Goal: Communication & Community: Answer question/provide support

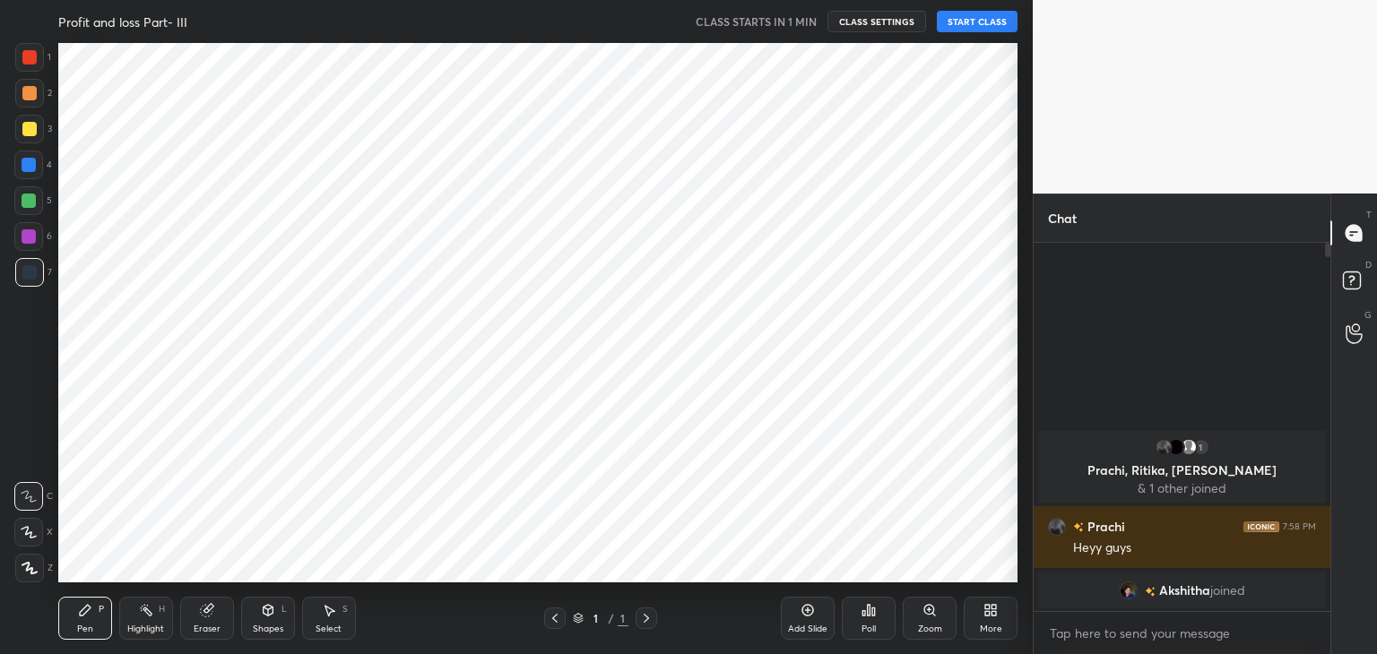
scroll to position [89110, 88689]
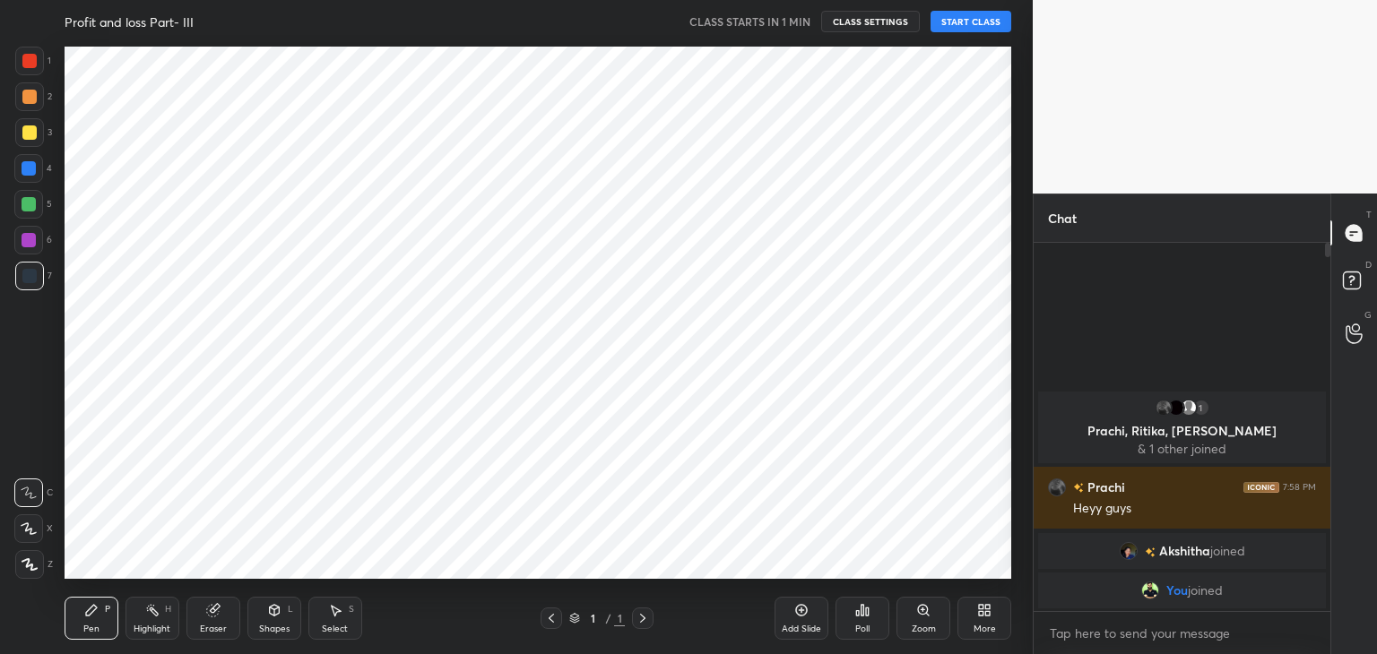
click at [1151, 471] on div "Prachi 7:58 PM Heyy guys" at bounding box center [1182, 498] width 297 height 62
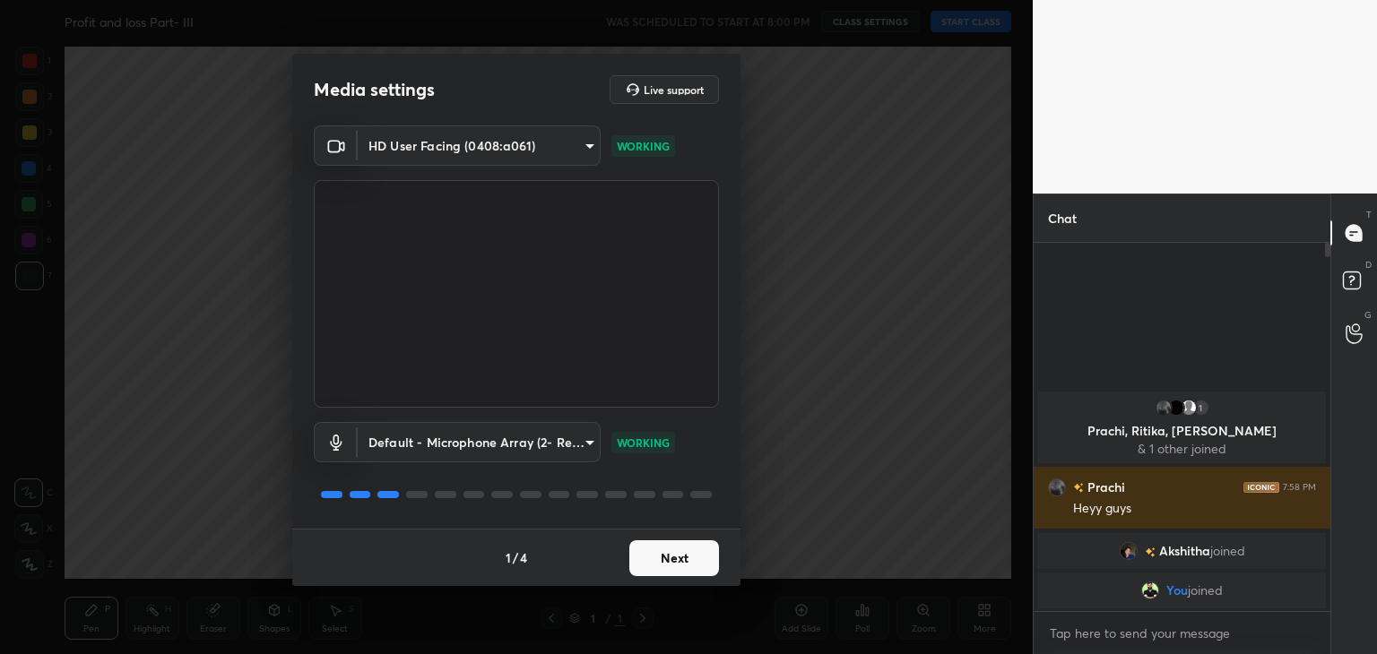
click at [689, 560] on button "Next" at bounding box center [674, 559] width 90 height 36
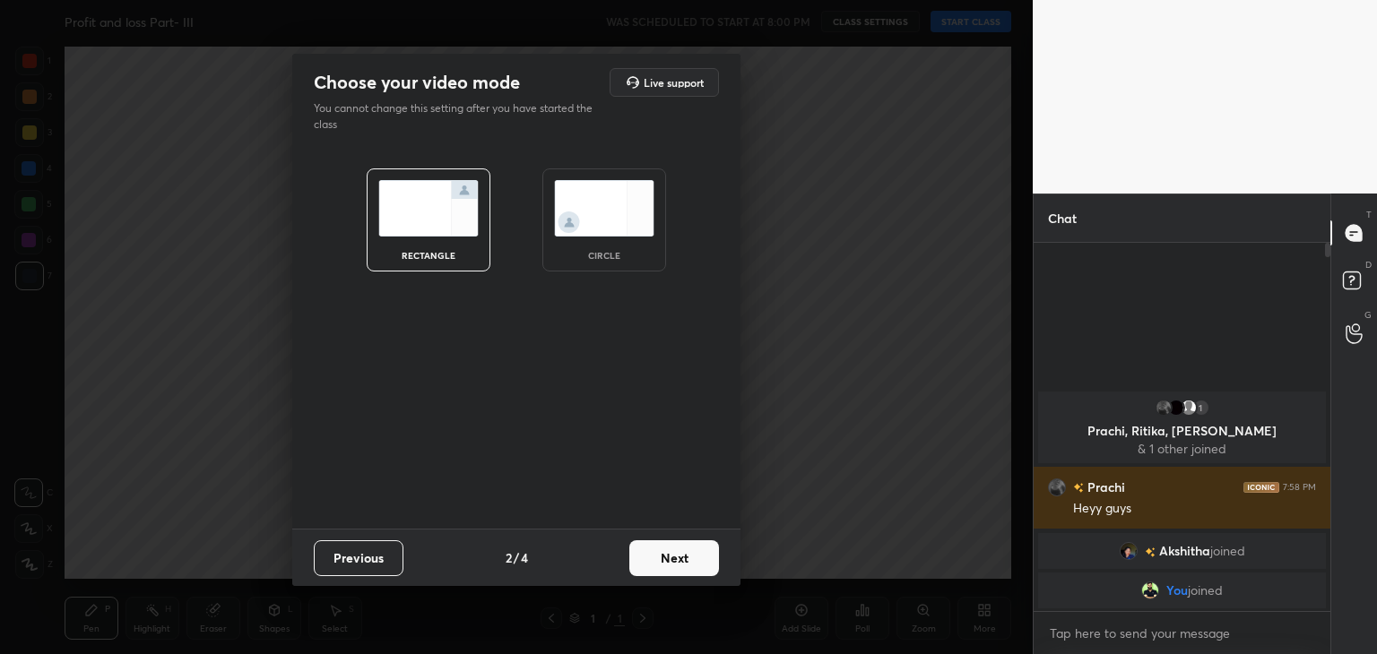
click at [689, 560] on button "Next" at bounding box center [674, 559] width 90 height 36
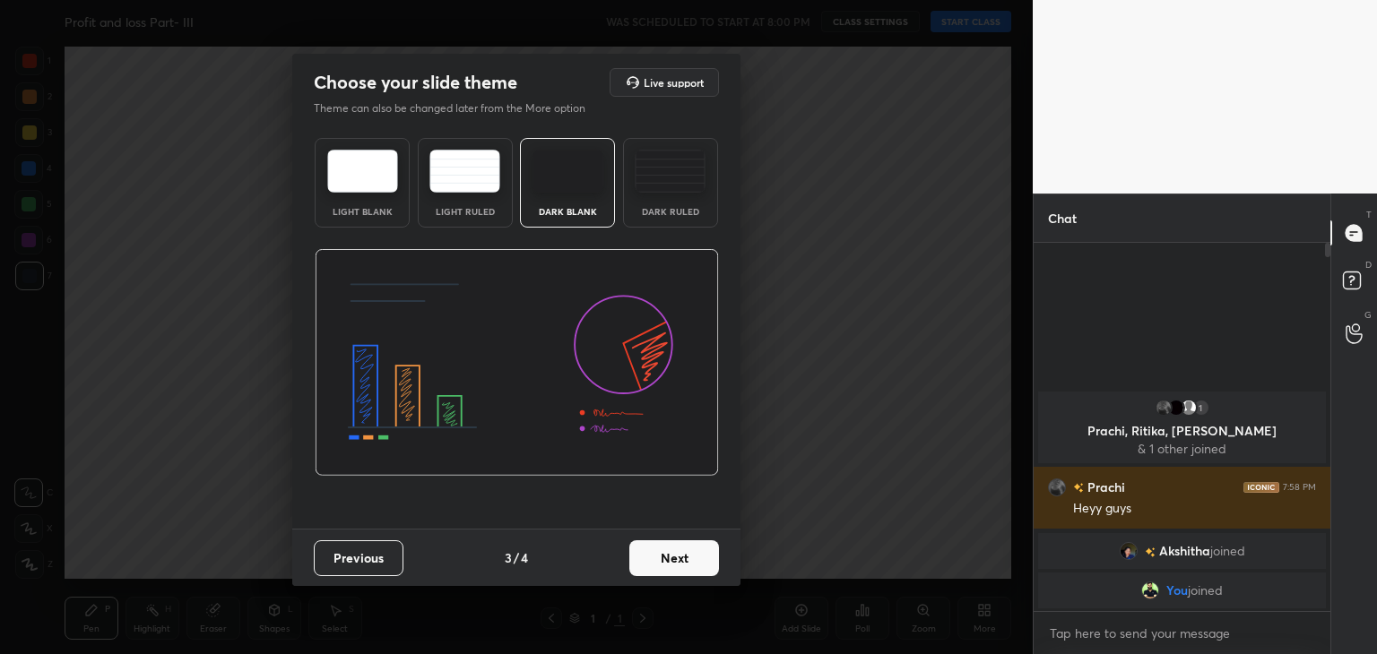
click at [350, 564] on button "Previous" at bounding box center [359, 559] width 90 height 36
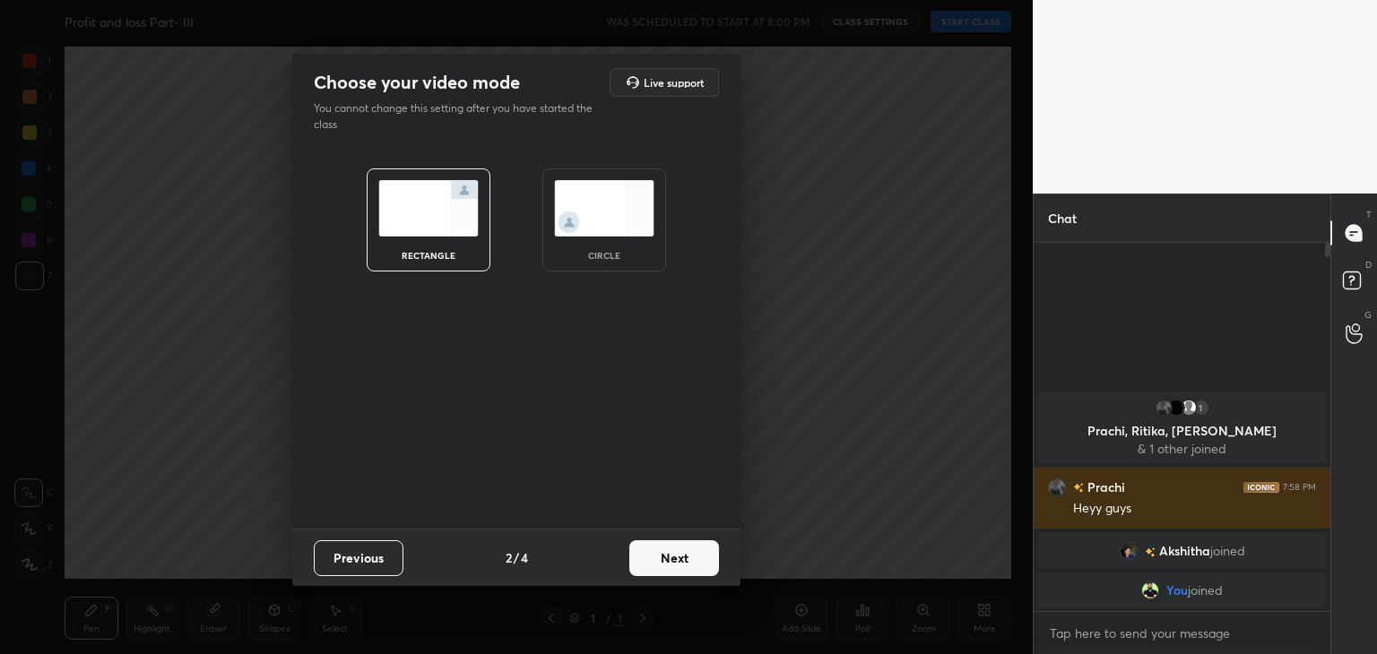
click at [579, 245] on div "circle" at bounding box center [604, 220] width 124 height 103
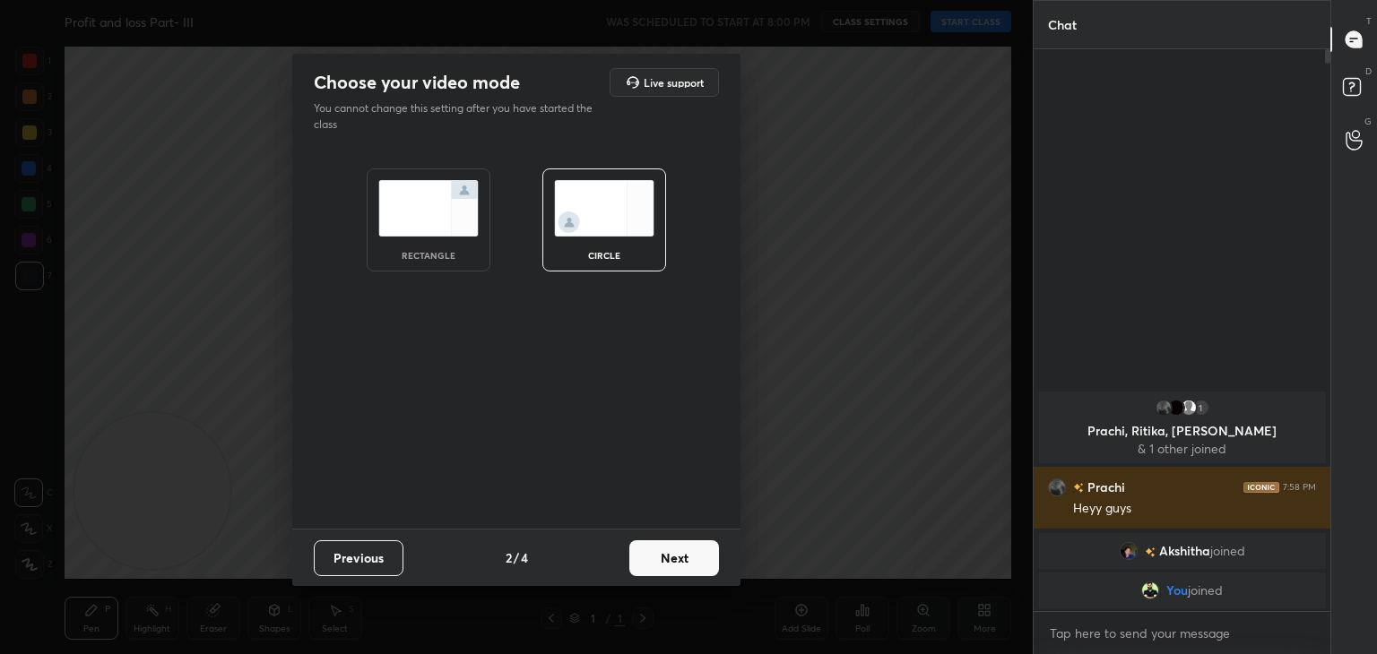
click at [661, 549] on button "Next" at bounding box center [674, 559] width 90 height 36
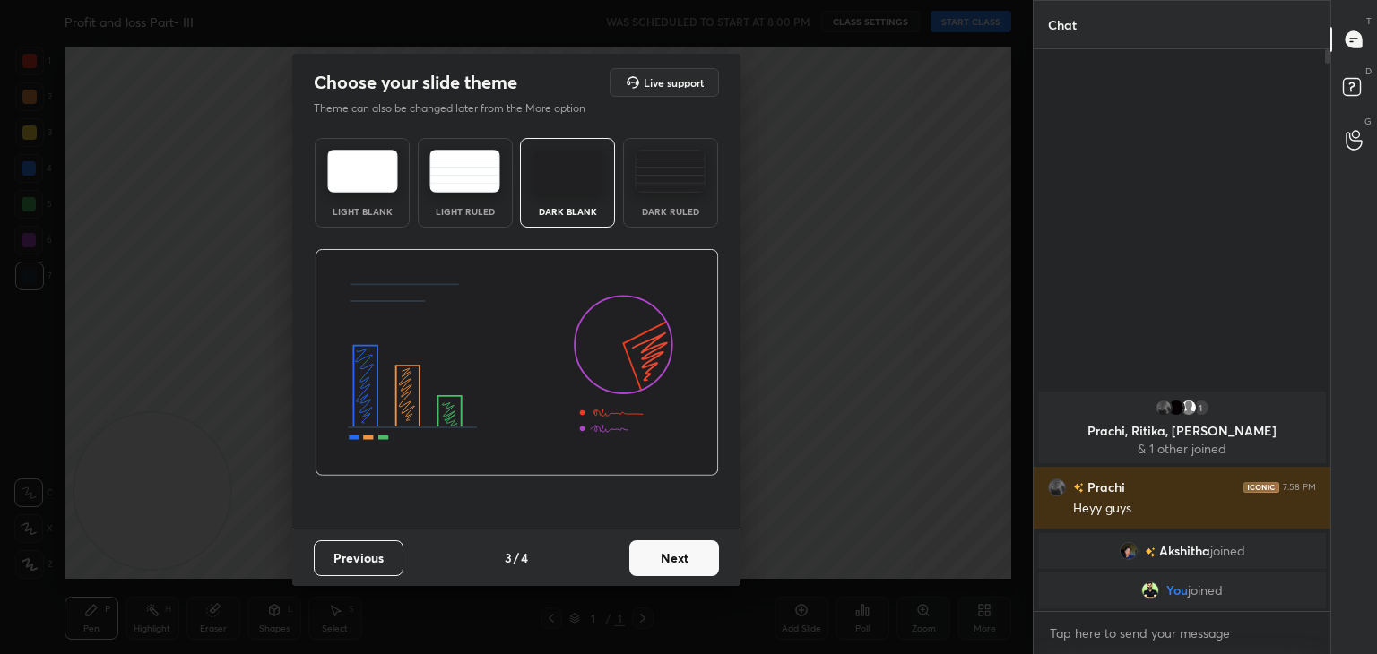
click at [668, 550] on button "Next" at bounding box center [674, 559] width 90 height 36
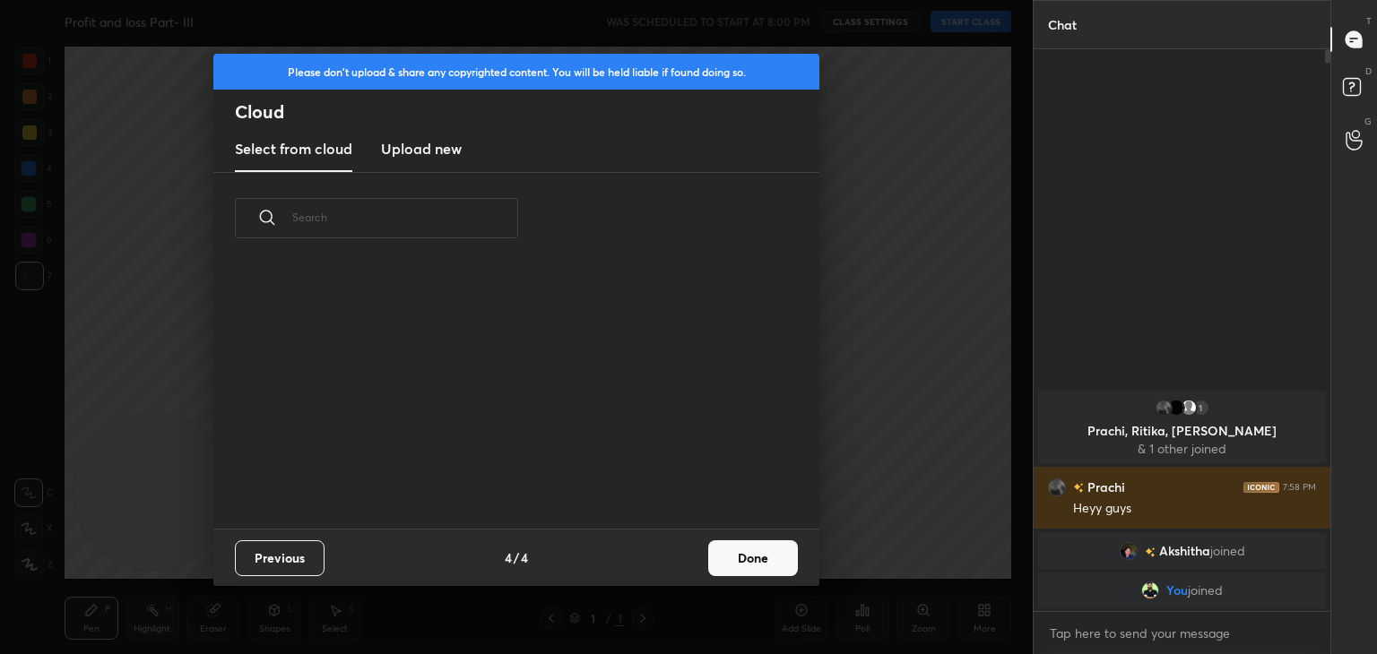
click at [668, 550] on div "Previous 4 / 4 Done" at bounding box center [516, 557] width 606 height 57
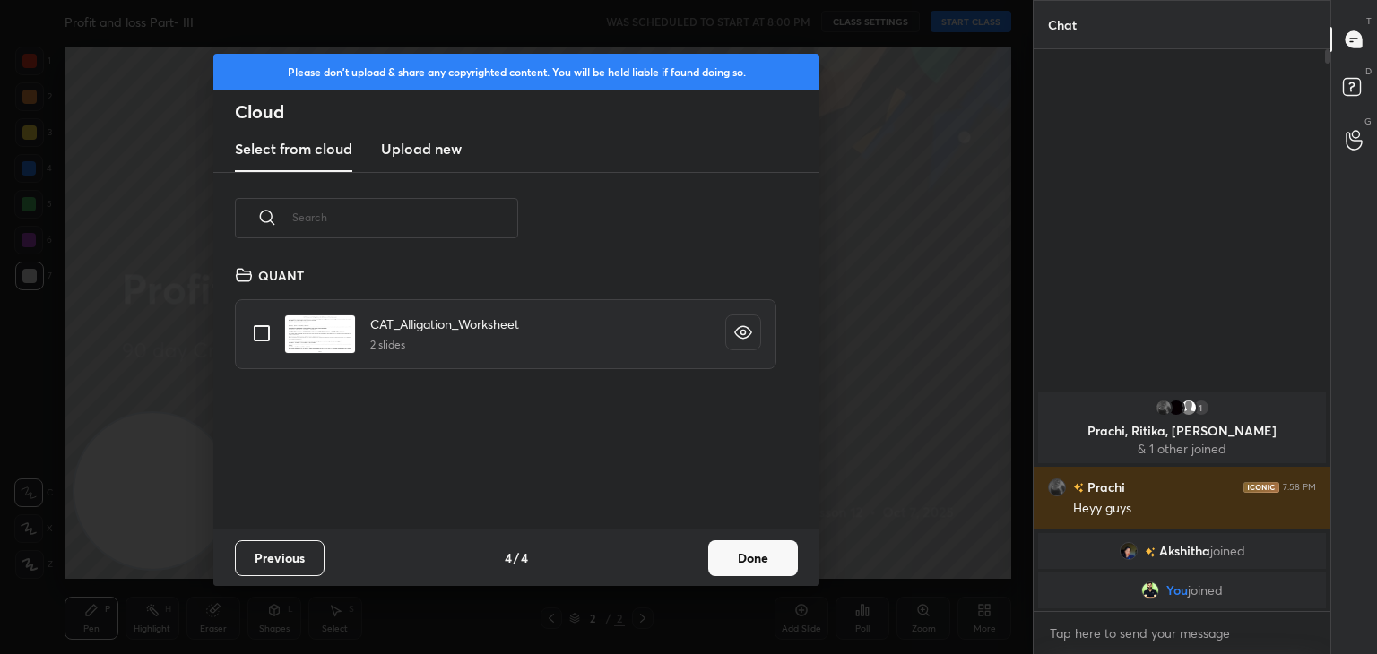
click at [756, 560] on button "Done" at bounding box center [753, 559] width 90 height 36
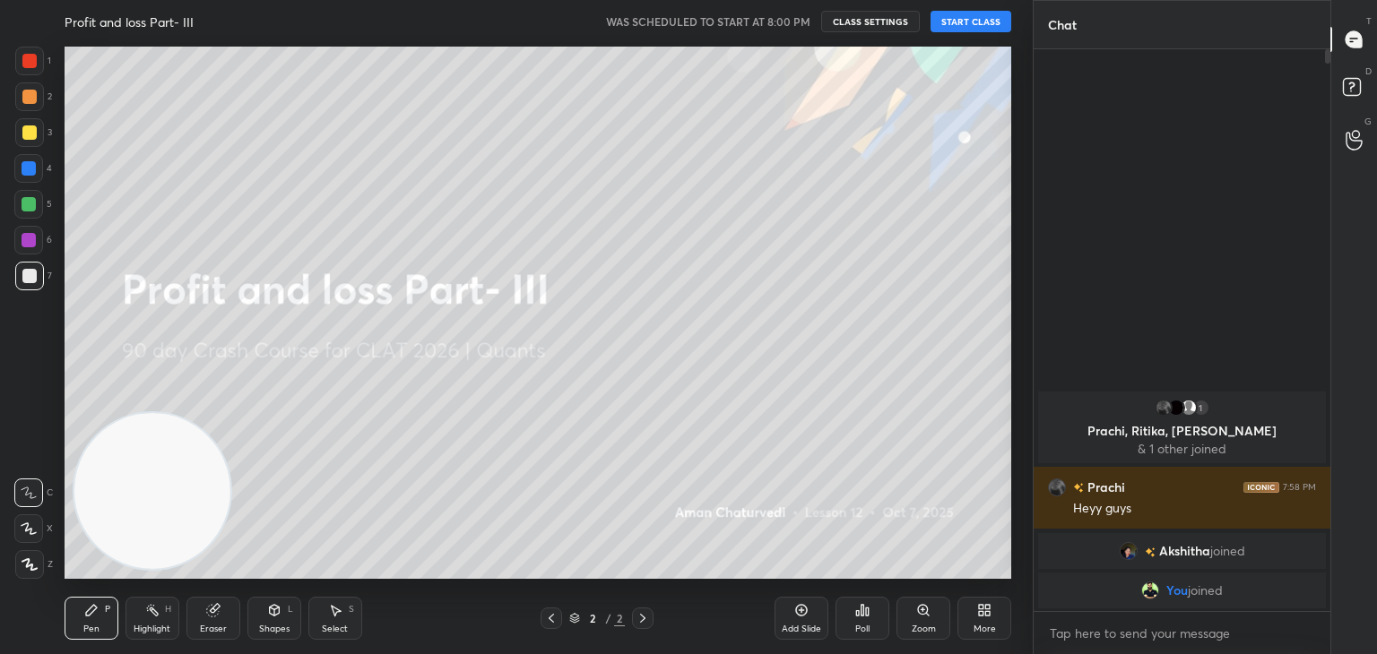
click at [978, 22] on button "START CLASS" at bounding box center [971, 22] width 81 height 22
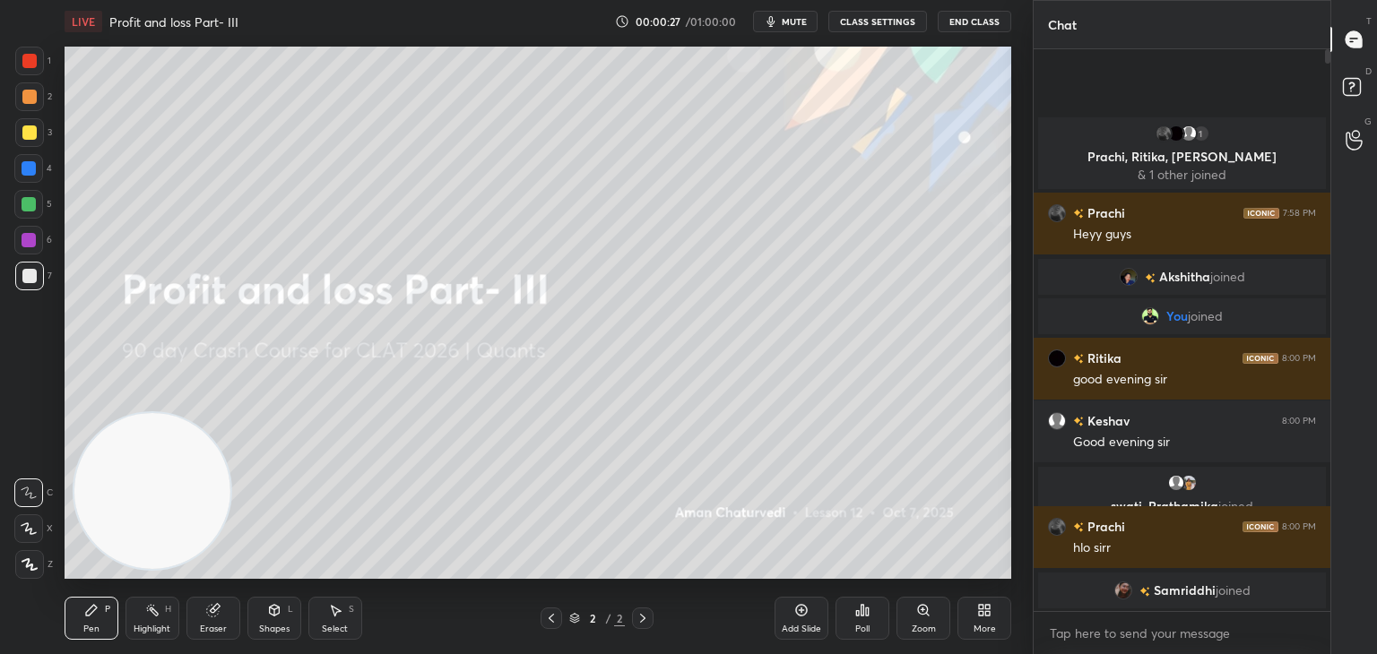
click at [221, 620] on div "Eraser" at bounding box center [213, 618] width 54 height 43
click at [32, 555] on div "Erase all" at bounding box center [28, 564] width 29 height 29
click at [80, 599] on div "Pen P" at bounding box center [92, 618] width 54 height 43
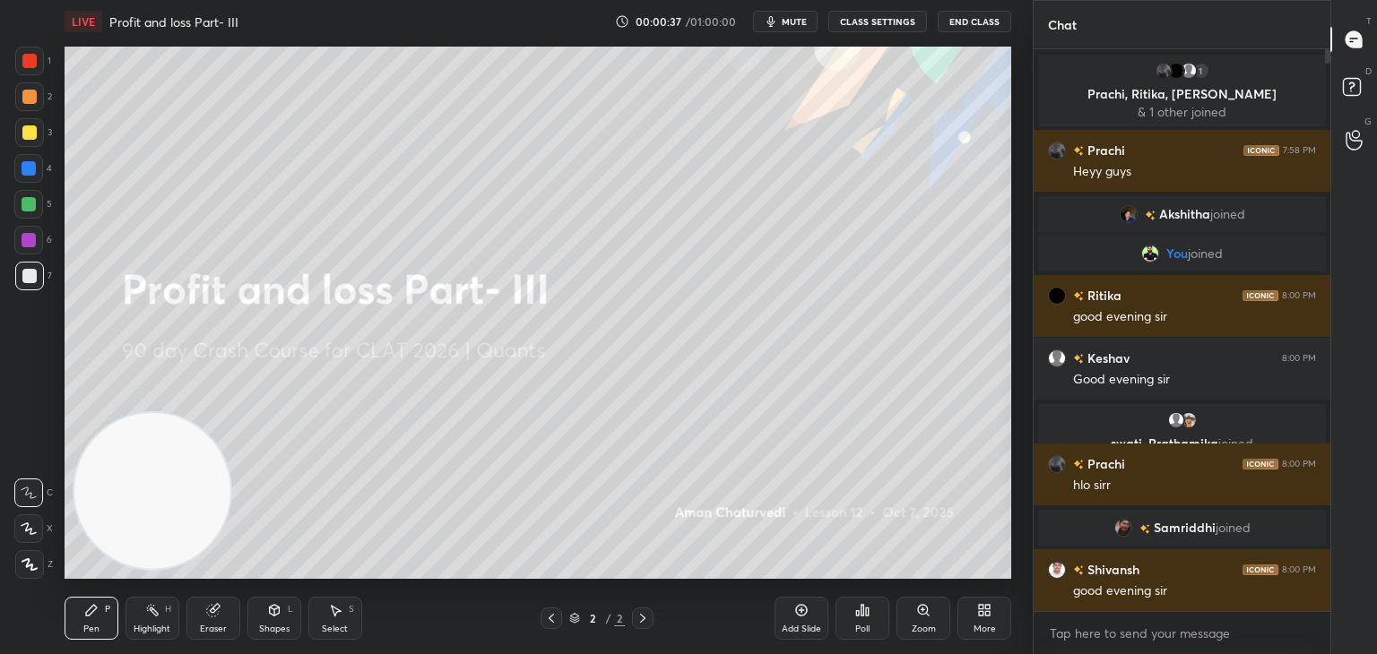
click at [204, 619] on div "Eraser" at bounding box center [213, 618] width 54 height 43
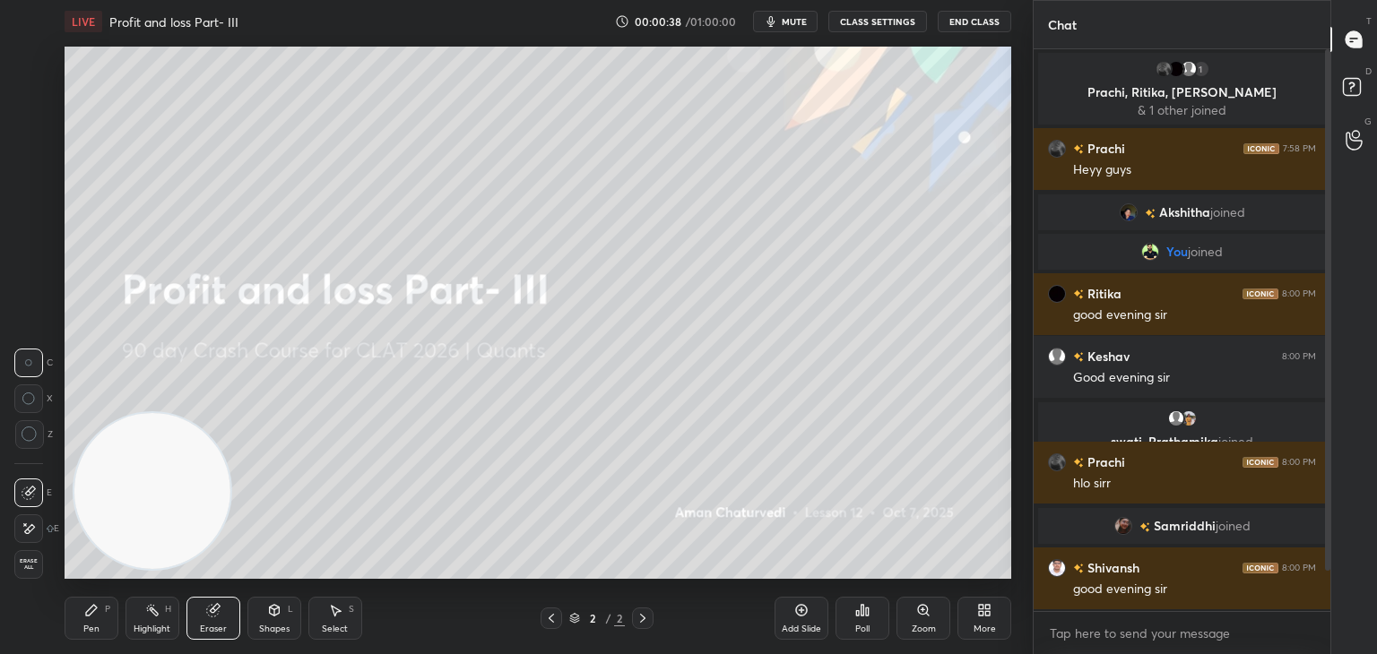
click at [38, 554] on div "Erase all" at bounding box center [28, 564] width 29 height 29
click at [74, 628] on div "Pen P" at bounding box center [92, 618] width 54 height 43
click at [204, 610] on div "Eraser" at bounding box center [213, 618] width 54 height 43
click at [32, 574] on div "Erase all" at bounding box center [28, 564] width 29 height 29
click at [981, 619] on div "More" at bounding box center [984, 618] width 54 height 43
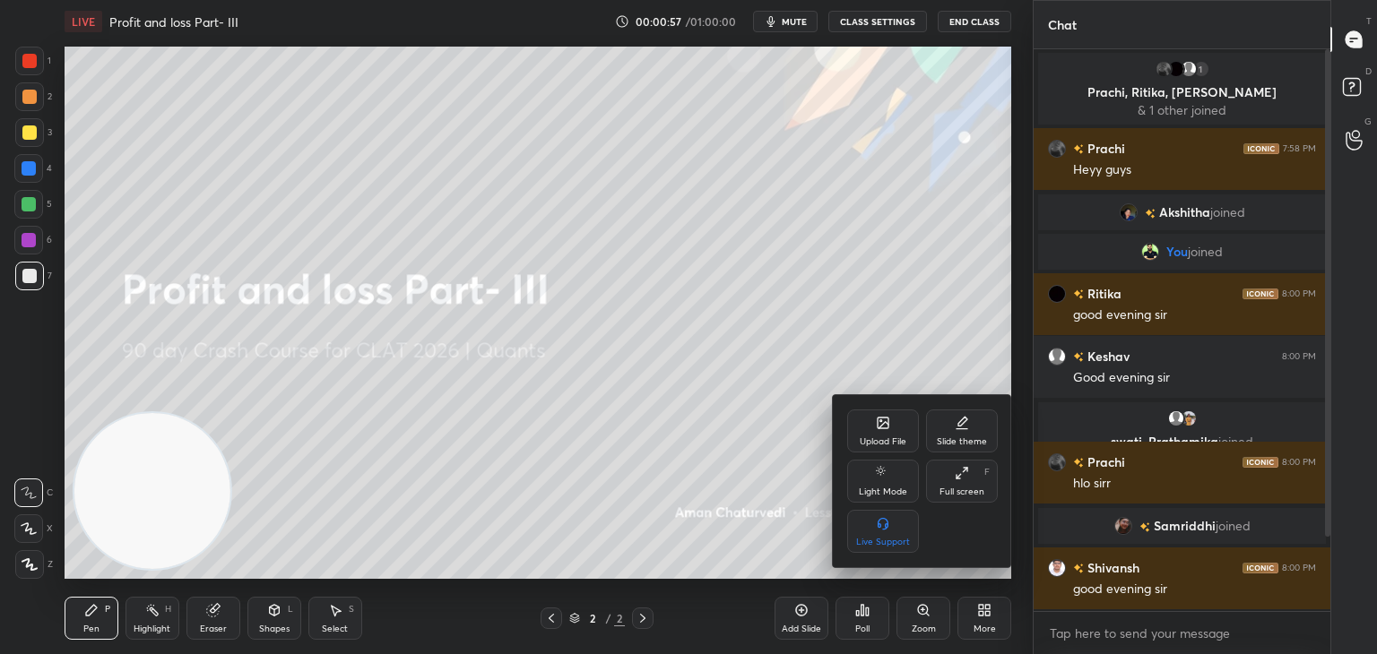
click at [879, 426] on icon at bounding box center [883, 423] width 11 height 11
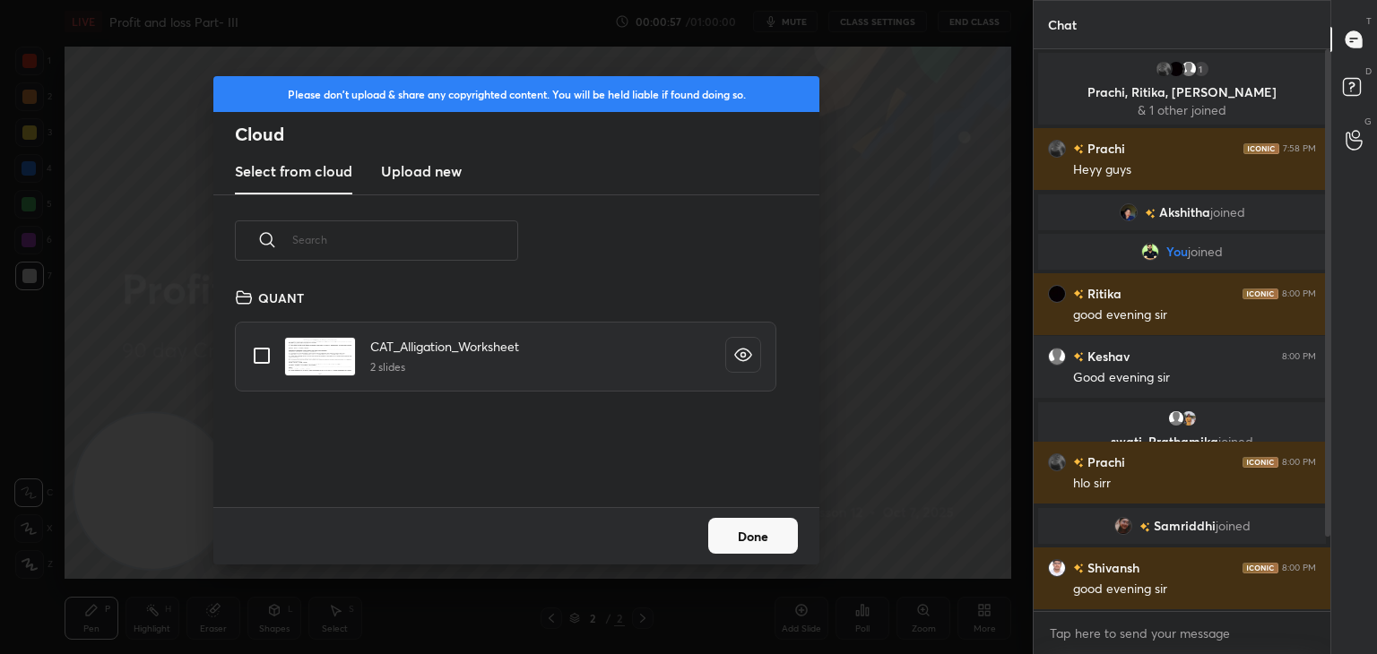
scroll to position [221, 576]
click at [409, 181] on h3 "Upload new" at bounding box center [421, 171] width 81 height 22
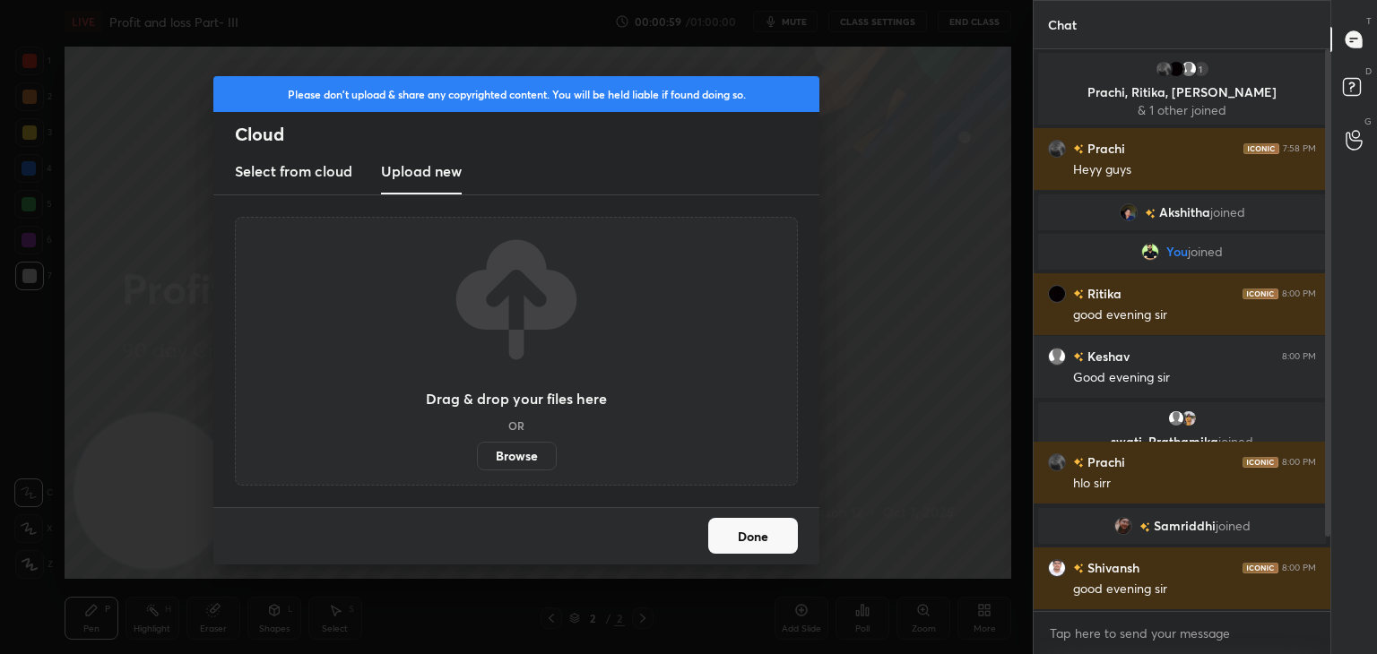
click at [523, 454] on label "Browse" at bounding box center [517, 456] width 80 height 29
click at [477, 454] on input "Browse" at bounding box center [477, 456] width 0 height 29
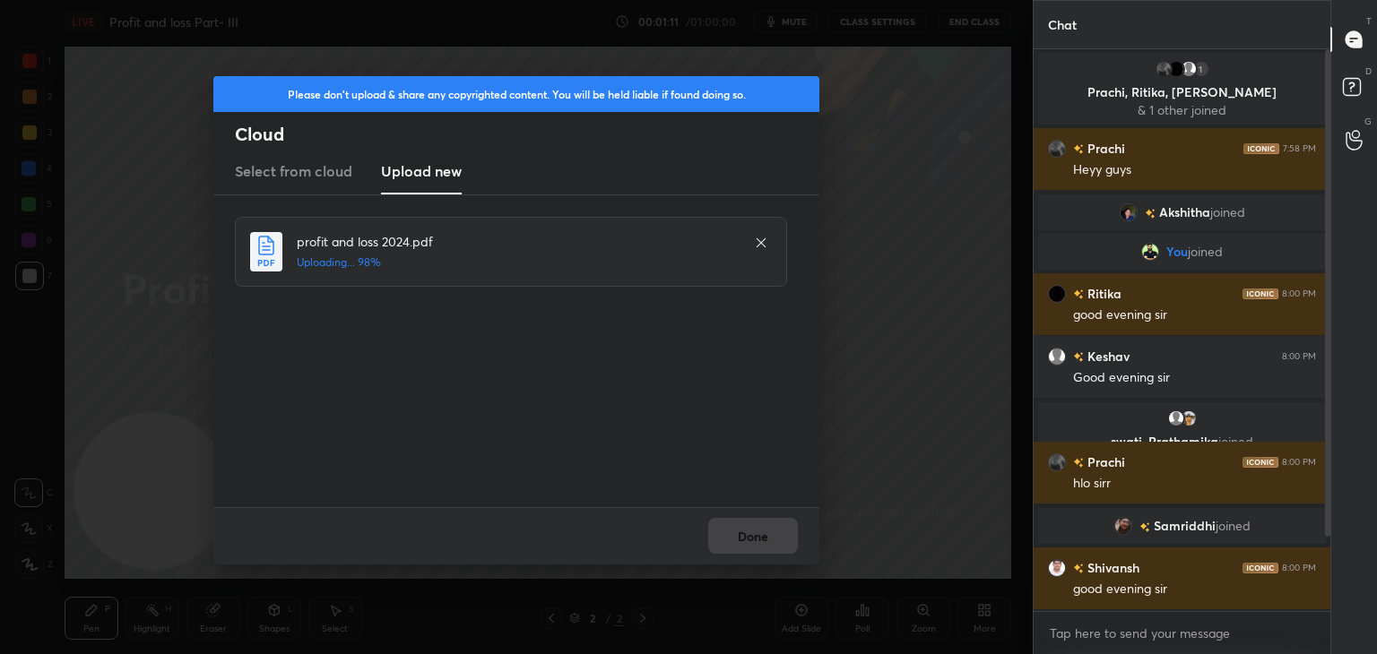
click at [764, 240] on icon at bounding box center [761, 243] width 14 height 14
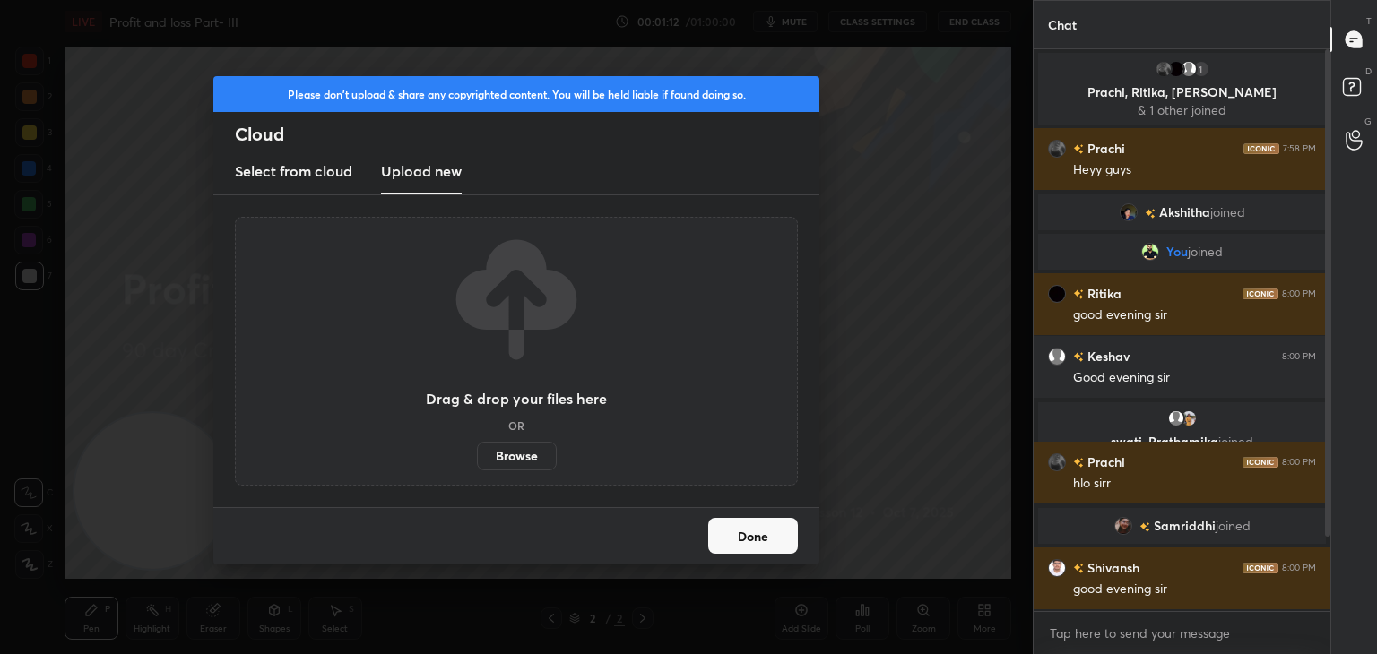
click at [522, 462] on label "Browse" at bounding box center [517, 456] width 80 height 29
click at [477, 462] on input "Browse" at bounding box center [477, 456] width 0 height 29
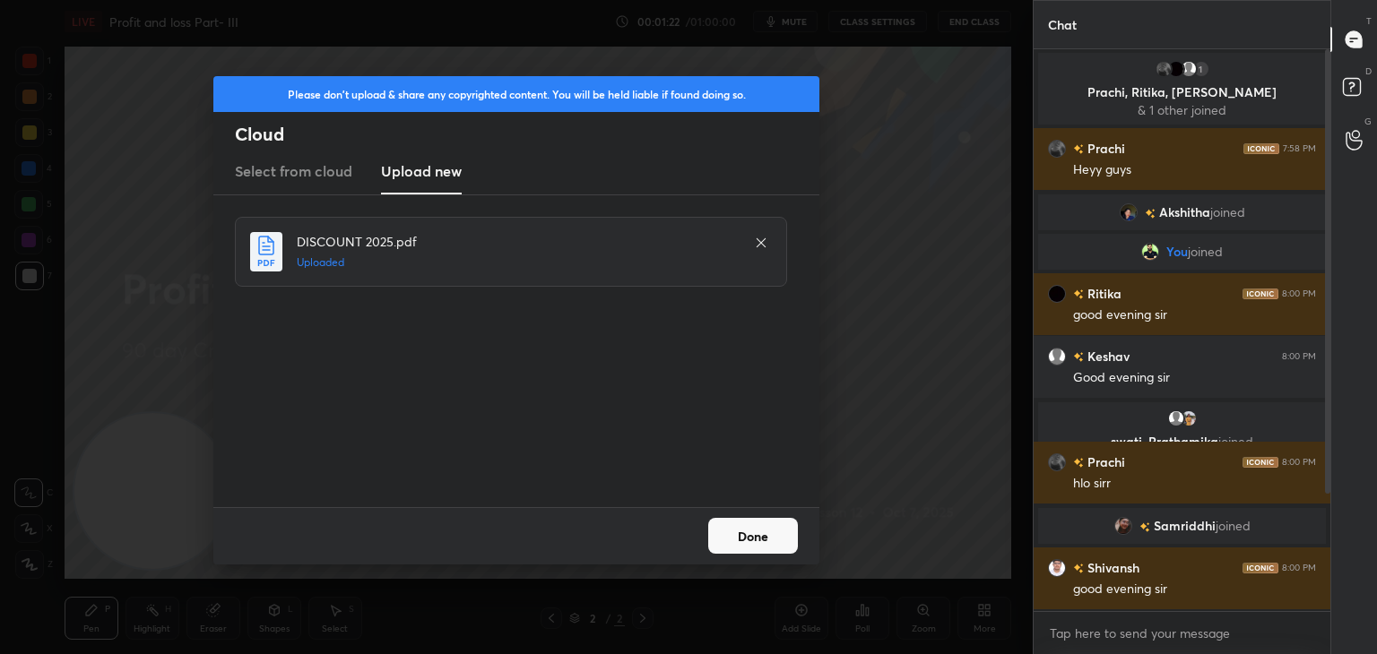
click at [773, 536] on button "Done" at bounding box center [753, 536] width 90 height 36
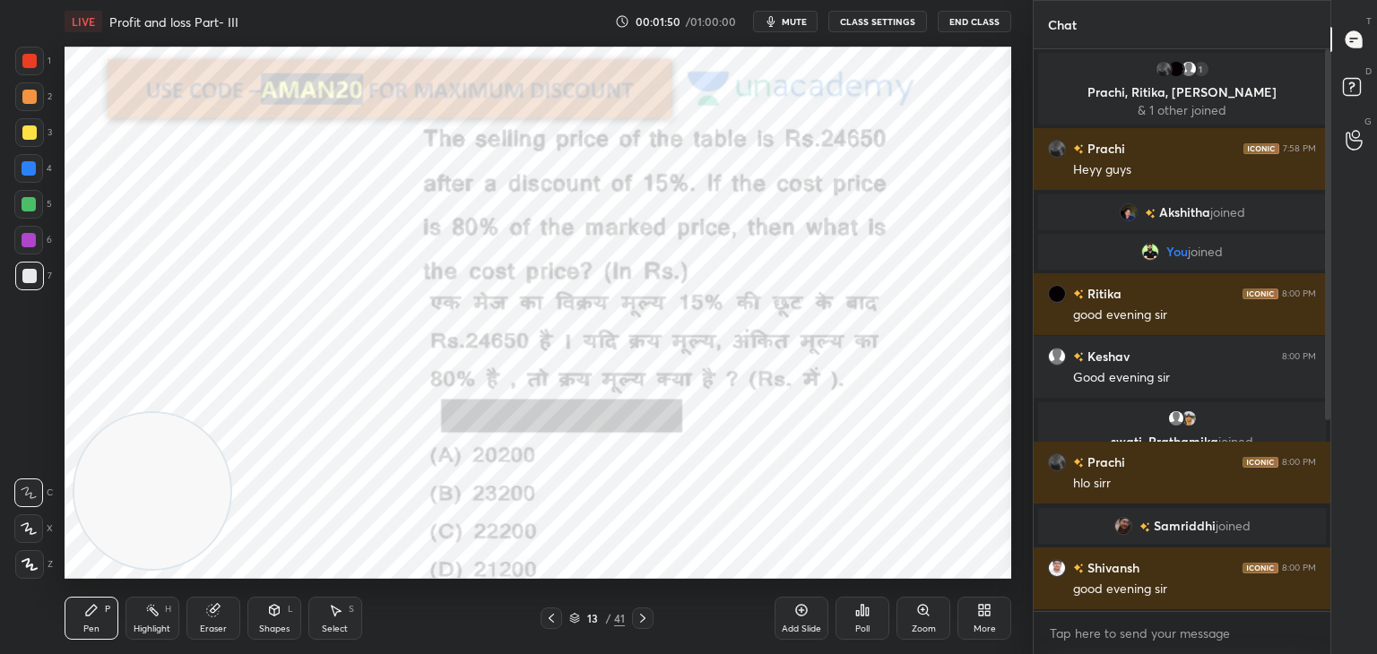
click at [22, 54] on div at bounding box center [29, 61] width 29 height 29
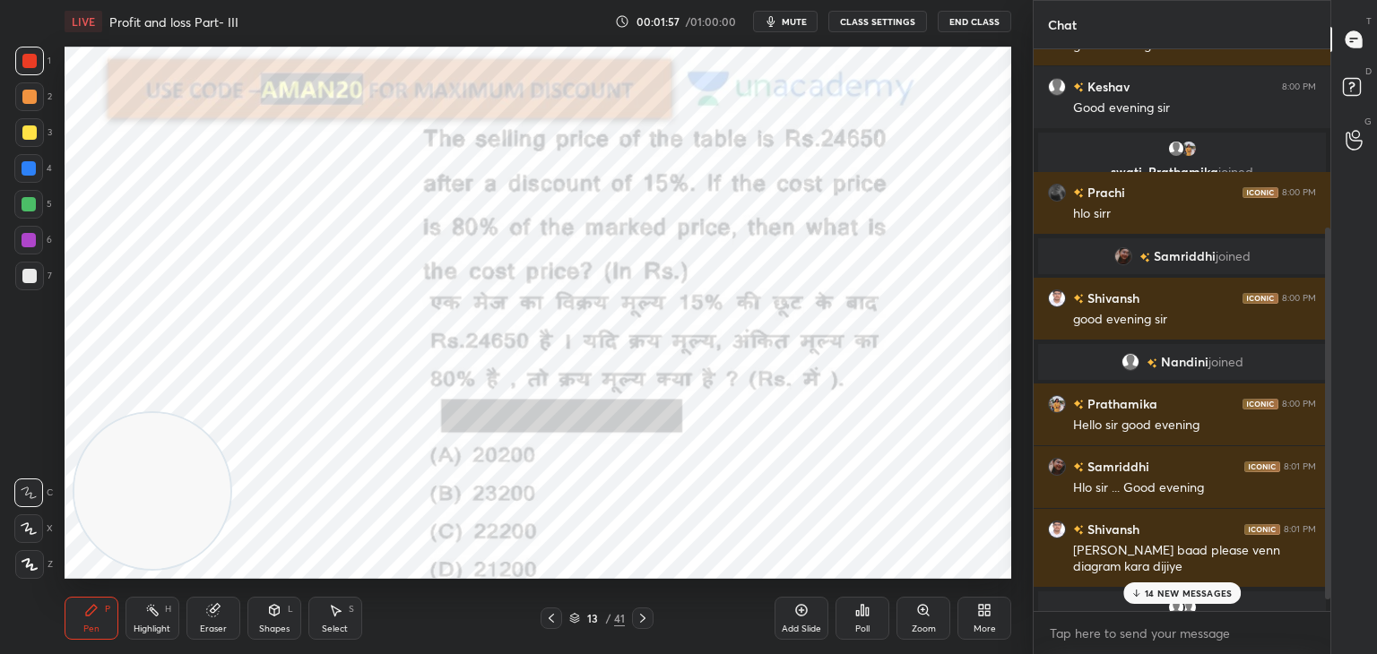
scroll to position [289, 0]
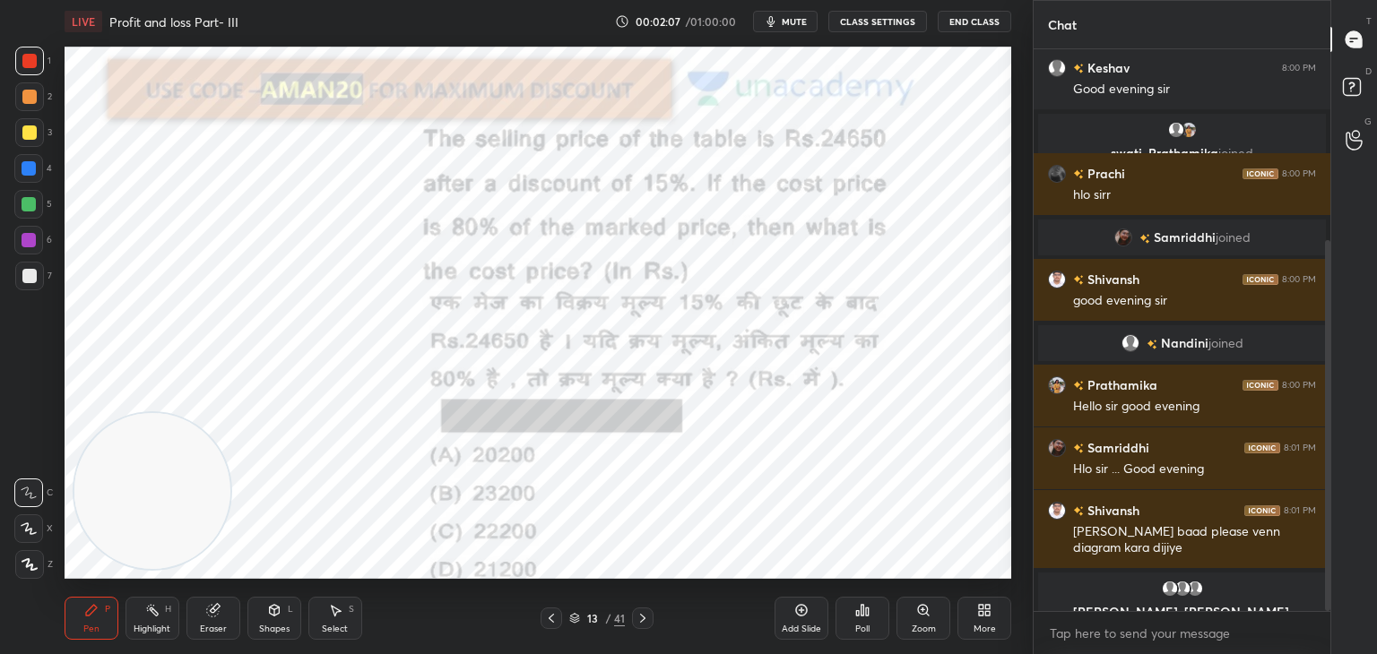
click at [26, 168] on div at bounding box center [29, 168] width 14 height 14
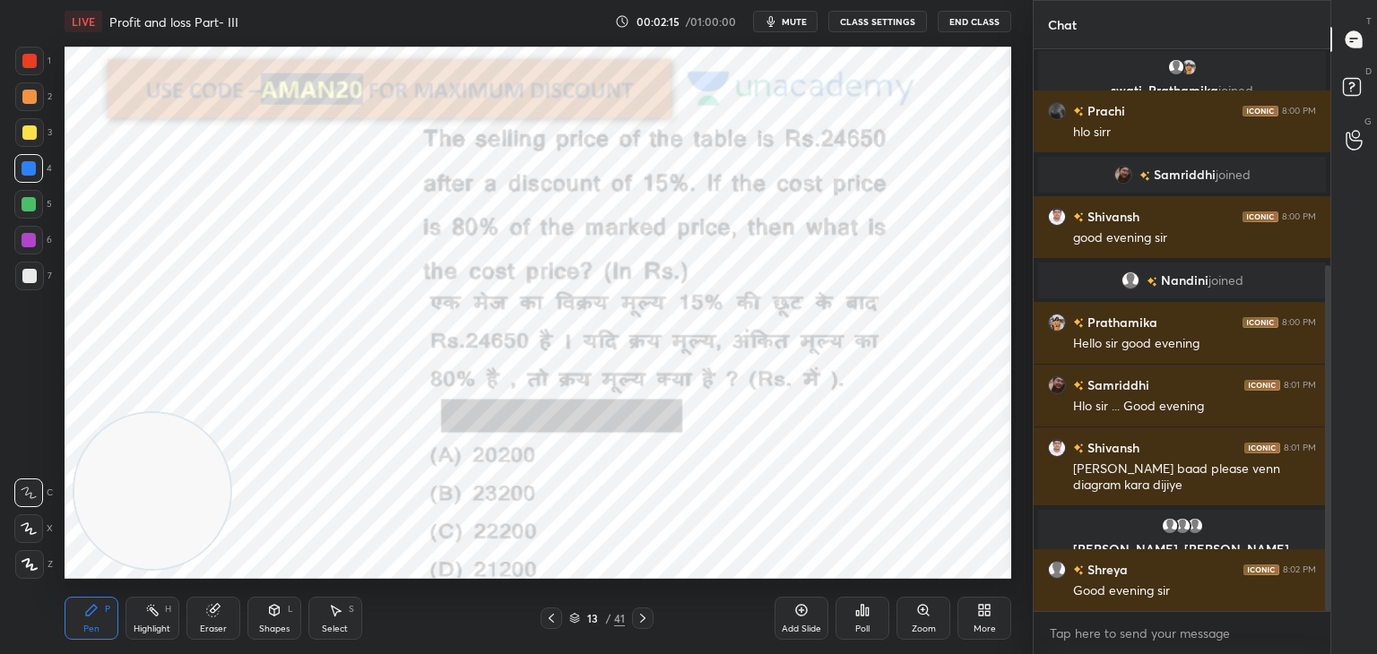
click at [211, 604] on icon at bounding box center [213, 610] width 14 height 14
click at [33, 566] on span "Erase all" at bounding box center [28, 565] width 27 height 13
click at [74, 613] on div "Pen P" at bounding box center [92, 618] width 54 height 43
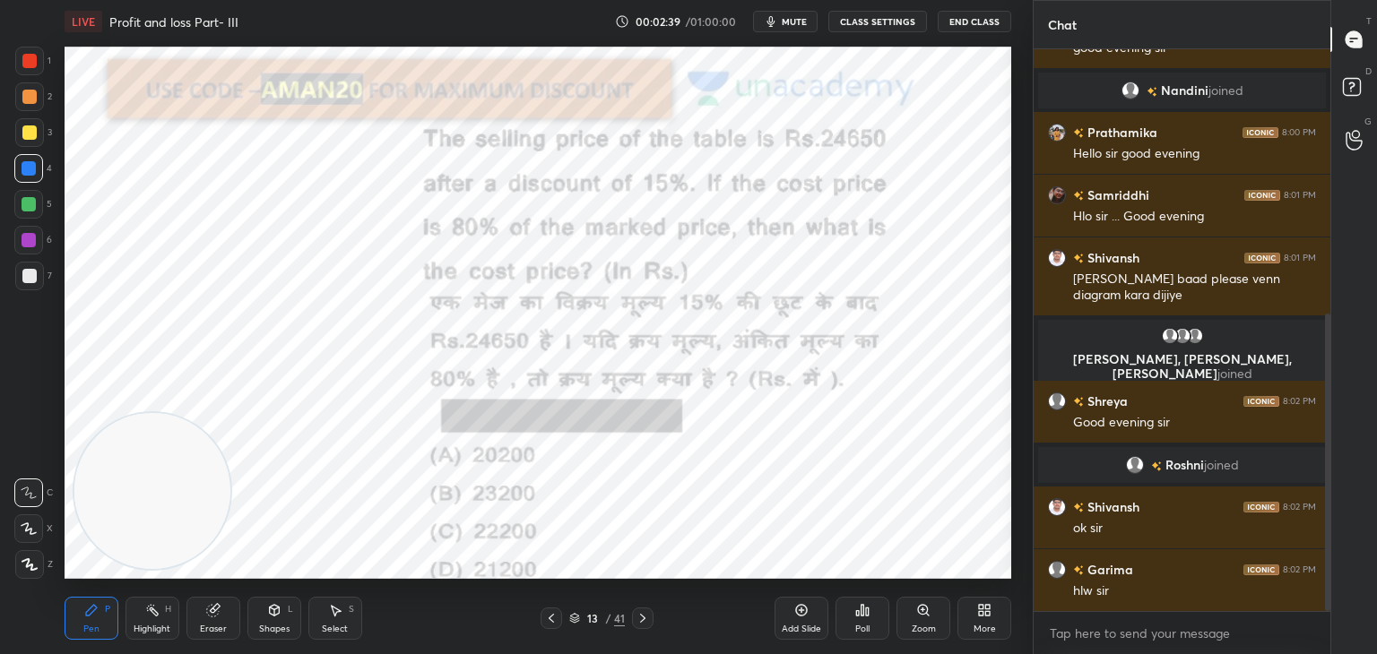
scroll to position [563, 0]
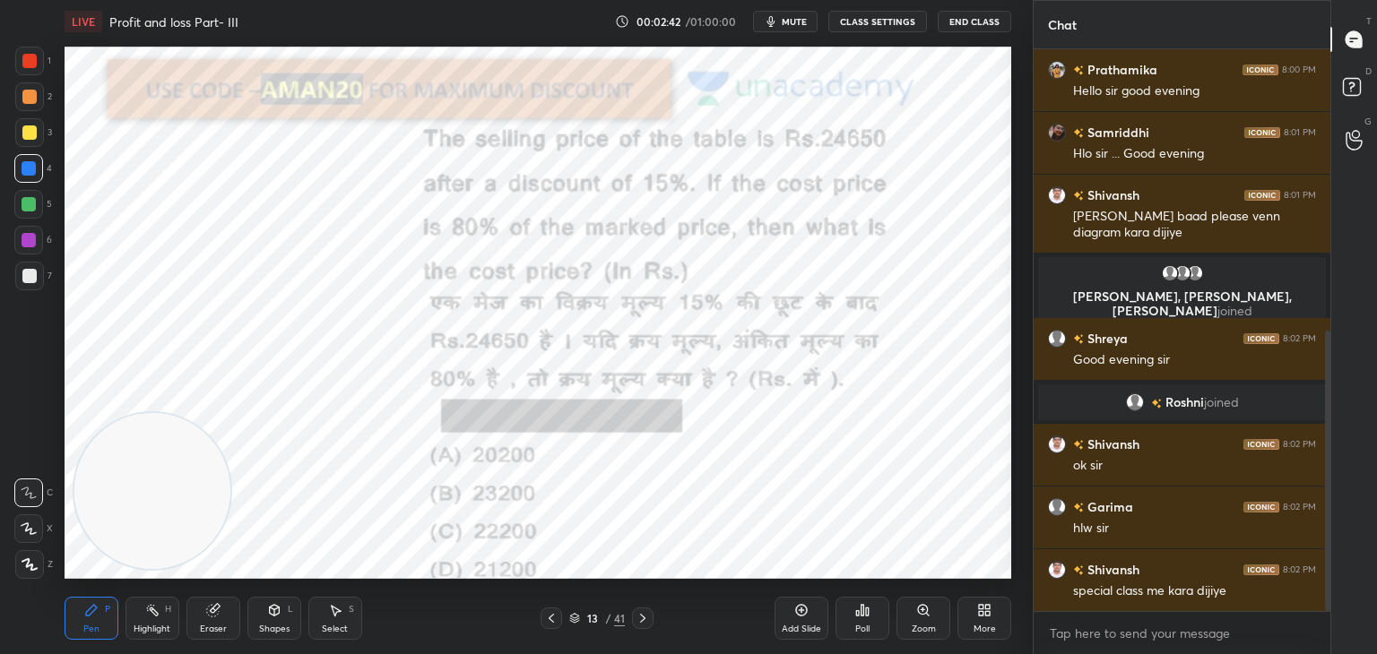
click at [212, 617] on icon at bounding box center [213, 611] width 12 height 12
click at [32, 428] on icon at bounding box center [30, 435] width 16 height 16
click at [99, 610] on div "Pen P" at bounding box center [92, 618] width 54 height 43
click at [94, 616] on icon at bounding box center [91, 610] width 14 height 14
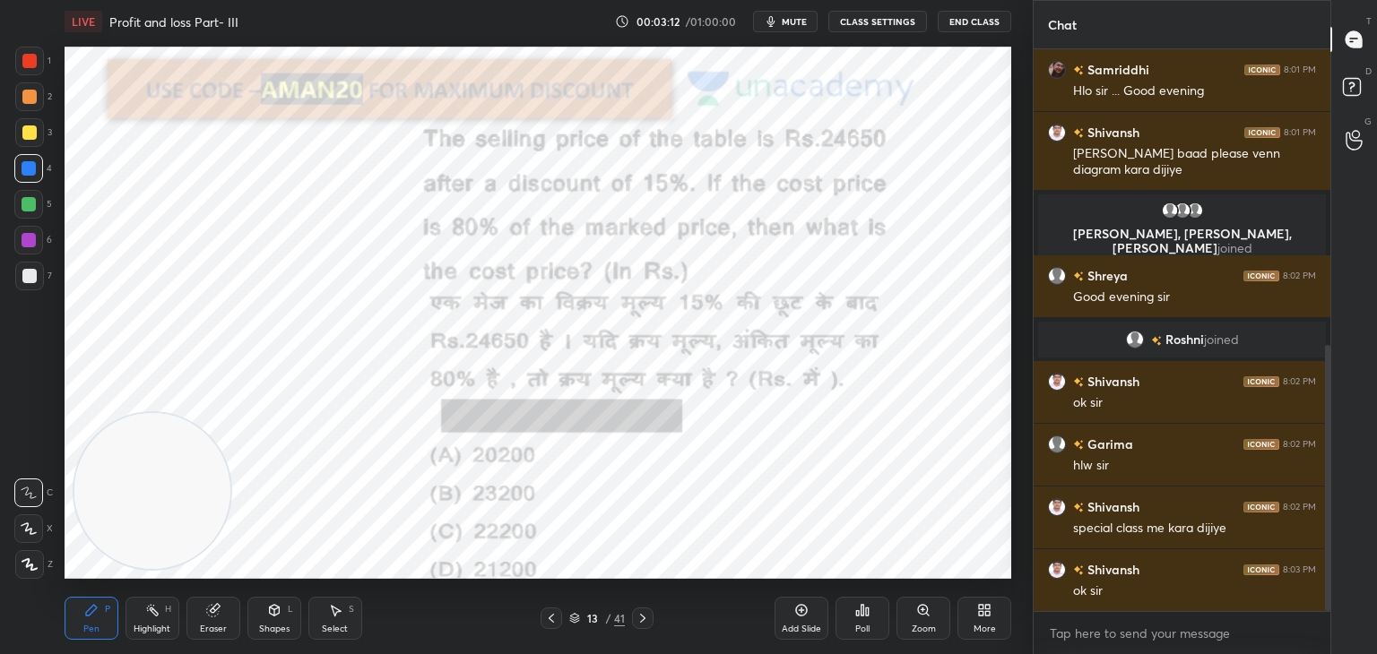
click at [197, 621] on div "Eraser" at bounding box center [213, 618] width 54 height 43
click at [39, 570] on span "Erase all" at bounding box center [28, 565] width 27 height 13
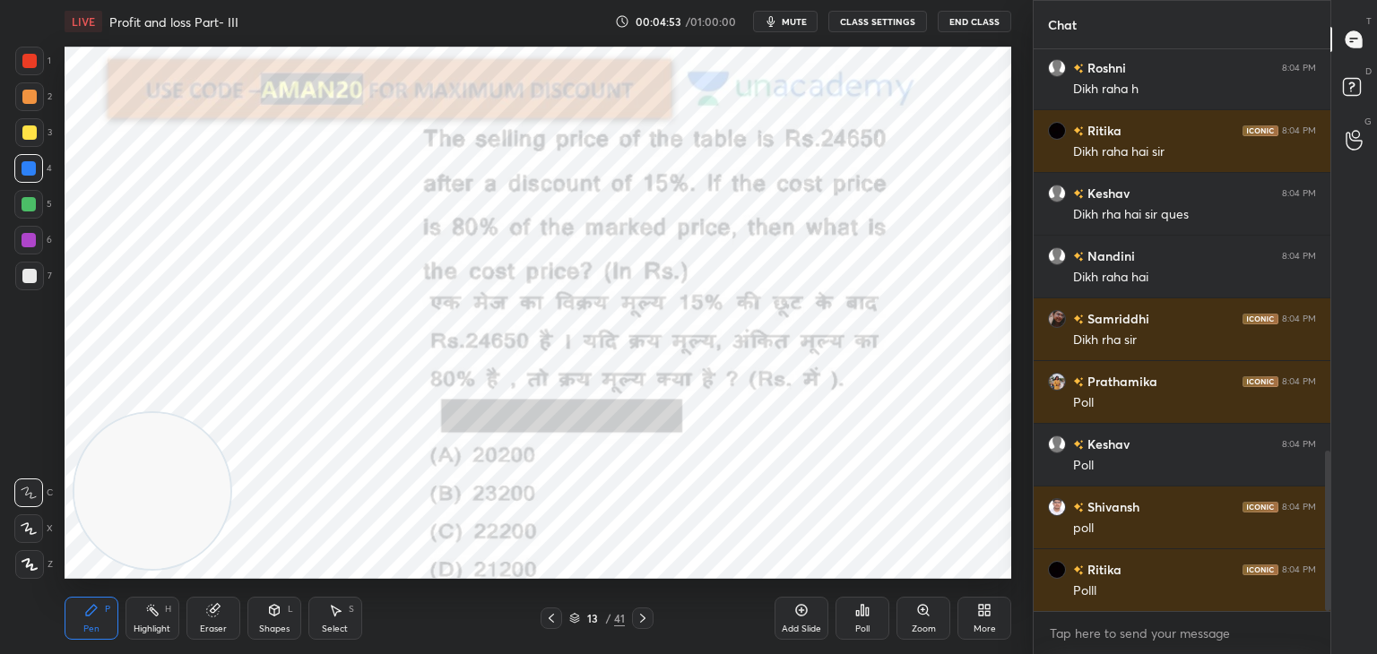
scroll to position [1413, 0]
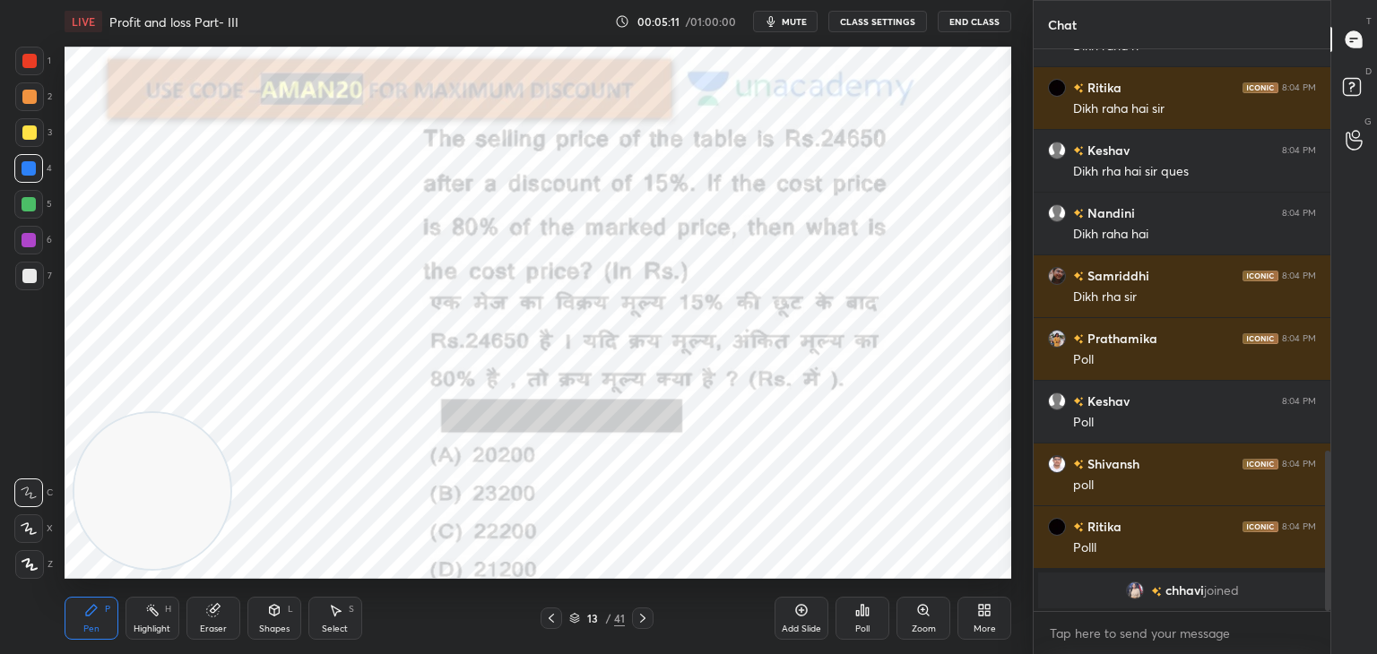
click at [862, 616] on icon at bounding box center [863, 610] width 3 height 11
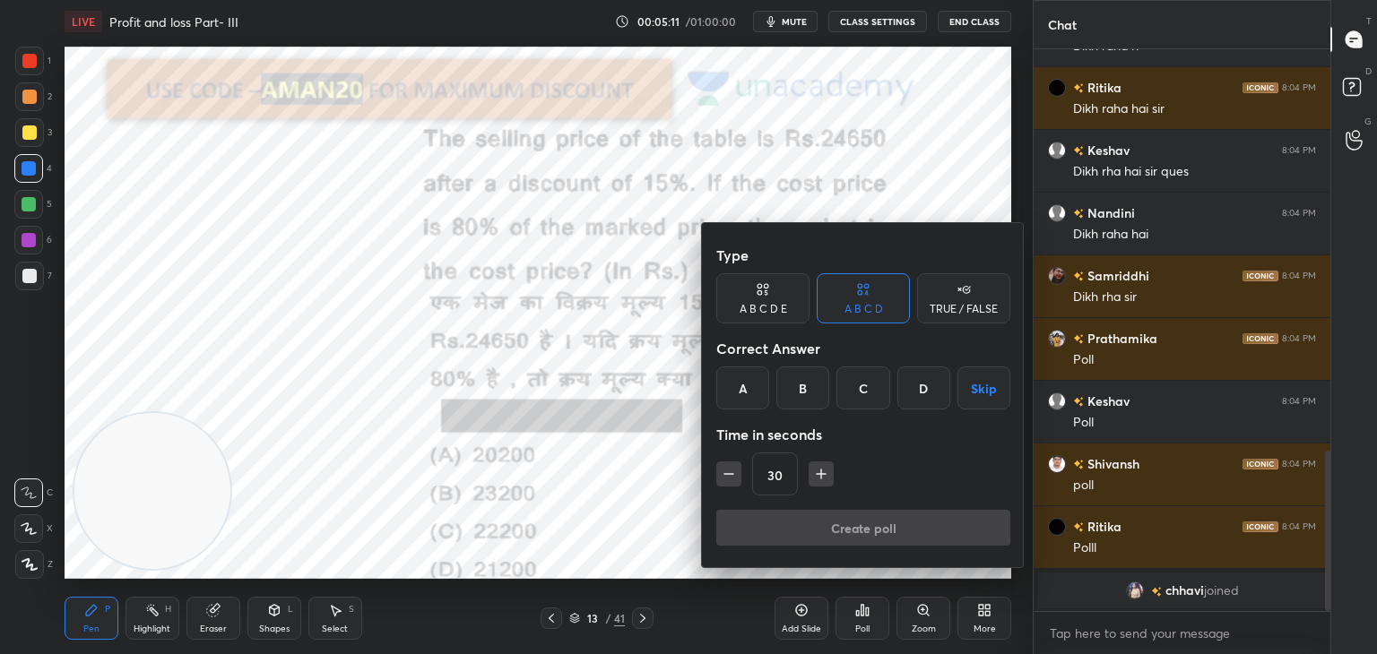
click at [811, 399] on div "B" at bounding box center [802, 388] width 53 height 43
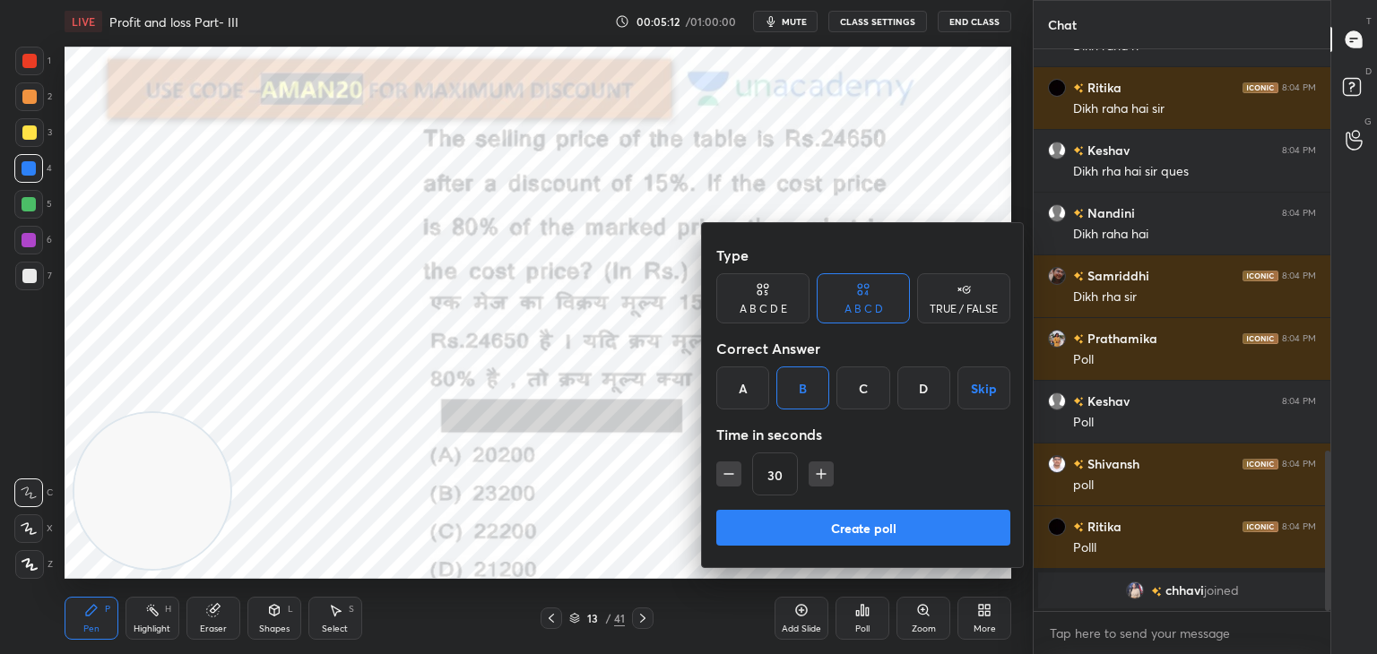
click at [821, 527] on button "Create poll" at bounding box center [863, 528] width 294 height 36
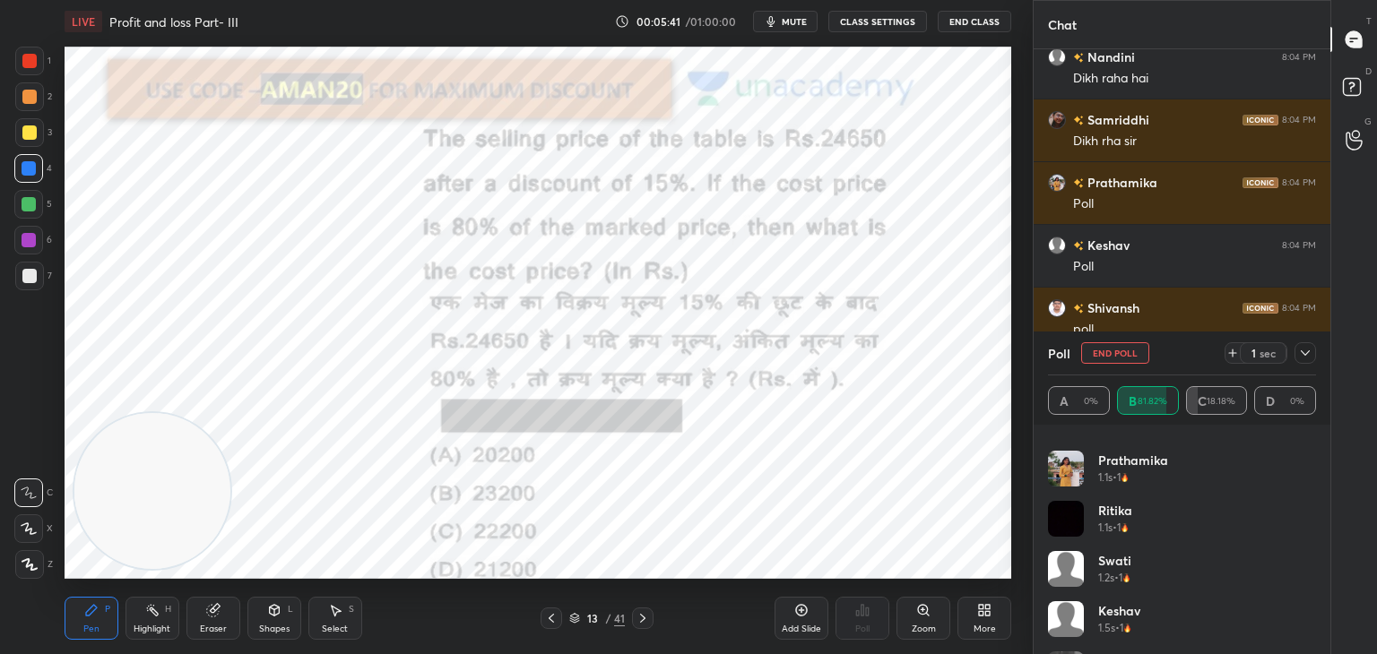
scroll to position [0, 0]
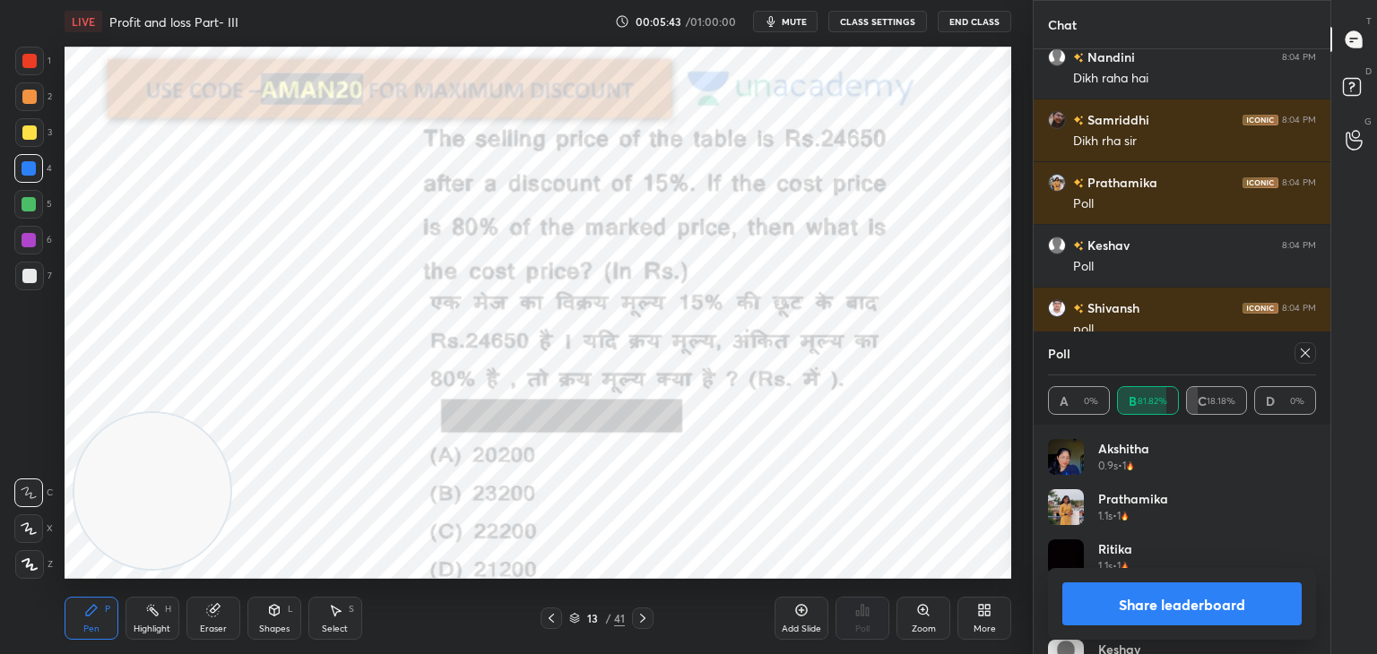
click at [1138, 594] on button "Share leaderboard" at bounding box center [1181, 604] width 239 height 43
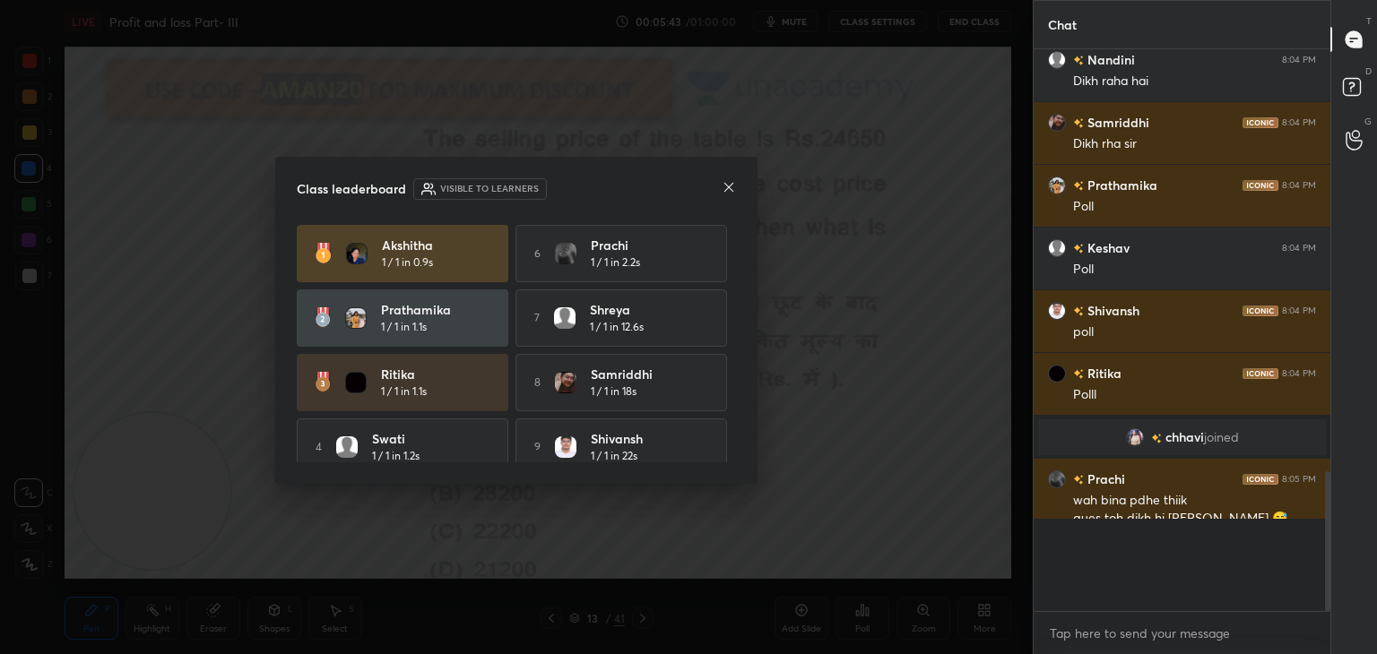
scroll to position [524, 291]
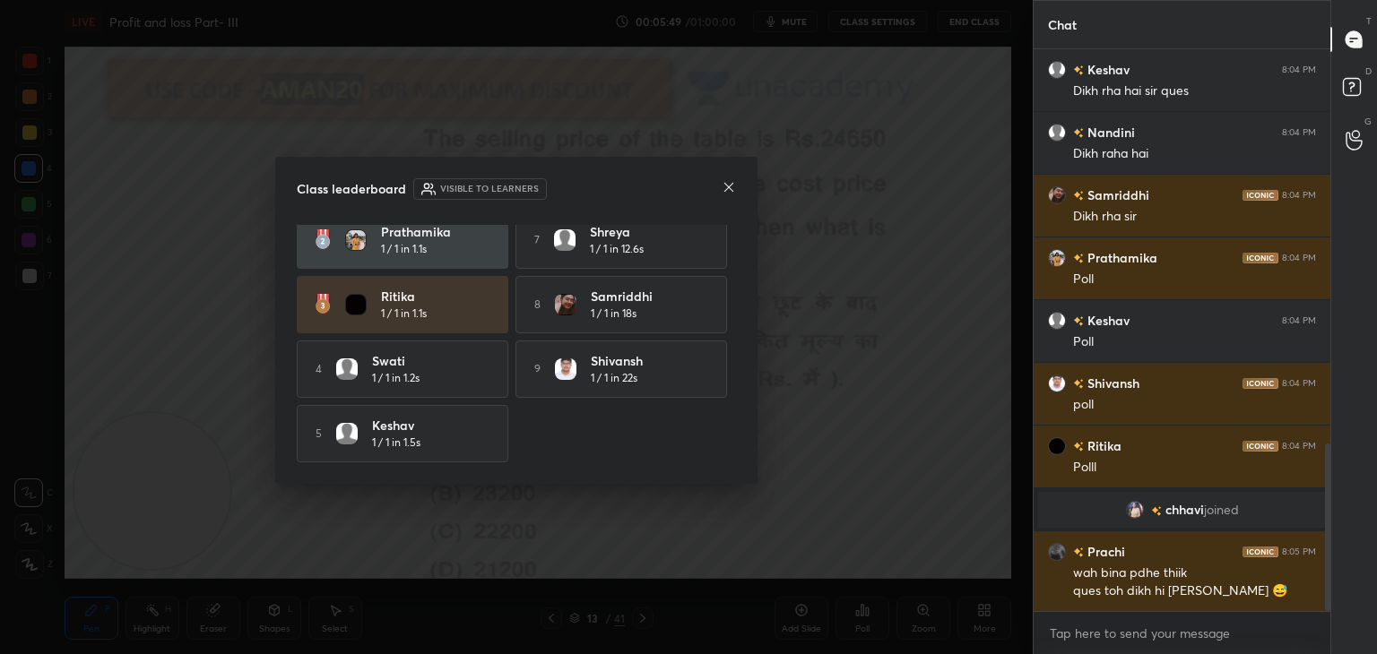
click at [730, 188] on icon at bounding box center [728, 187] width 9 height 9
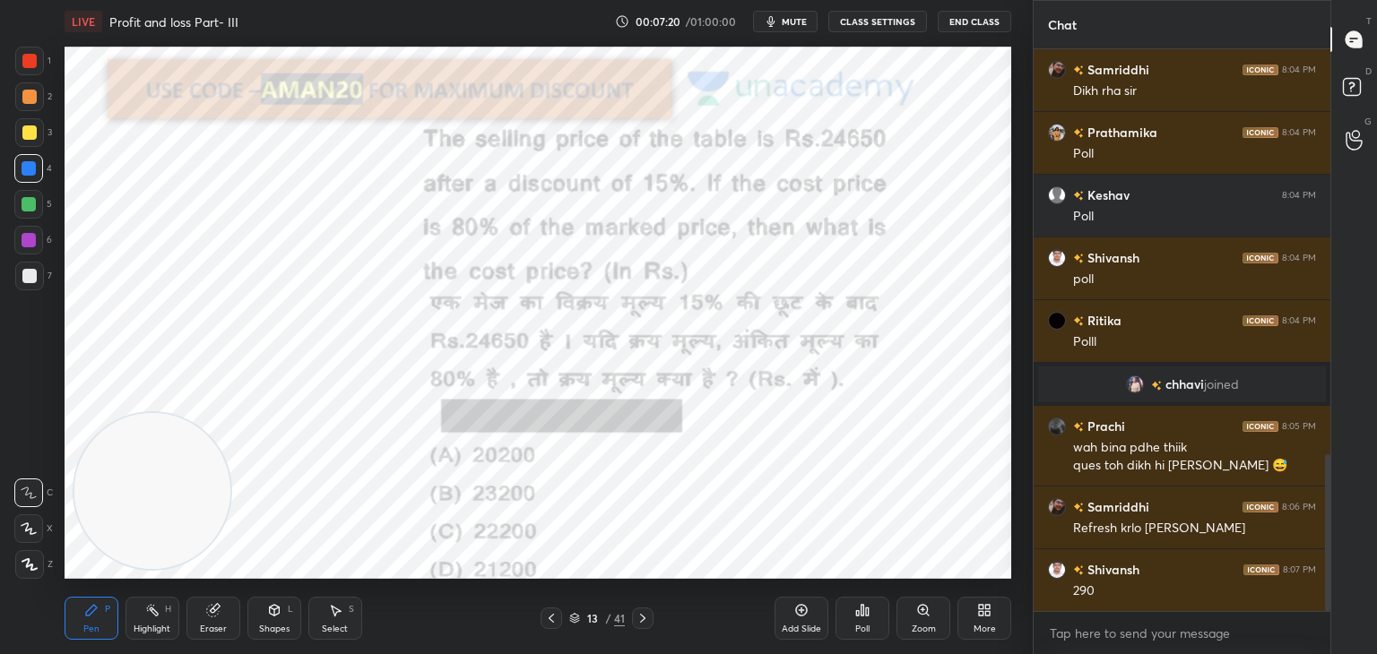
scroll to position [1512, 0]
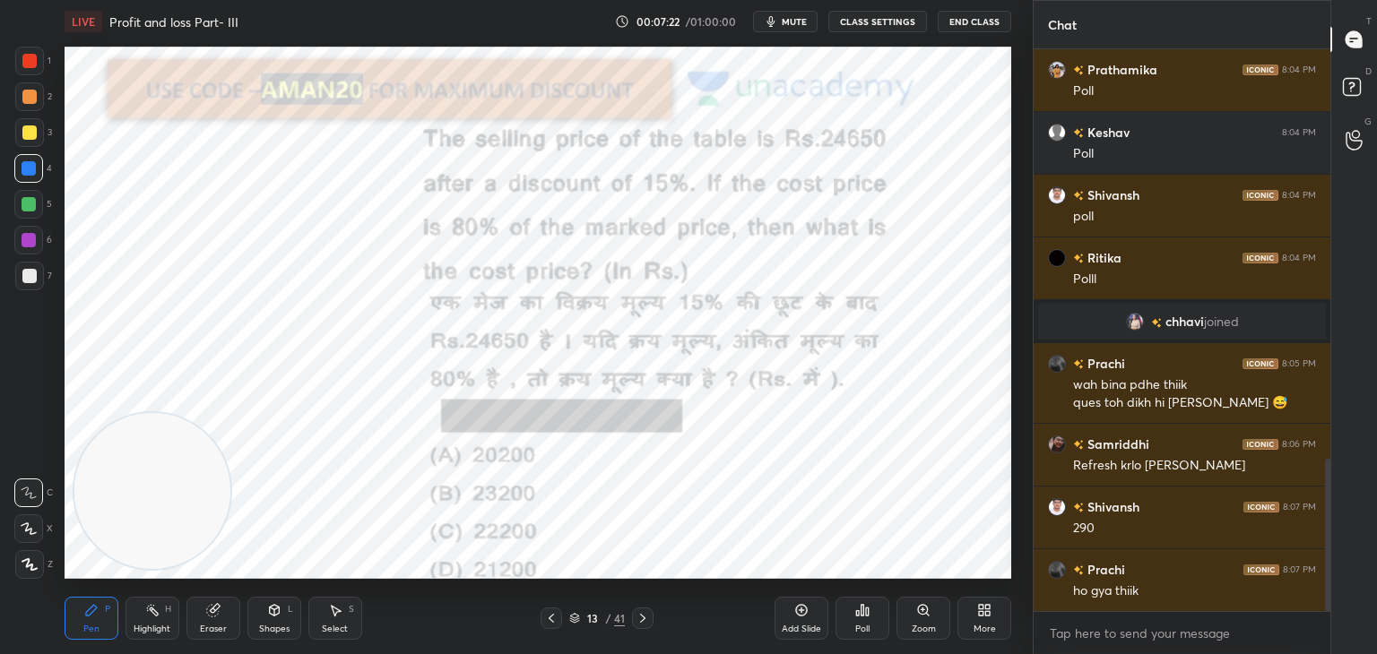
click at [28, 62] on div at bounding box center [29, 61] width 14 height 14
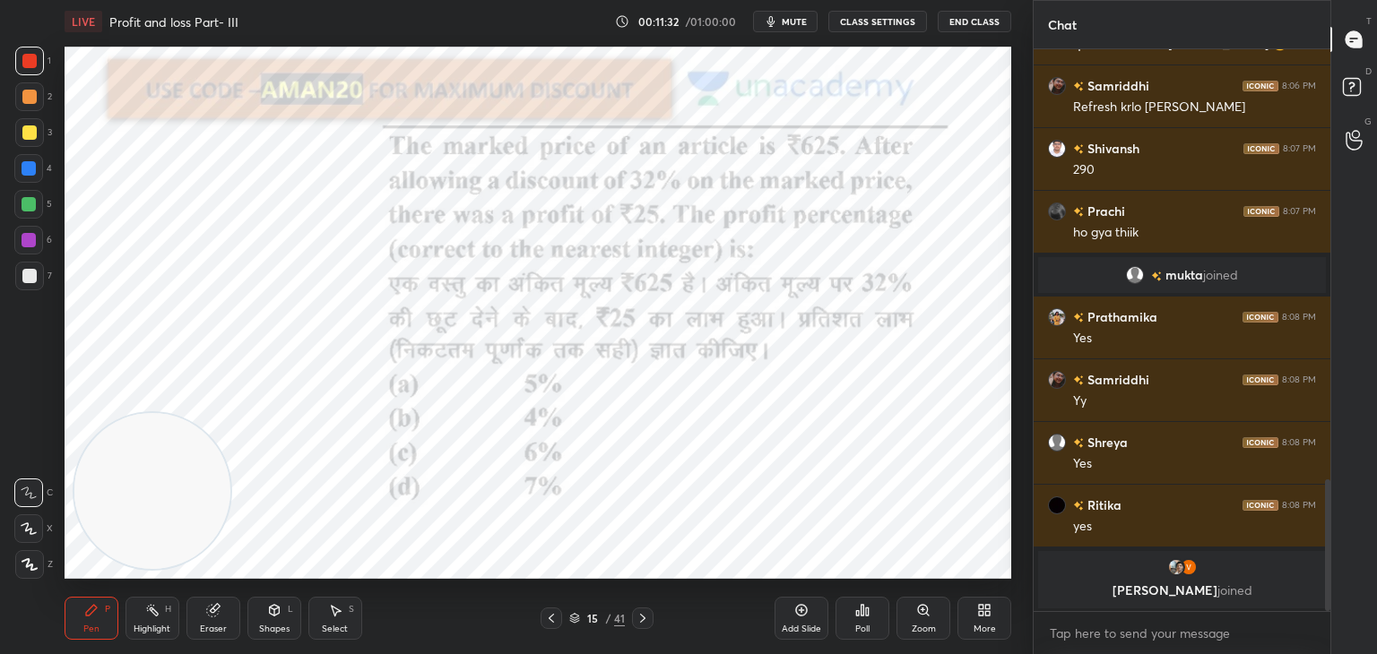
scroll to position [1847, 0]
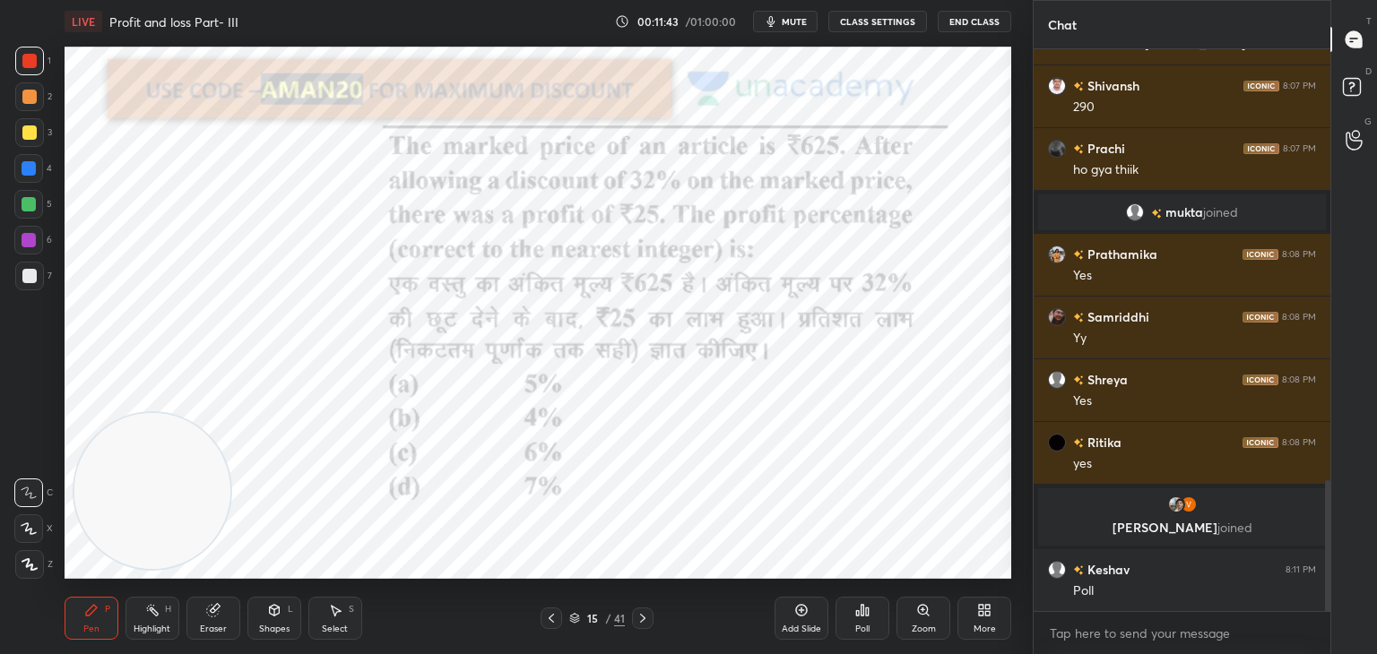
click at [888, 621] on div "Poll" at bounding box center [863, 618] width 54 height 43
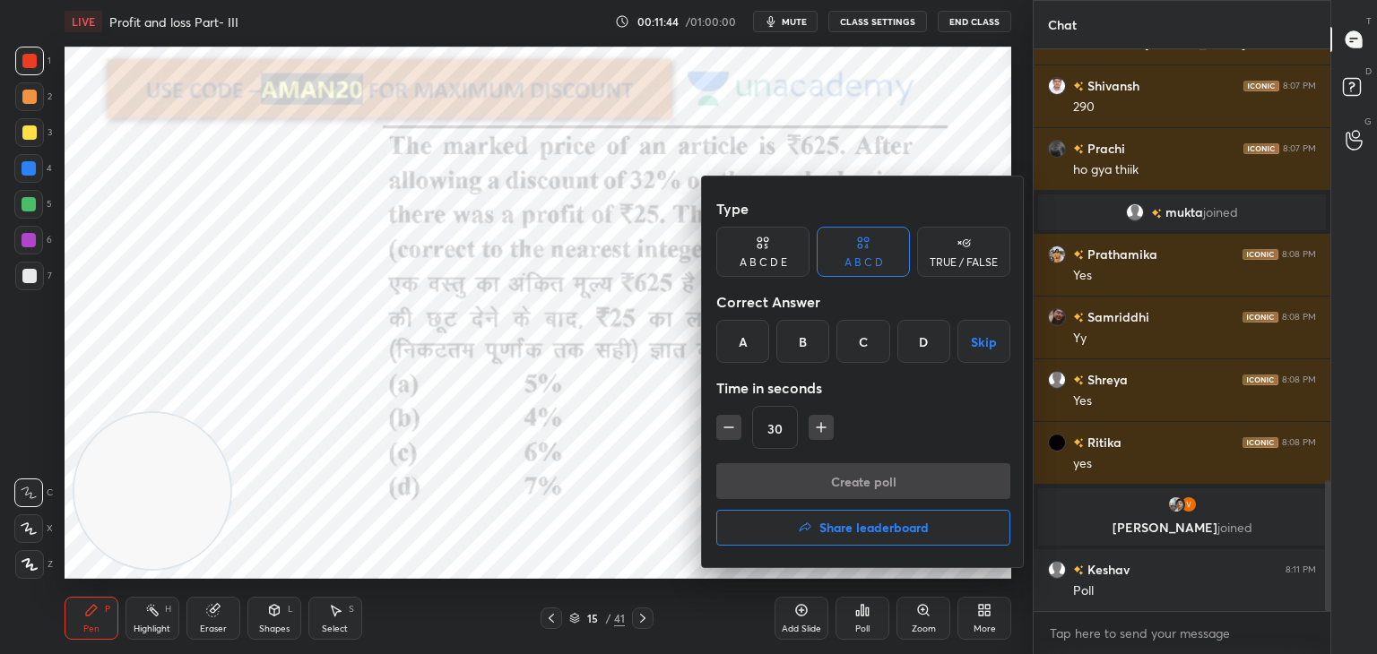
click at [879, 350] on div "C" at bounding box center [862, 341] width 53 height 43
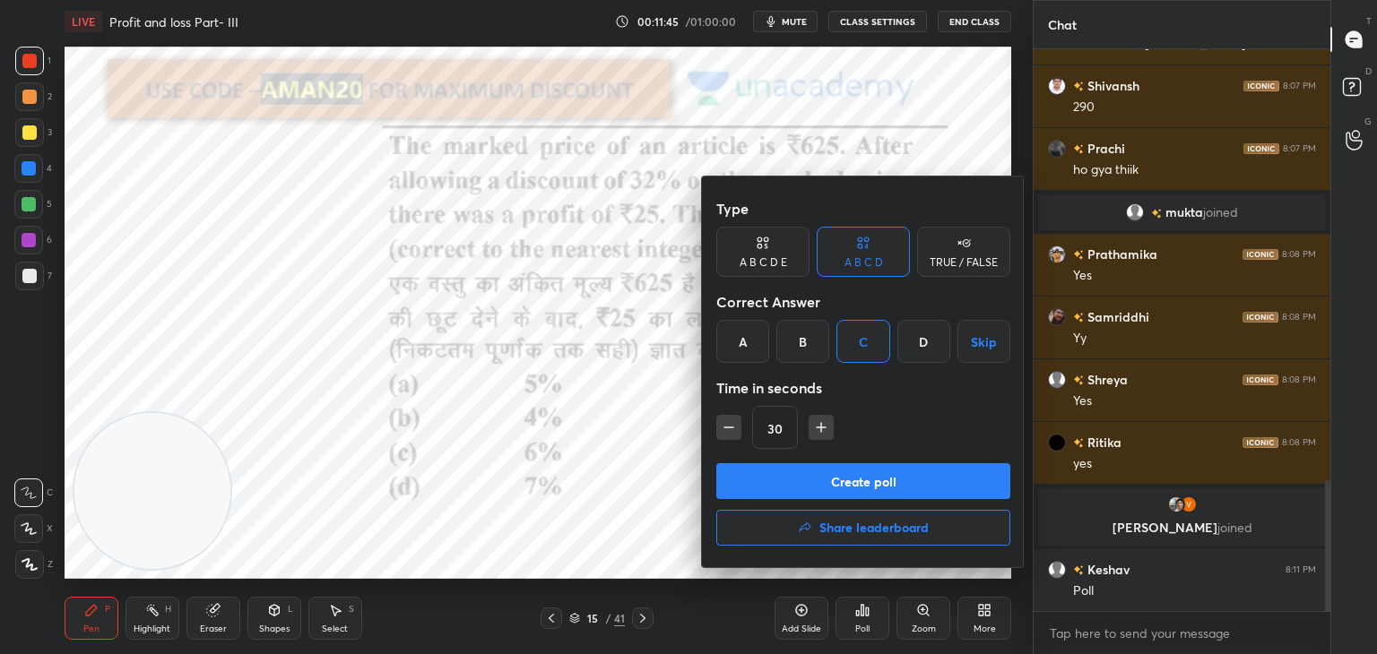
click at [850, 477] on button "Create poll" at bounding box center [863, 481] width 294 height 36
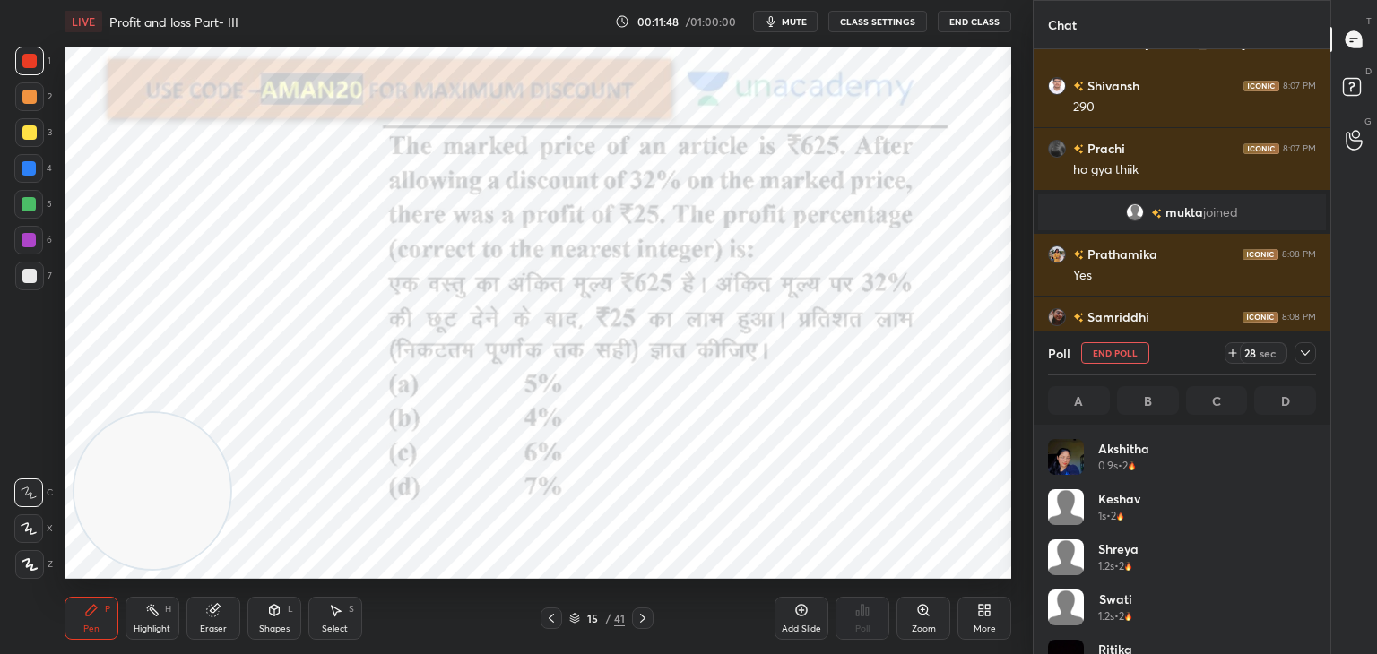
scroll to position [210, 263]
click at [224, 618] on div "Eraser" at bounding box center [213, 618] width 54 height 43
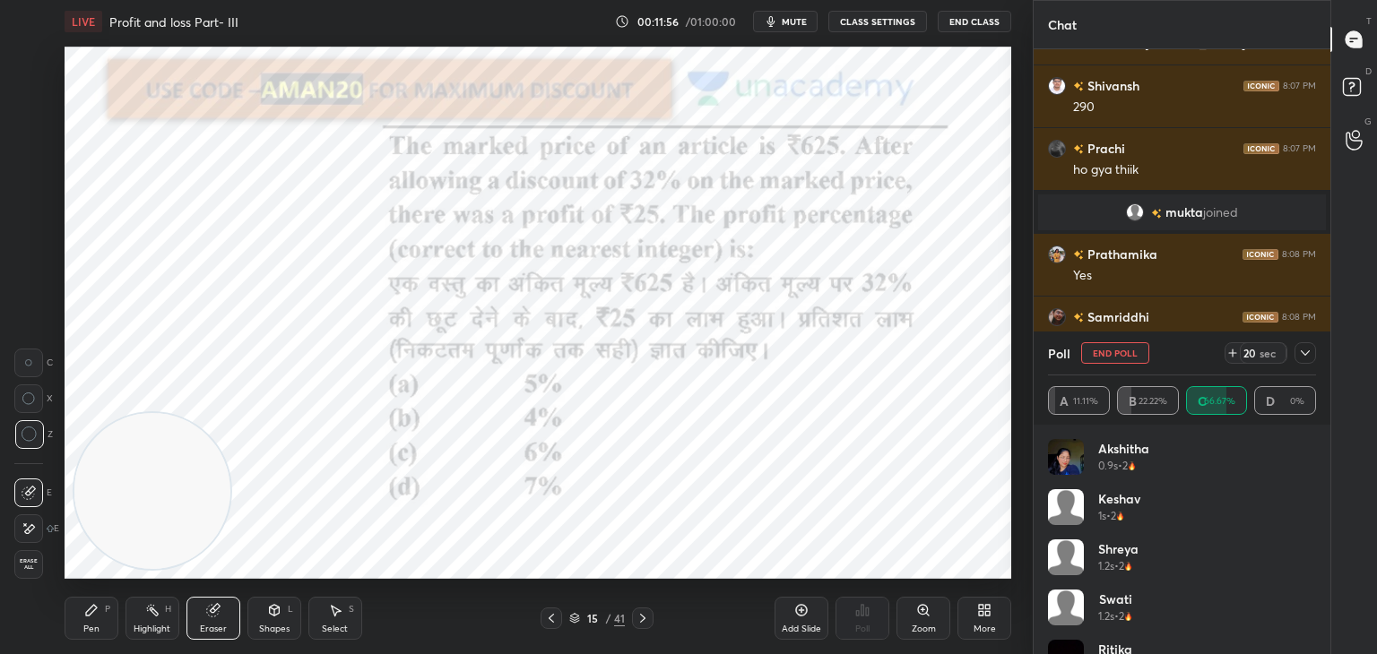
click at [38, 564] on span "Erase all" at bounding box center [28, 565] width 27 height 13
click at [90, 610] on icon at bounding box center [91, 610] width 11 height 11
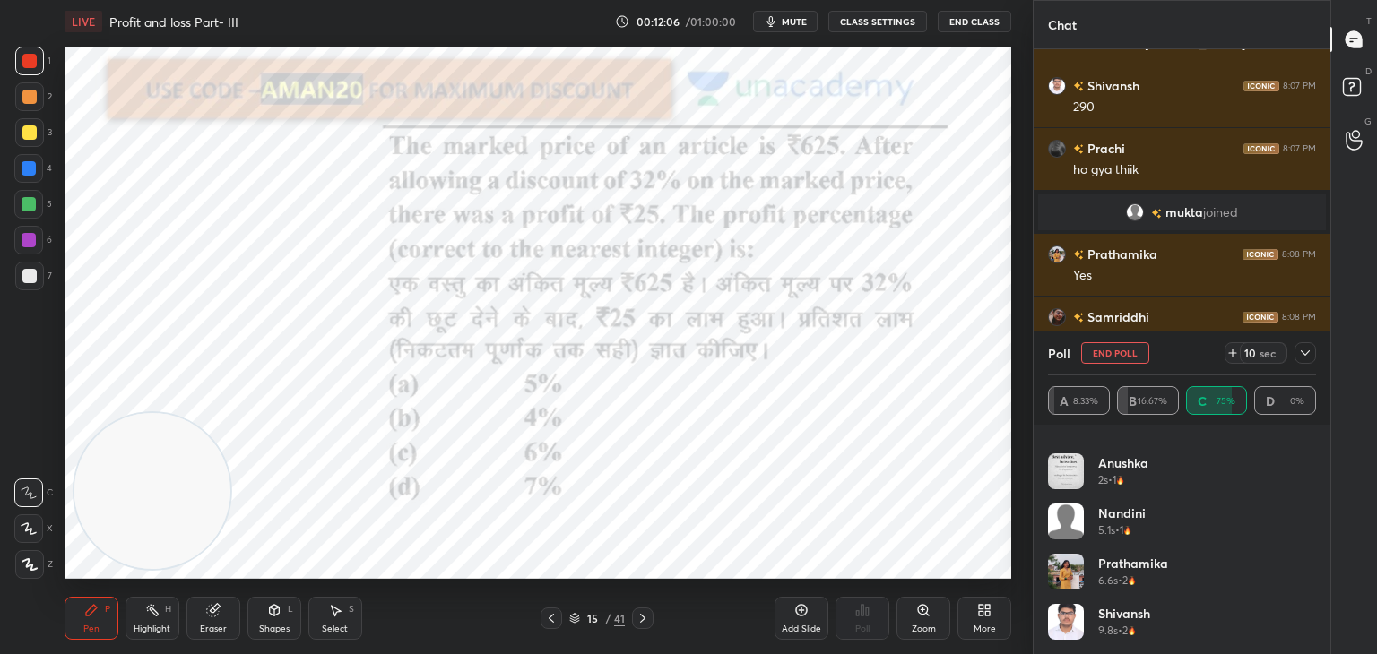
scroll to position [1983, 0]
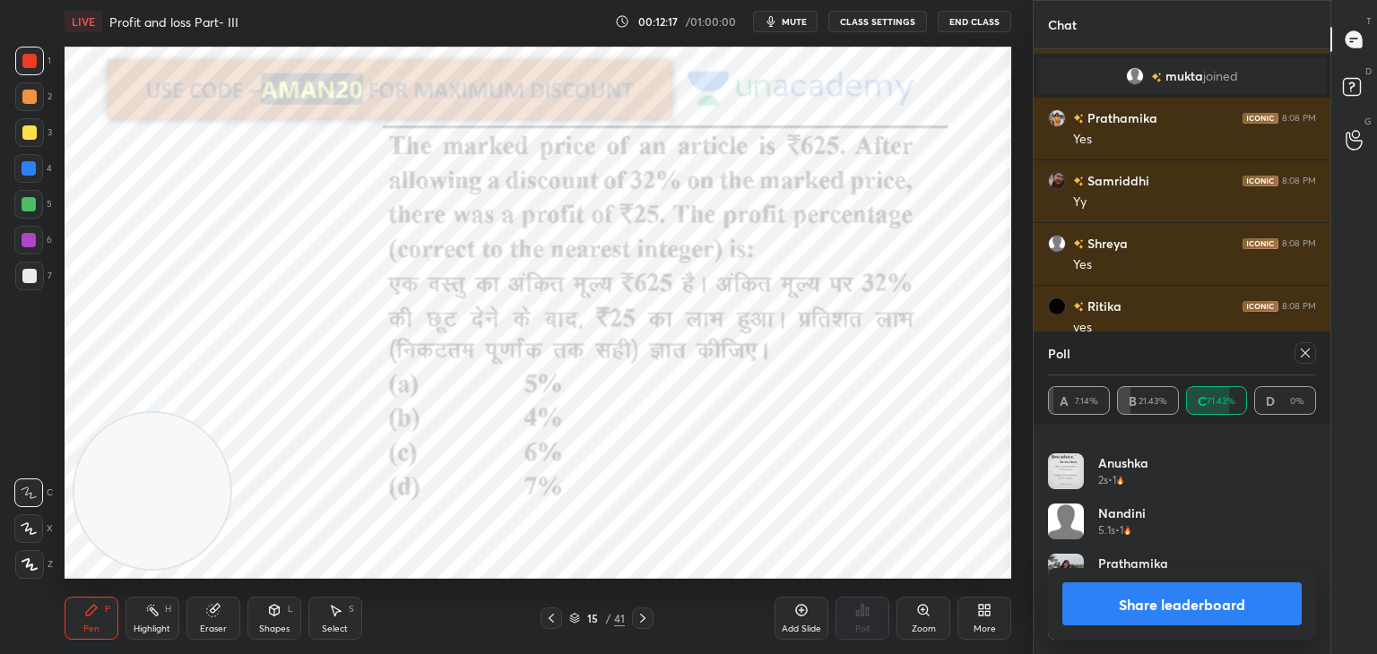
click at [1165, 593] on button "Share leaderboard" at bounding box center [1181, 604] width 239 height 43
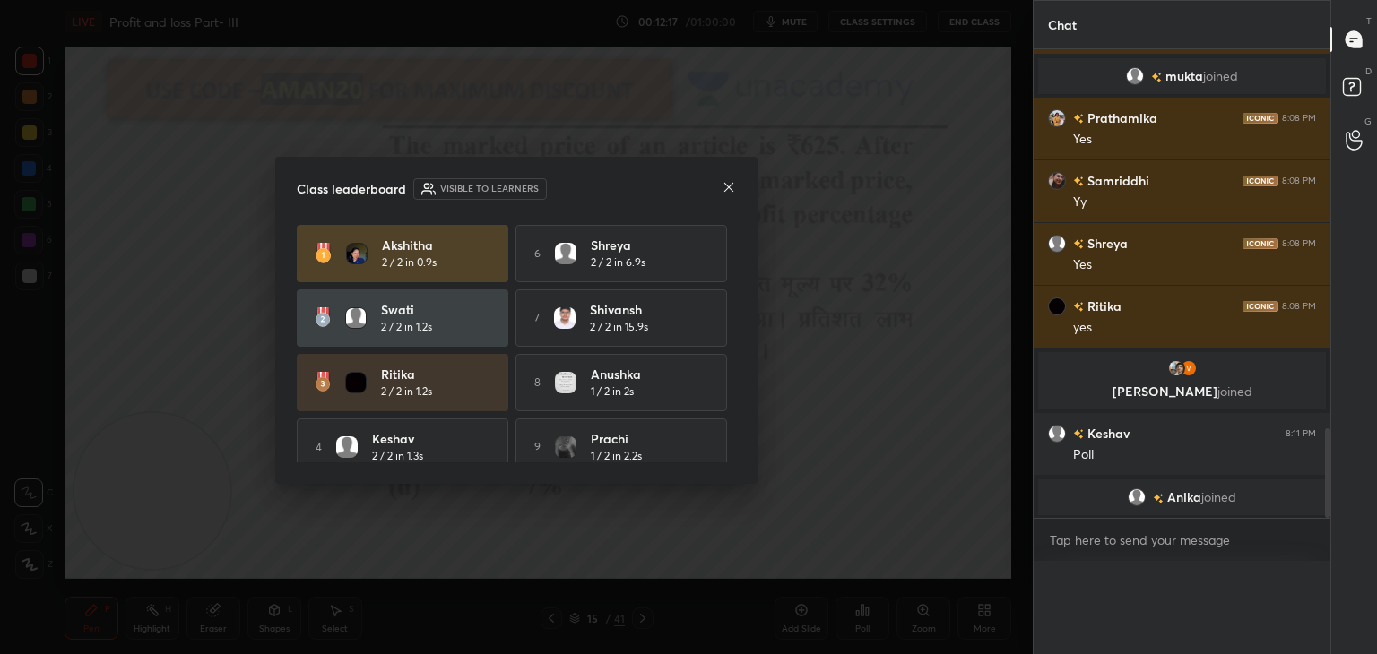
scroll to position [0, 5]
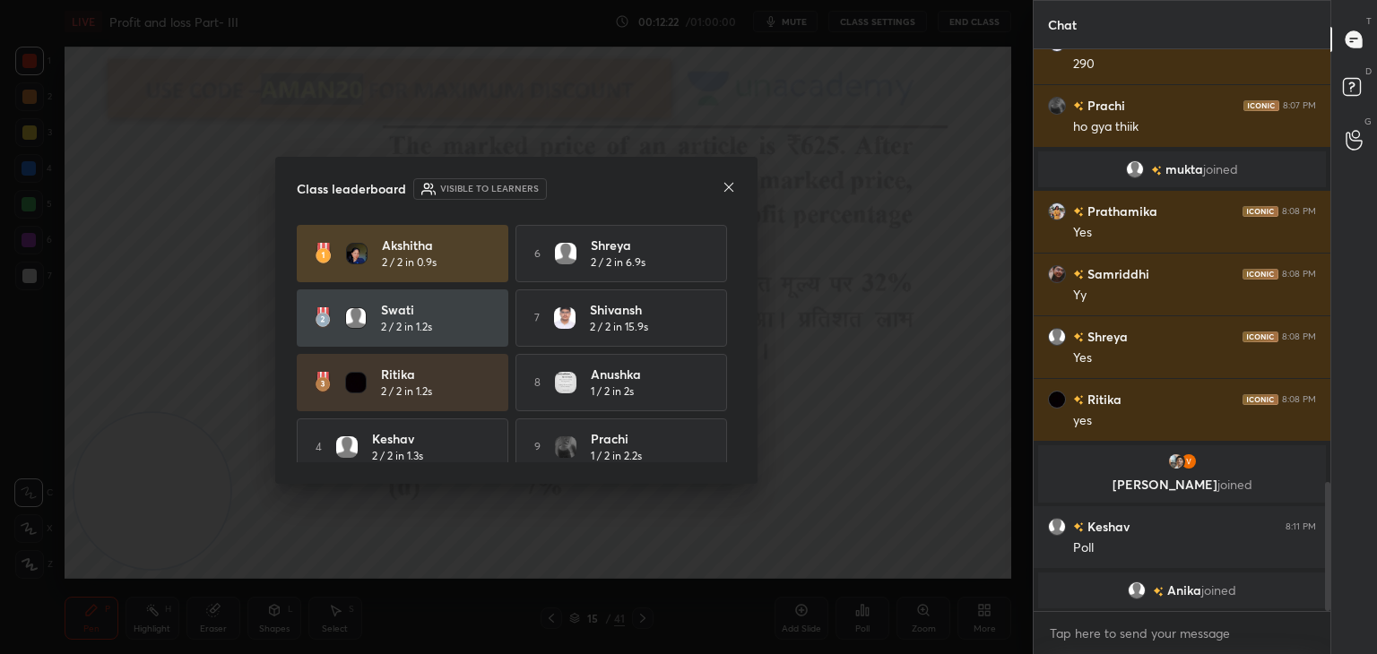
click at [472, 351] on div "Akshitha 2 / 2 in 0.9s 6 Shreya 2 / 2 in 6.9s swati 2 / 2 in 1.2s 7 Shivansh 2 …" at bounding box center [516, 383] width 439 height 316
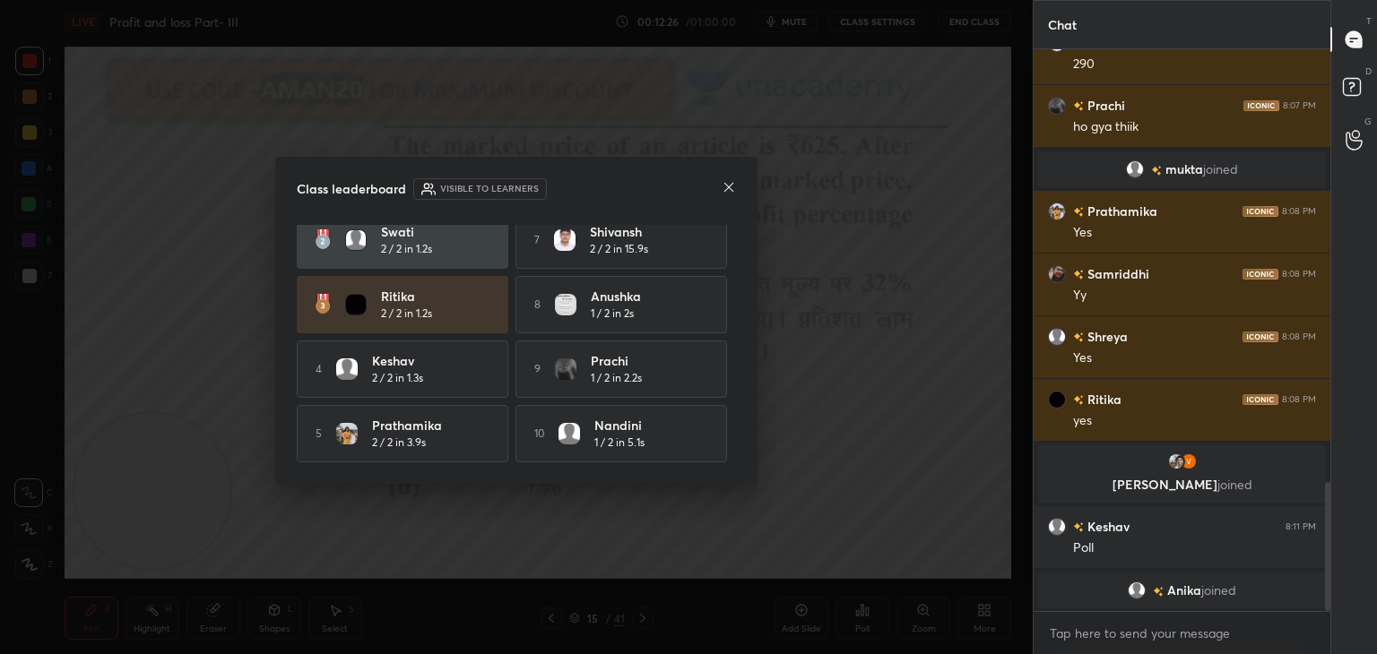
click at [728, 190] on icon at bounding box center [729, 187] width 14 height 14
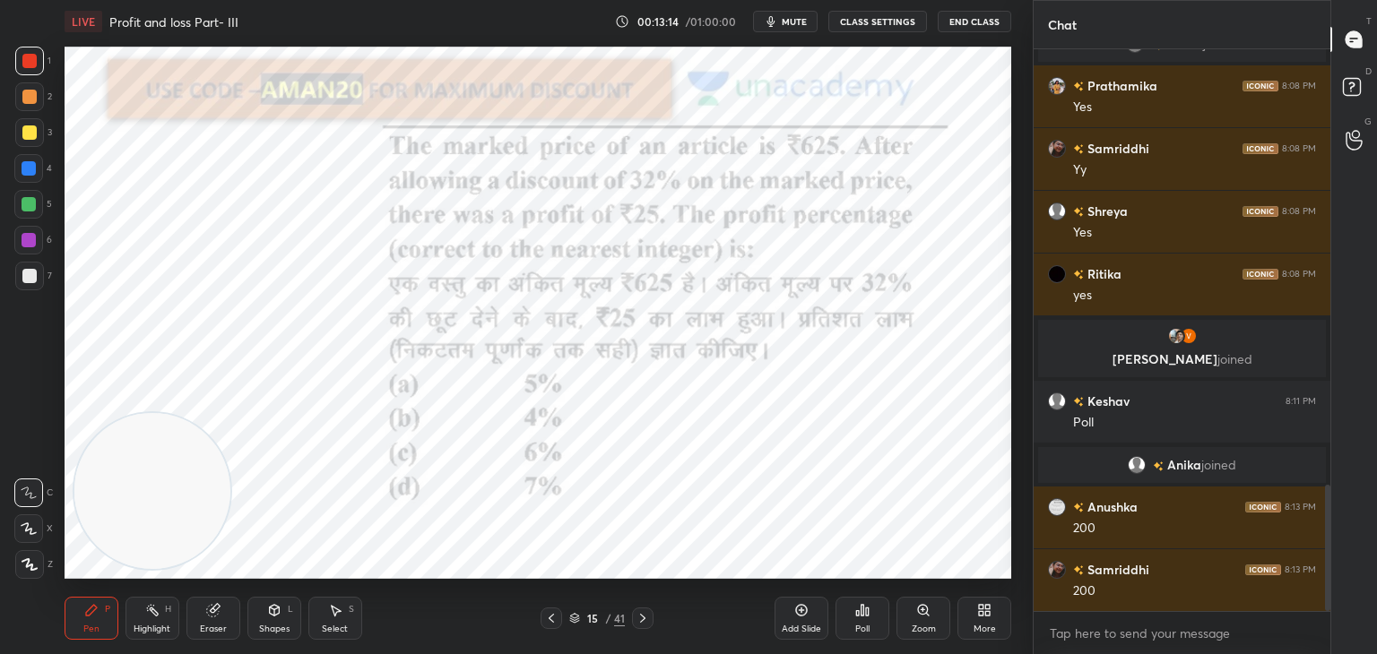
click at [821, 605] on div "Add Slide" at bounding box center [802, 618] width 54 height 43
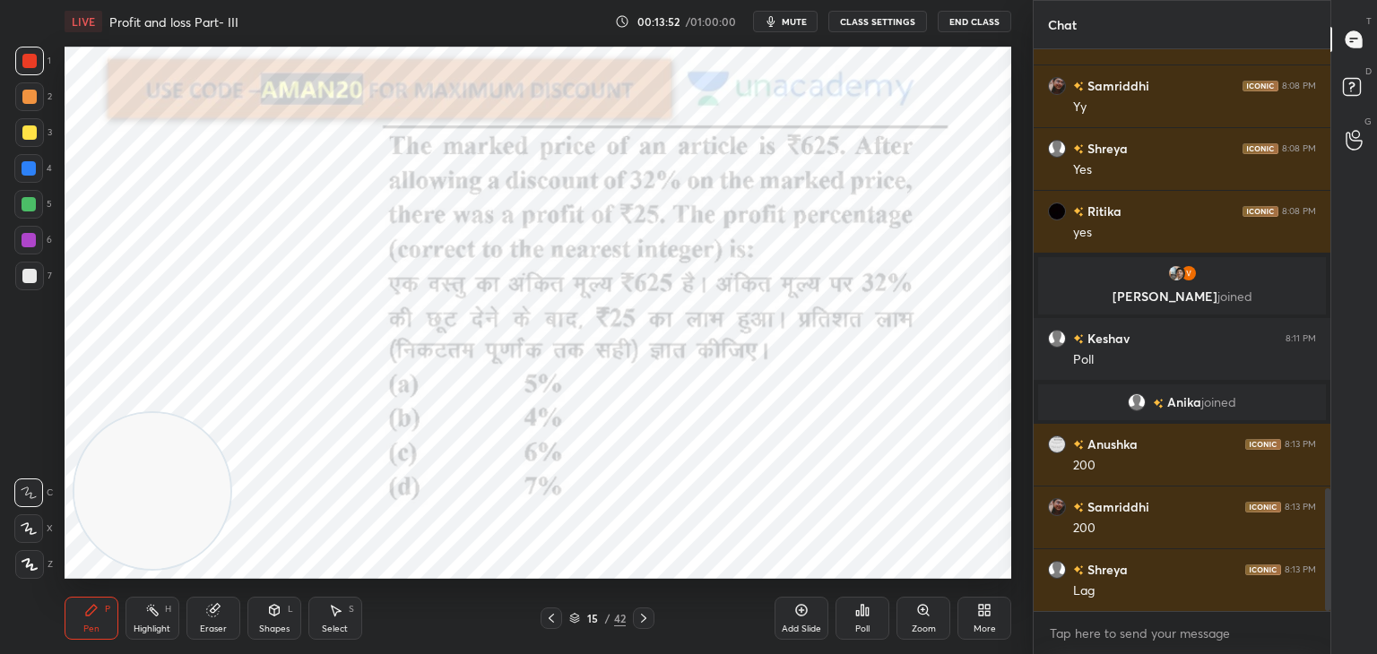
click at [229, 619] on div "Eraser" at bounding box center [213, 618] width 54 height 43
click at [97, 626] on div "Pen" at bounding box center [91, 629] width 16 height 9
click at [215, 621] on div "Eraser" at bounding box center [213, 618] width 54 height 43
click at [97, 629] on div "Pen" at bounding box center [91, 629] width 16 height 9
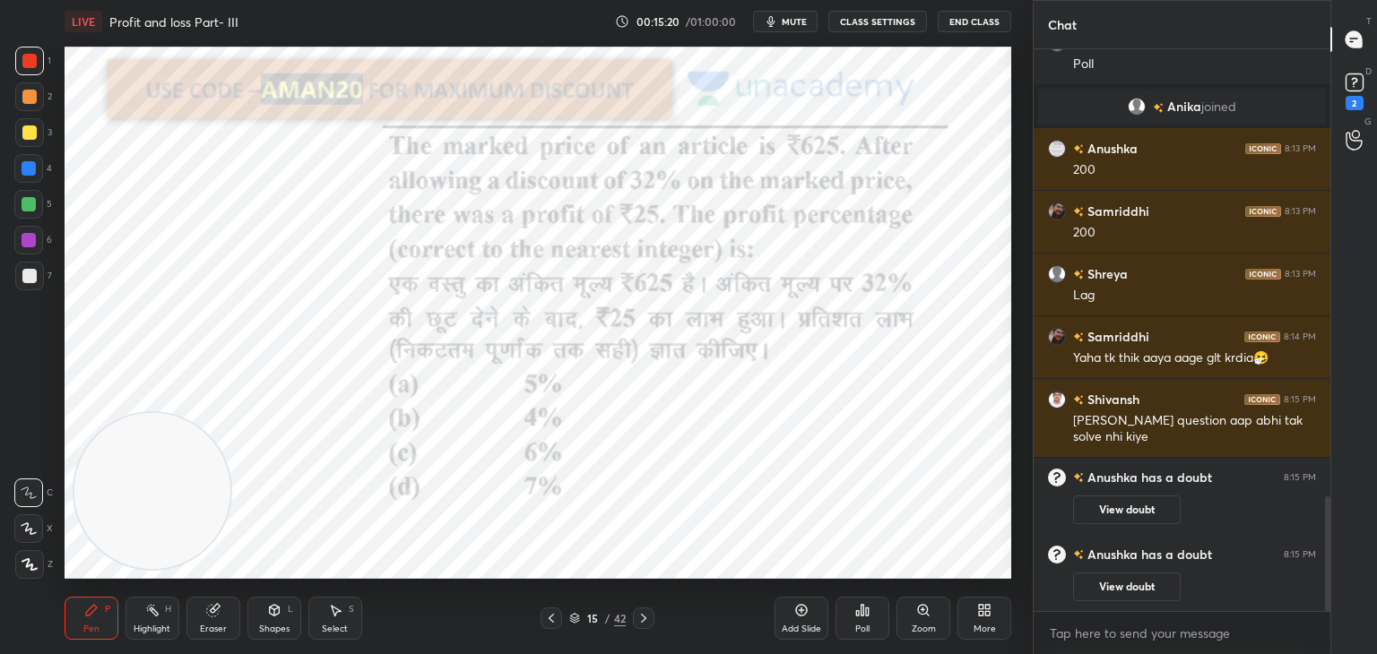
scroll to position [2195, 0]
click at [1363, 87] on icon at bounding box center [1354, 82] width 27 height 27
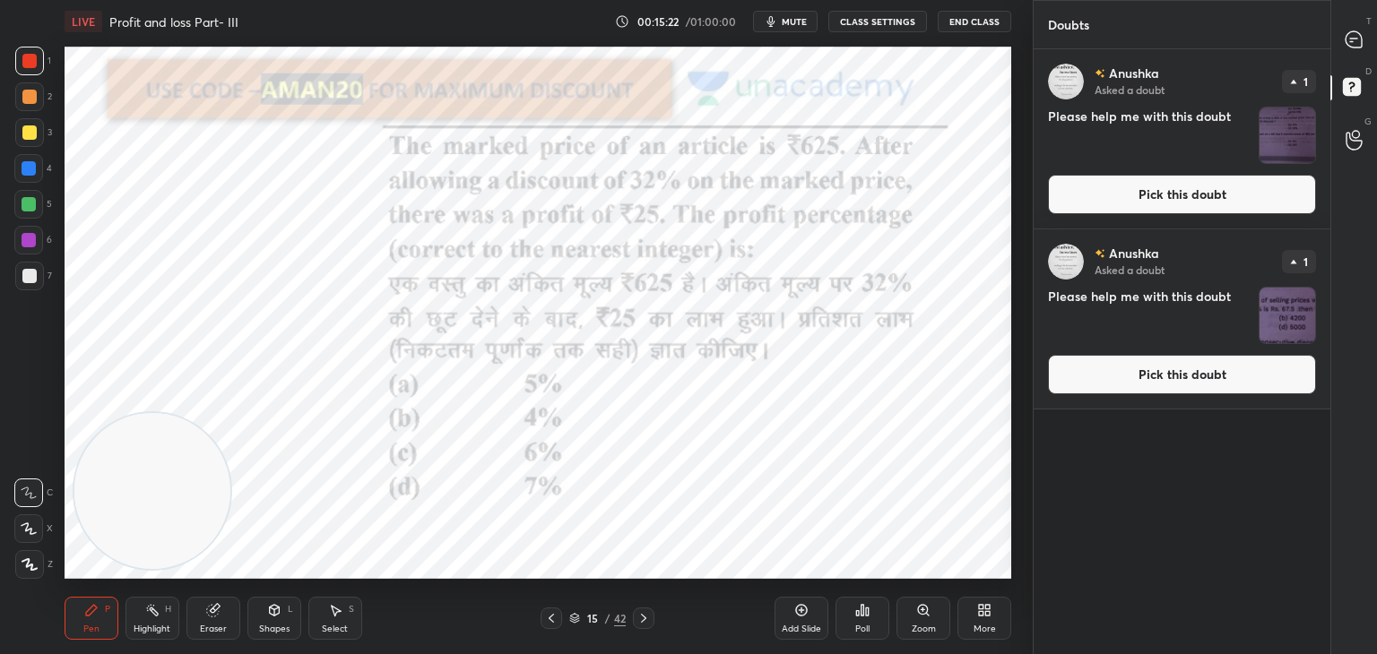
click at [1187, 199] on button "Pick this doubt" at bounding box center [1182, 194] width 268 height 39
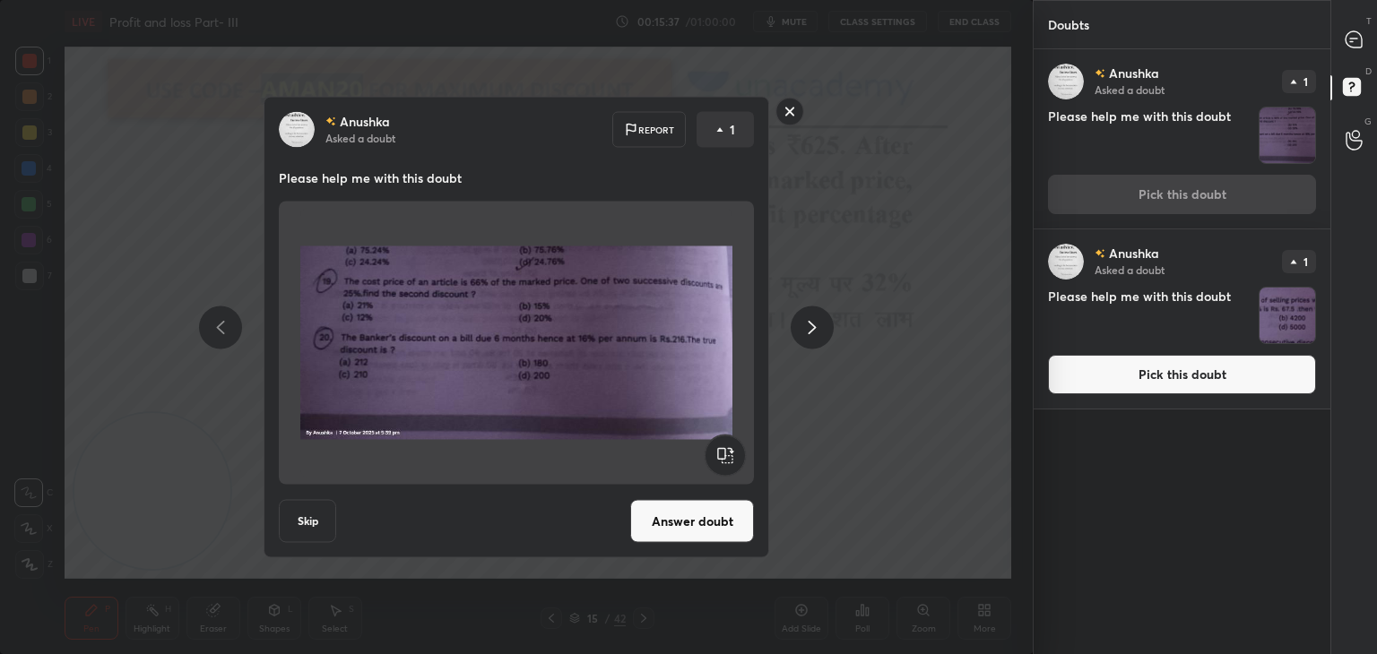
click at [654, 521] on button "Answer doubt" at bounding box center [692, 521] width 124 height 43
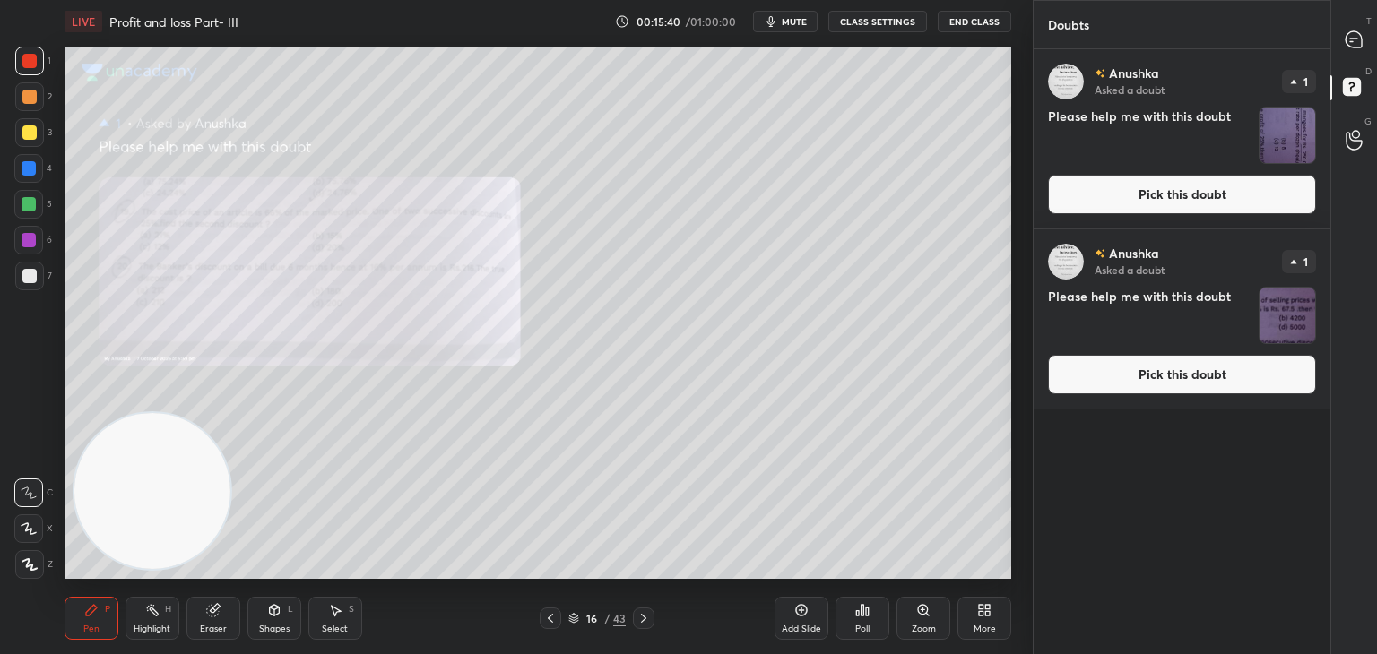
click at [1156, 195] on button "Pick this doubt" at bounding box center [1182, 194] width 268 height 39
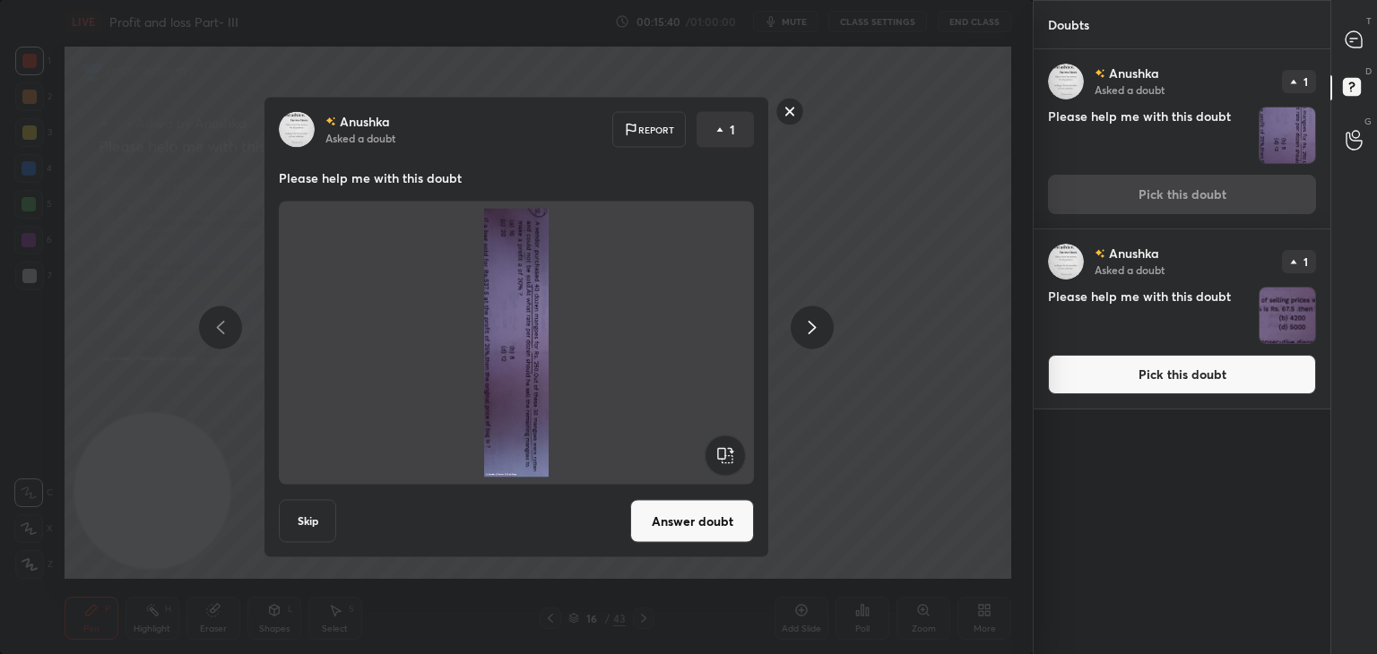
click at [704, 537] on button "Answer doubt" at bounding box center [692, 521] width 124 height 43
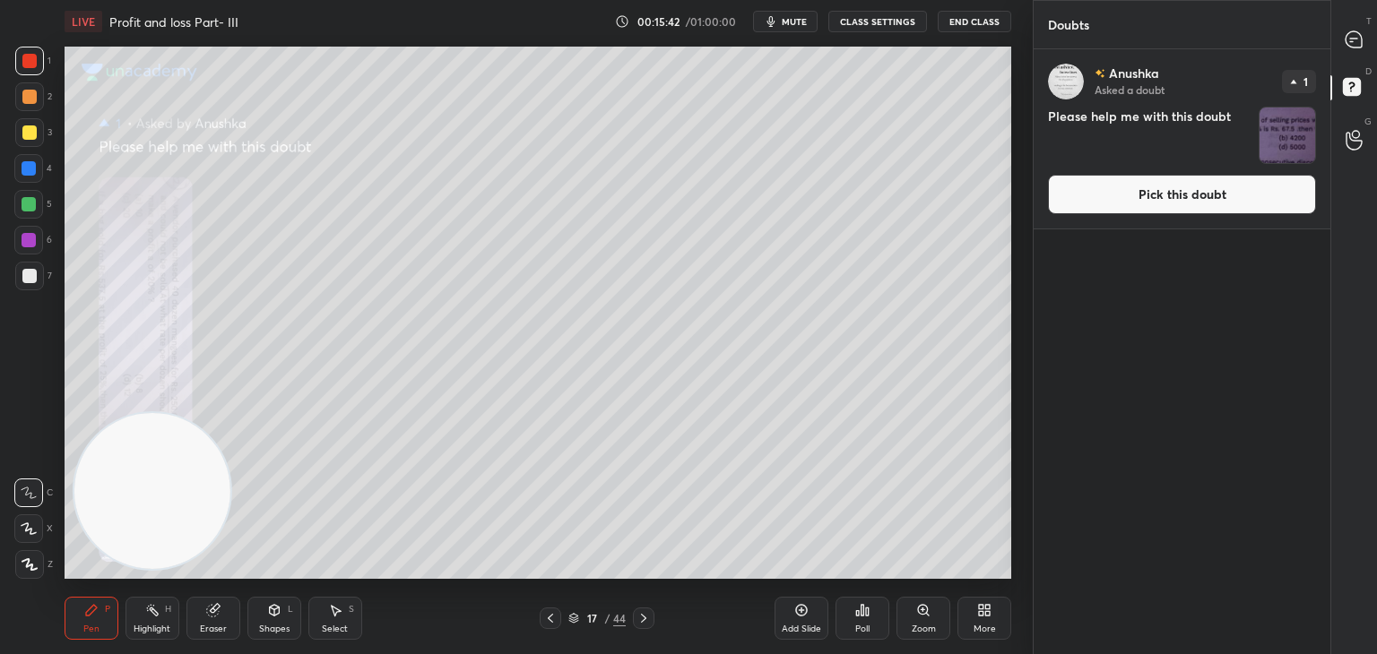
click at [1122, 198] on button "Pick this doubt" at bounding box center [1182, 194] width 268 height 39
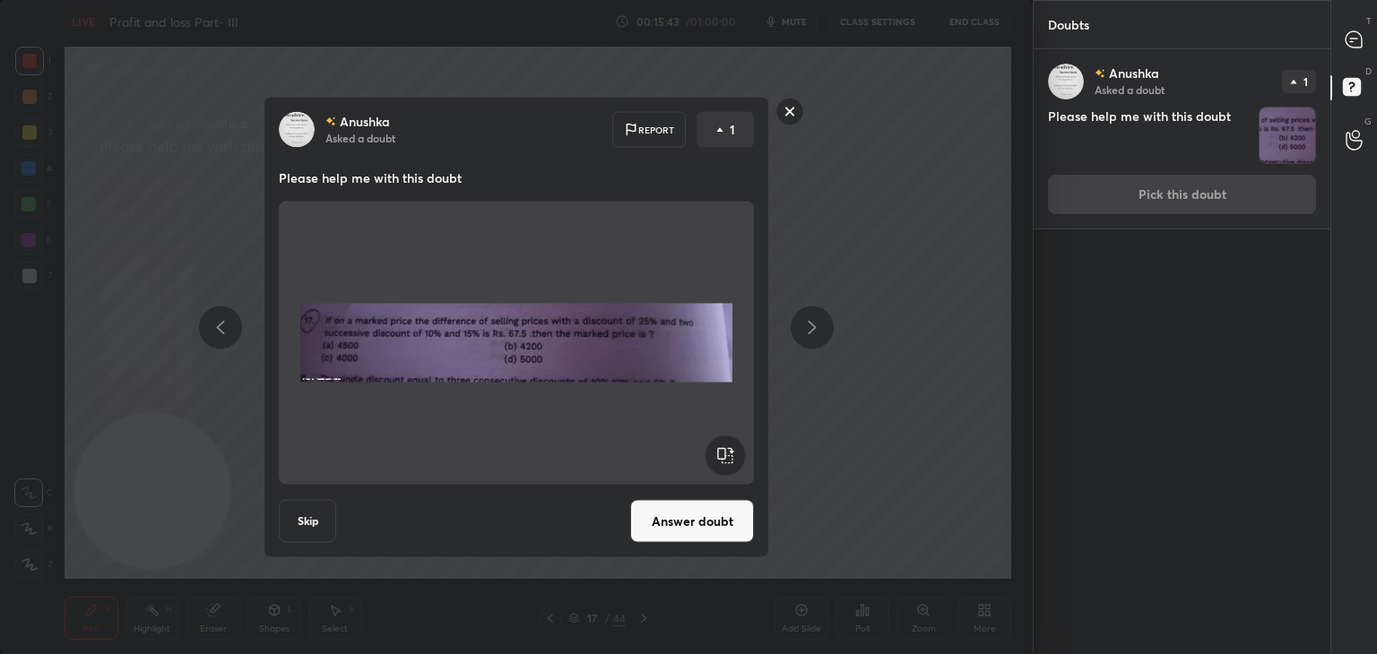
click at [721, 508] on button "Answer doubt" at bounding box center [692, 521] width 124 height 43
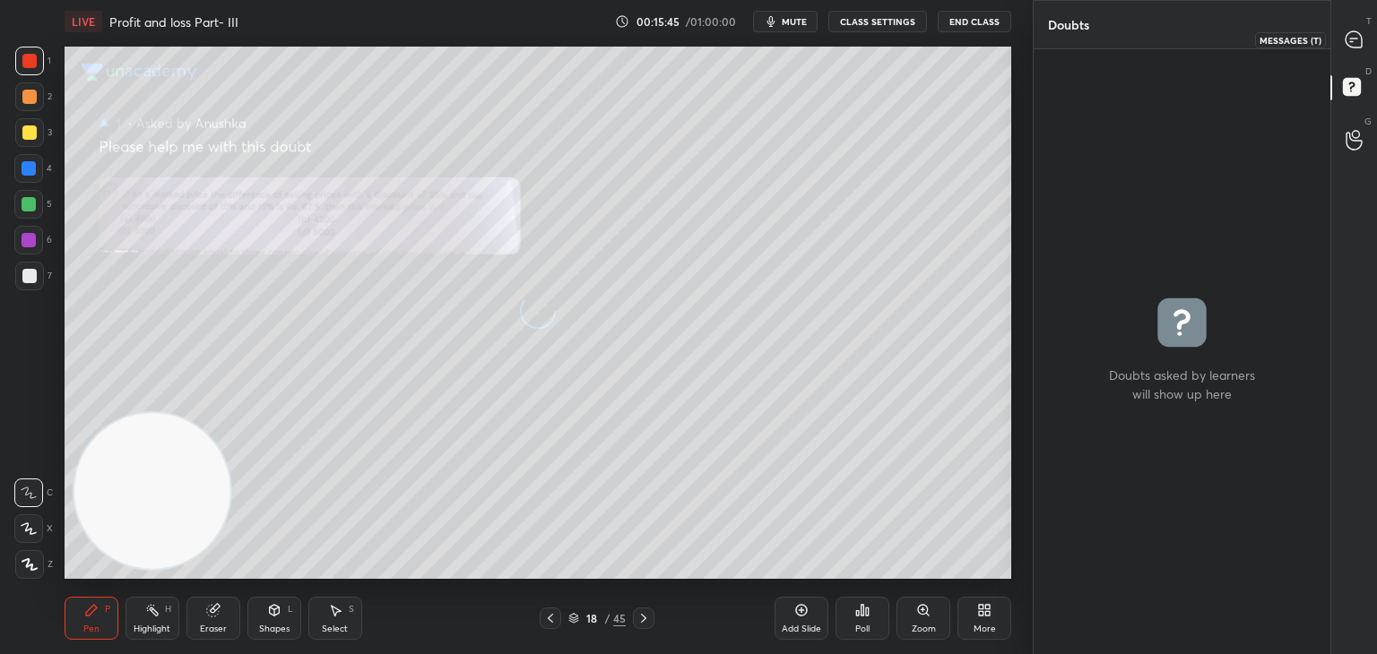
click at [1356, 40] on icon at bounding box center [1354, 39] width 16 height 16
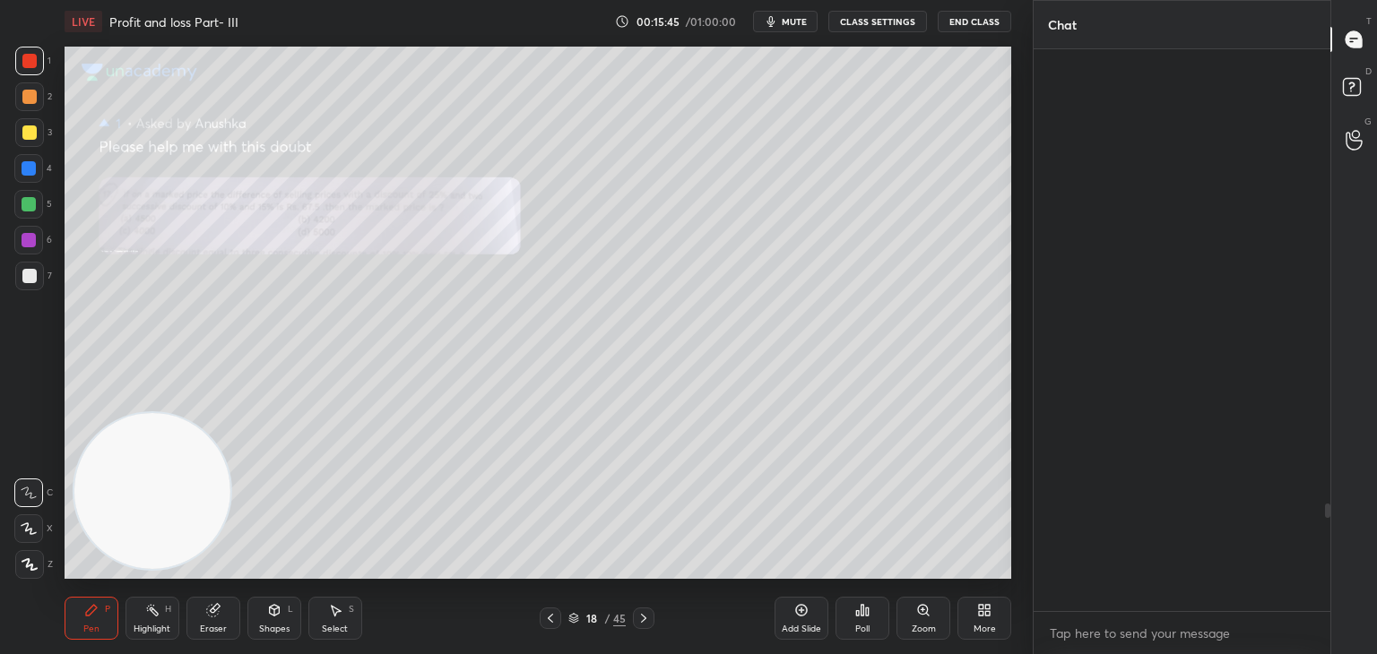
scroll to position [557, 291]
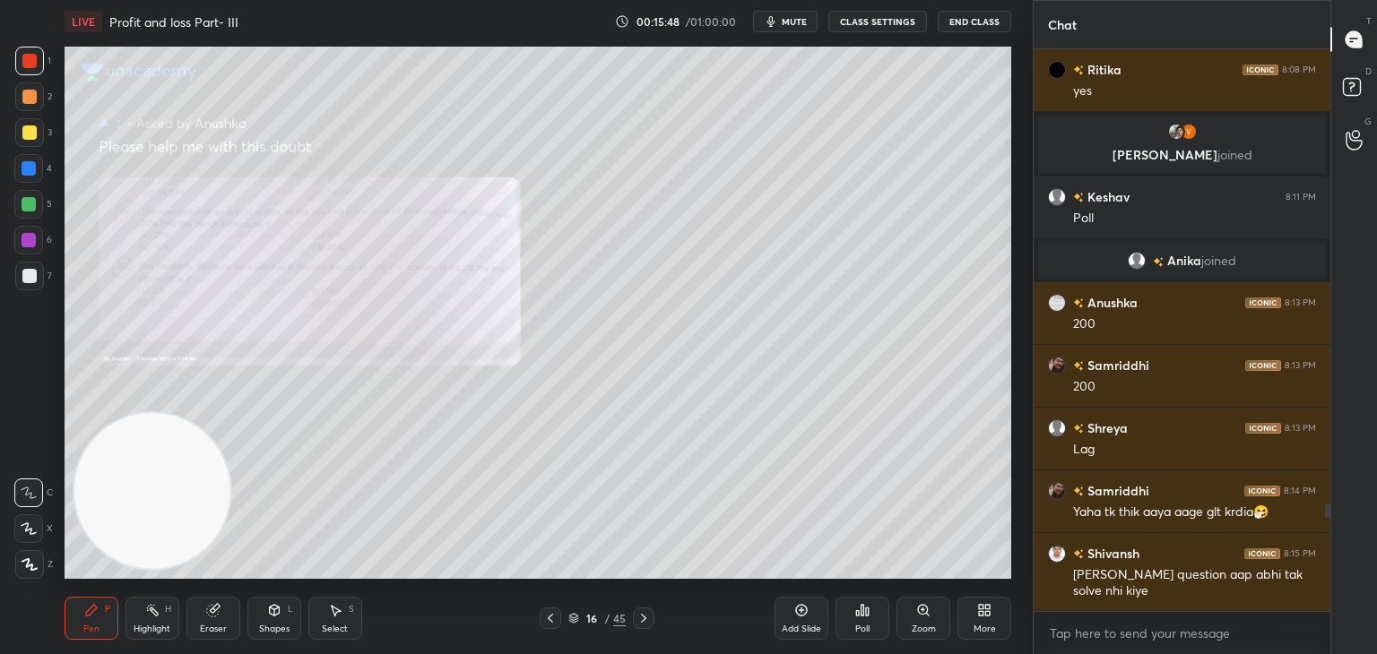
click at [922, 619] on div "Zoom" at bounding box center [924, 618] width 54 height 43
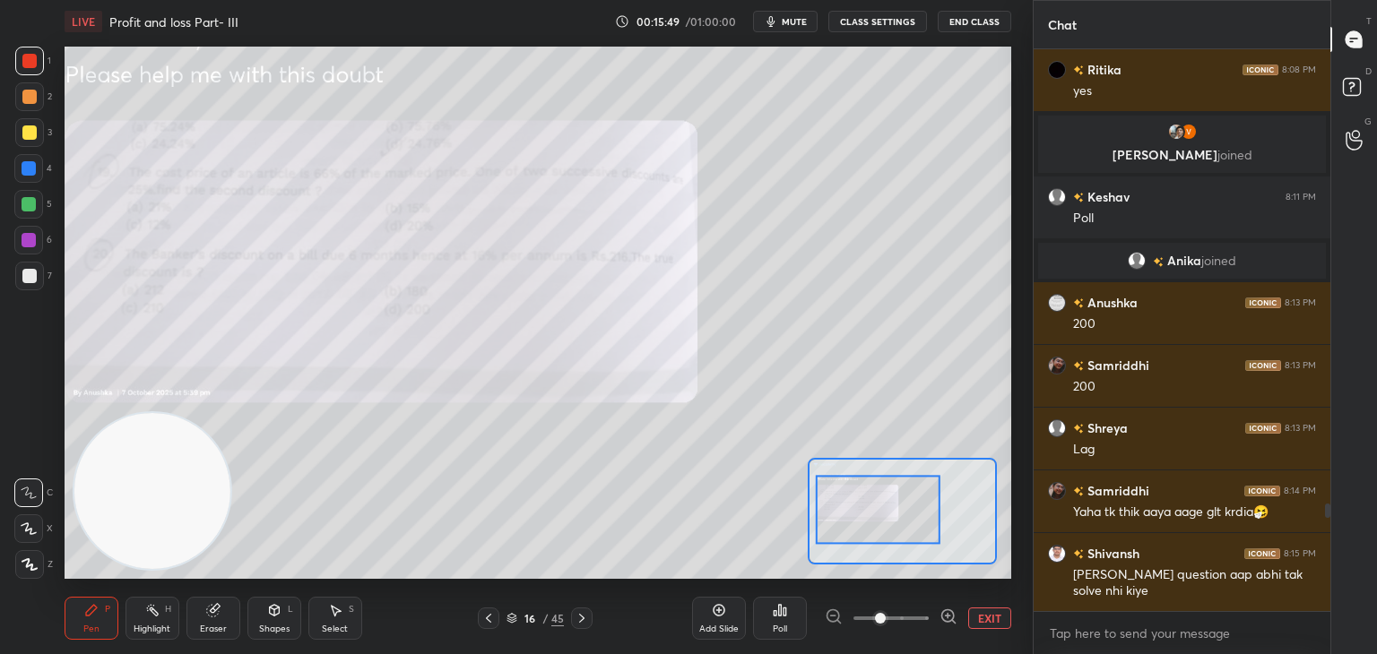
click at [948, 613] on icon at bounding box center [949, 617] width 18 height 18
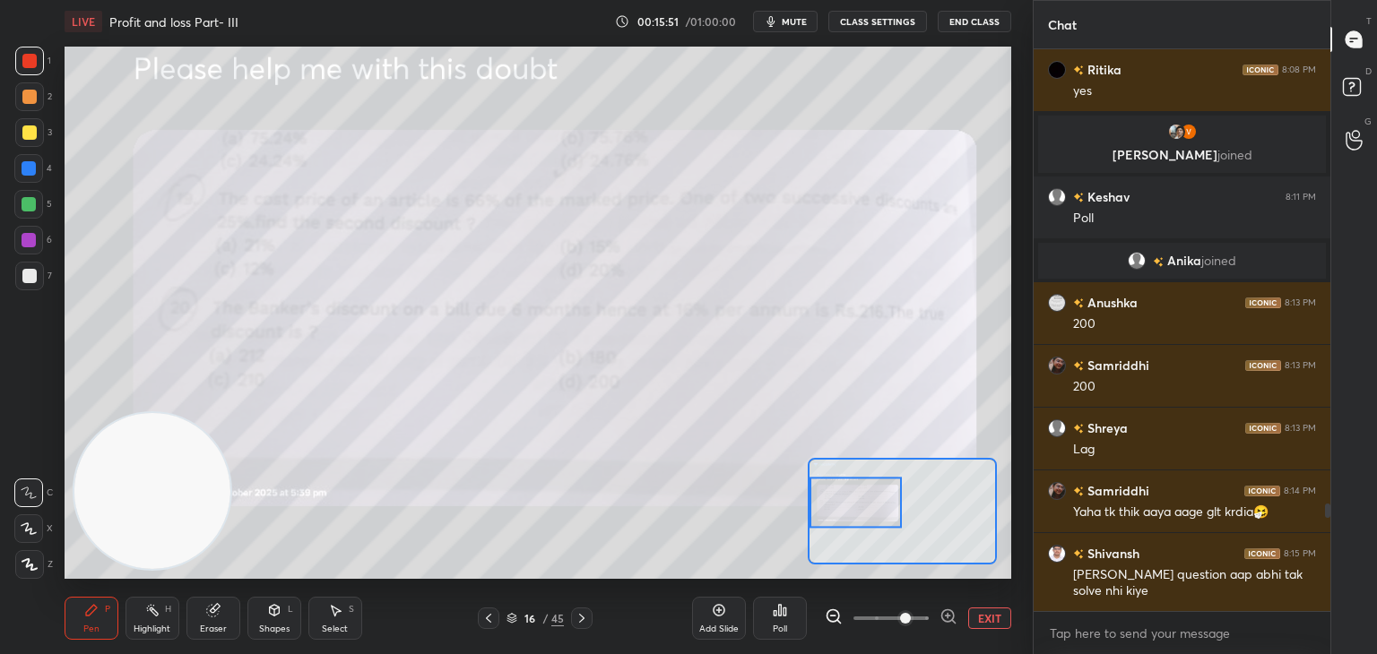
click at [28, 235] on div at bounding box center [29, 240] width 14 height 14
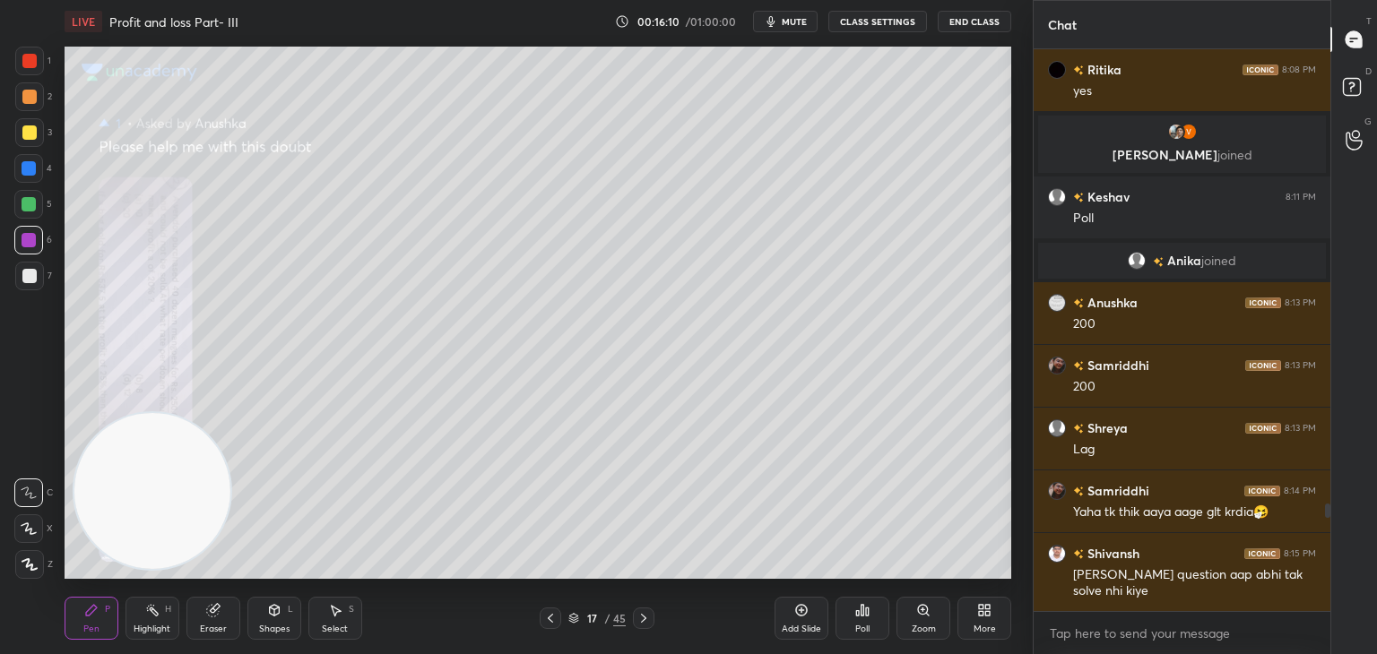
click at [902, 613] on div "Zoom" at bounding box center [924, 618] width 54 height 43
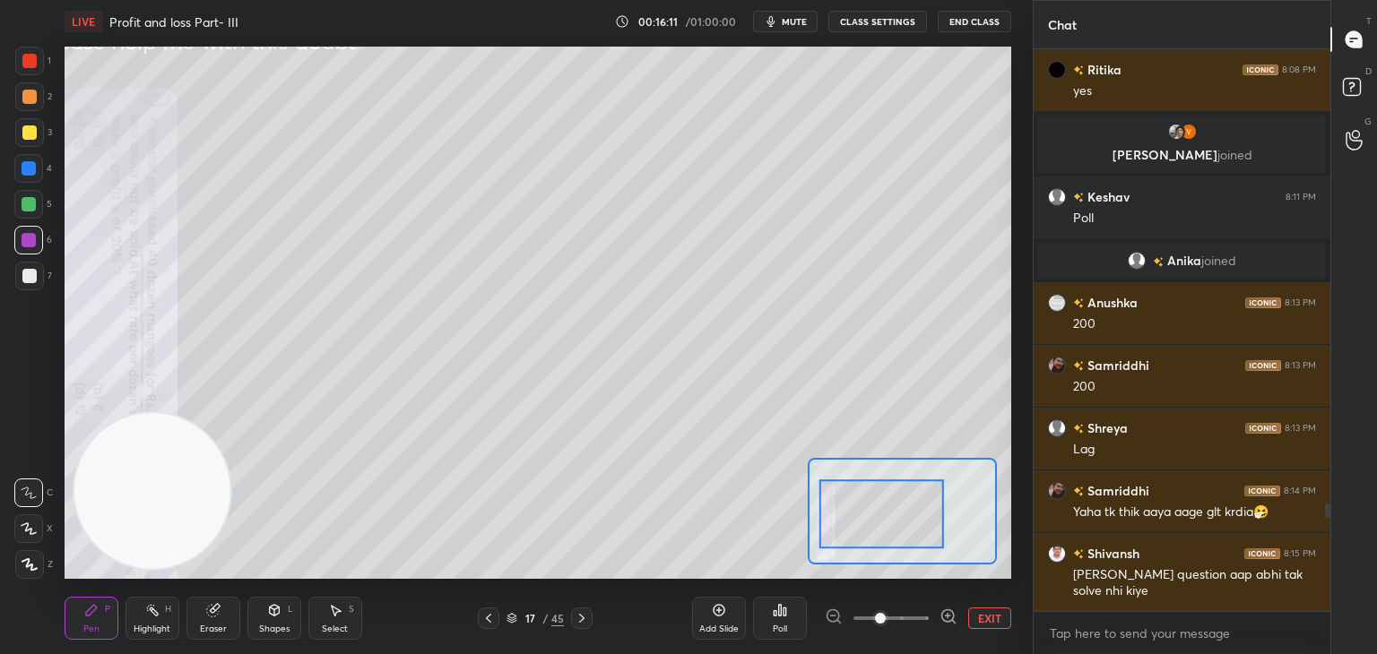
click at [947, 611] on icon at bounding box center [948, 617] width 12 height 12
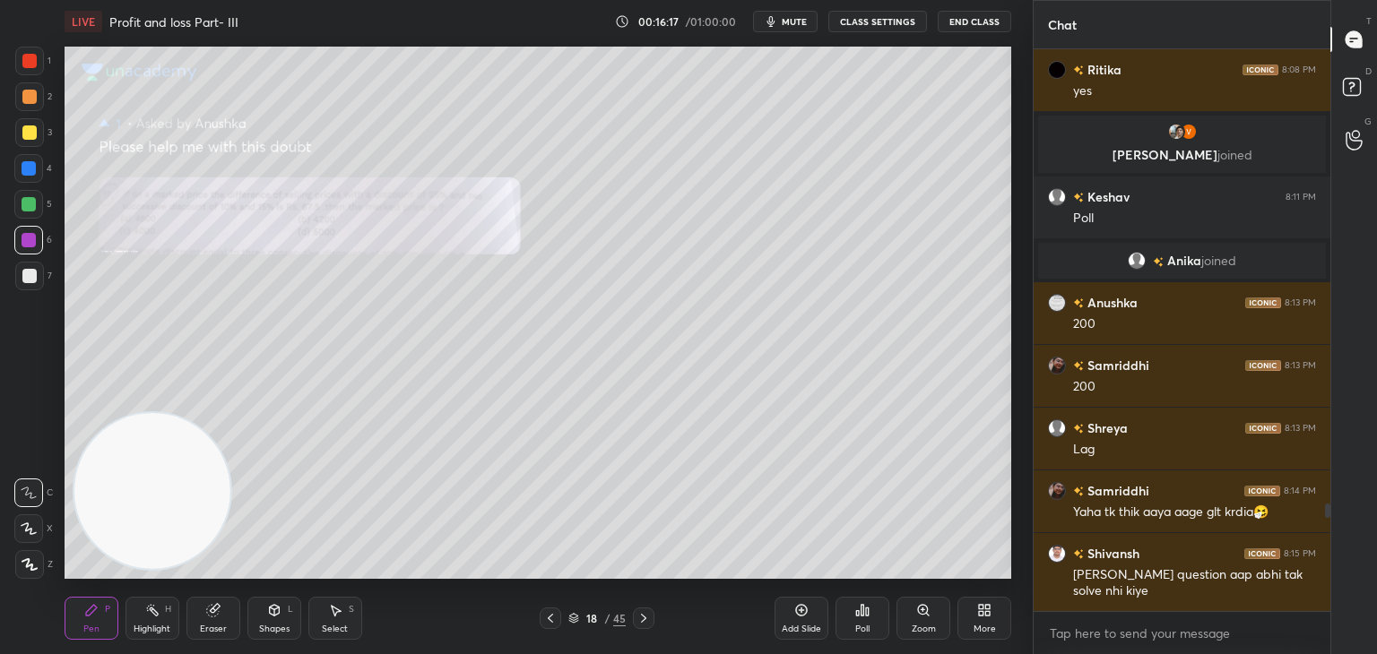
click at [916, 614] on icon at bounding box center [923, 610] width 14 height 14
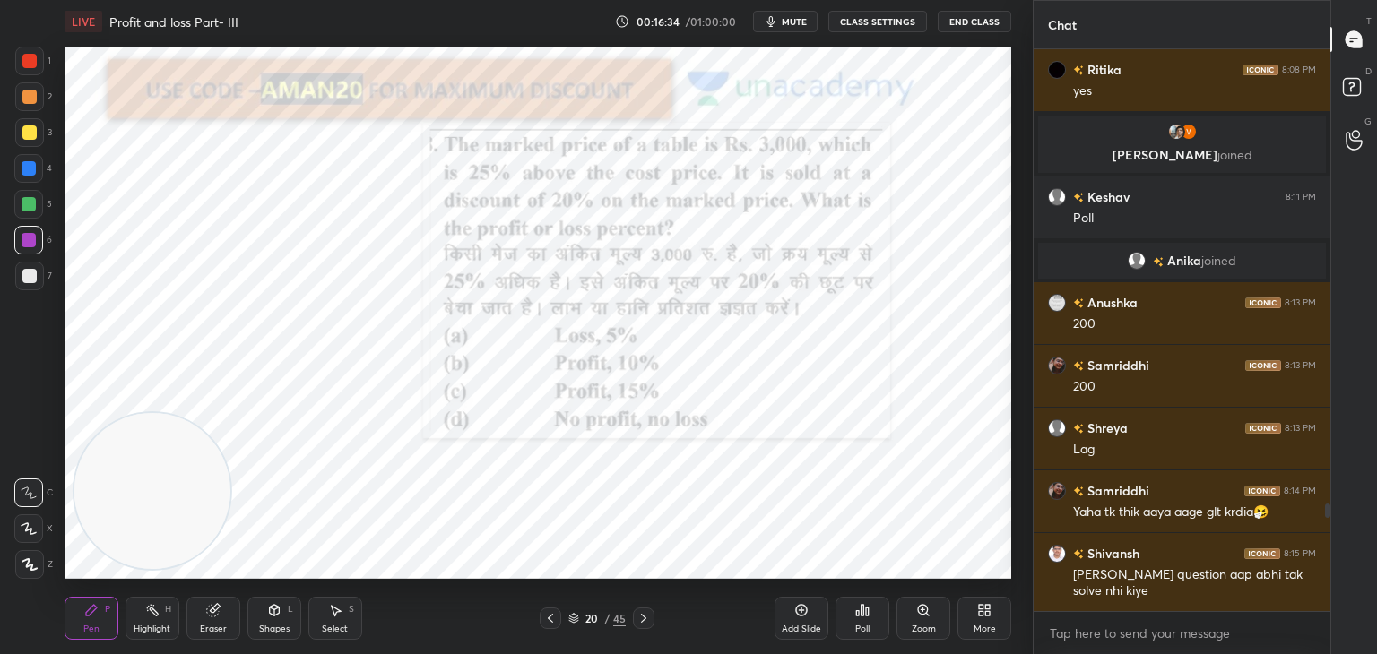
click at [28, 62] on div at bounding box center [29, 61] width 14 height 14
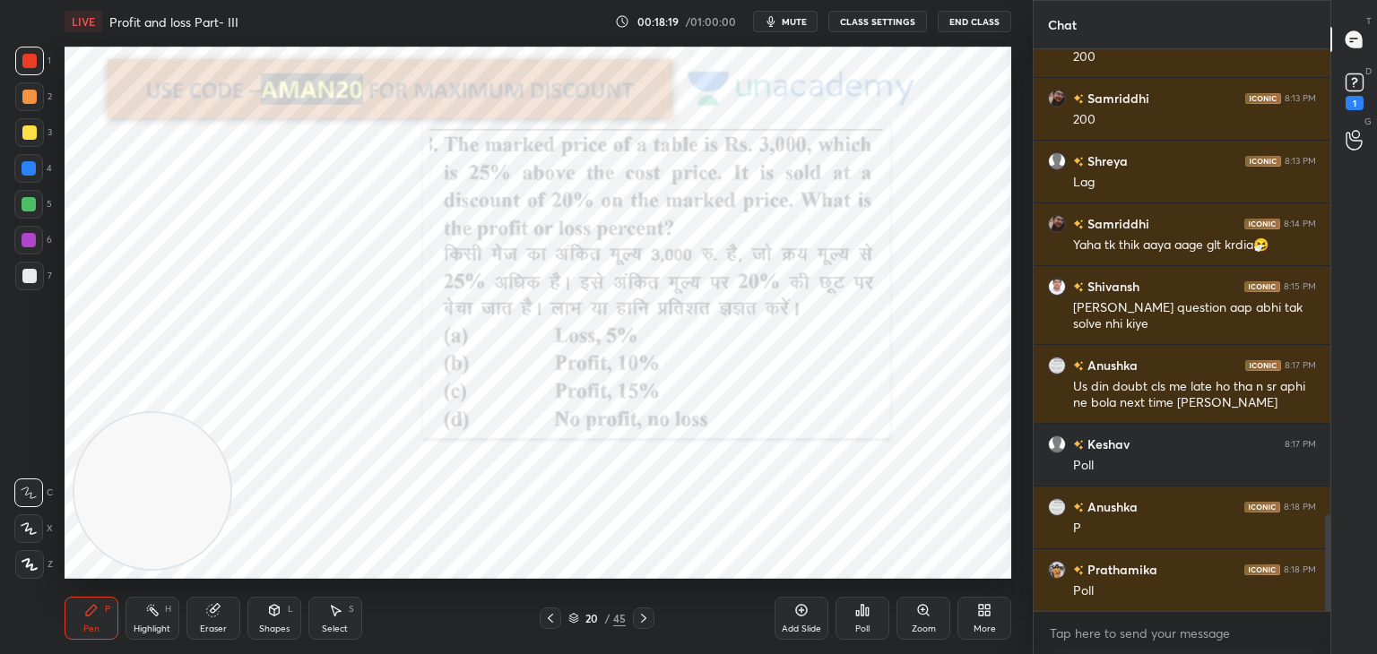
scroll to position [2711, 0]
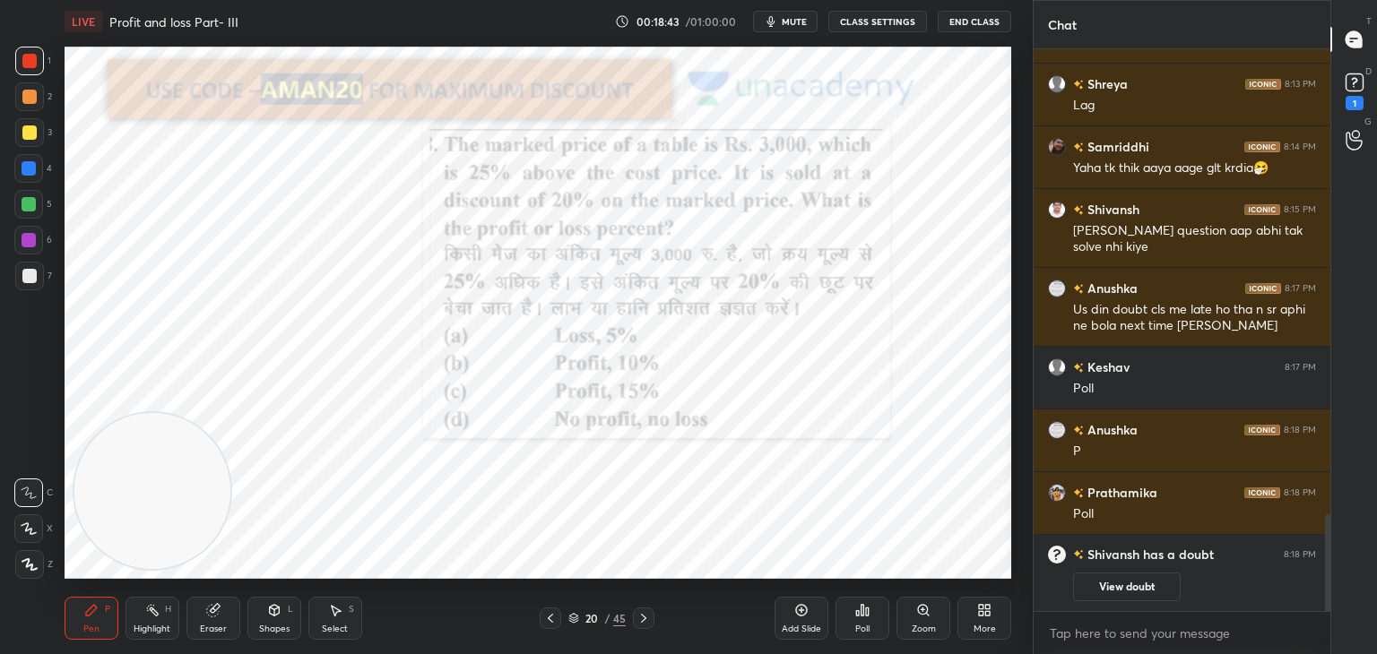
click at [868, 614] on icon at bounding box center [867, 612] width 3 height 8
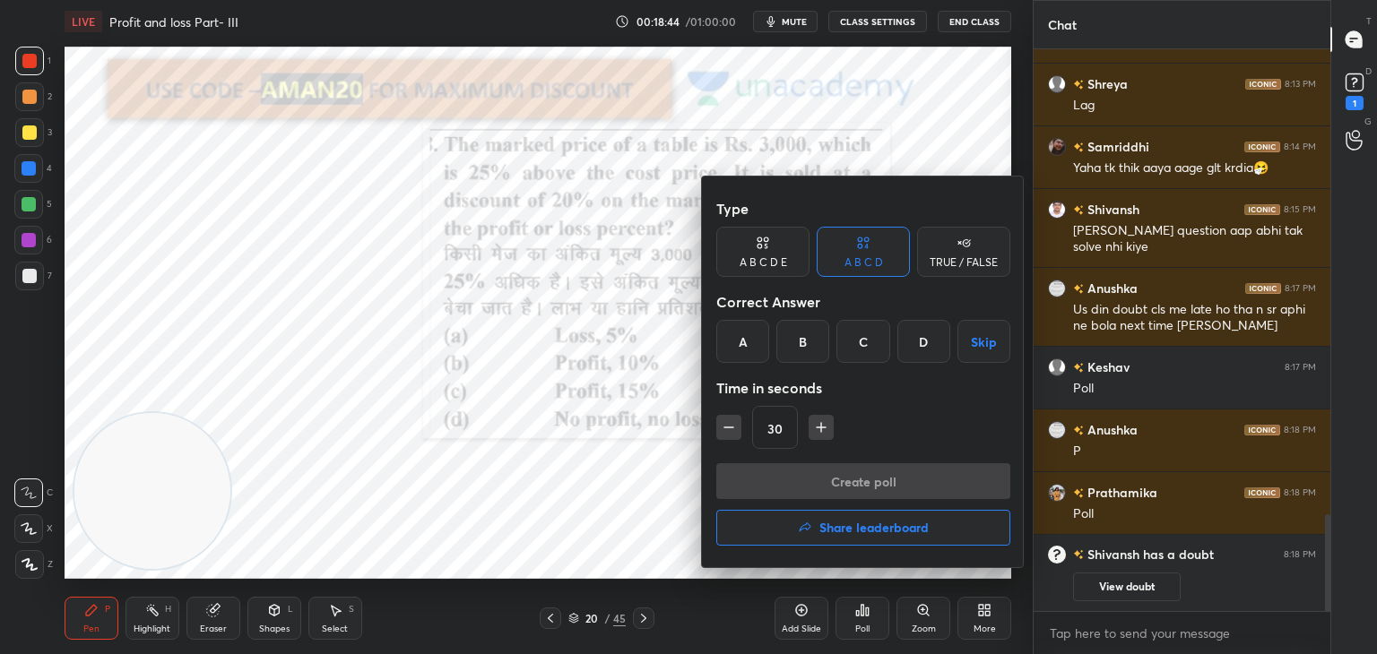
click at [918, 356] on div "D" at bounding box center [923, 341] width 53 height 43
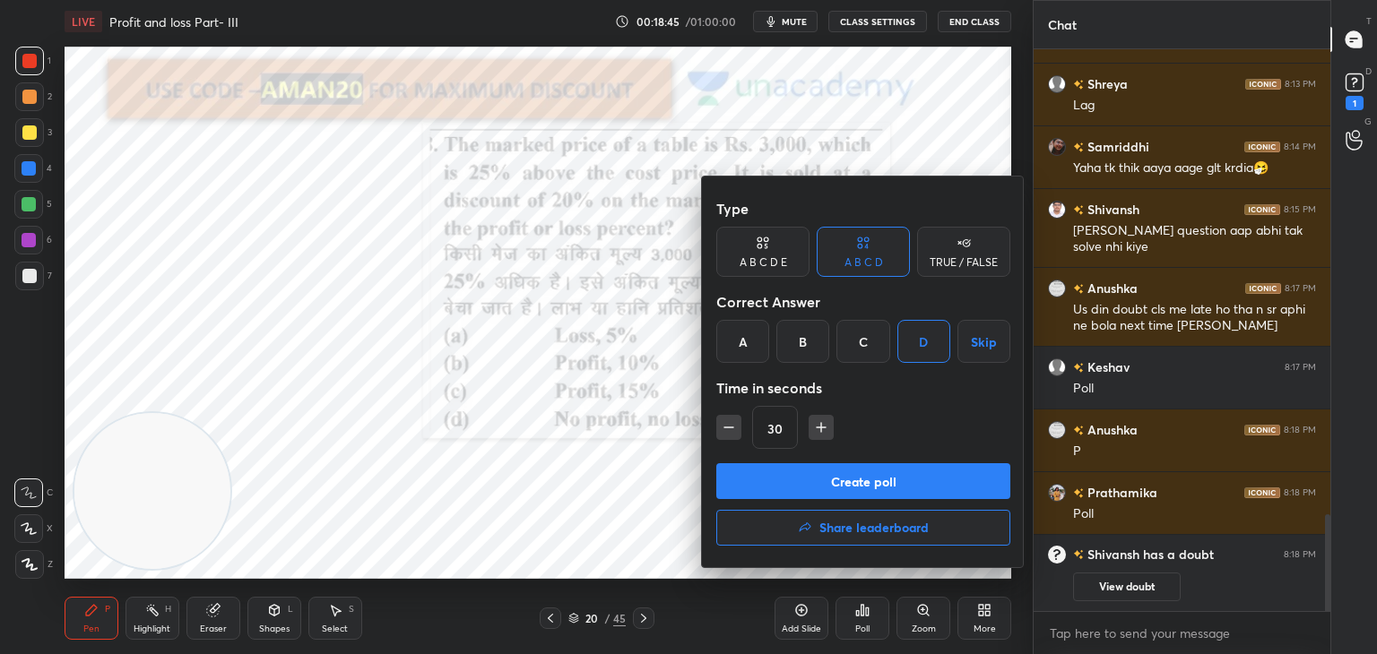
click at [876, 479] on button "Create poll" at bounding box center [863, 481] width 294 height 36
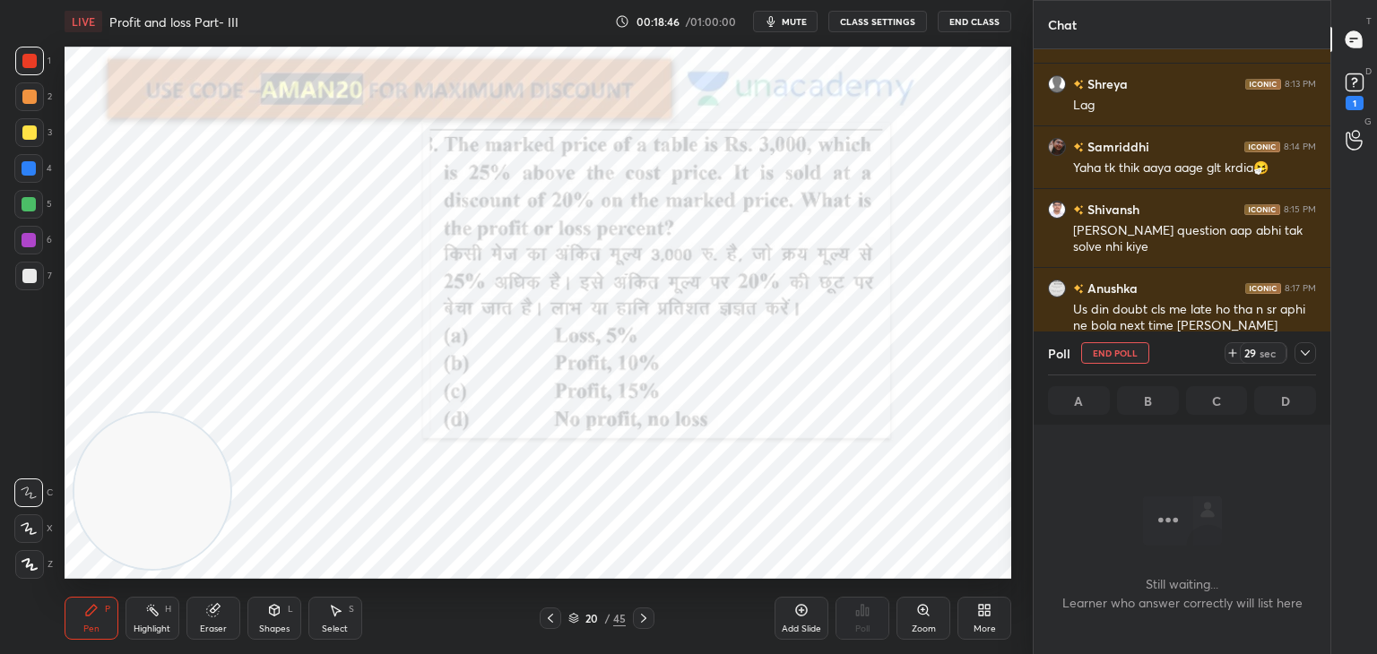
scroll to position [2449, 0]
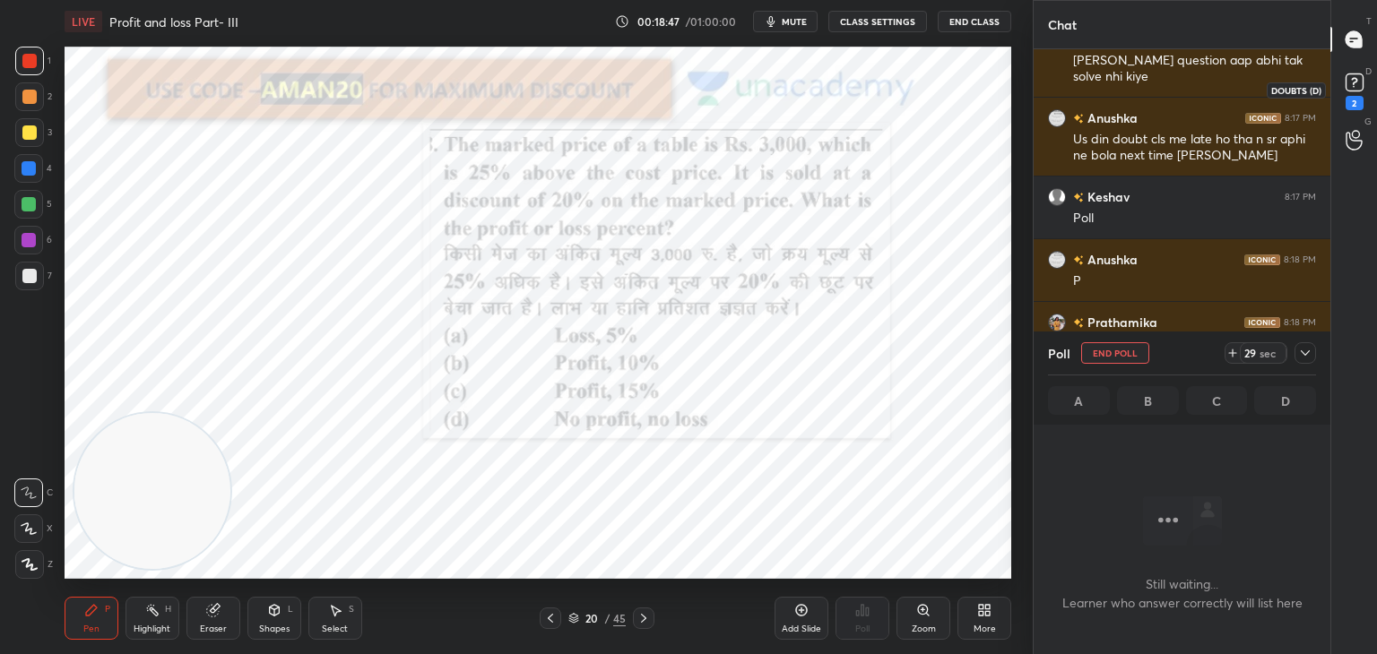
click at [1364, 81] on icon at bounding box center [1354, 82] width 27 height 27
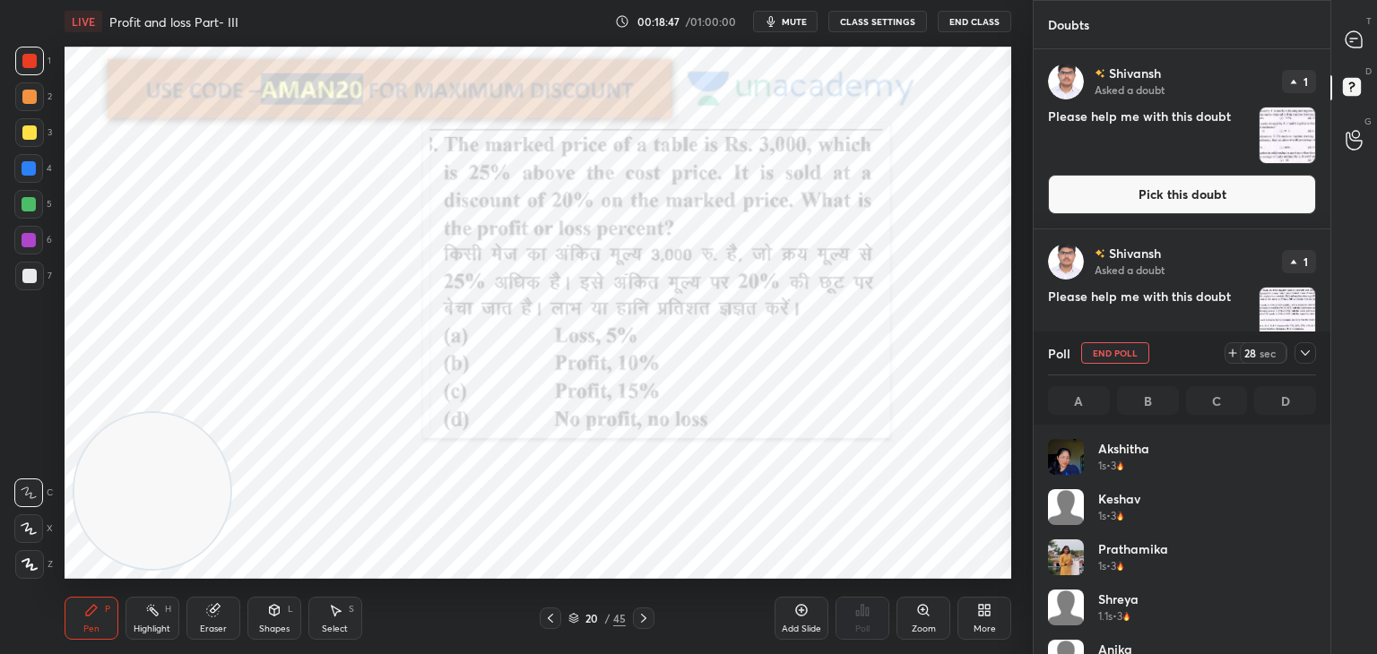
scroll to position [210, 263]
click at [1201, 195] on button "Pick this doubt" at bounding box center [1182, 194] width 268 height 39
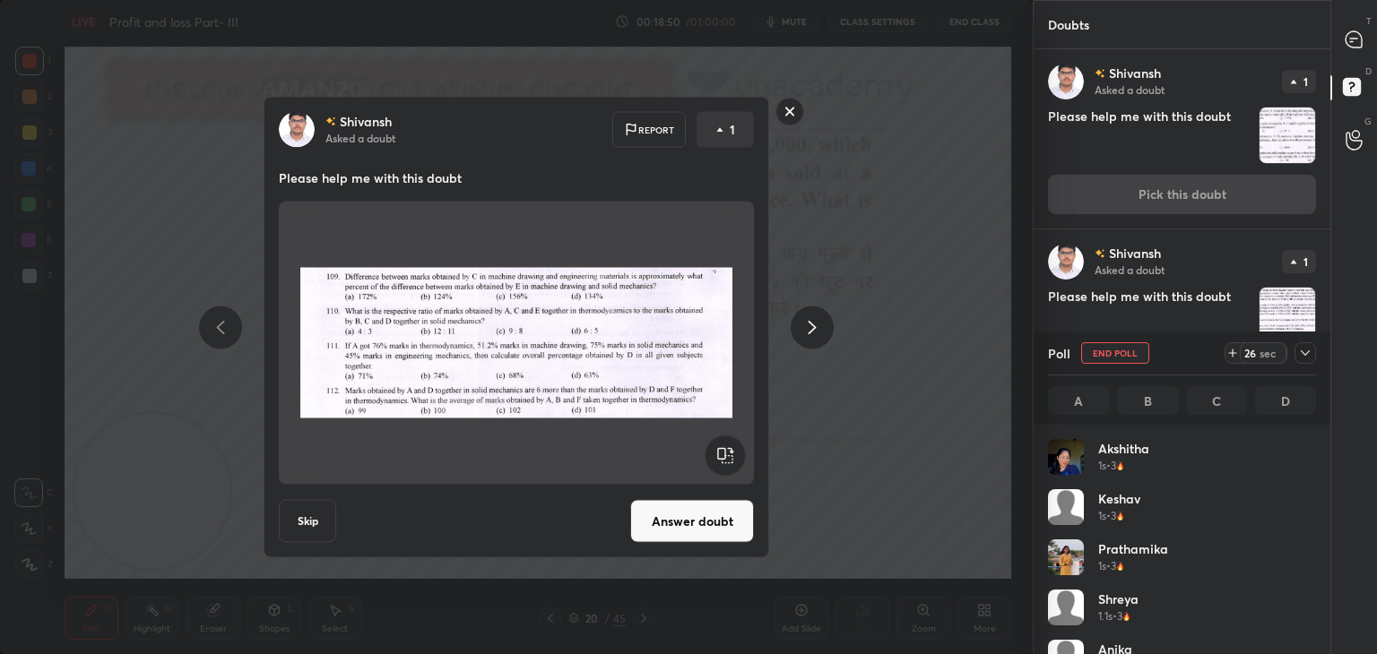
click at [789, 112] on rect at bounding box center [790, 112] width 28 height 28
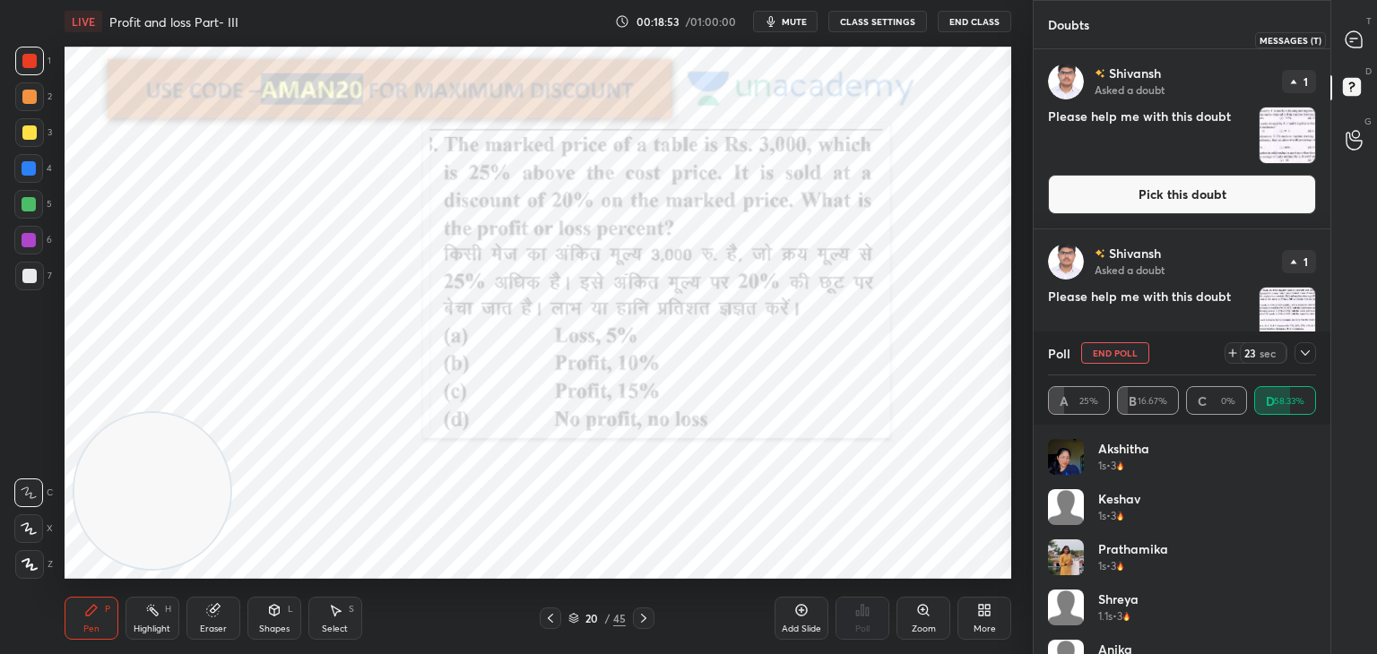
click at [1353, 47] on icon at bounding box center [1354, 39] width 16 height 16
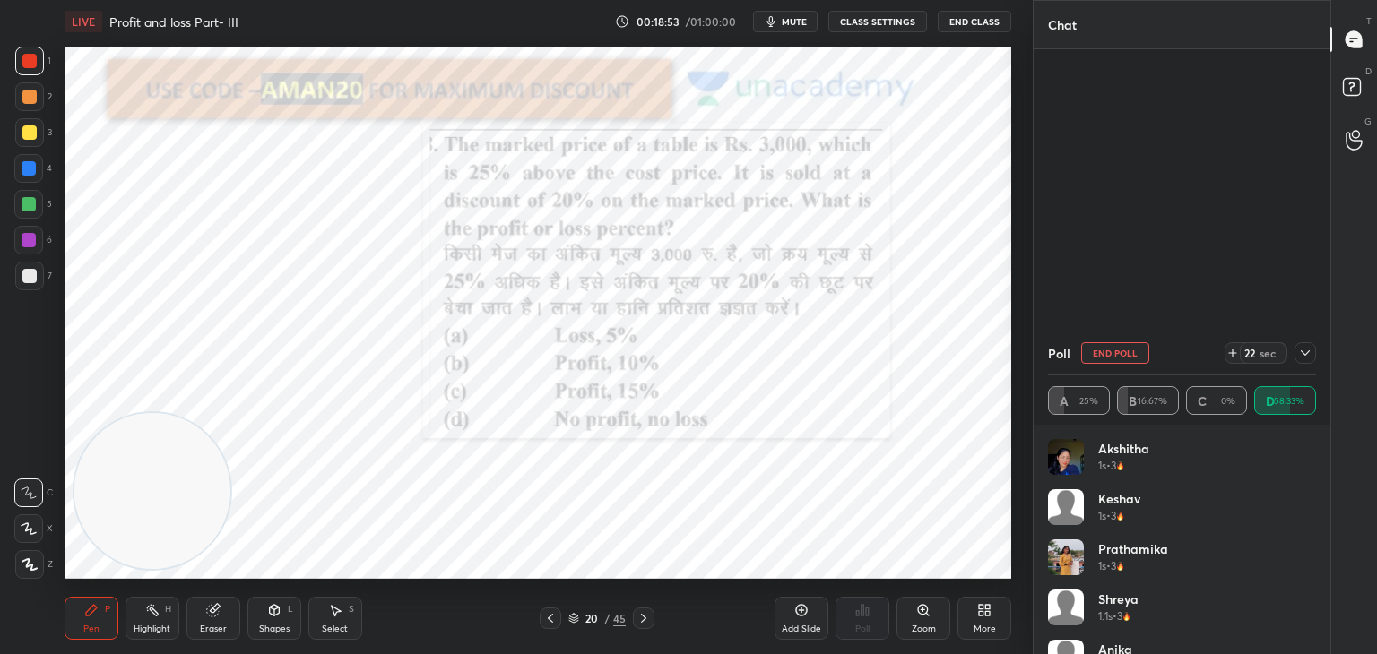
scroll to position [463, 291]
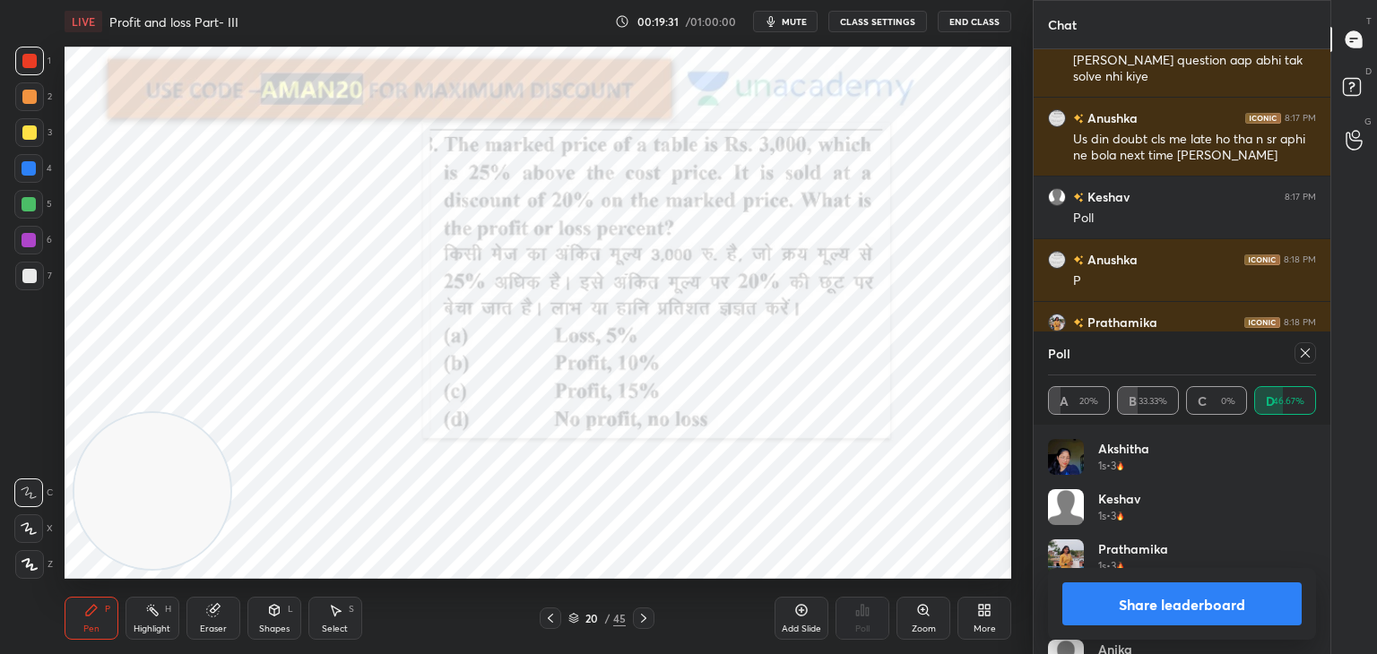
click at [1131, 602] on button "Share leaderboard" at bounding box center [1181, 604] width 239 height 43
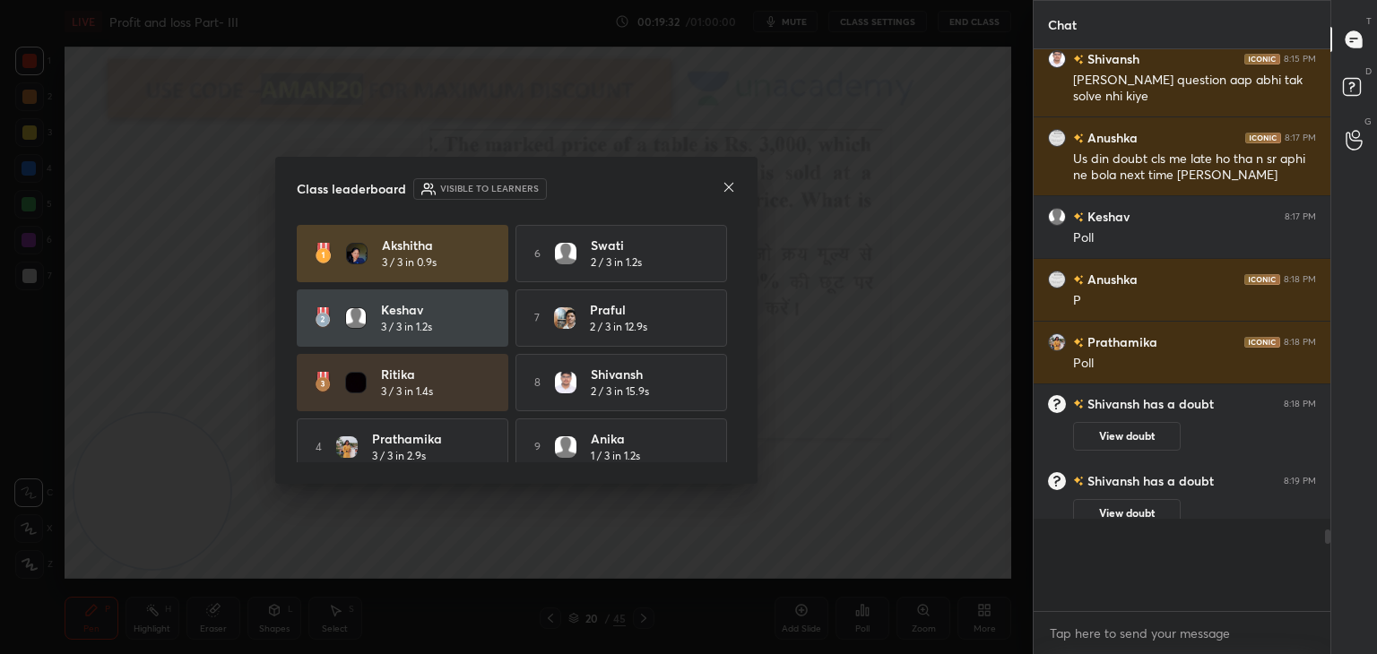
scroll to position [595, 291]
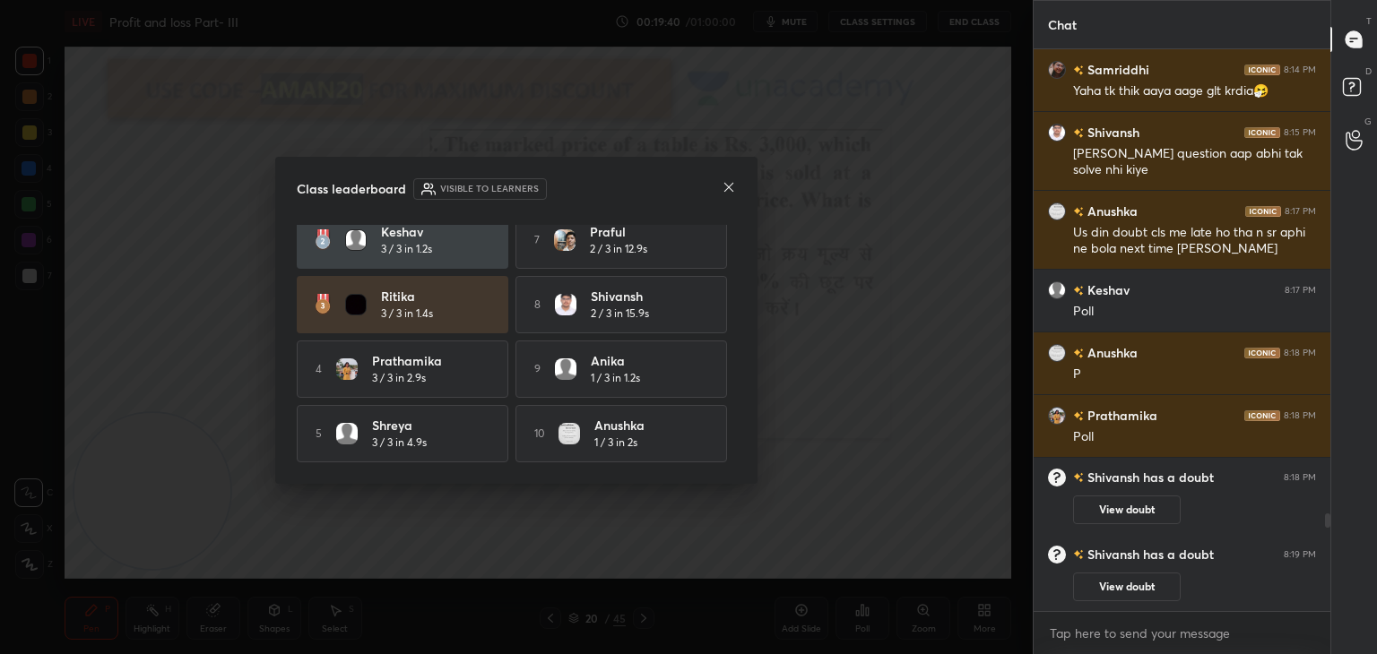
click at [732, 190] on icon at bounding box center [728, 187] width 9 height 9
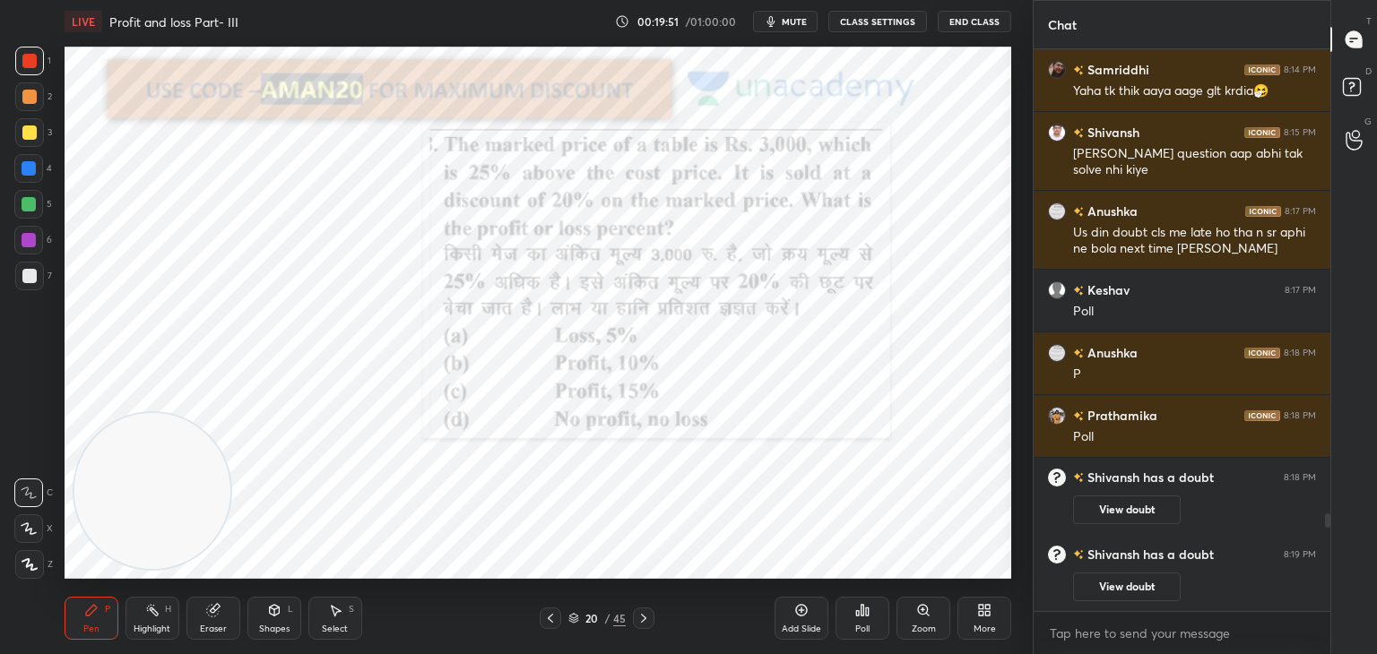
scroll to position [2729, 0]
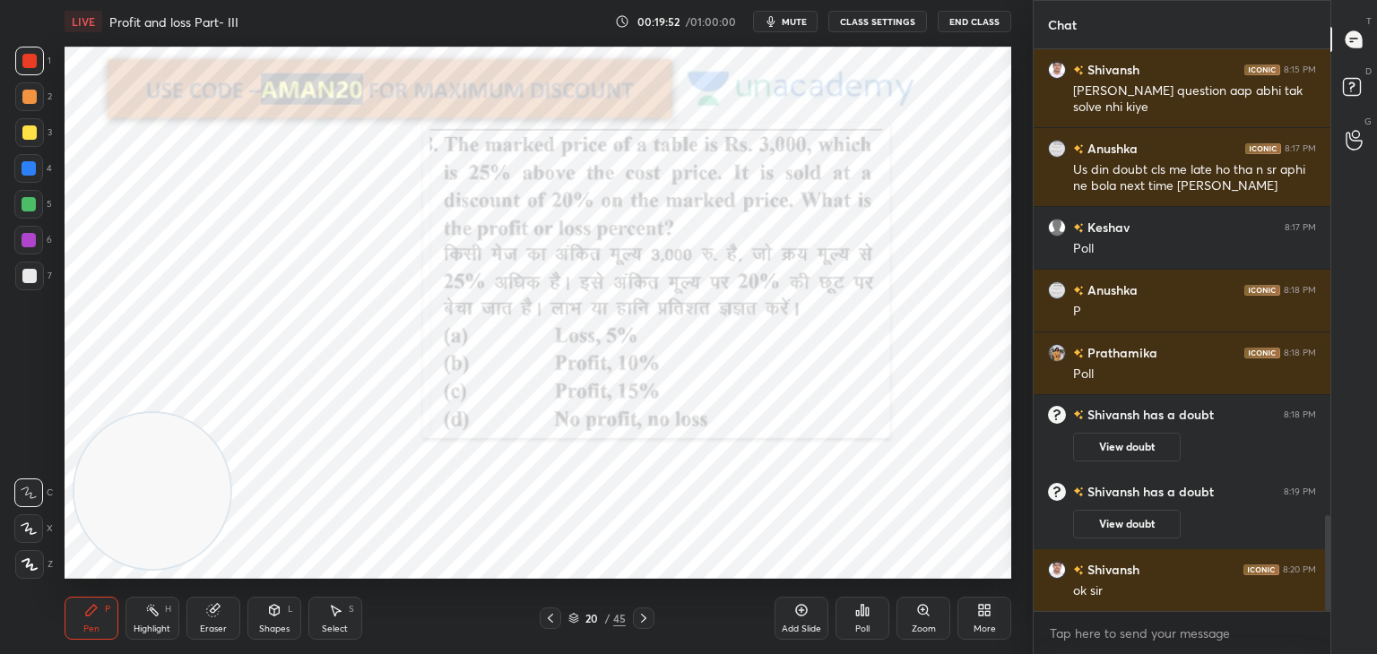
click at [32, 165] on div at bounding box center [29, 168] width 14 height 14
click at [213, 628] on div "Eraser" at bounding box center [213, 629] width 27 height 9
click at [38, 568] on span "Erase all" at bounding box center [28, 565] width 27 height 13
click at [102, 605] on div "Pen P" at bounding box center [92, 618] width 54 height 43
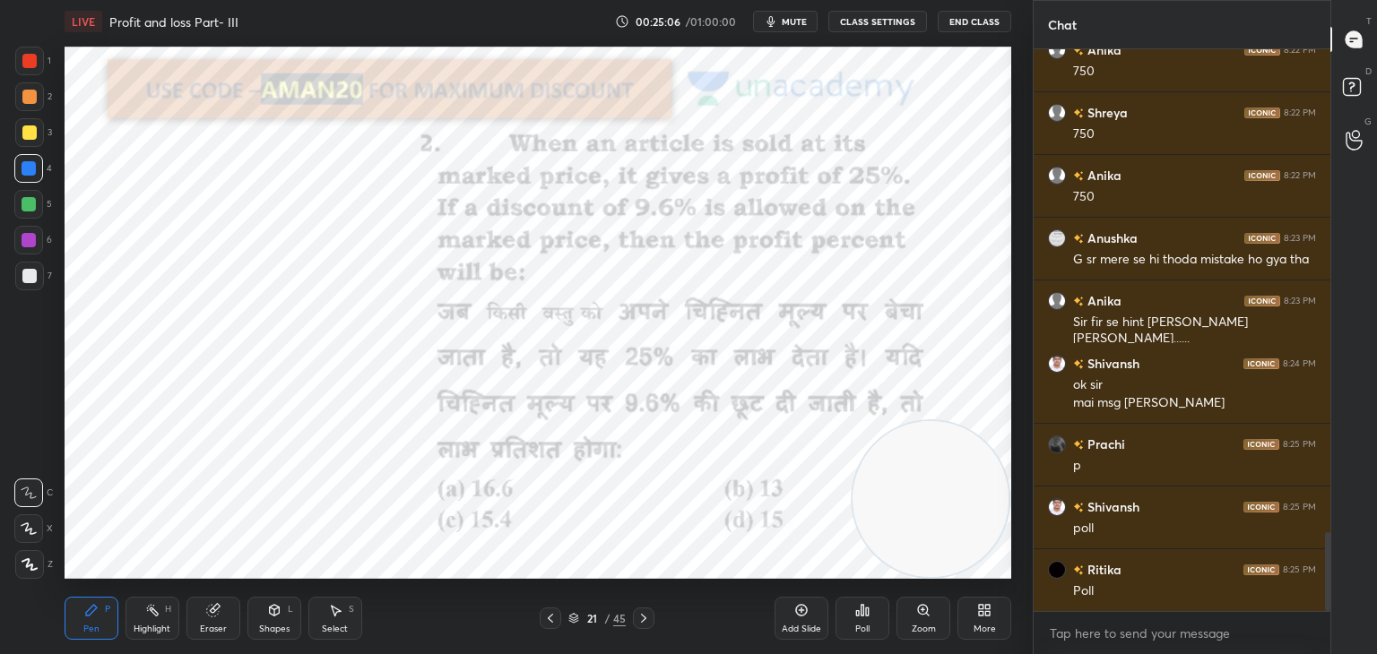
scroll to position [3500, 0]
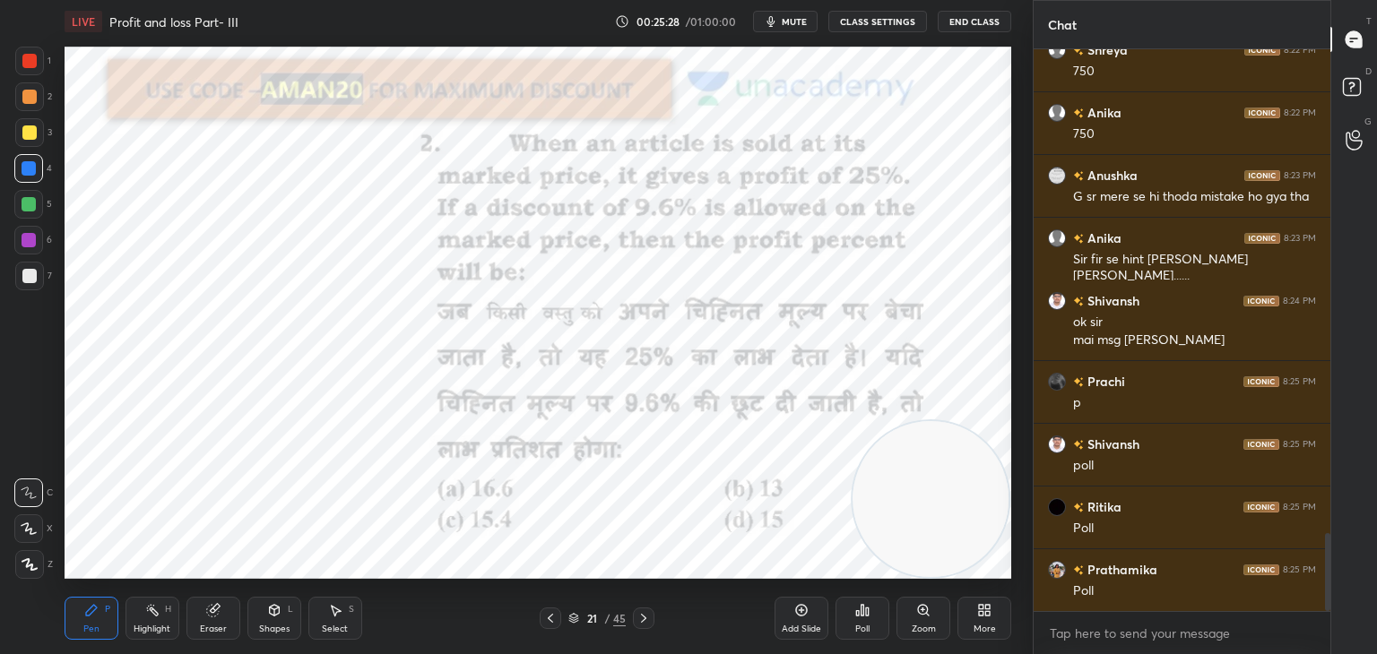
click at [867, 616] on icon at bounding box center [867, 612] width 3 height 8
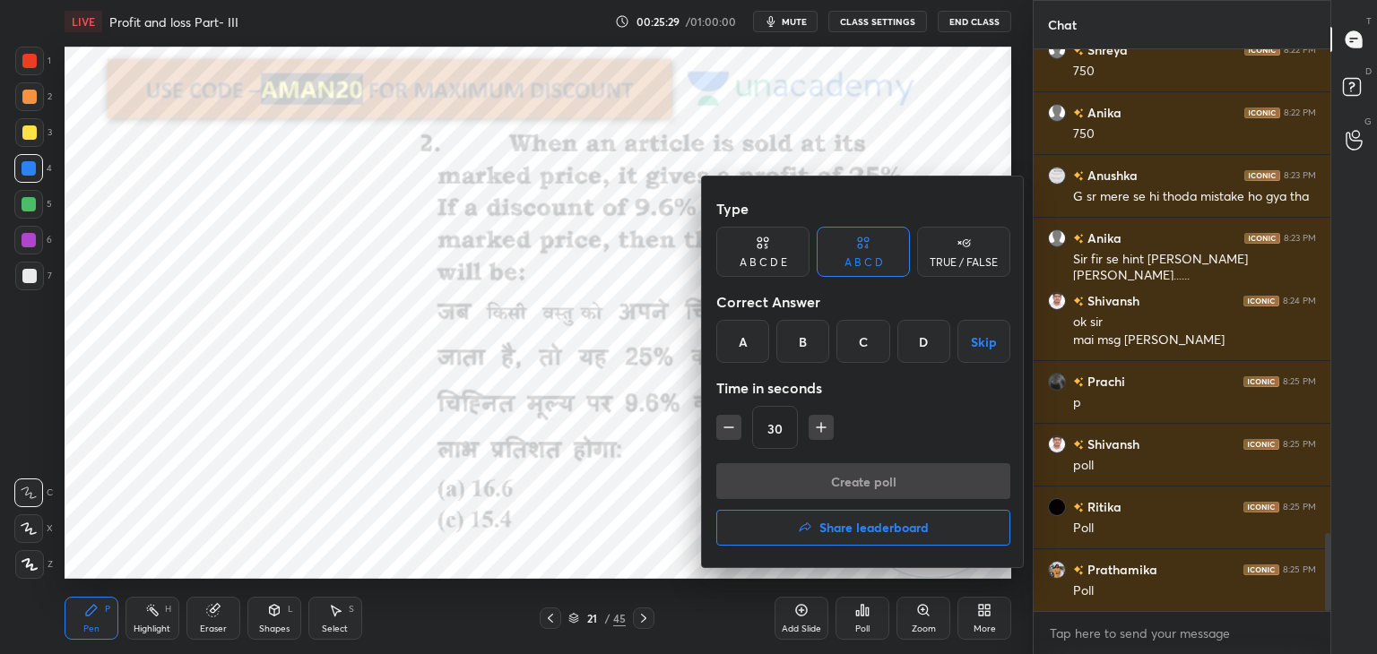
click at [819, 342] on div "B" at bounding box center [802, 341] width 53 height 43
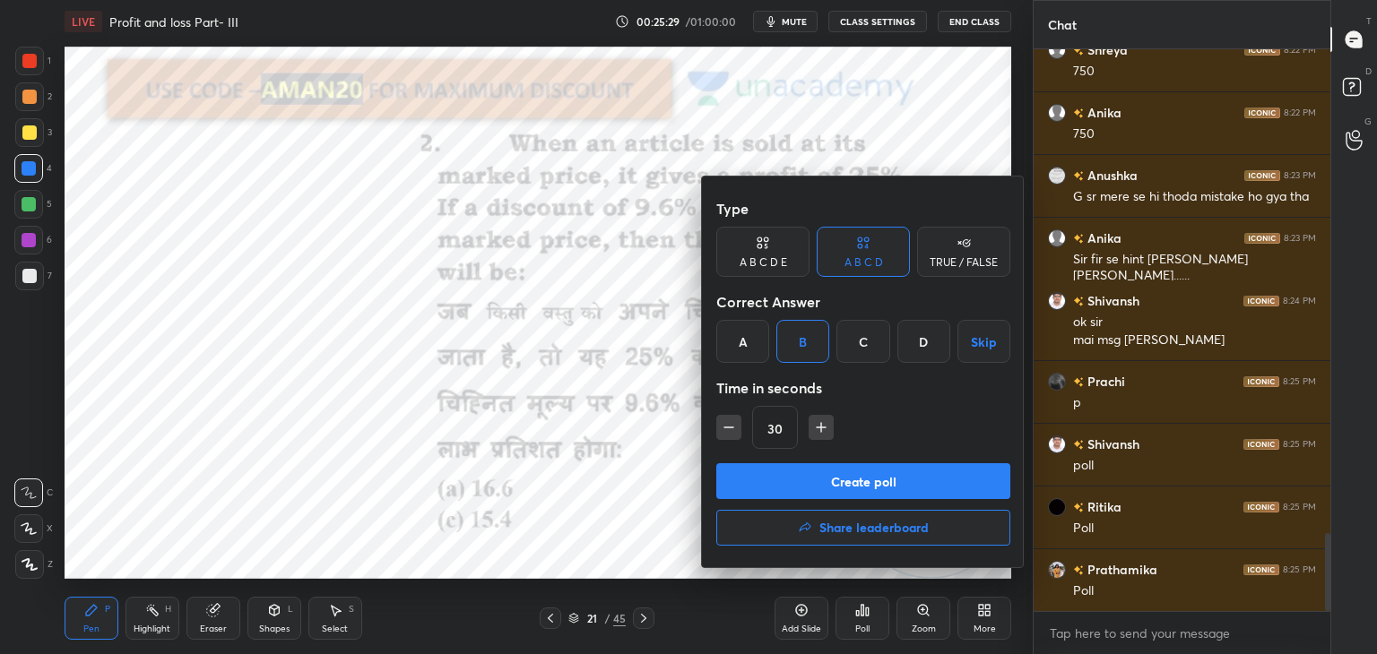
click at [835, 477] on button "Create poll" at bounding box center [863, 481] width 294 height 36
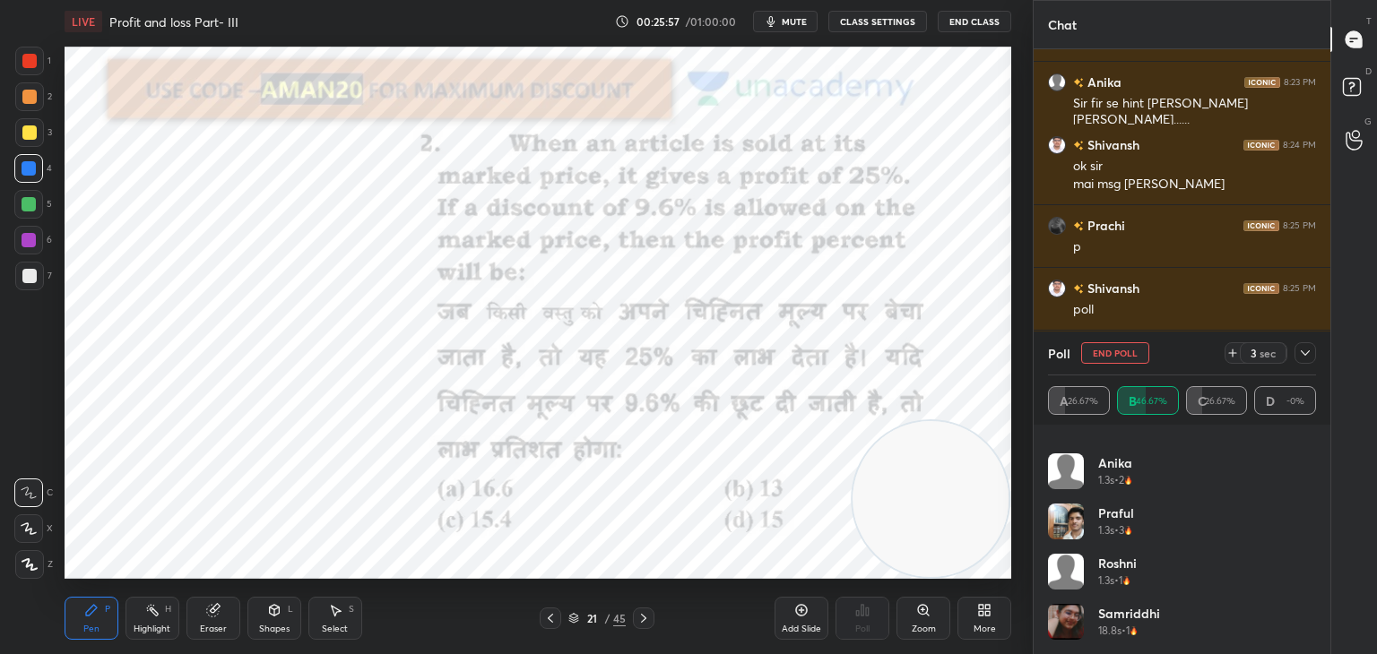
scroll to position [3719, 0]
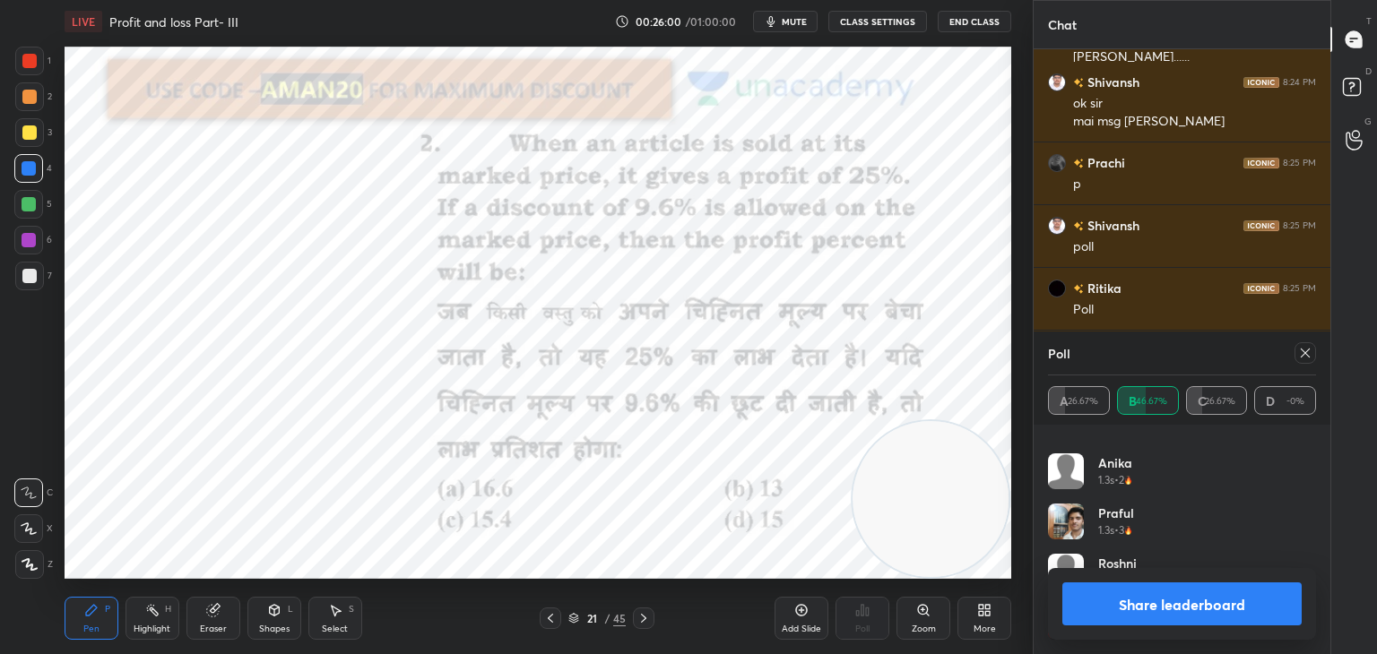
click at [1165, 611] on button "Share leaderboard" at bounding box center [1181, 604] width 239 height 43
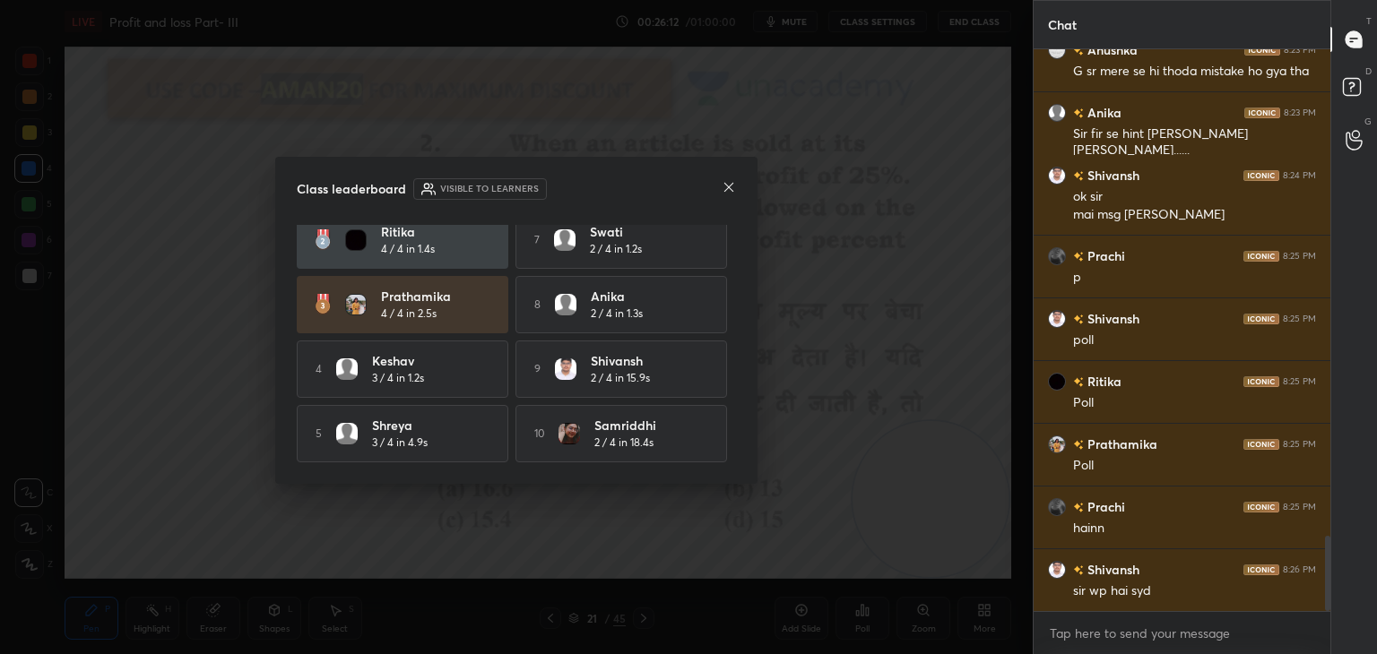
click at [728, 191] on icon at bounding box center [729, 187] width 14 height 14
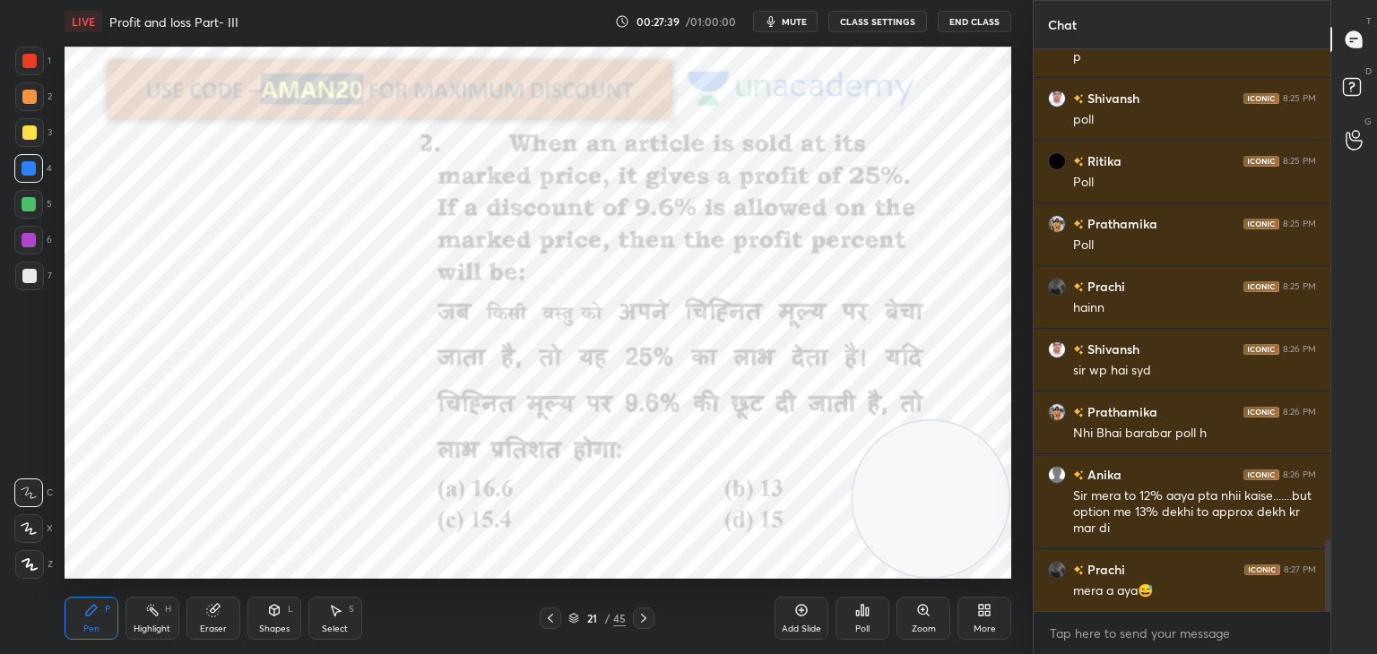
scroll to position [3909, 0]
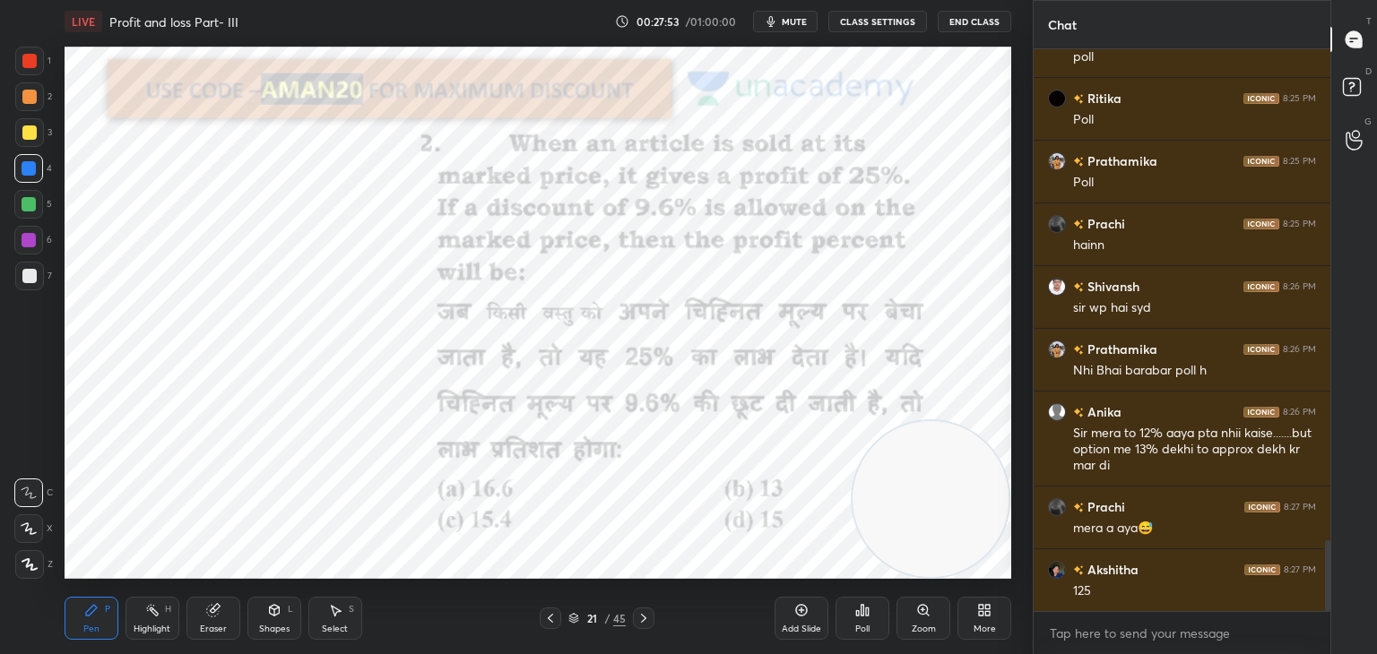
click at [204, 616] on div "Eraser" at bounding box center [213, 618] width 54 height 43
click at [153, 621] on div "Highlight H" at bounding box center [153, 618] width 54 height 43
click at [38, 559] on div at bounding box center [28, 564] width 29 height 29
click at [27, 239] on div at bounding box center [29, 240] width 14 height 14
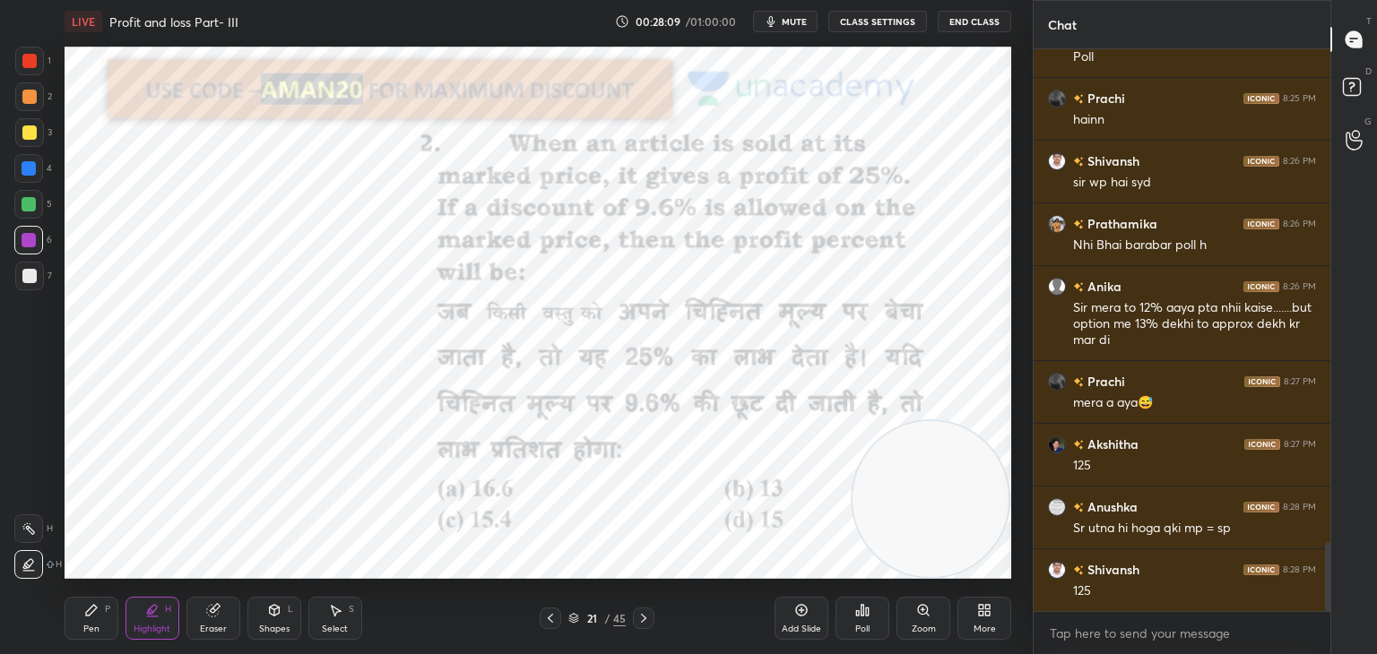
scroll to position [4097, 0]
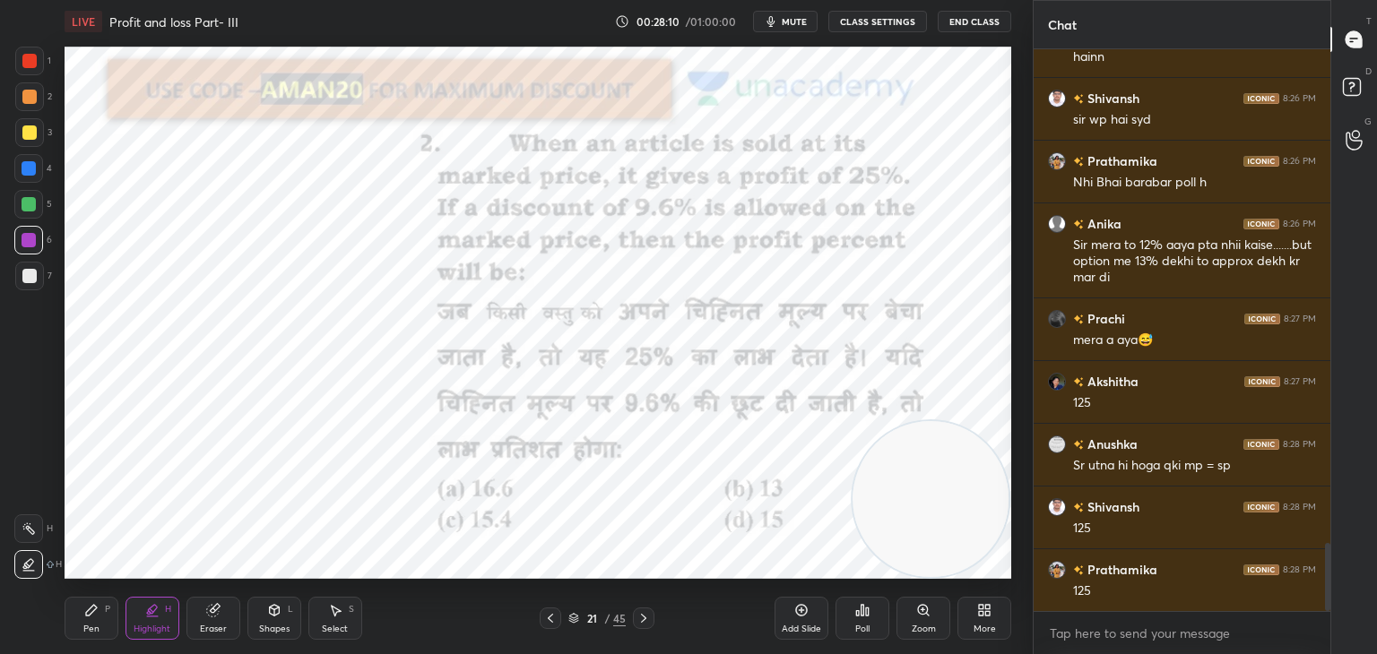
click at [100, 621] on div "Pen P" at bounding box center [92, 618] width 54 height 43
click at [222, 609] on div "Eraser" at bounding box center [213, 618] width 54 height 43
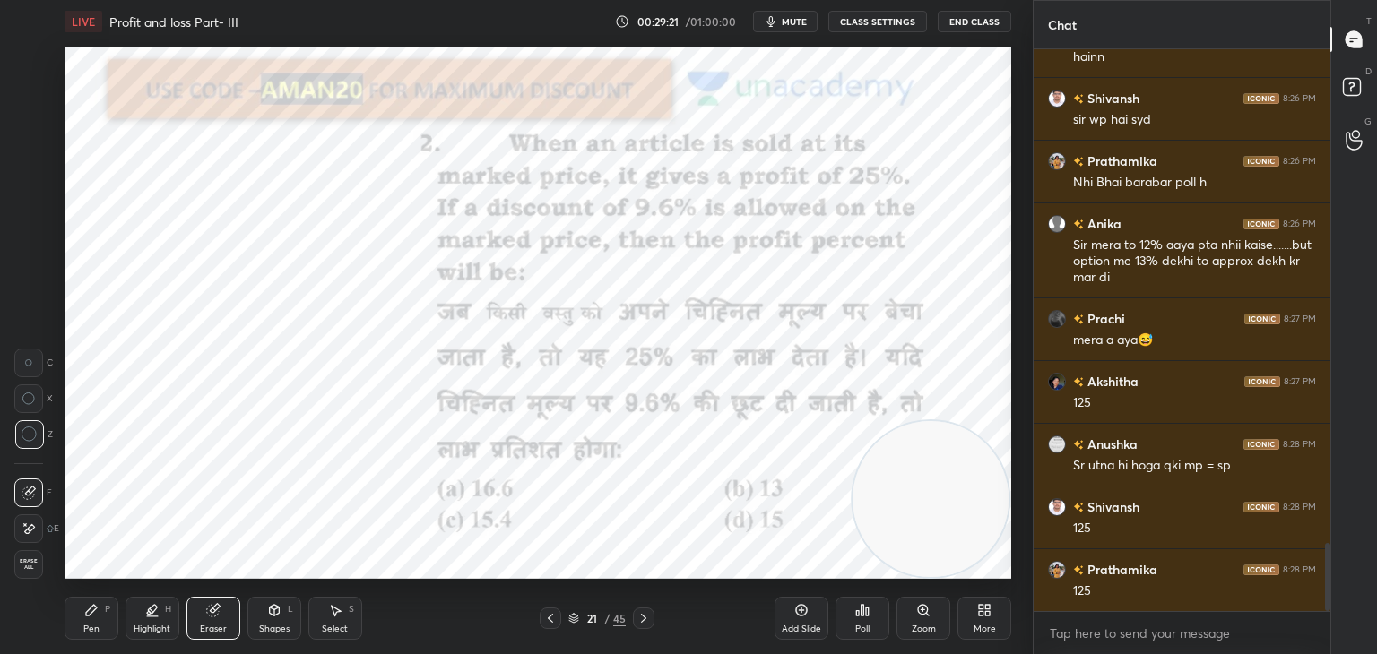
click at [126, 614] on div "Highlight H" at bounding box center [153, 618] width 54 height 43
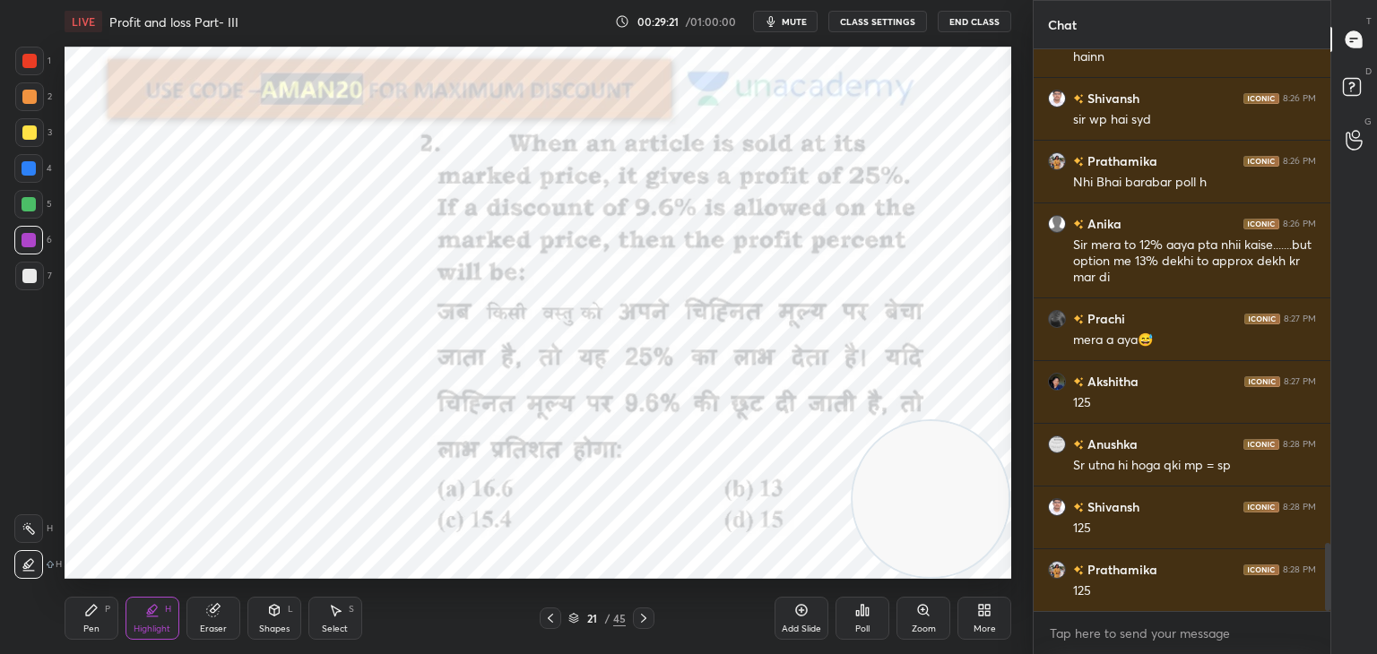
click at [102, 628] on div "Pen P" at bounding box center [92, 618] width 54 height 43
click at [97, 627] on div "Pen" at bounding box center [91, 629] width 16 height 9
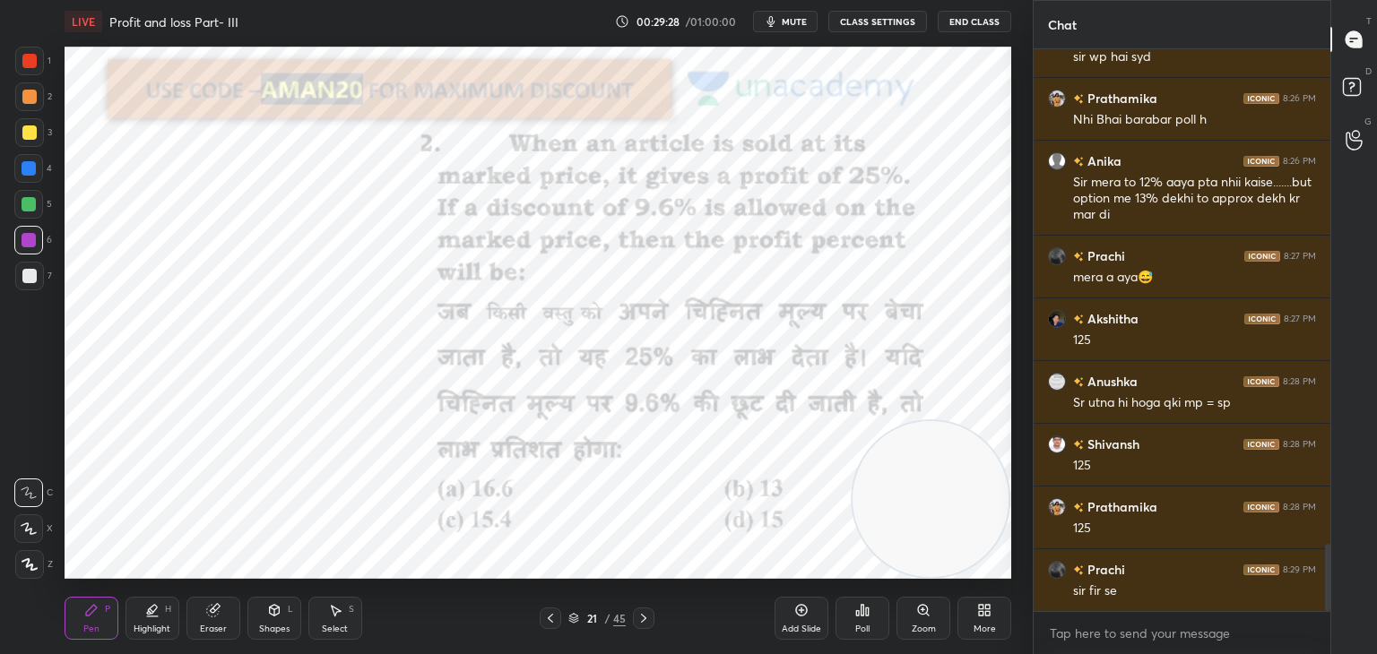
click at [794, 619] on div "Add Slide" at bounding box center [802, 618] width 54 height 43
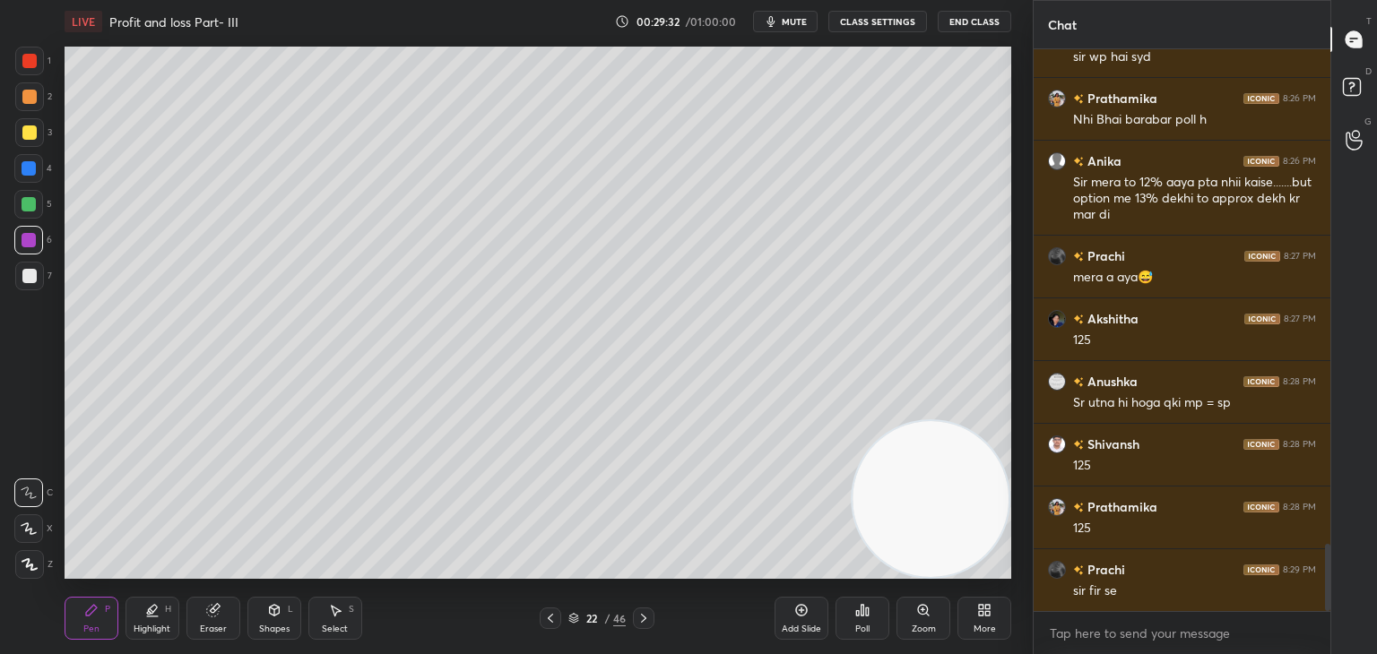
click at [27, 130] on div at bounding box center [29, 133] width 14 height 14
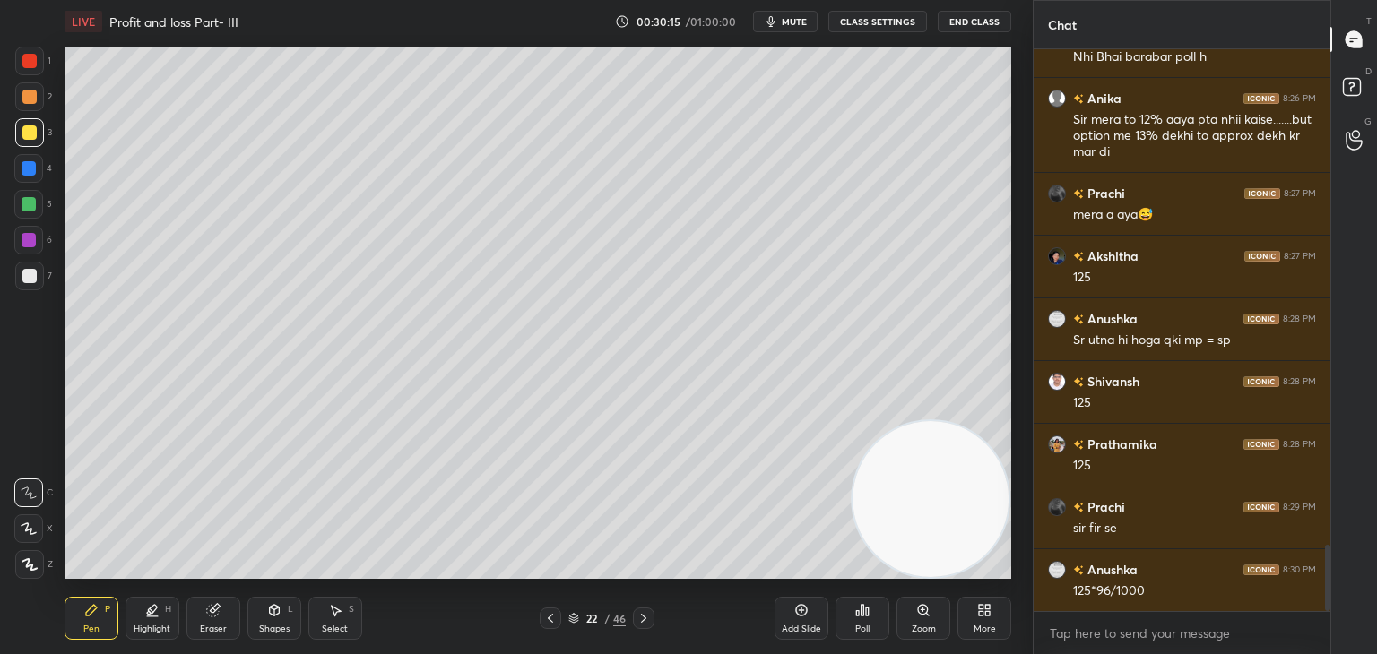
scroll to position [4285, 0]
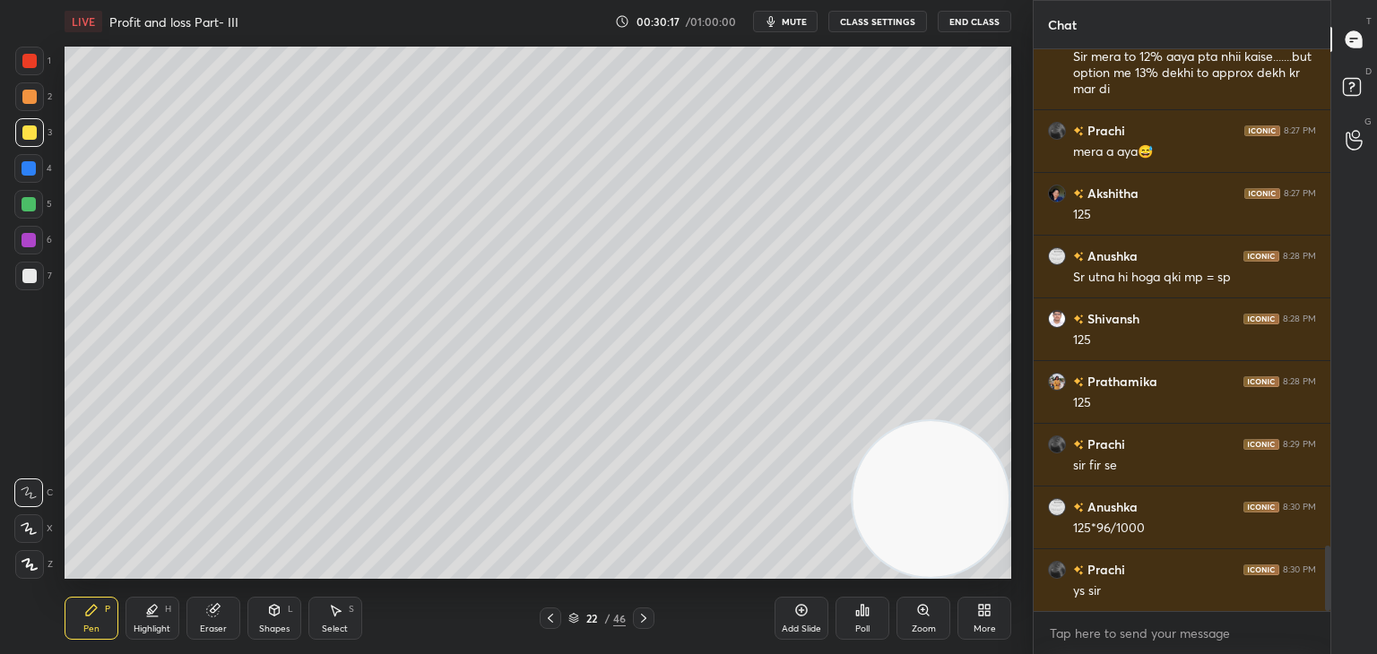
click at [204, 610] on div "Eraser" at bounding box center [213, 618] width 54 height 43
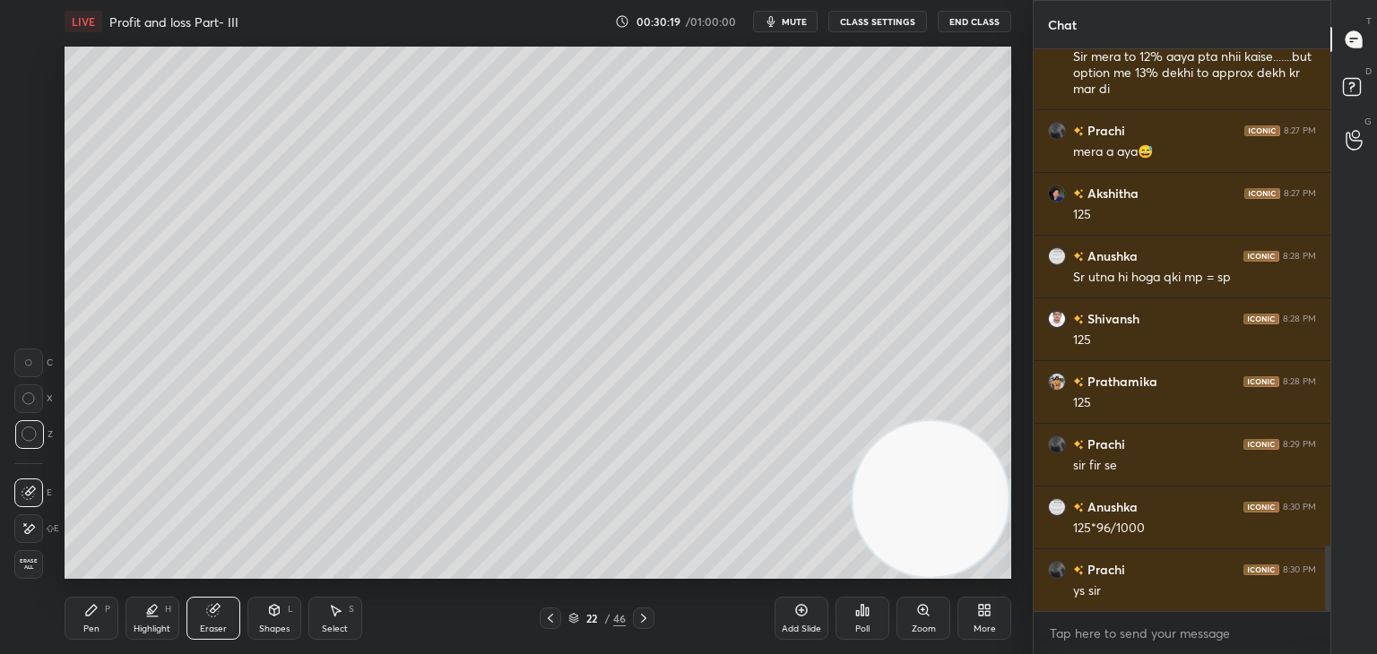
click at [106, 593] on div "Pen P Highlight H Eraser Shapes L Select S 22 / 46 Add Slide Poll Zoom More" at bounding box center [538, 619] width 947 height 72
click at [106, 600] on div "Pen P" at bounding box center [92, 618] width 54 height 43
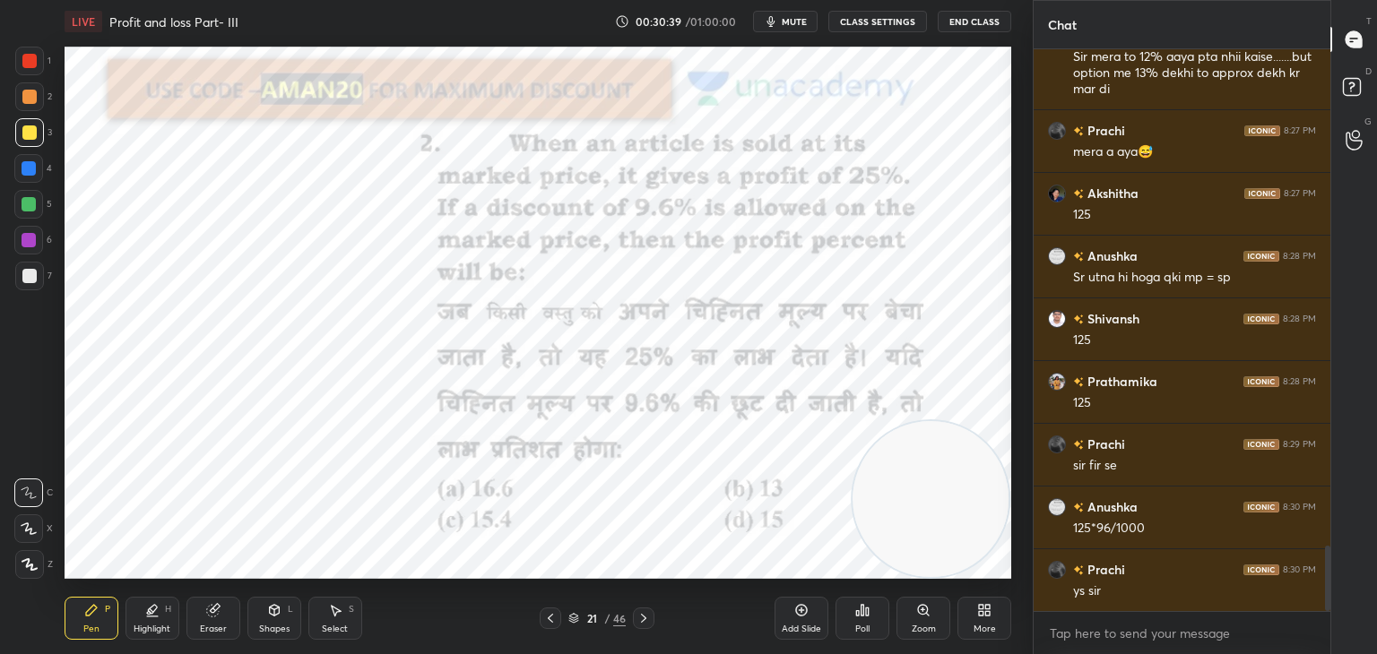
scroll to position [4348, 0]
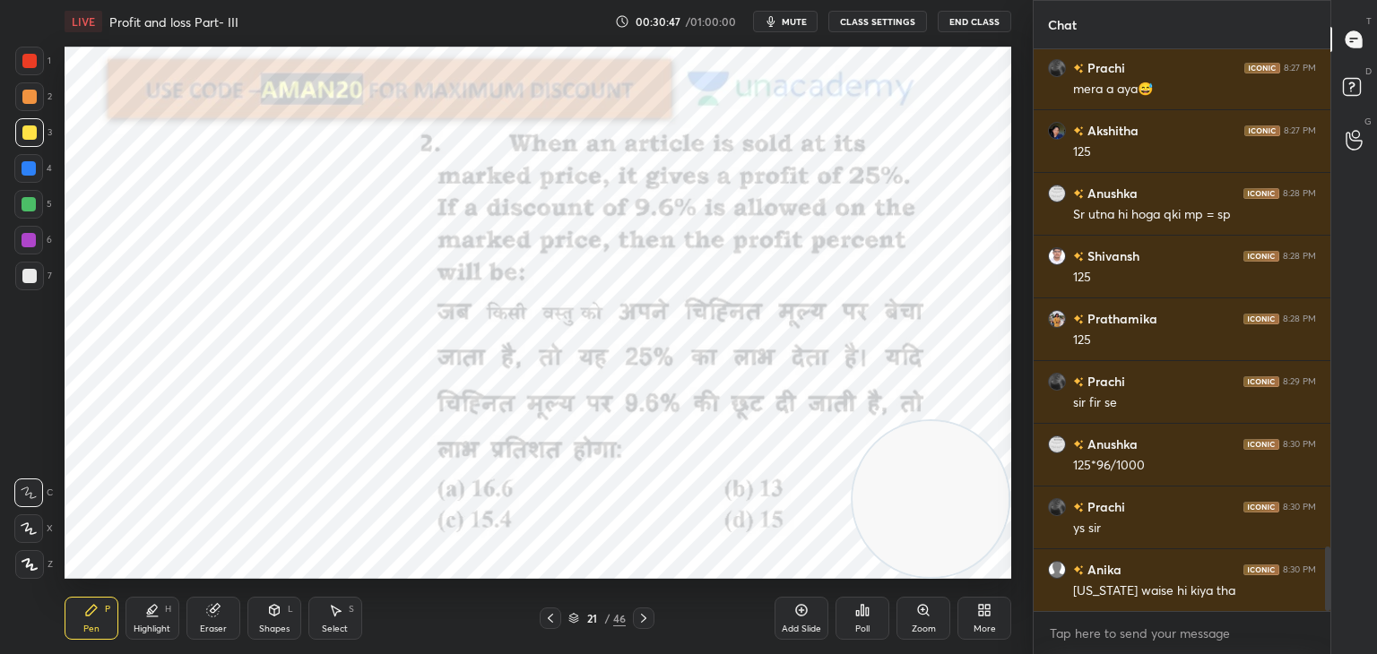
click at [30, 64] on div at bounding box center [29, 61] width 14 height 14
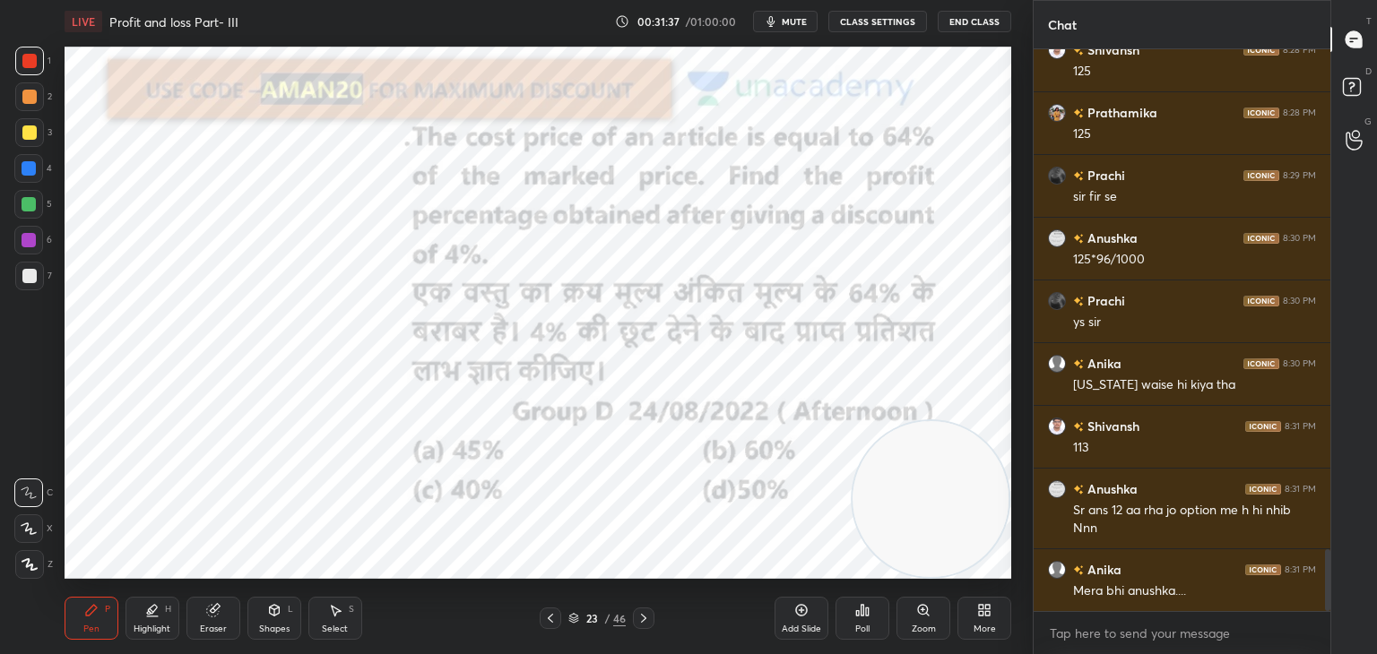
scroll to position [4617, 0]
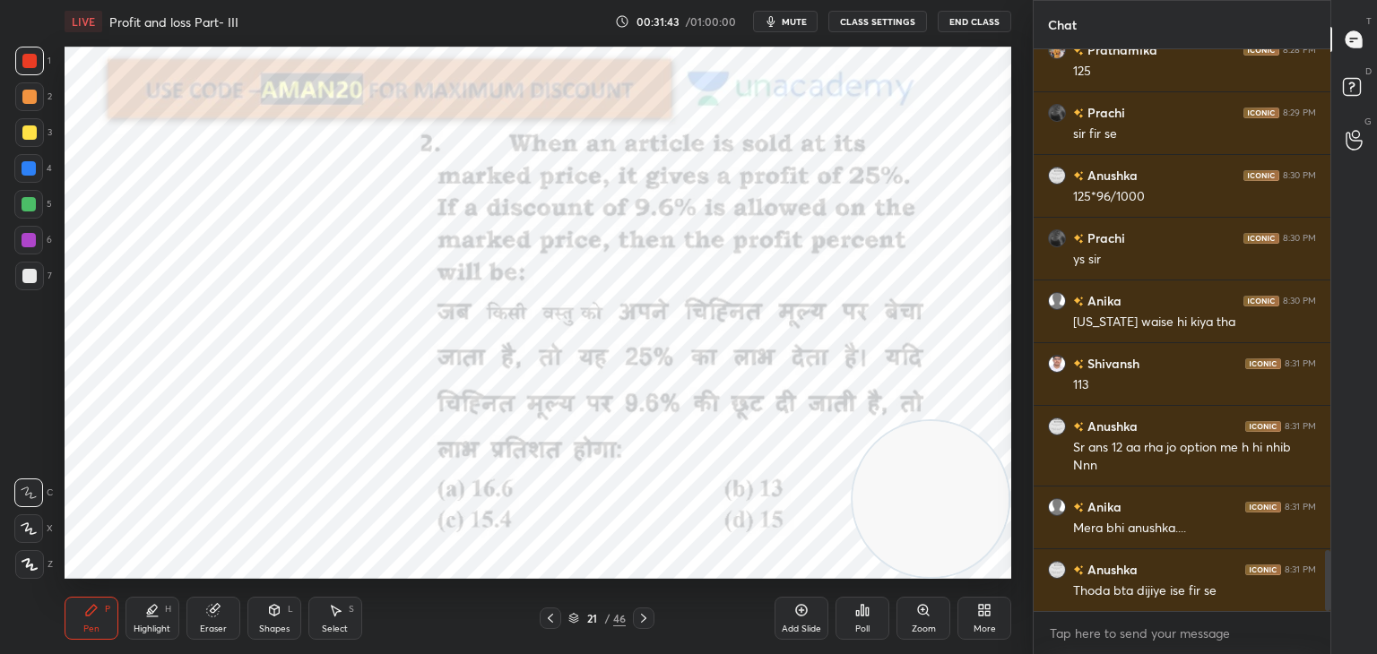
click at [156, 621] on div "Highlight H" at bounding box center [153, 618] width 54 height 43
click at [33, 538] on div at bounding box center [28, 529] width 29 height 29
click at [45, 174] on div "4" at bounding box center [33, 168] width 38 height 29
click at [25, 212] on div at bounding box center [29, 204] width 14 height 14
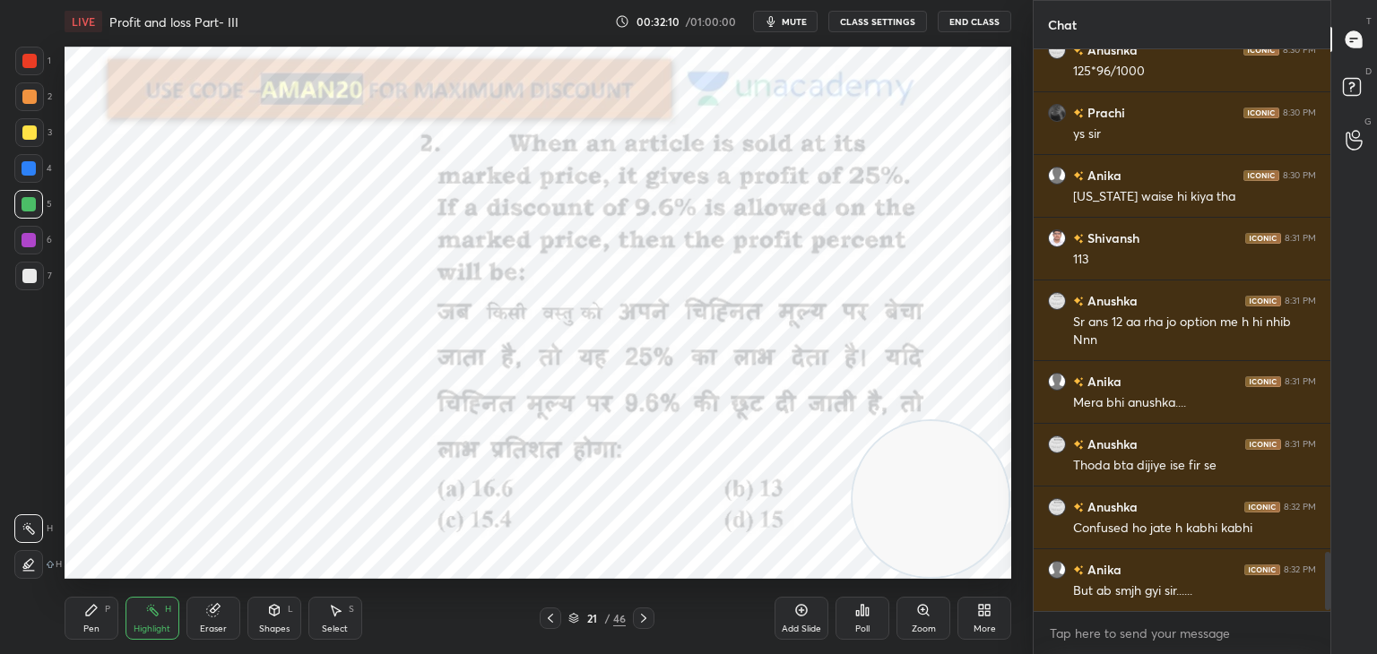
scroll to position [4805, 0]
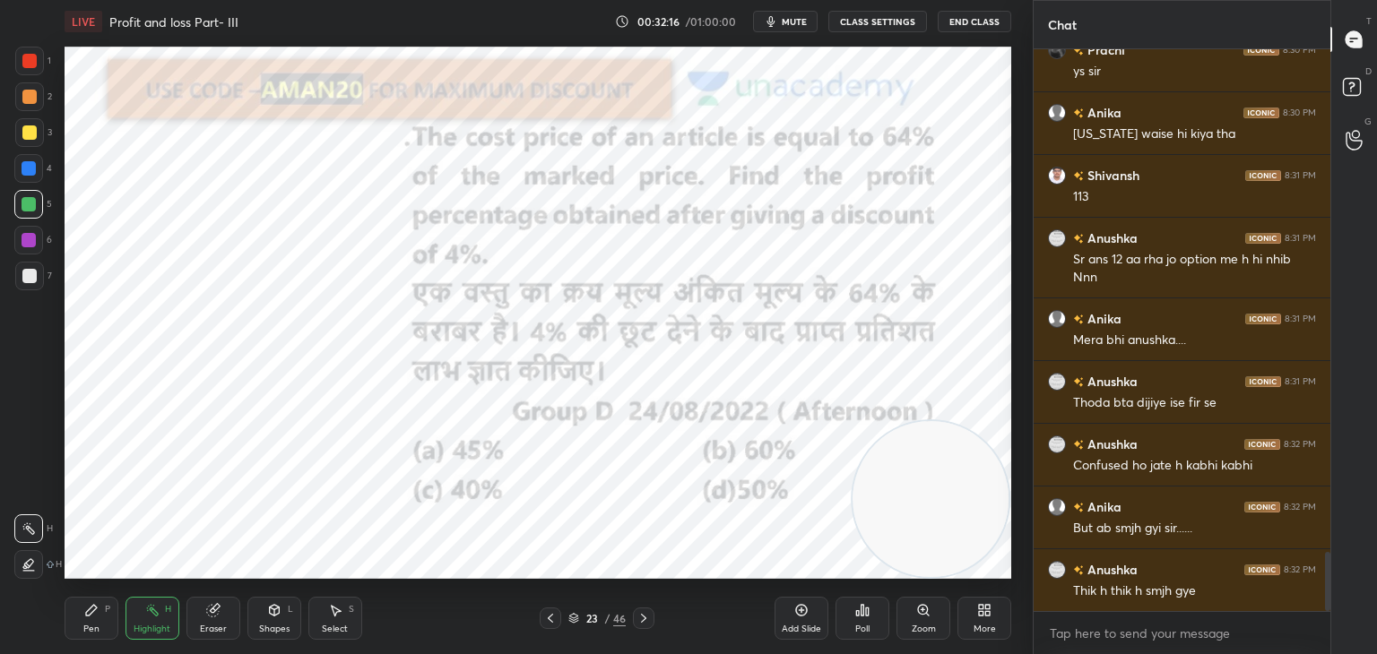
click at [84, 611] on icon at bounding box center [91, 610] width 14 height 14
click at [30, 73] on div at bounding box center [29, 61] width 29 height 29
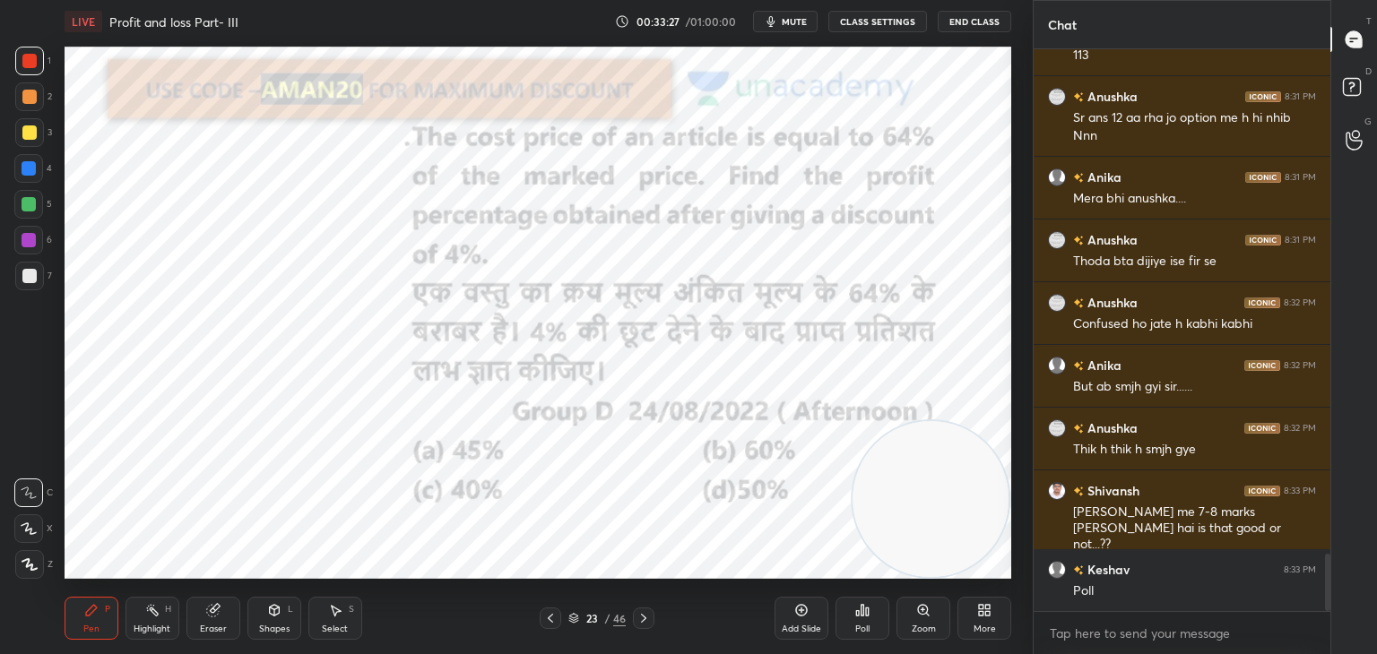
scroll to position [5010, 0]
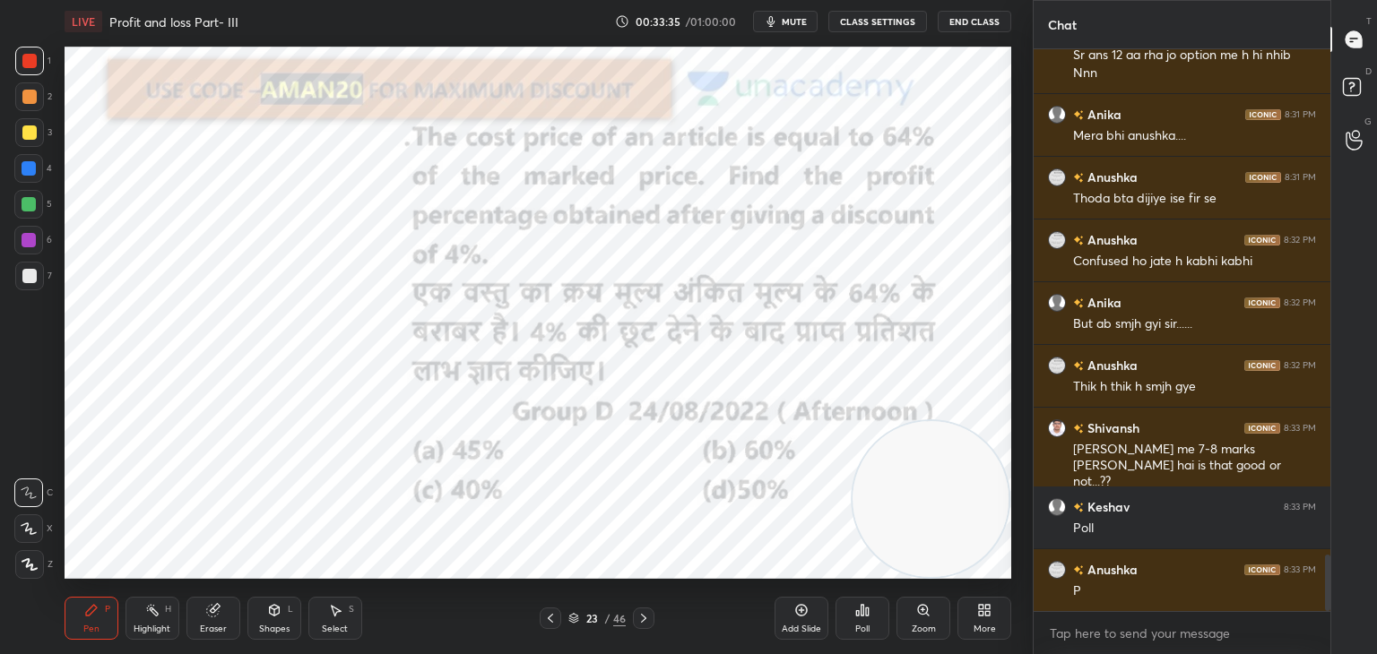
click at [863, 611] on icon at bounding box center [863, 610] width 3 height 11
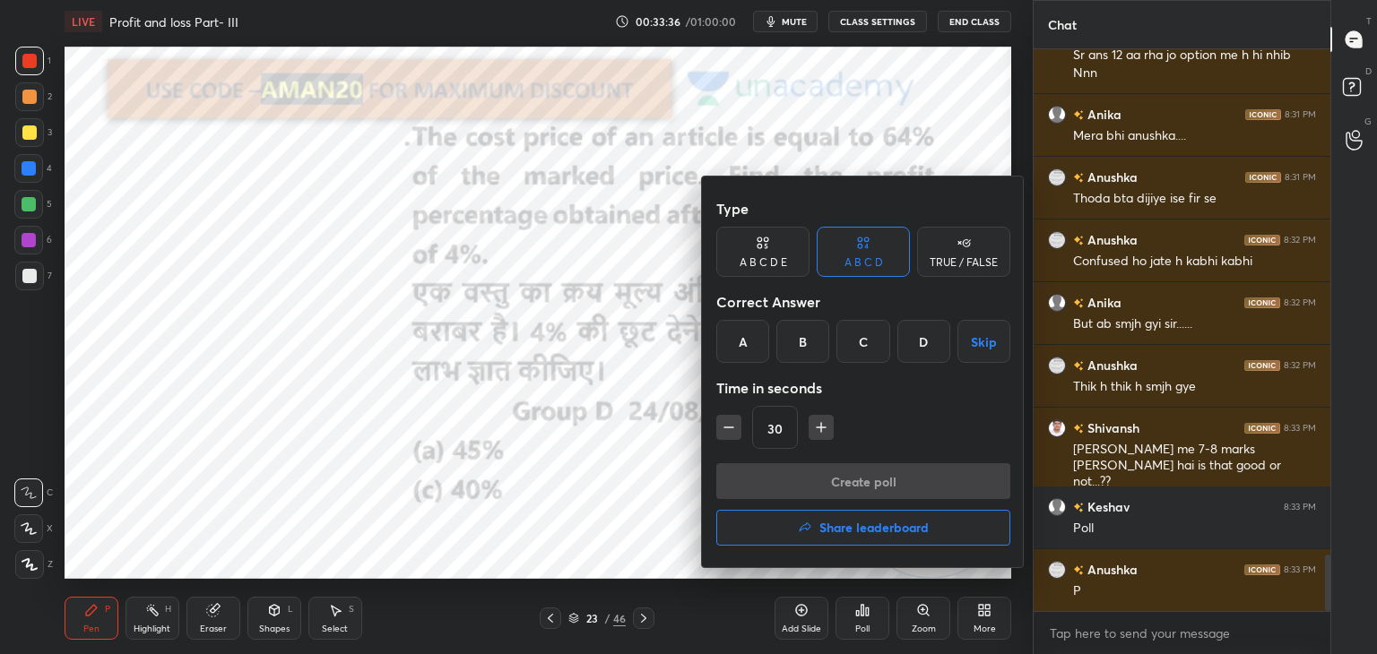
click at [845, 354] on div "C" at bounding box center [862, 341] width 53 height 43
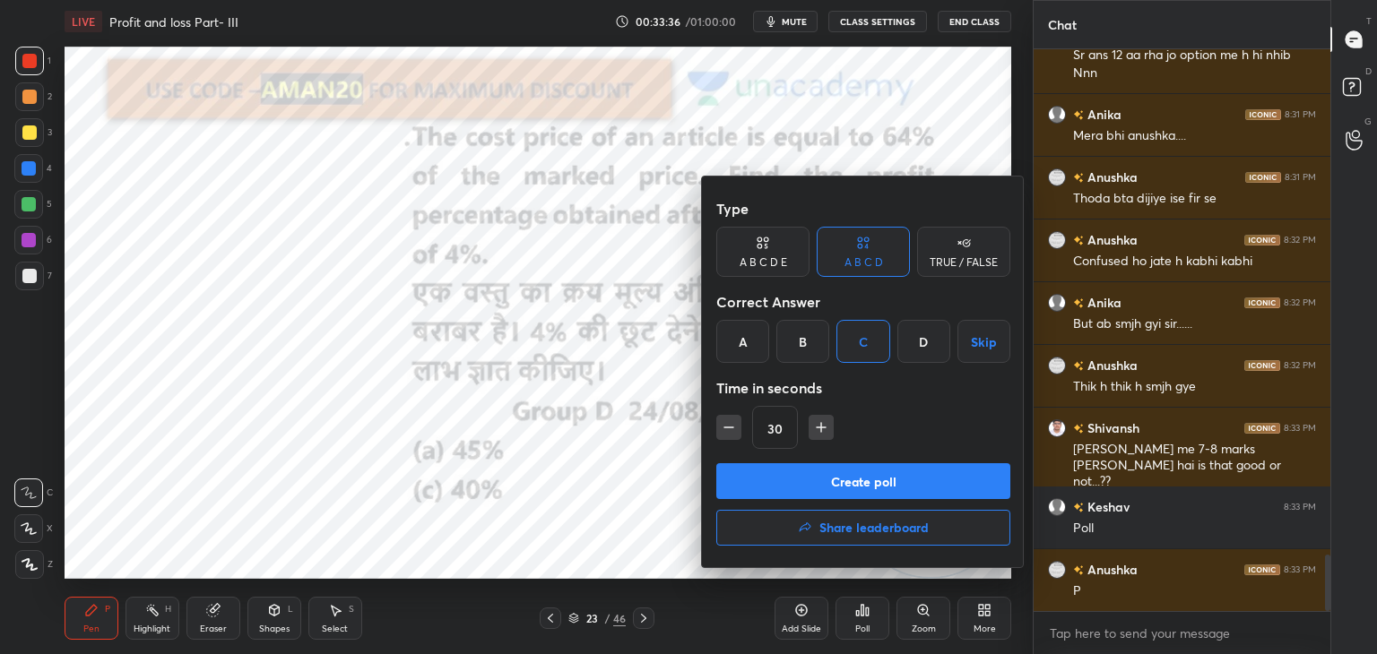
click at [832, 486] on button "Create poll" at bounding box center [863, 481] width 294 height 36
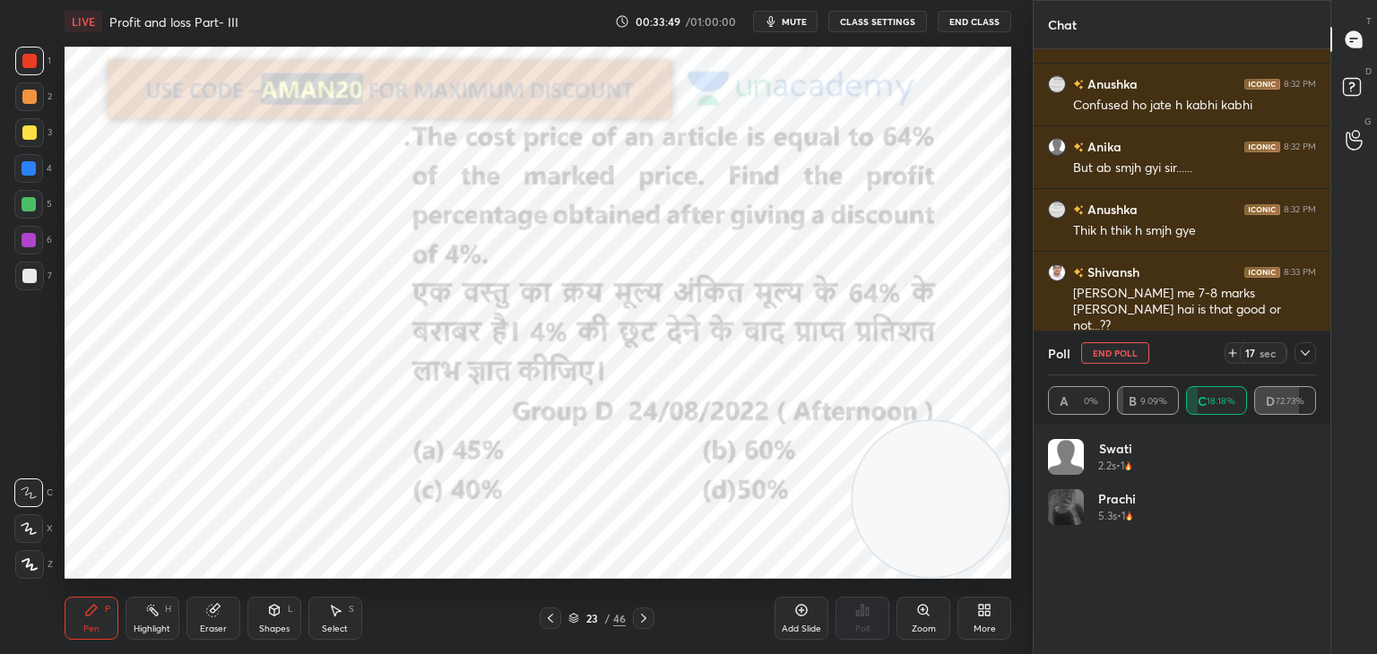
scroll to position [5228, 0]
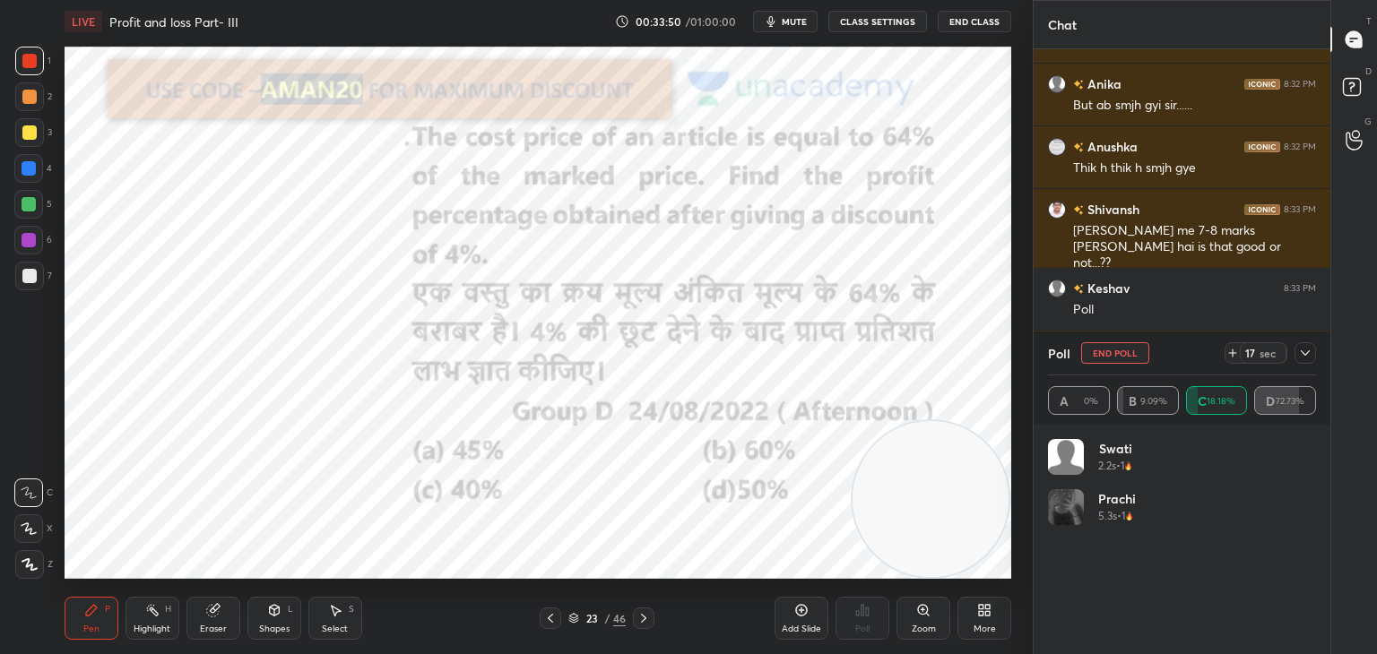
click at [1126, 352] on button "End Poll" at bounding box center [1115, 353] width 68 height 22
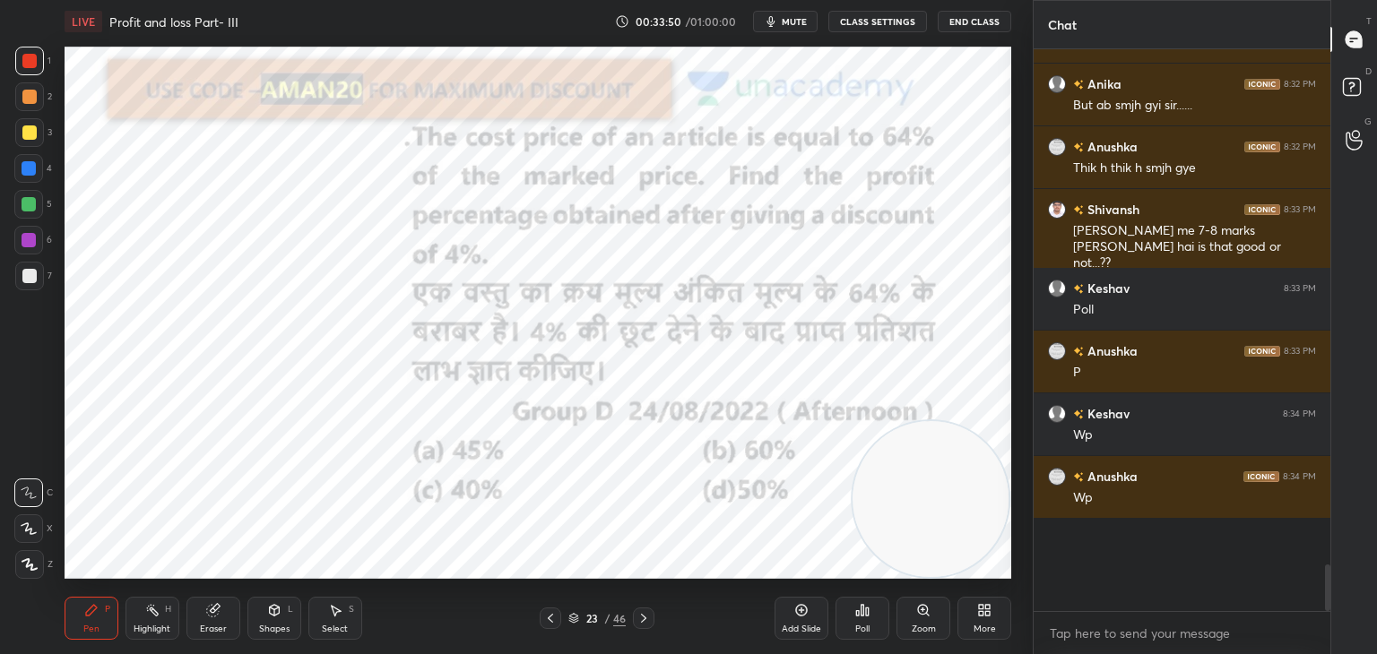
scroll to position [5210, 0]
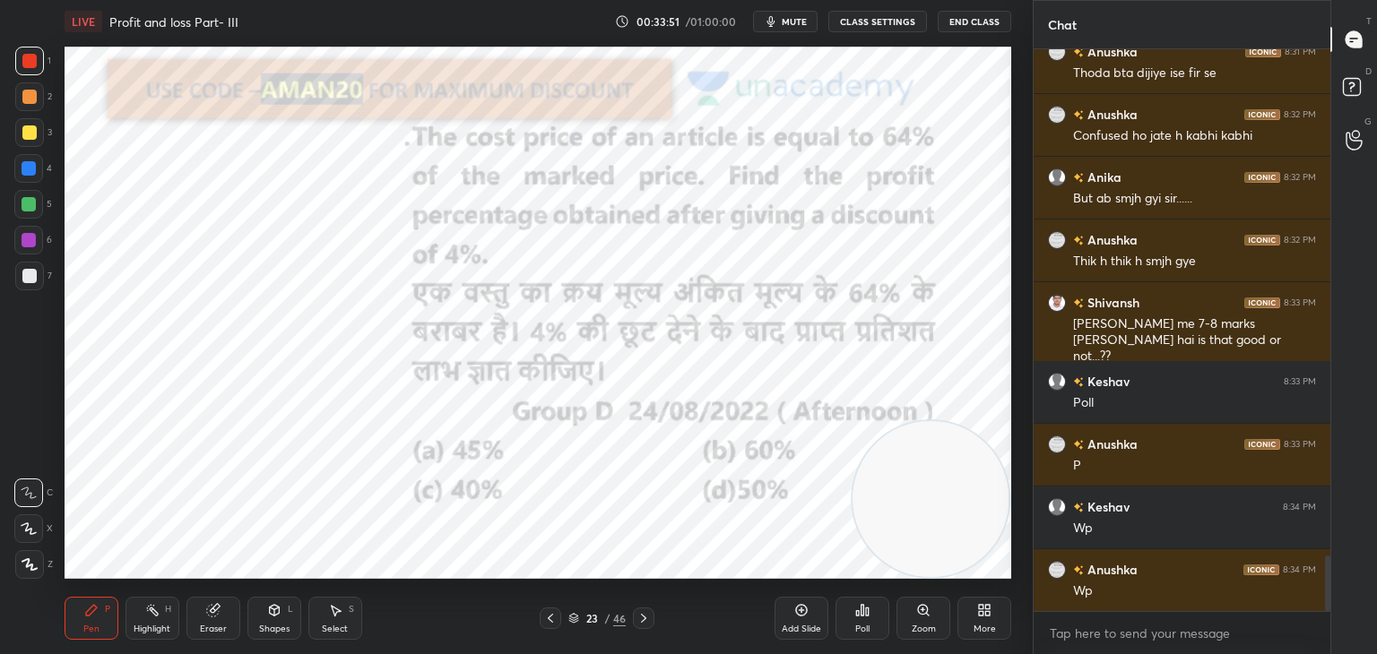
click at [862, 615] on icon at bounding box center [863, 610] width 3 height 11
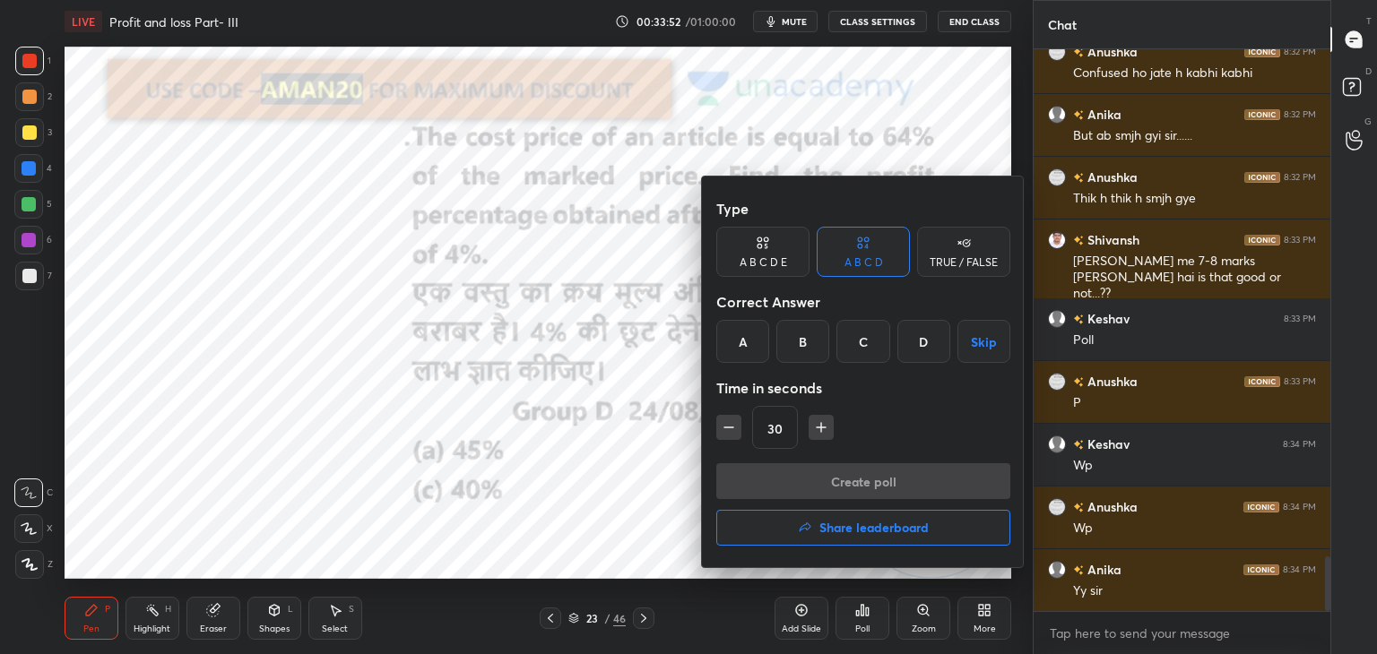
click at [644, 499] on div at bounding box center [688, 327] width 1377 height 654
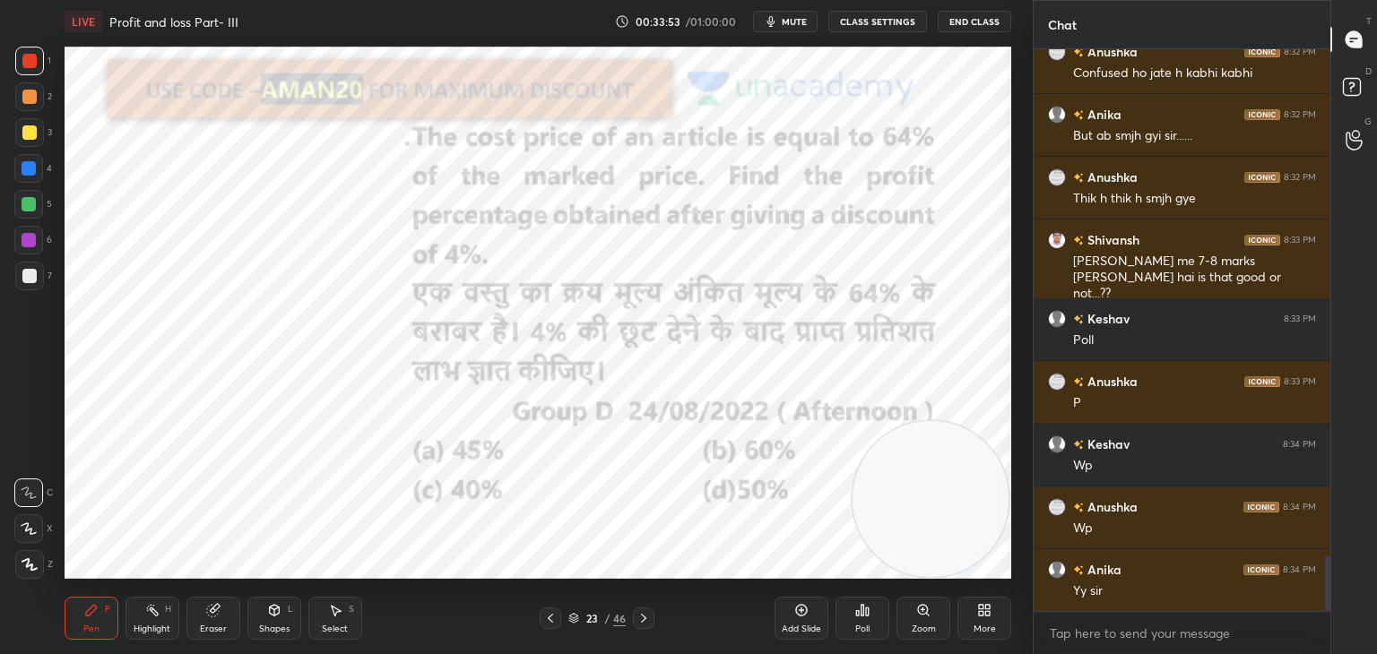
click at [855, 604] on icon at bounding box center [862, 610] width 14 height 14
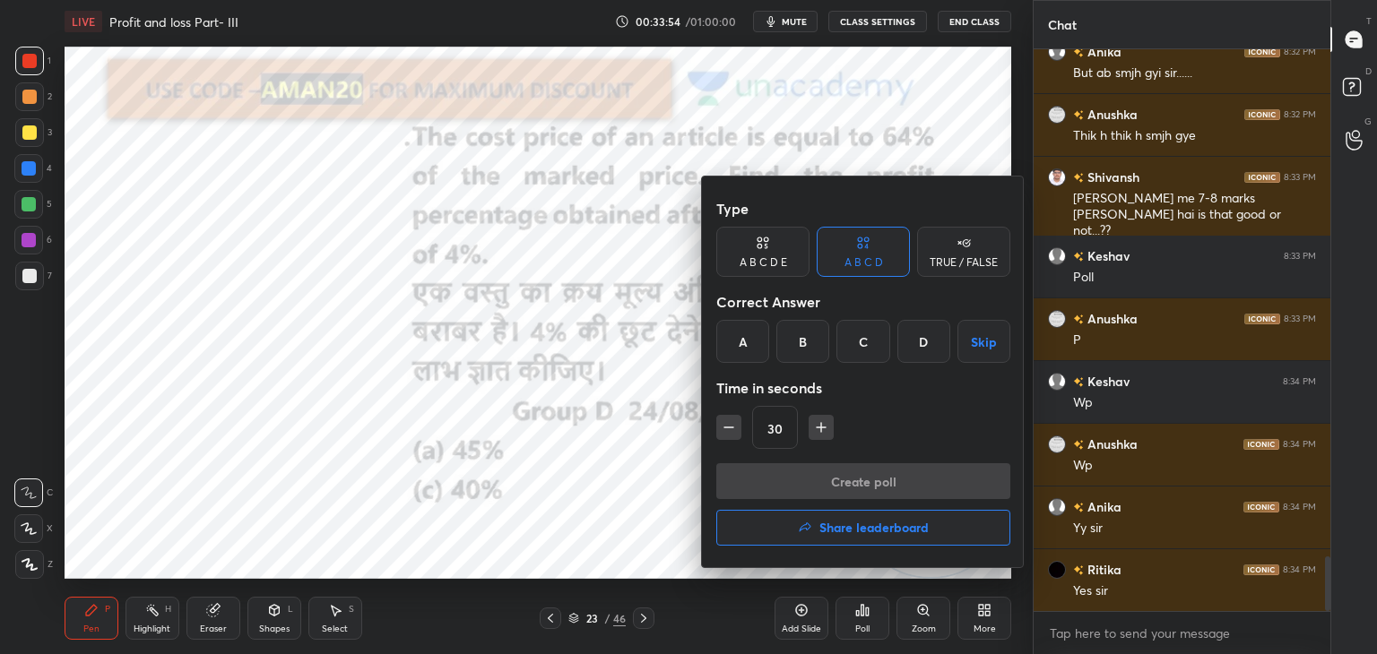
click at [910, 349] on div "D" at bounding box center [923, 341] width 53 height 43
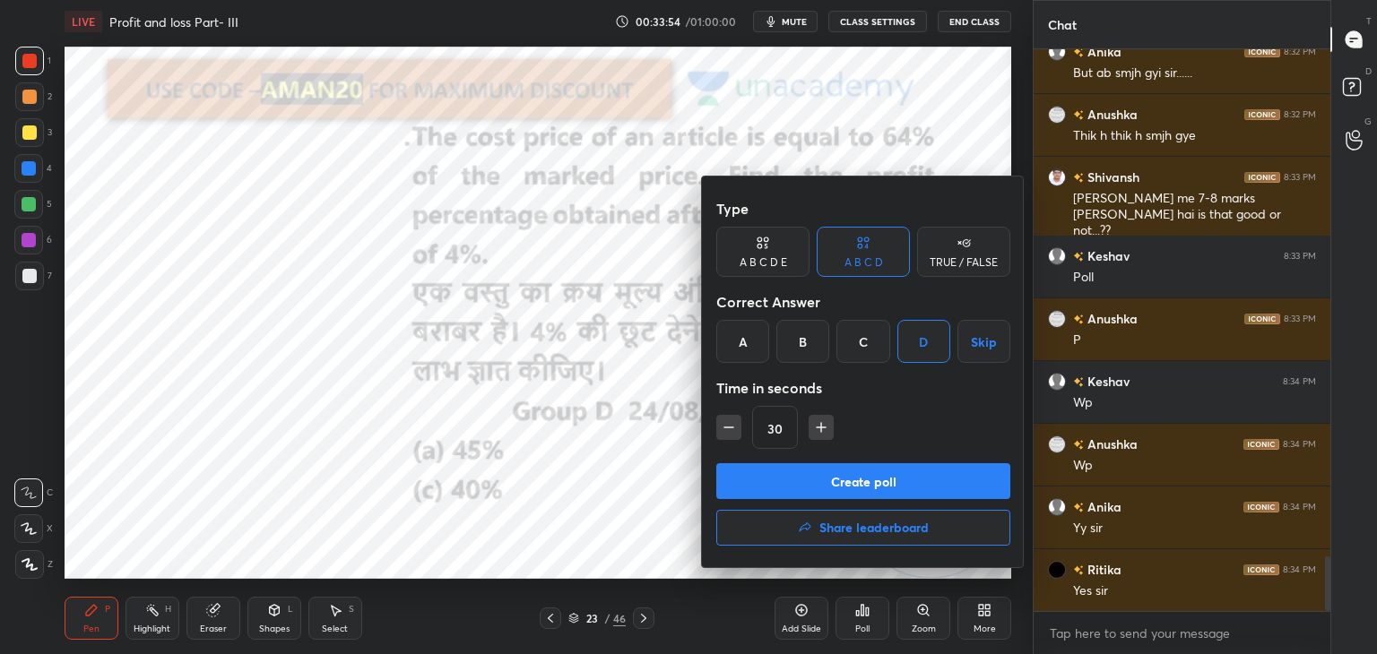
click at [891, 481] on button "Create poll" at bounding box center [863, 481] width 294 height 36
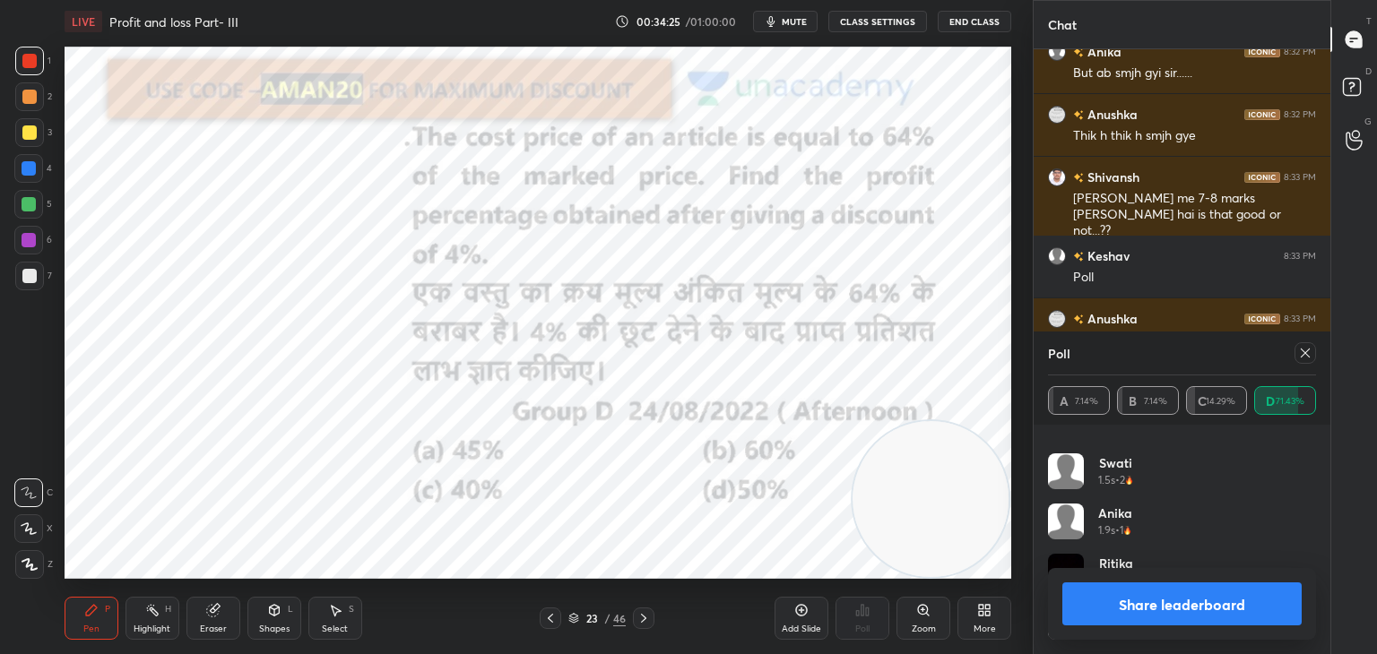
click at [1121, 606] on button "Share leaderboard" at bounding box center [1181, 604] width 239 height 43
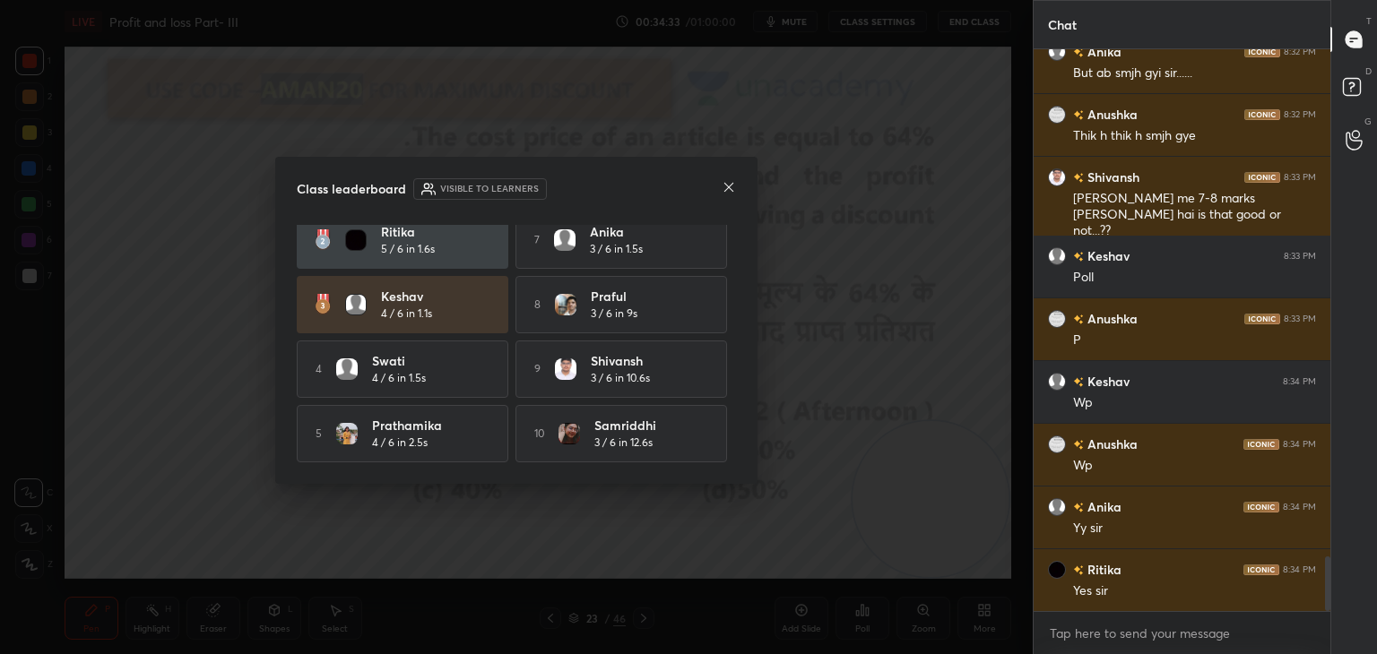
click at [722, 193] on icon at bounding box center [729, 187] width 14 height 14
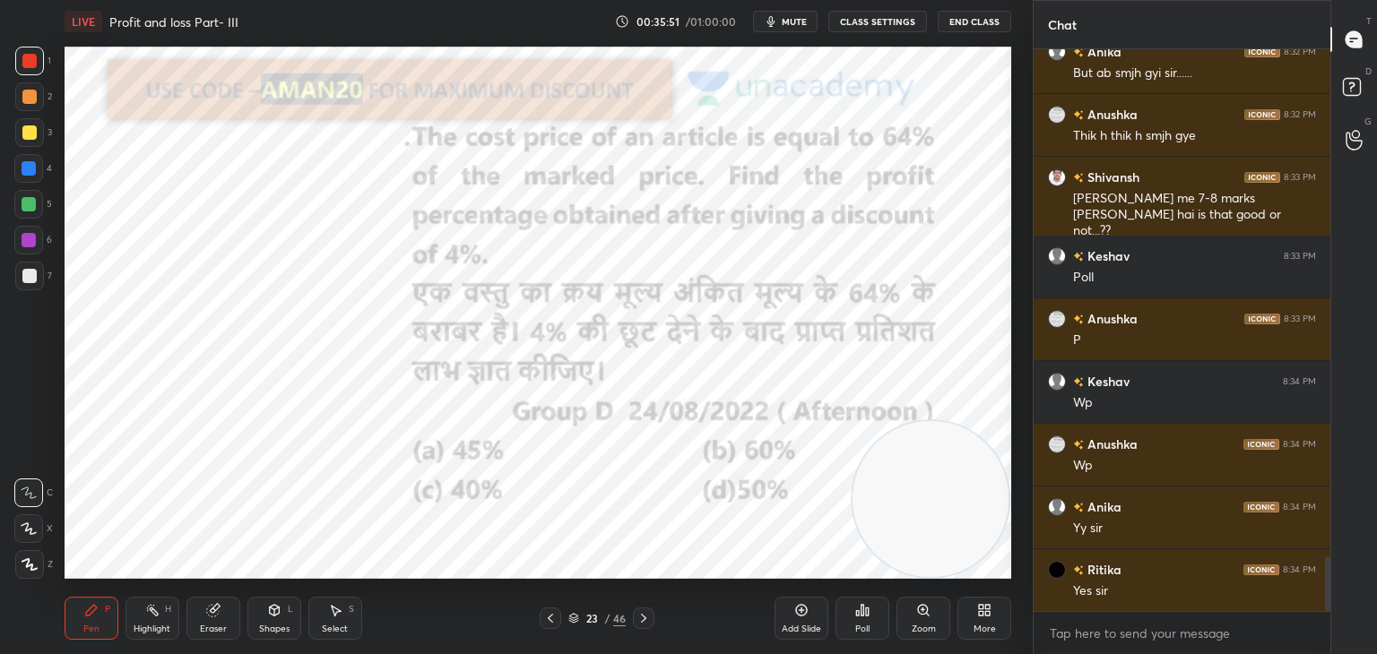
click at [24, 202] on div at bounding box center [29, 204] width 14 height 14
click at [31, 524] on icon at bounding box center [29, 529] width 16 height 13
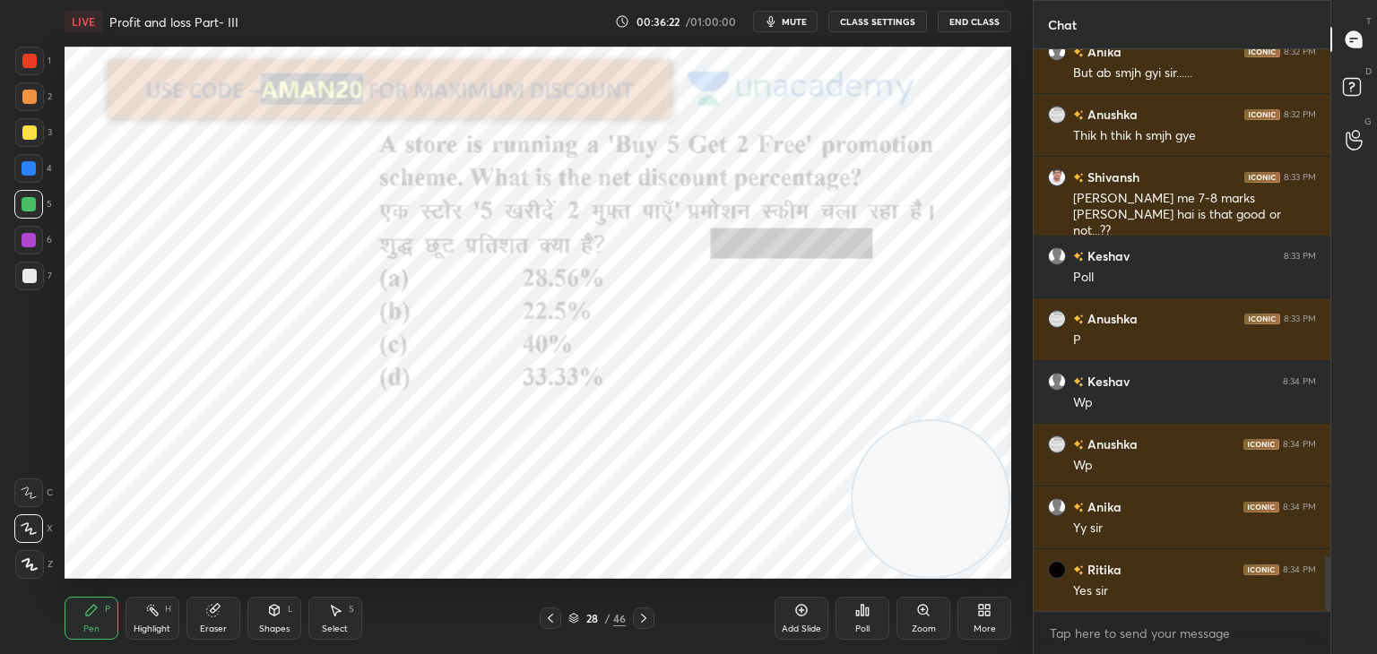
click at [25, 58] on div at bounding box center [29, 61] width 14 height 14
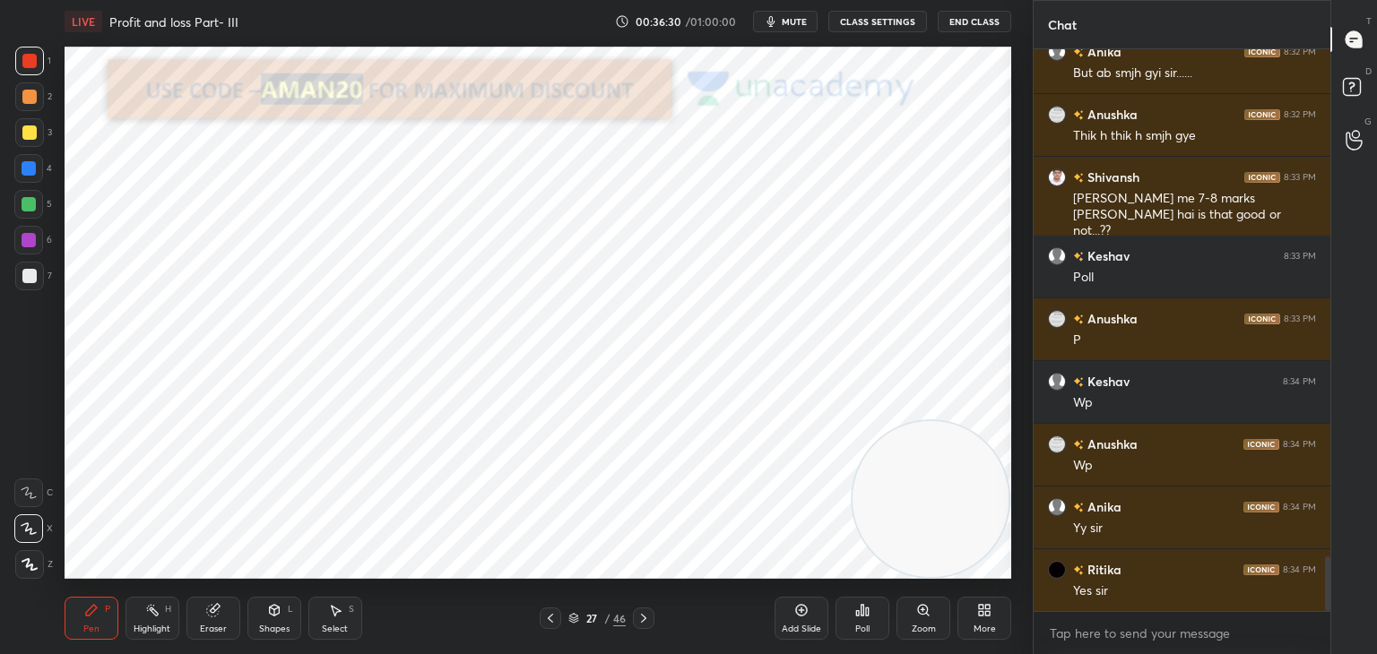
click at [807, 628] on div "Add Slide" at bounding box center [801, 629] width 39 height 9
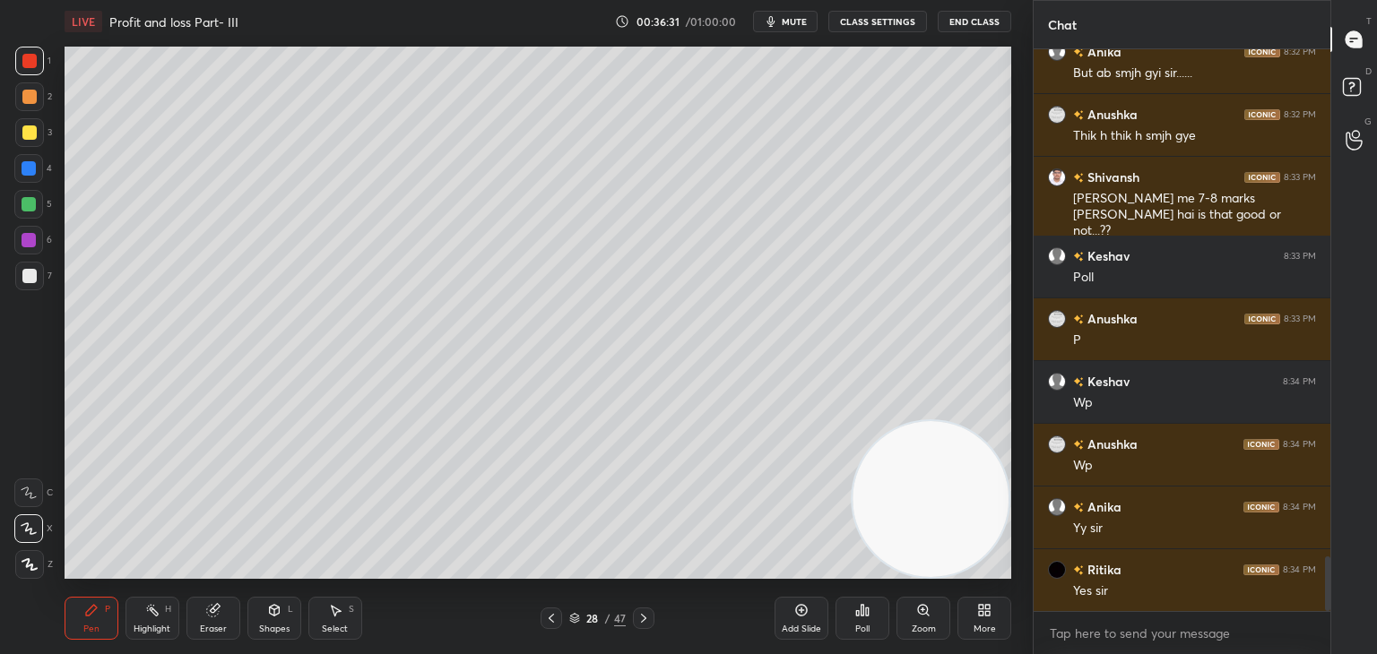
click at [28, 135] on div at bounding box center [29, 133] width 14 height 14
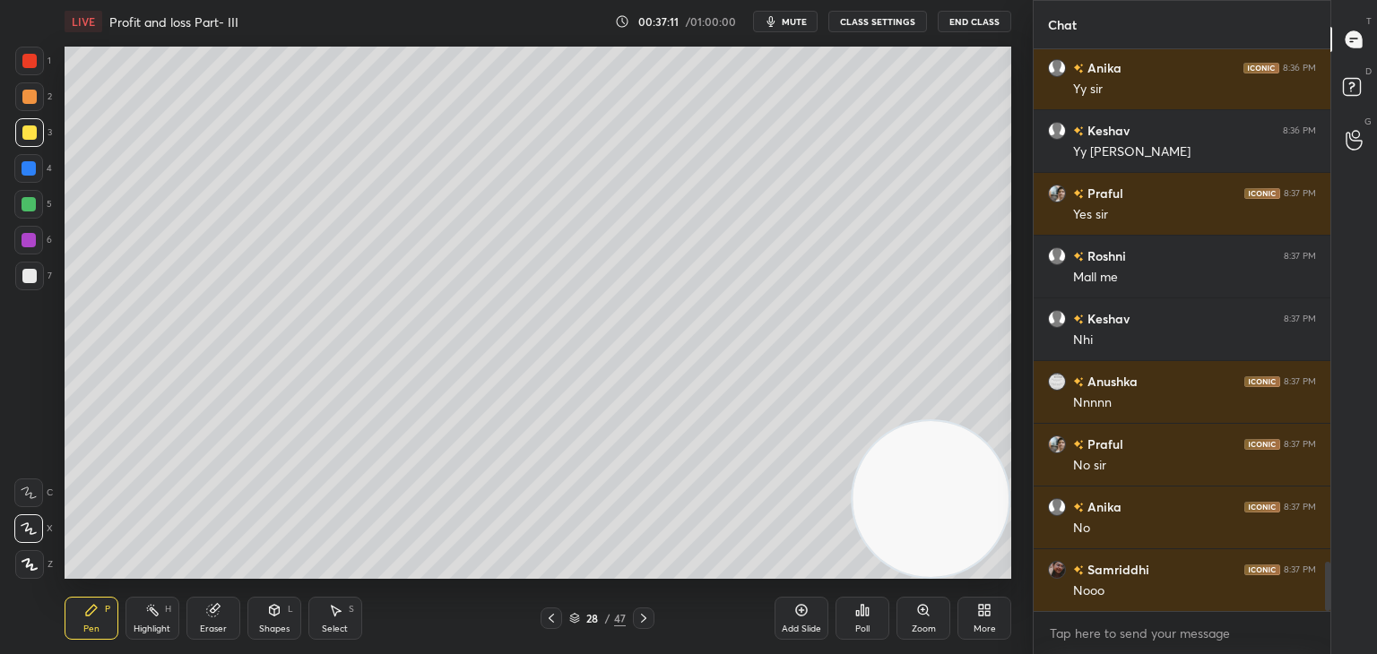
scroll to position [5951, 0]
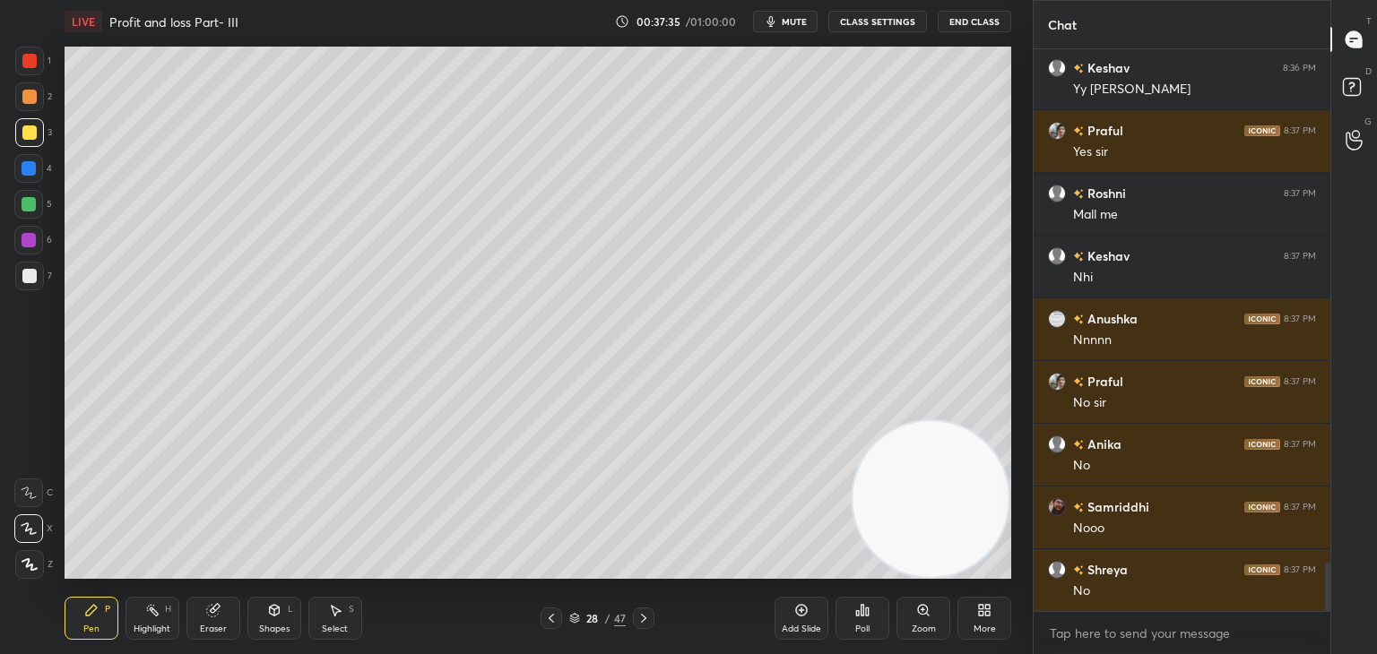
click at [27, 209] on div at bounding box center [29, 204] width 14 height 14
click at [215, 620] on div "Eraser" at bounding box center [213, 618] width 54 height 43
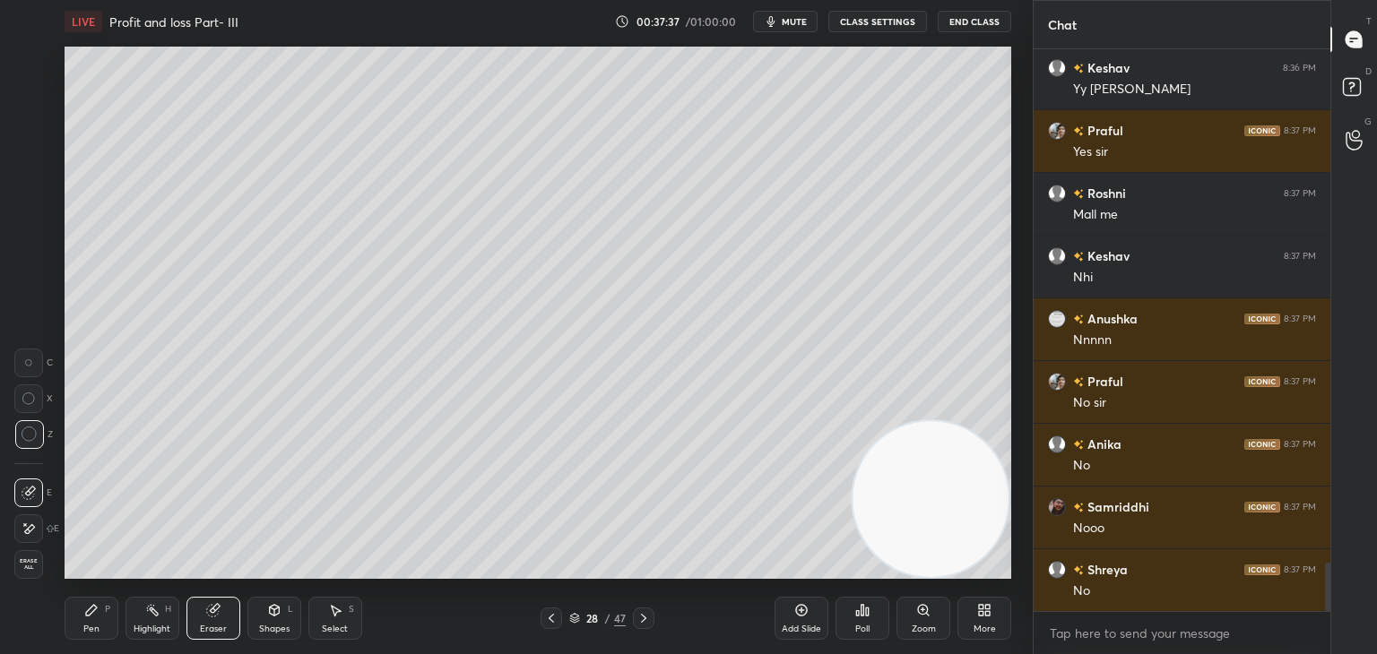
click at [91, 619] on div "Pen P" at bounding box center [92, 618] width 54 height 43
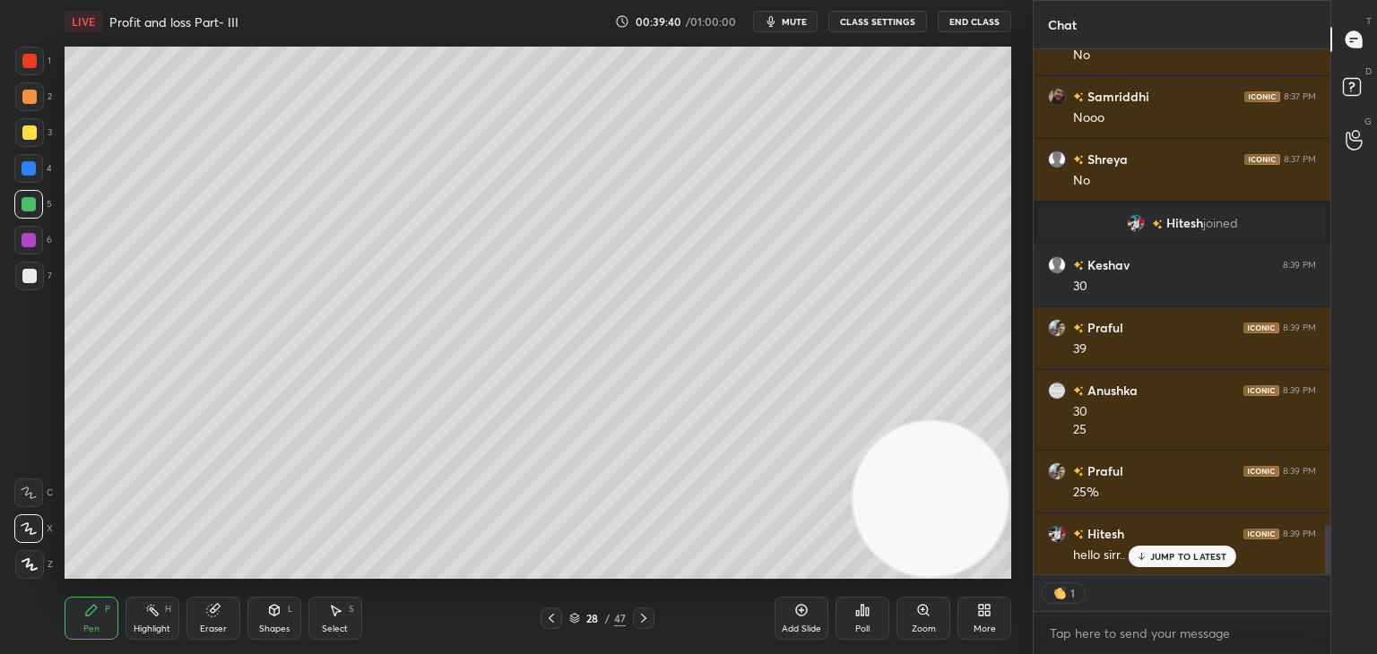
scroll to position [5099, 0]
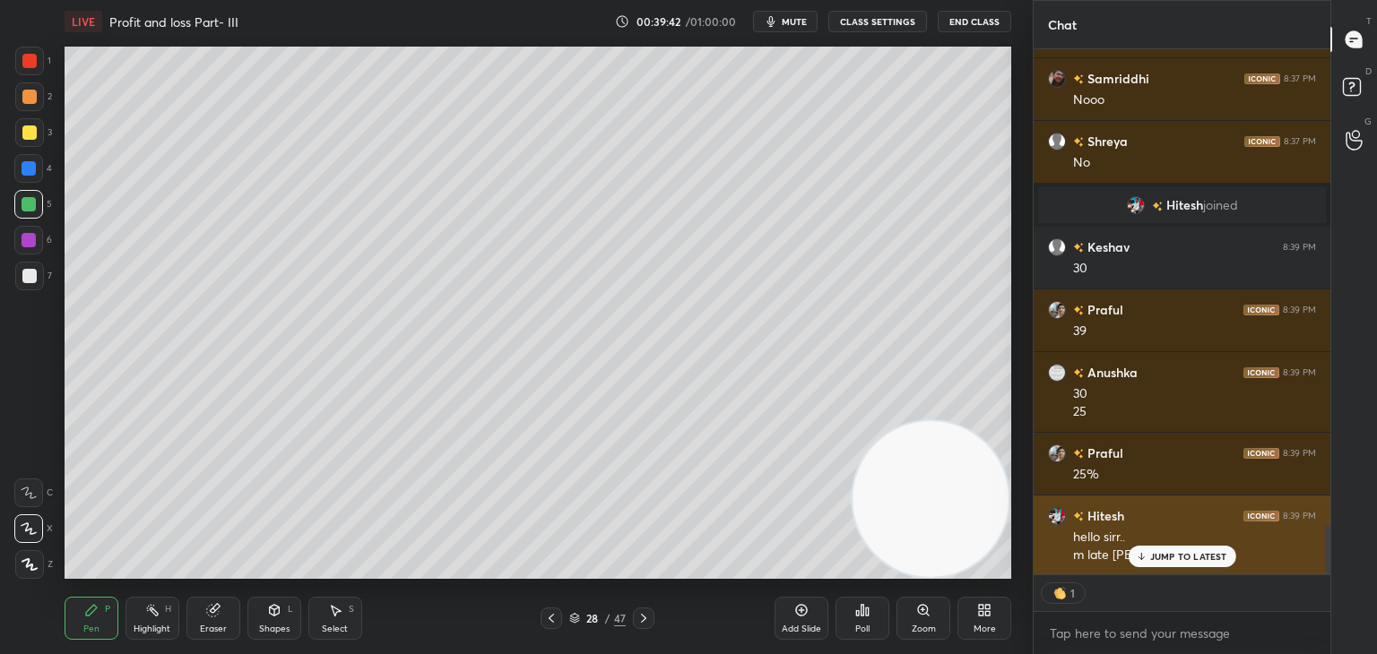
click at [1161, 529] on div "hello sirr.." at bounding box center [1194, 538] width 243 height 18
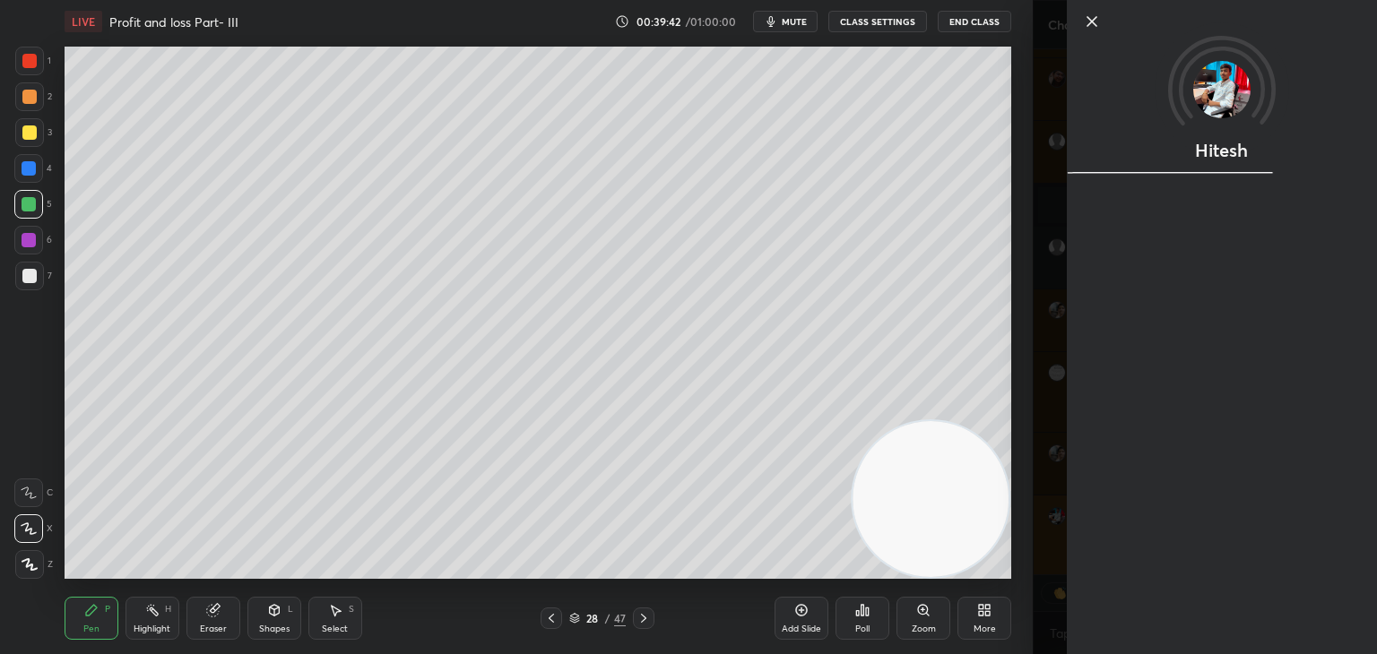
click at [1173, 551] on div "Hitesh" at bounding box center [1222, 327] width 310 height 654
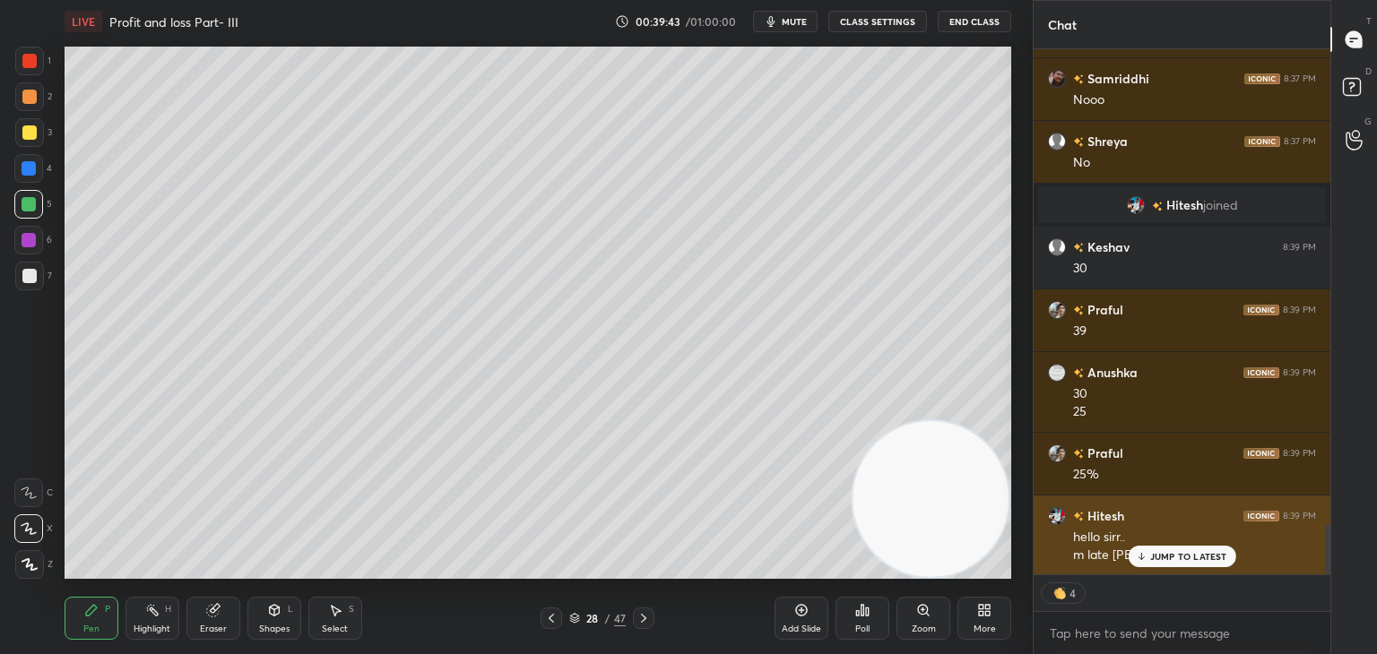
click at [1136, 556] on icon at bounding box center [1141, 556] width 12 height 11
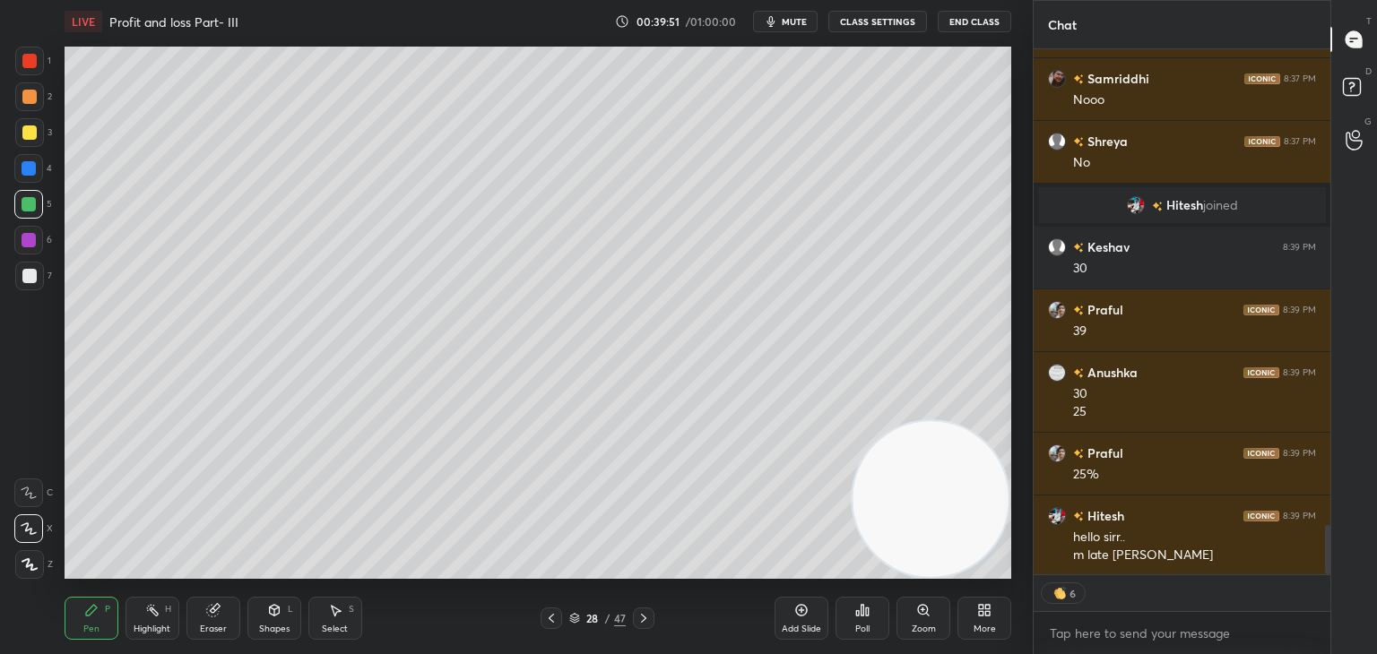
click at [258, 618] on div "Shapes L" at bounding box center [274, 618] width 54 height 43
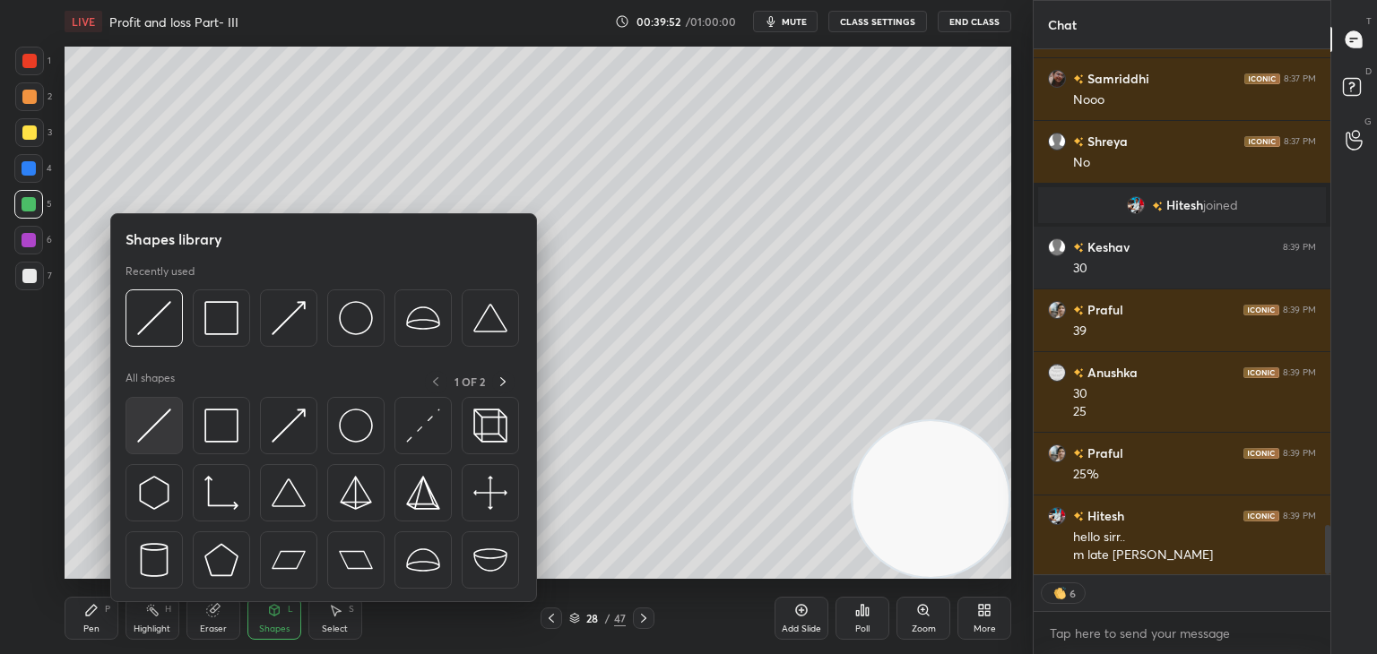
click at [173, 429] on div at bounding box center [154, 425] width 57 height 57
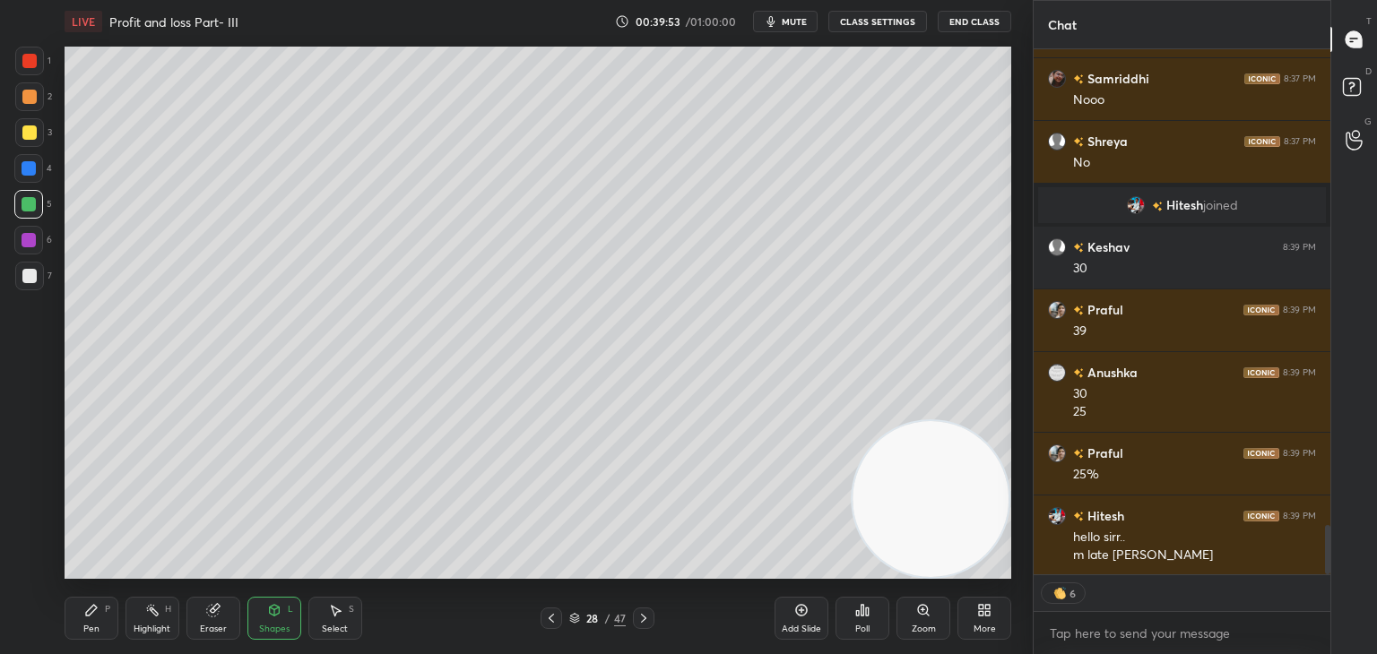
click at [88, 623] on div "Pen P" at bounding box center [92, 618] width 54 height 43
click at [39, 280] on div at bounding box center [29, 276] width 29 height 29
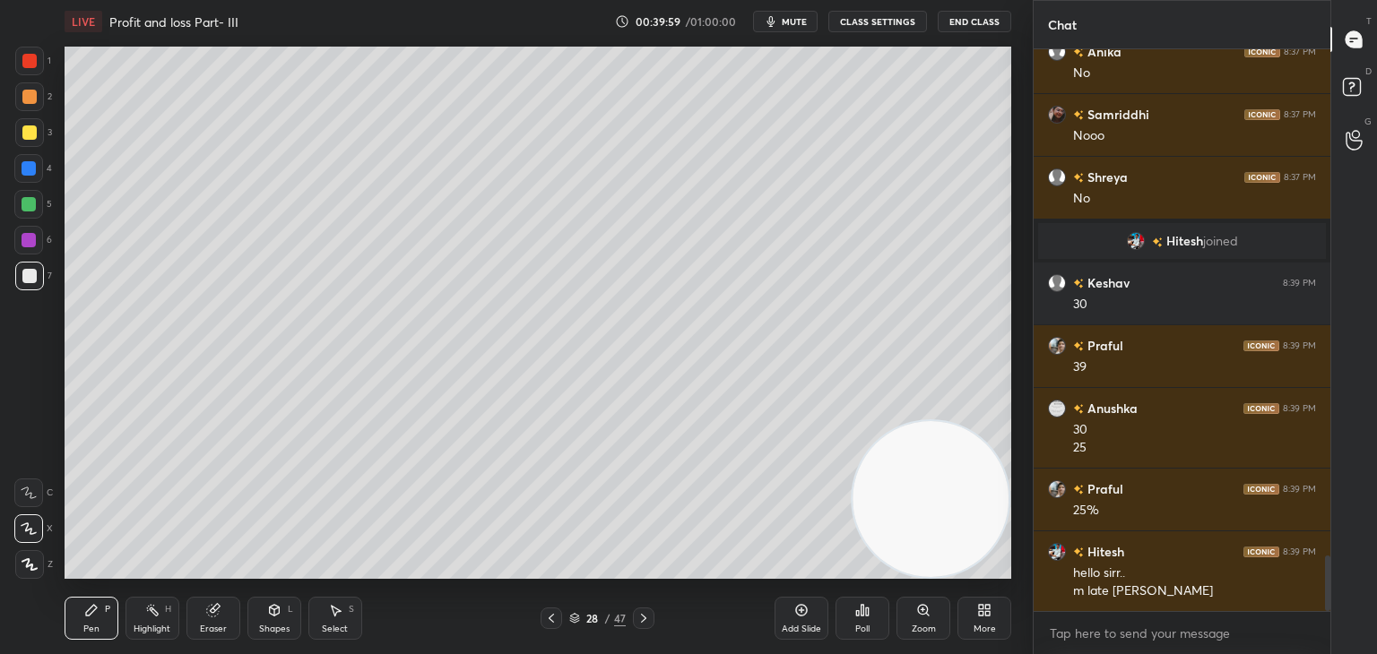
scroll to position [5126, 0]
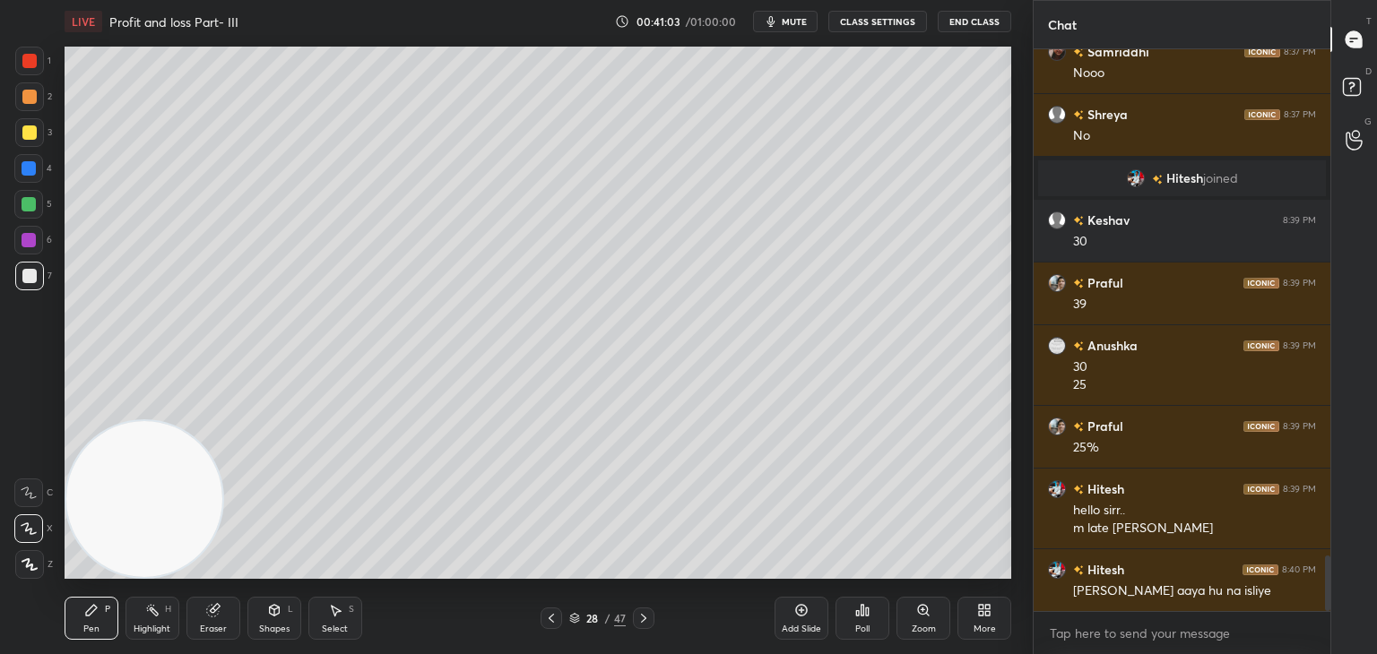
click at [794, 615] on icon at bounding box center [801, 610] width 14 height 14
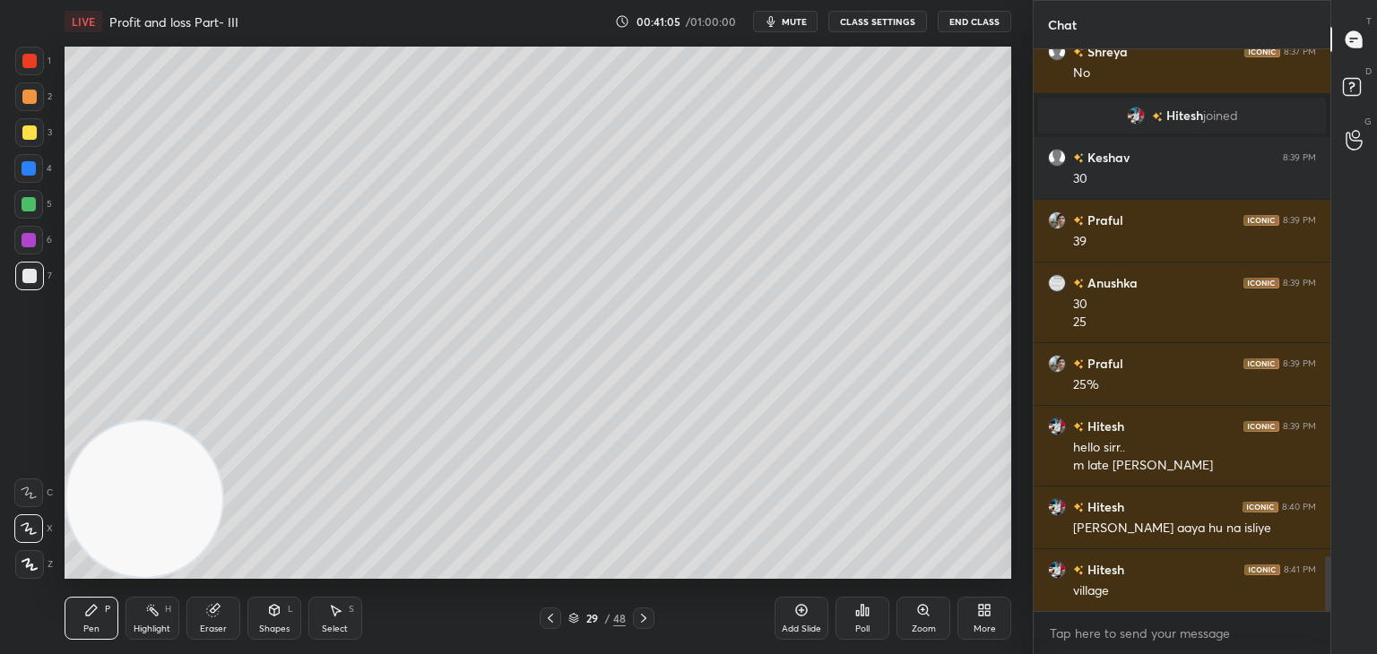
click at [36, 133] on div at bounding box center [29, 132] width 29 height 29
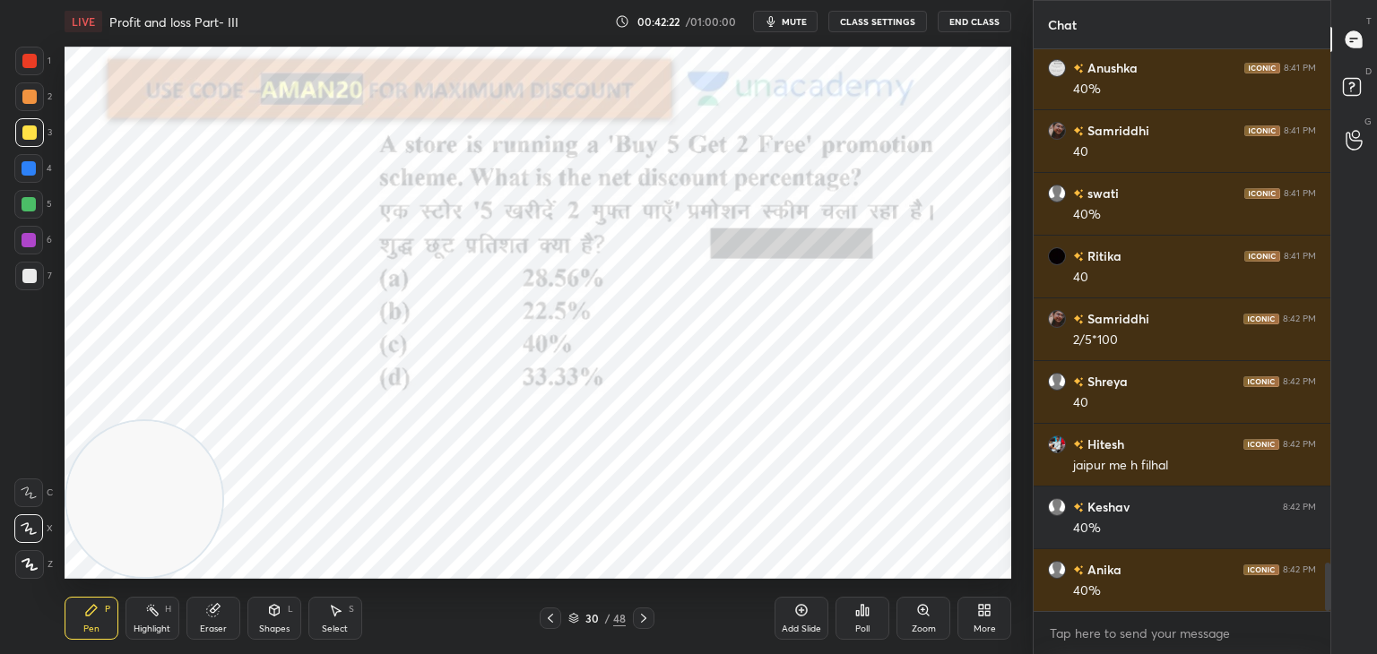
scroll to position [5942, 0]
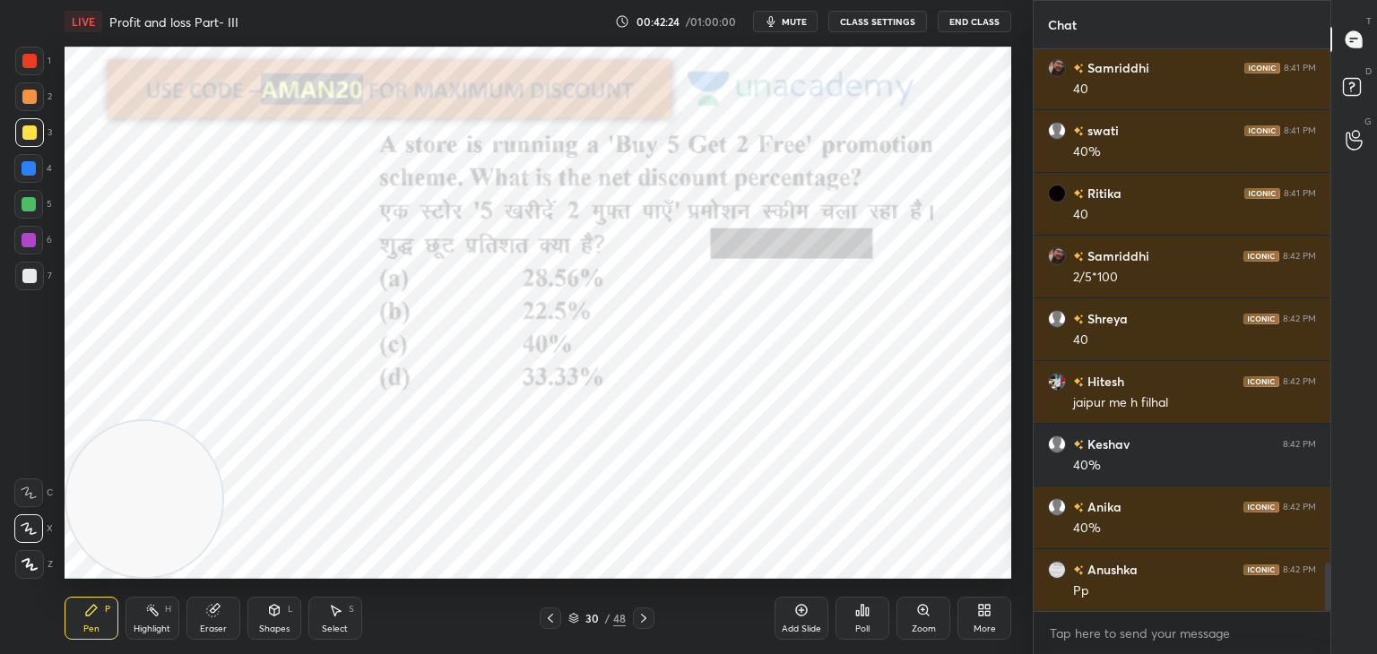
click at [875, 621] on div "Poll" at bounding box center [863, 618] width 54 height 43
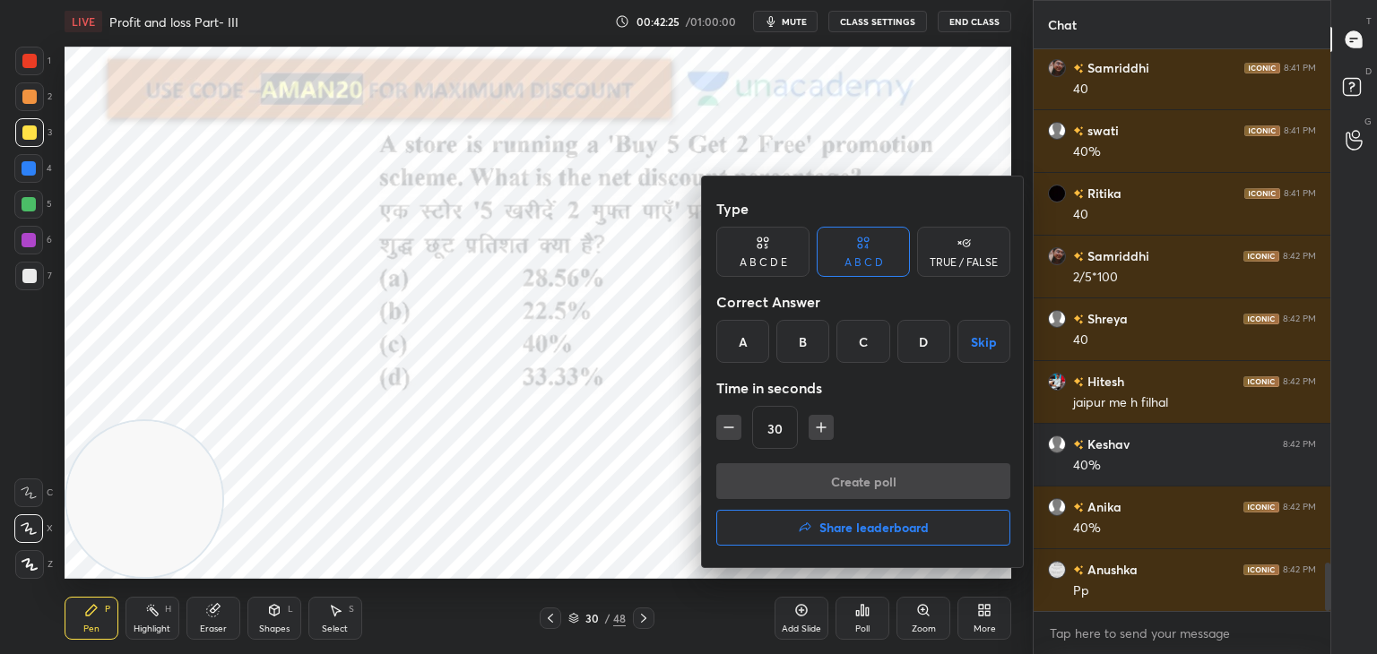
click at [742, 342] on div "A" at bounding box center [742, 341] width 53 height 43
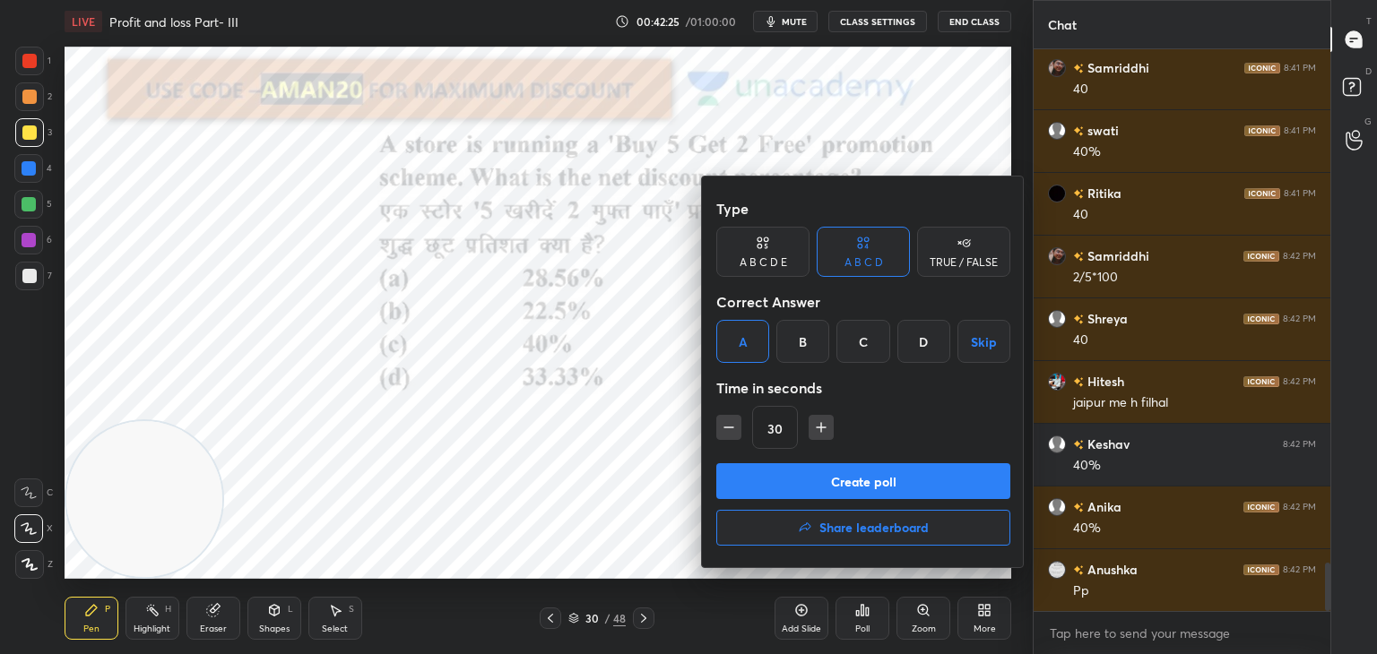
click at [837, 500] on div "Create poll Share leaderboard" at bounding box center [863, 508] width 294 height 90
click at [807, 485] on button "Create poll" at bounding box center [863, 481] width 294 height 36
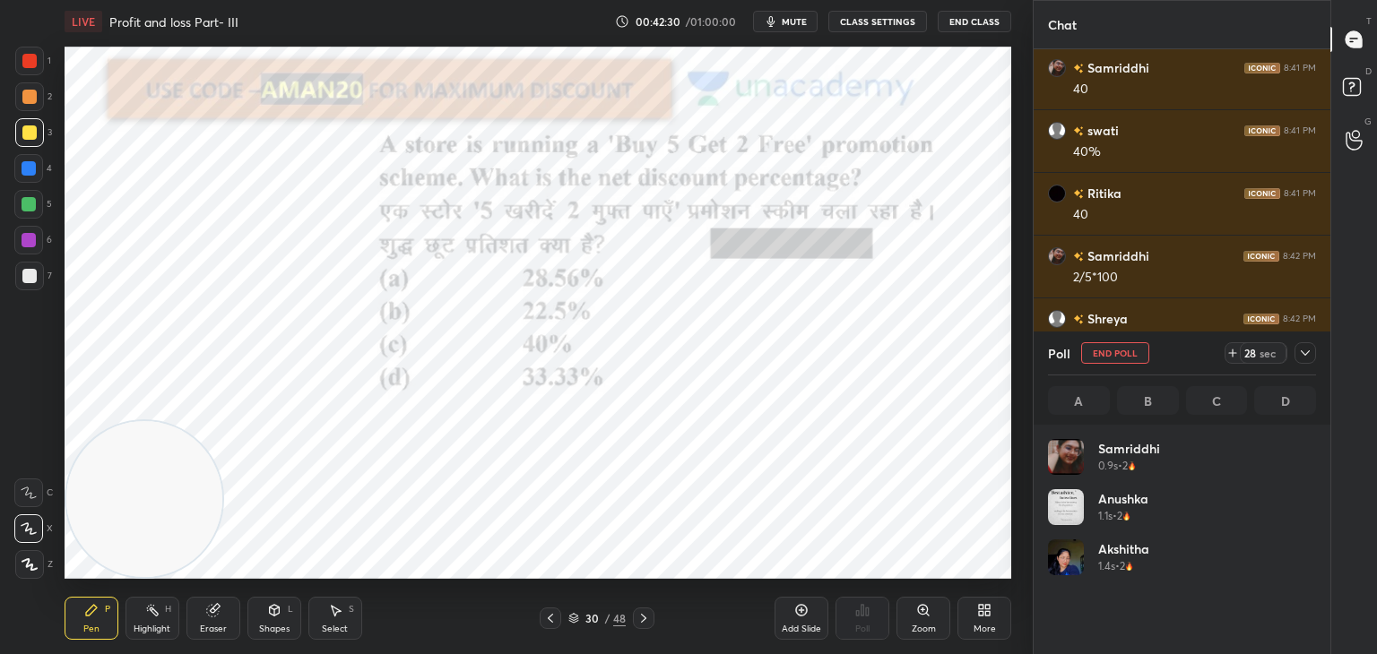
scroll to position [210, 263]
click at [37, 158] on div at bounding box center [28, 168] width 29 height 29
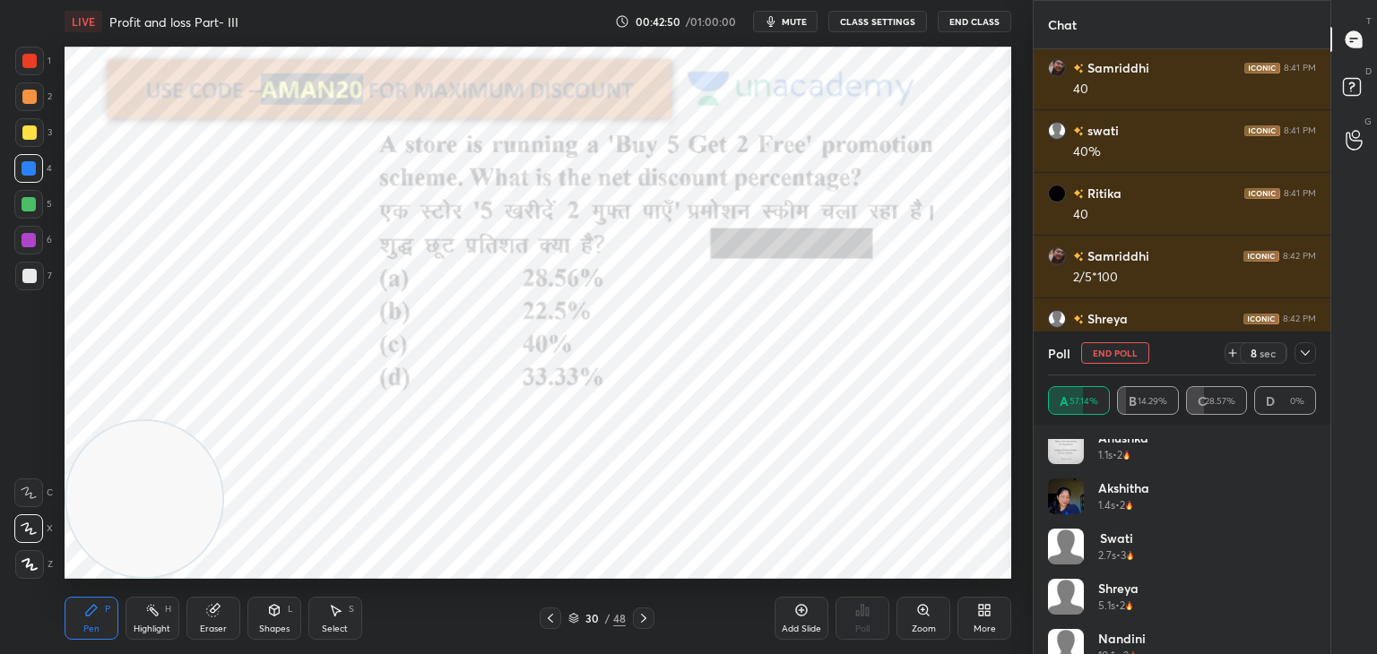
scroll to position [45, 0]
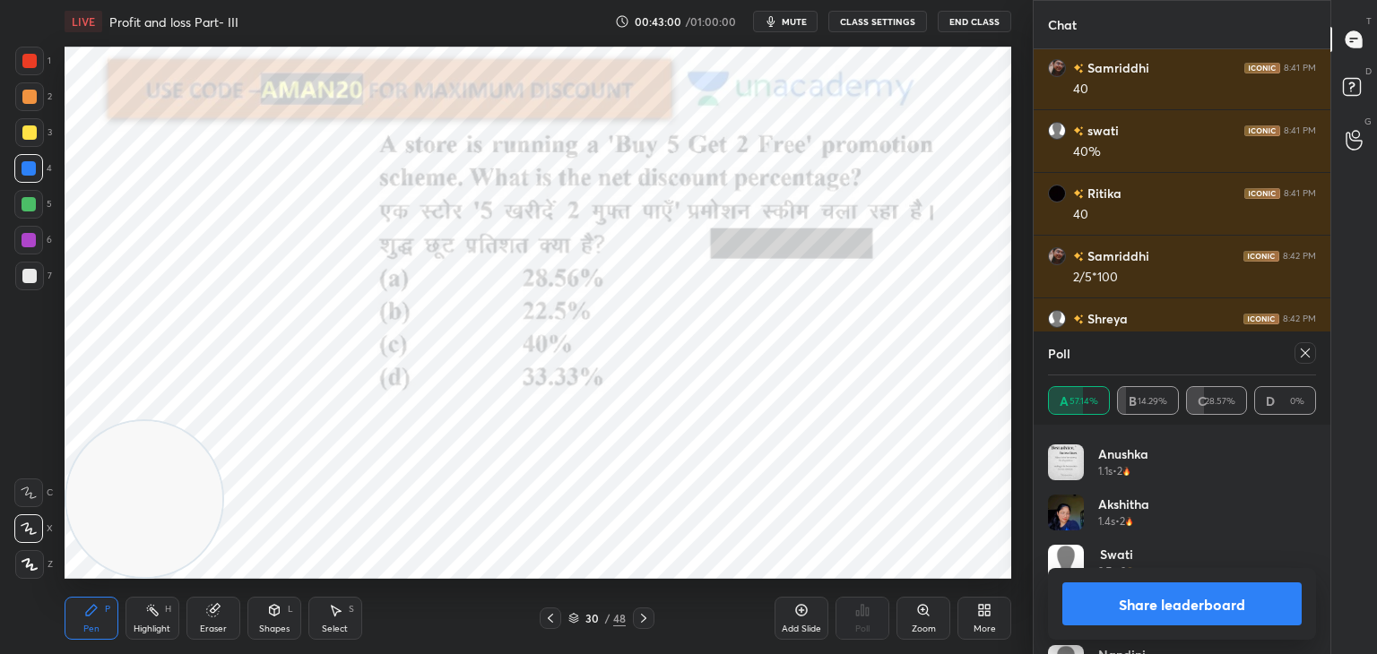
click at [1131, 593] on button "Share leaderboard" at bounding box center [1181, 604] width 239 height 43
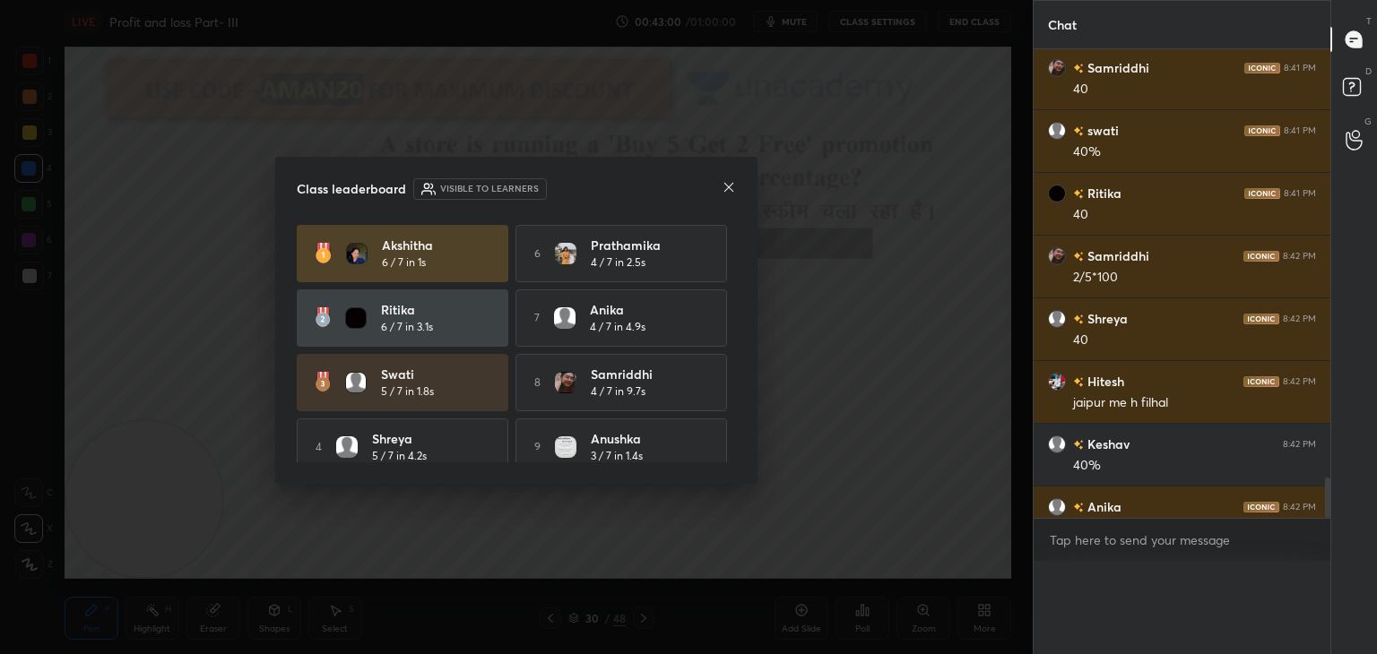
scroll to position [5, 5]
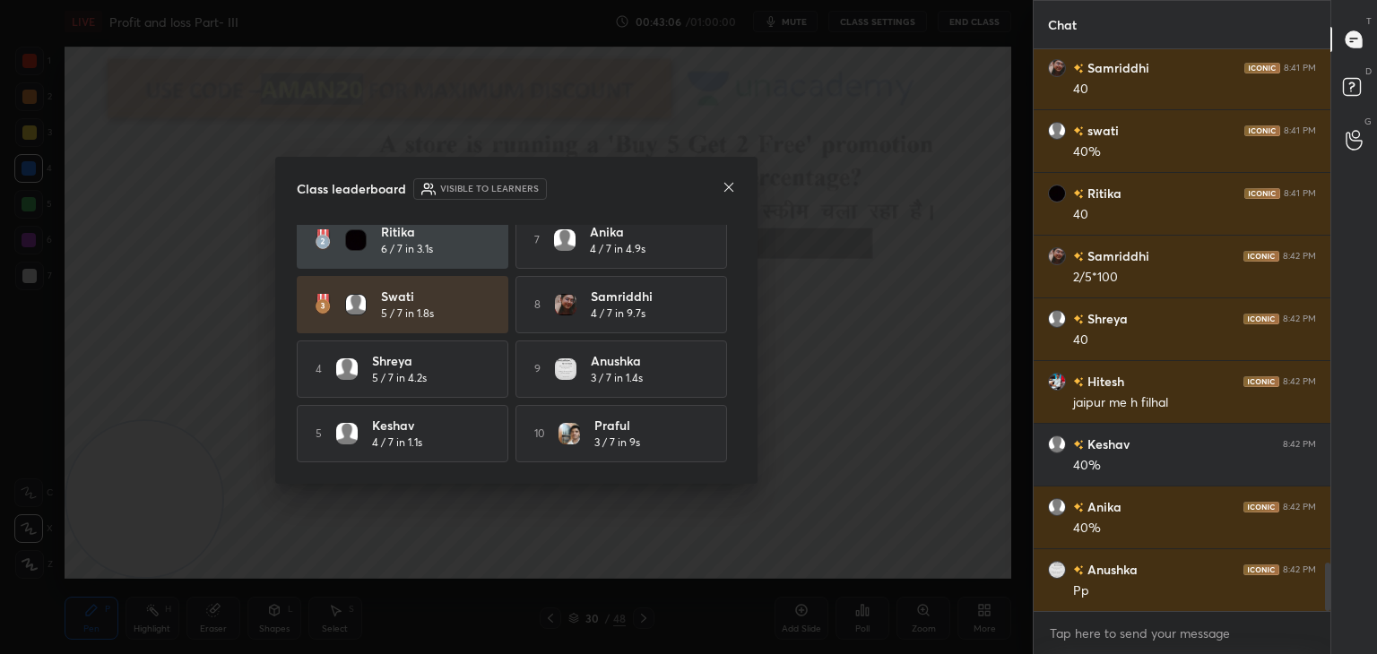
click at [735, 190] on icon at bounding box center [729, 187] width 14 height 14
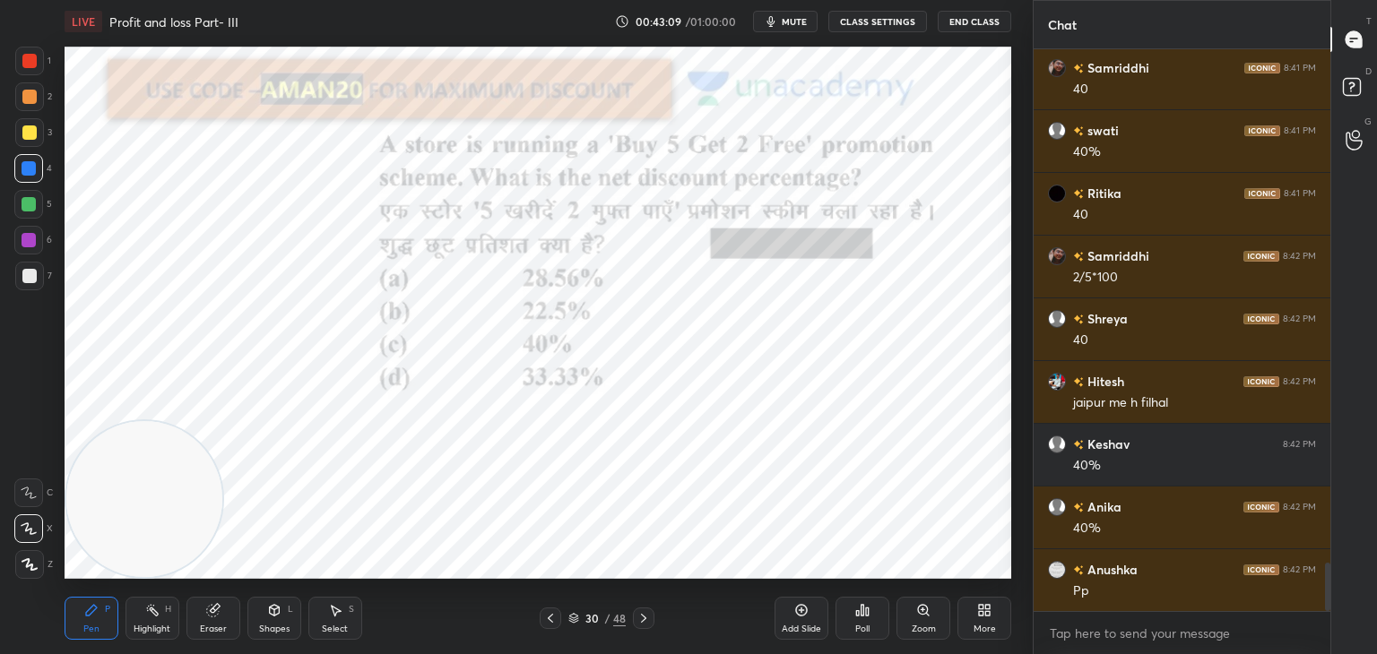
click at [28, 60] on div at bounding box center [29, 61] width 14 height 14
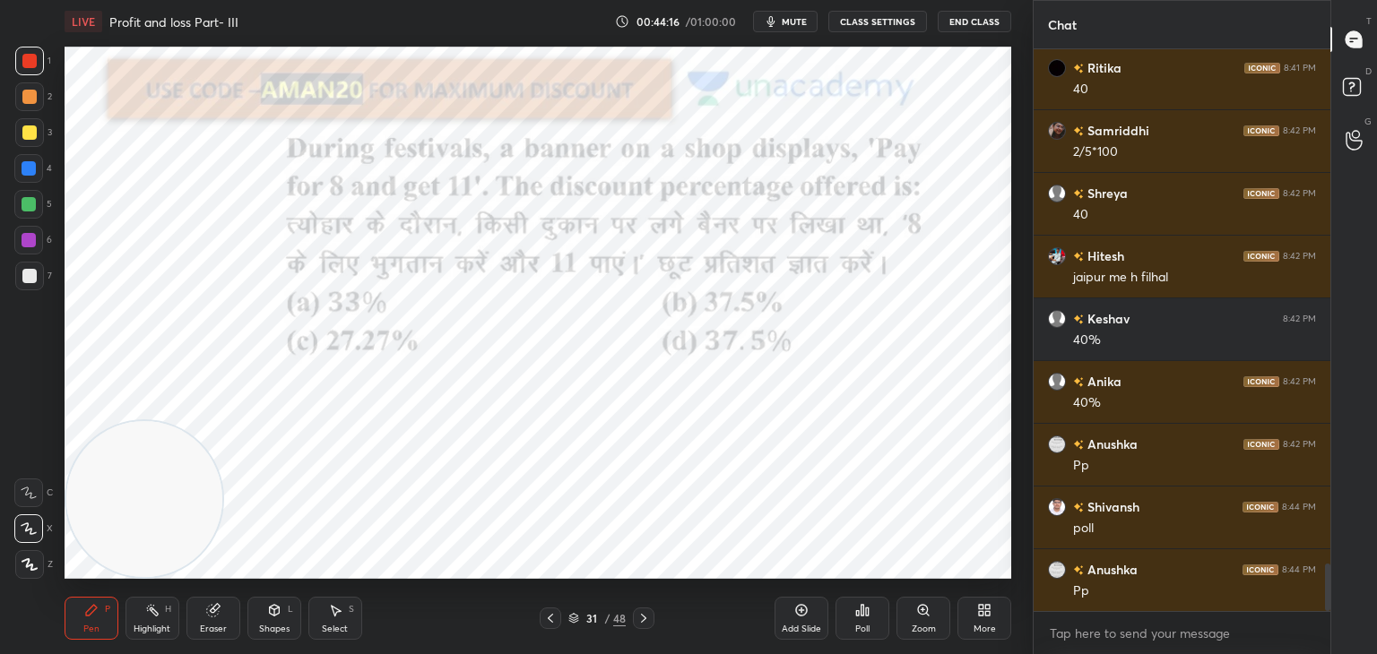
scroll to position [6130, 0]
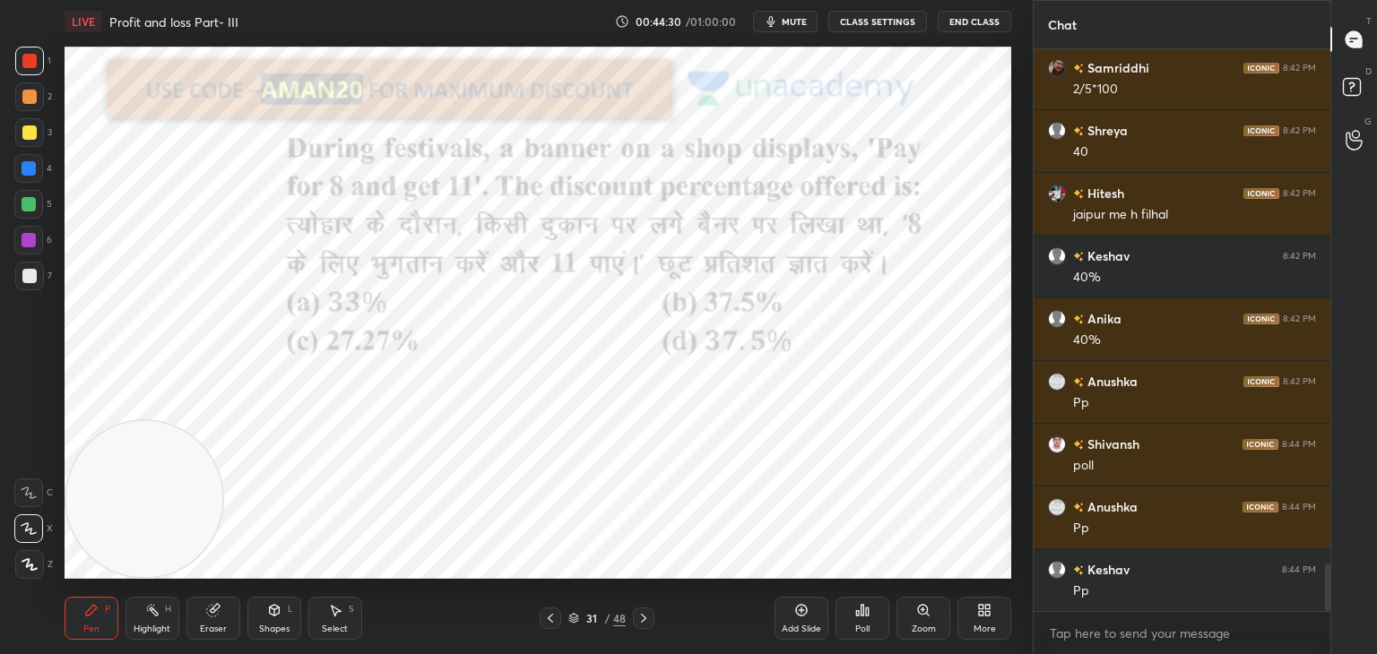
click at [850, 607] on div "Poll" at bounding box center [863, 618] width 54 height 43
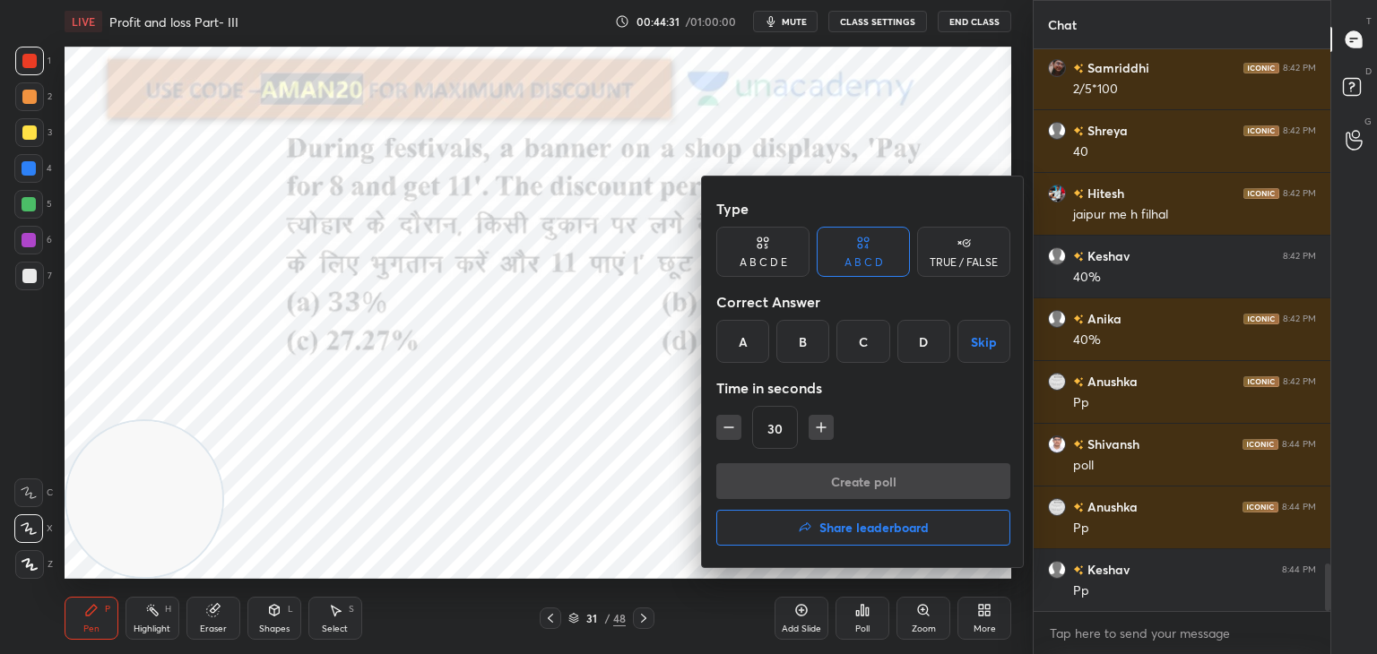
click at [853, 351] on div "C" at bounding box center [862, 341] width 53 height 43
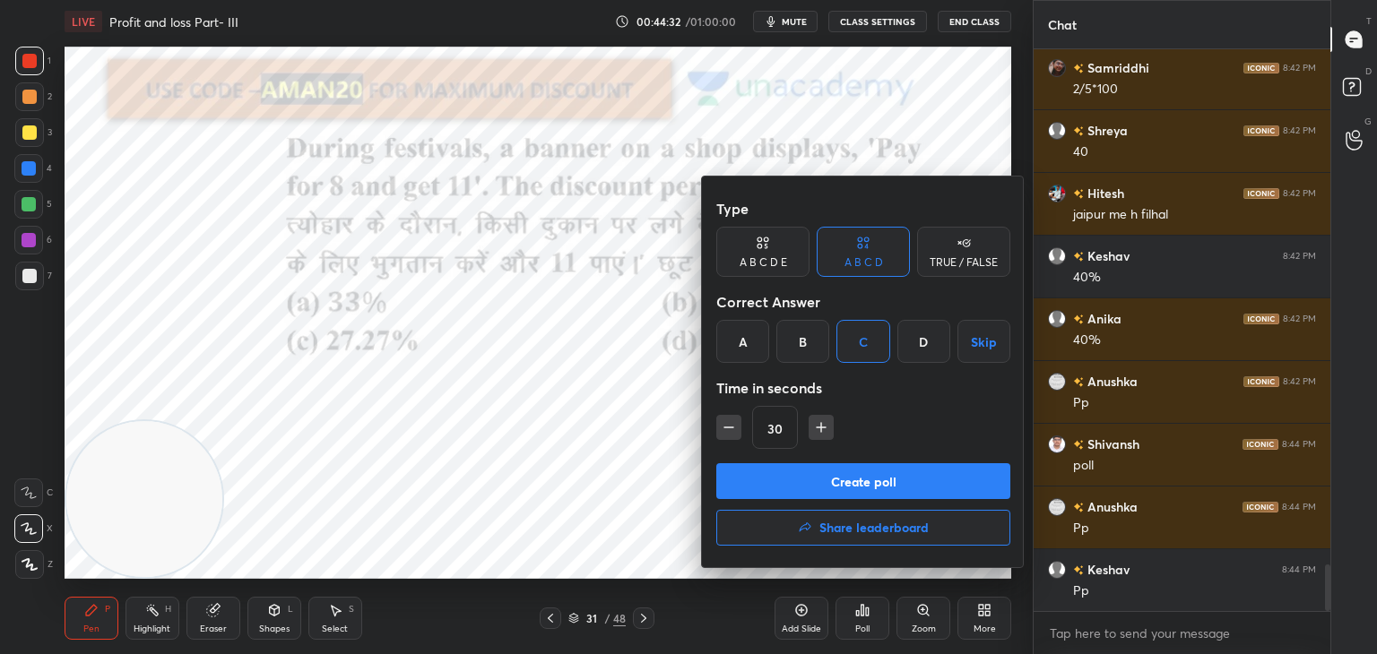
scroll to position [6193, 0]
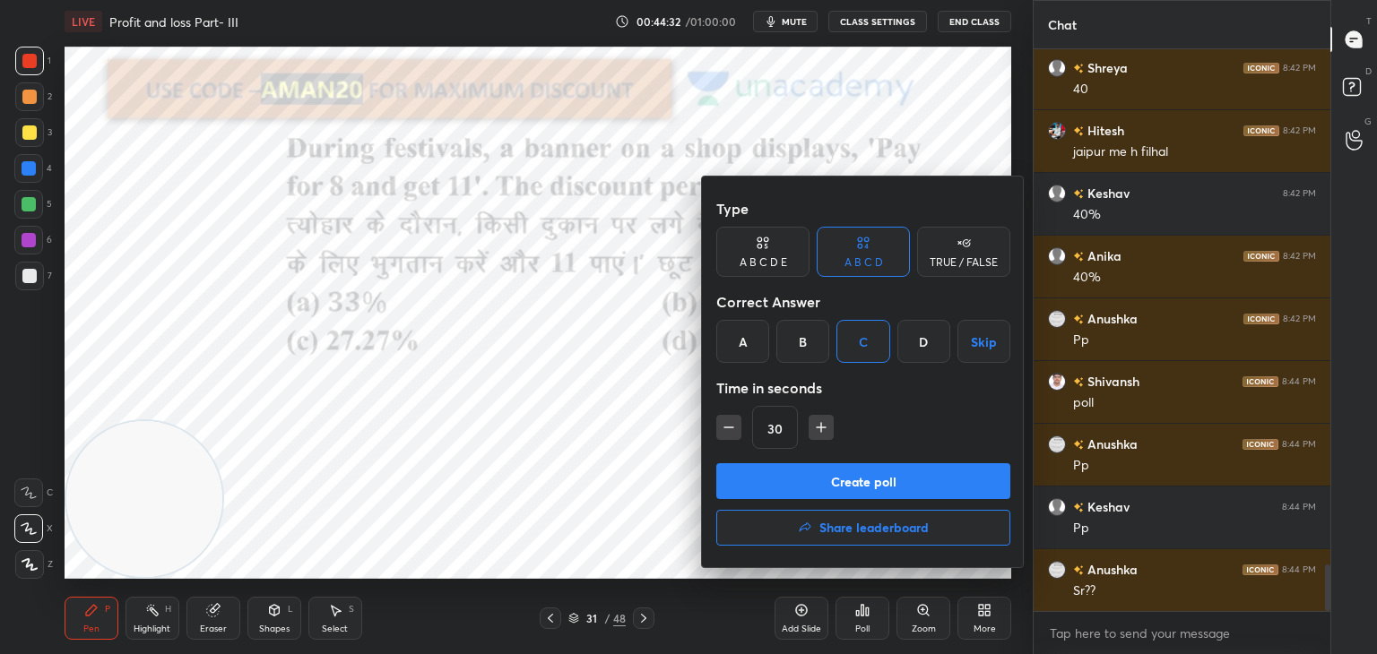
click at [832, 460] on div "Type A B C D E A B C D TRUE / FALSE Correct Answer A B C D Skip Time in seconds…" at bounding box center [863, 327] width 294 height 273
click at [826, 496] on button "Create poll" at bounding box center [863, 481] width 294 height 36
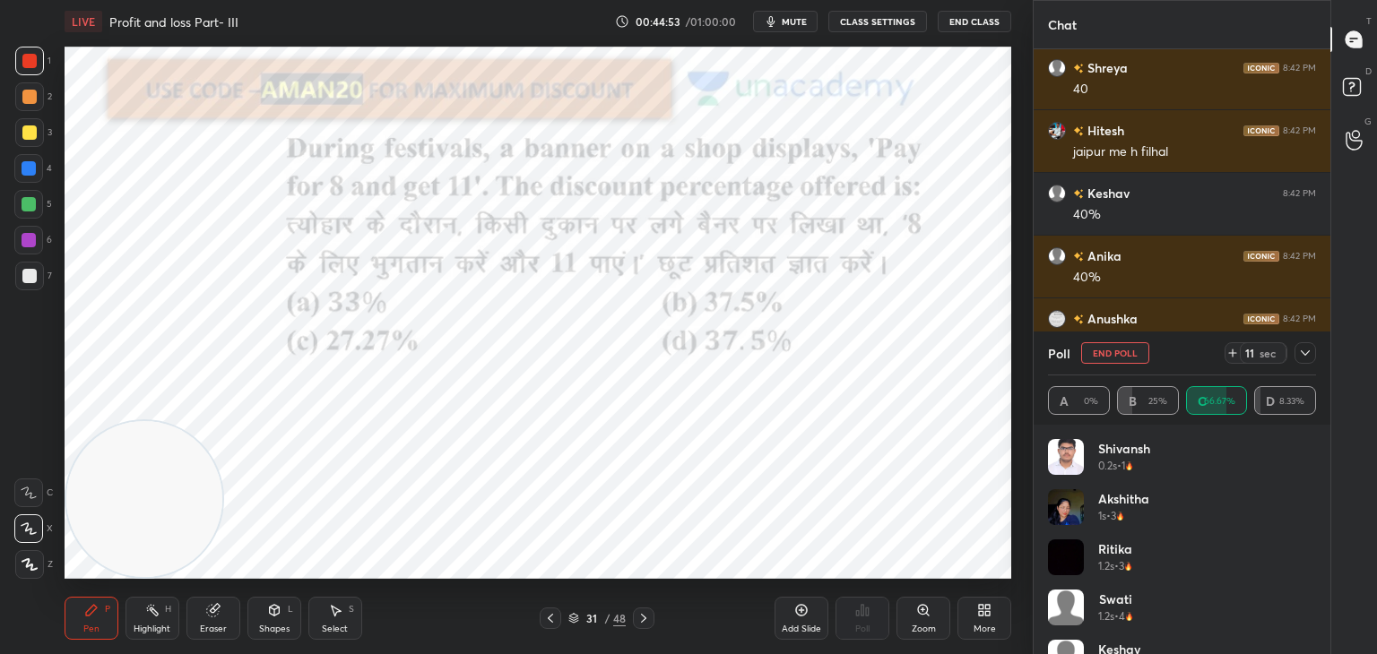
scroll to position [6349, 0]
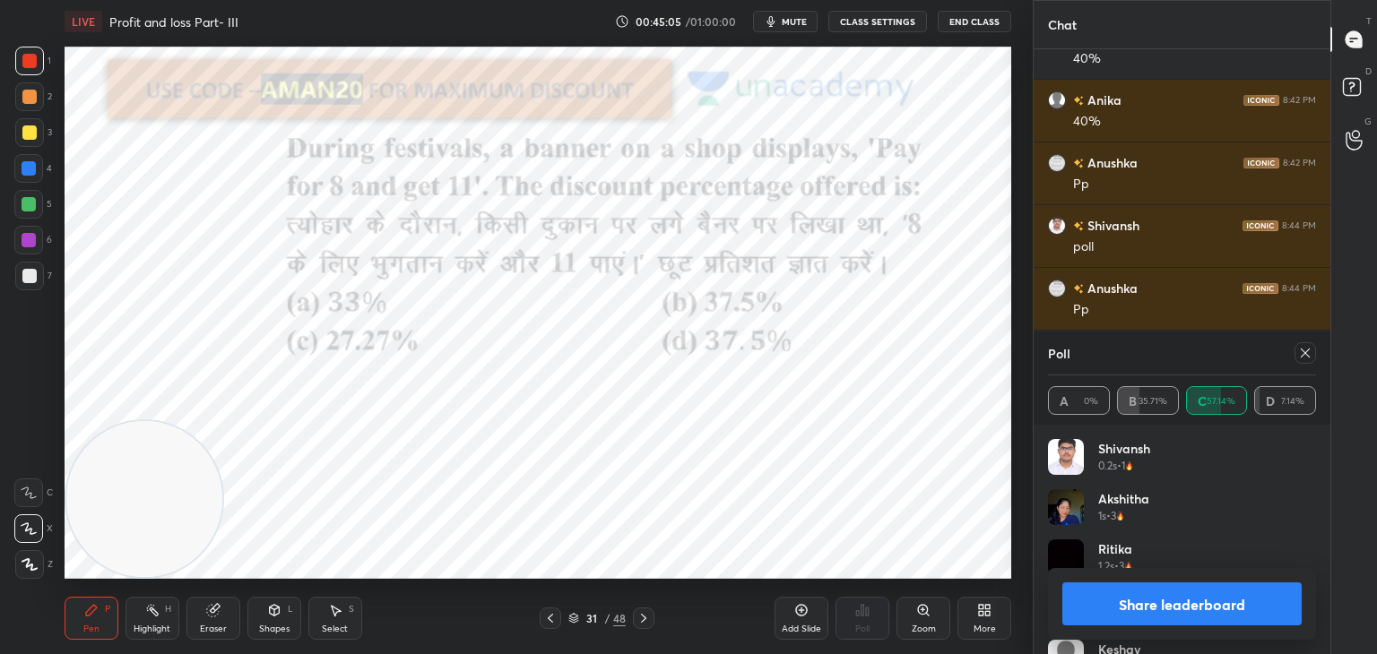
click at [1149, 604] on button "Share leaderboard" at bounding box center [1181, 604] width 239 height 43
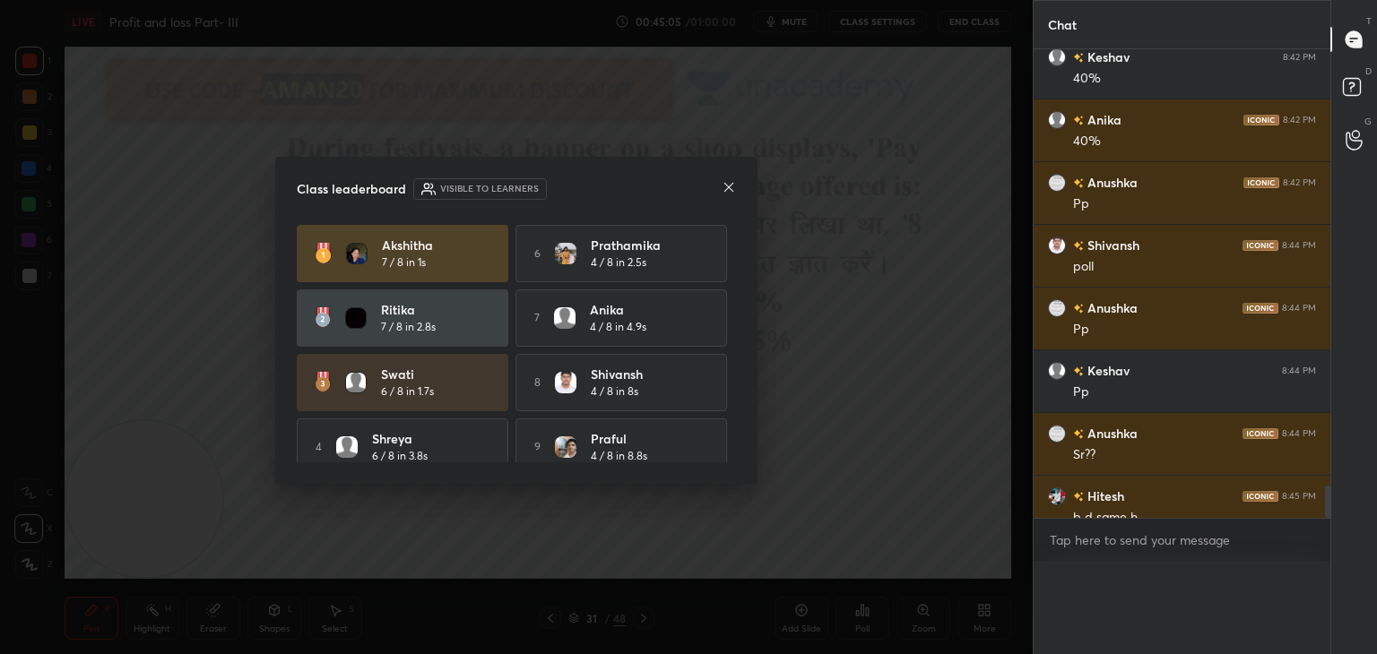
scroll to position [6, 5]
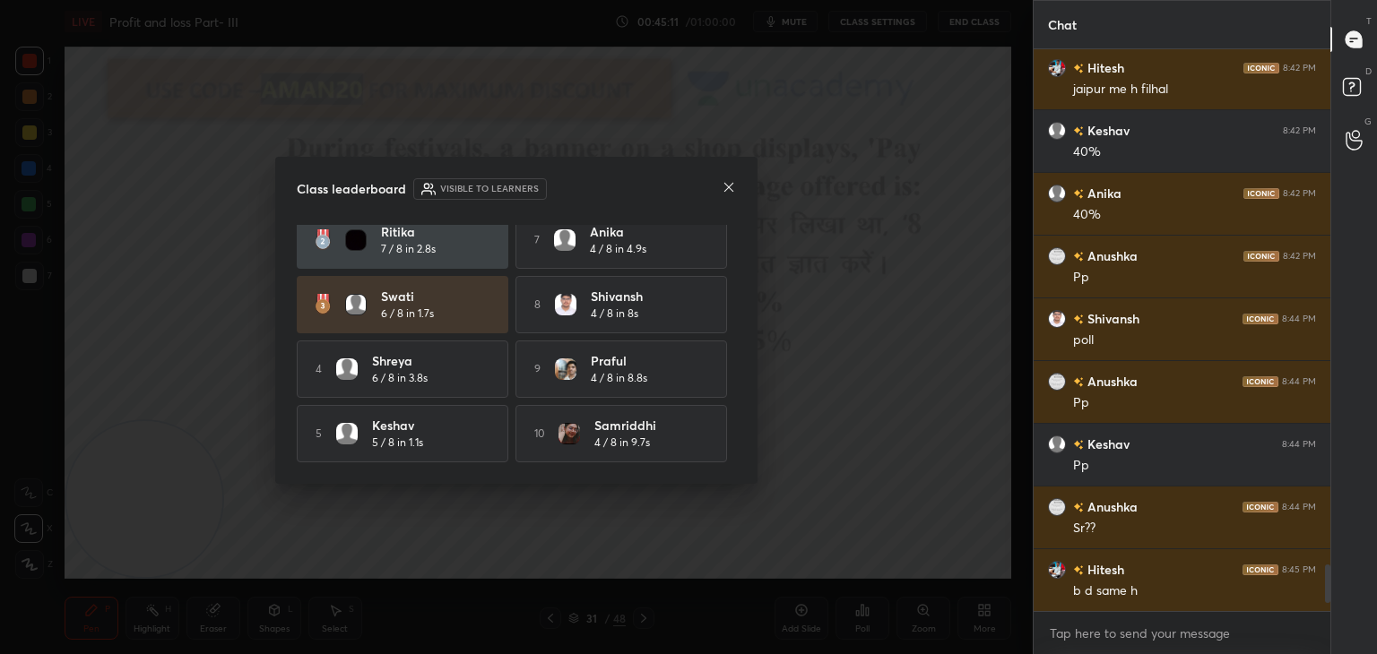
click at [725, 189] on icon at bounding box center [729, 187] width 14 height 14
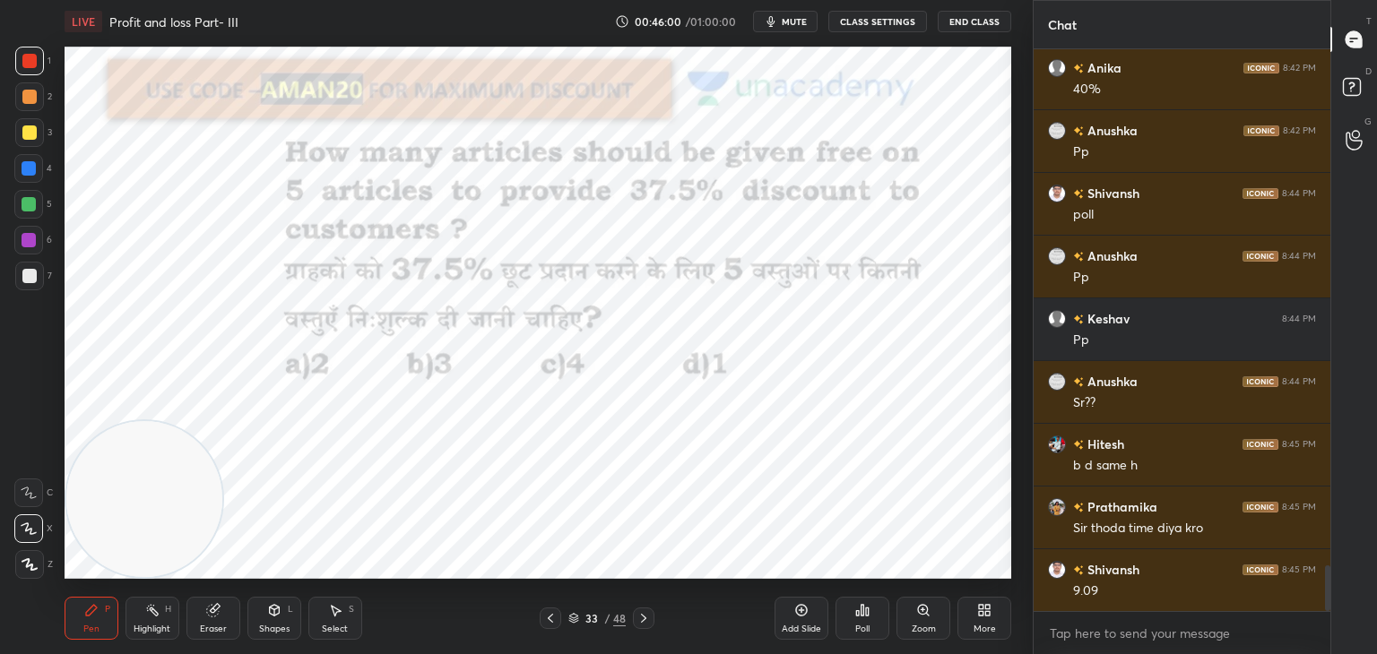
scroll to position [6444, 0]
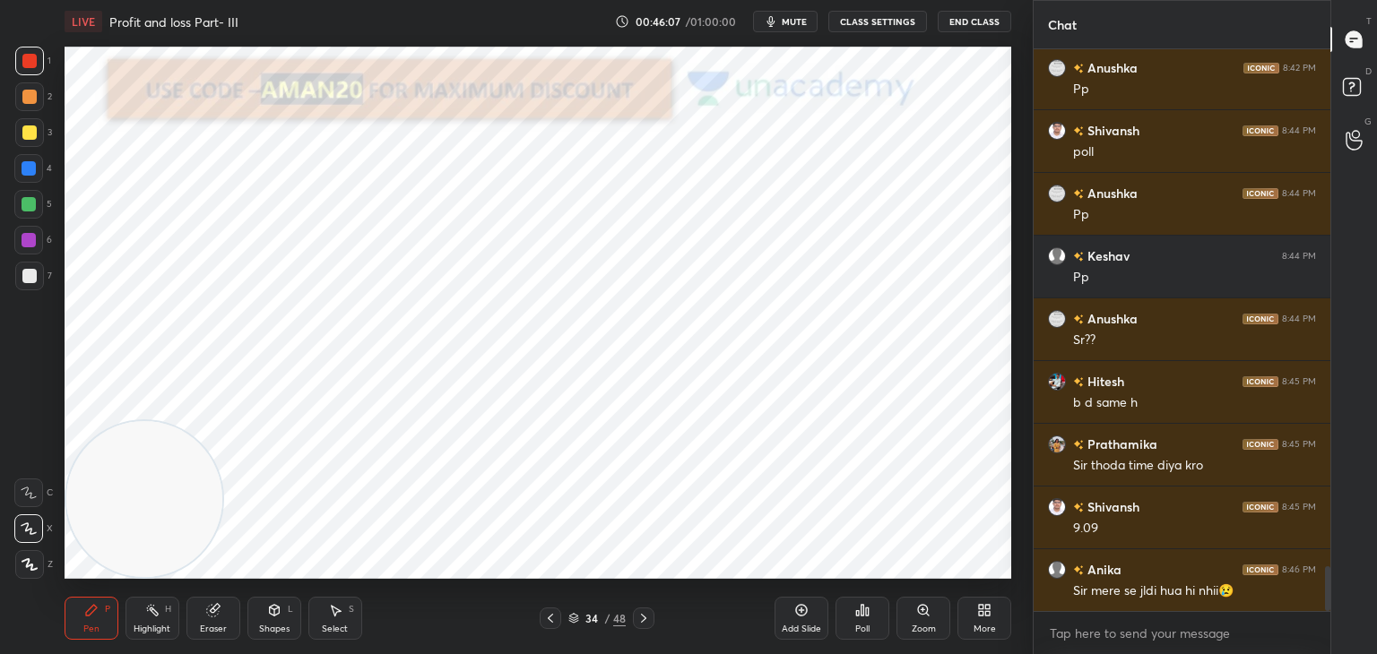
click at [810, 612] on div "Add Slide" at bounding box center [802, 618] width 54 height 43
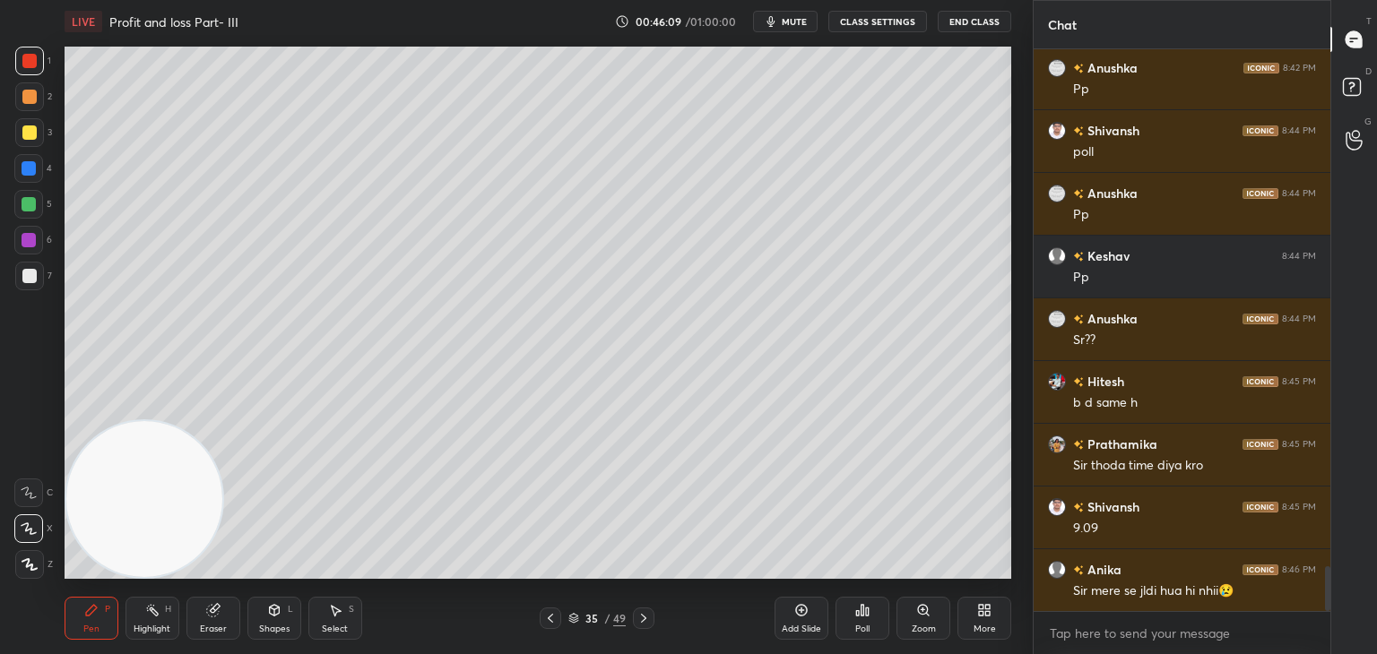
click at [36, 199] on div at bounding box center [28, 204] width 29 height 29
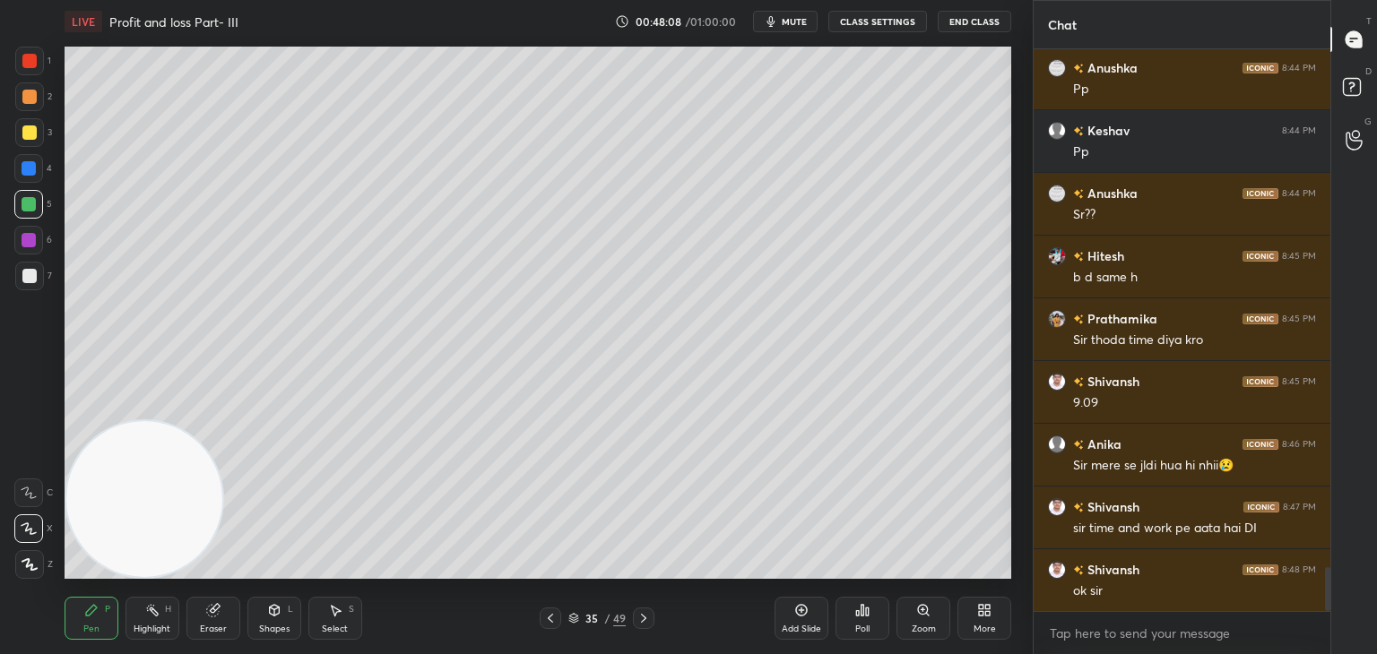
scroll to position [6648, 0]
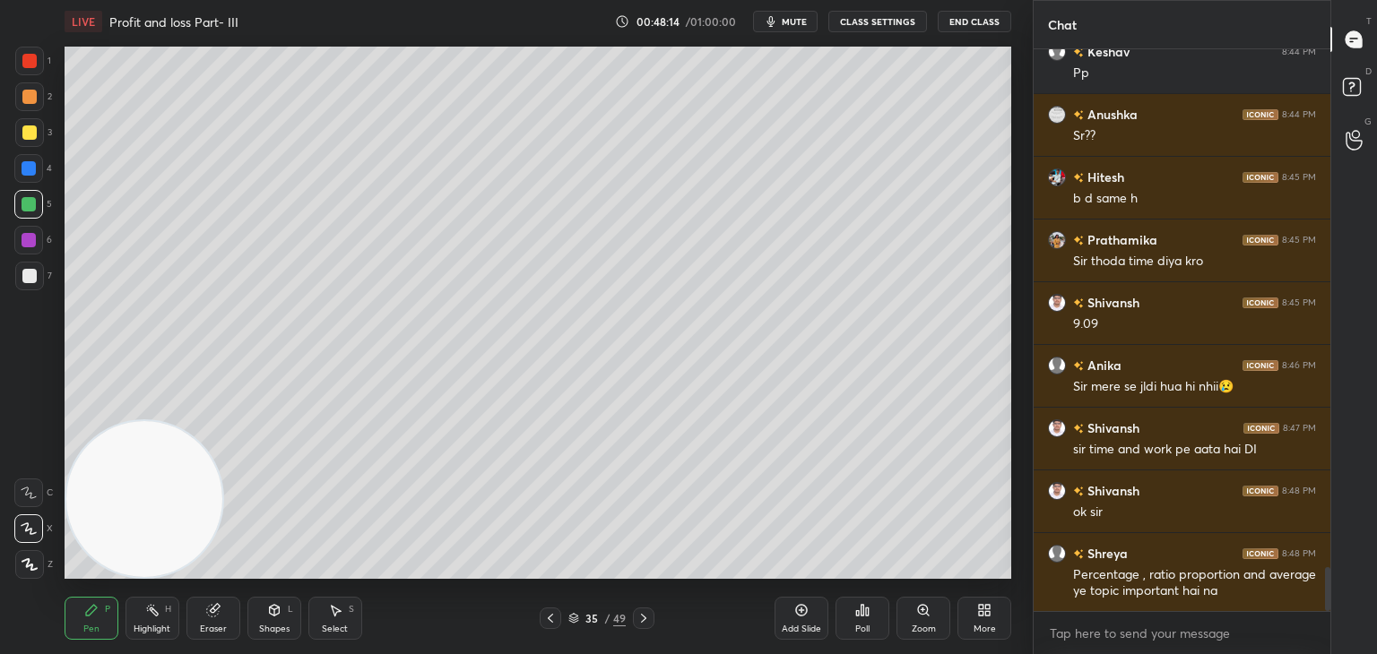
click at [219, 628] on div "Eraser" at bounding box center [213, 629] width 27 height 9
click at [37, 564] on span "Erase all" at bounding box center [28, 565] width 27 height 13
click at [111, 613] on div "Pen P" at bounding box center [92, 618] width 54 height 43
click at [215, 613] on icon at bounding box center [213, 611] width 12 height 12
click at [15, 567] on span "Erase all" at bounding box center [28, 565] width 27 height 13
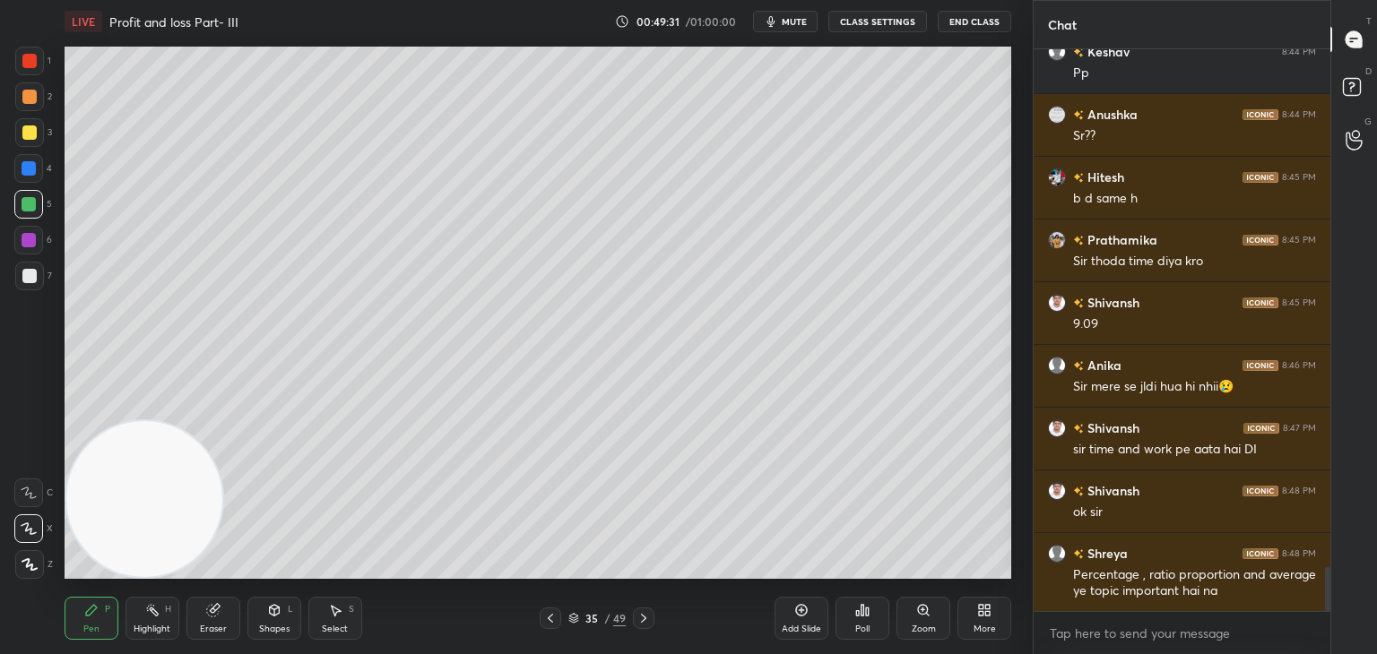
click at [84, 608] on icon at bounding box center [91, 610] width 14 height 14
click at [35, 129] on div at bounding box center [29, 133] width 14 height 14
click at [34, 205] on div at bounding box center [29, 204] width 14 height 14
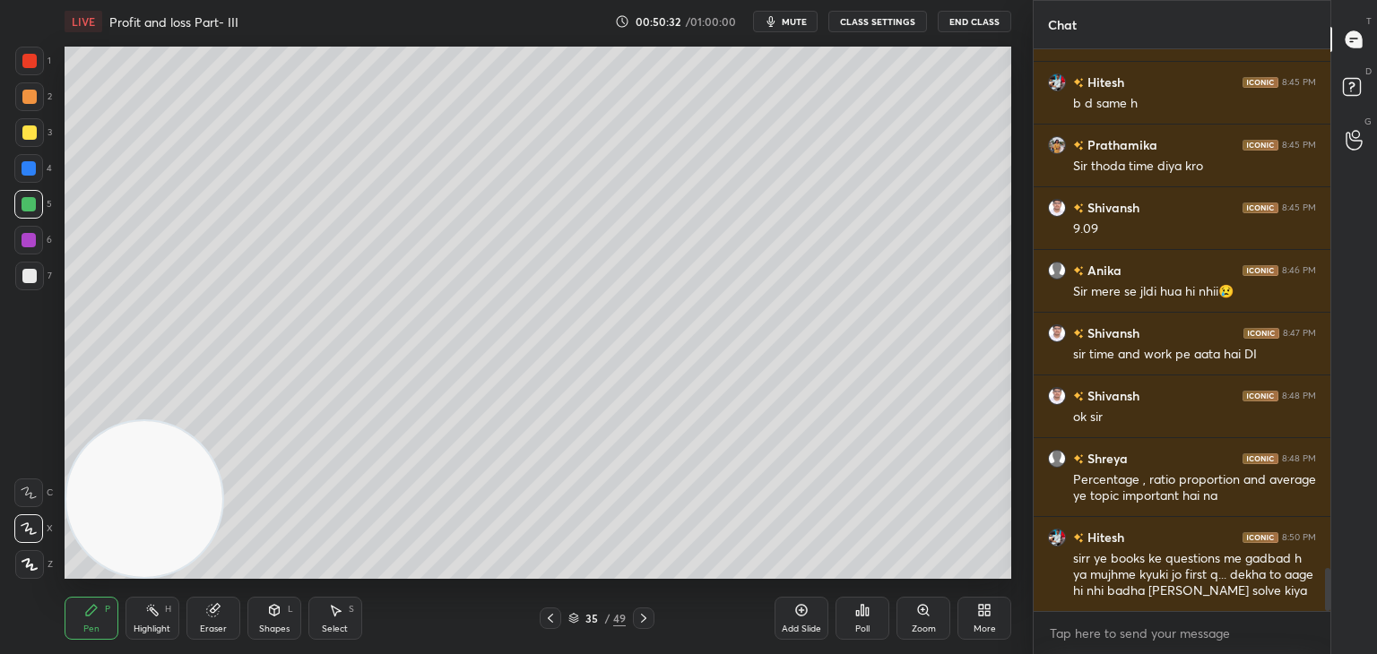
scroll to position [6806, 0]
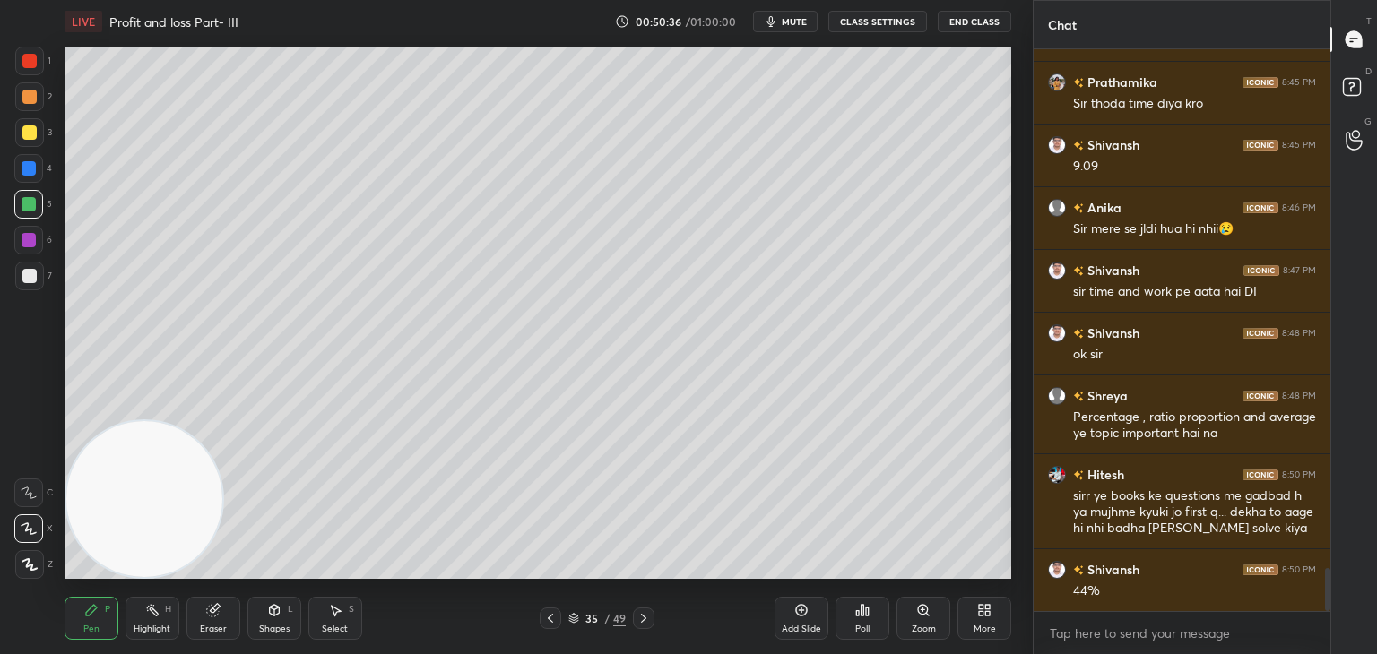
click at [36, 277] on div at bounding box center [29, 276] width 29 height 29
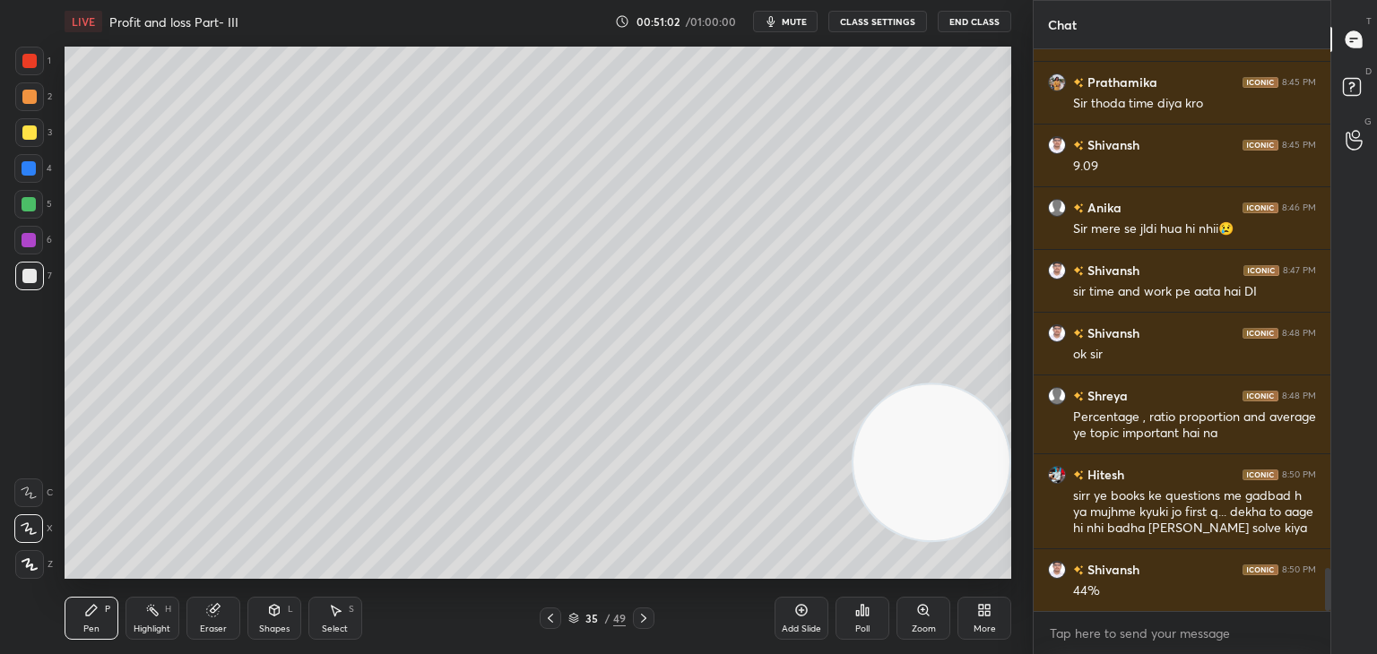
click at [783, 16] on button "mute" at bounding box center [785, 22] width 65 height 22
click at [785, 20] on span "unmute" at bounding box center [793, 21] width 39 height 13
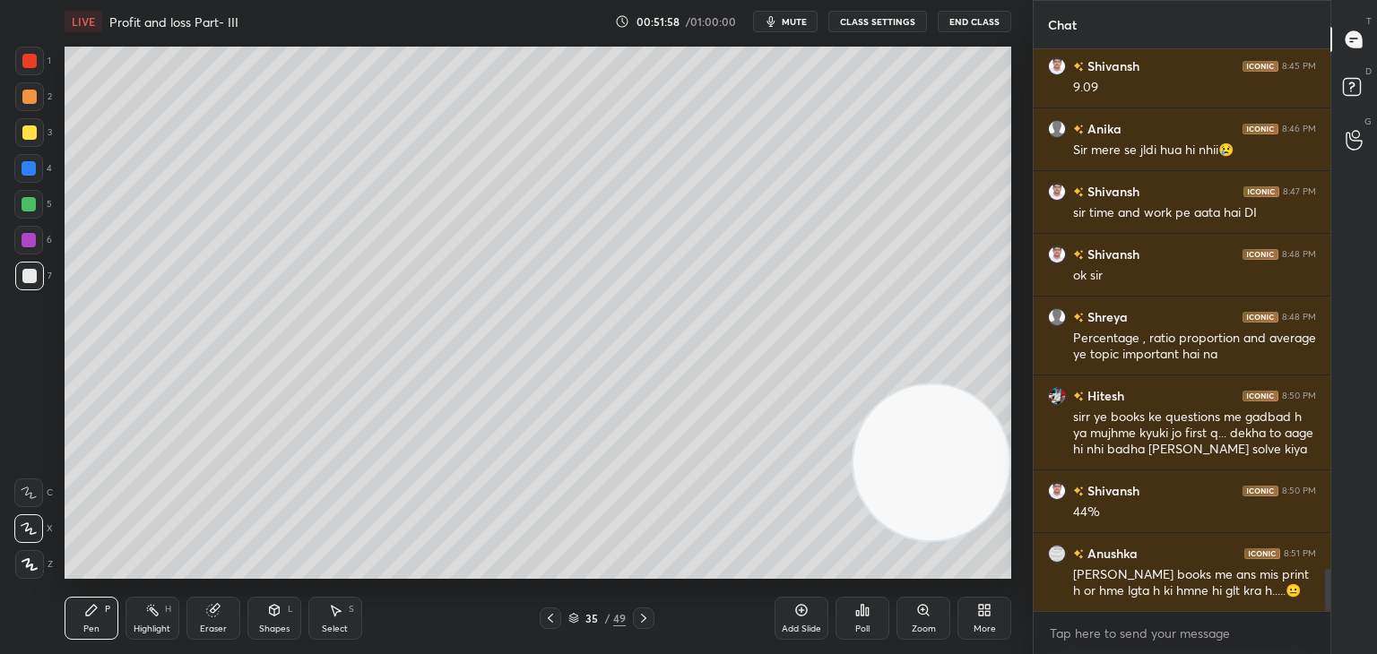
scroll to position [6948, 0]
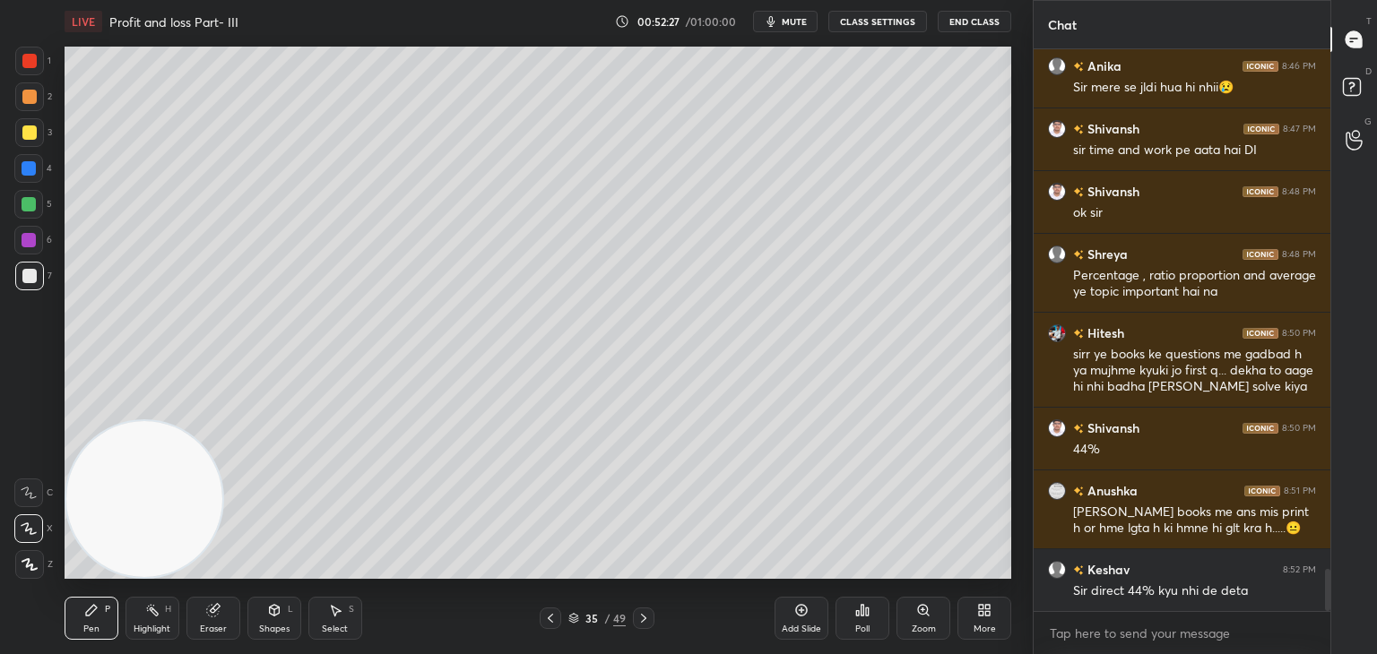
click at [36, 204] on div at bounding box center [29, 204] width 14 height 14
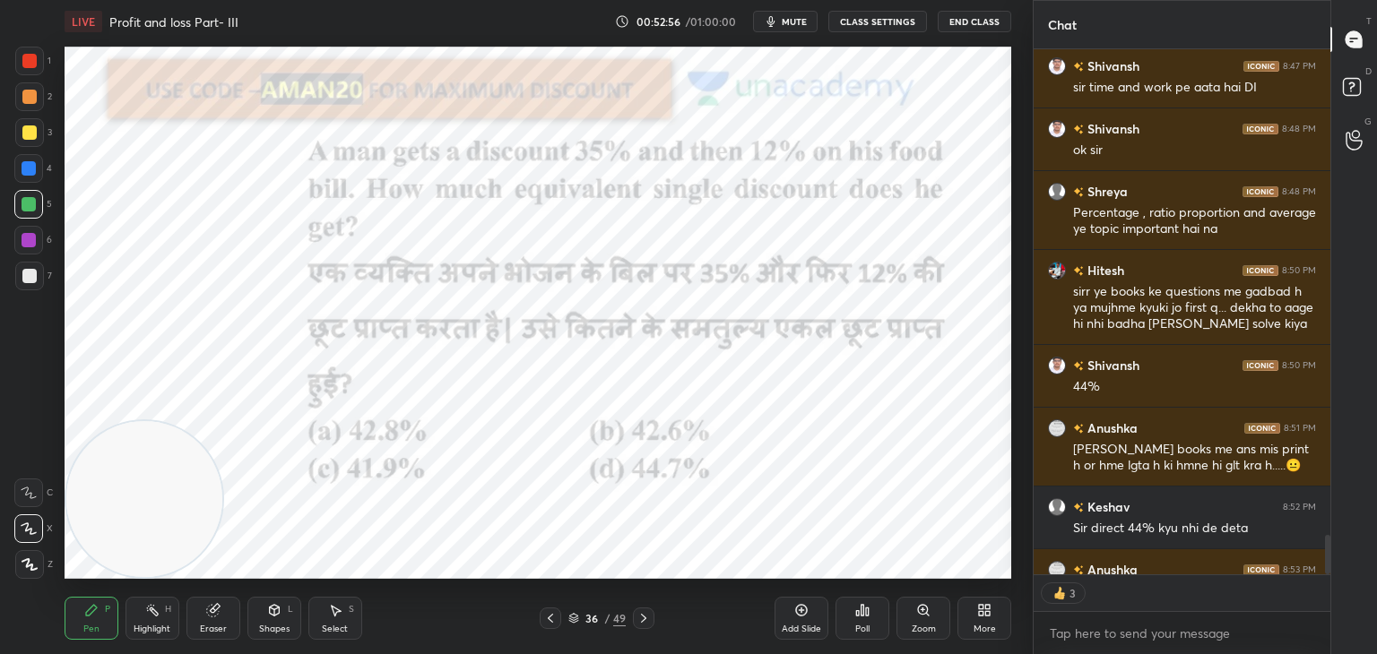
scroll to position [7110, 0]
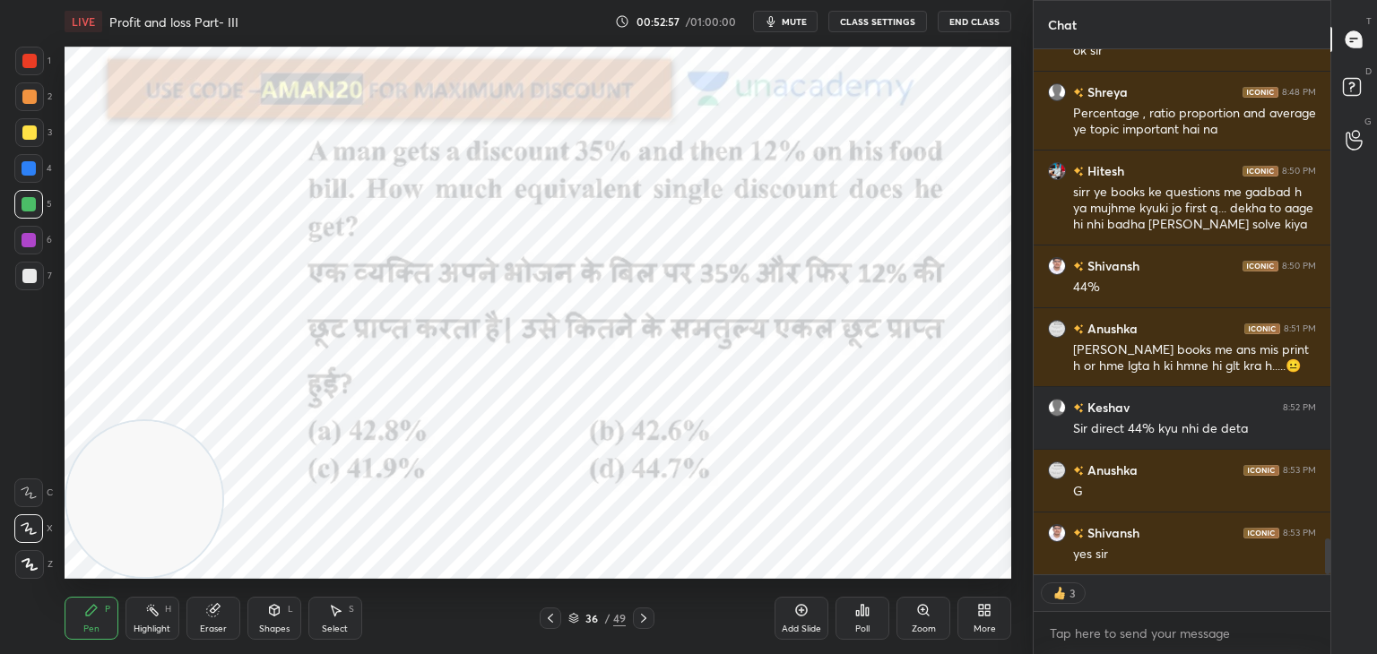
click at [30, 62] on div at bounding box center [29, 61] width 14 height 14
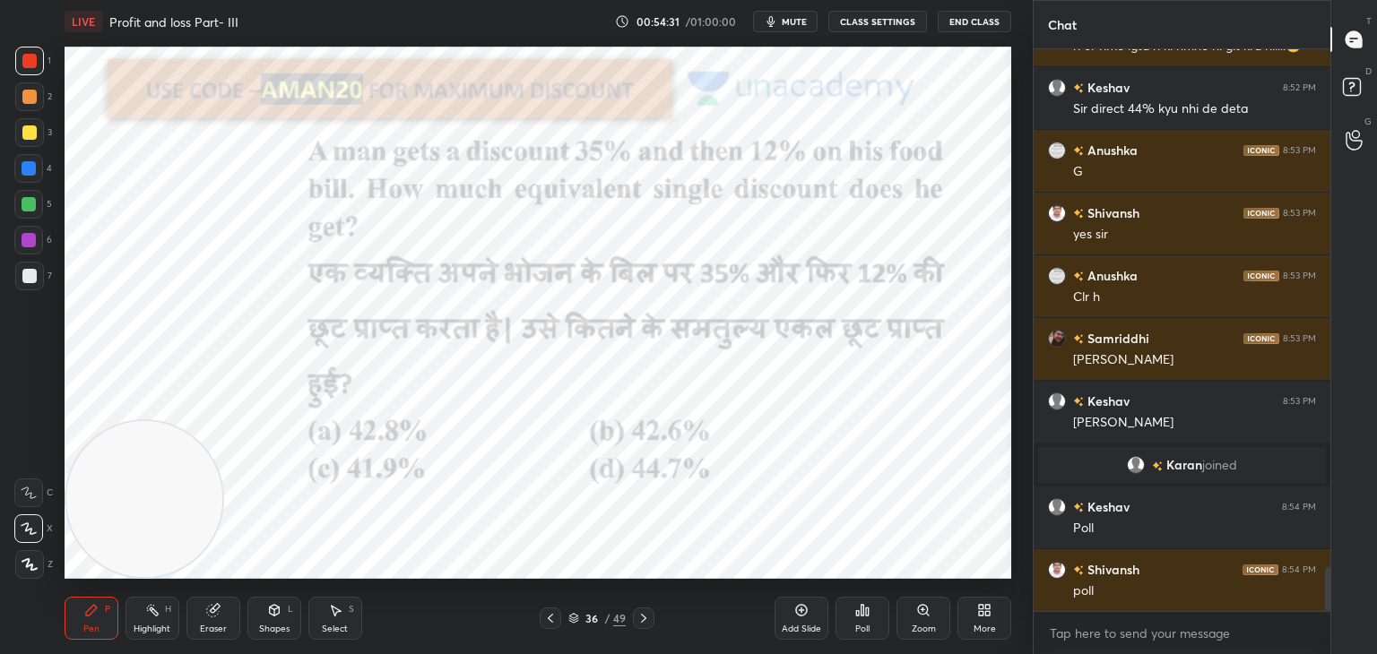
scroll to position [6708, 0]
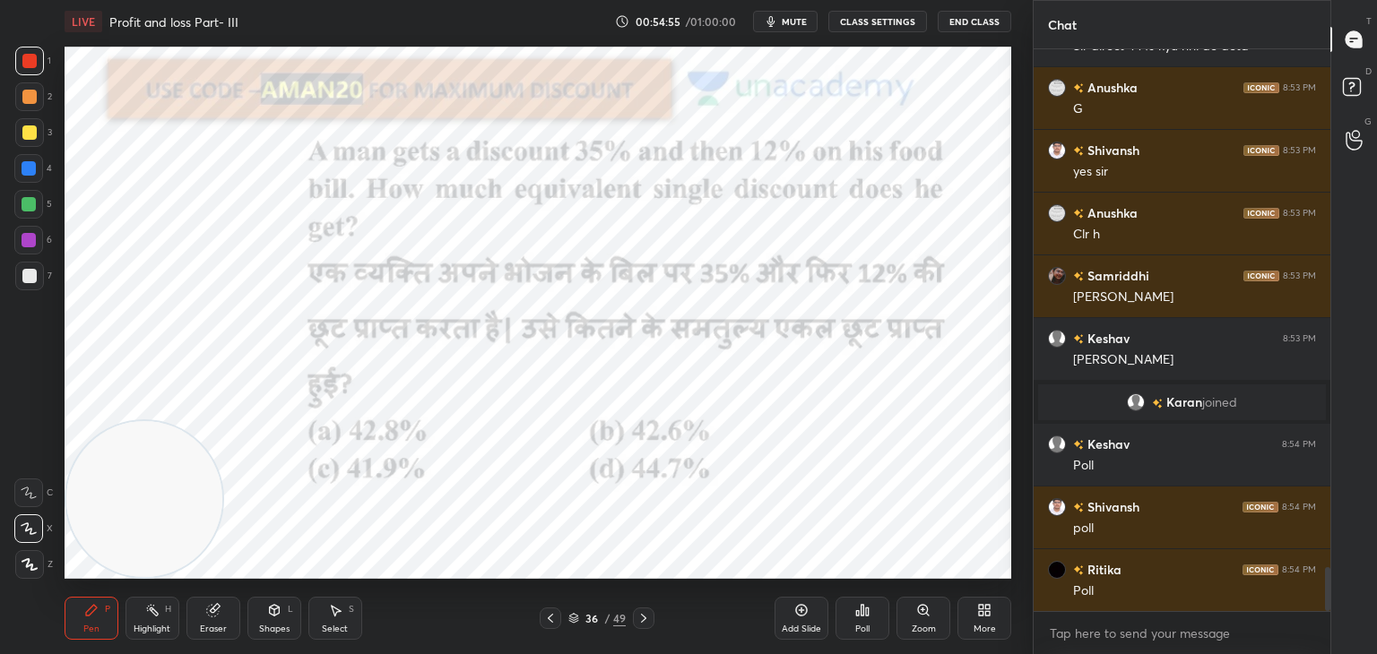
click at [868, 613] on icon at bounding box center [867, 612] width 3 height 8
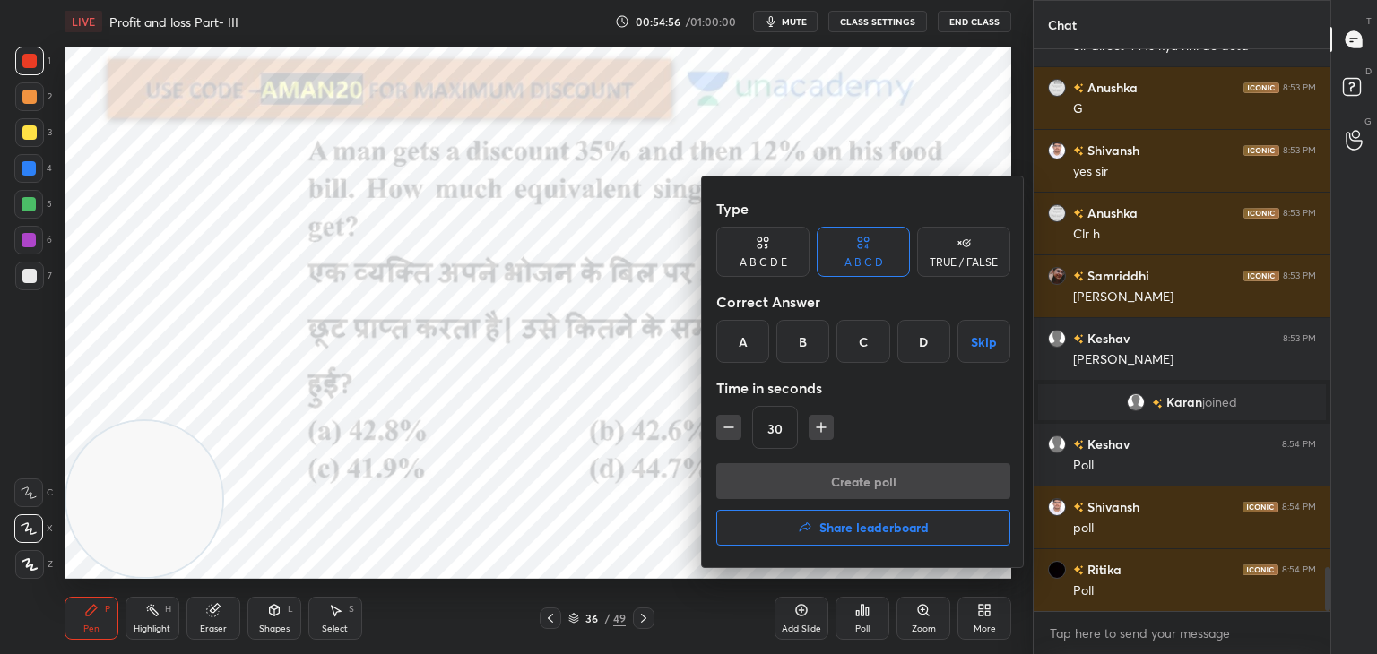
click at [749, 357] on div "A" at bounding box center [742, 341] width 53 height 43
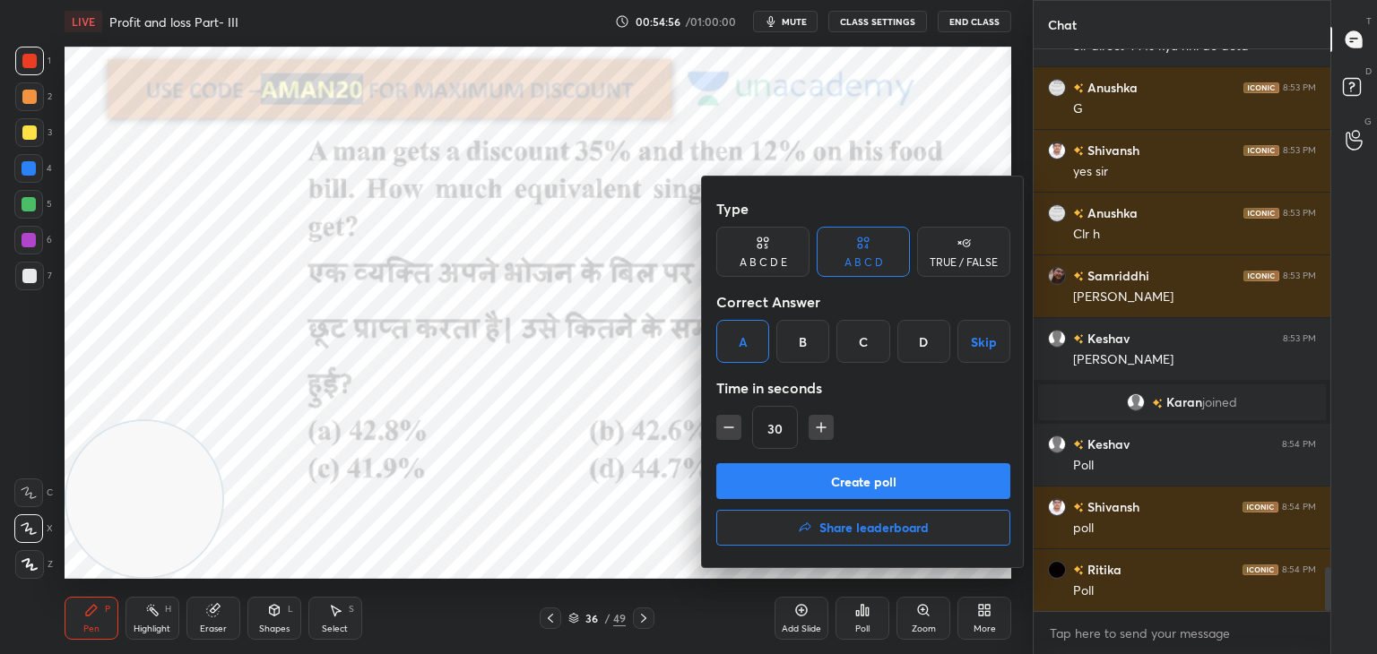
click at [788, 464] on button "Create poll" at bounding box center [863, 481] width 294 height 36
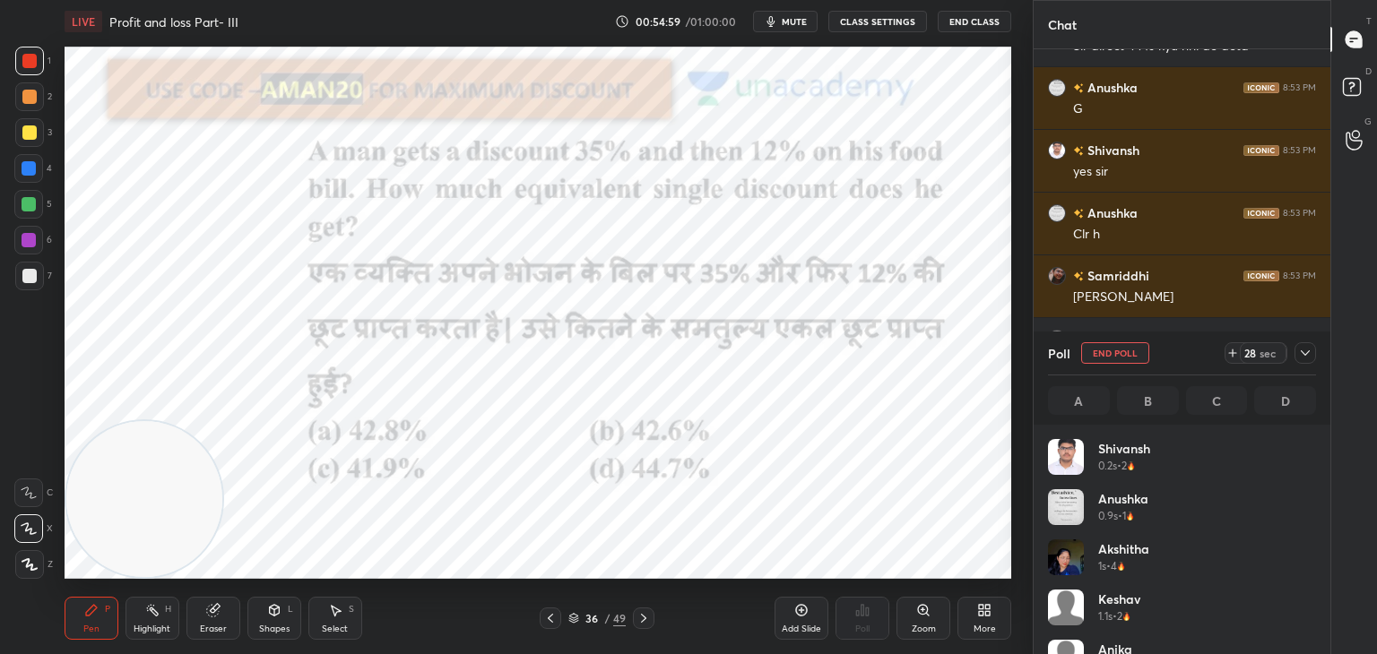
scroll to position [210, 263]
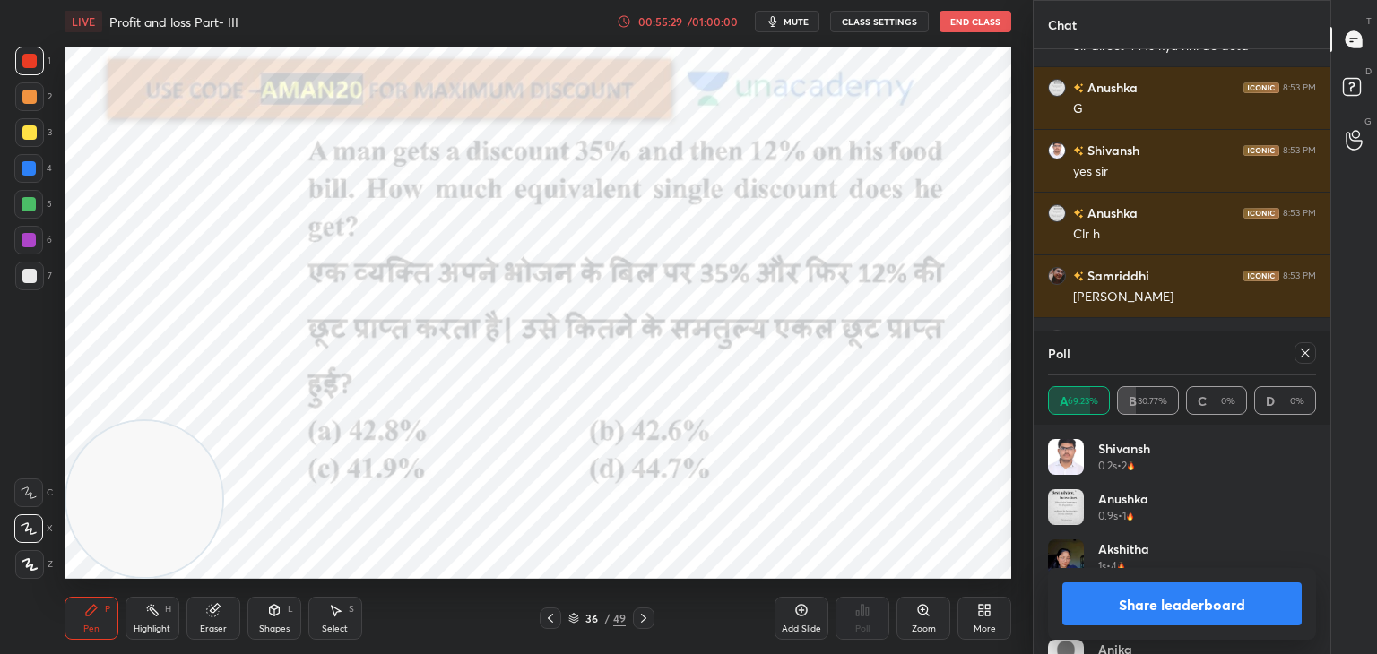
click at [1210, 585] on button "Share leaderboard" at bounding box center [1181, 604] width 239 height 43
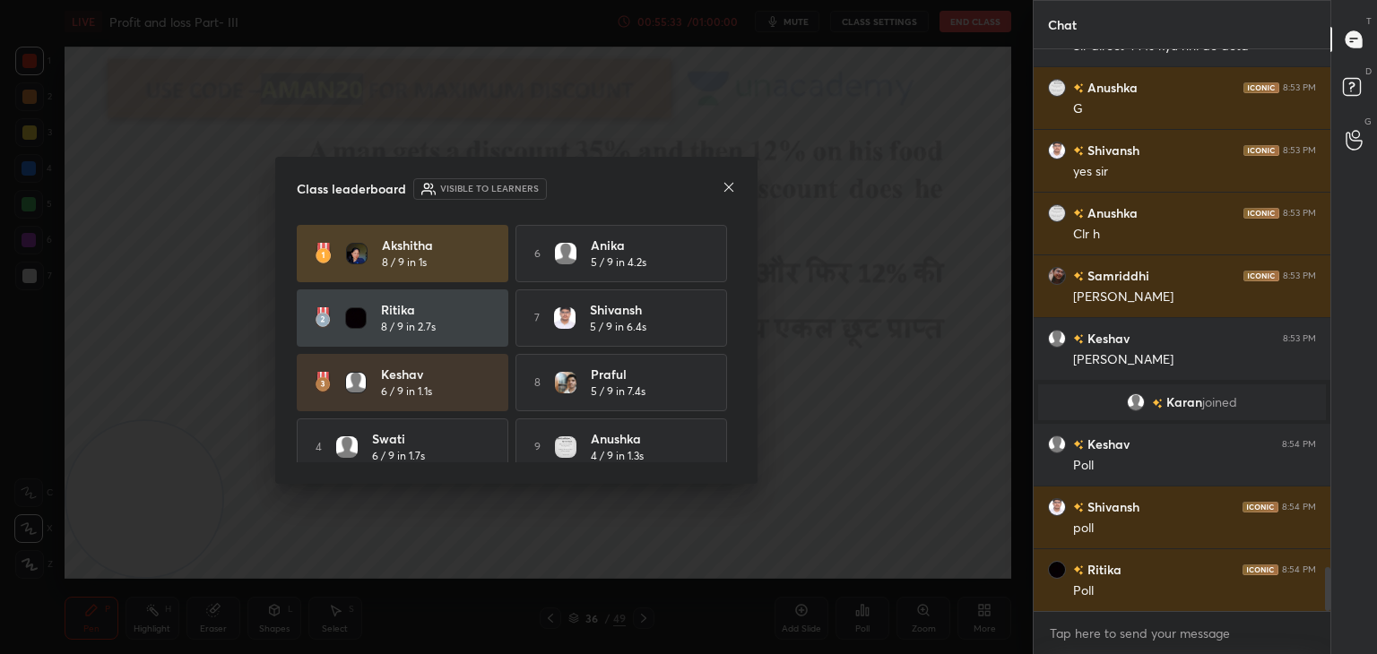
scroll to position [82, 0]
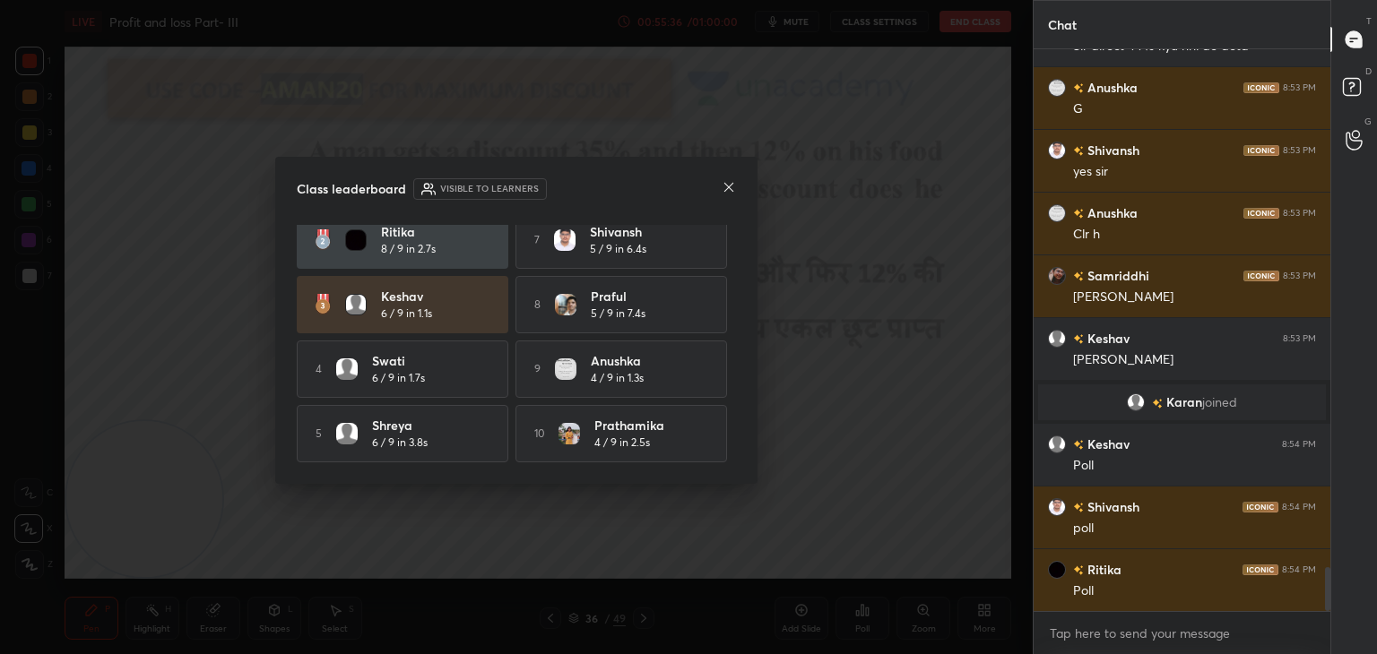
click at [732, 190] on icon at bounding box center [728, 187] width 9 height 9
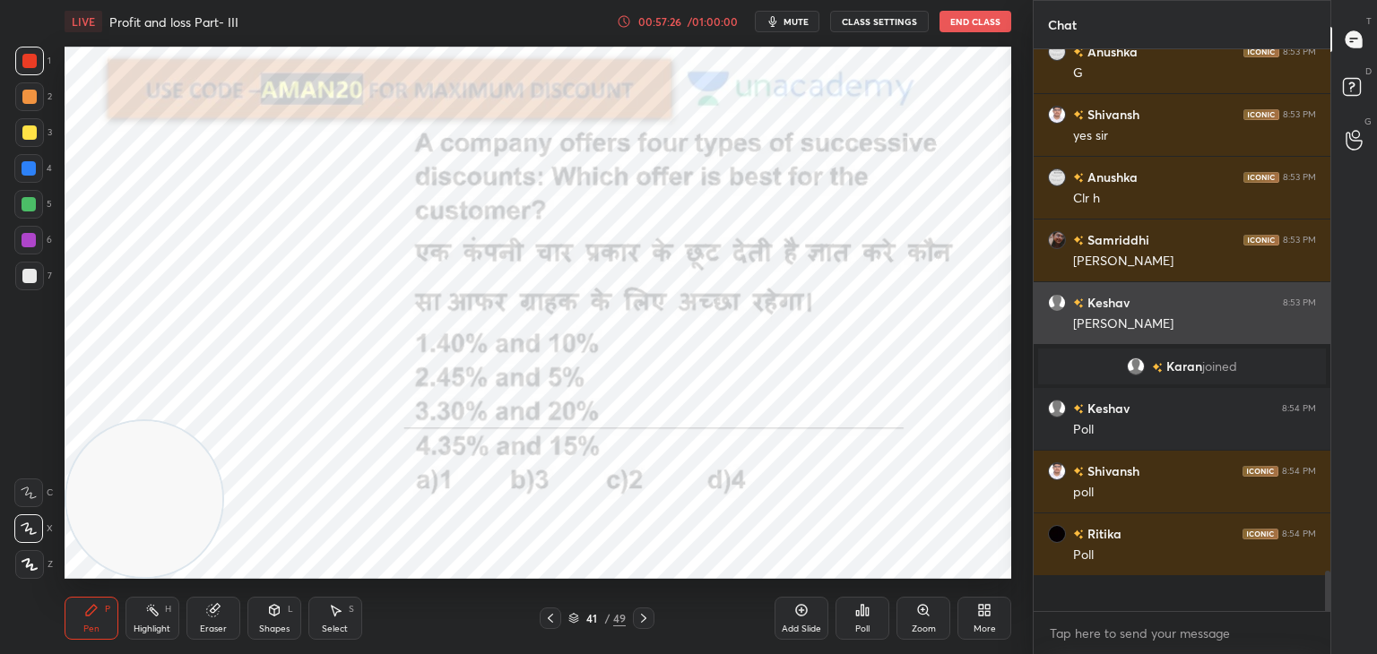
scroll to position [557, 291]
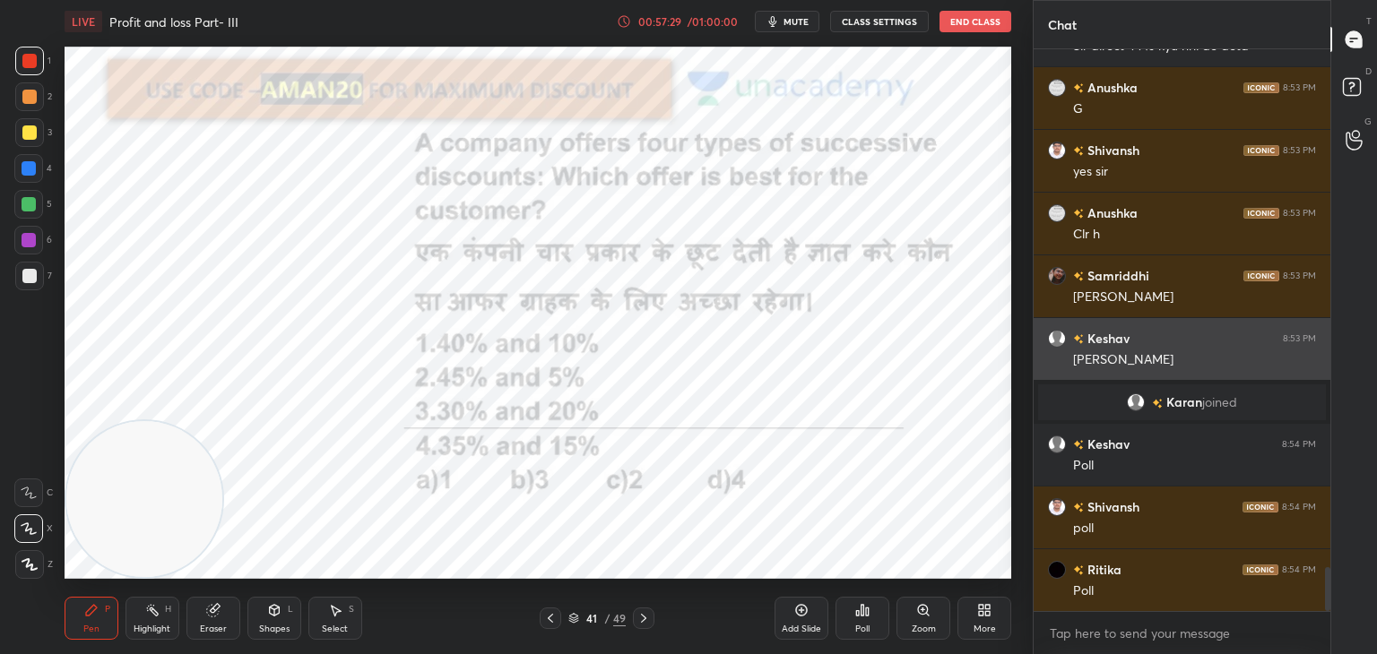
click at [1162, 334] on div "Keshav 8:53 PM" at bounding box center [1182, 338] width 268 height 19
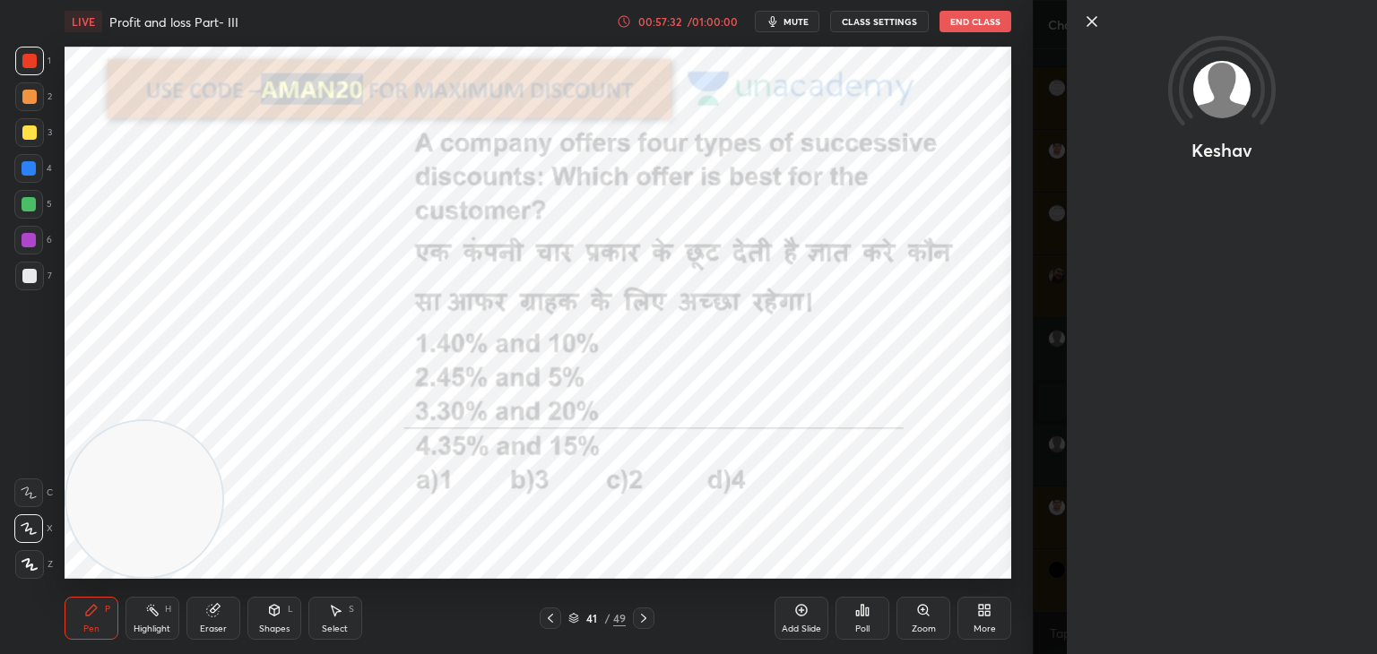
drag, startPoint x: 1165, startPoint y: 357, endPoint x: 1044, endPoint y: 295, distance: 136.7
click at [1047, 302] on div "Keshav" at bounding box center [1205, 327] width 344 height 654
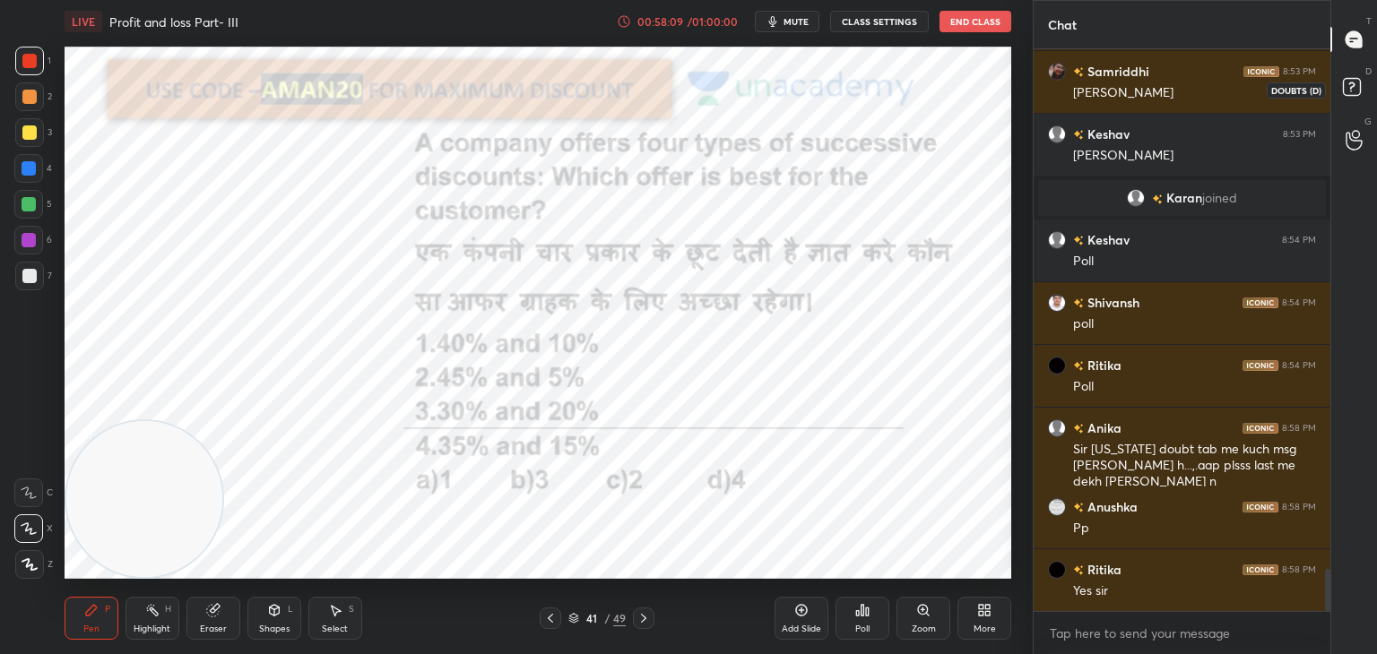
scroll to position [6975, 0]
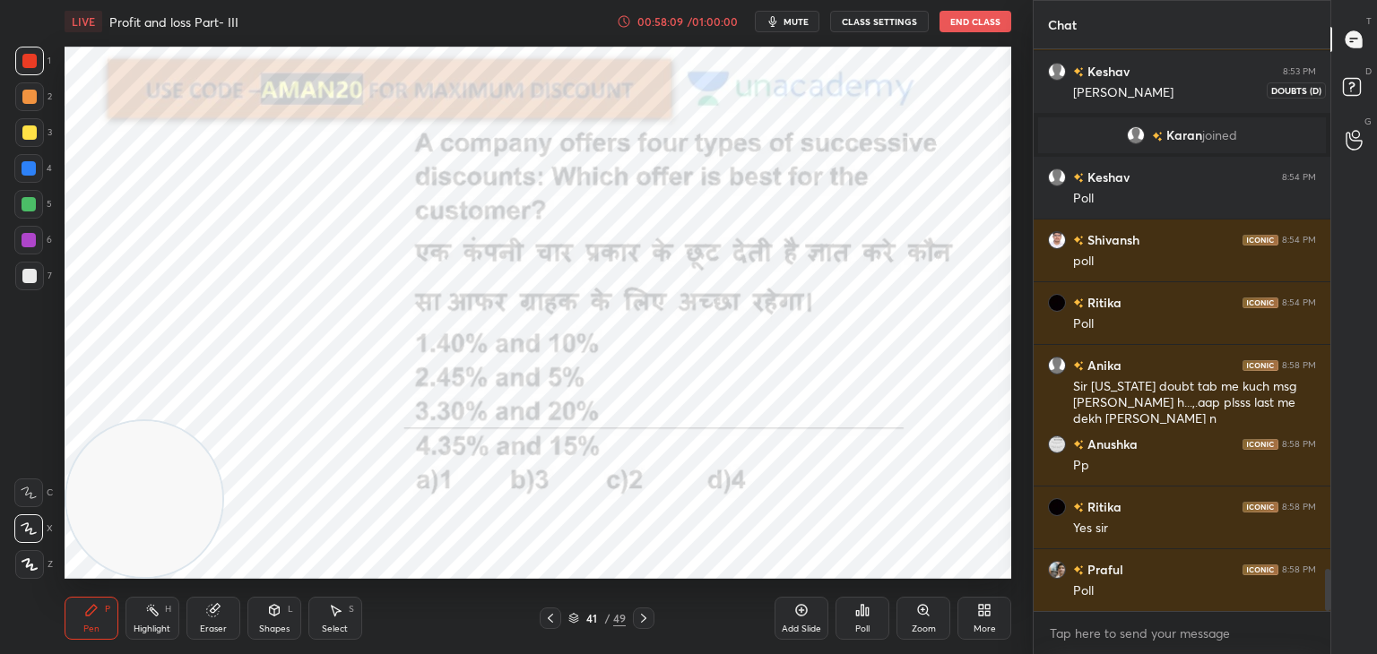
click at [1355, 83] on rect at bounding box center [1351, 87] width 17 height 17
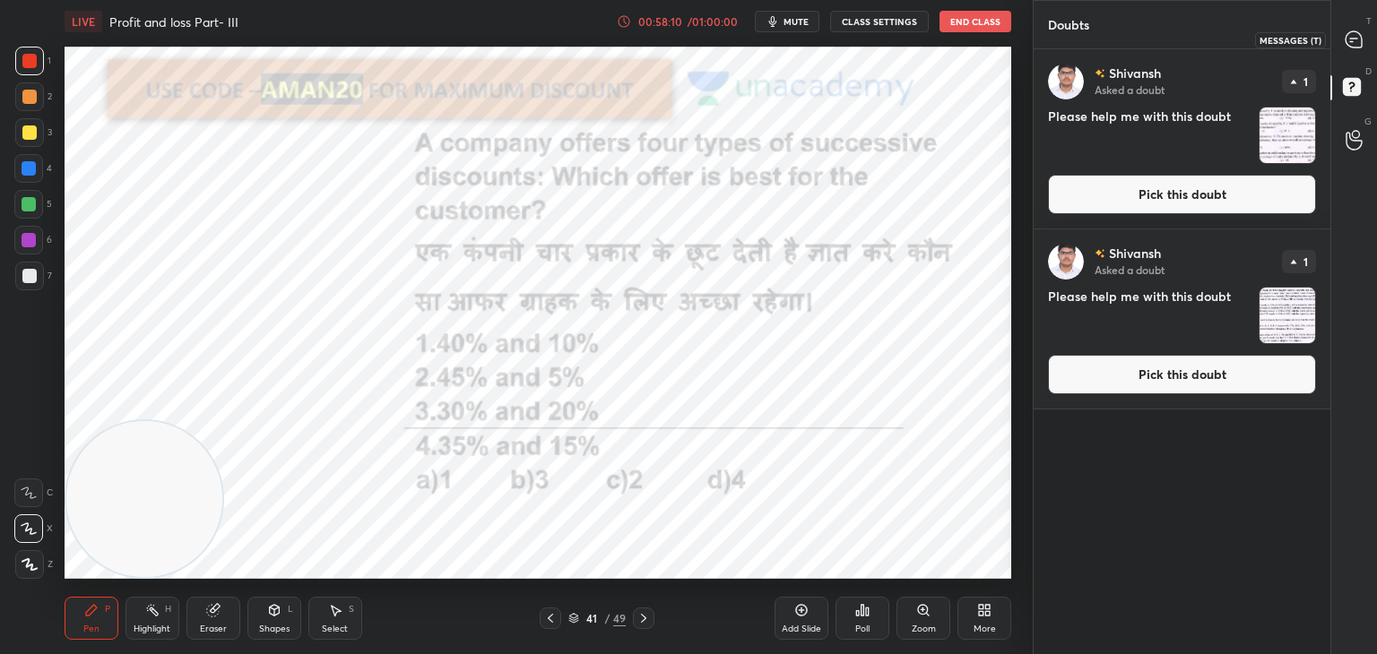
click at [1359, 35] on icon at bounding box center [1354, 39] width 16 height 16
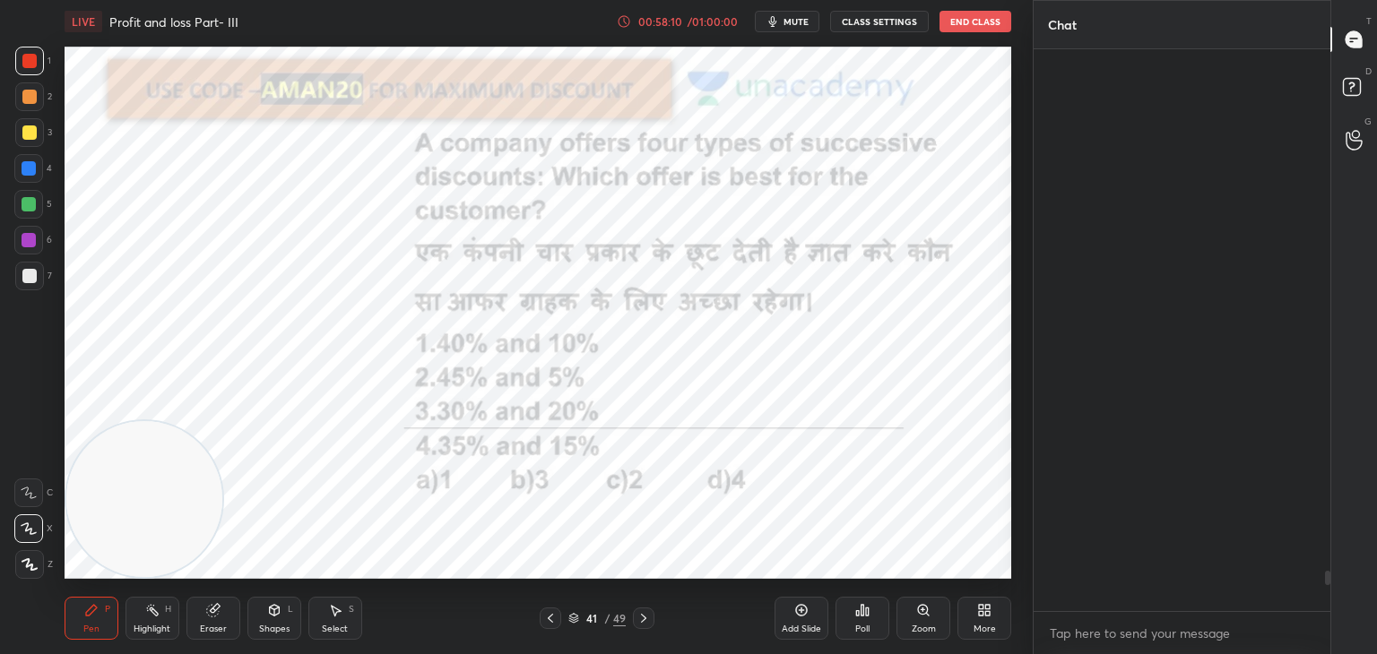
scroll to position [557, 291]
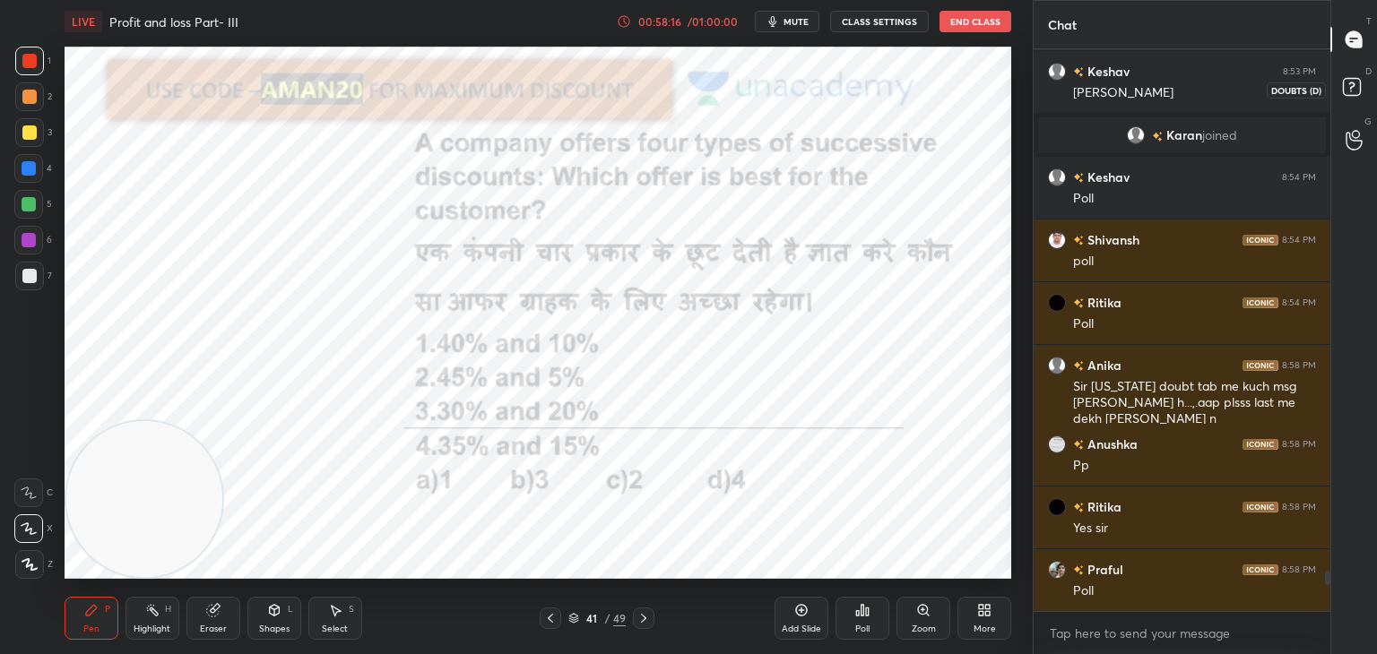
click at [1359, 94] on rect at bounding box center [1351, 87] width 17 height 17
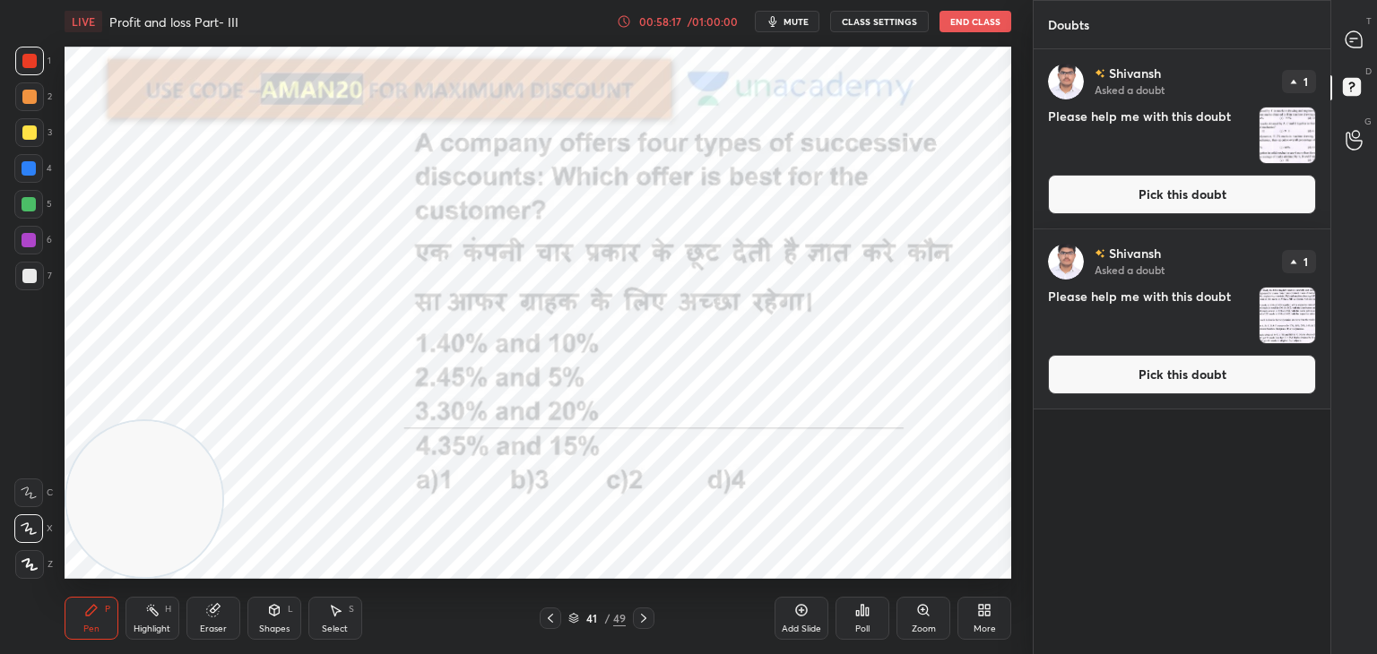
click at [1361, 21] on div "T Messages (T)" at bounding box center [1354, 39] width 46 height 50
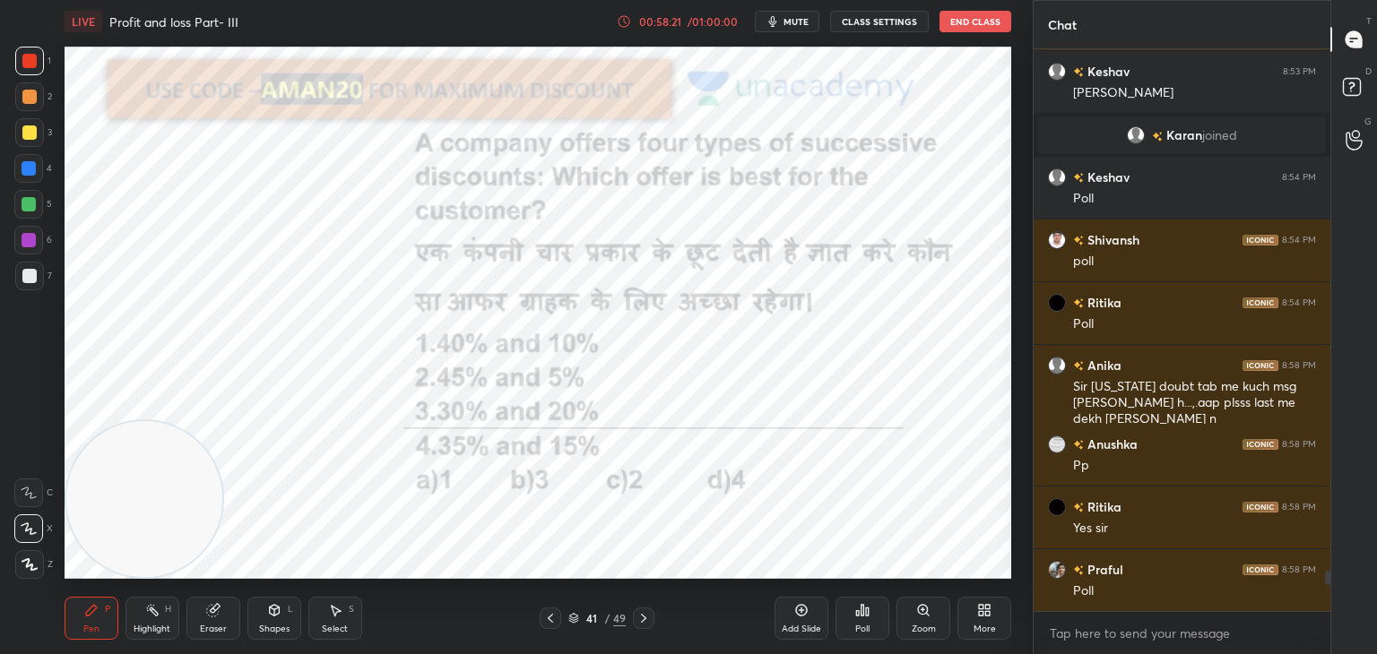
click at [218, 626] on div "Eraser" at bounding box center [213, 629] width 27 height 9
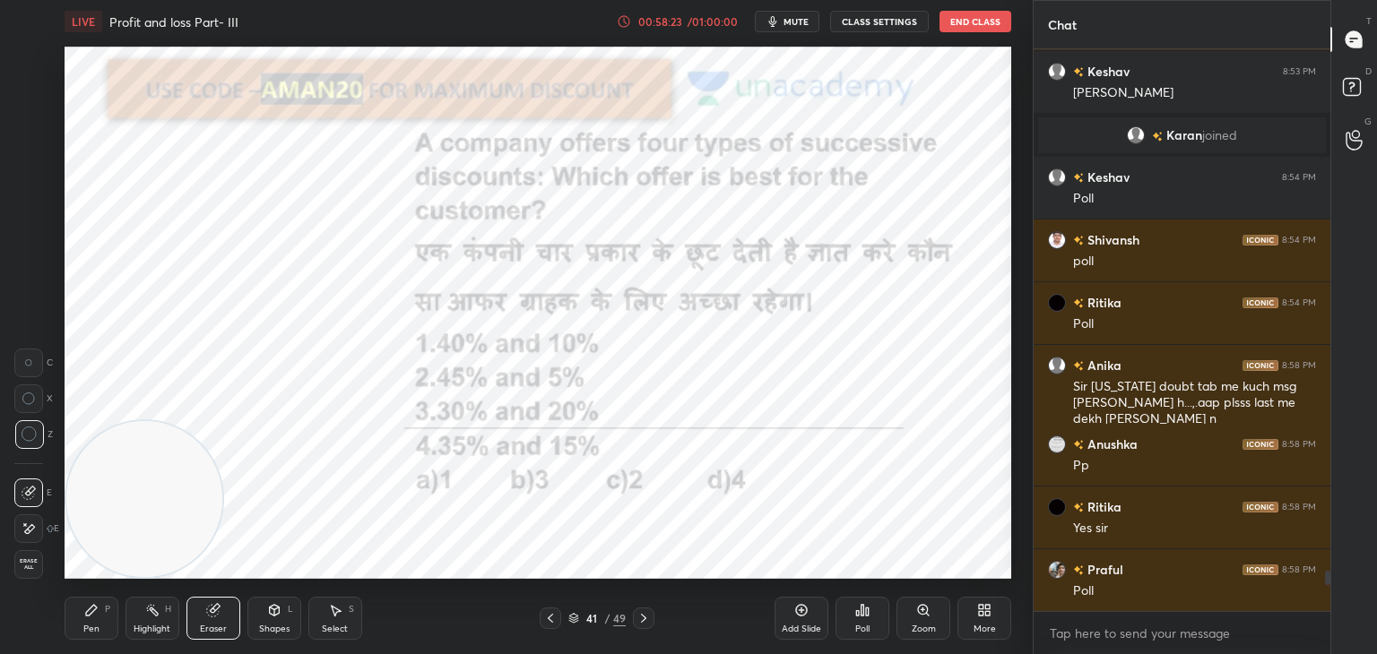
click at [102, 631] on div "Pen P" at bounding box center [92, 618] width 54 height 43
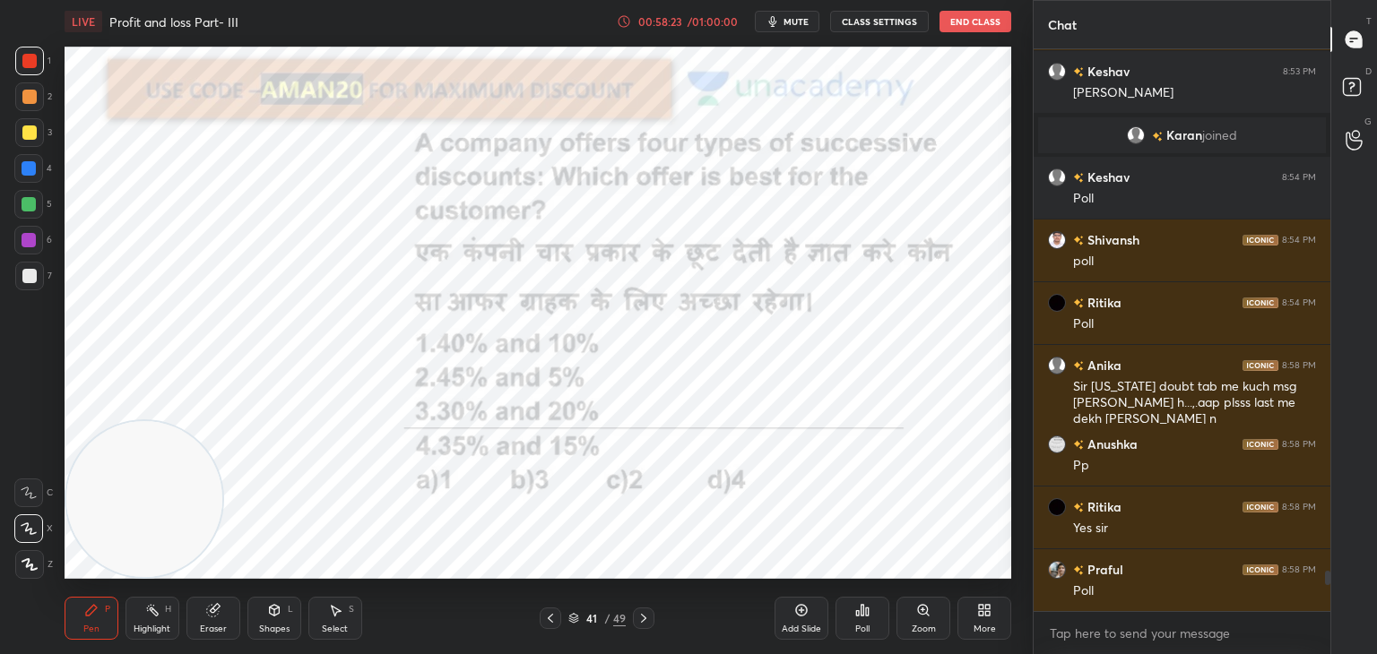
click at [100, 631] on div "Pen P" at bounding box center [92, 618] width 54 height 43
click at [868, 608] on icon at bounding box center [867, 612] width 3 height 8
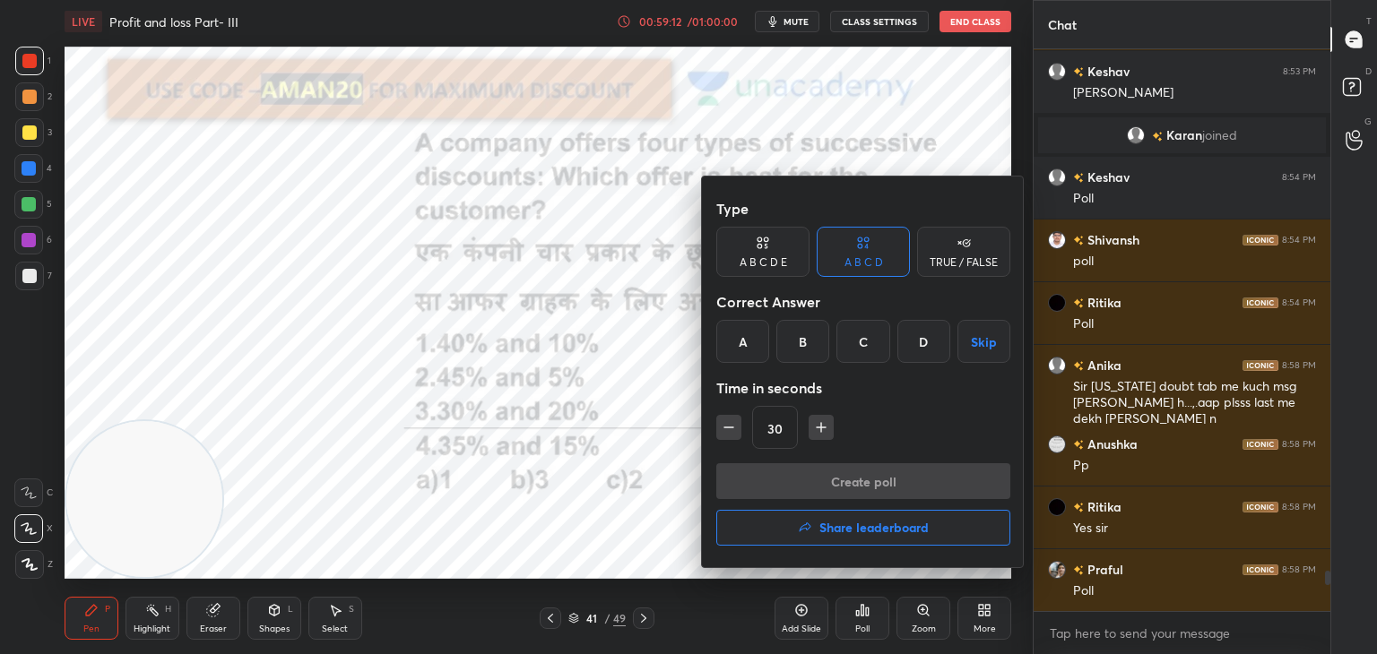
click at [807, 352] on div "B" at bounding box center [802, 341] width 53 height 43
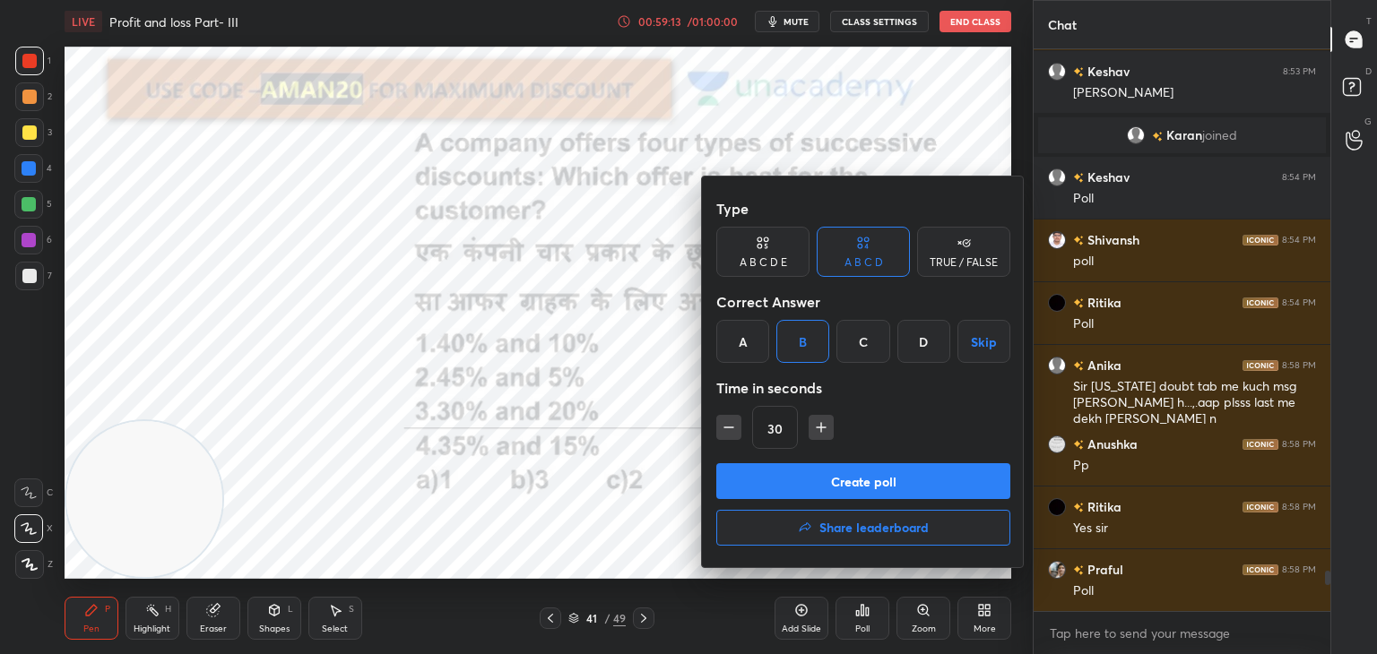
click at [830, 478] on button "Create poll" at bounding box center [863, 481] width 294 height 36
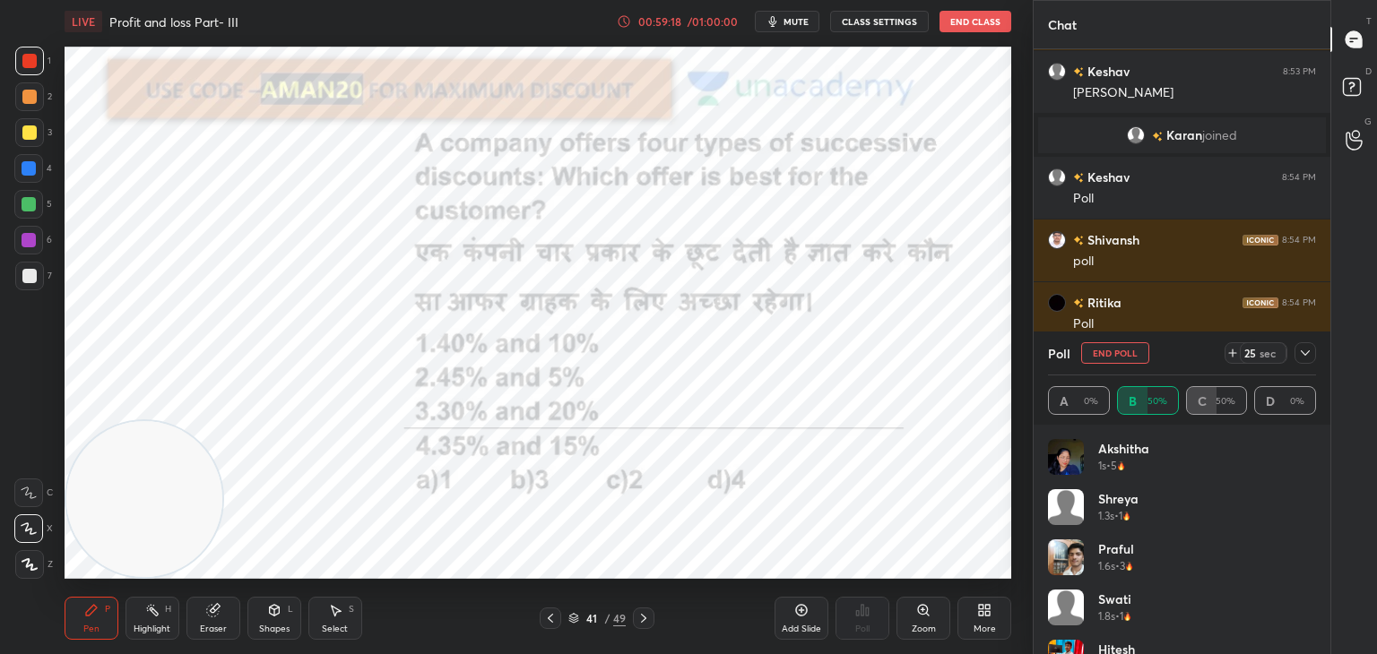
scroll to position [36, 0]
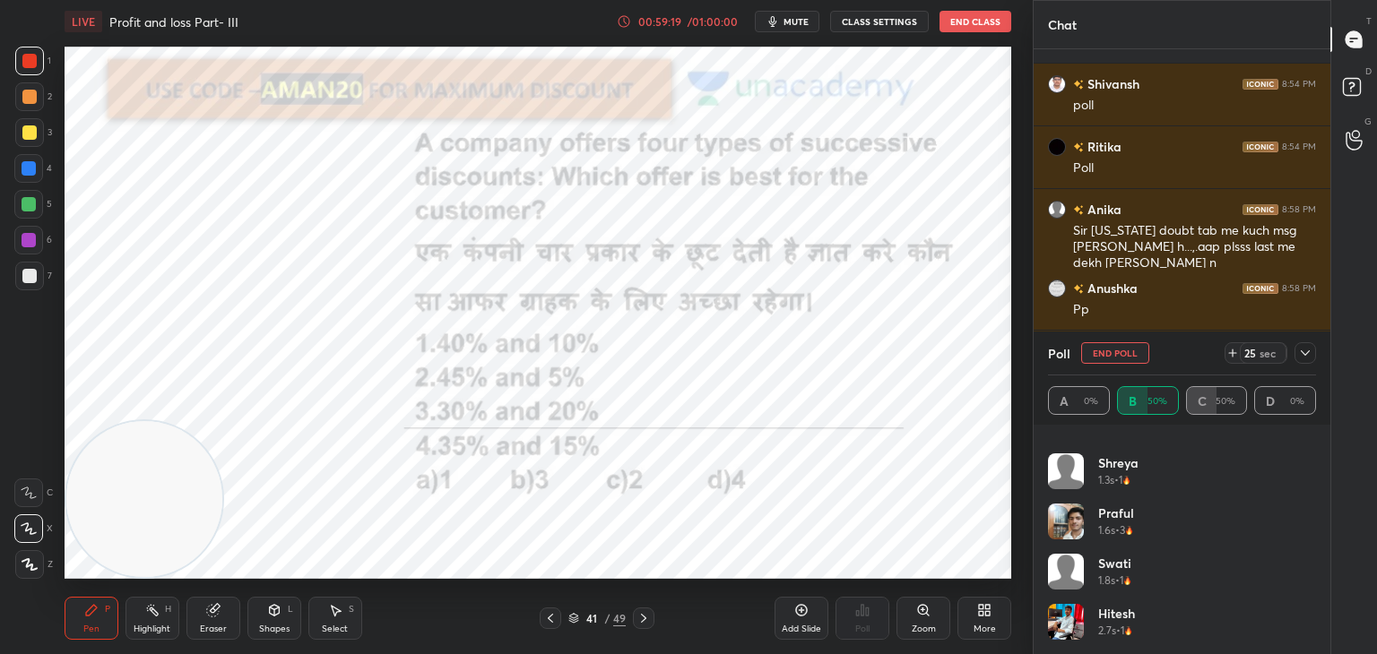
click at [218, 628] on div "Eraser" at bounding box center [213, 629] width 27 height 9
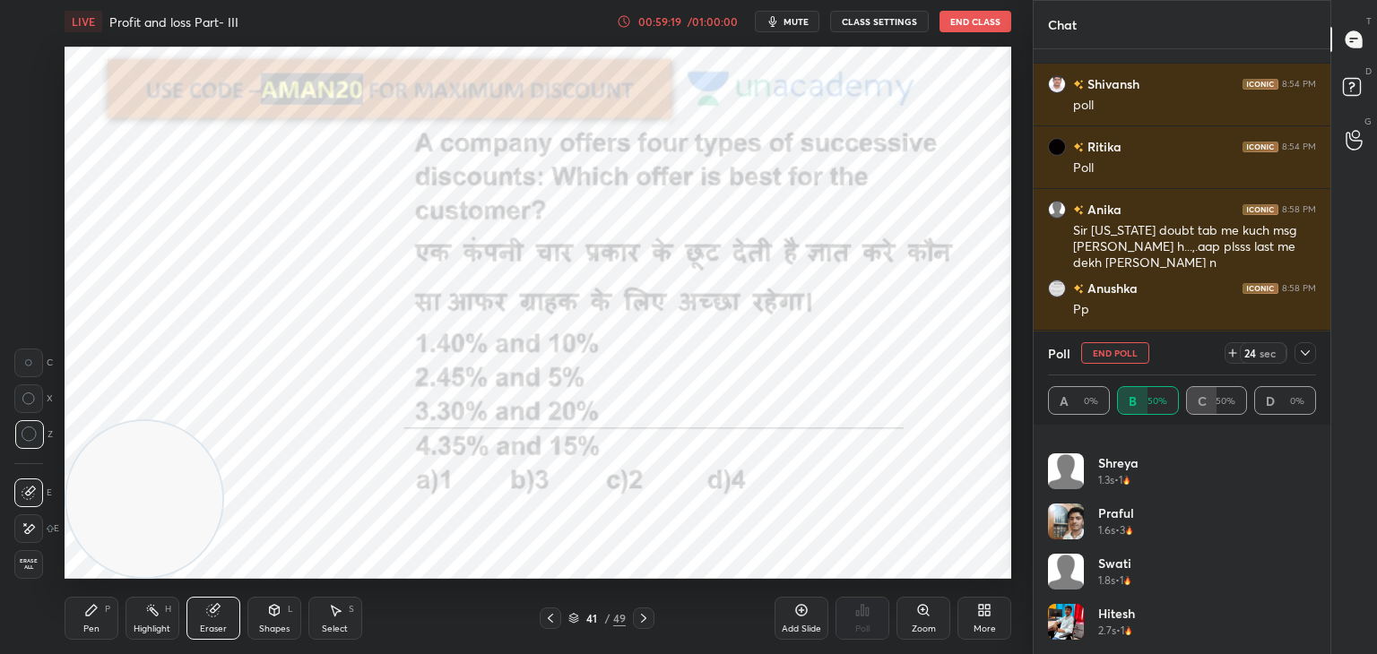
scroll to position [7520, 0]
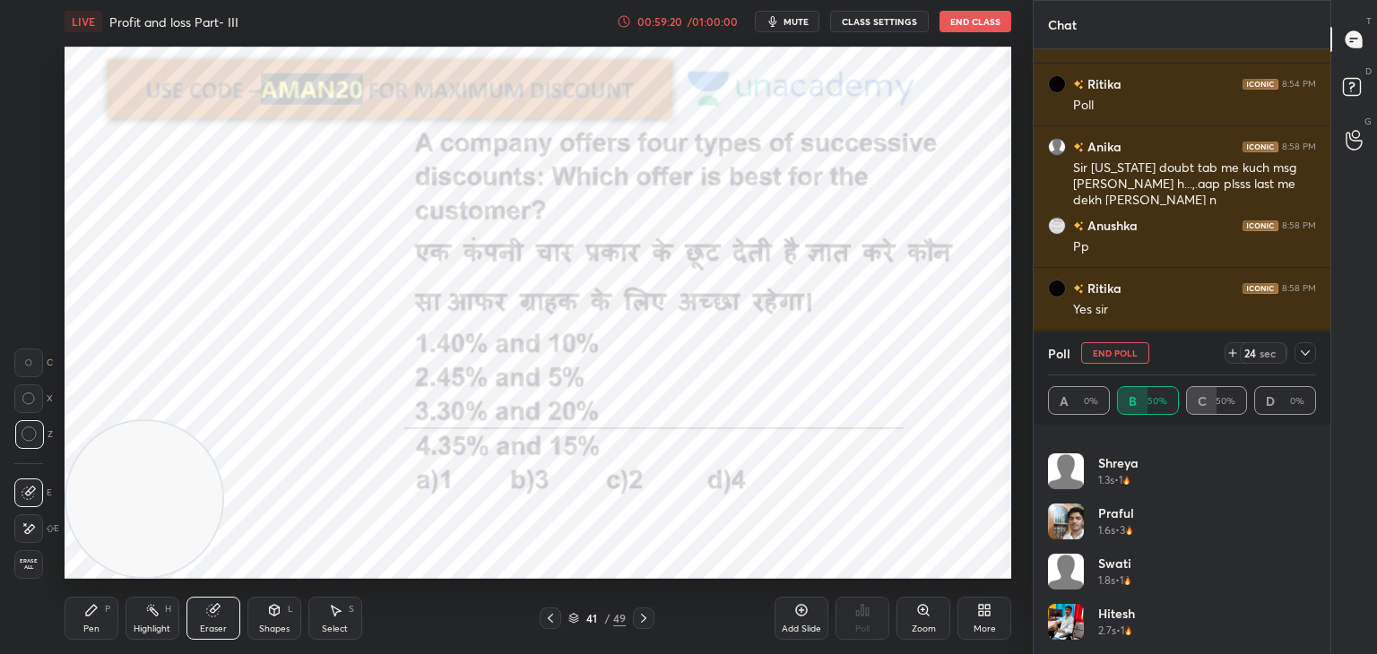
click at [39, 560] on span "Erase all" at bounding box center [28, 565] width 27 height 13
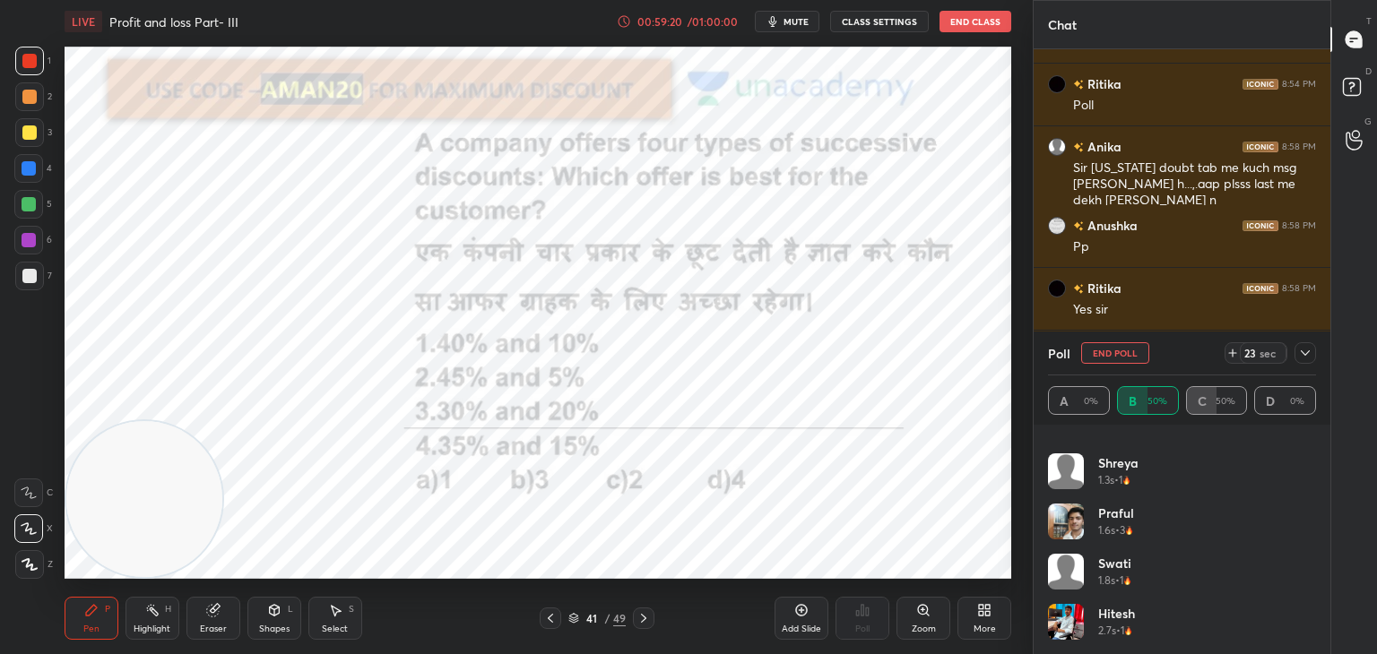
click at [84, 614] on icon at bounding box center [91, 610] width 14 height 14
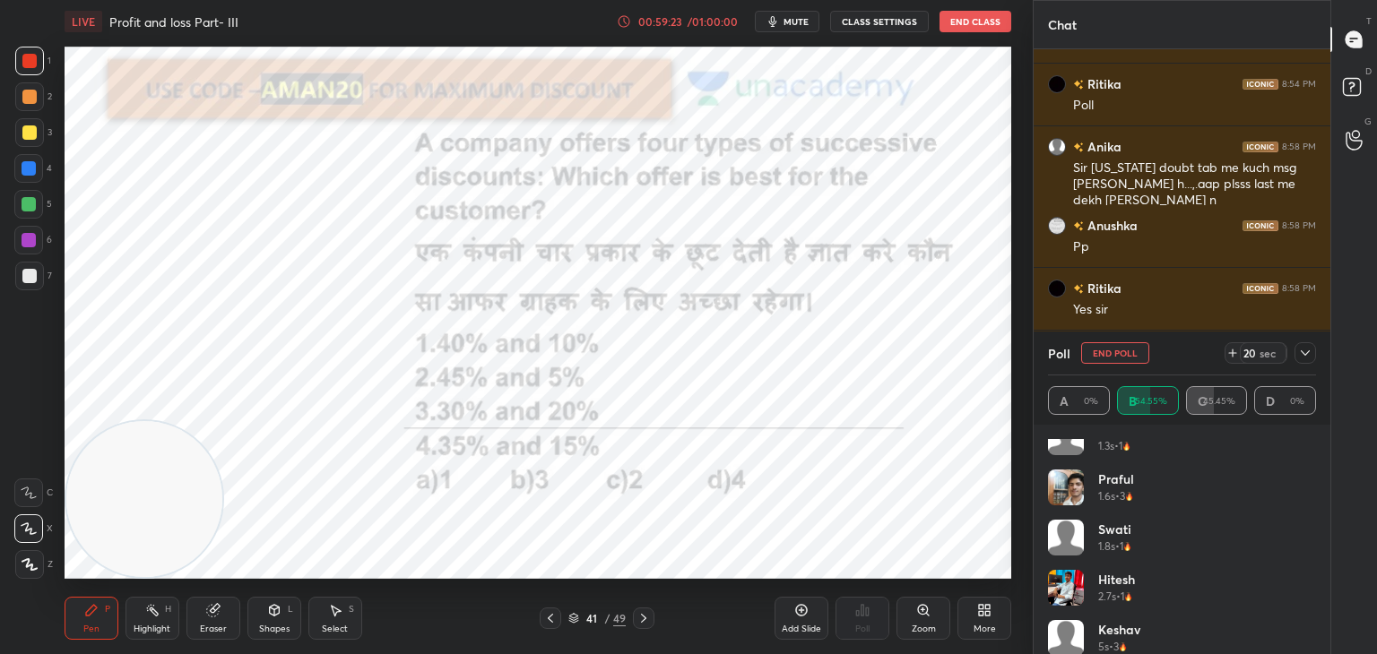
scroll to position [7583, 0]
click at [1295, 360] on div at bounding box center [1306, 353] width 22 height 22
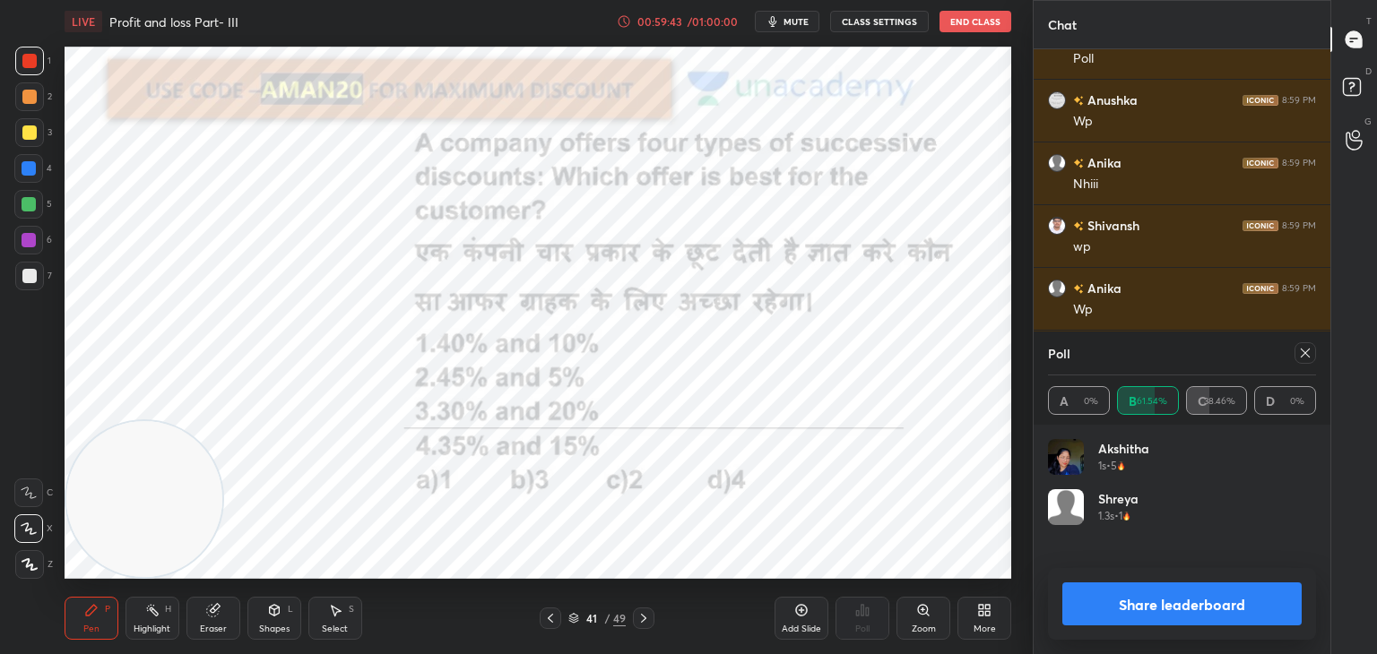
scroll to position [5, 5]
click at [1180, 449] on div "Akshitha 1s • 5" at bounding box center [1182, 464] width 268 height 50
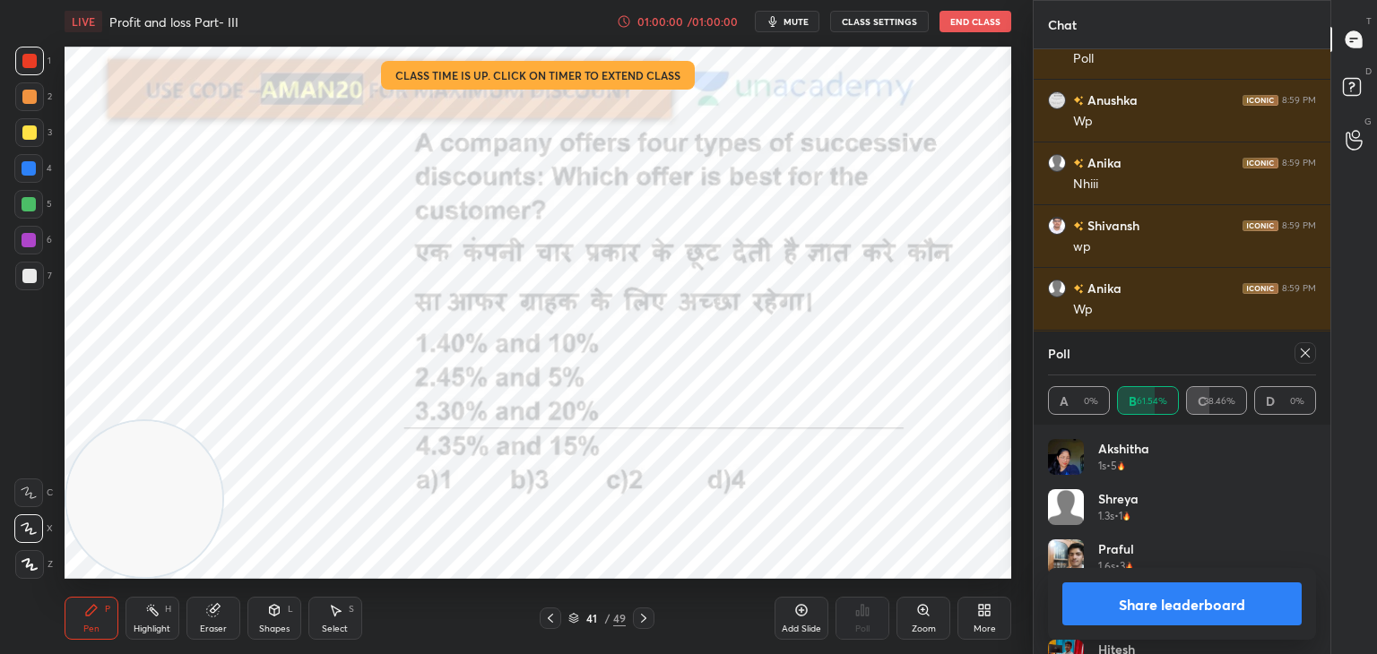
click at [1307, 350] on icon at bounding box center [1305, 353] width 14 height 14
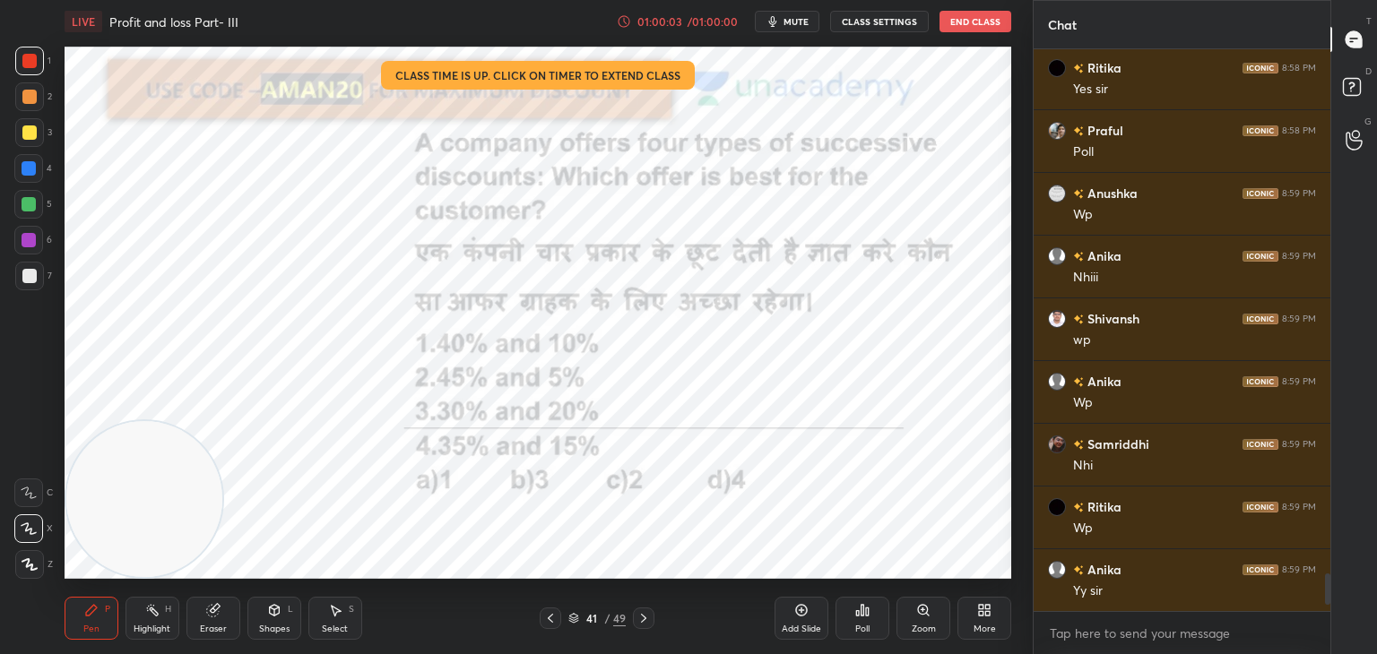
click at [214, 625] on div "Eraser" at bounding box center [213, 629] width 27 height 9
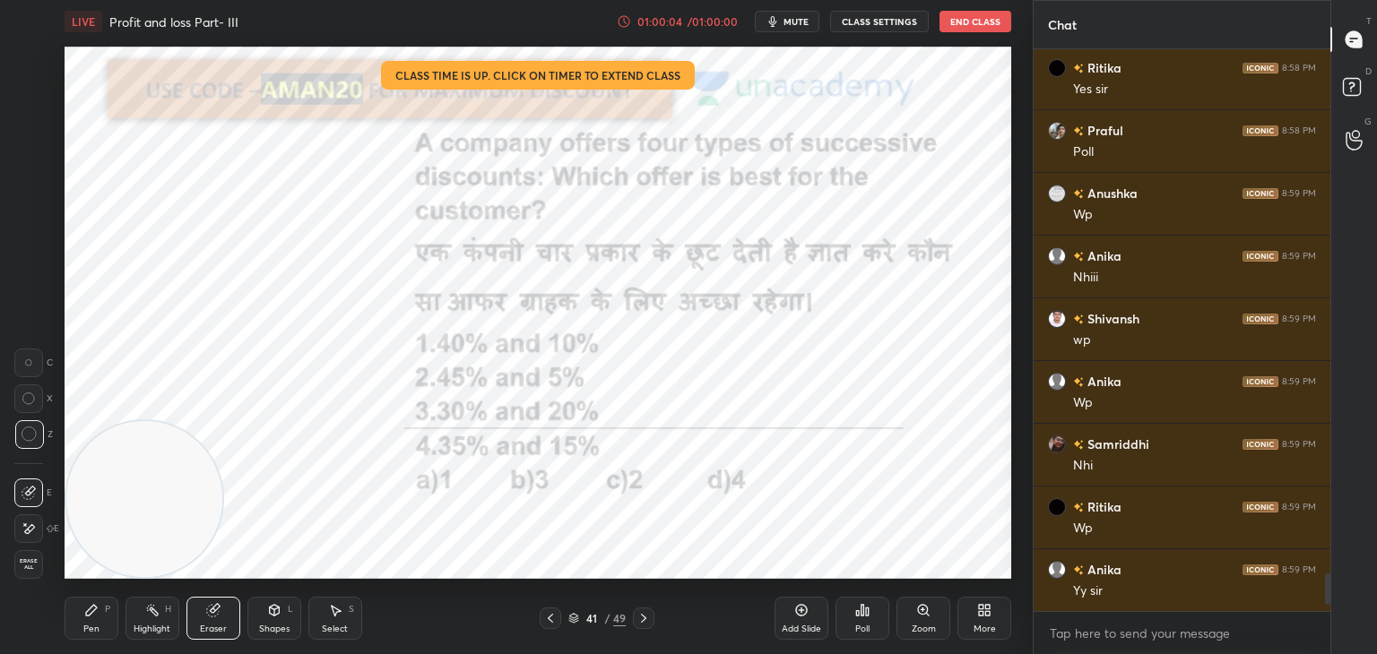
click at [29, 568] on span "Erase all" at bounding box center [28, 565] width 27 height 13
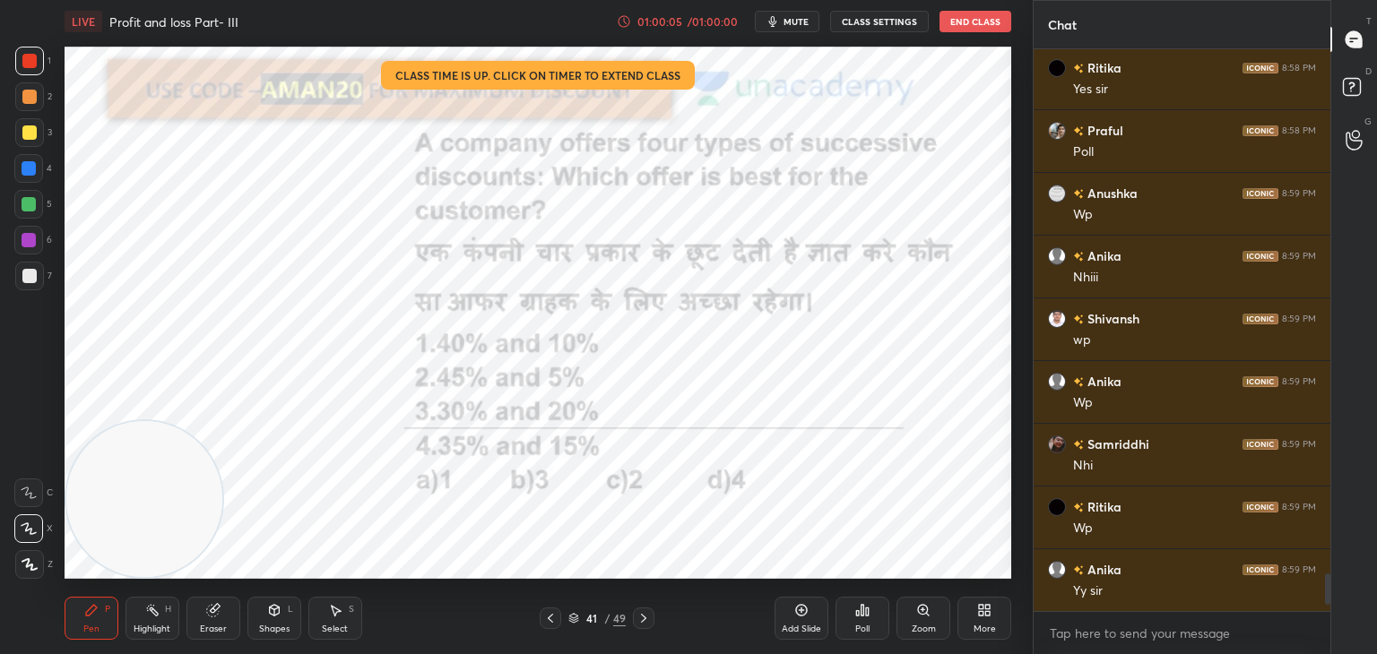
click at [71, 613] on div "Pen P" at bounding box center [92, 618] width 54 height 43
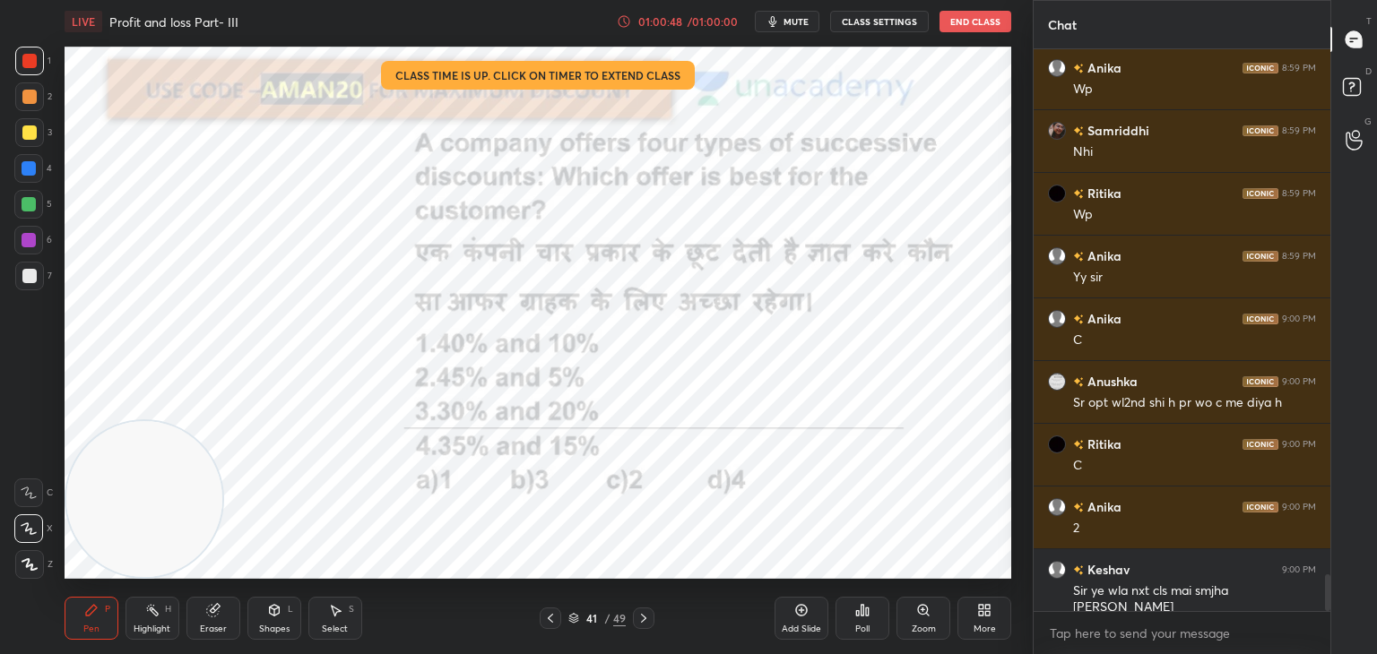
scroll to position [8117, 0]
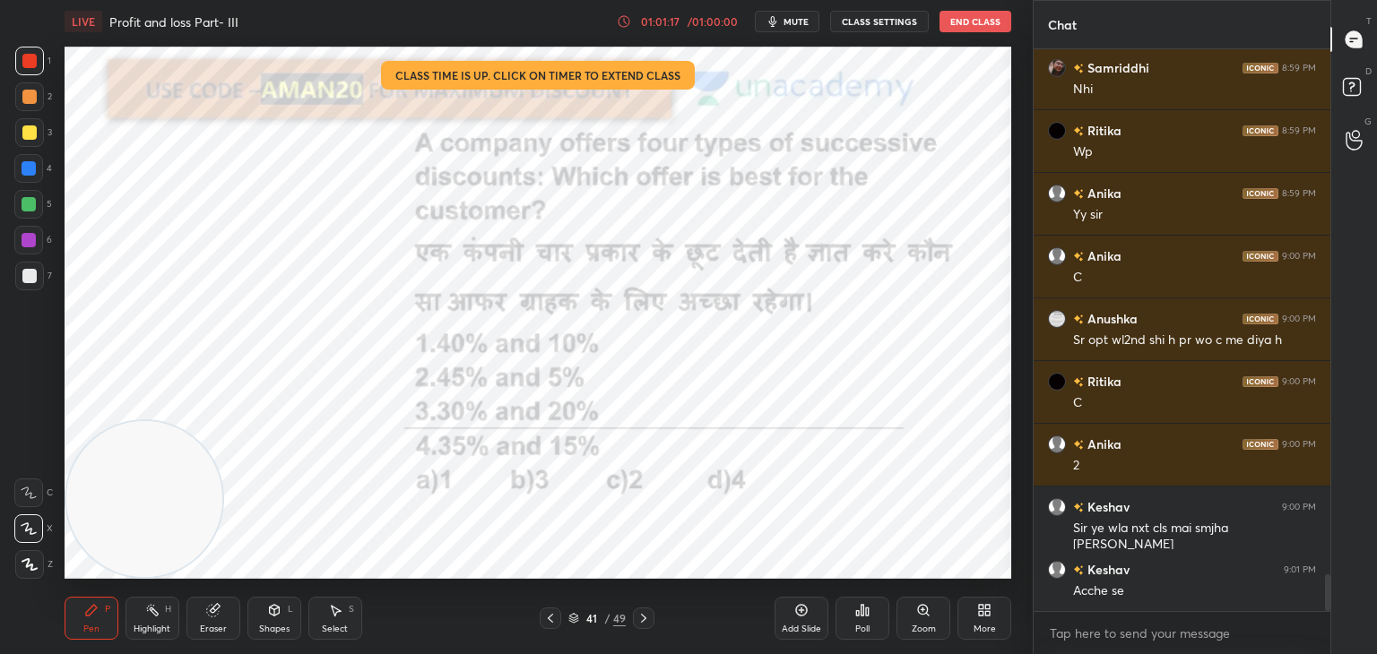
click at [814, 625] on div "Add Slide" at bounding box center [801, 629] width 39 height 9
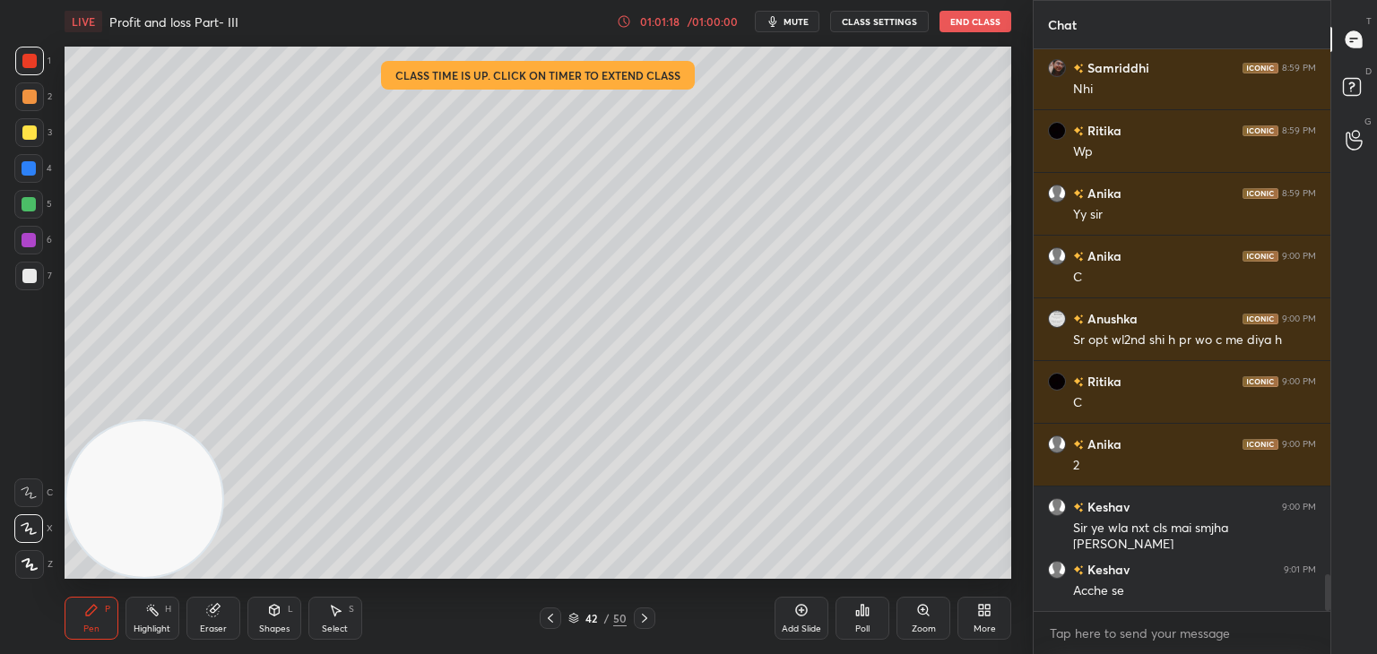
click at [29, 278] on div at bounding box center [29, 276] width 14 height 14
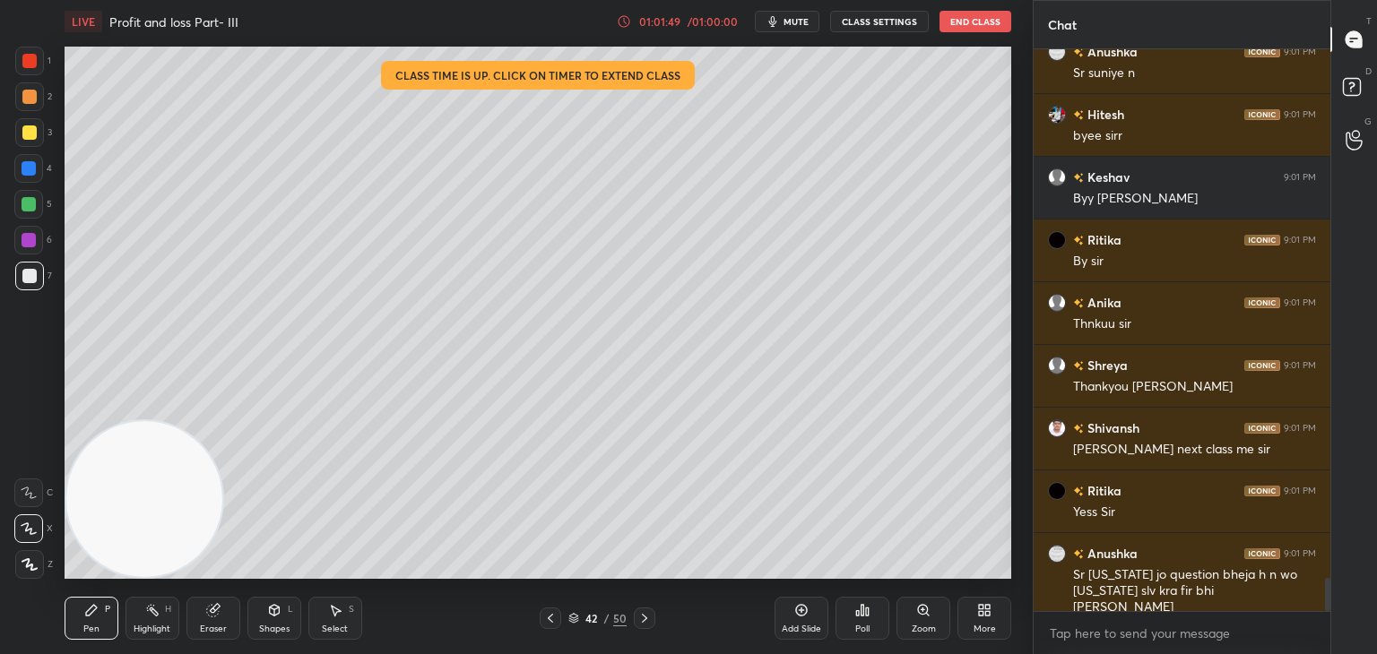
scroll to position [8886, 0]
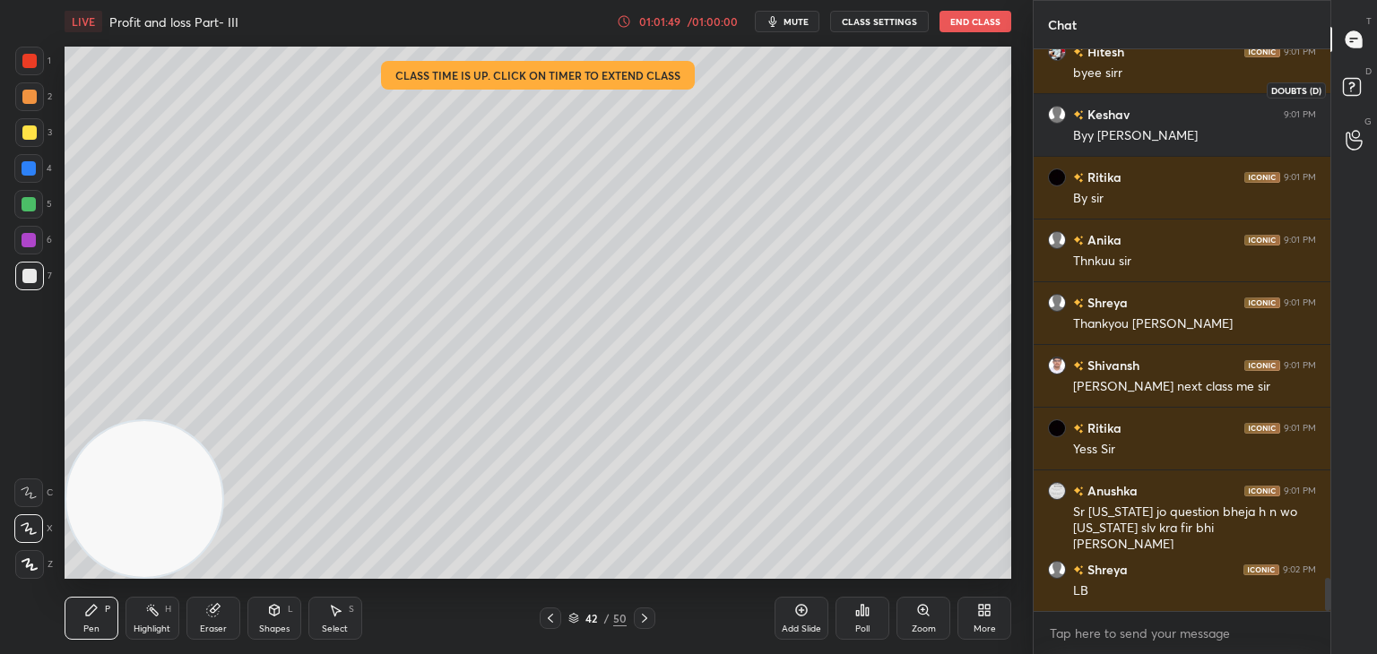
click at [1362, 79] on icon at bounding box center [1354, 90] width 32 height 32
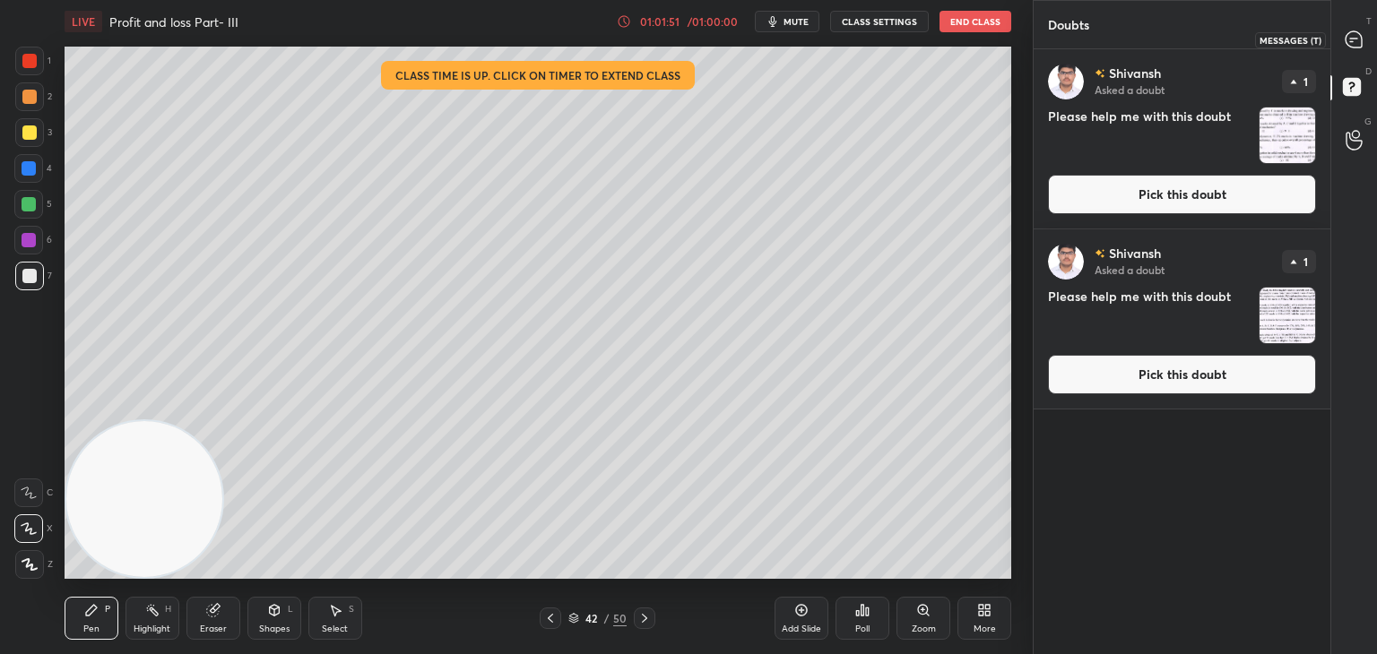
click at [1363, 39] on icon at bounding box center [1354, 39] width 19 height 19
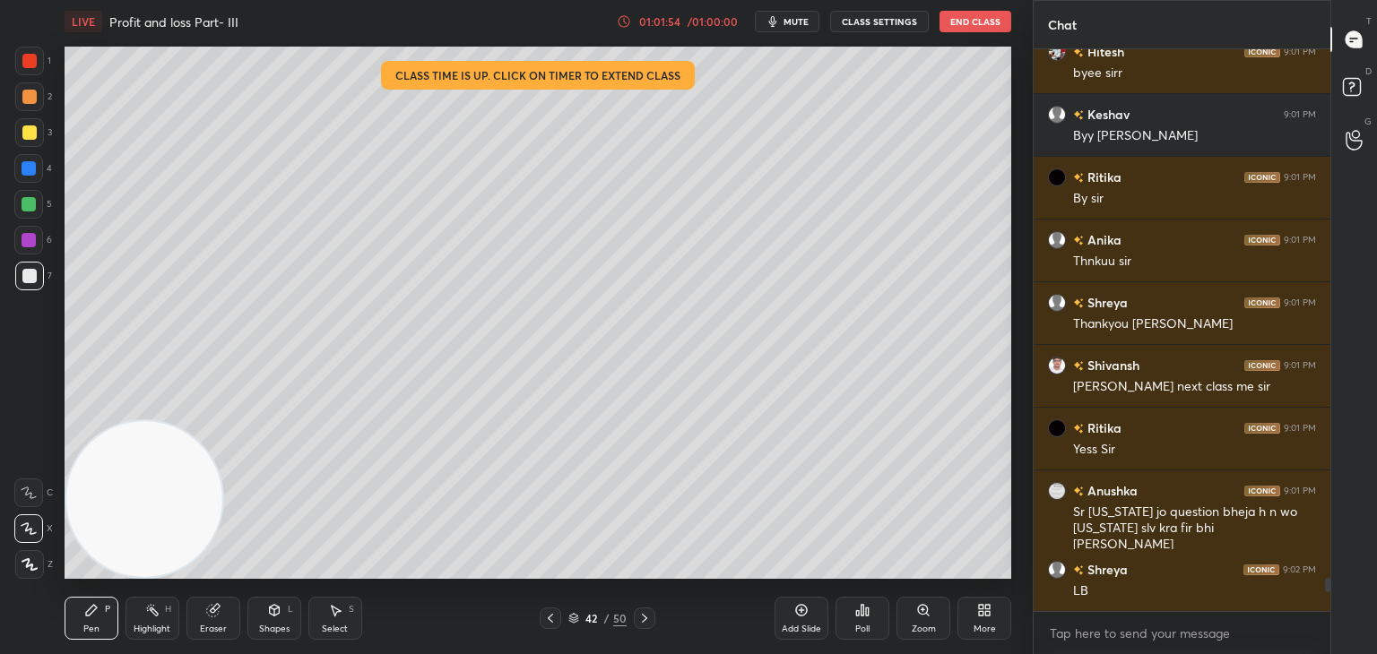
scroll to position [8949, 0]
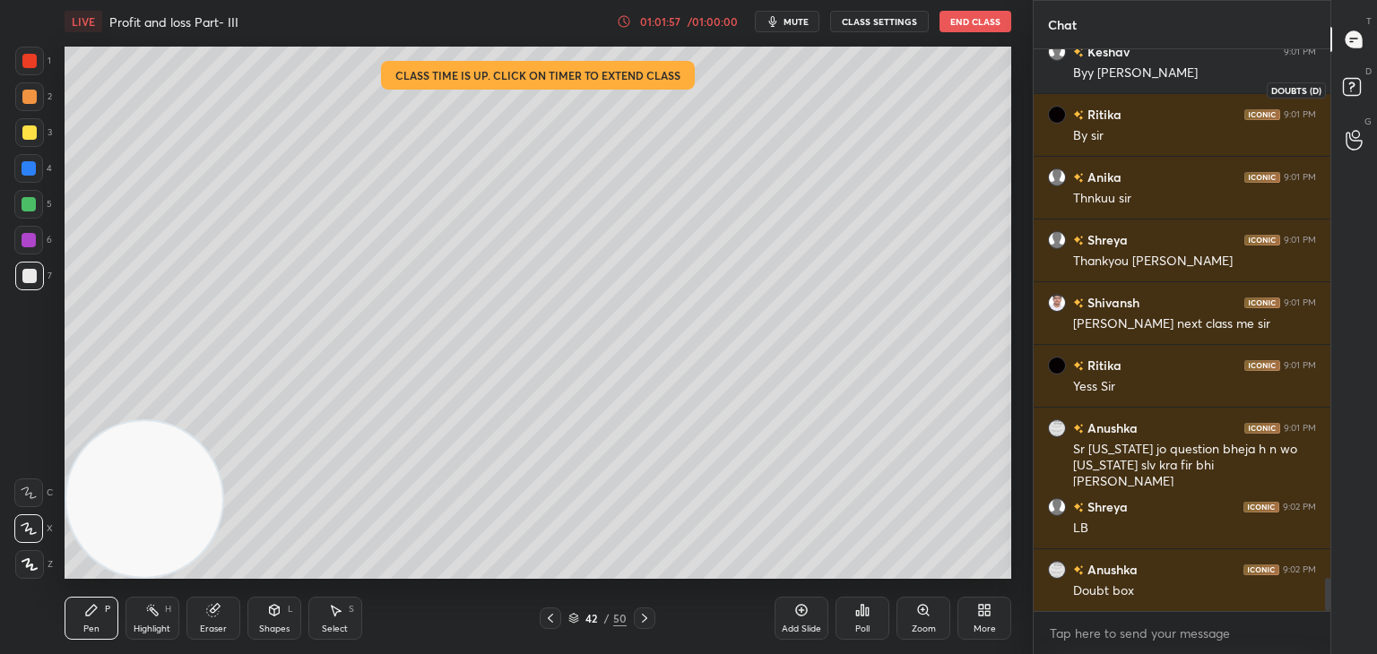
click at [1359, 81] on rect at bounding box center [1351, 87] width 17 height 17
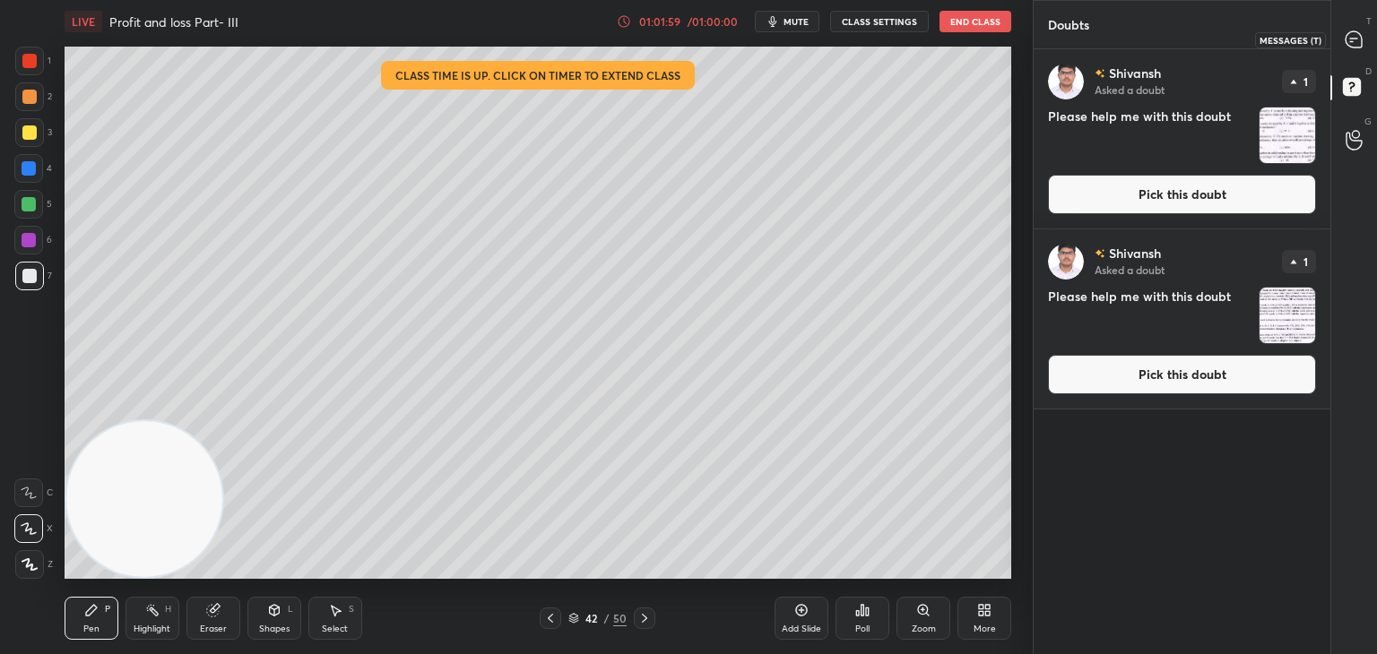
click at [1359, 30] on icon at bounding box center [1354, 39] width 19 height 19
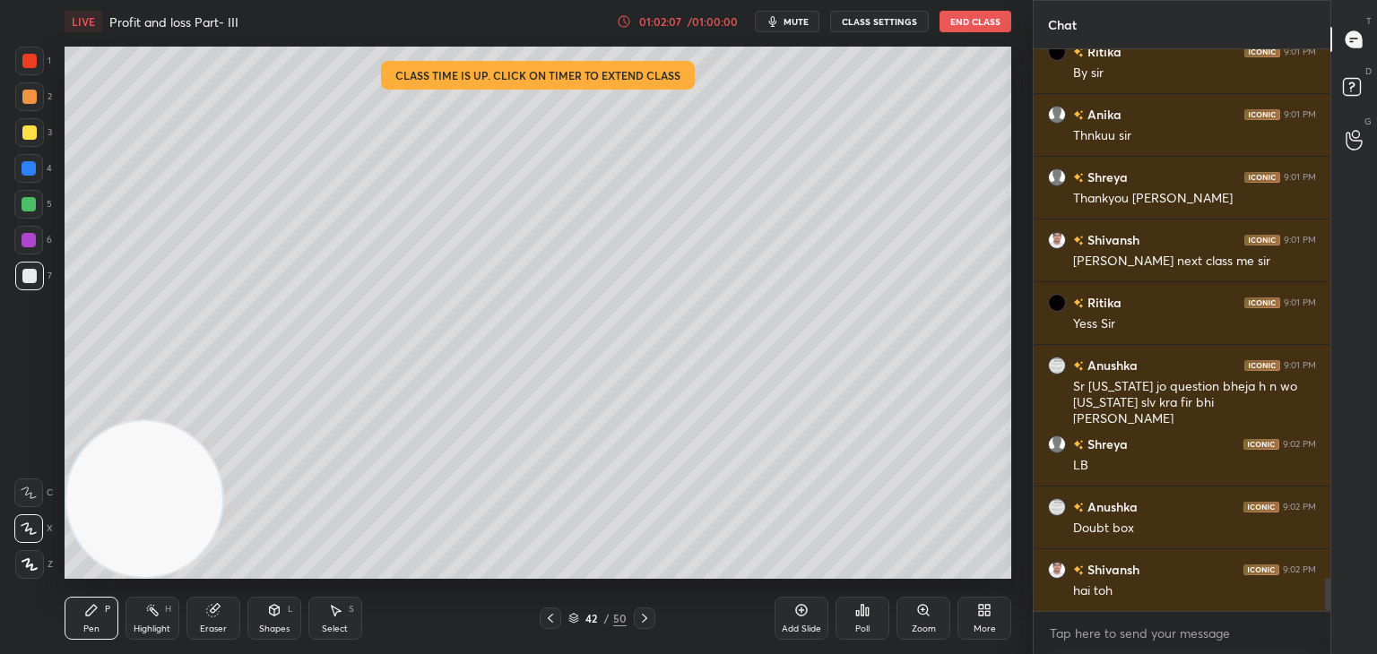
scroll to position [9074, 0]
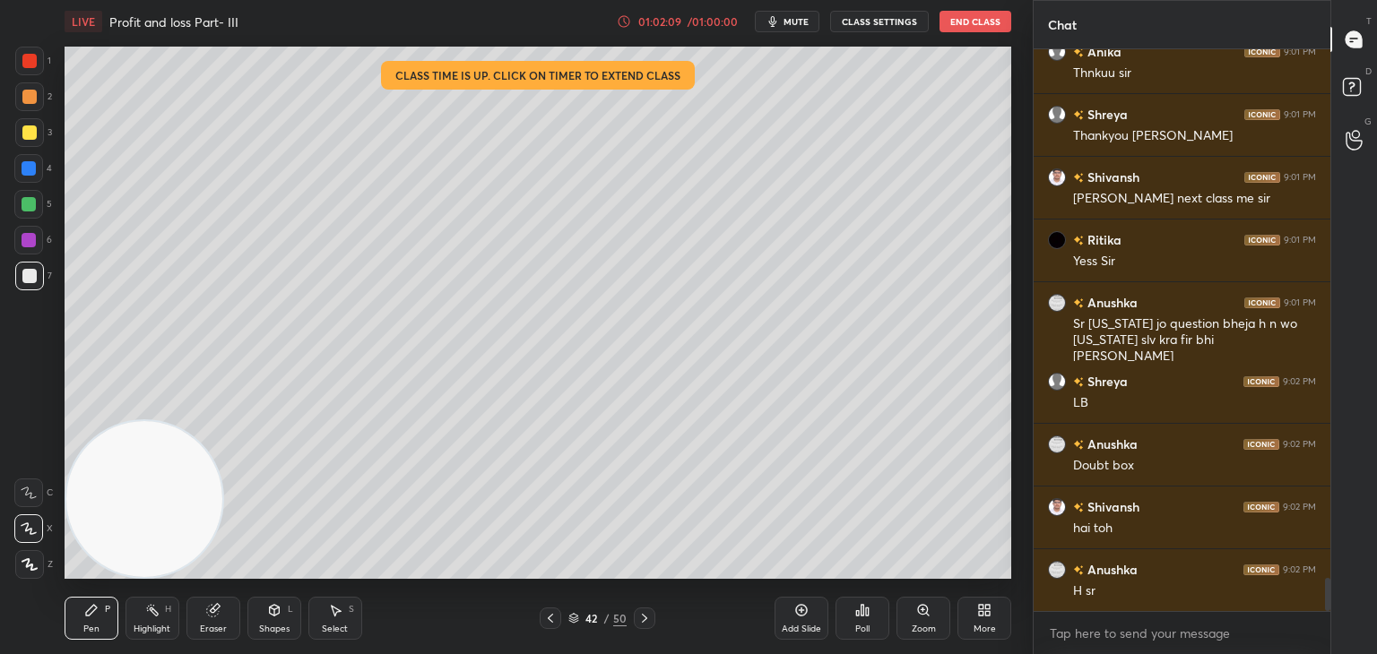
click at [1376, 98] on div "D Doubts (D)" at bounding box center [1354, 90] width 46 height 50
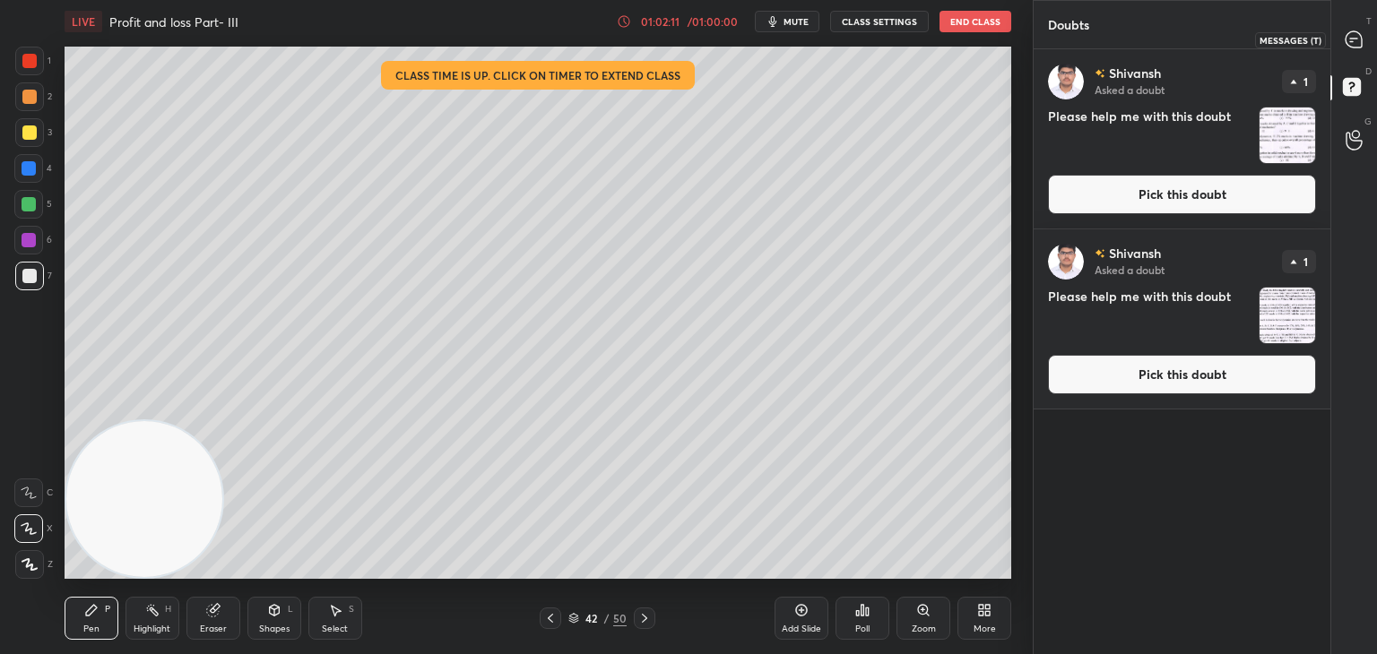
click at [1358, 38] on icon at bounding box center [1354, 39] width 16 height 16
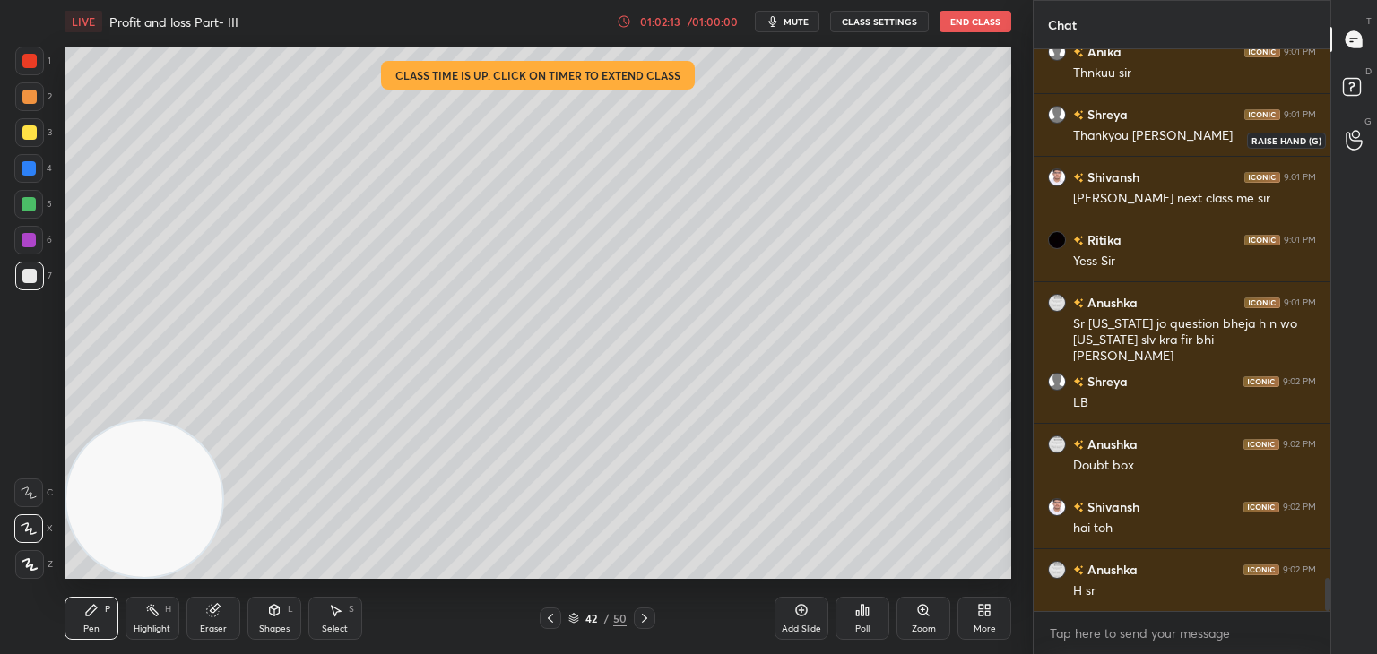
click at [1357, 138] on icon at bounding box center [1354, 140] width 17 height 21
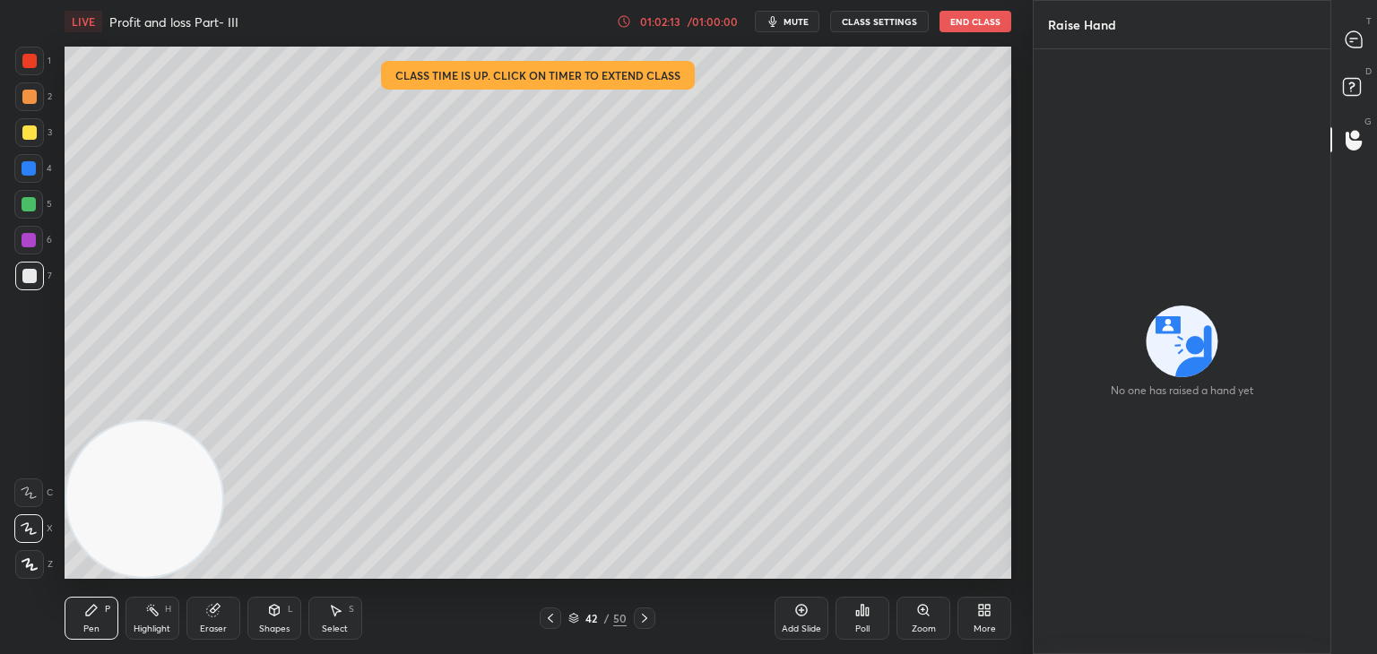
click at [1348, 75] on icon at bounding box center [1354, 90] width 32 height 32
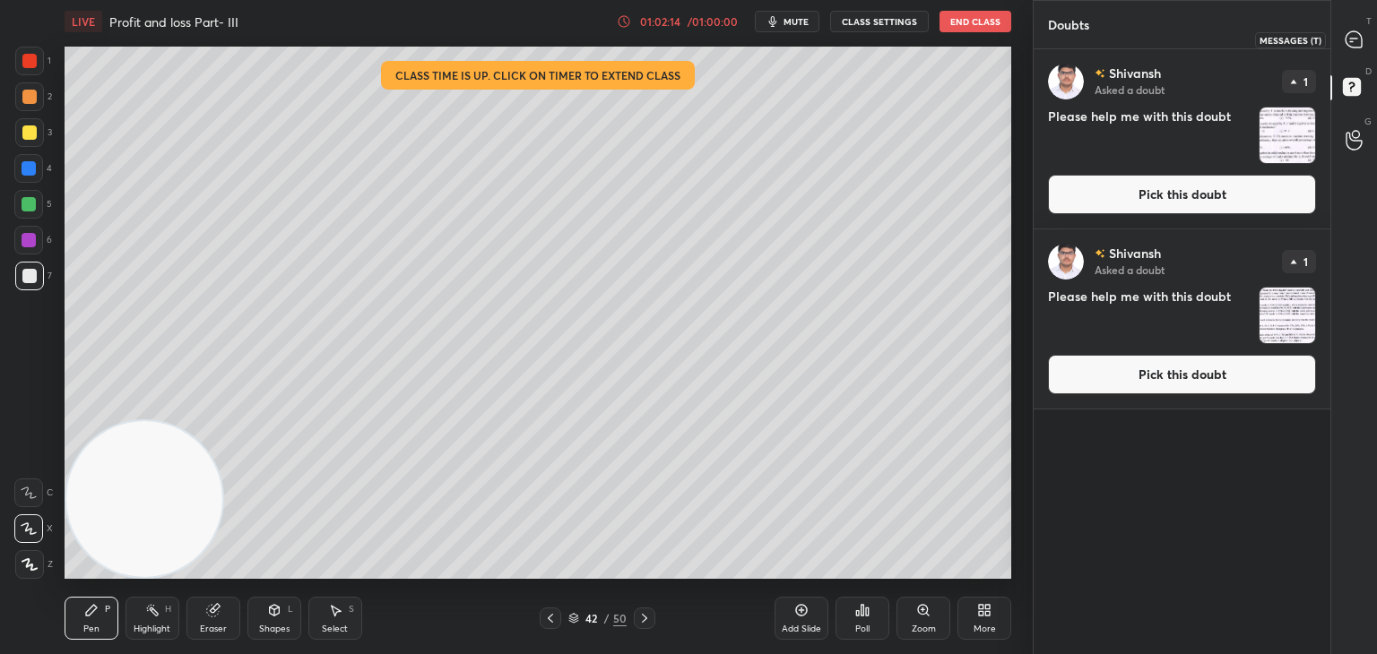
click at [1345, 28] on div at bounding box center [1355, 39] width 36 height 32
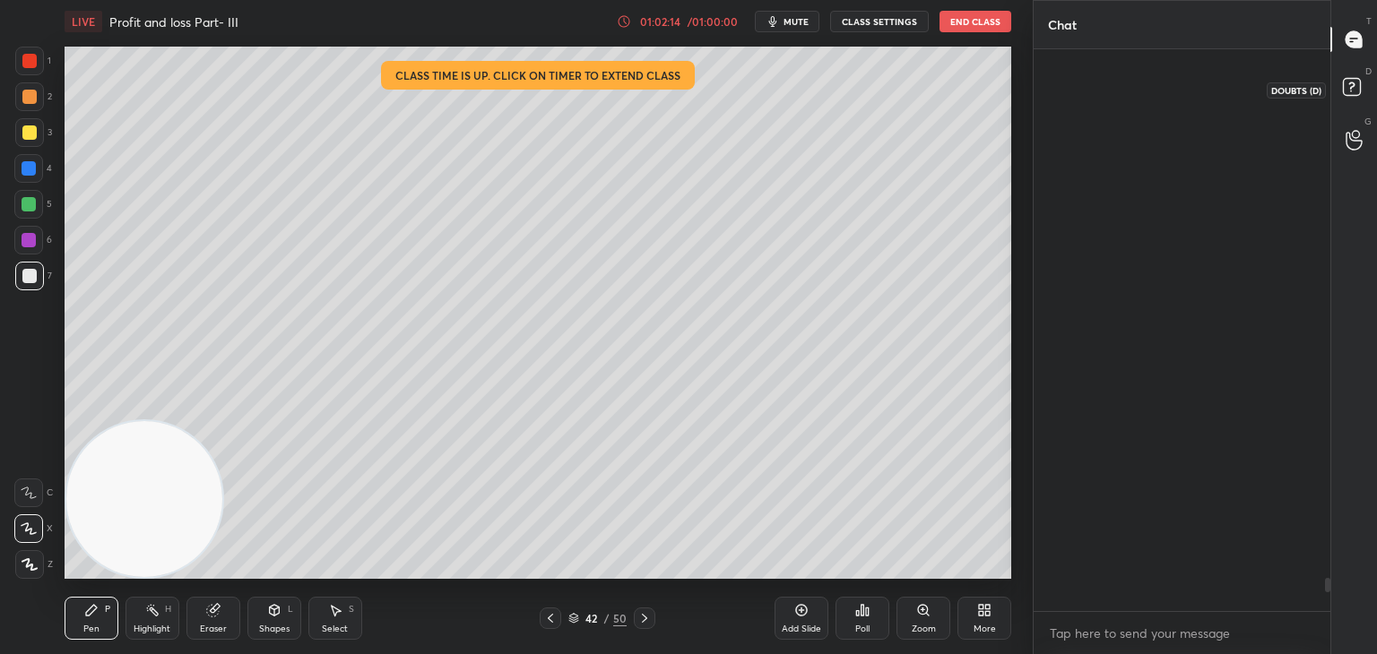
scroll to position [557, 291]
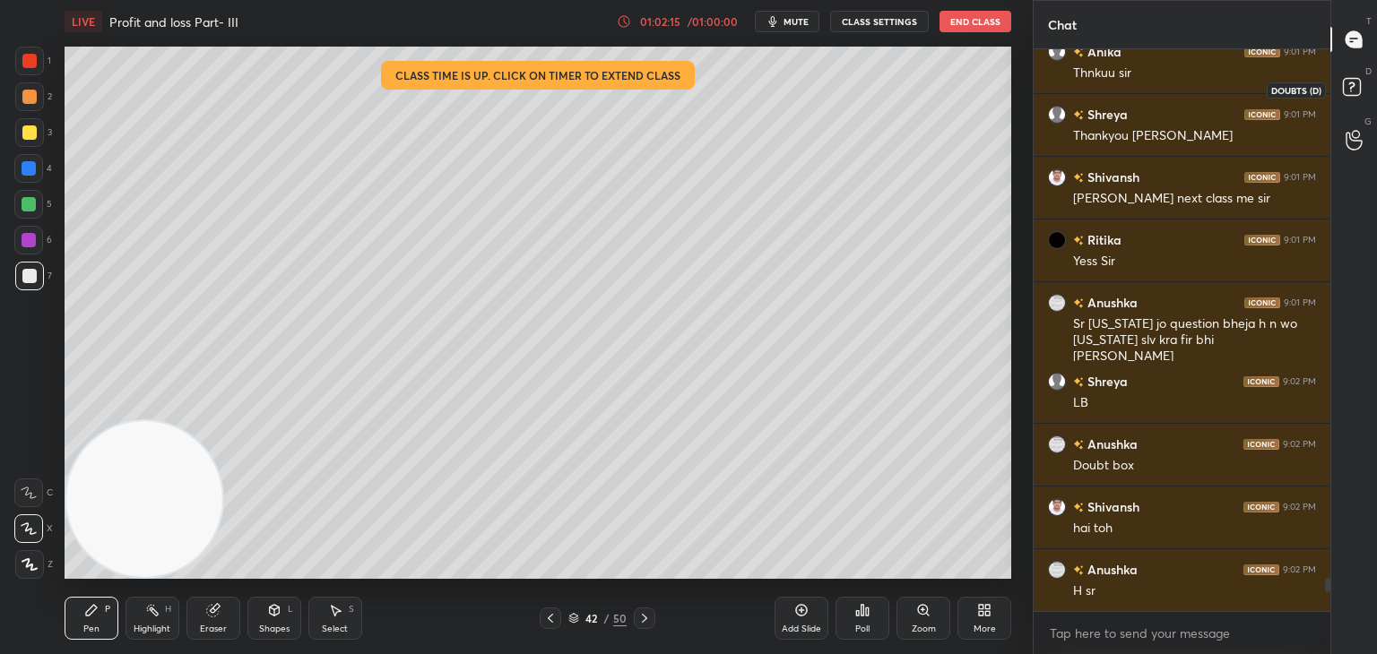
click at [1341, 88] on icon at bounding box center [1354, 90] width 32 height 32
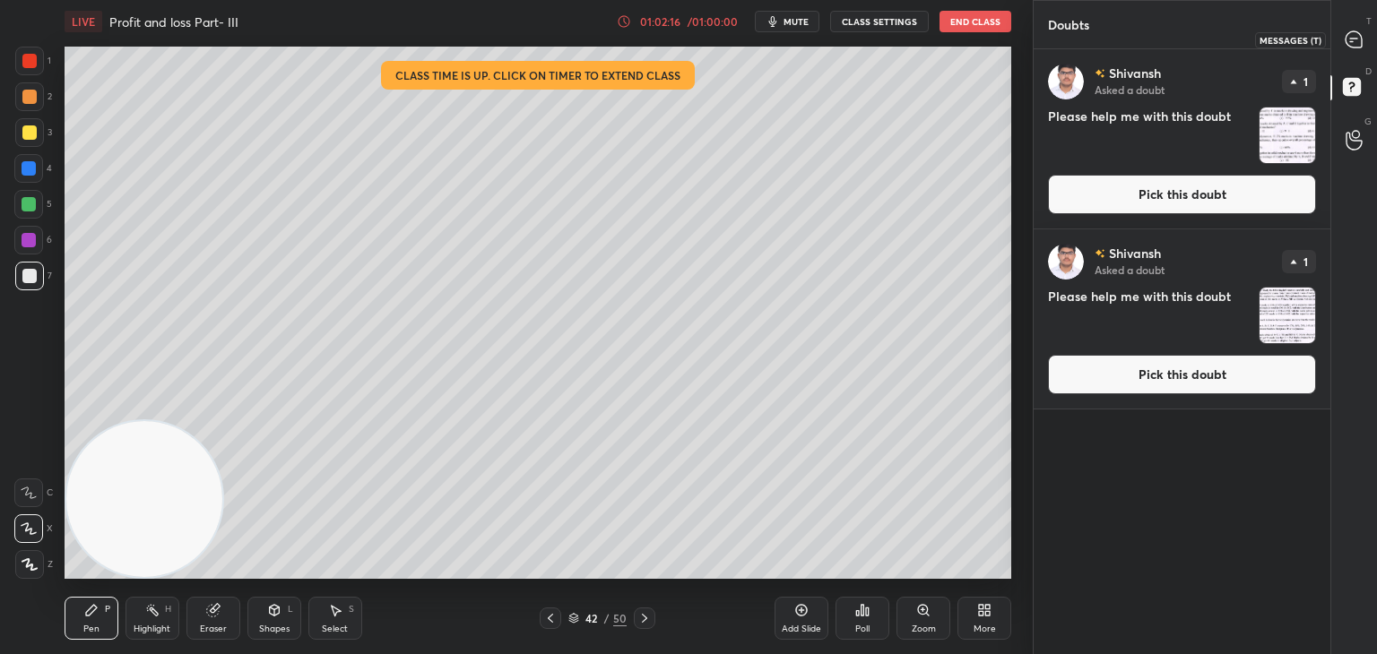
click at [1341, 37] on div at bounding box center [1355, 39] width 36 height 32
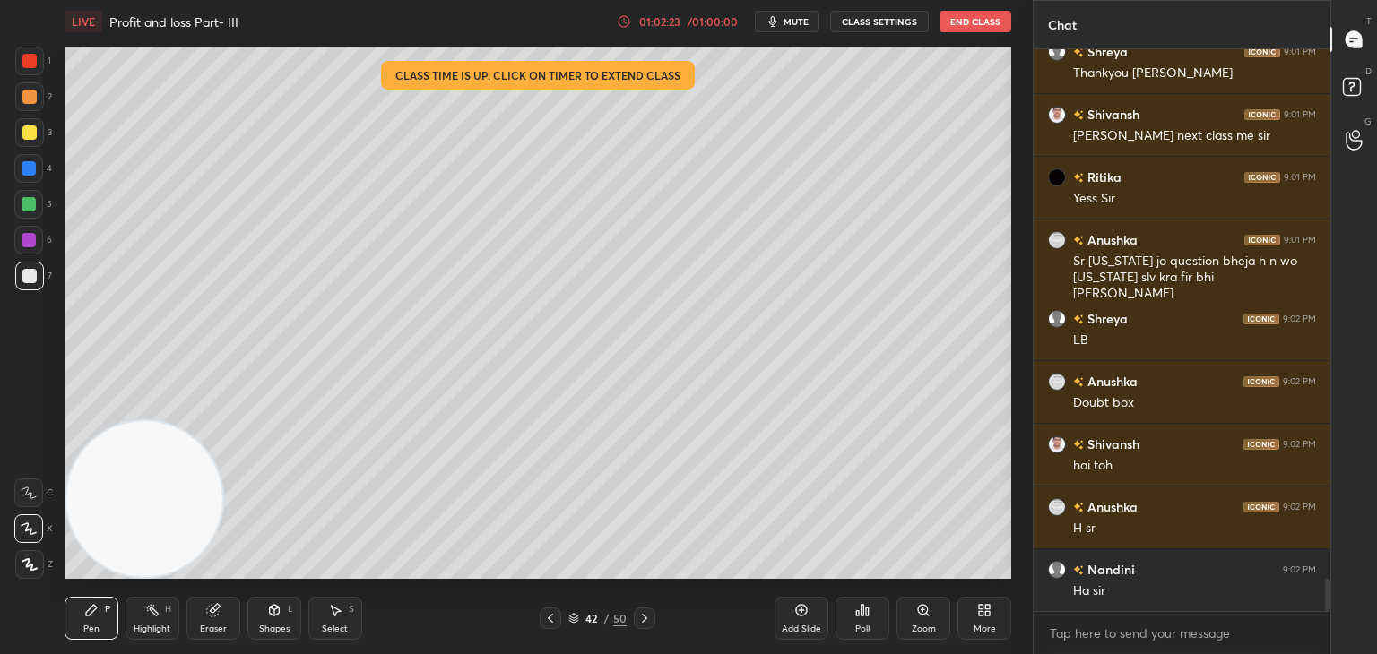
click at [986, 17] on button "End Class" at bounding box center [976, 22] width 72 height 22
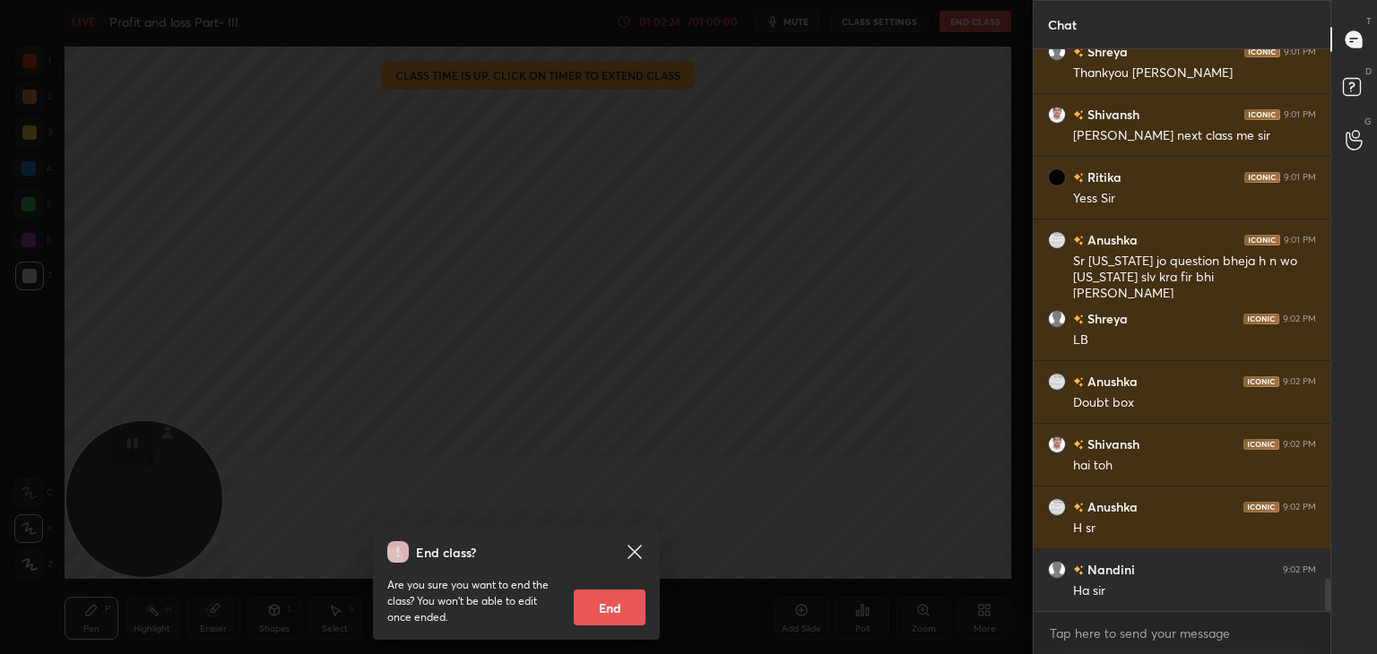
click at [623, 601] on button "End" at bounding box center [610, 608] width 72 height 36
type textarea "x"
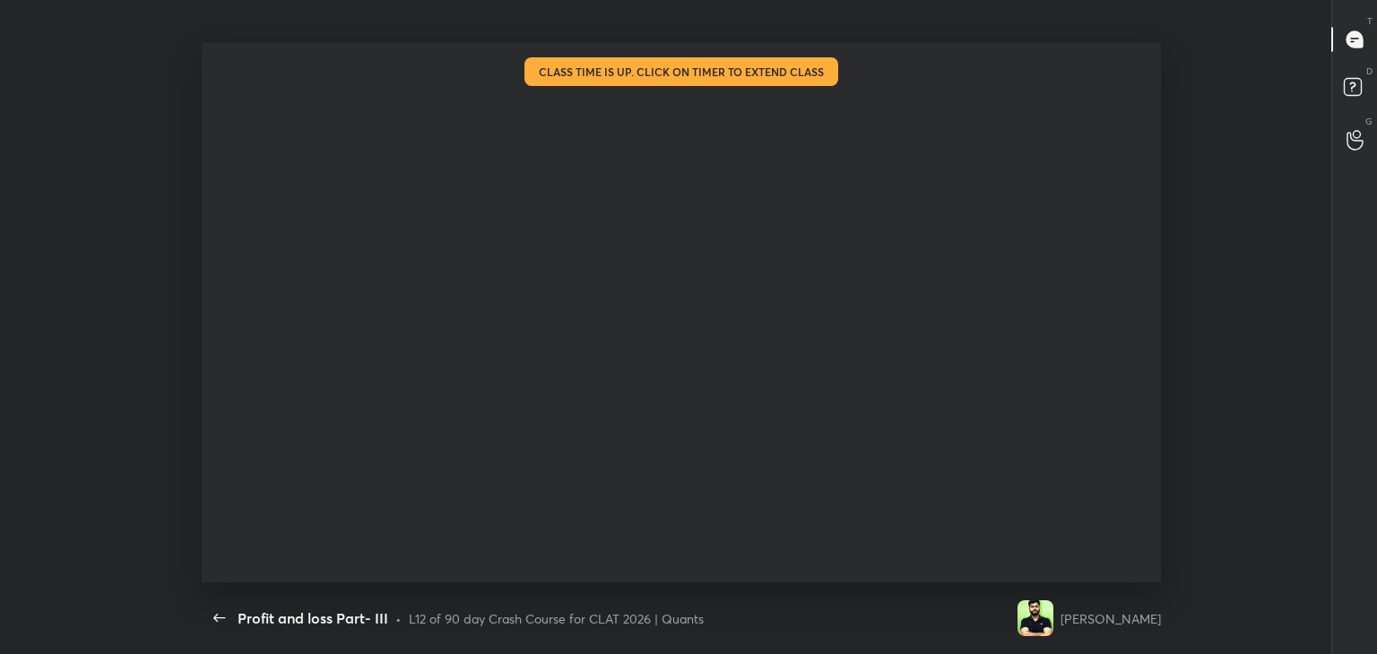
scroll to position [540, 1037]
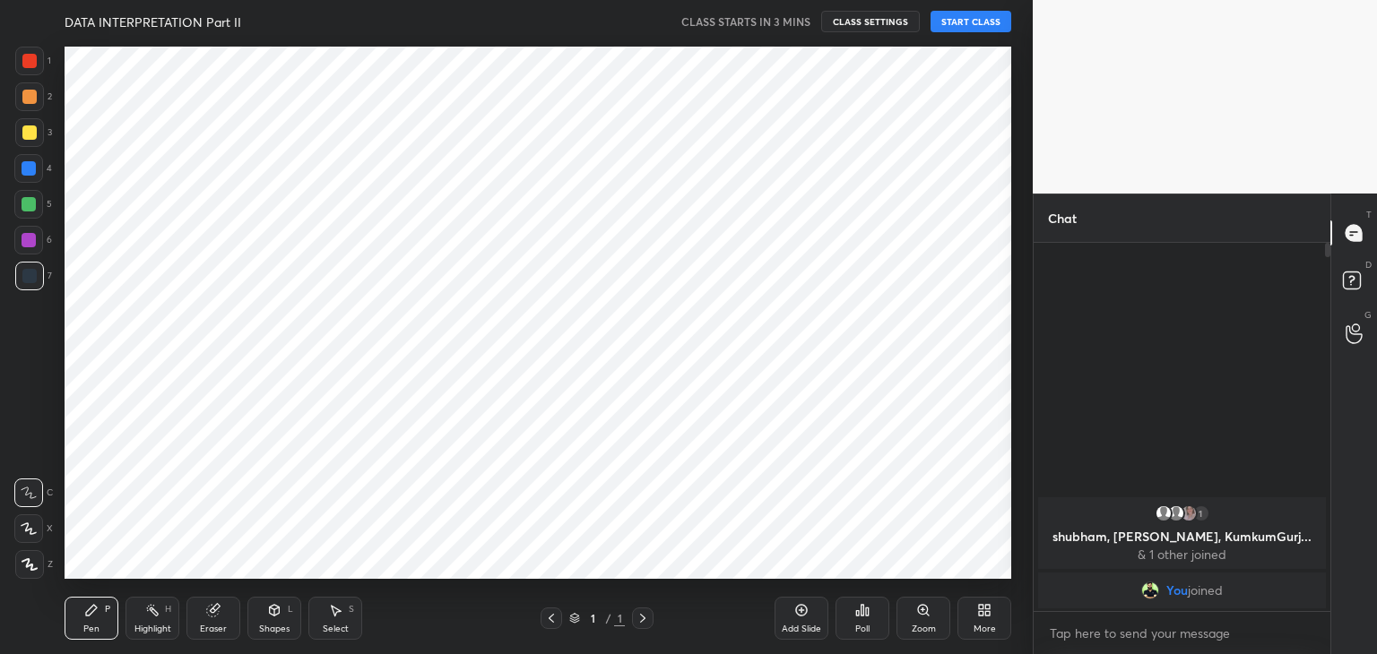
scroll to position [89110, 88689]
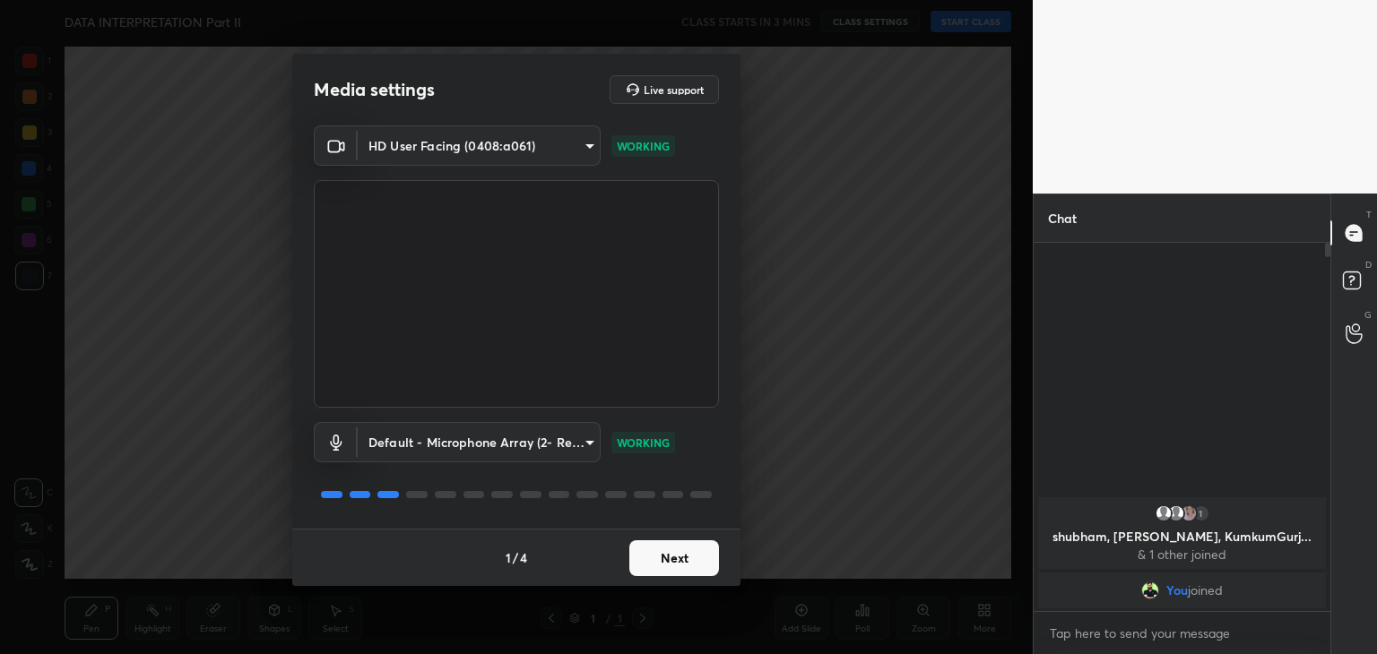
click at [661, 562] on div "1 / 4 Next" at bounding box center [516, 557] width 448 height 57
click at [667, 562] on button "Next" at bounding box center [674, 559] width 90 height 36
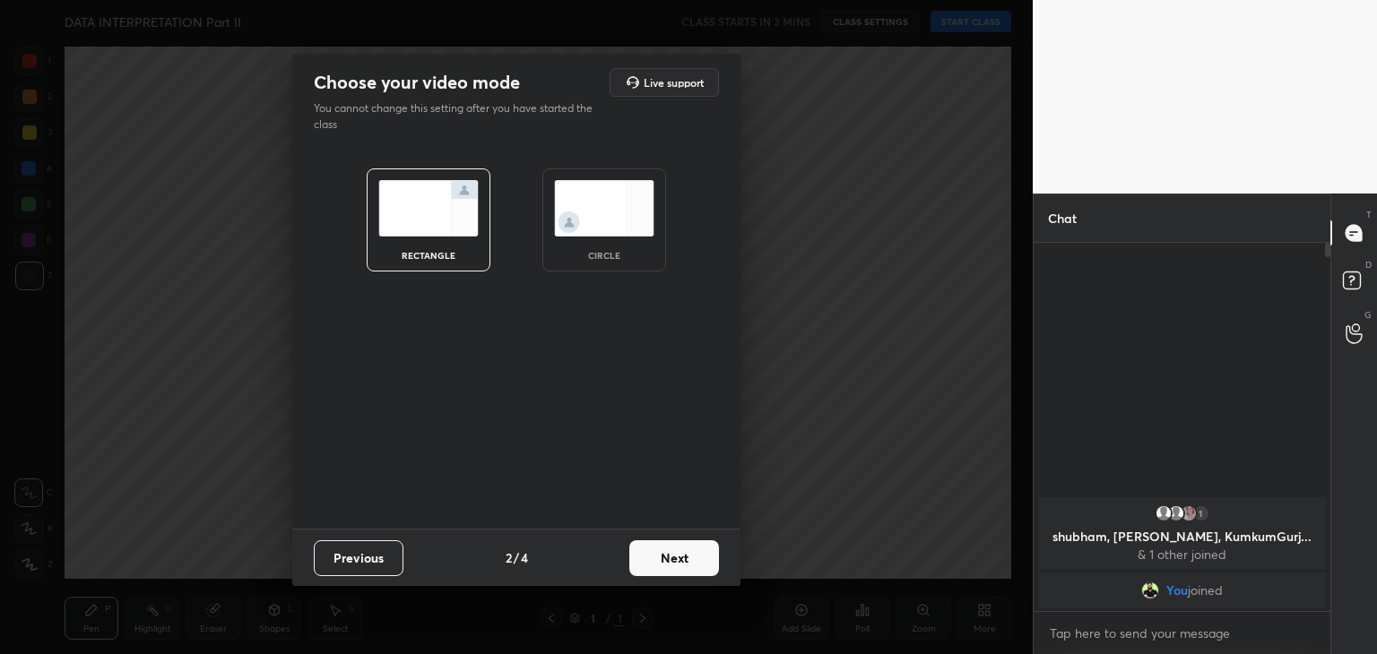
click at [681, 562] on button "Next" at bounding box center [674, 559] width 90 height 36
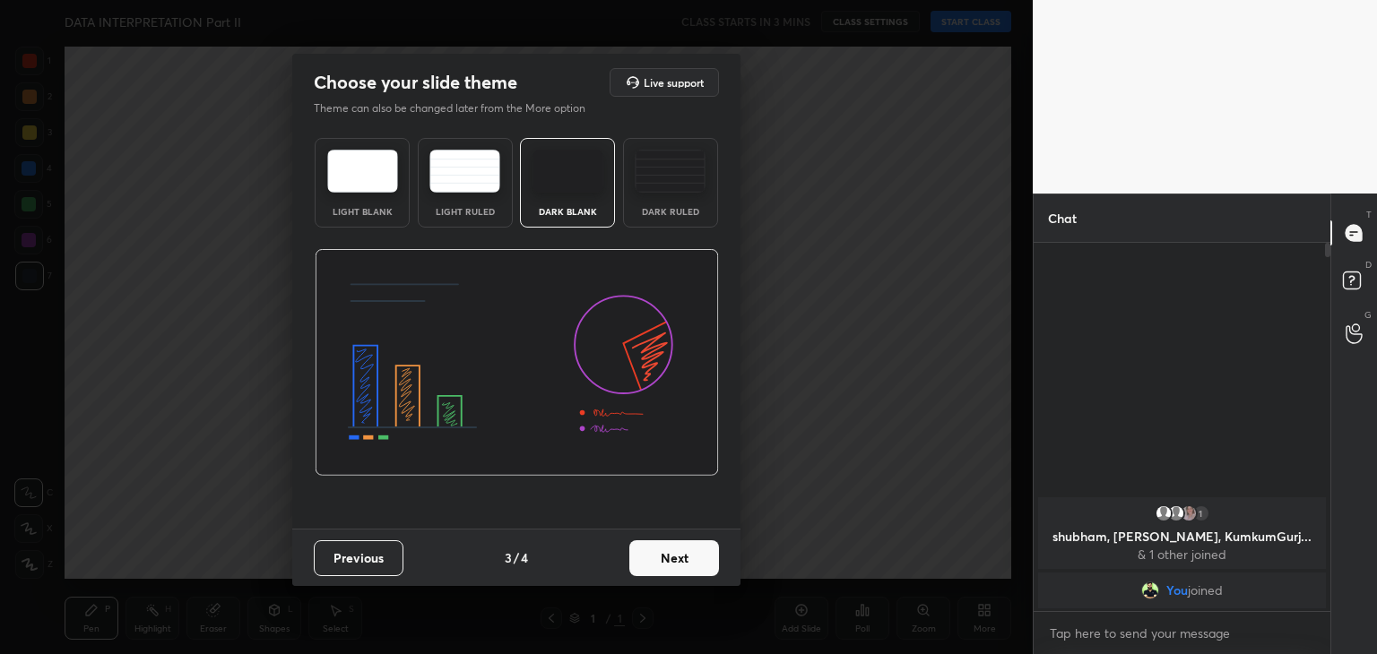
click at [384, 551] on button "Previous" at bounding box center [359, 559] width 90 height 36
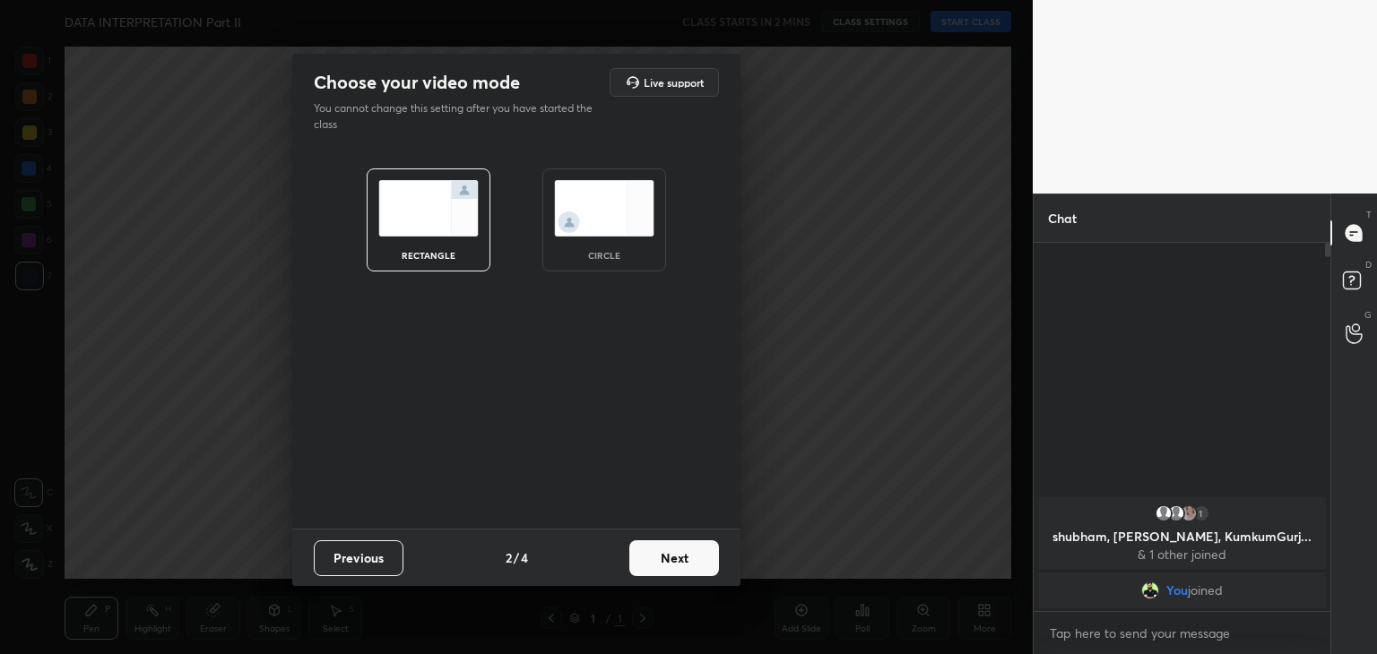
click at [617, 228] on img at bounding box center [604, 208] width 100 height 56
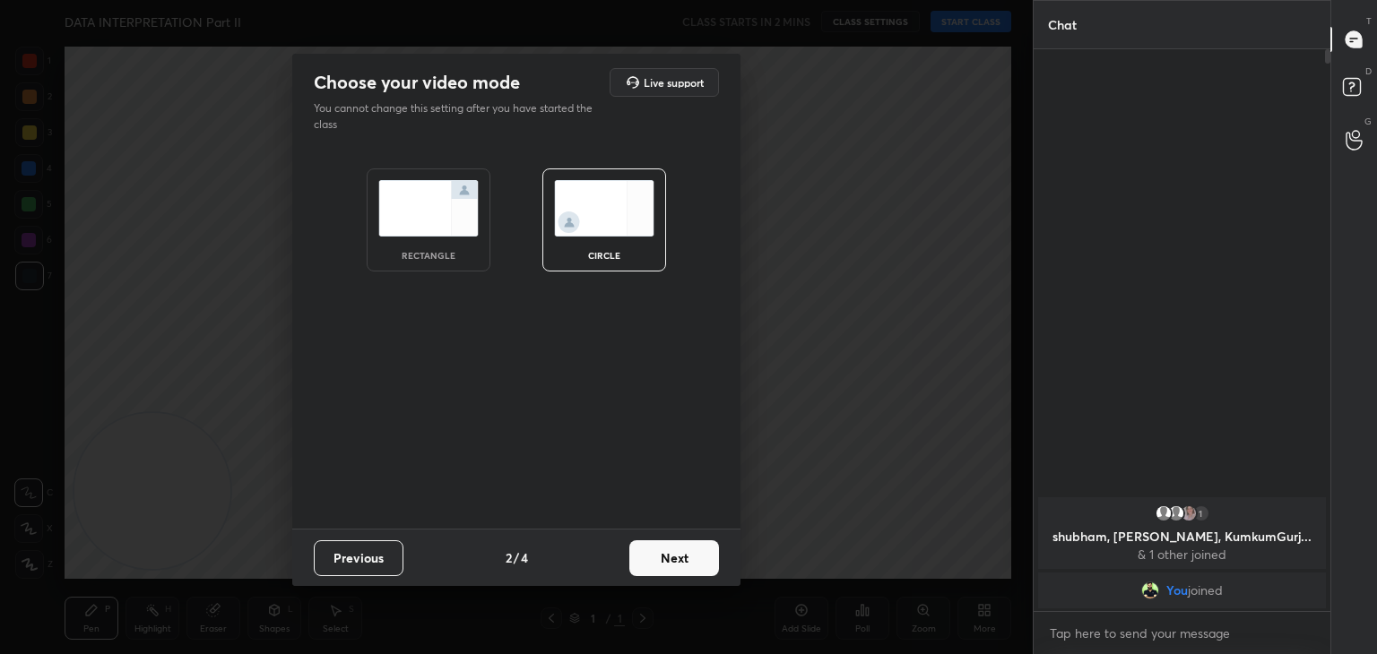
scroll to position [600, 291]
click at [669, 573] on button "Next" at bounding box center [674, 559] width 90 height 36
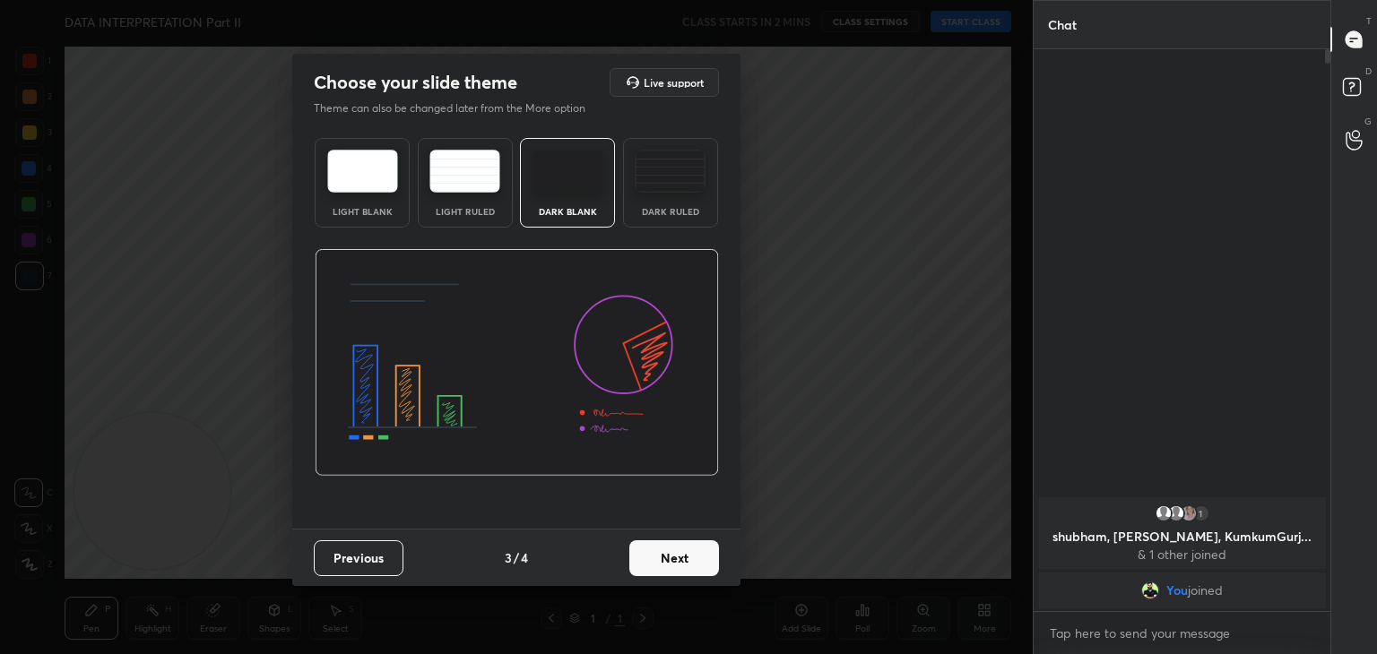
click at [693, 562] on button "Next" at bounding box center [674, 559] width 90 height 36
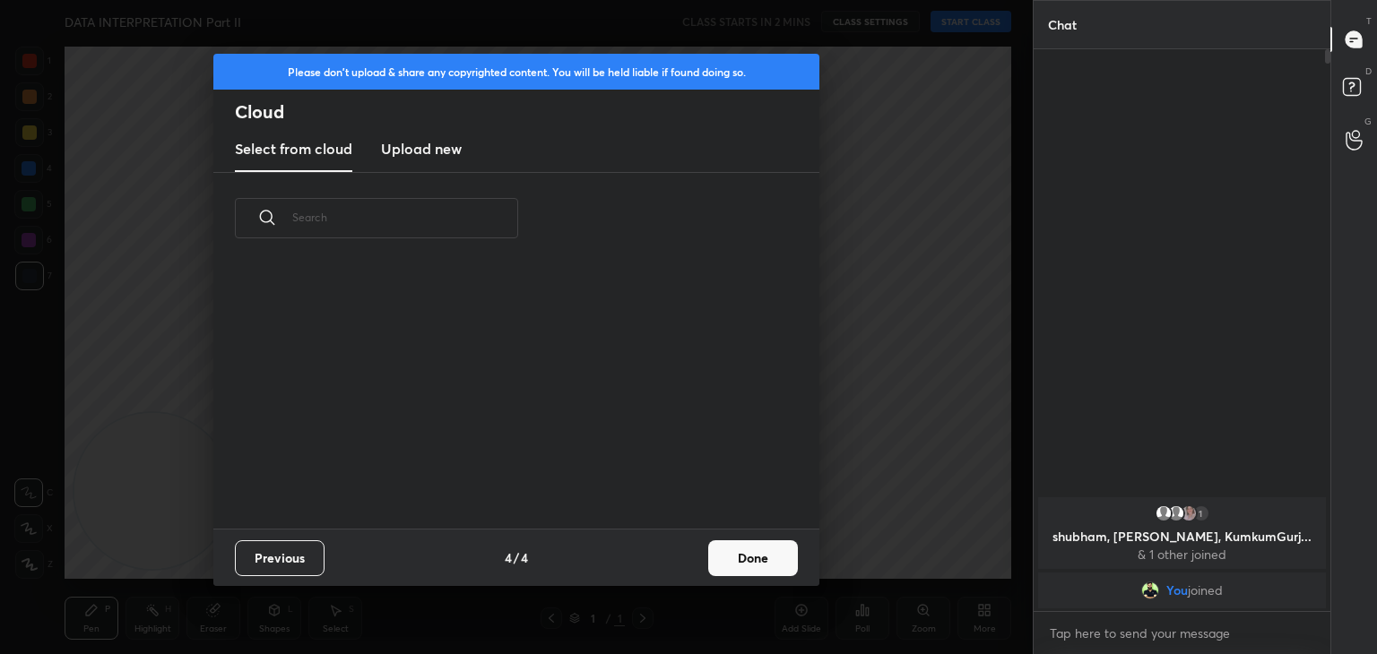
click at [693, 562] on div "Previous 4 / 4 Done" at bounding box center [516, 557] width 606 height 57
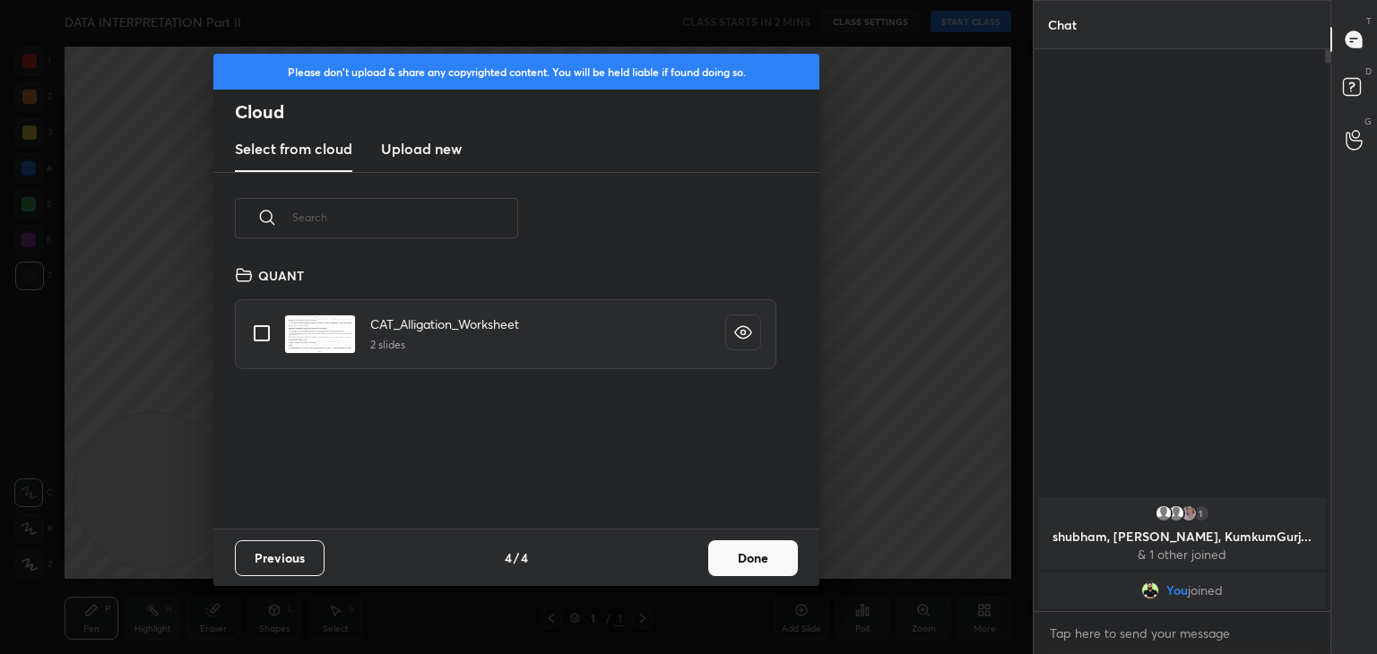
scroll to position [265, 576]
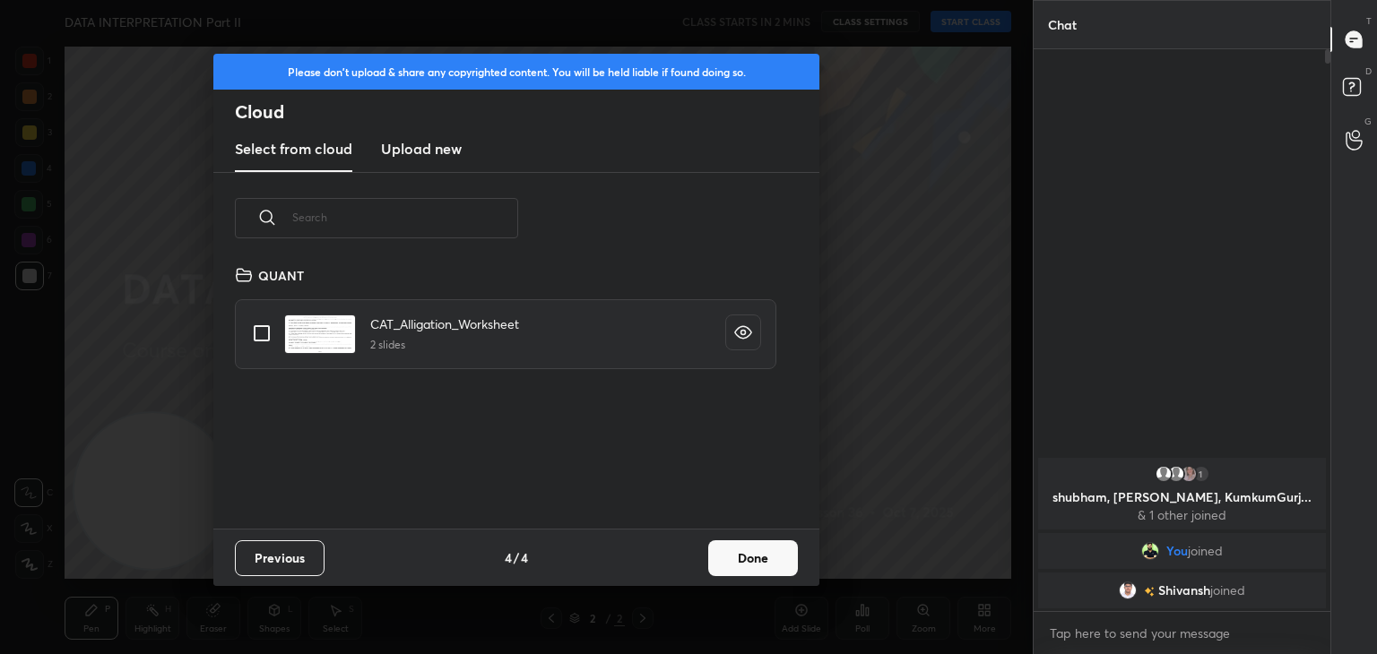
click at [724, 562] on button "Done" at bounding box center [753, 559] width 90 height 36
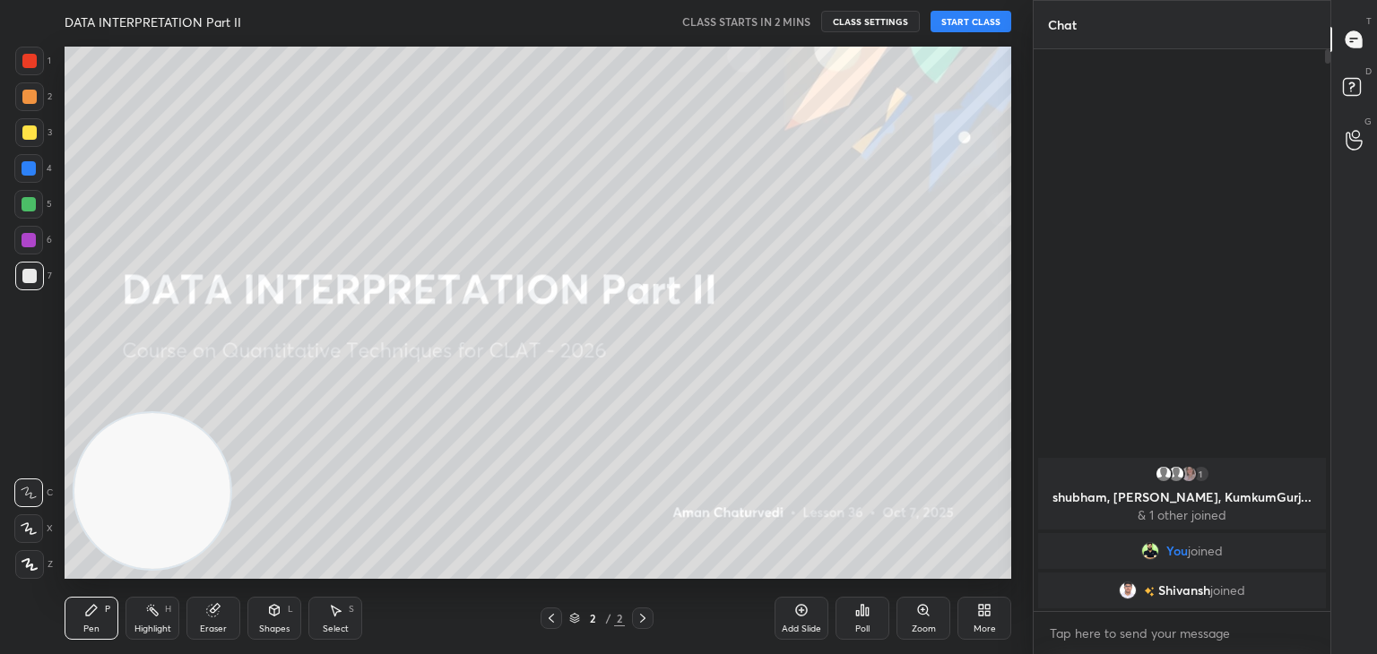
click at [977, 27] on button "START CLASS" at bounding box center [971, 22] width 81 height 22
click at [1376, 401] on div "T Messages (T) D Doubts (D) G Raise Hand (G)" at bounding box center [1353, 327] width 47 height 654
click at [34, 206] on div at bounding box center [29, 204] width 14 height 14
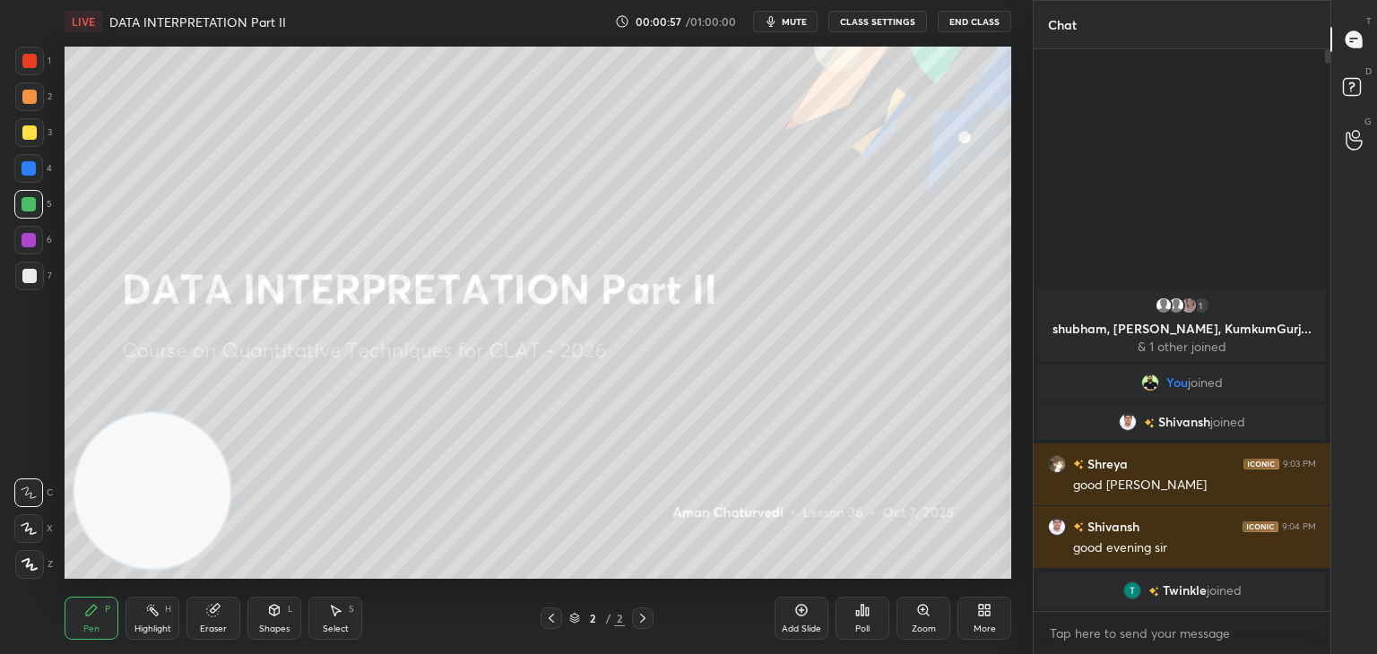
click at [211, 616] on icon at bounding box center [213, 611] width 12 height 12
click at [30, 567] on span "Erase all" at bounding box center [28, 565] width 27 height 13
click at [101, 623] on div "Pen P" at bounding box center [92, 618] width 54 height 43
click at [30, 271] on div at bounding box center [29, 276] width 14 height 14
click at [31, 236] on div at bounding box center [29, 240] width 14 height 14
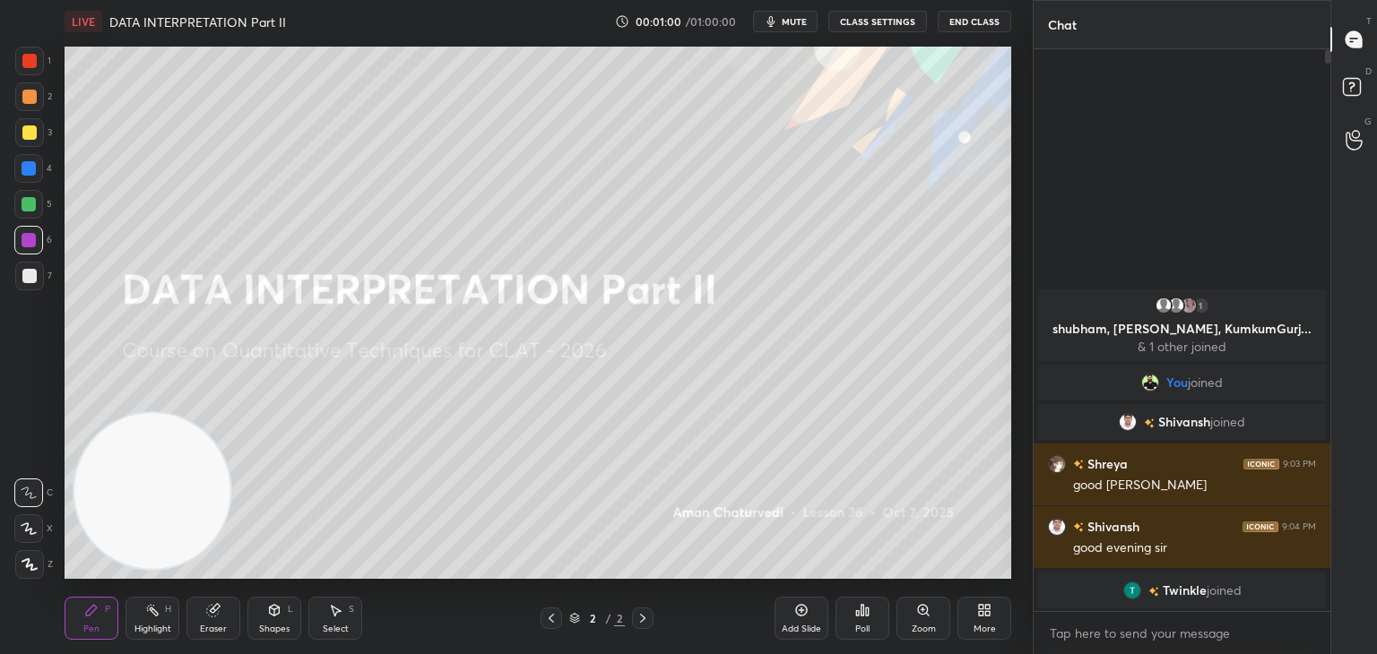
click at [32, 205] on div at bounding box center [29, 204] width 14 height 14
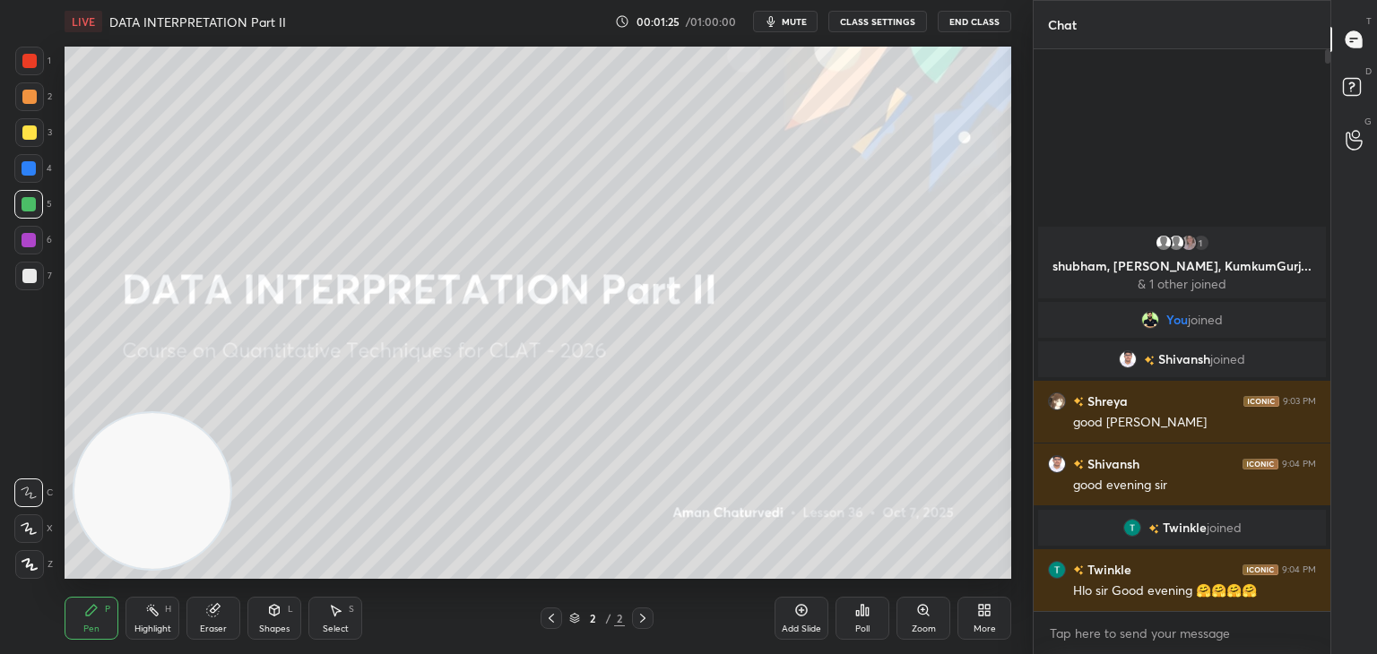
click at [221, 640] on div "Pen P Highlight H Eraser Shapes L Select S 2 / 2 Add Slide Poll Zoom More" at bounding box center [538, 619] width 947 height 72
click at [225, 625] on div "Eraser" at bounding box center [213, 629] width 27 height 9
click at [25, 568] on span "Erase all" at bounding box center [28, 565] width 27 height 13
click at [104, 620] on div "Pen P" at bounding box center [92, 618] width 54 height 43
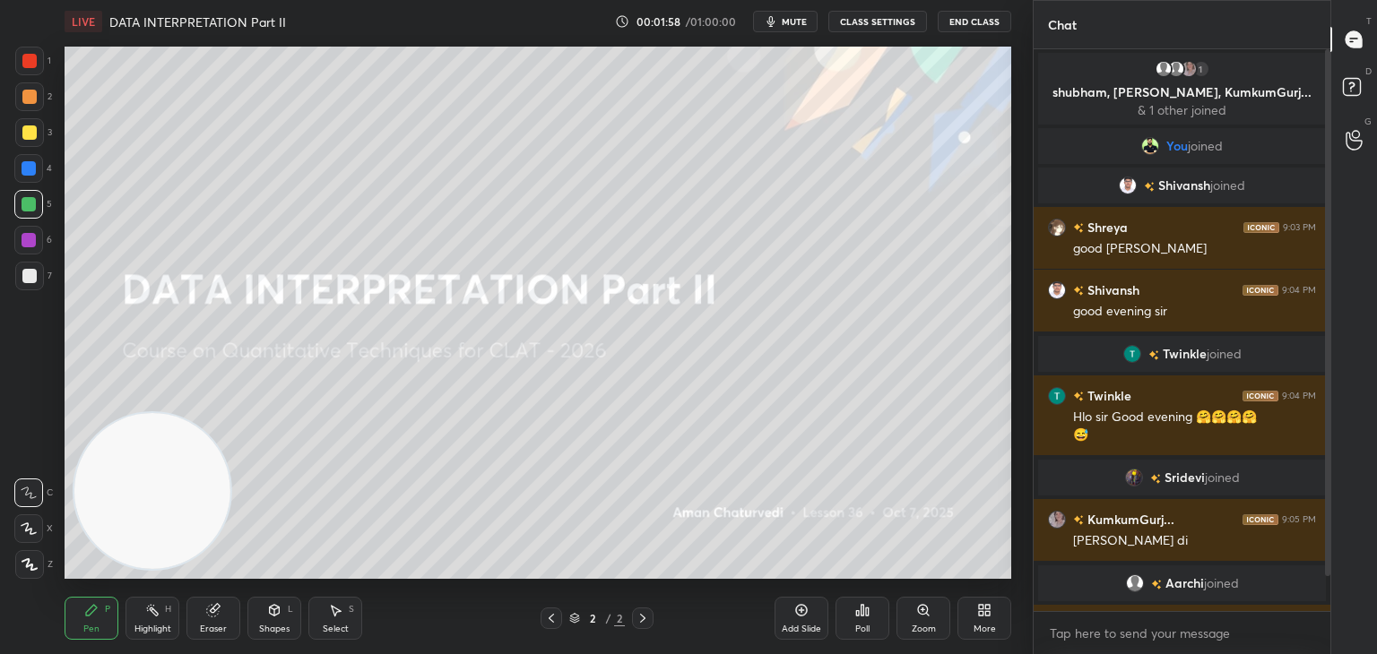
scroll to position [56, 0]
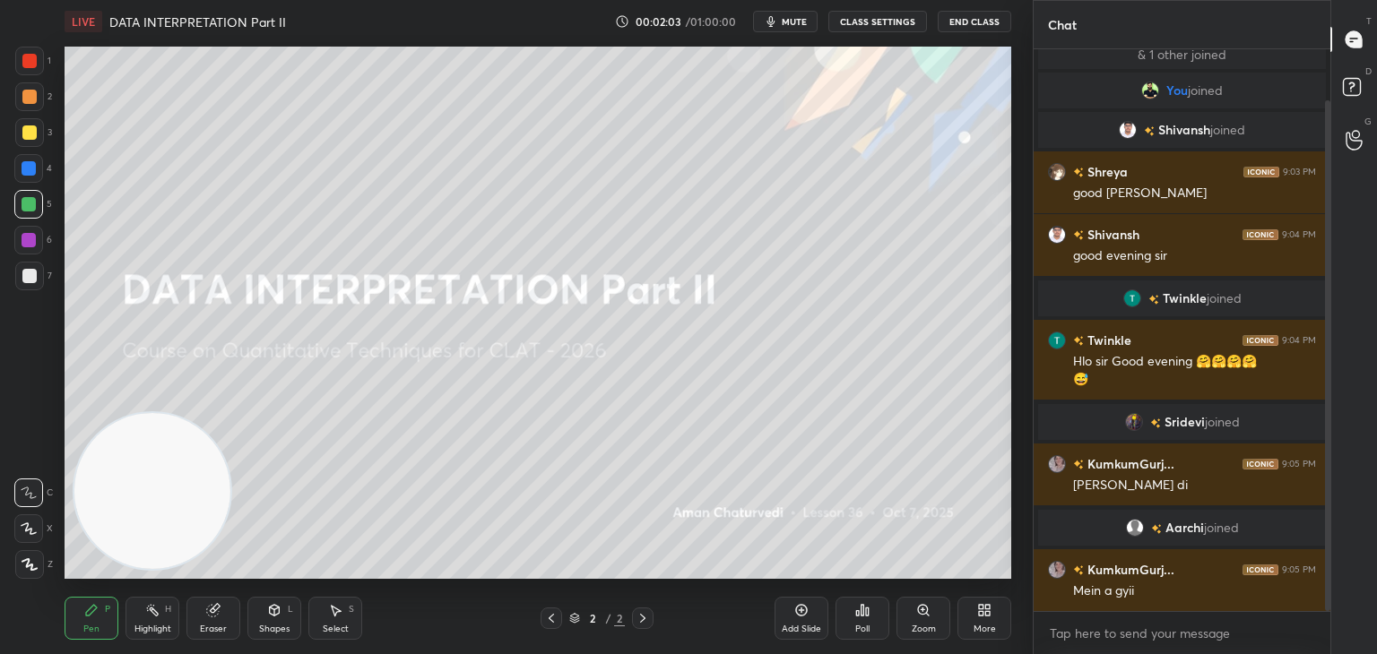
click at [807, 22] on span "mute" at bounding box center [794, 21] width 25 height 13
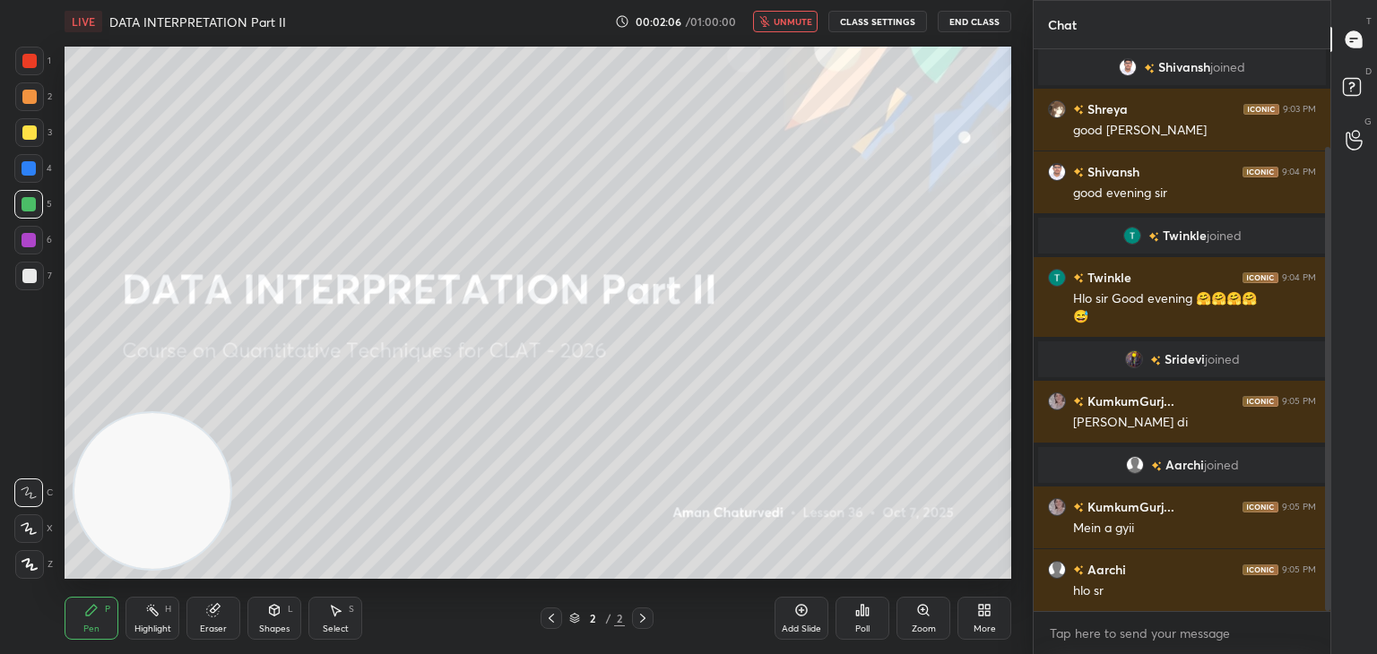
scroll to position [181, 0]
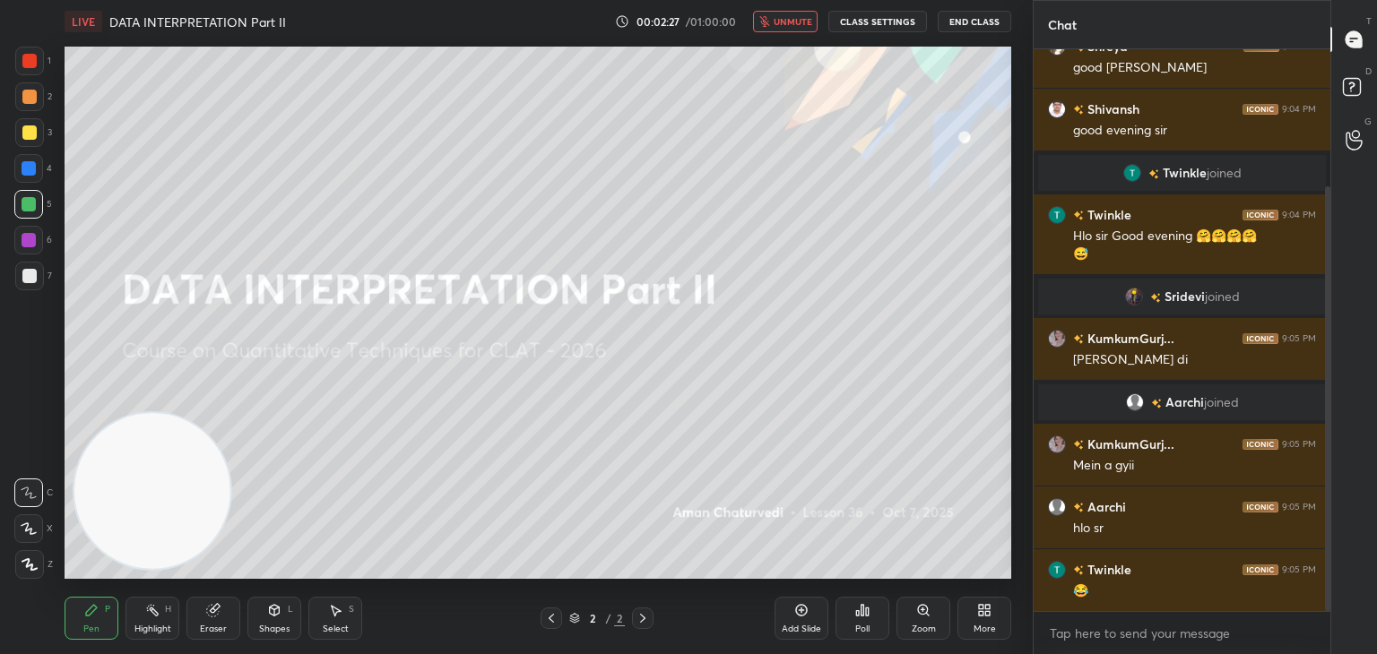
click at [778, 18] on span "unmute" at bounding box center [793, 21] width 39 height 13
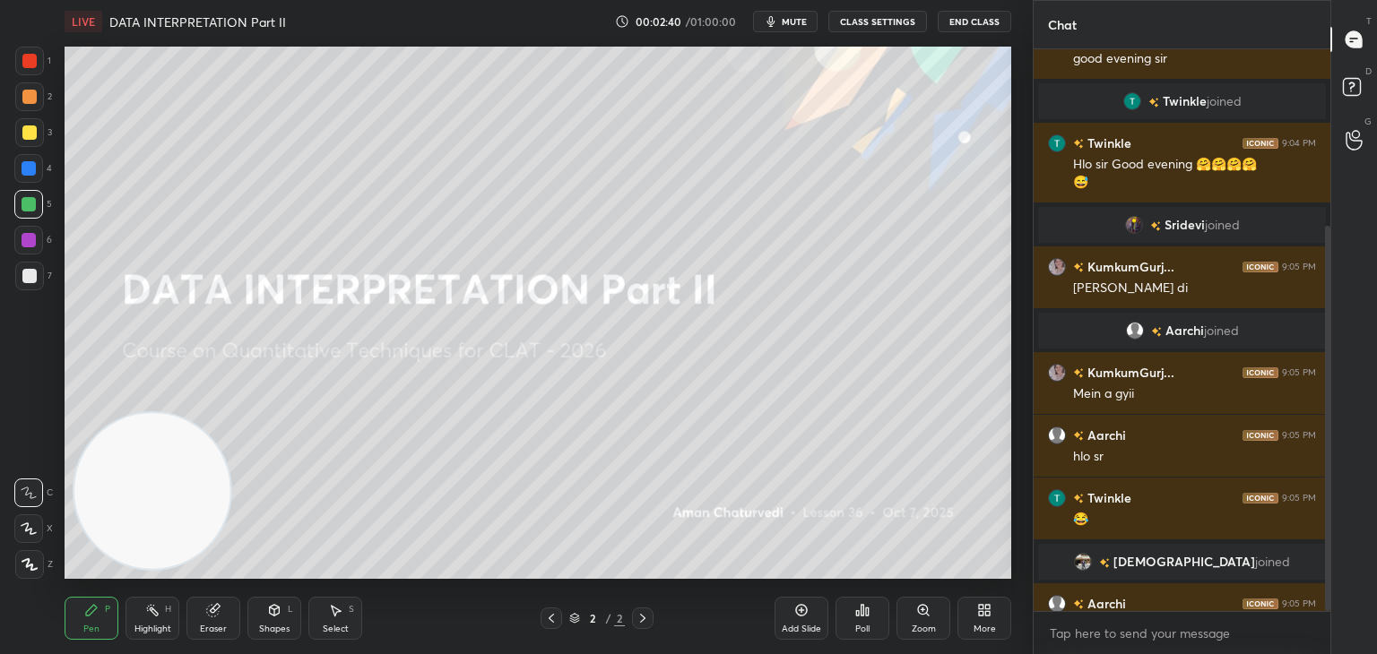
scroll to position [258, 0]
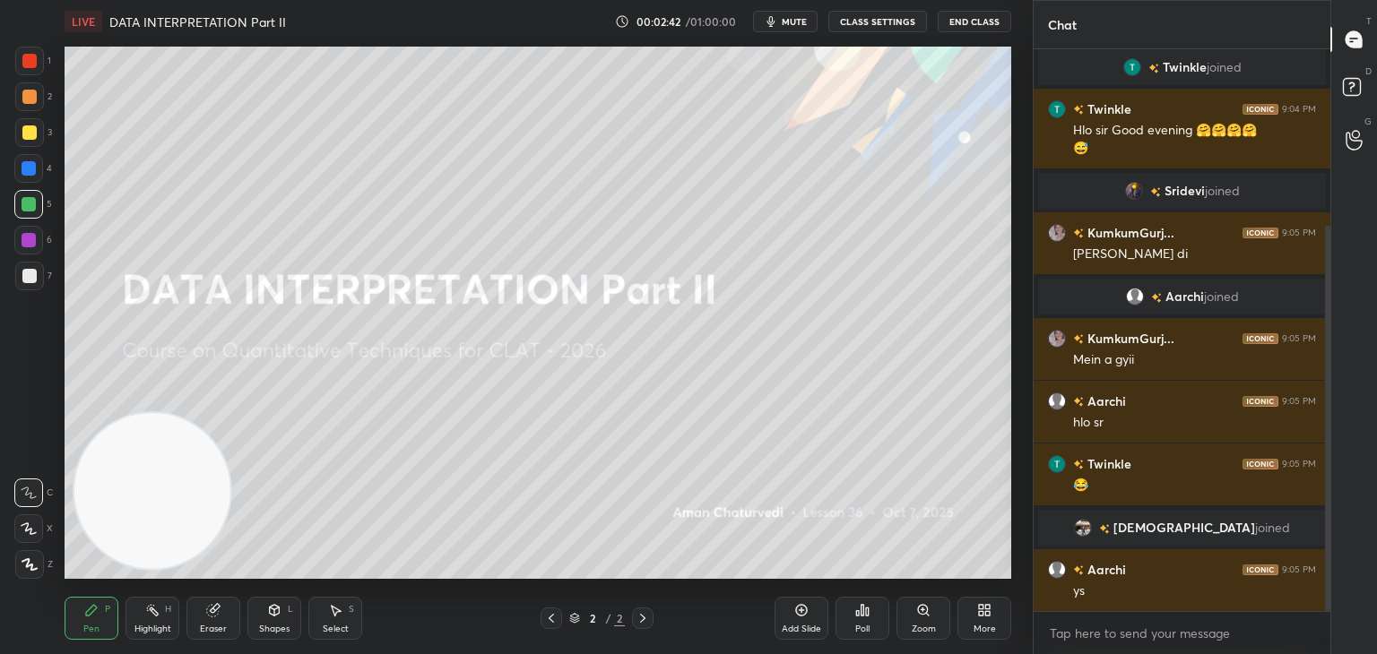
click at [212, 633] on div "Eraser" at bounding box center [213, 629] width 27 height 9
click at [35, 568] on span "Erase all" at bounding box center [28, 565] width 27 height 13
click at [79, 610] on div "Pen P" at bounding box center [92, 618] width 54 height 43
click at [815, 623] on div "Add Slide" at bounding box center [802, 618] width 54 height 43
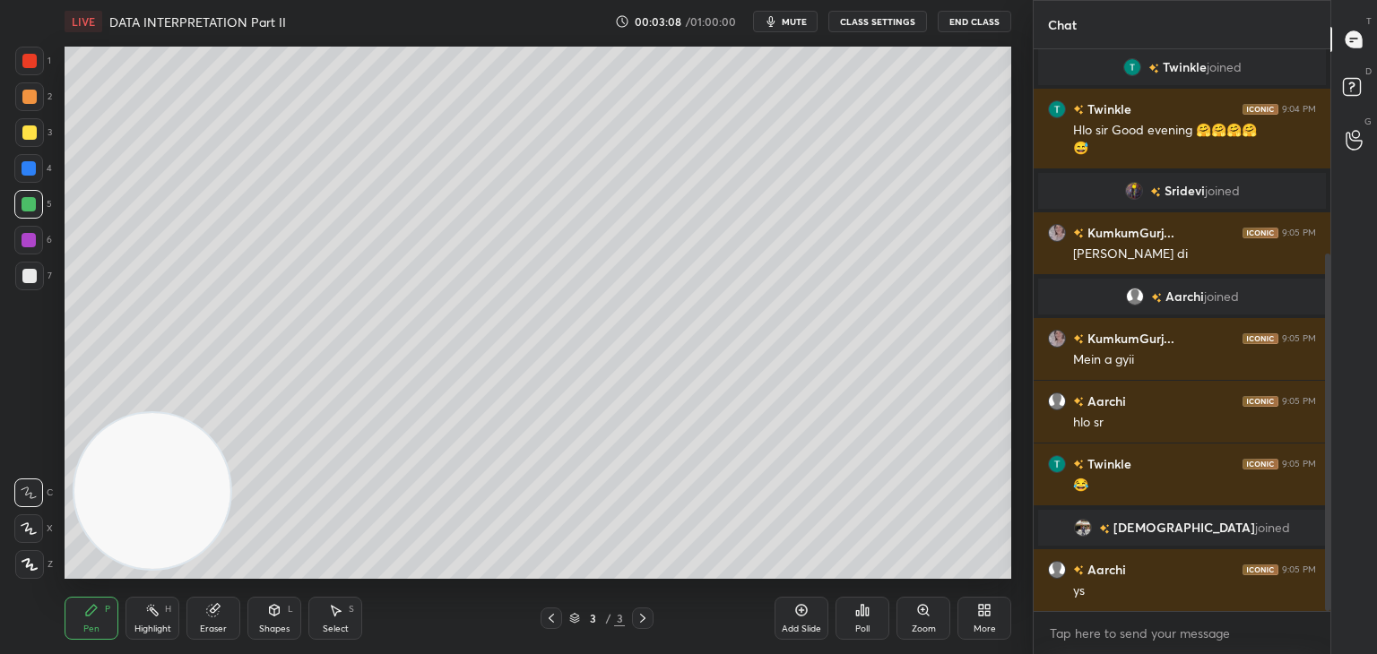
scroll to position [321, 0]
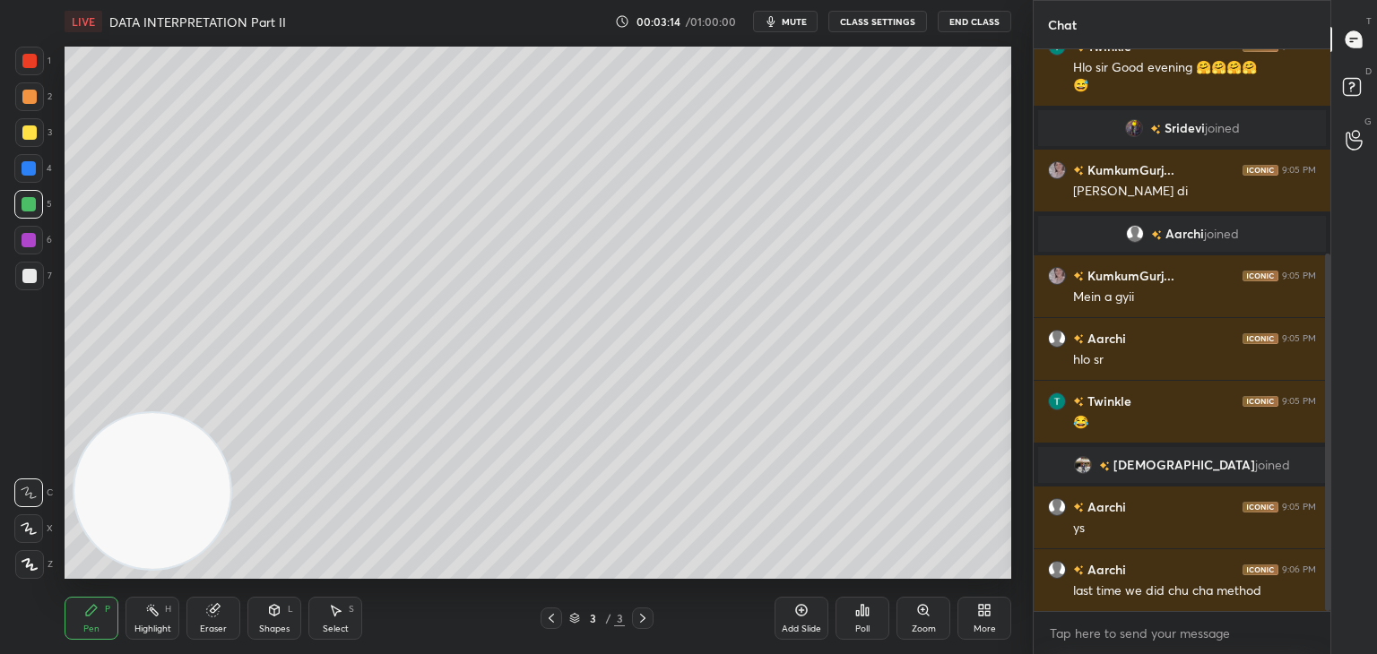
click at [969, 632] on div "More" at bounding box center [984, 618] width 54 height 43
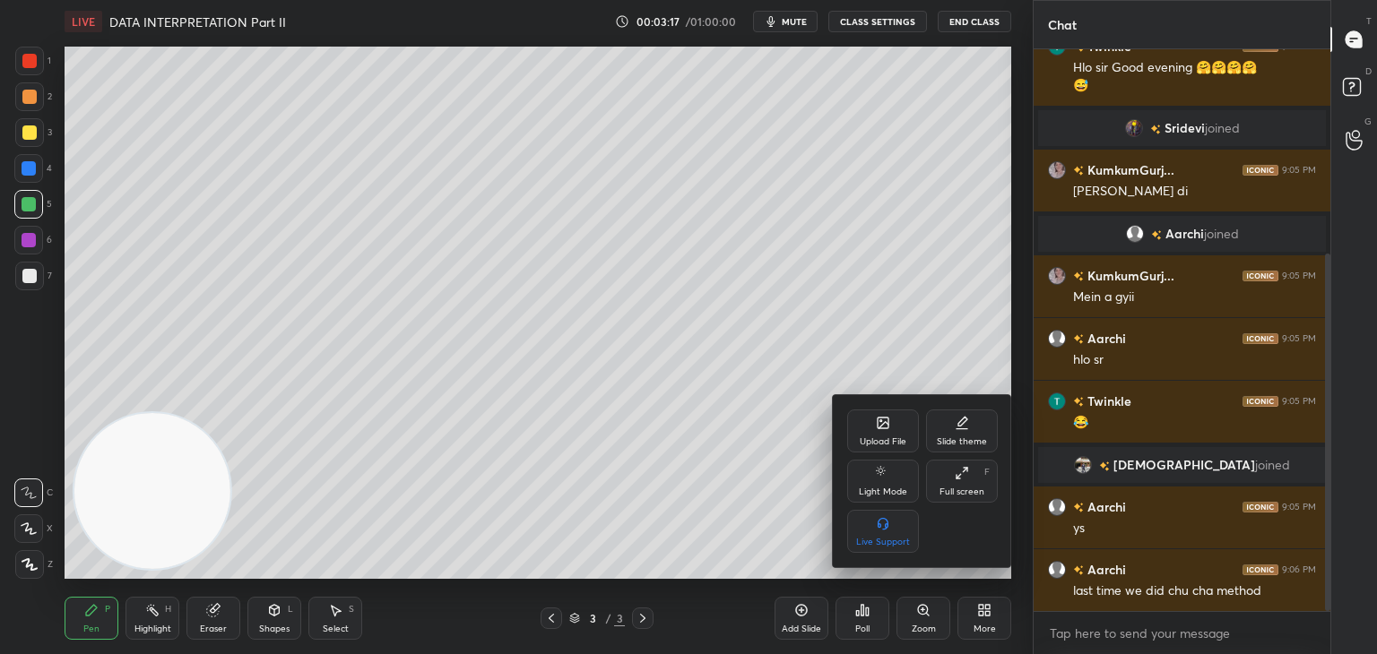
click at [881, 440] on div "Upload File" at bounding box center [883, 441] width 47 height 9
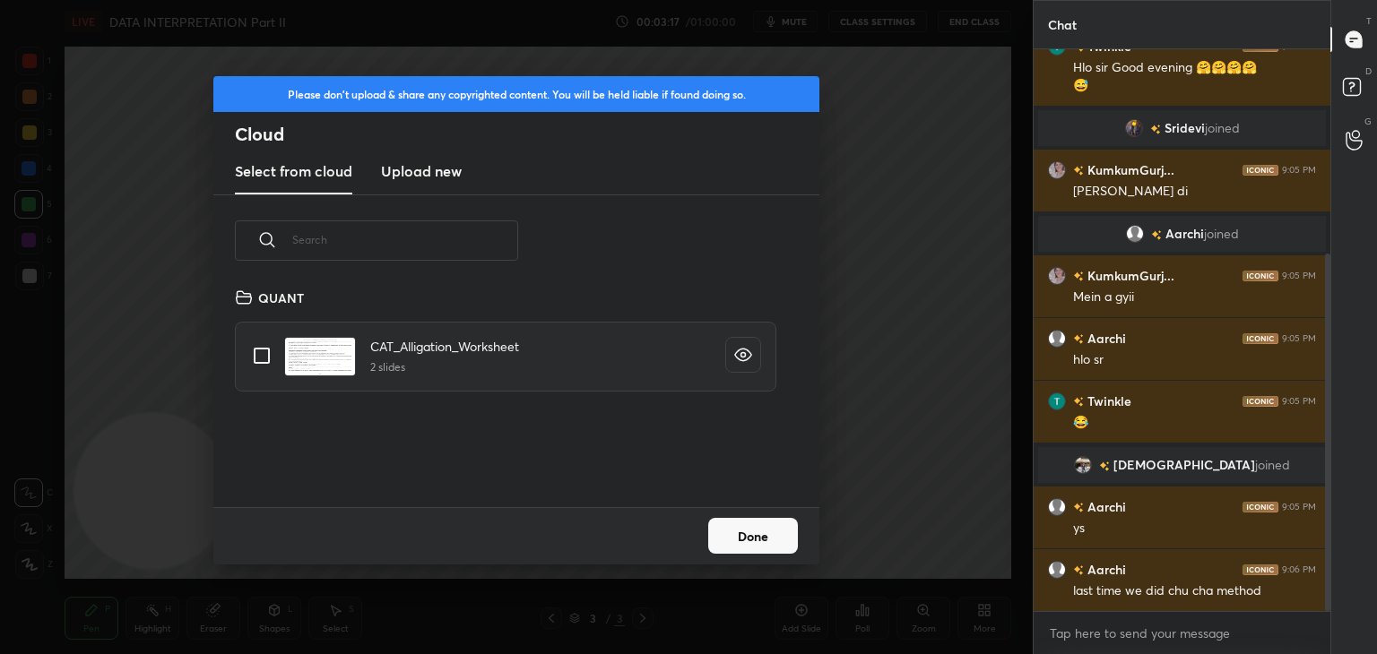
scroll to position [221, 576]
click at [434, 169] on h3 "Upload new" at bounding box center [421, 171] width 81 height 22
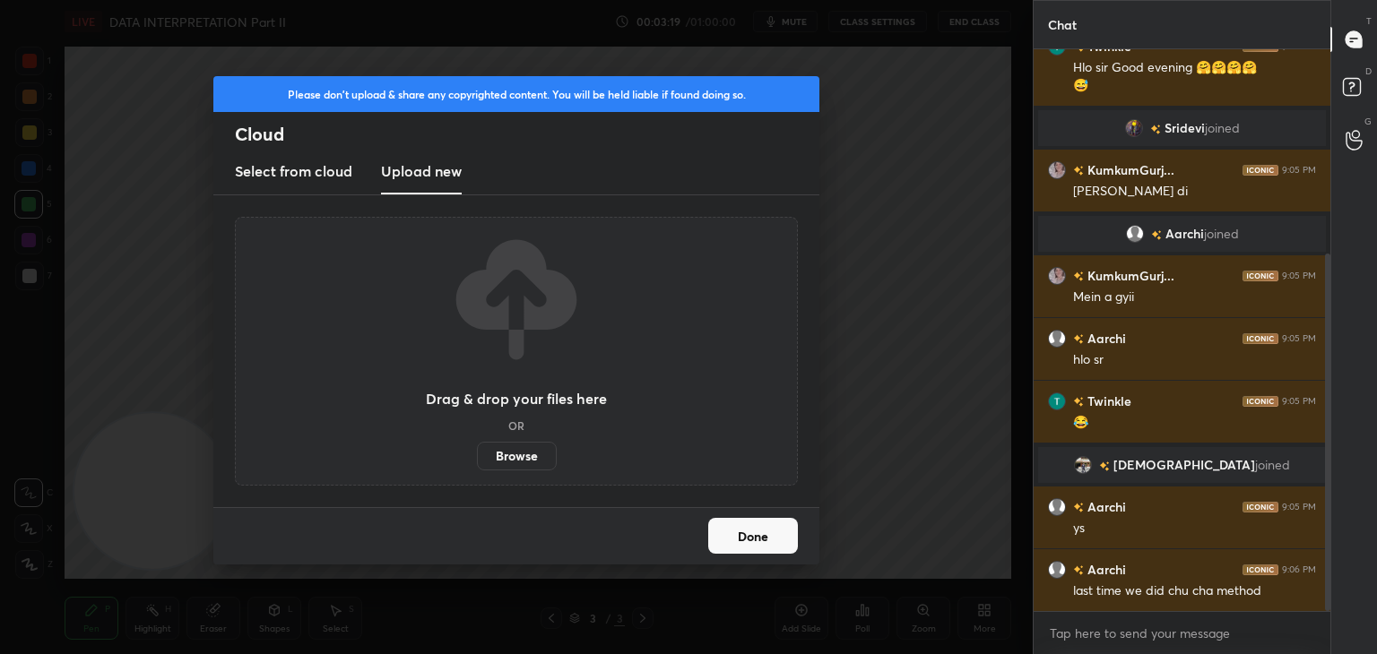
click at [516, 459] on label "Browse" at bounding box center [517, 456] width 80 height 29
click at [477, 459] on input "Browse" at bounding box center [477, 456] width 0 height 29
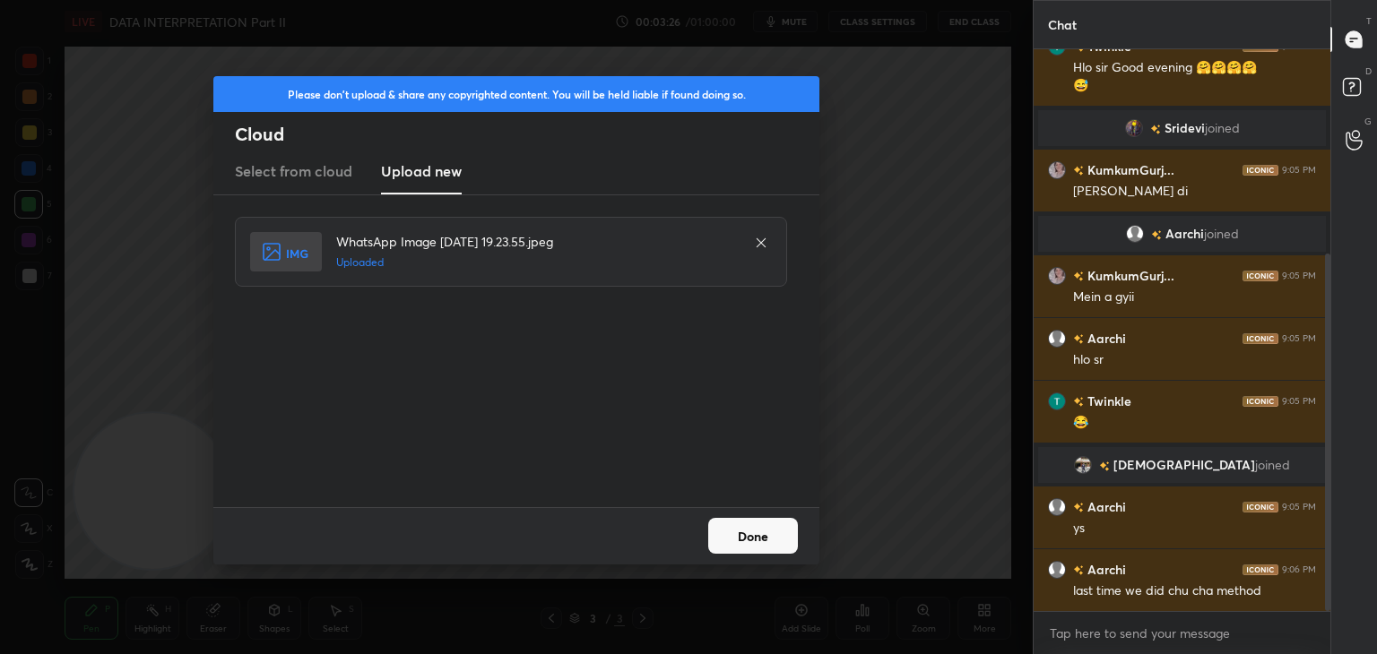
click at [765, 550] on button "Done" at bounding box center [753, 536] width 90 height 36
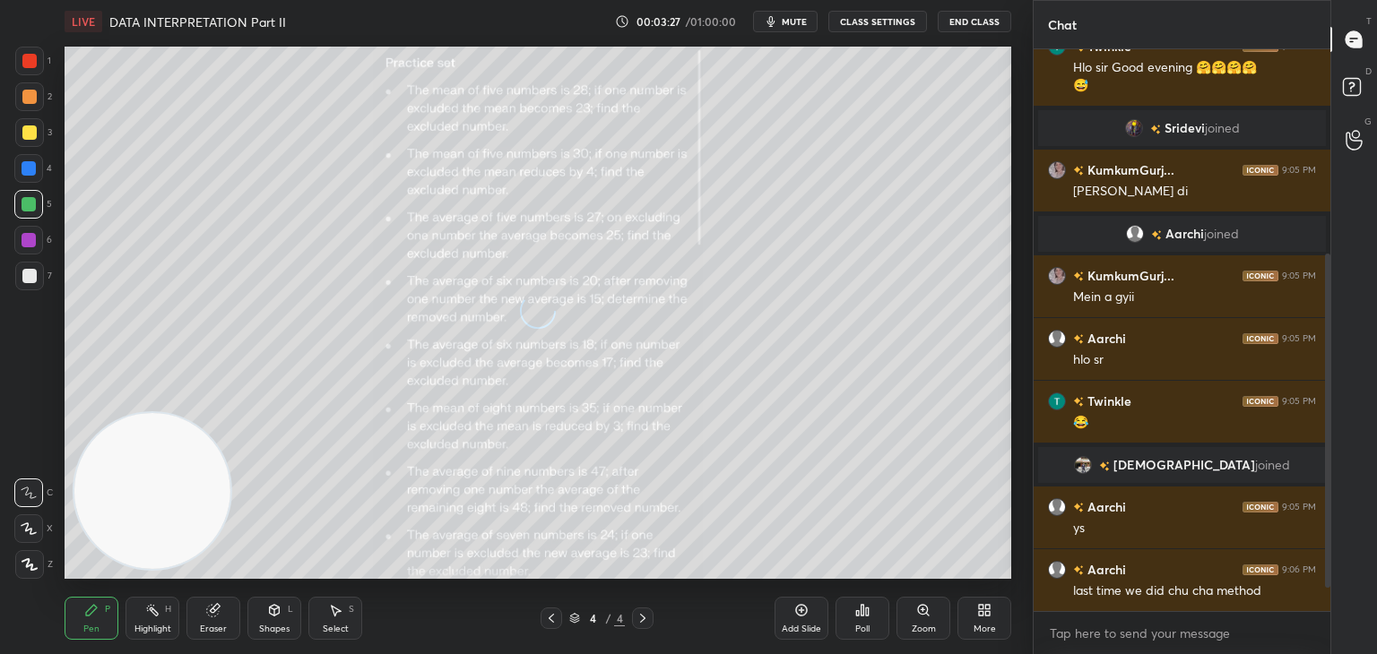
scroll to position [384, 0]
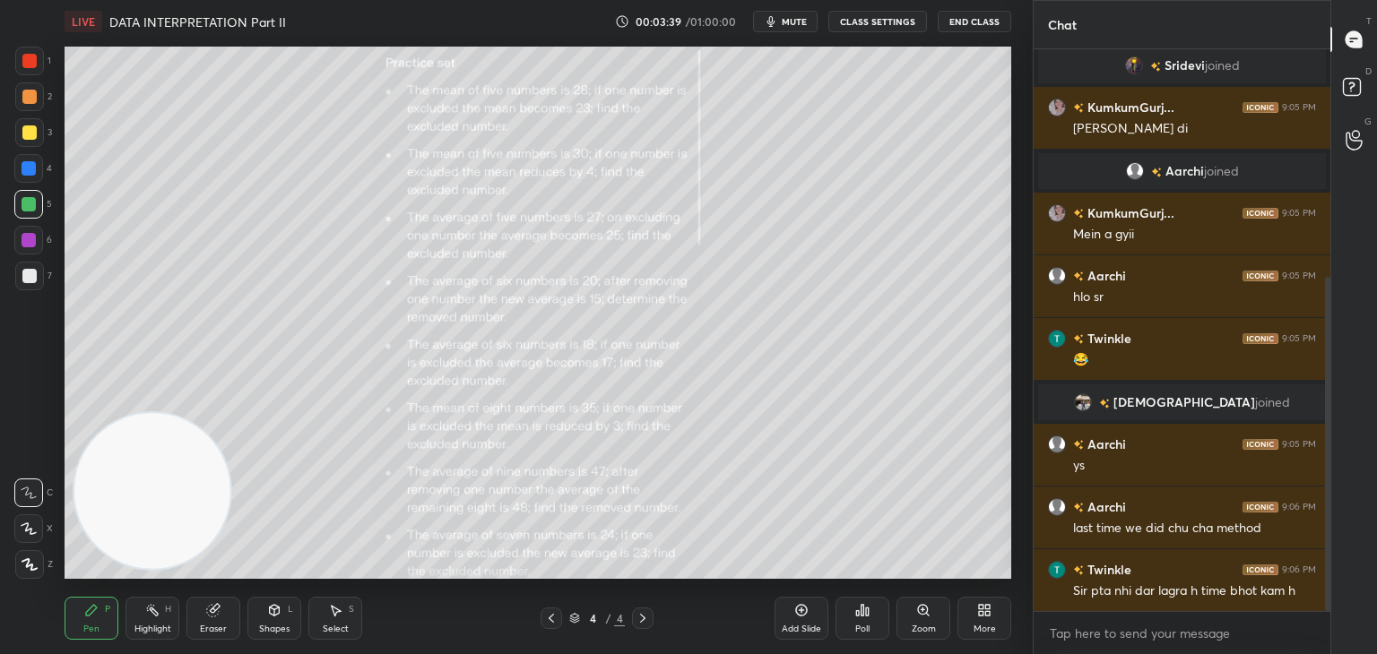
click at [36, 272] on div at bounding box center [29, 276] width 14 height 14
click at [934, 615] on div "Zoom" at bounding box center [924, 618] width 54 height 43
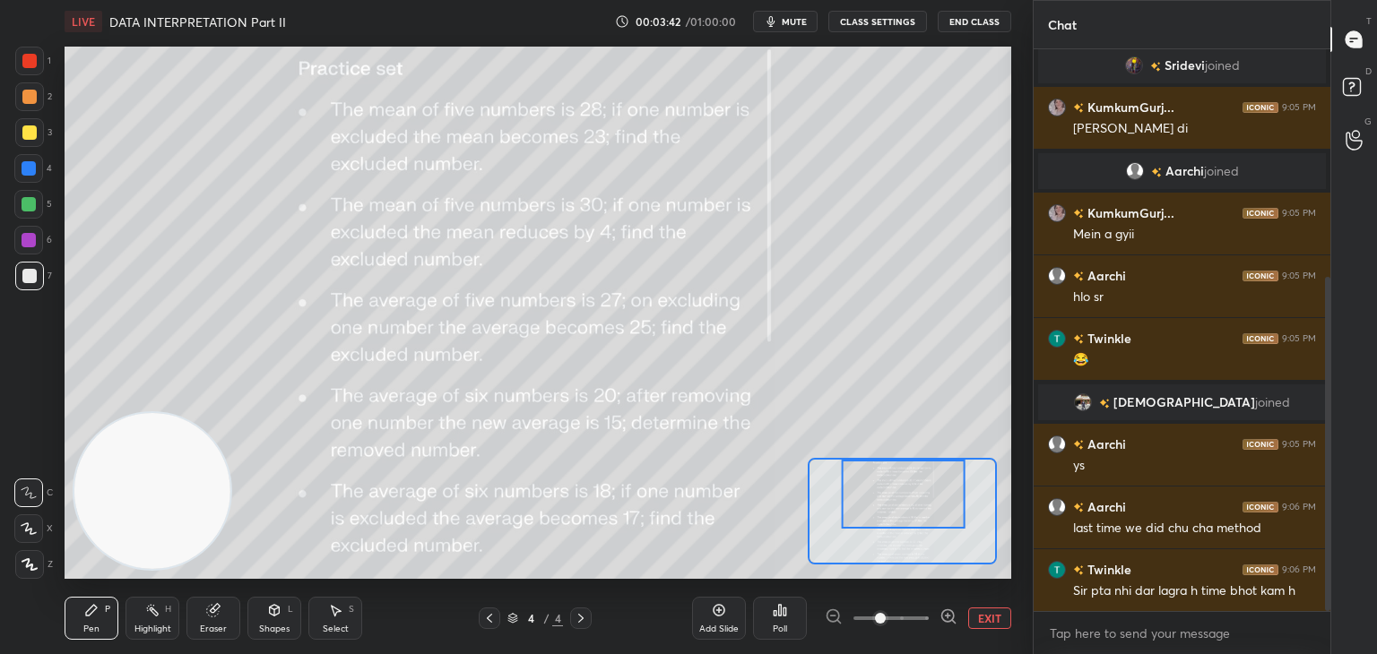
click at [953, 614] on icon at bounding box center [948, 617] width 12 height 12
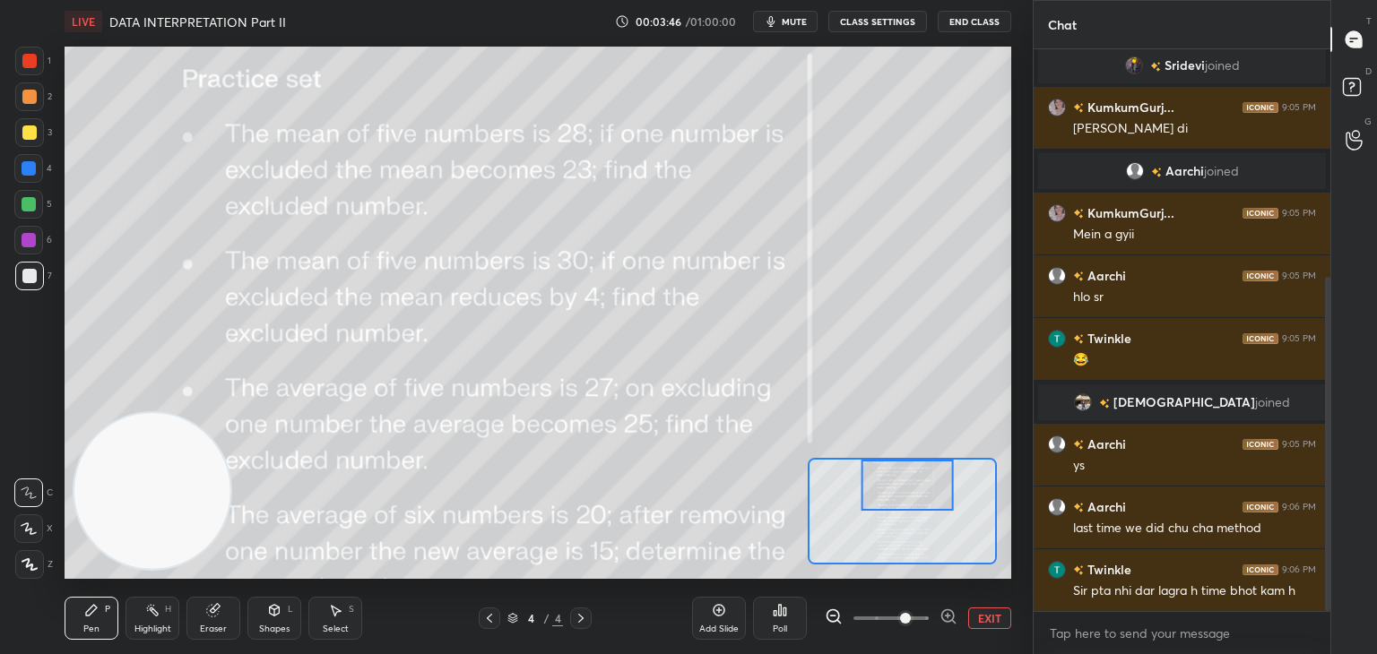
click at [29, 68] on div at bounding box center [29, 61] width 14 height 14
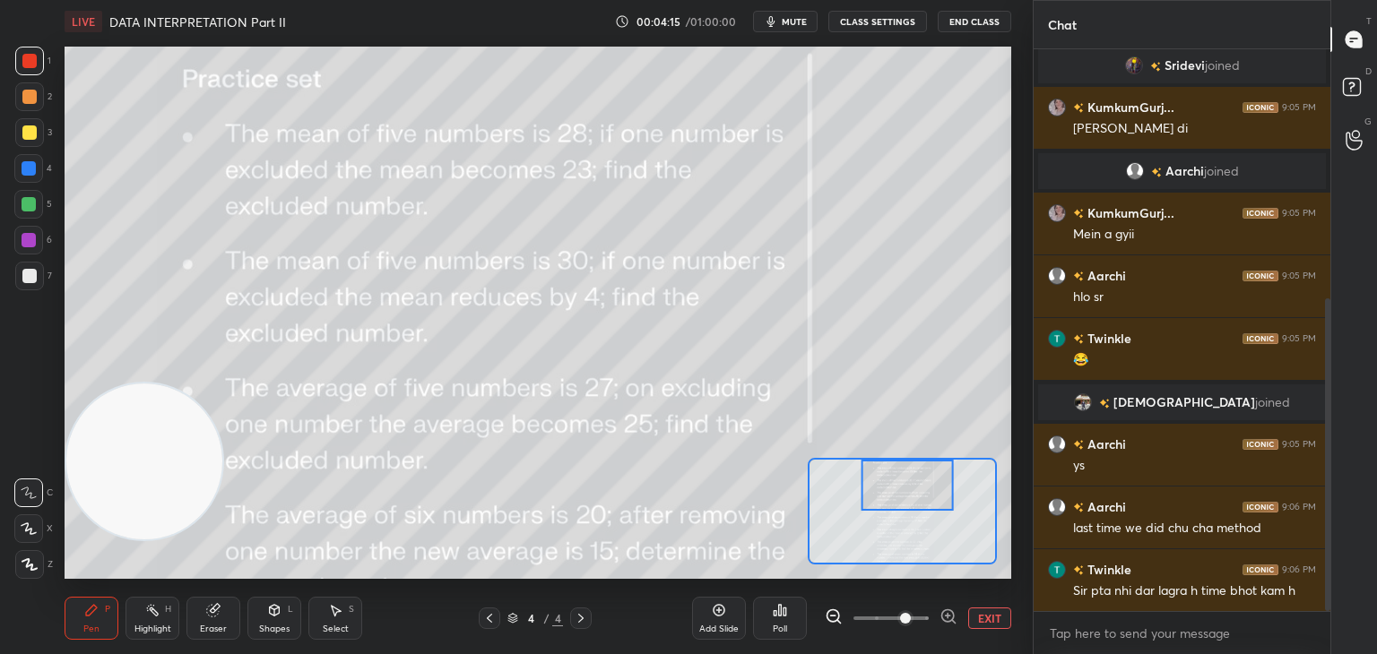
scroll to position [446, 0]
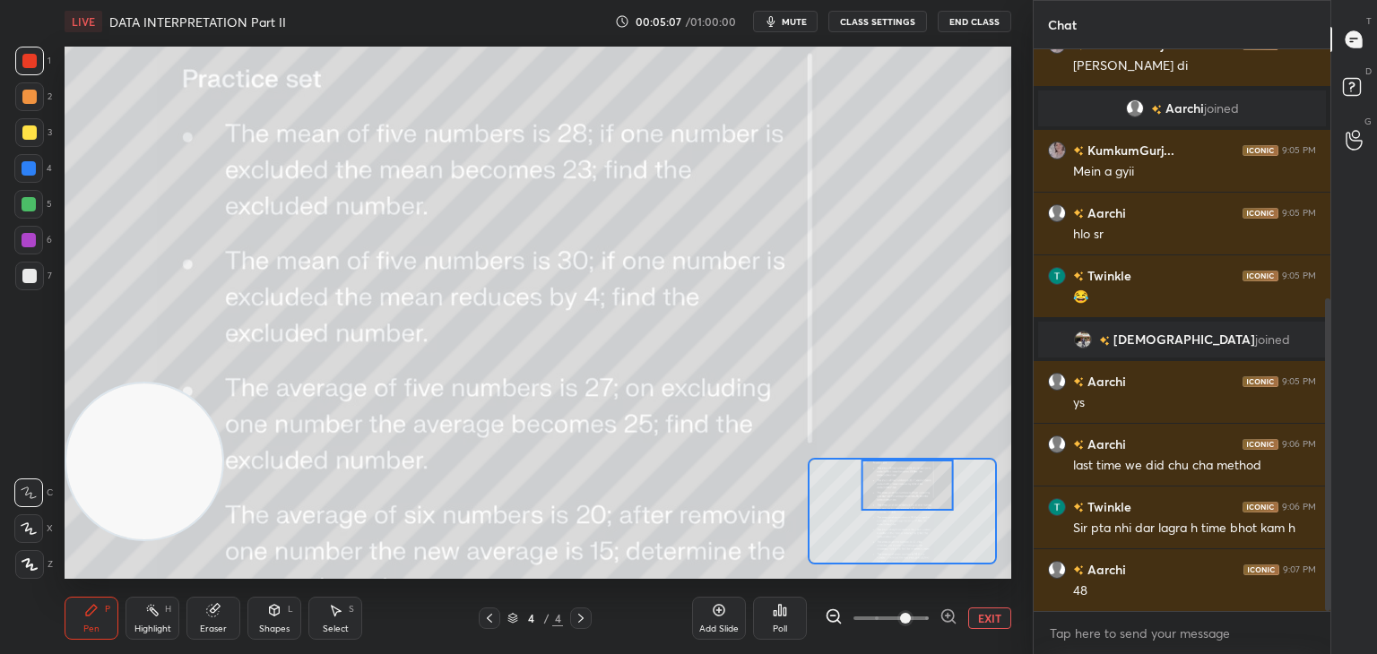
click at [208, 619] on div "Eraser" at bounding box center [213, 618] width 54 height 43
click at [28, 568] on span "Erase all" at bounding box center [28, 565] width 27 height 13
click at [79, 606] on div "Pen P" at bounding box center [92, 618] width 54 height 43
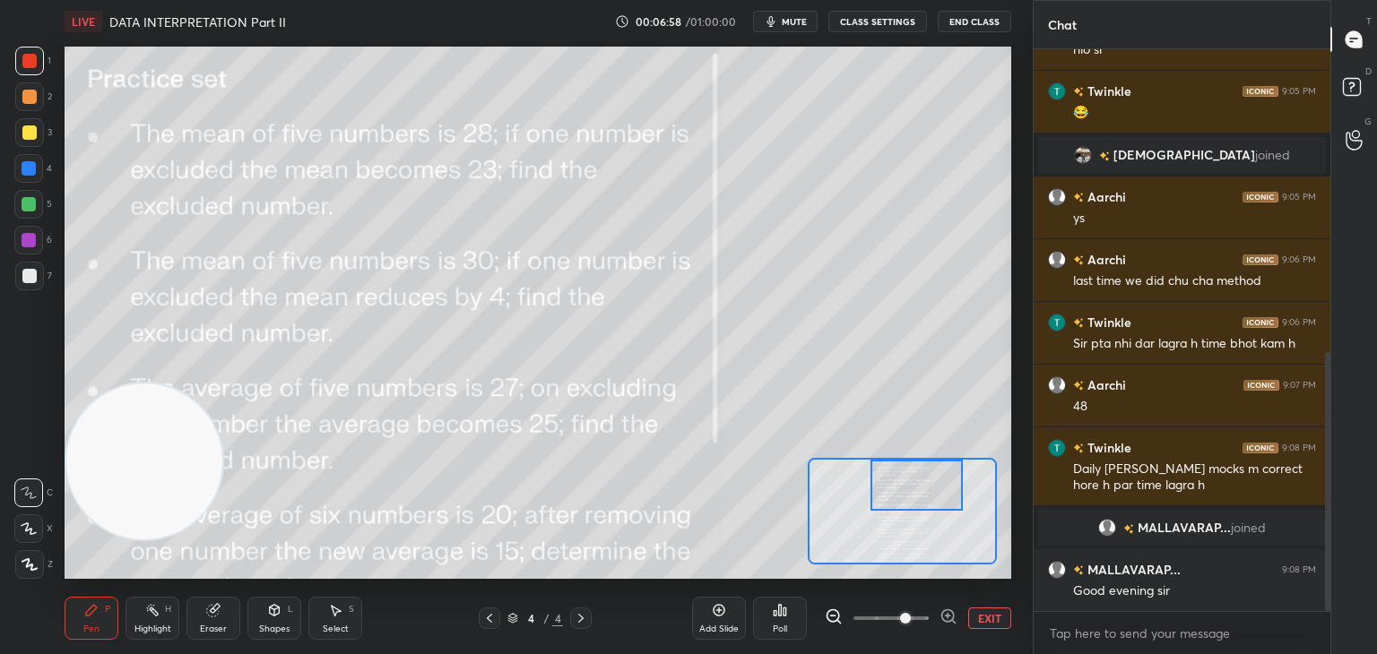
scroll to position [723, 0]
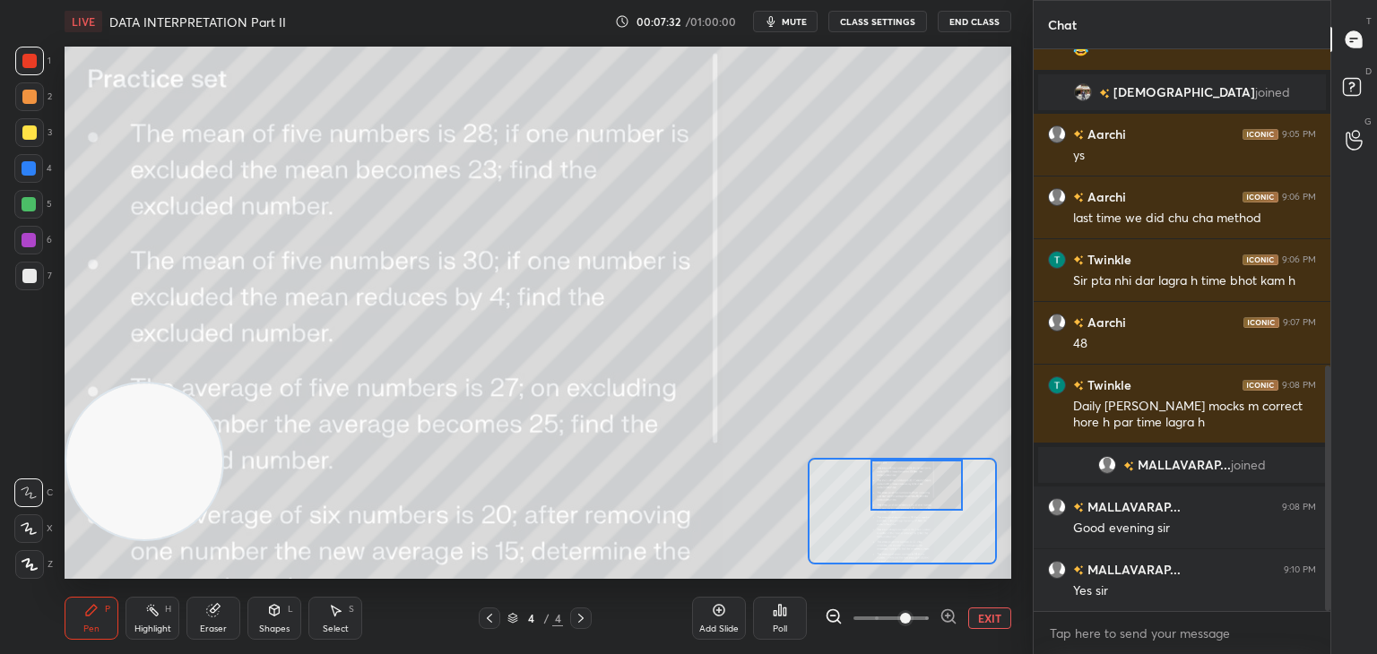
click at [37, 134] on div at bounding box center [29, 132] width 29 height 29
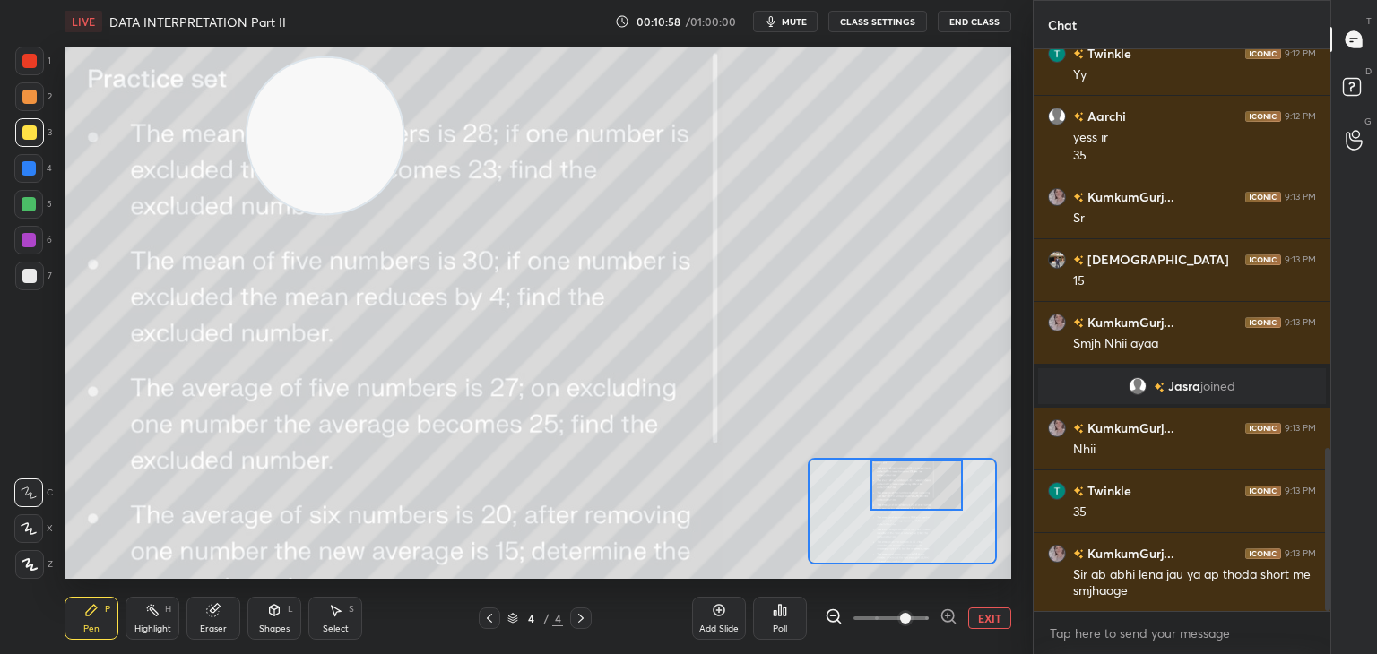
scroll to position [1381, 0]
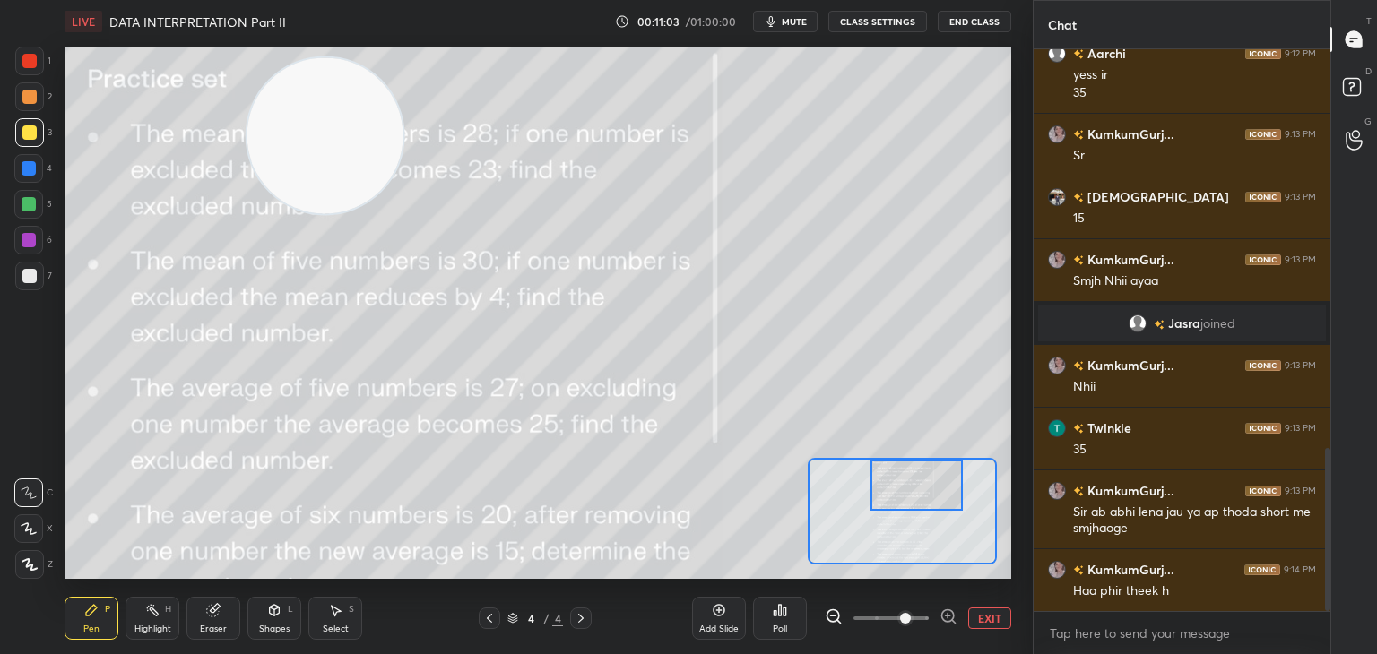
click at [726, 621] on div "Add Slide" at bounding box center [719, 618] width 54 height 43
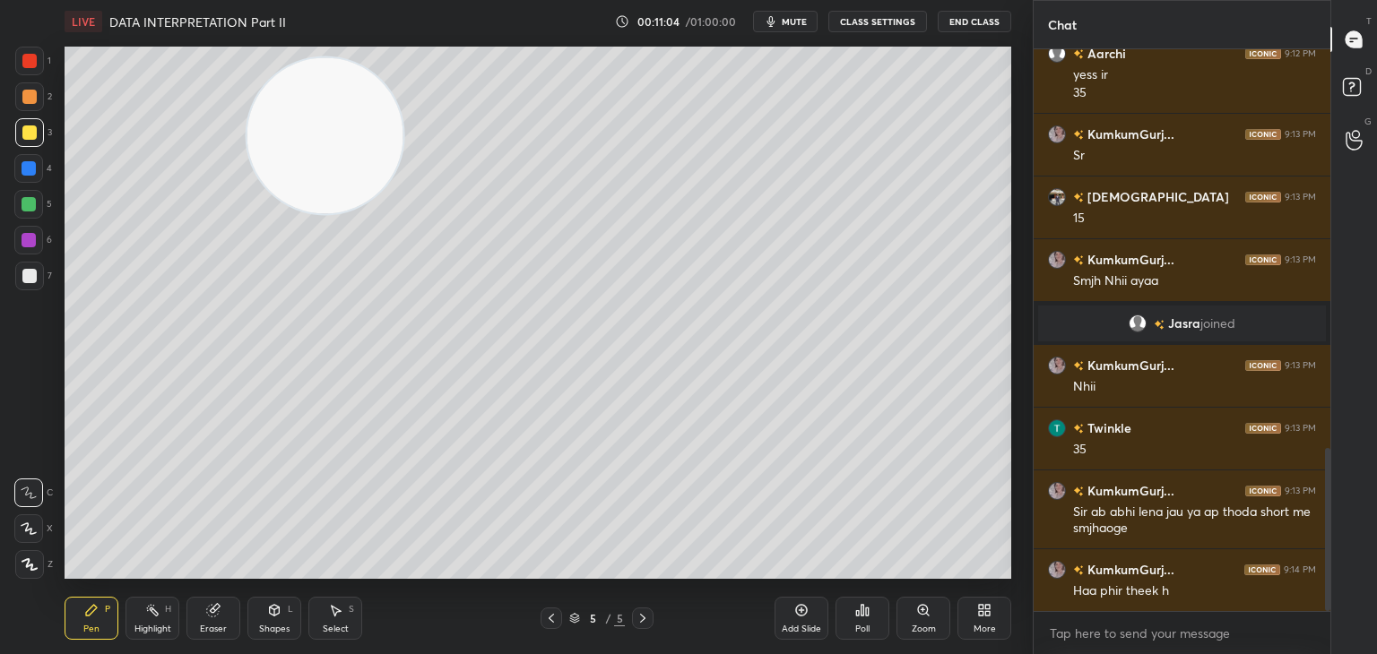
click at [330, 169] on video at bounding box center [325, 135] width 156 height 156
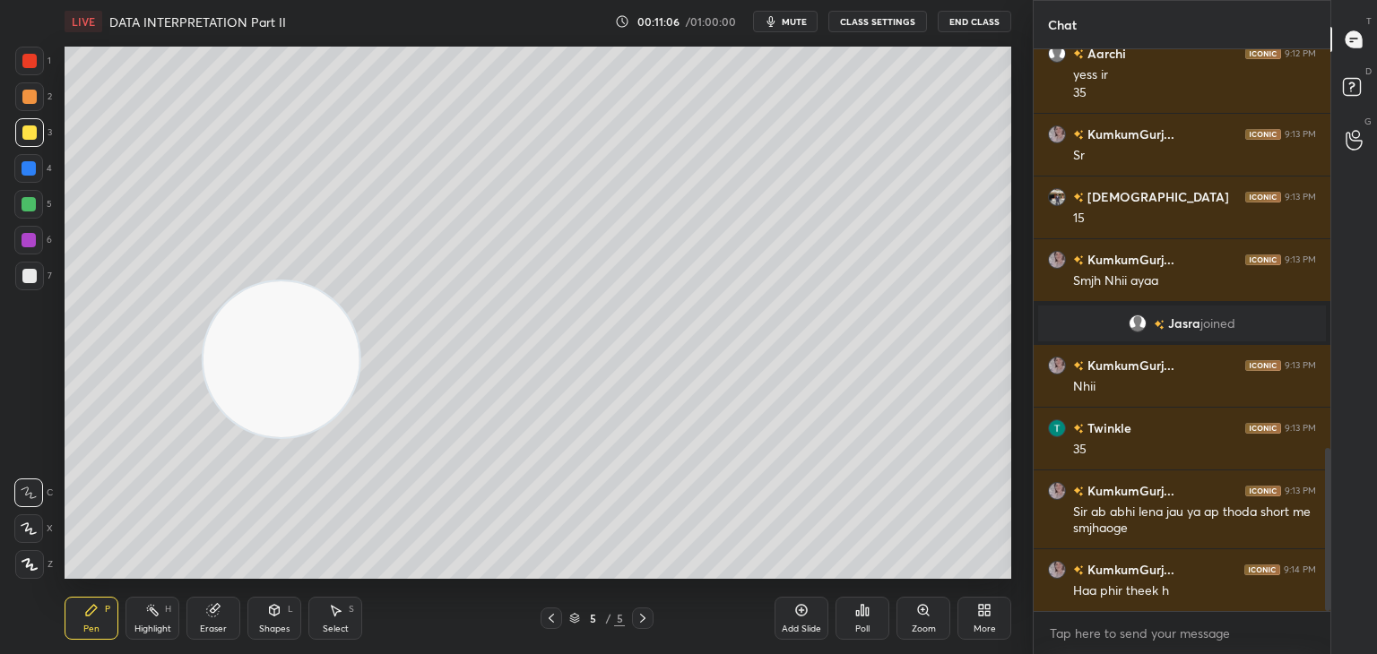
click at [28, 65] on div at bounding box center [29, 61] width 14 height 14
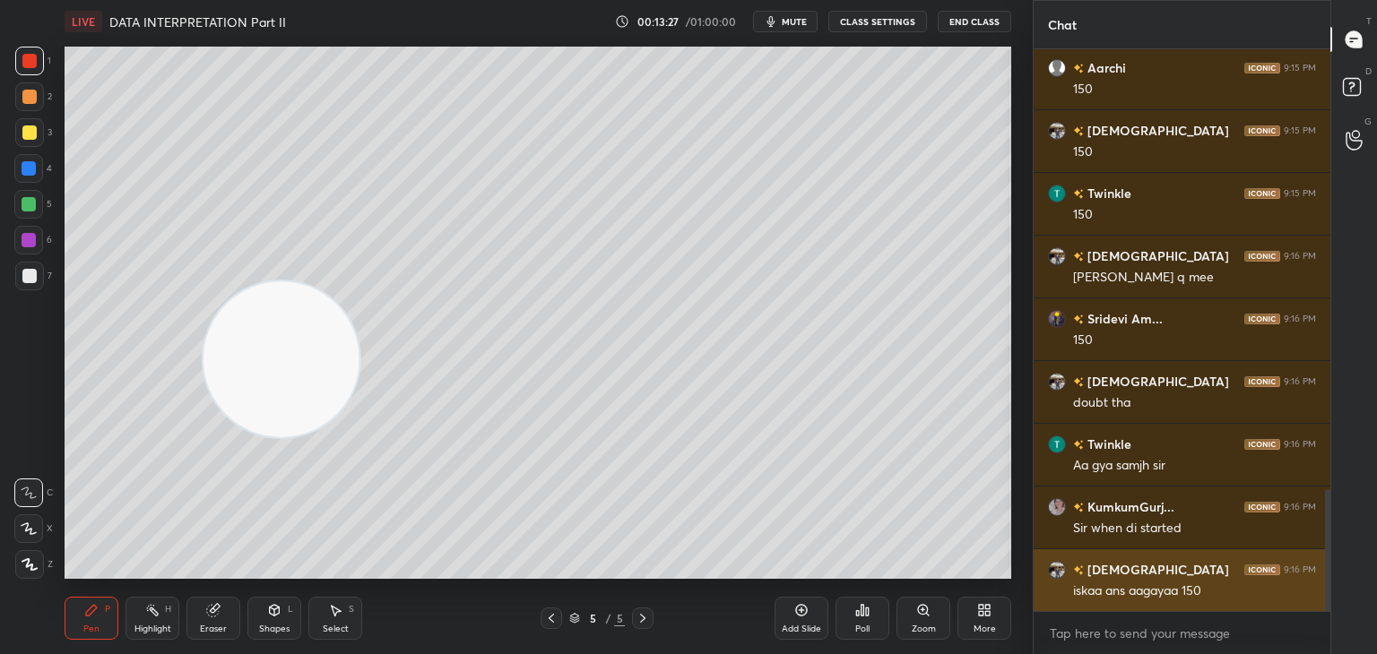
scroll to position [2089, 0]
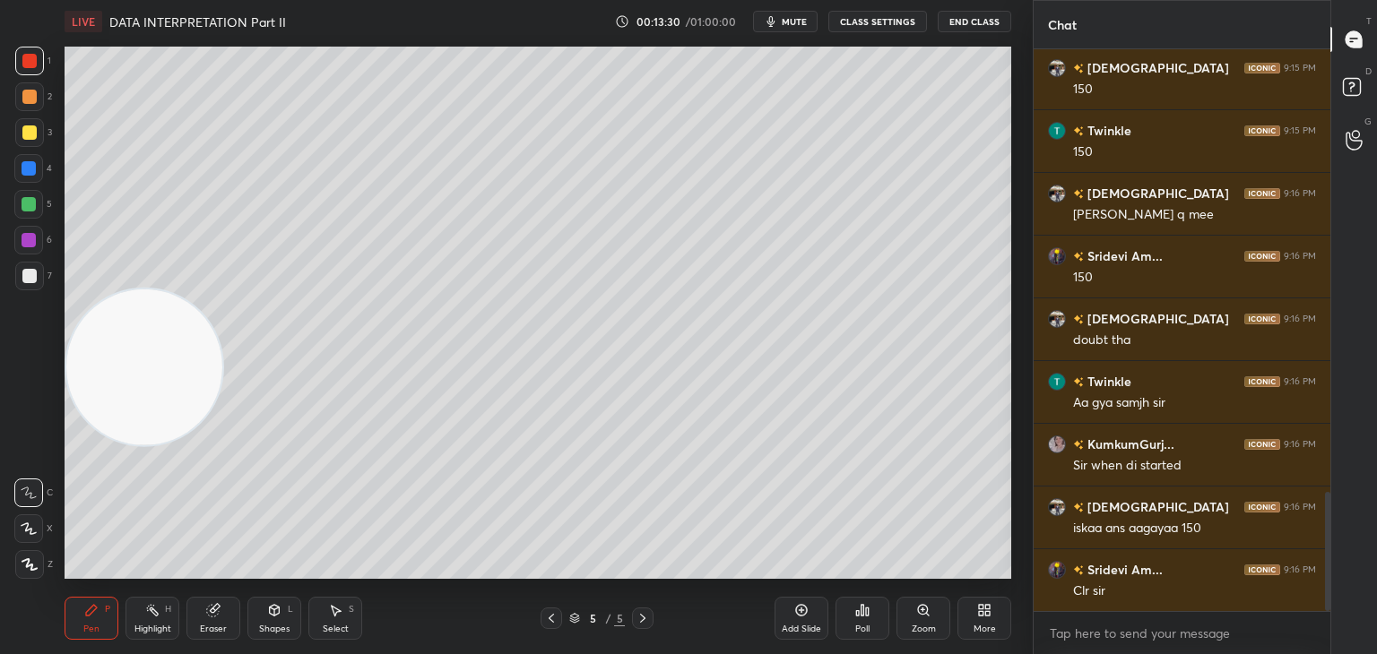
click at [33, 273] on div at bounding box center [29, 276] width 14 height 14
click at [283, 616] on div "Shapes L" at bounding box center [274, 618] width 54 height 43
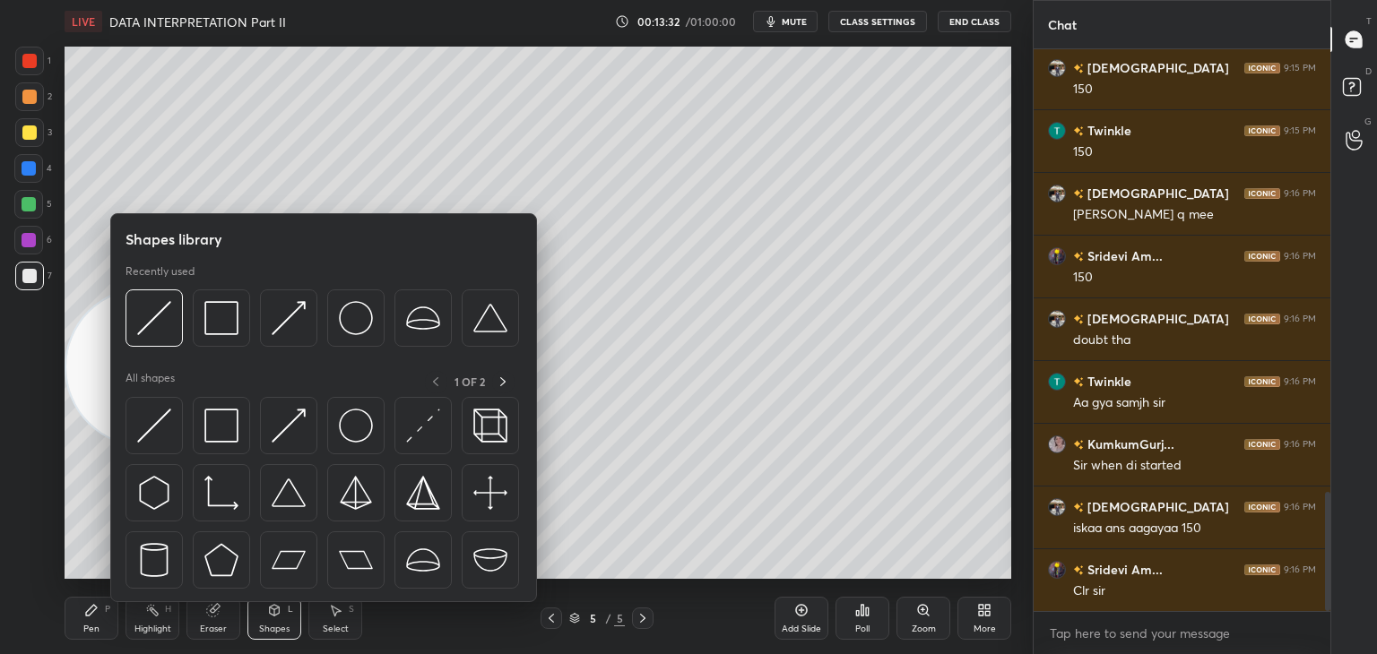
click at [108, 613] on div "P" at bounding box center [107, 609] width 5 height 9
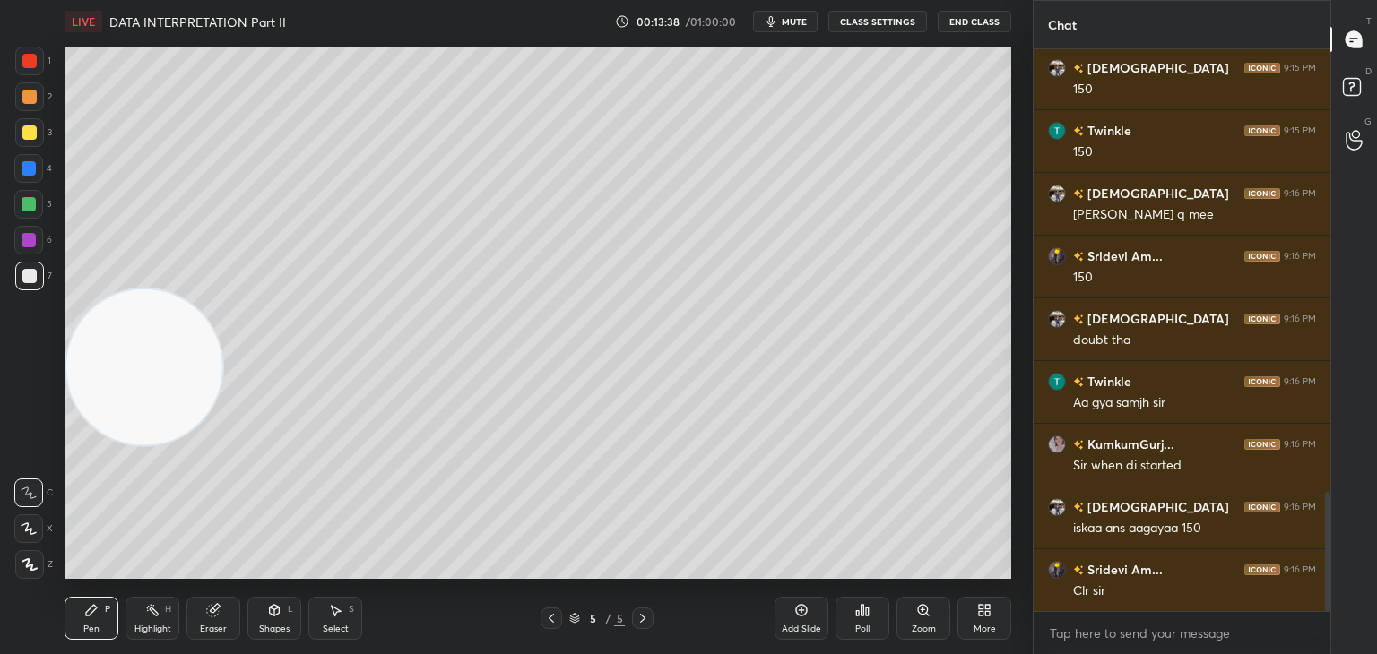
click at [789, 21] on span "mute" at bounding box center [794, 21] width 25 height 13
click at [212, 625] on div "Eraser" at bounding box center [213, 629] width 27 height 9
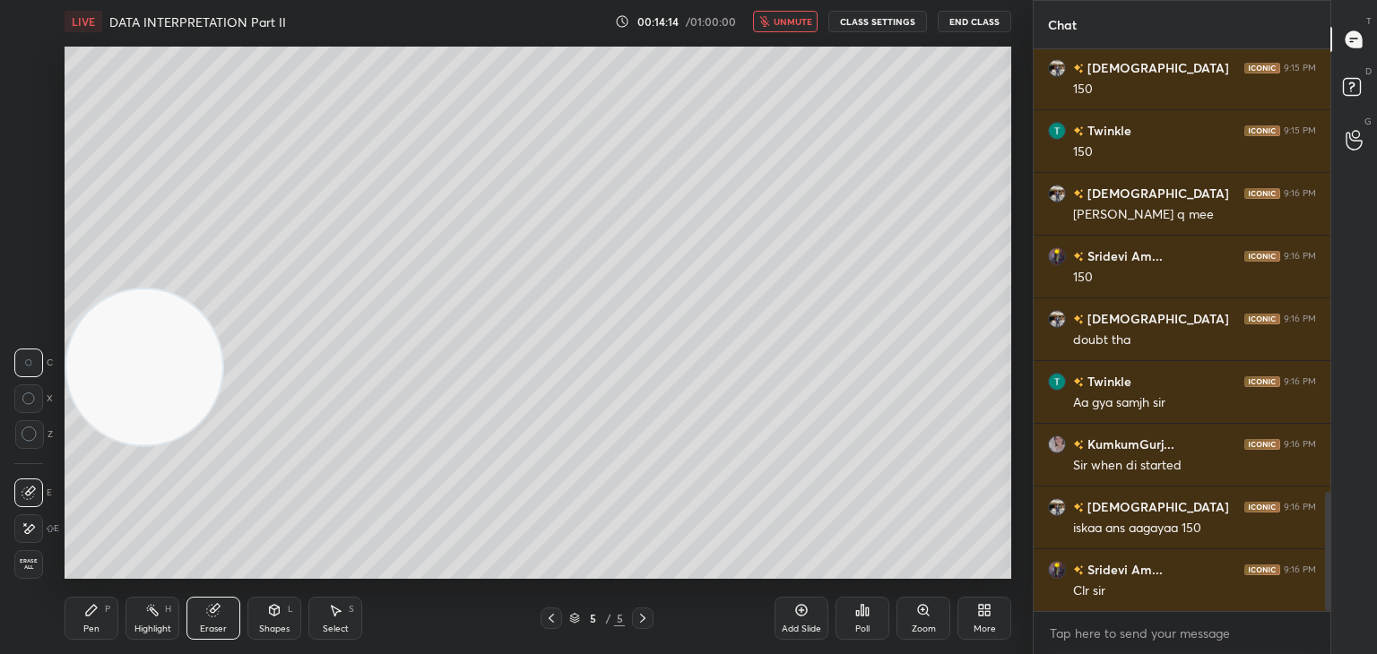
click at [36, 442] on icon at bounding box center [30, 435] width 16 height 16
click at [785, 21] on span "unmute" at bounding box center [793, 21] width 39 height 13
click at [104, 624] on div "Pen P" at bounding box center [92, 618] width 54 height 43
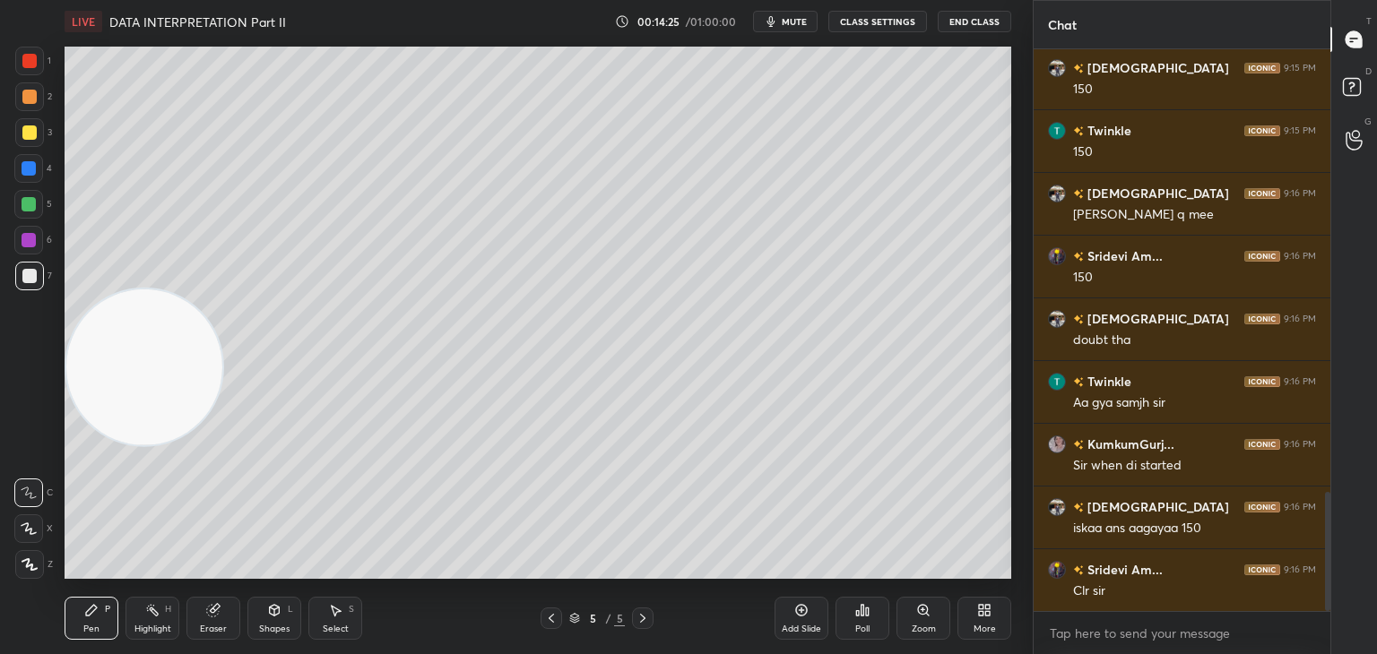
click at [294, 607] on div "Shapes L" at bounding box center [274, 618] width 54 height 43
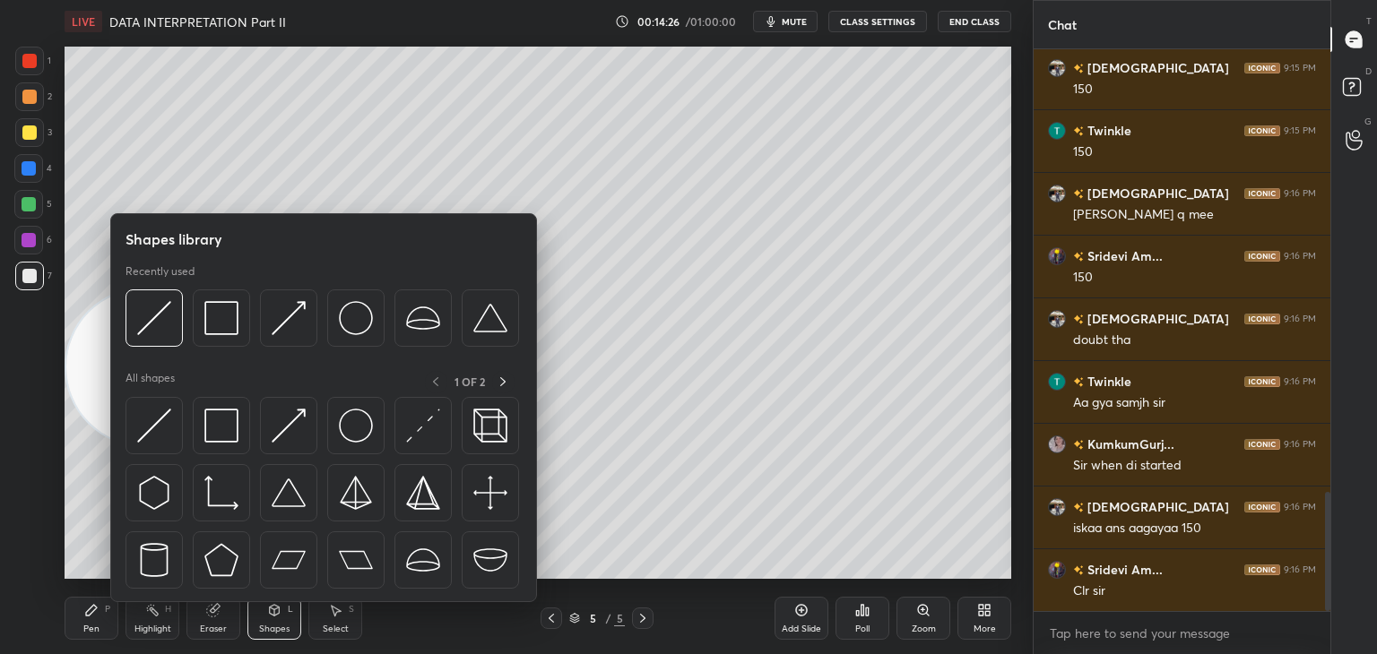
click at [166, 434] on img at bounding box center [154, 426] width 34 height 34
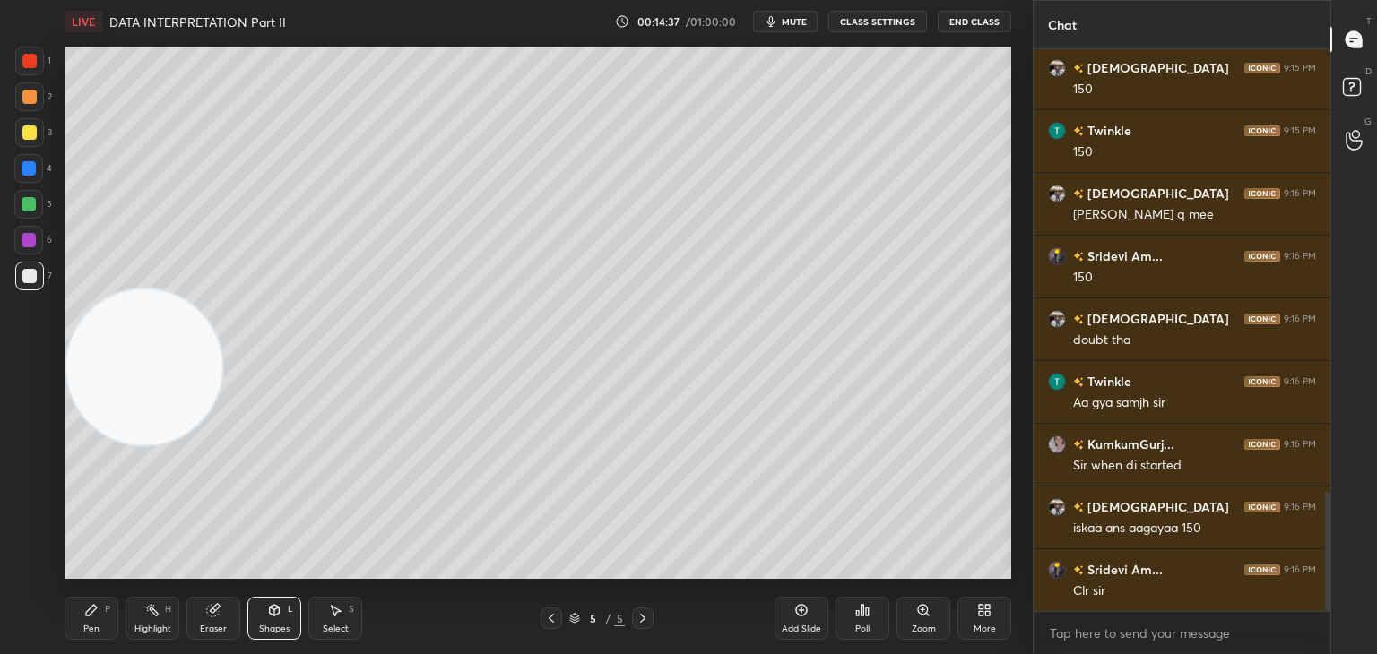
click at [106, 618] on div "Pen P" at bounding box center [92, 618] width 54 height 43
click at [25, 141] on div at bounding box center [29, 132] width 29 height 29
click at [29, 275] on div at bounding box center [29, 276] width 14 height 14
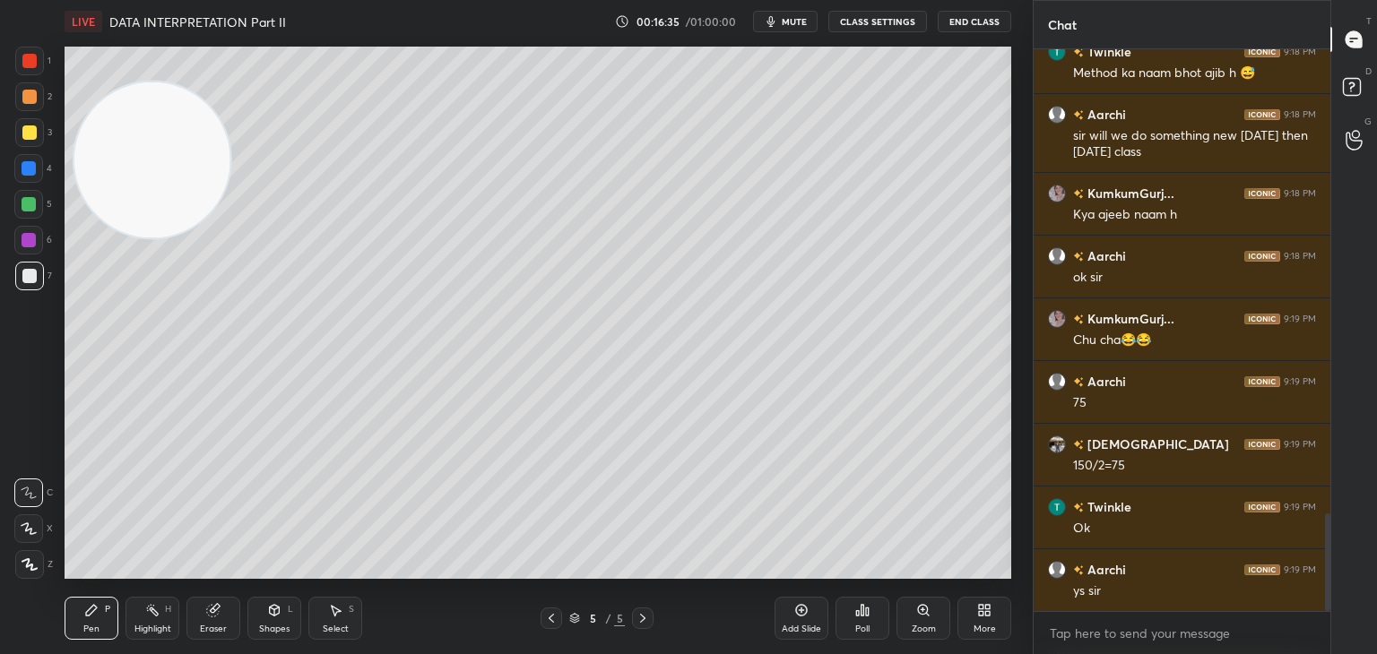
scroll to position [2713, 0]
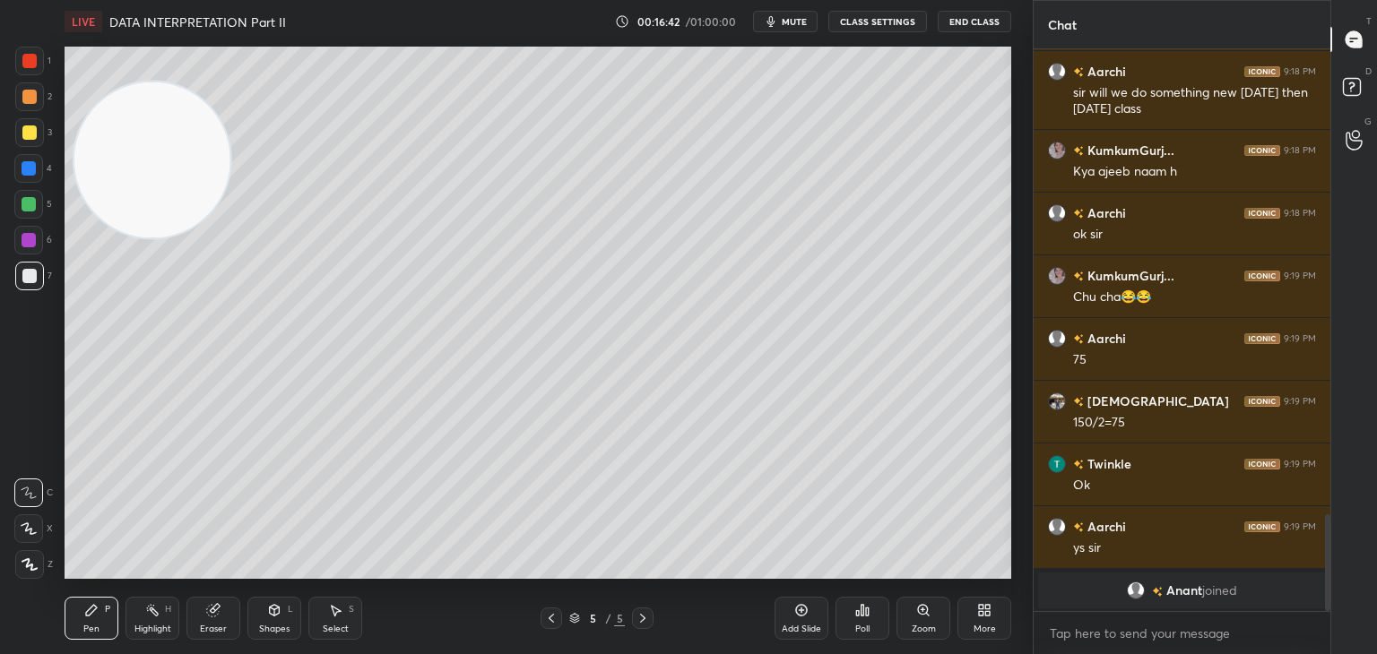
click at [811, 625] on div "Add Slide" at bounding box center [801, 629] width 39 height 9
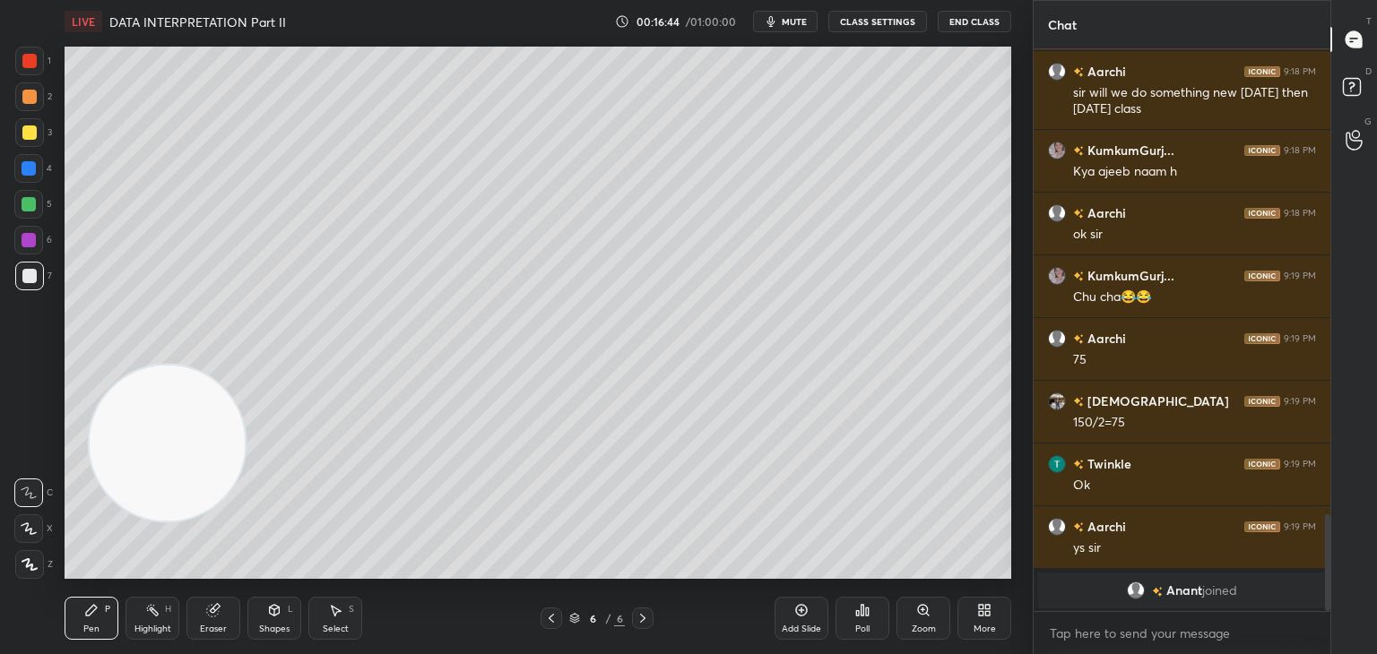
click at [27, 134] on div at bounding box center [29, 133] width 14 height 14
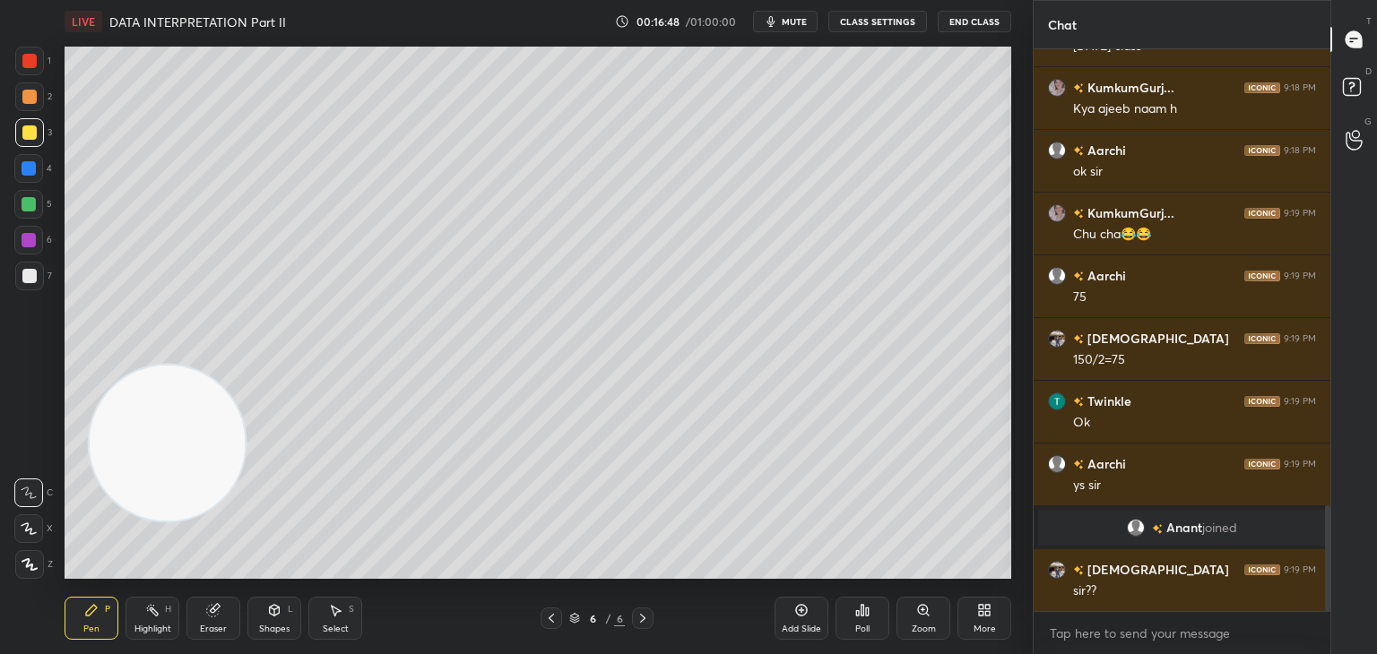
scroll to position [2437, 0]
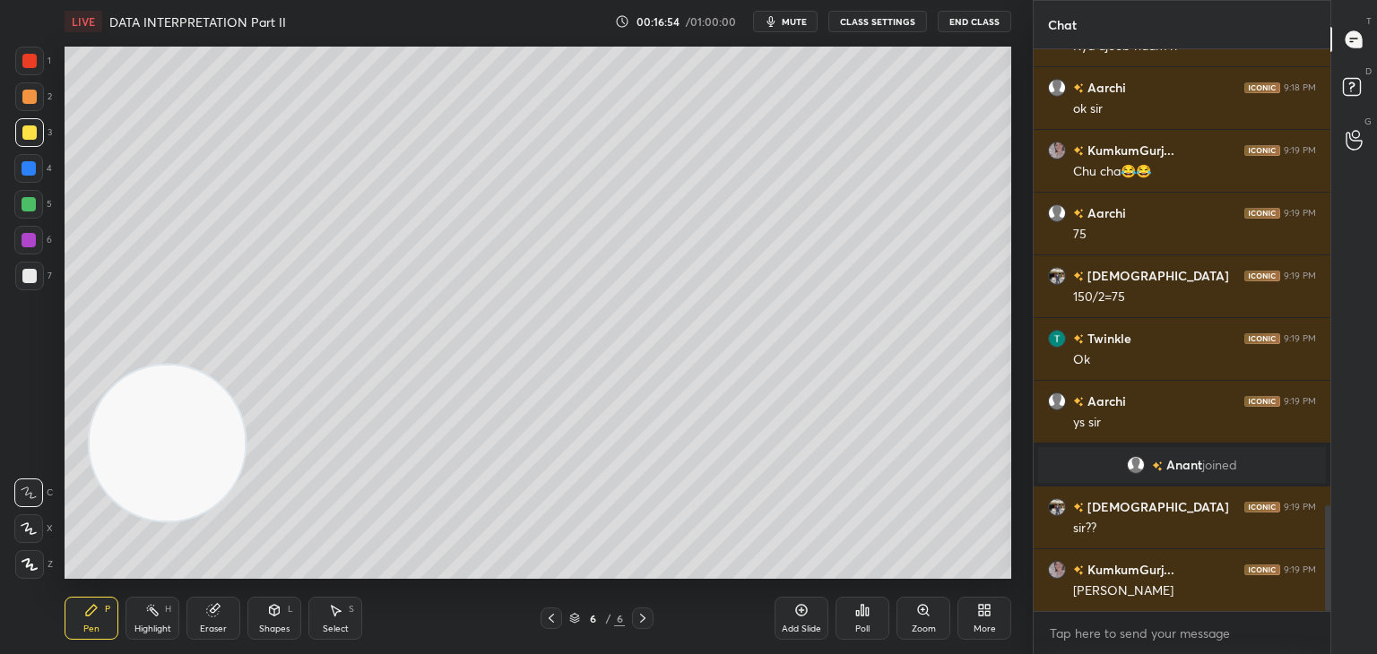
click at [217, 628] on div "Eraser" at bounding box center [213, 629] width 27 height 9
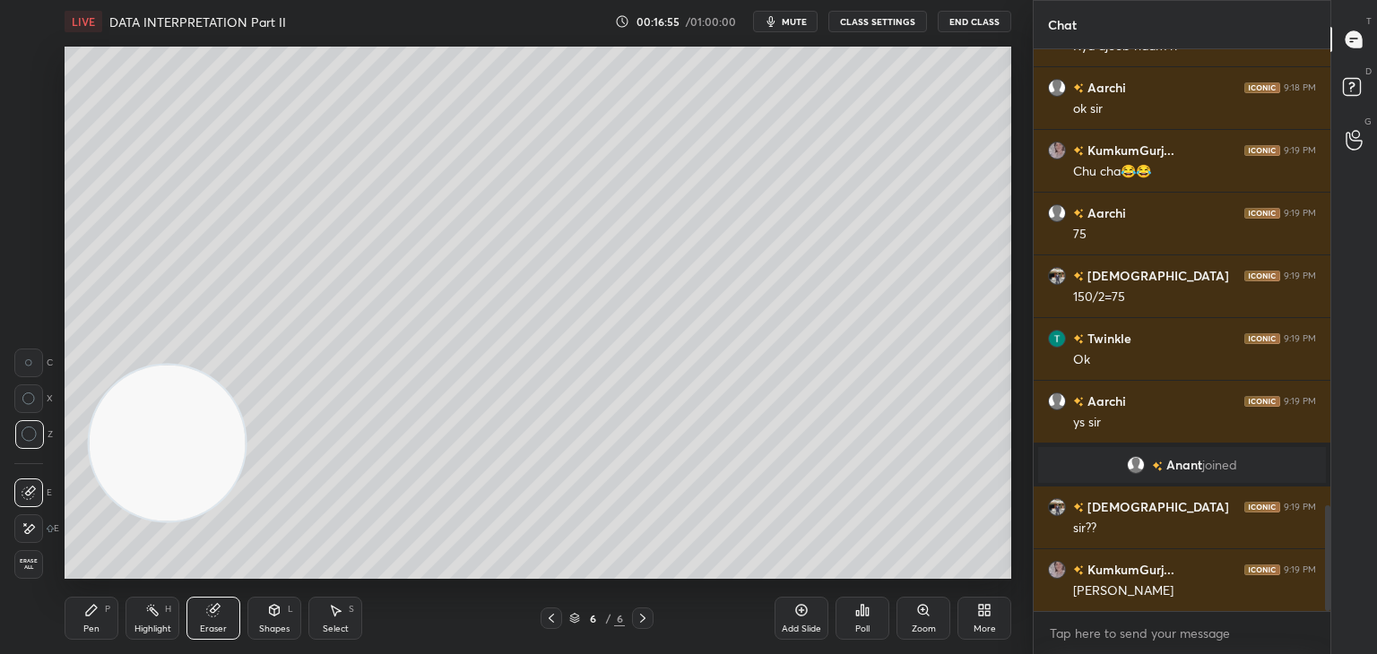
click at [38, 567] on span "Erase all" at bounding box center [28, 565] width 27 height 13
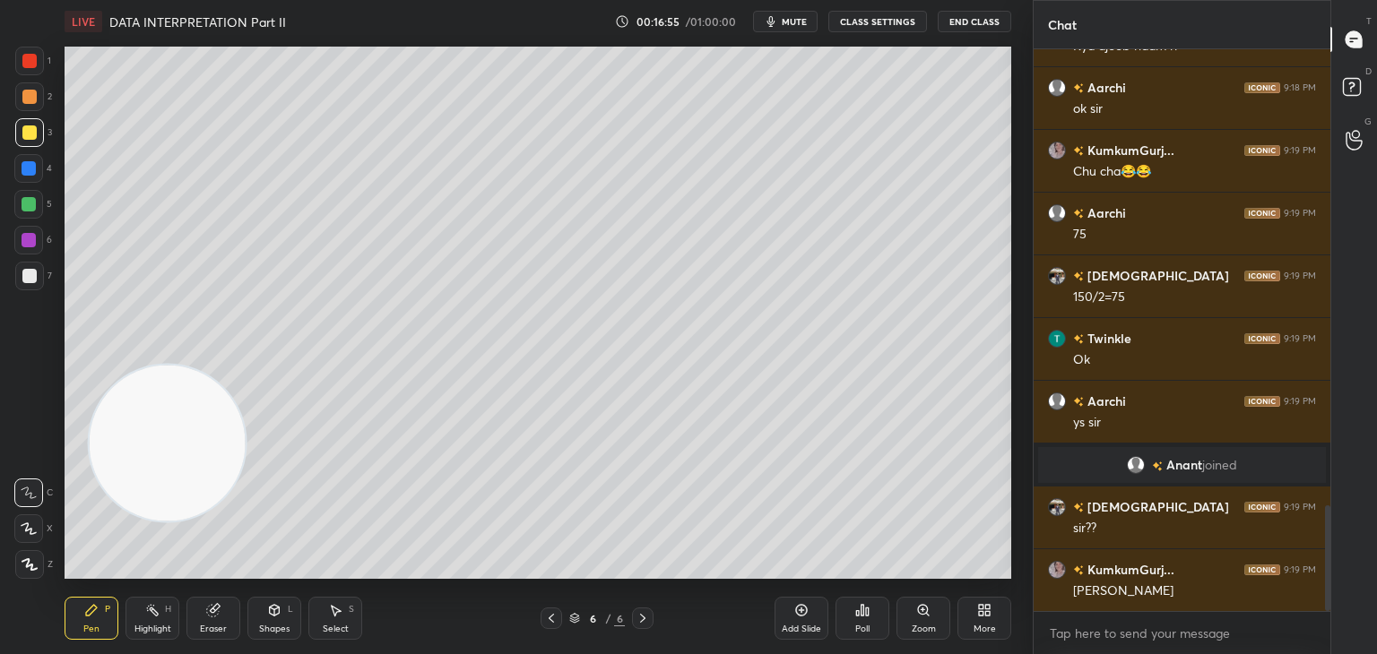
click at [94, 613] on icon at bounding box center [91, 610] width 14 height 14
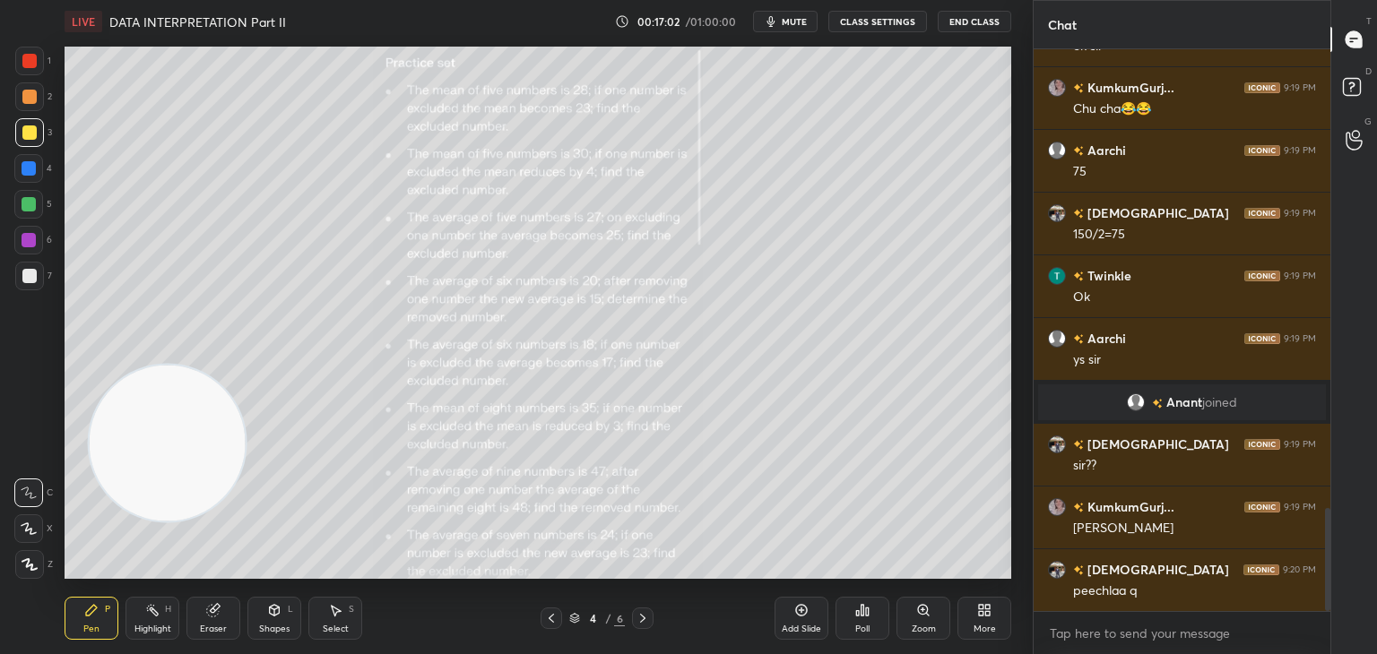
click at [932, 616] on div "Zoom" at bounding box center [924, 618] width 54 height 43
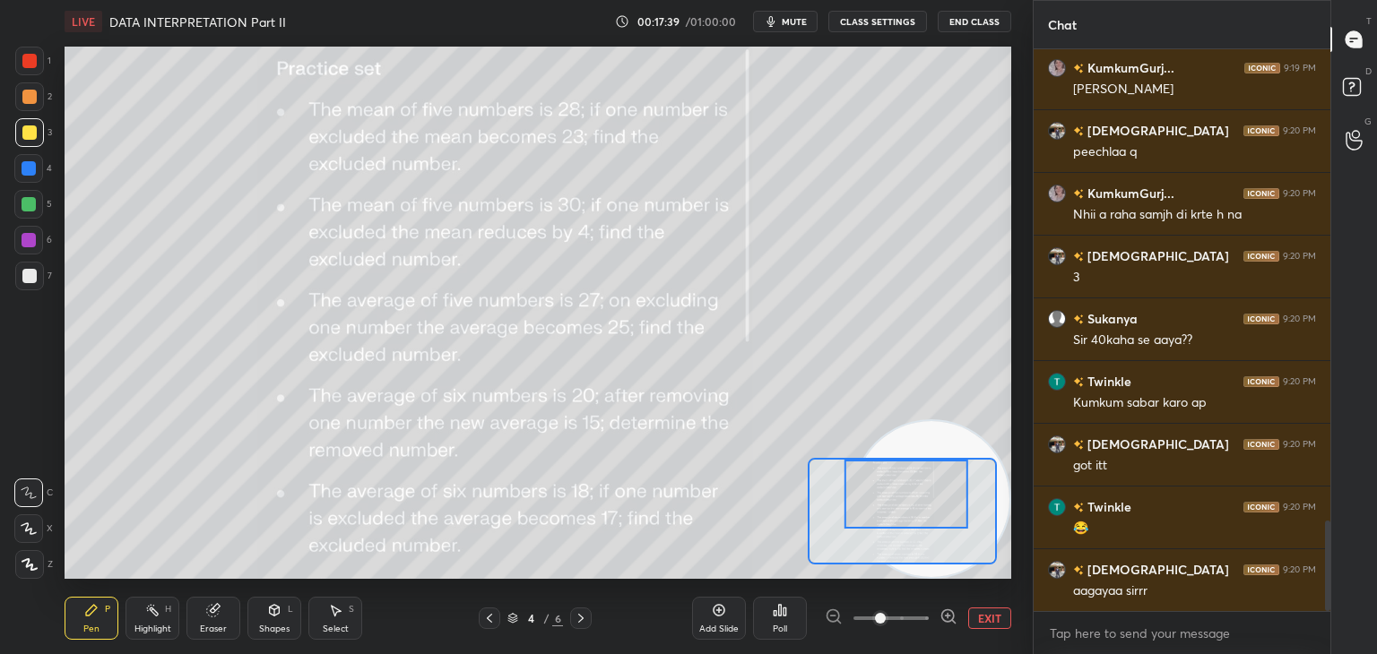
scroll to position [3001, 0]
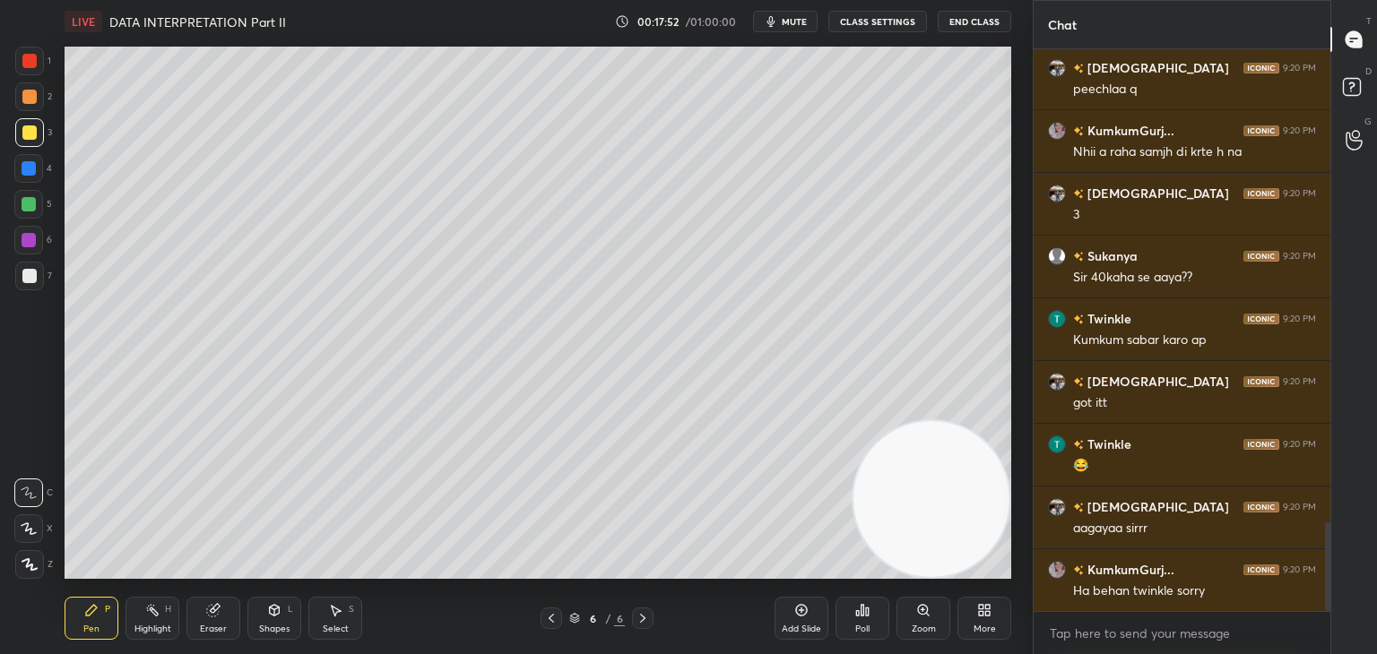
click at [35, 72] on div at bounding box center [29, 61] width 29 height 29
click at [35, 137] on div at bounding box center [29, 133] width 14 height 14
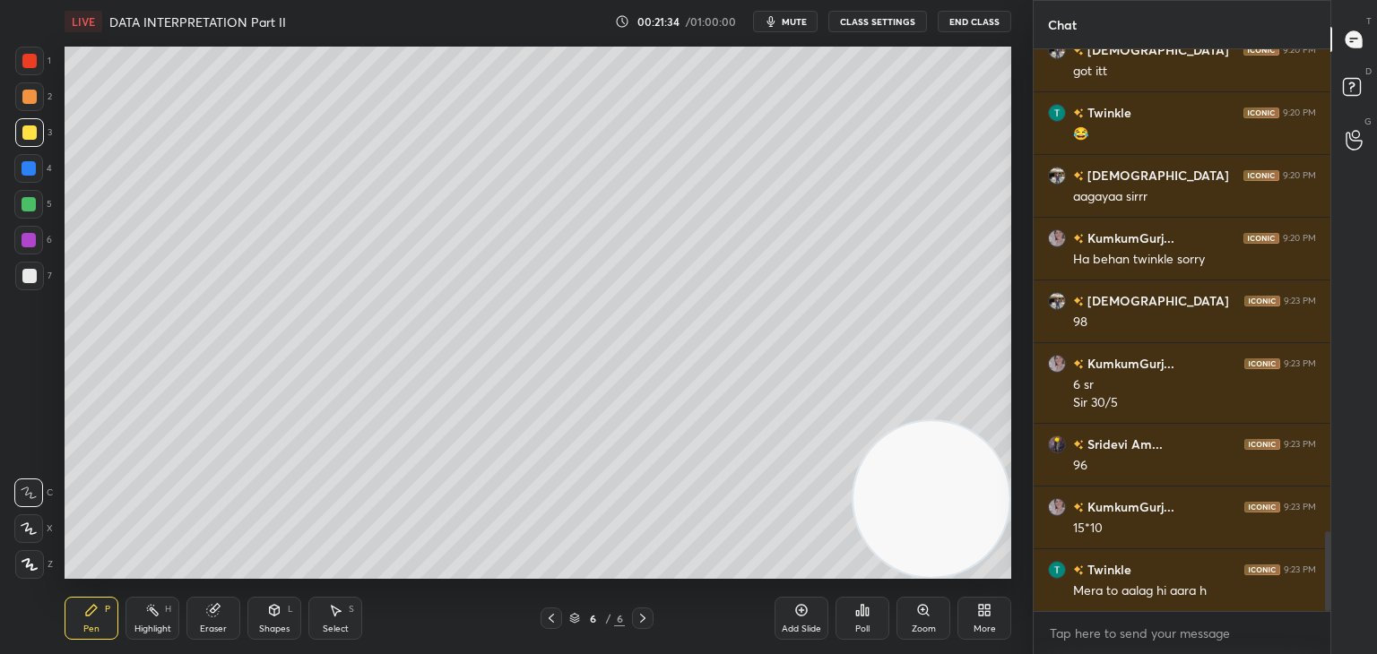
scroll to position [3396, 0]
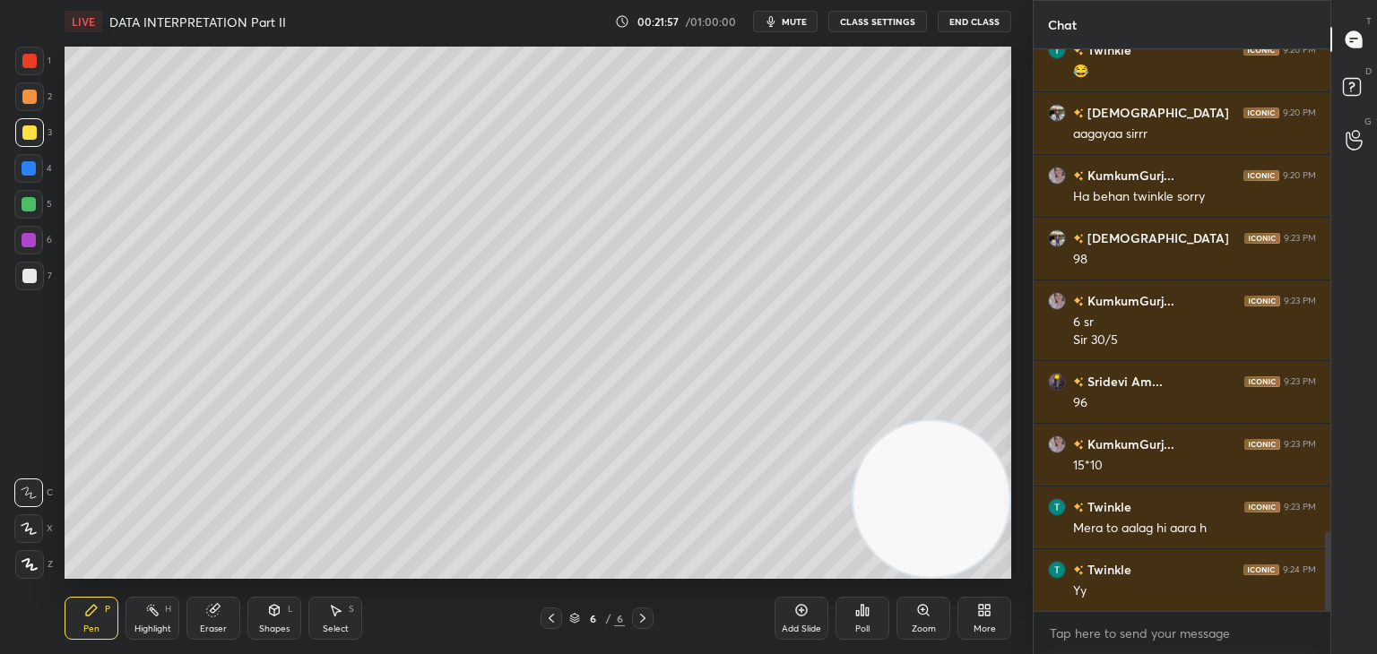
click at [995, 628] on div "More" at bounding box center [984, 618] width 54 height 43
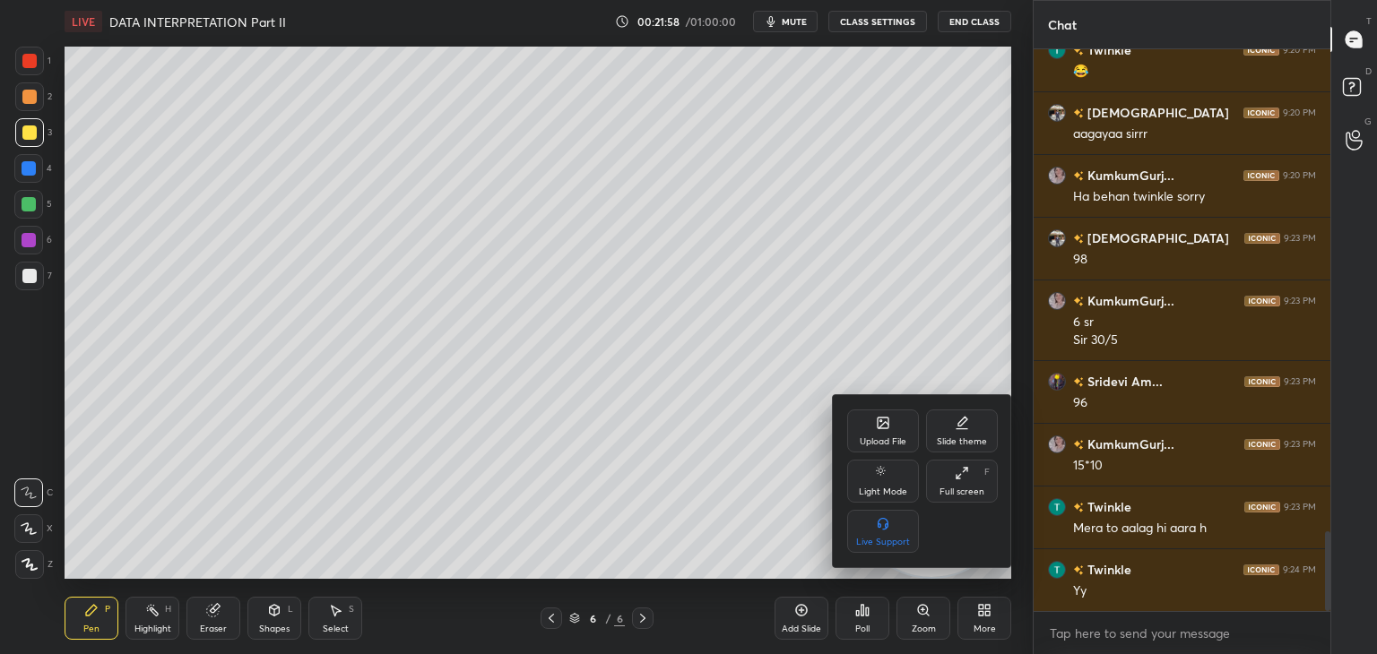
click at [887, 425] on icon at bounding box center [884, 425] width 10 height 6
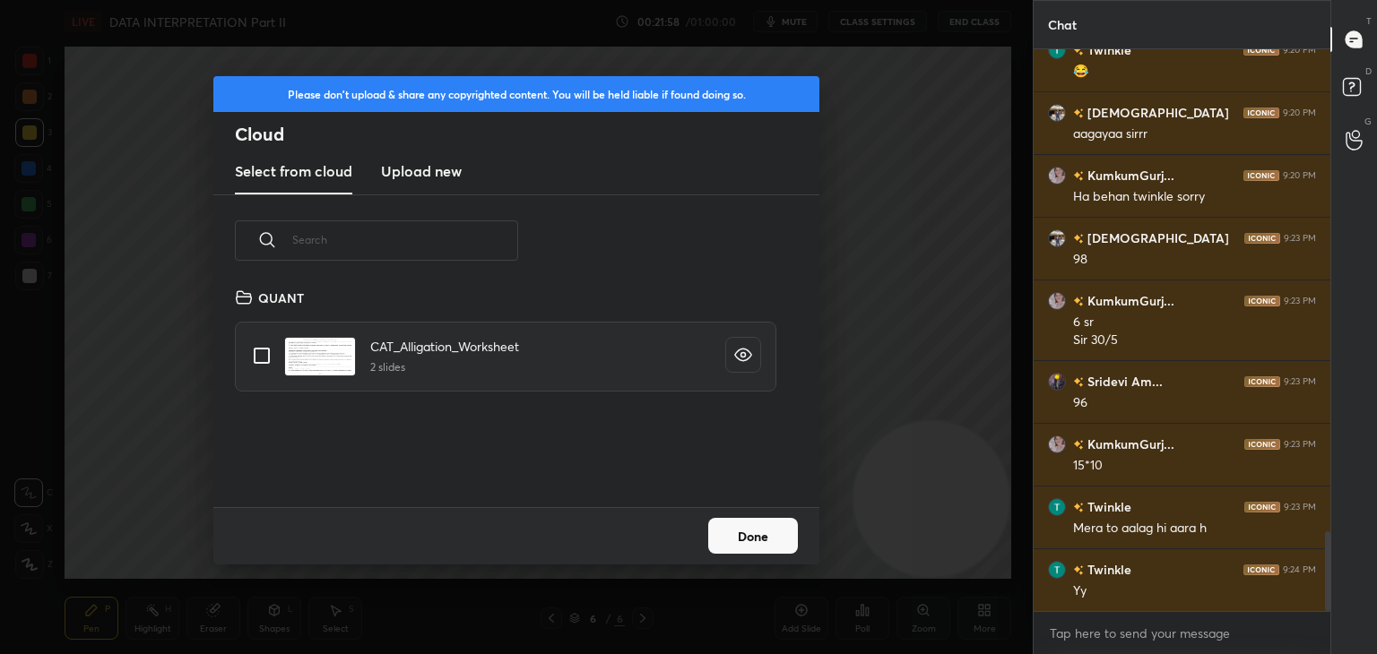
scroll to position [221, 576]
click at [454, 174] on h3 "Upload new" at bounding box center [421, 171] width 81 height 22
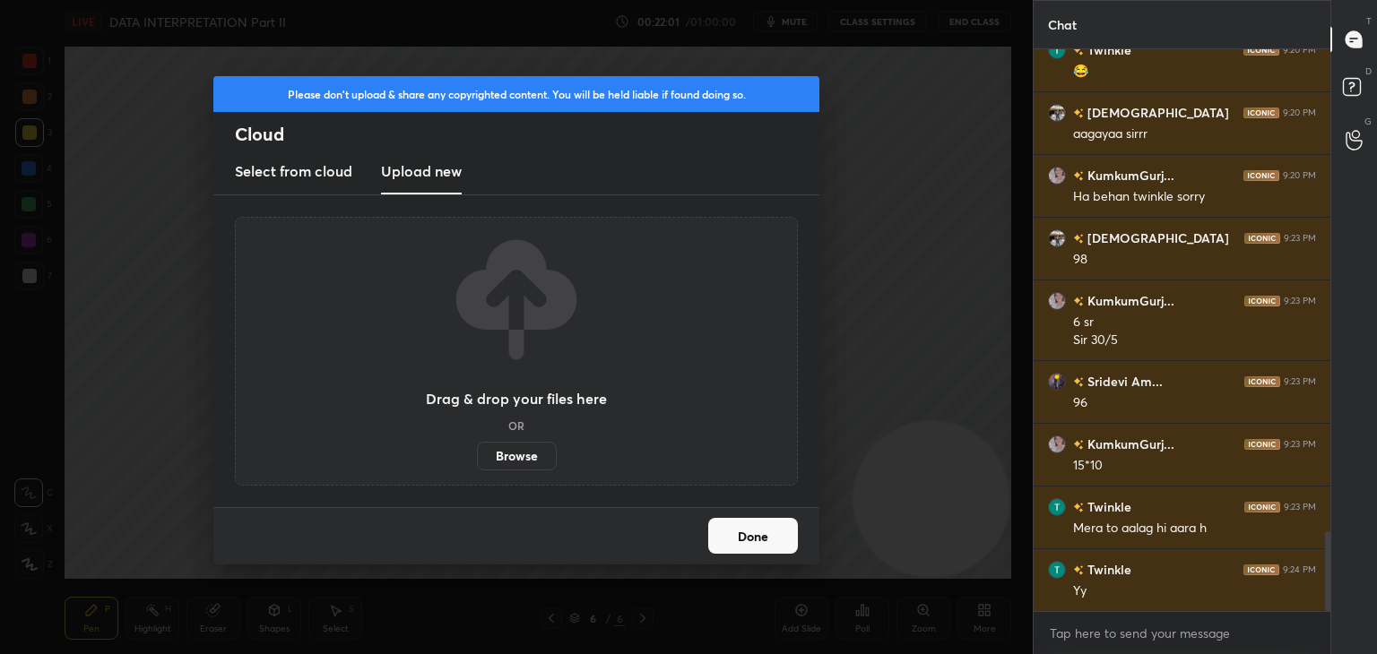
click at [529, 457] on label "Browse" at bounding box center [517, 456] width 80 height 29
click at [477, 457] on input "Browse" at bounding box center [477, 456] width 0 height 29
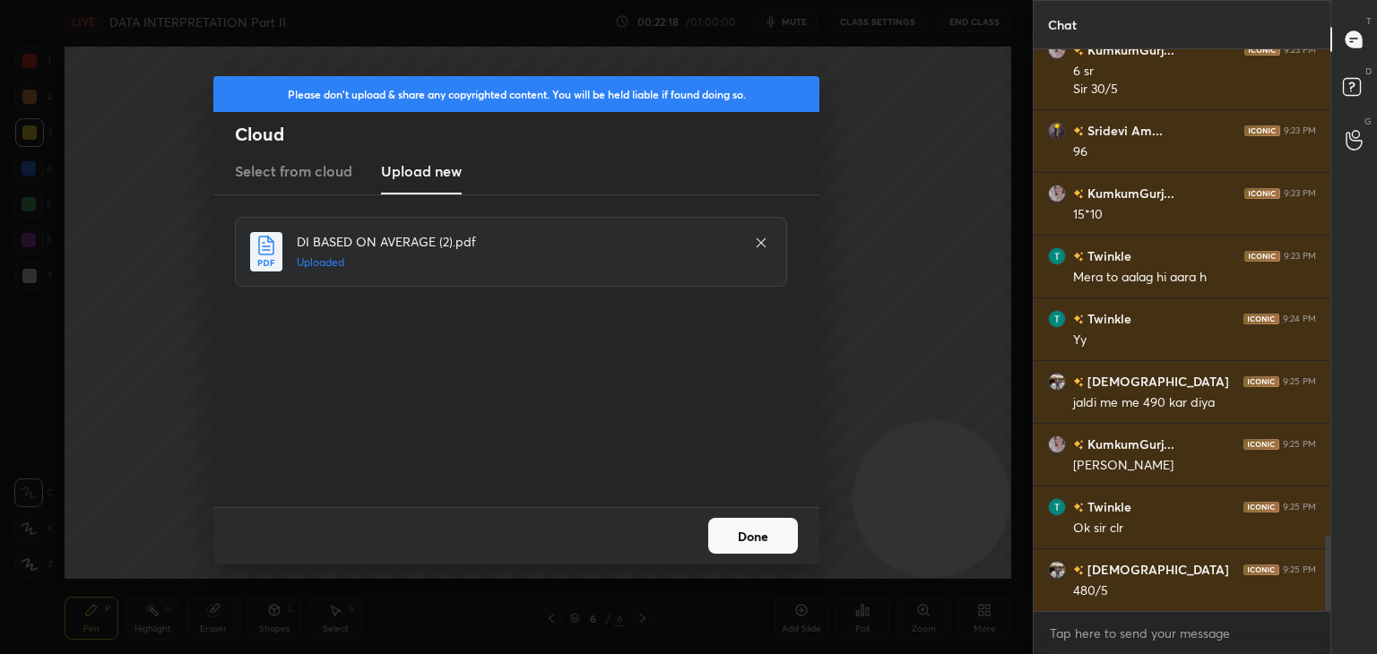
scroll to position [3710, 0]
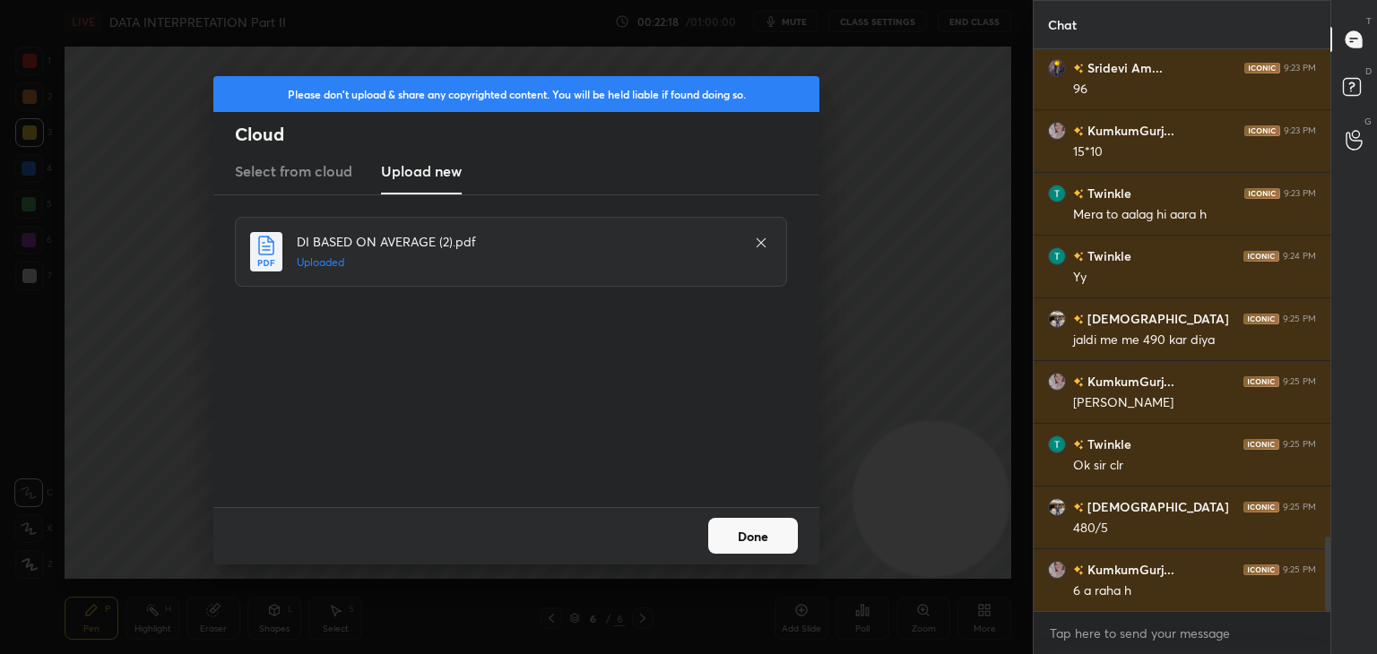
click at [749, 539] on button "Done" at bounding box center [753, 536] width 90 height 36
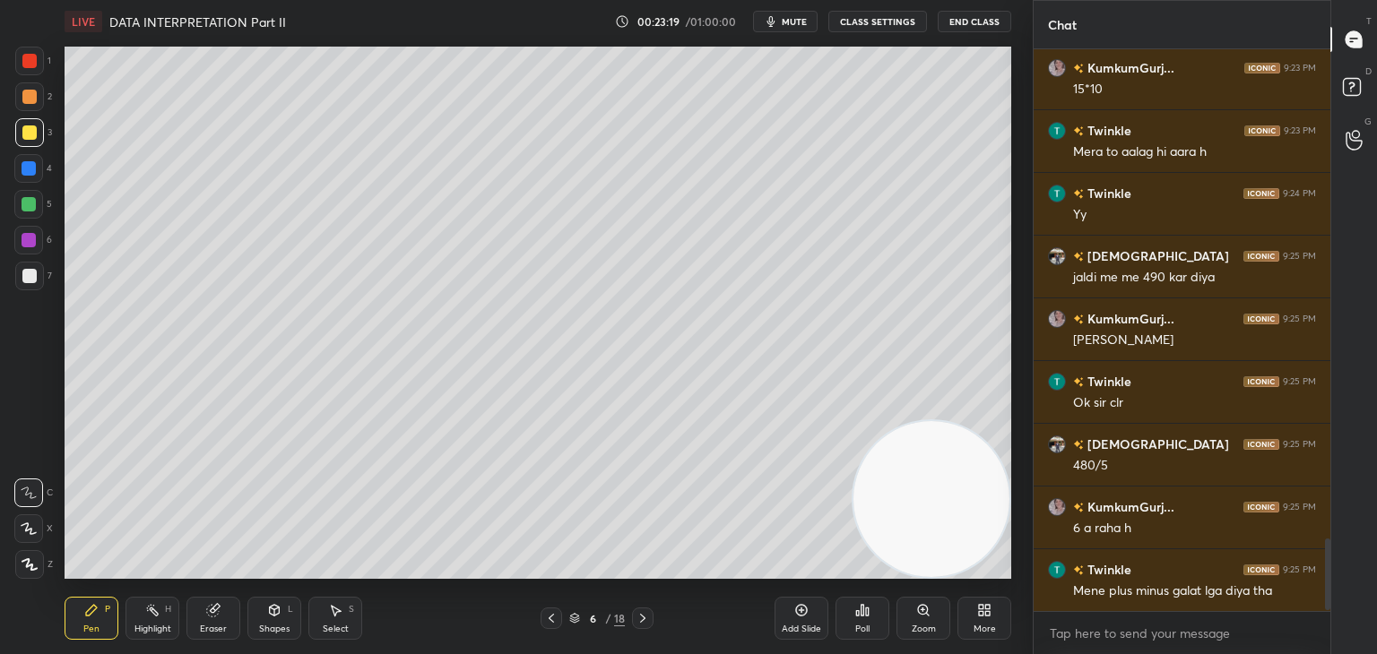
scroll to position [3835, 0]
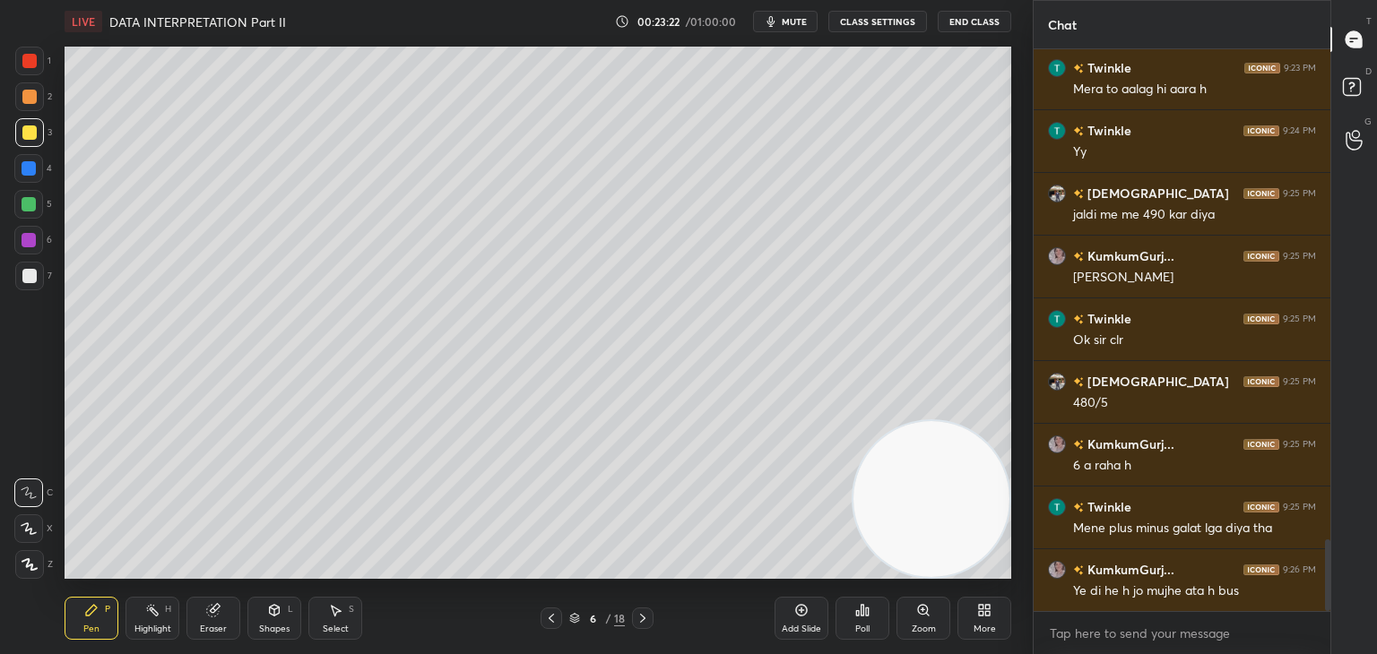
click at [980, 614] on icon at bounding box center [981, 613] width 4 height 4
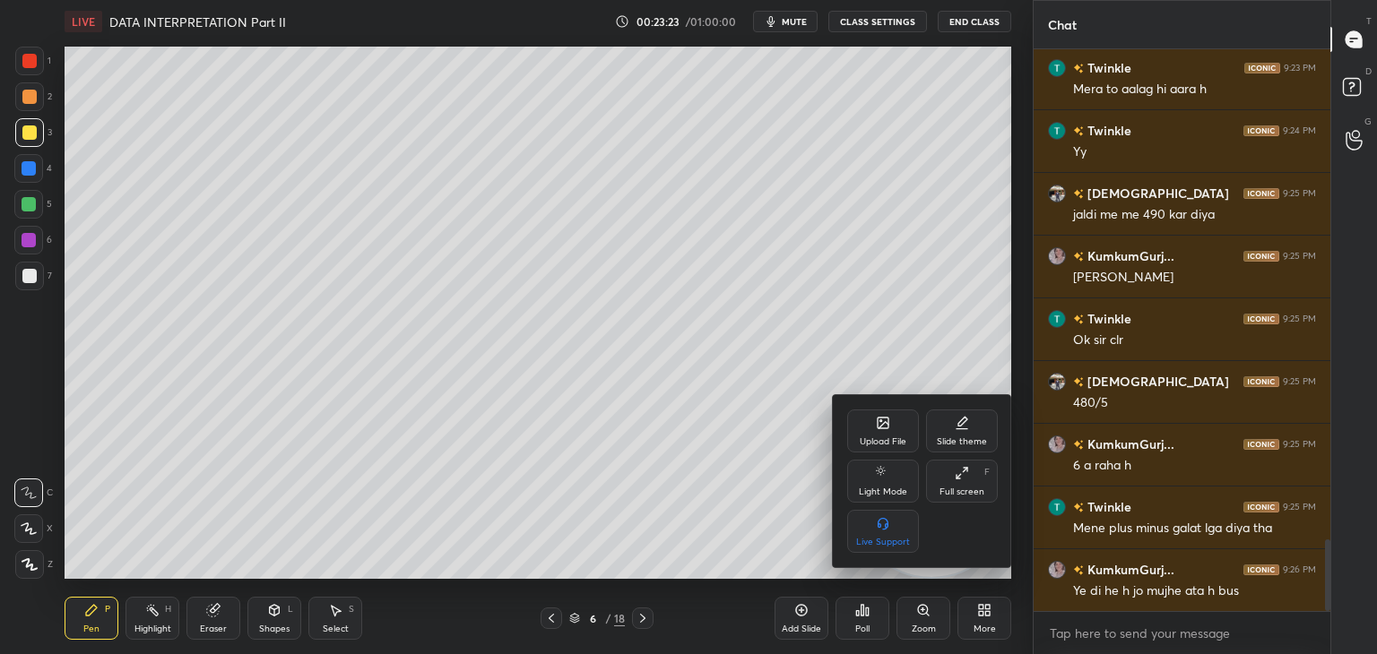
click at [884, 435] on div "Upload File" at bounding box center [883, 431] width 72 height 43
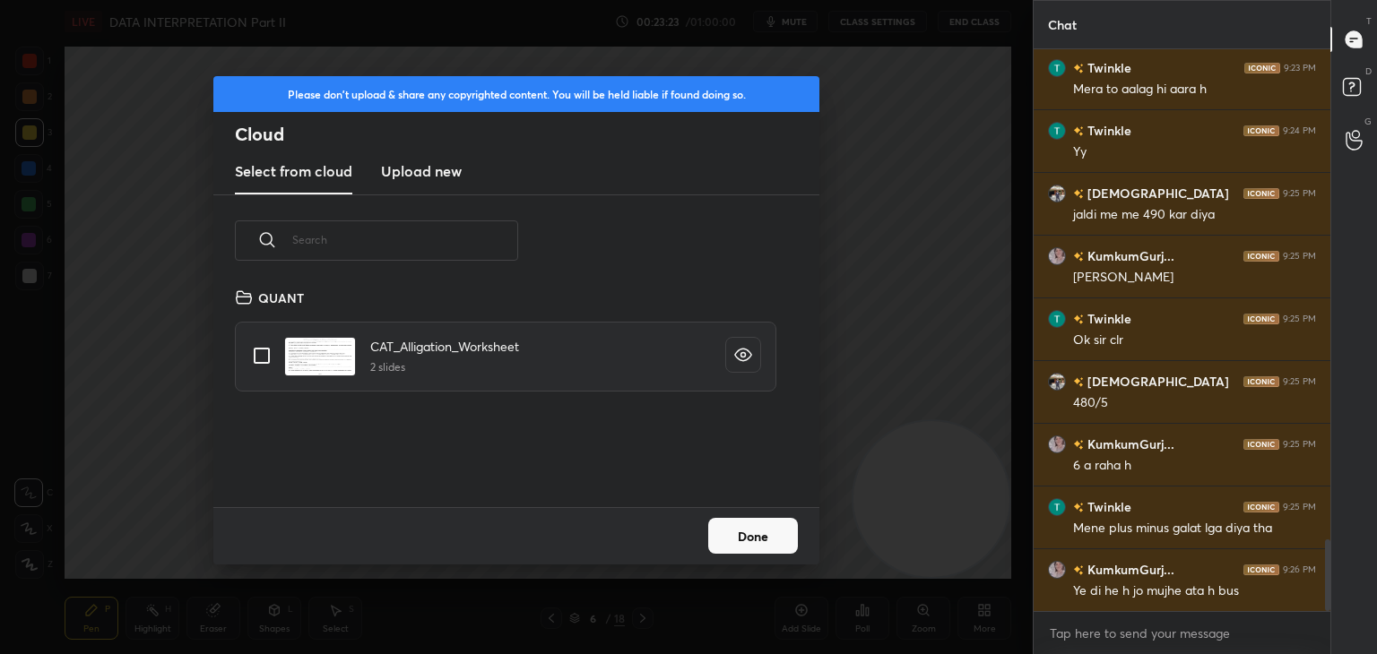
scroll to position [221, 576]
click at [423, 152] on new "Upload new" at bounding box center [421, 172] width 81 height 45
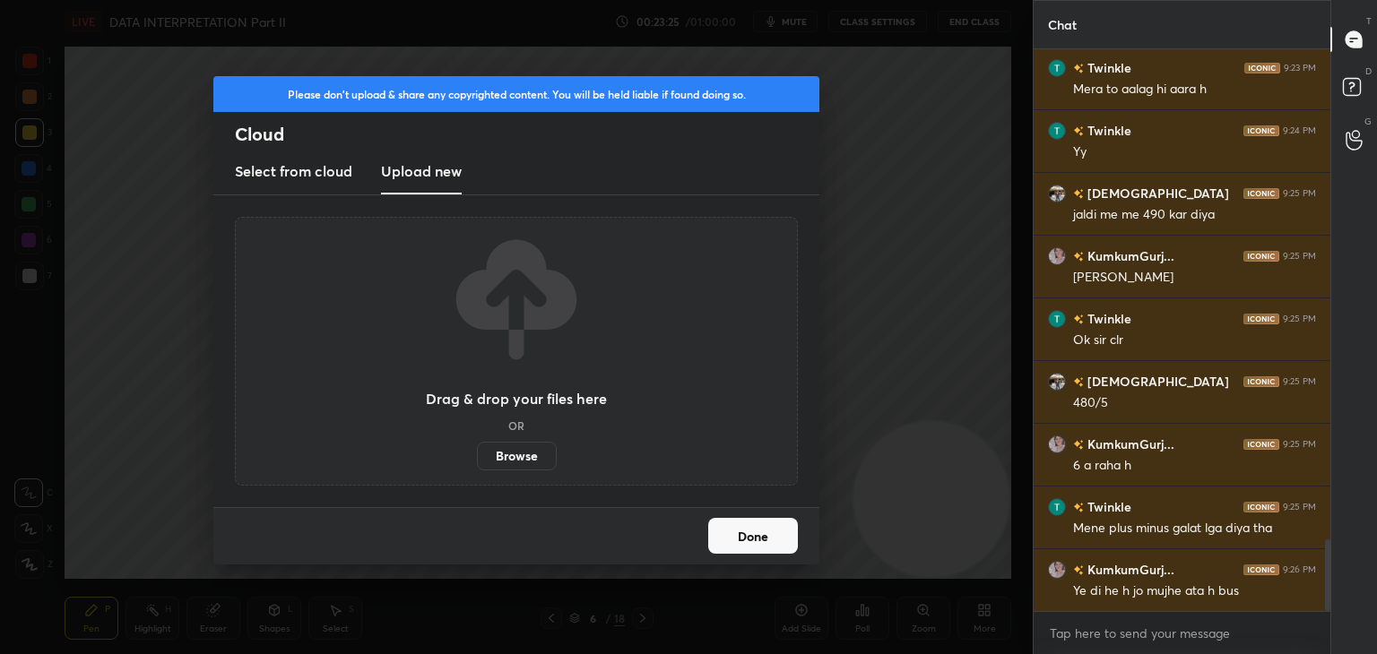
click at [514, 456] on label "Browse" at bounding box center [517, 456] width 80 height 29
click at [477, 456] on input "Browse" at bounding box center [477, 456] width 0 height 29
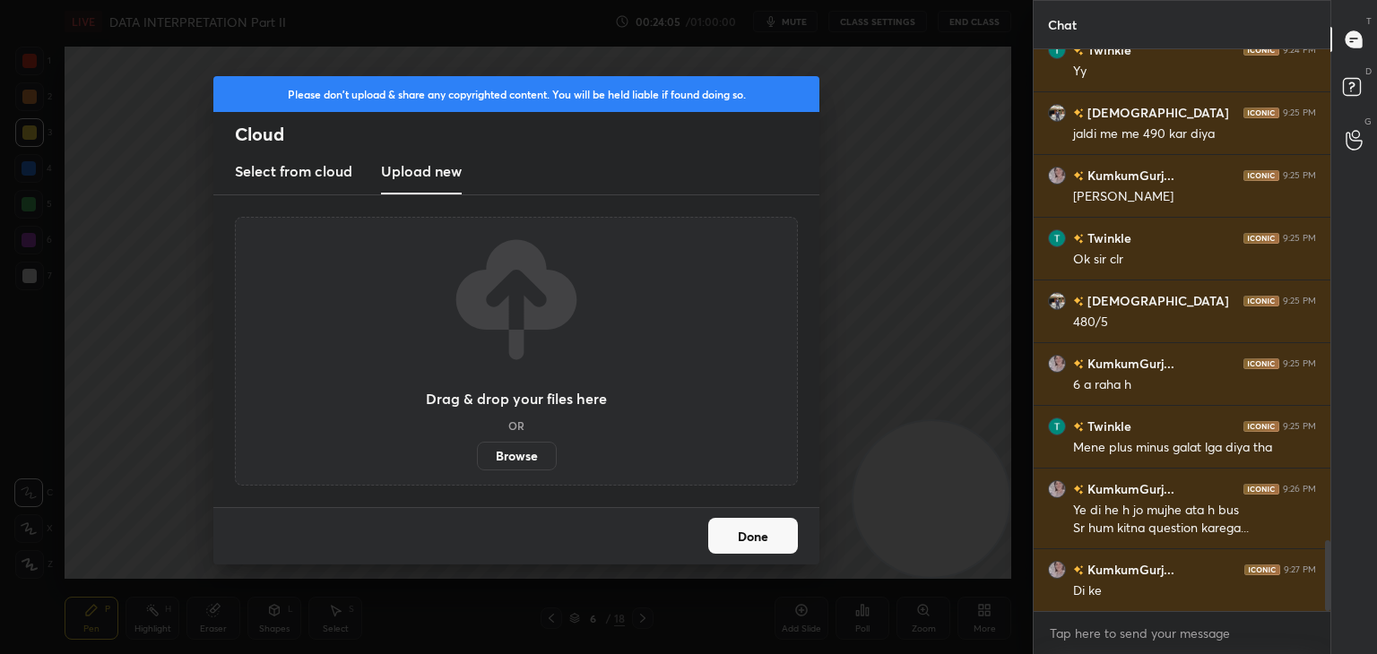
scroll to position [3959, 0]
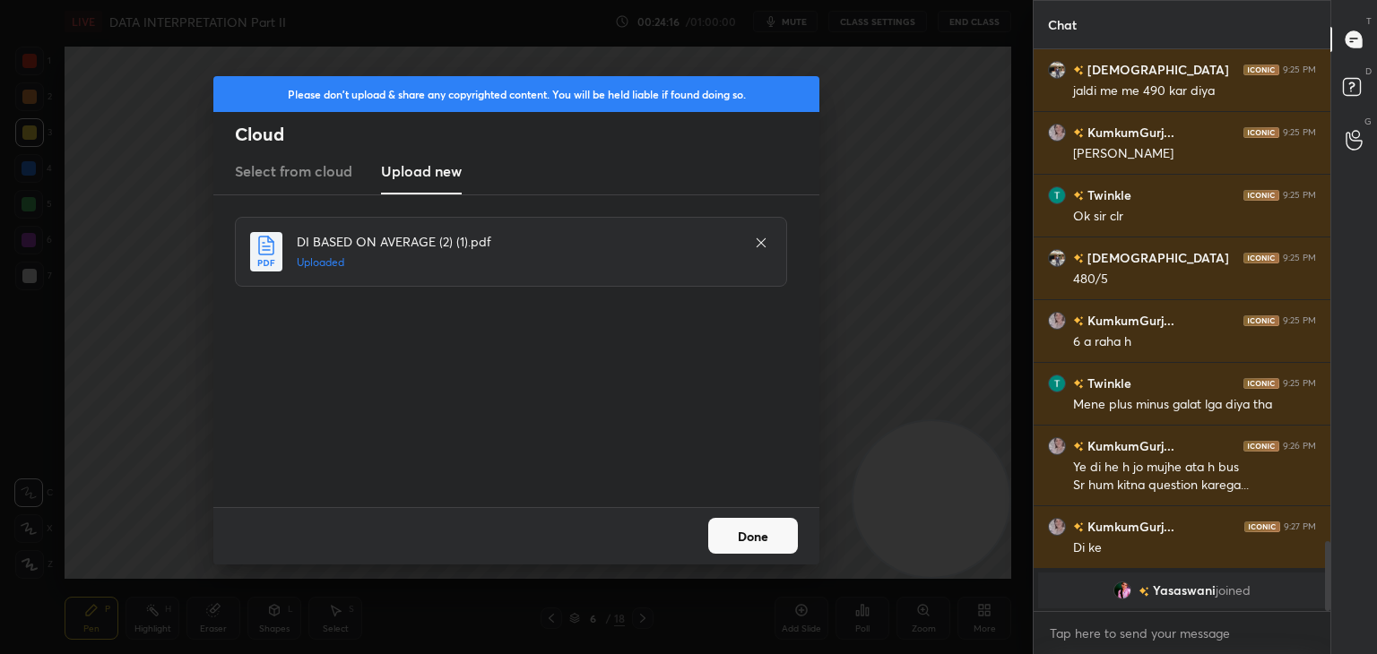
click at [751, 552] on button "Done" at bounding box center [753, 536] width 90 height 36
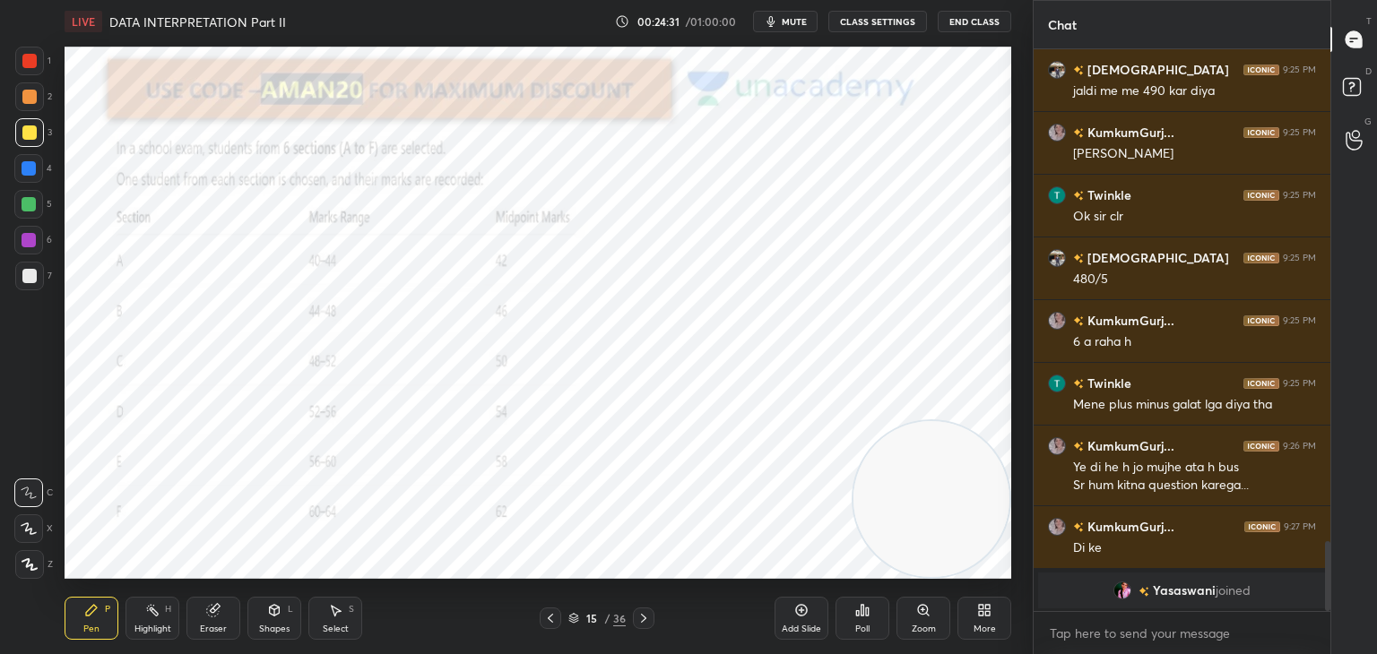
scroll to position [3541, 0]
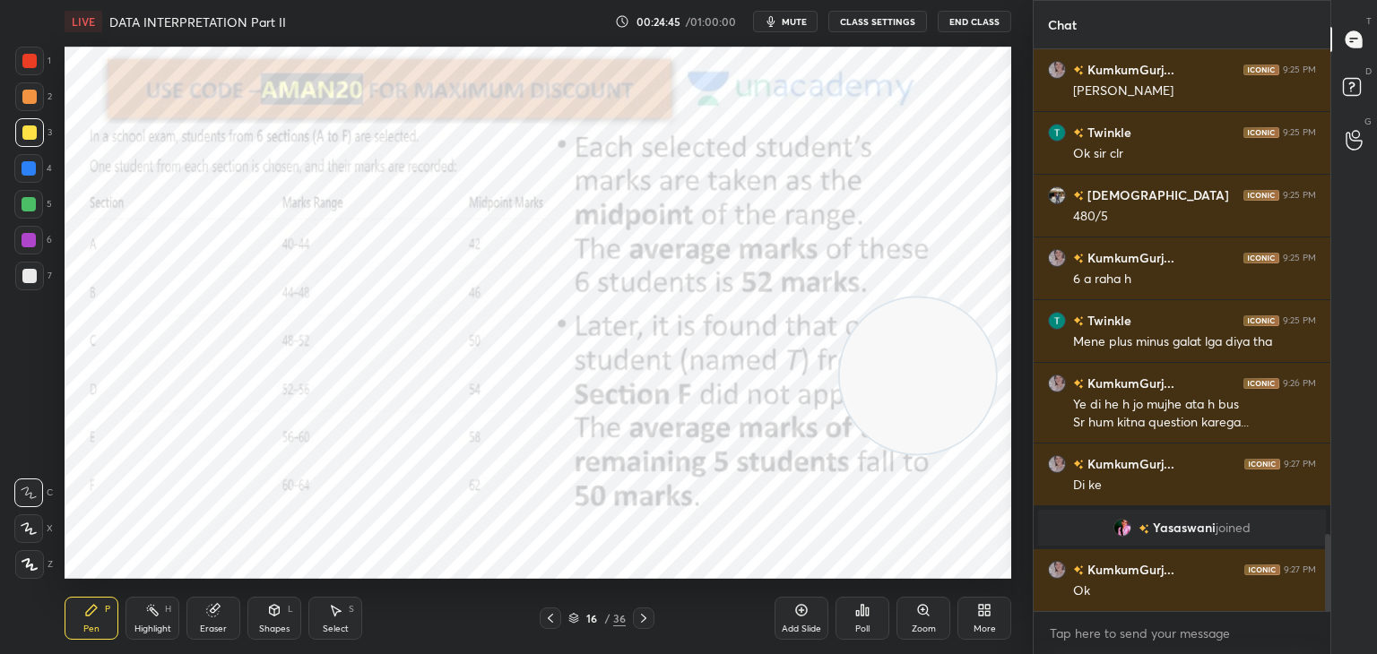
click at [198, 618] on div "Eraser" at bounding box center [213, 618] width 54 height 43
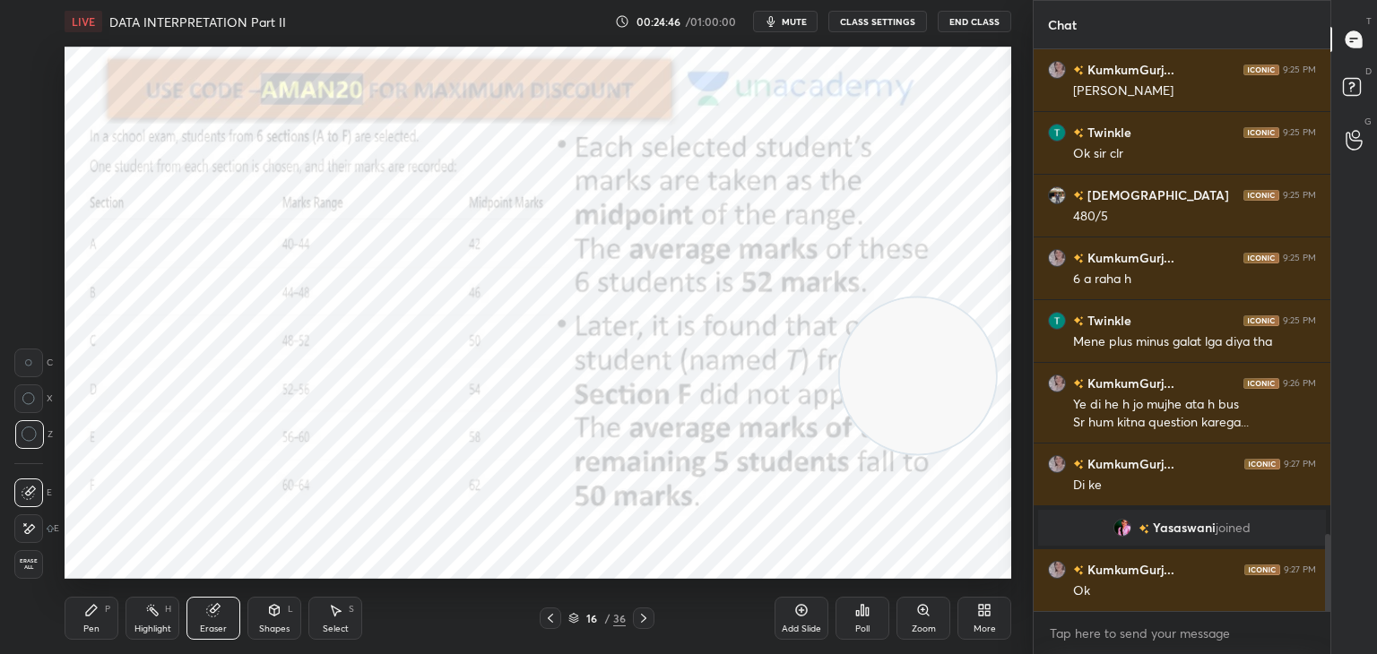
click at [35, 571] on span "Erase all" at bounding box center [28, 565] width 27 height 13
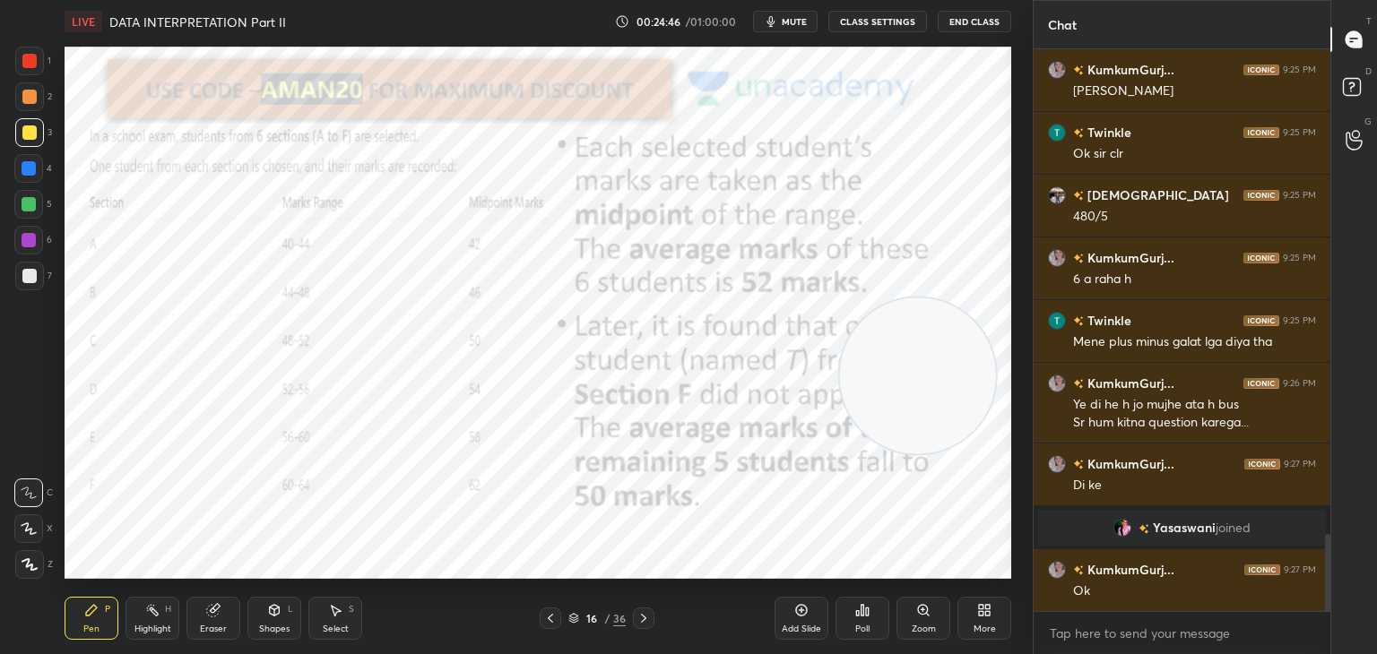
click at [96, 621] on div "Pen P" at bounding box center [92, 618] width 54 height 43
click at [30, 71] on div at bounding box center [29, 61] width 29 height 29
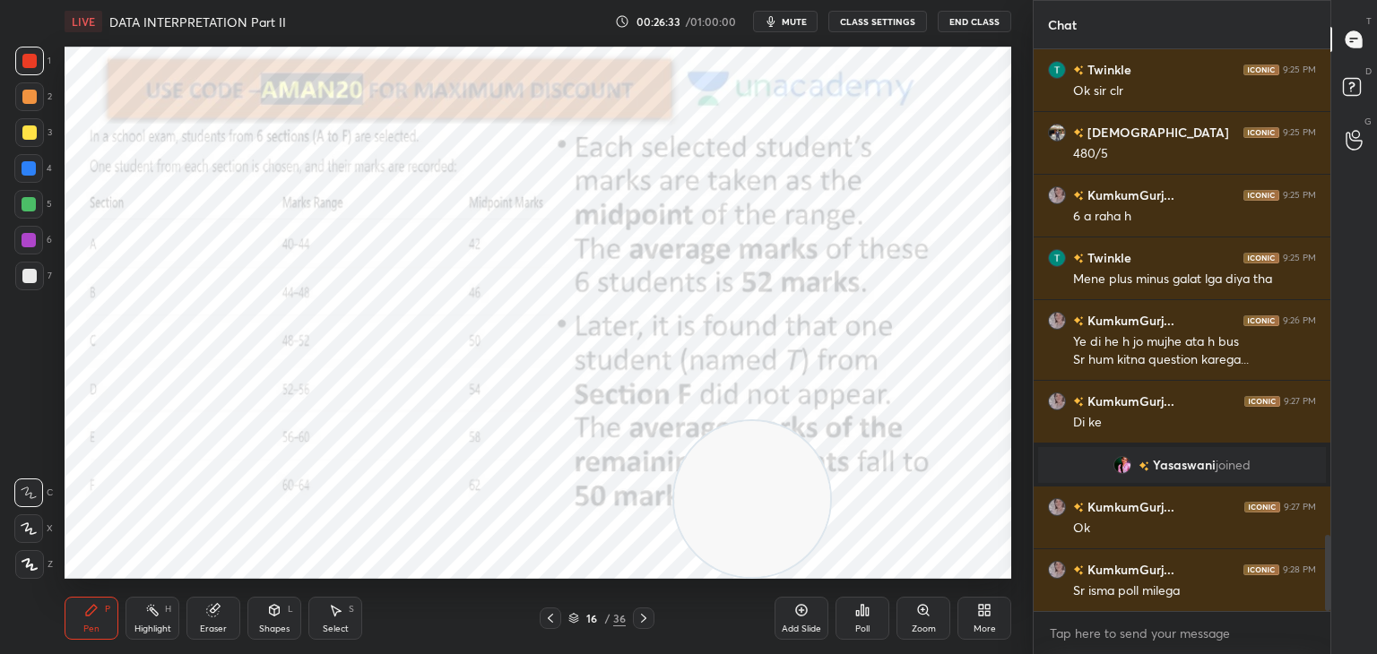
scroll to position [3667, 0]
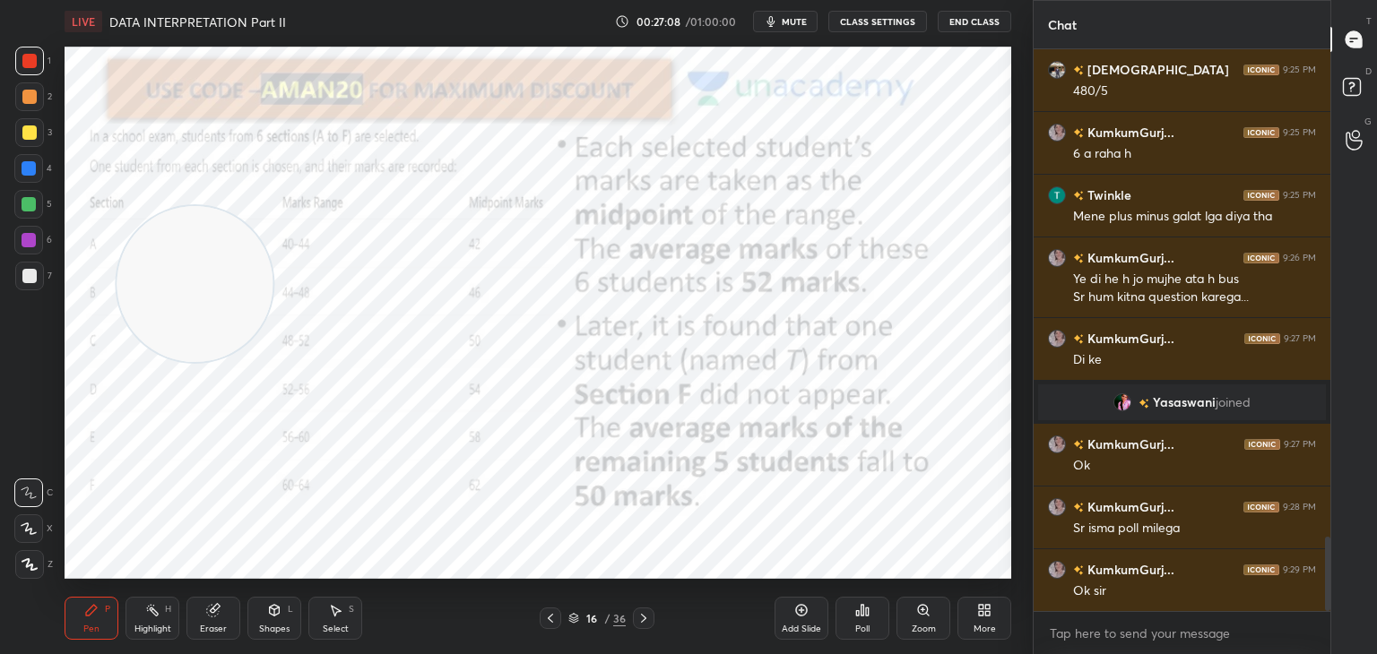
click at [213, 625] on div "Eraser" at bounding box center [213, 629] width 27 height 9
click at [33, 572] on div "Erase all" at bounding box center [28, 564] width 29 height 29
click at [102, 624] on div "Pen P" at bounding box center [92, 618] width 54 height 43
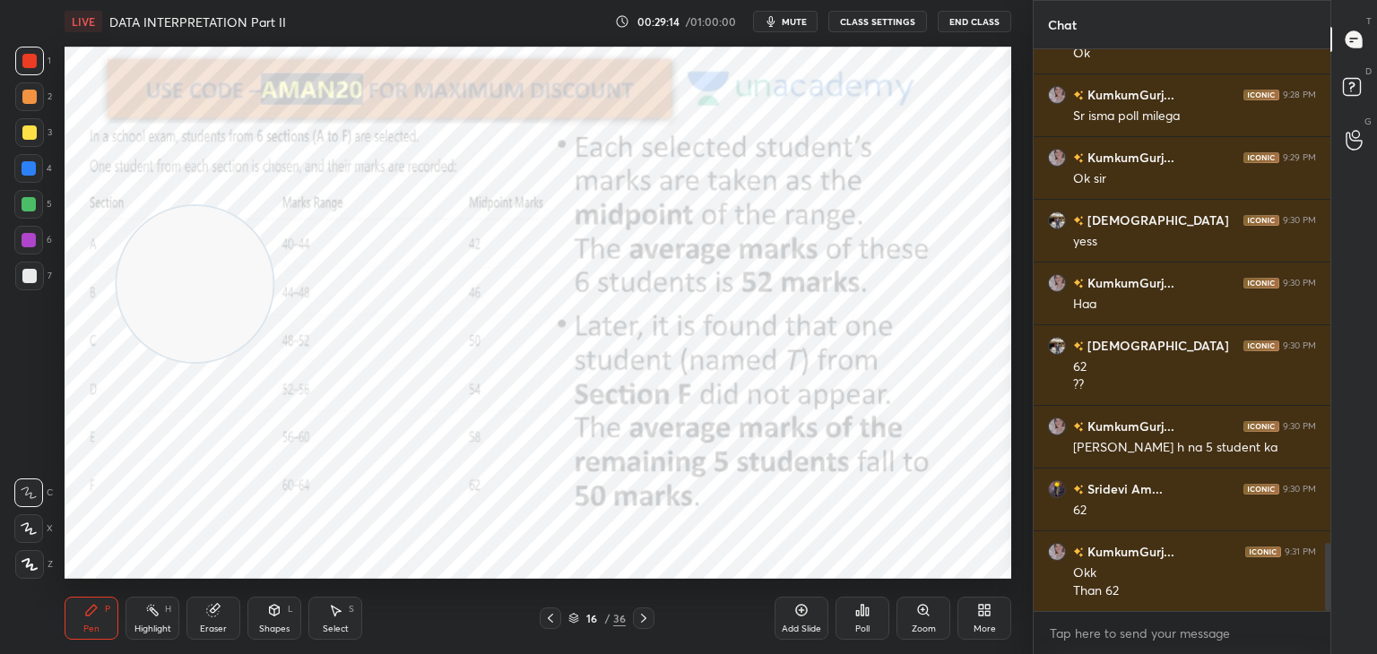
scroll to position [4142, 0]
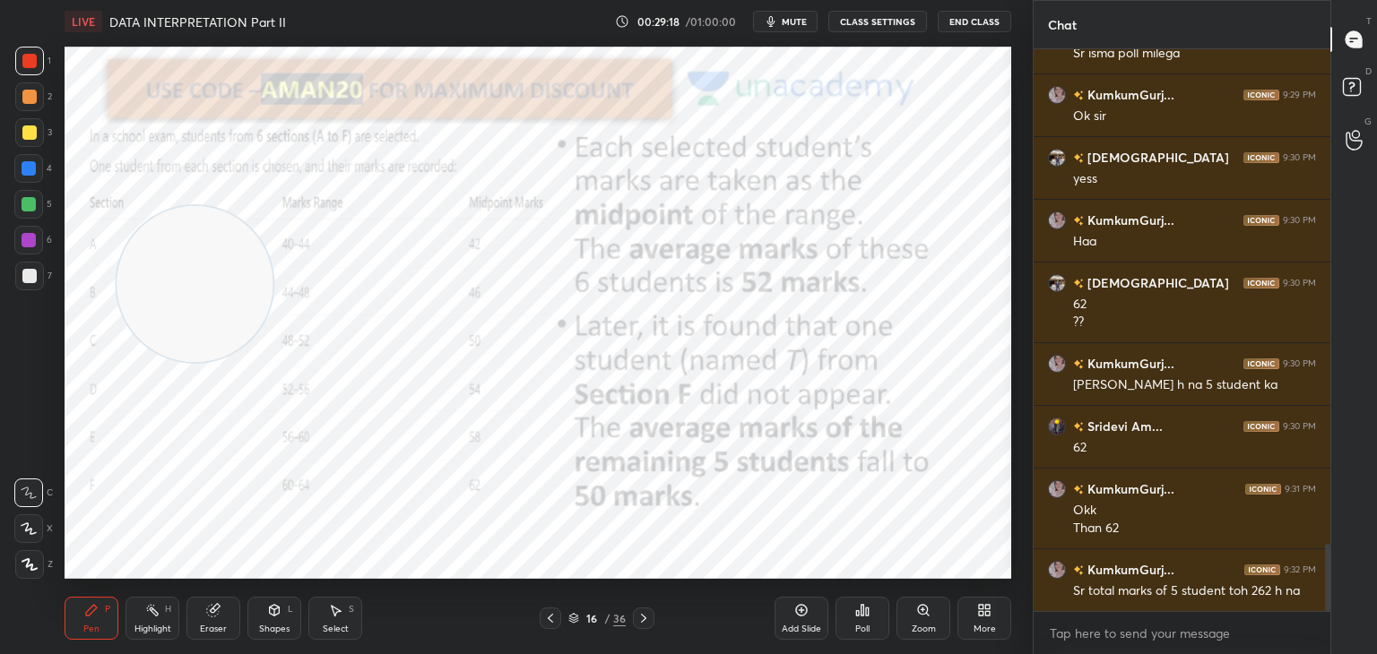
click at [224, 622] on div "Eraser" at bounding box center [213, 618] width 54 height 43
click at [102, 617] on div "Pen P" at bounding box center [92, 618] width 54 height 43
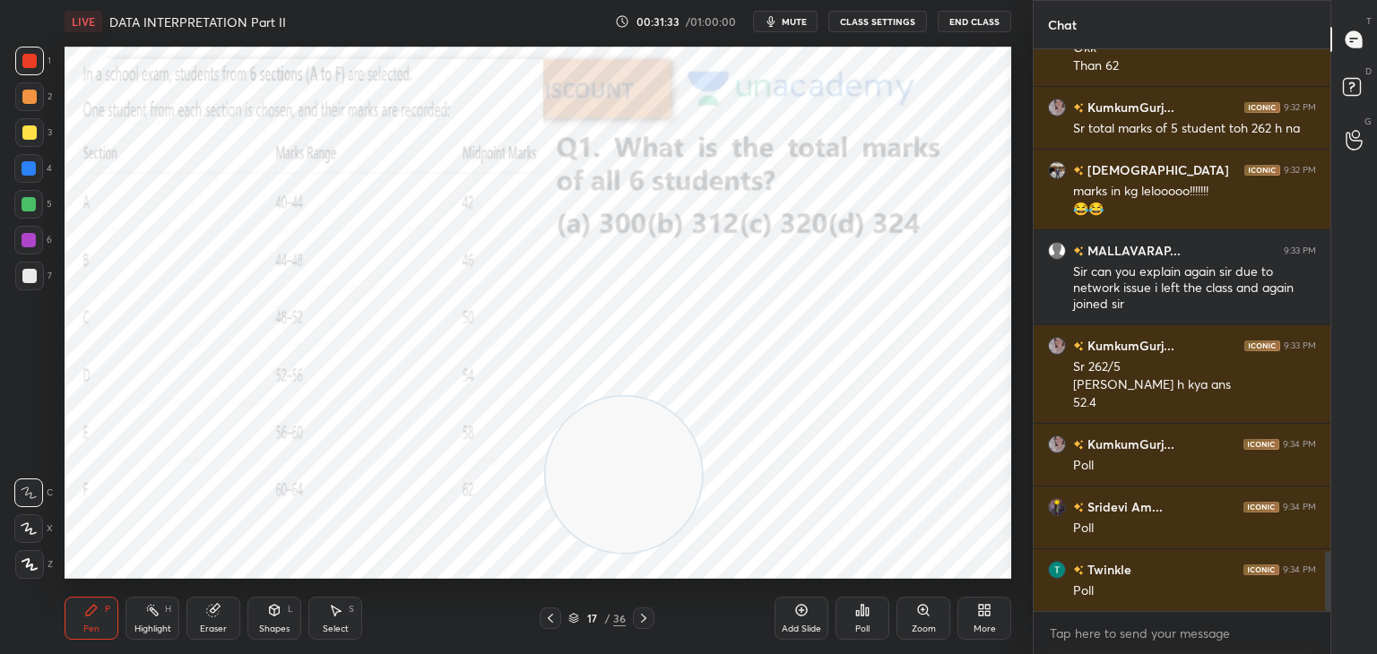
scroll to position [4667, 0]
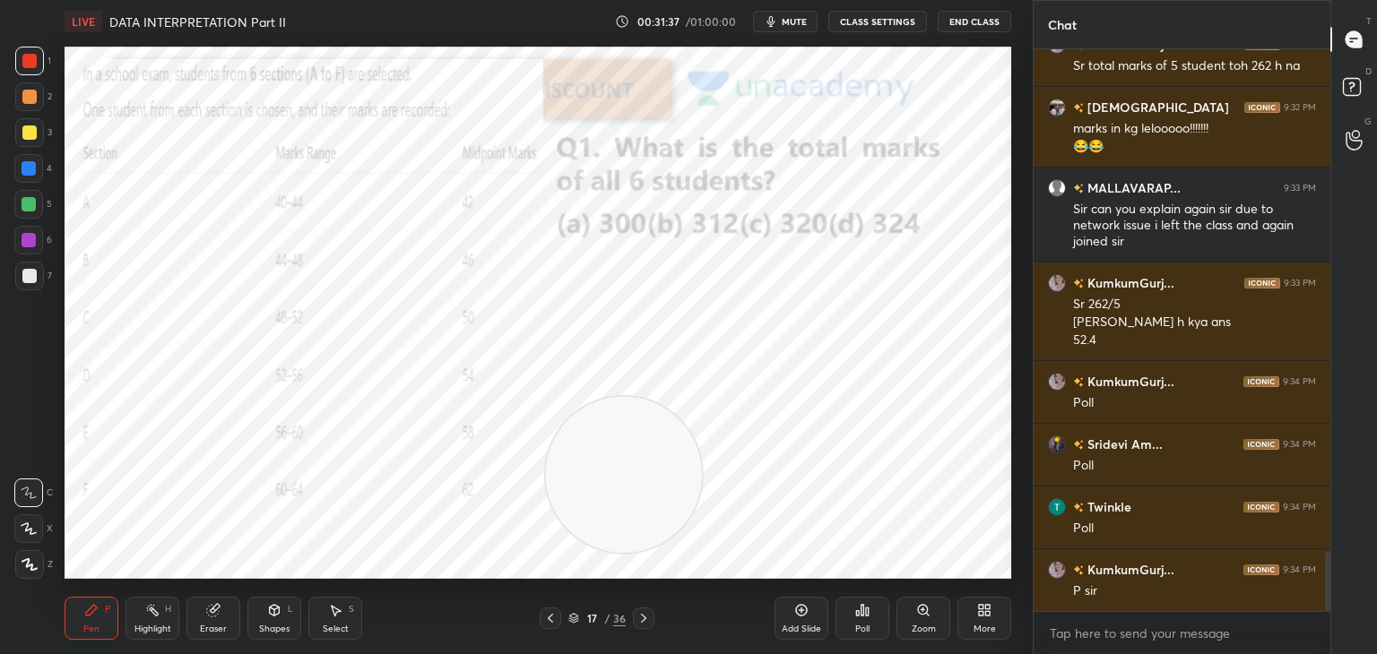
click at [869, 622] on div "Poll" at bounding box center [863, 618] width 54 height 43
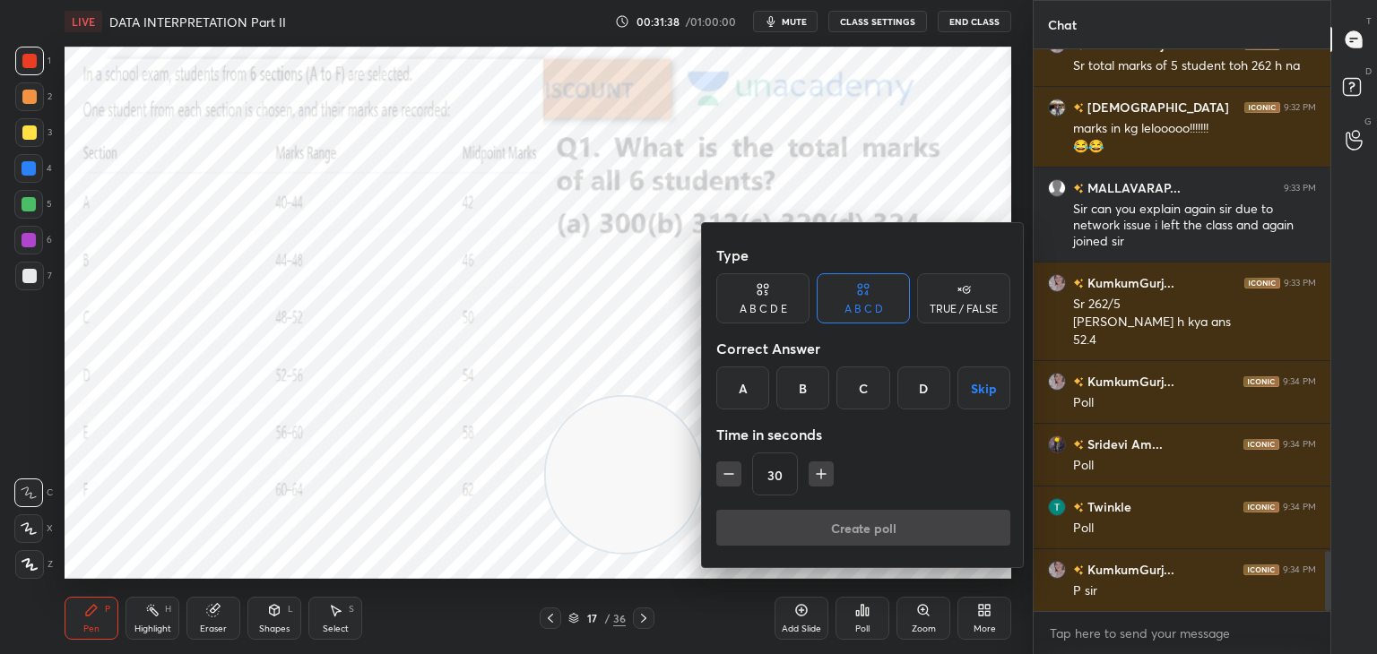
click at [822, 380] on div "B" at bounding box center [802, 388] width 53 height 43
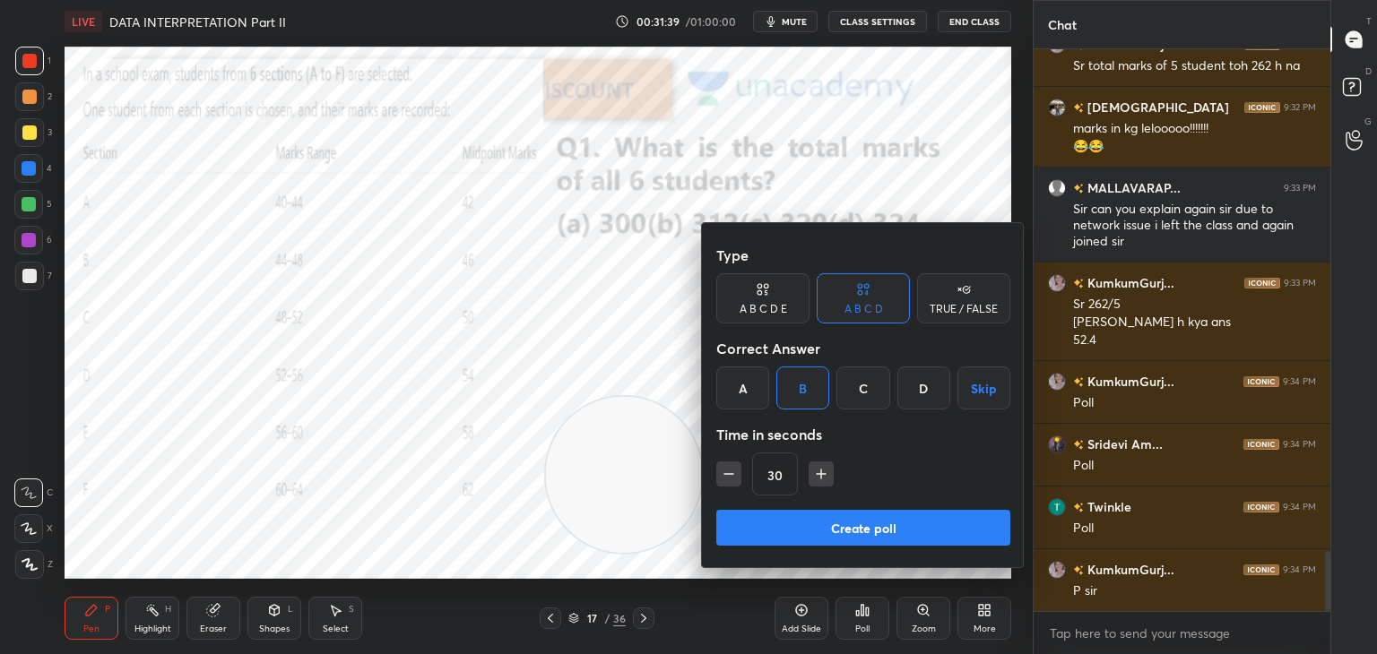
click at [784, 539] on button "Create poll" at bounding box center [863, 528] width 294 height 36
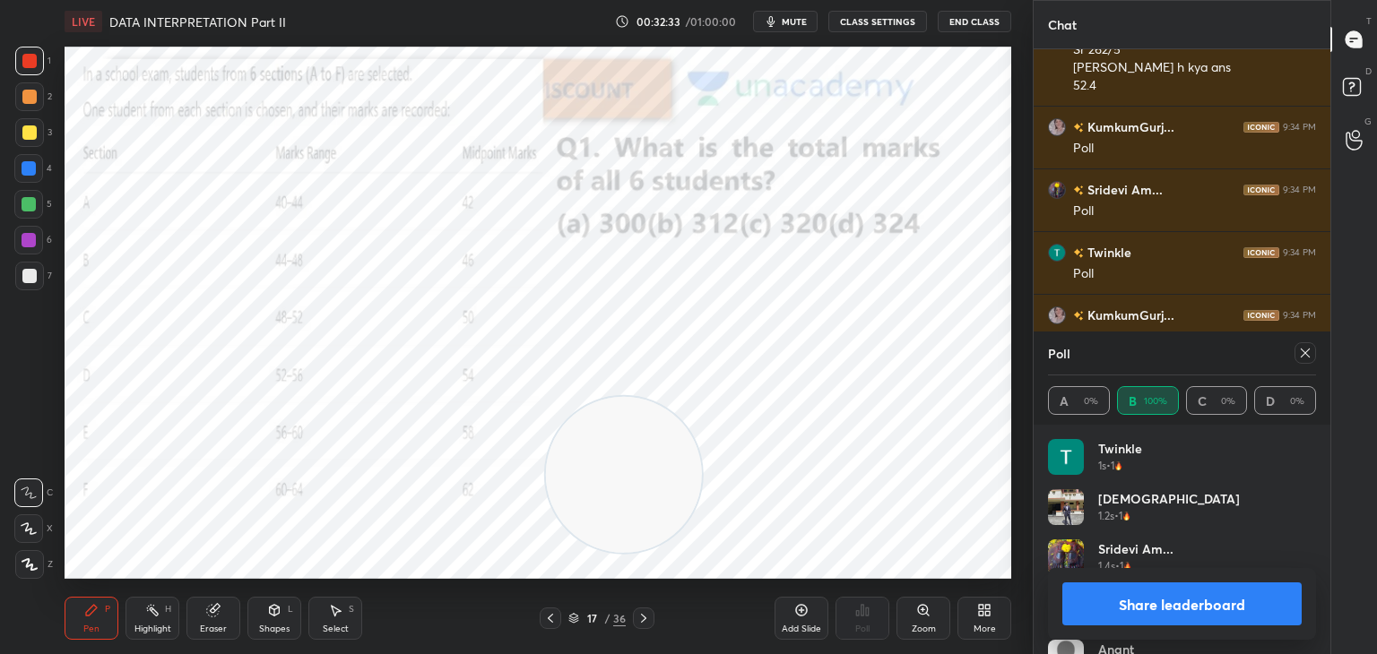
scroll to position [4985, 0]
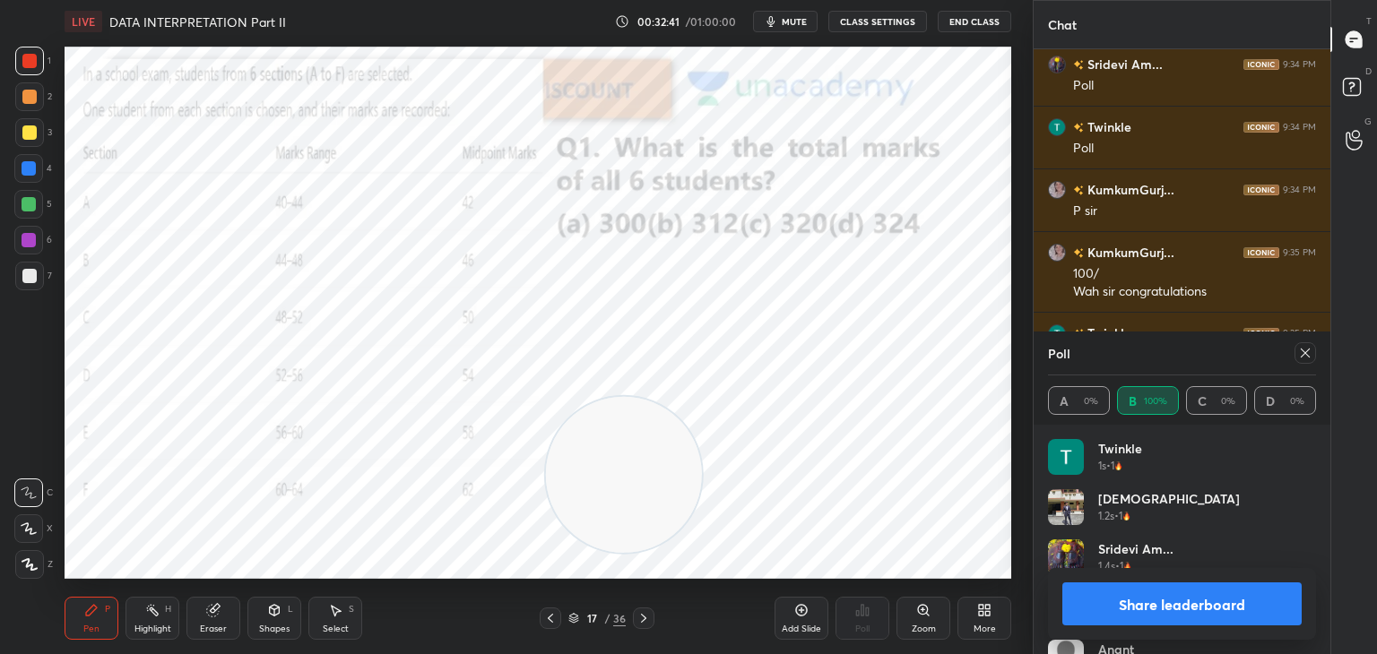
click at [1181, 606] on button "Share leaderboard" at bounding box center [1181, 604] width 239 height 43
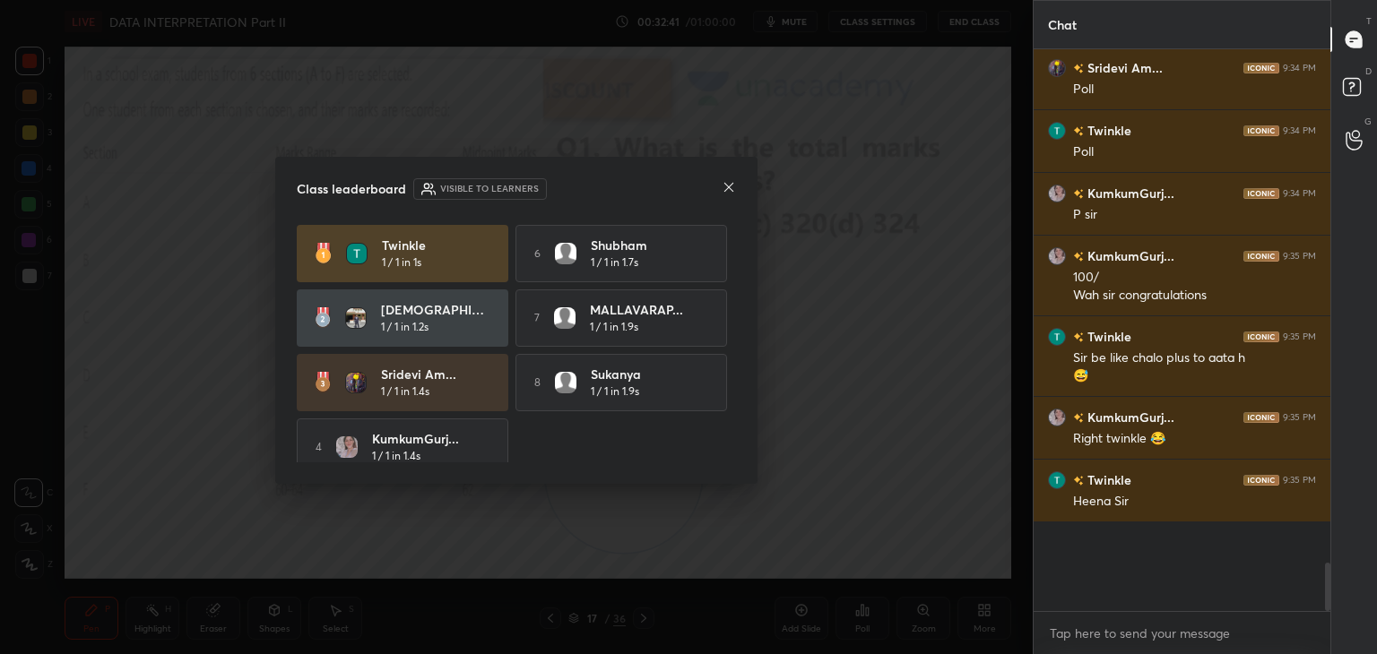
scroll to position [5, 5]
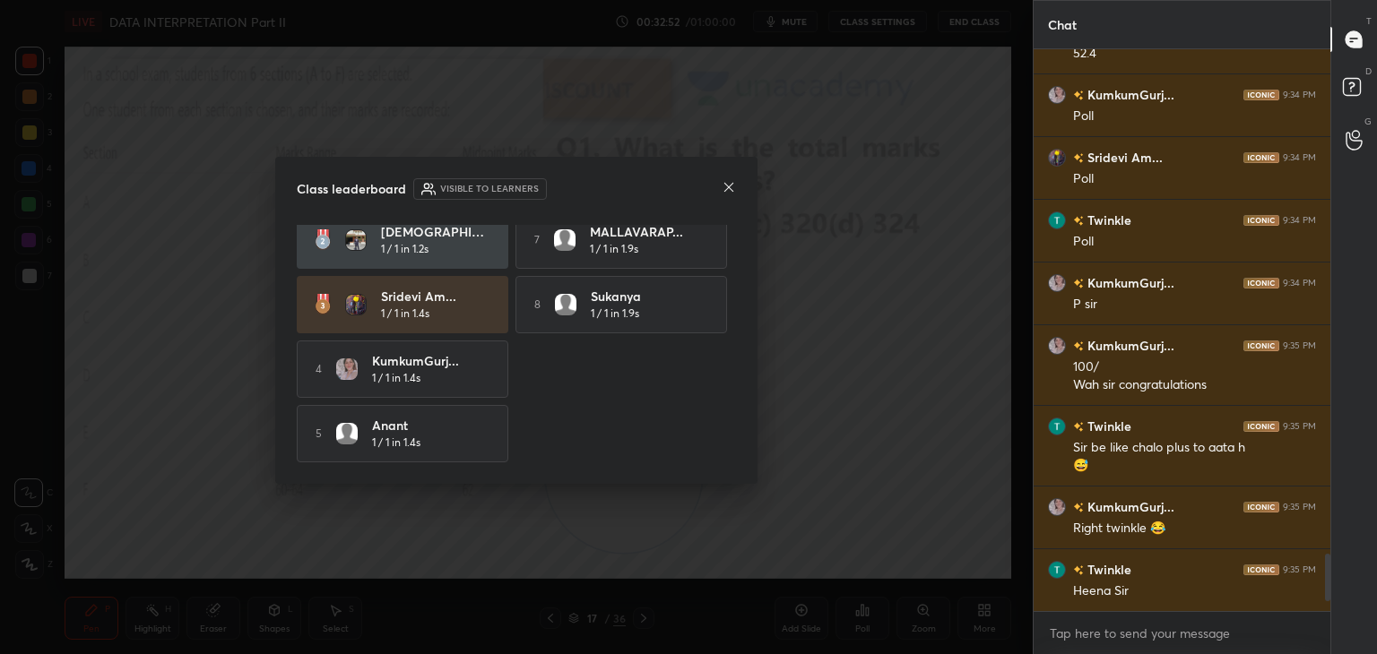
click at [733, 188] on icon at bounding box center [729, 187] width 14 height 14
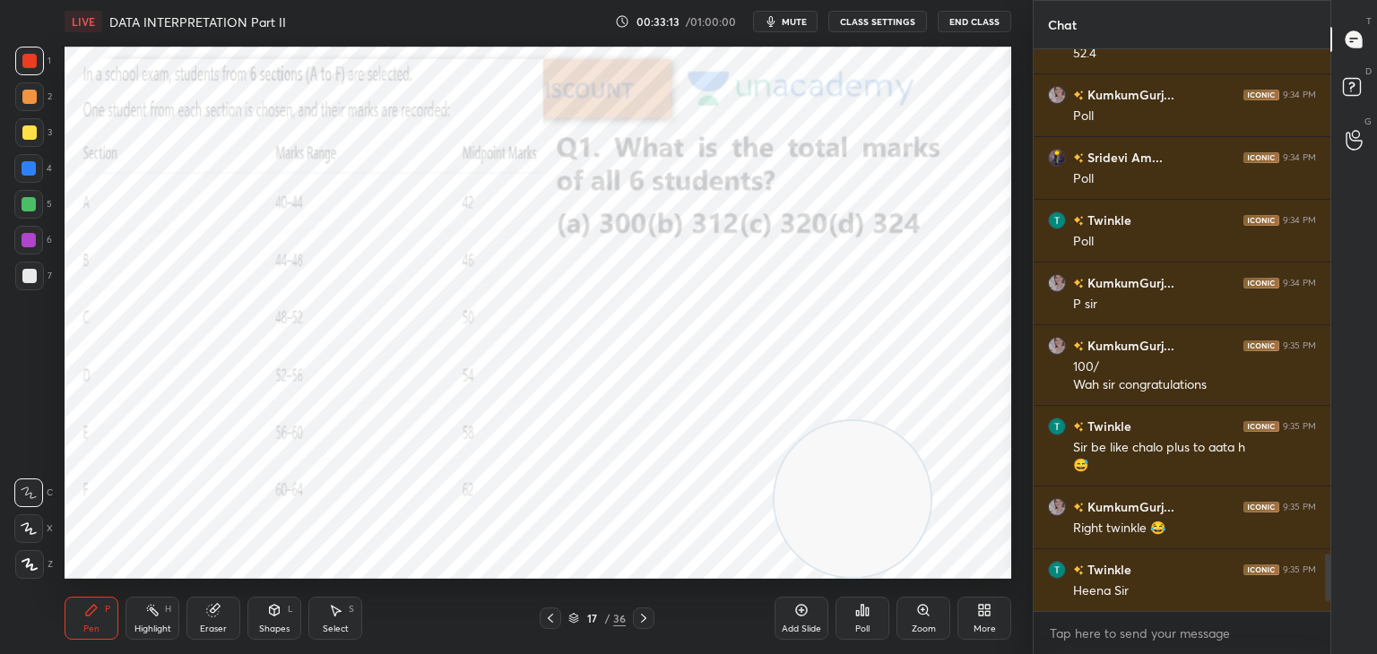
scroll to position [5017, 0]
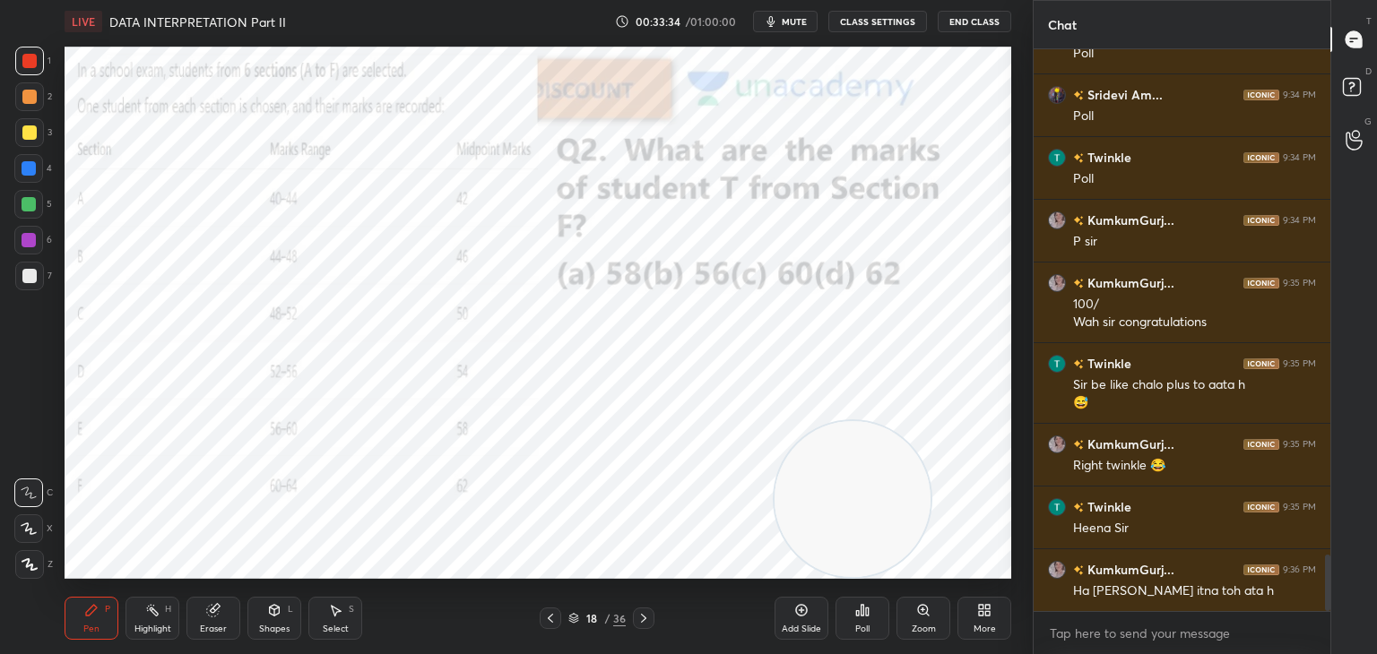
click at [869, 607] on icon at bounding box center [862, 610] width 14 height 14
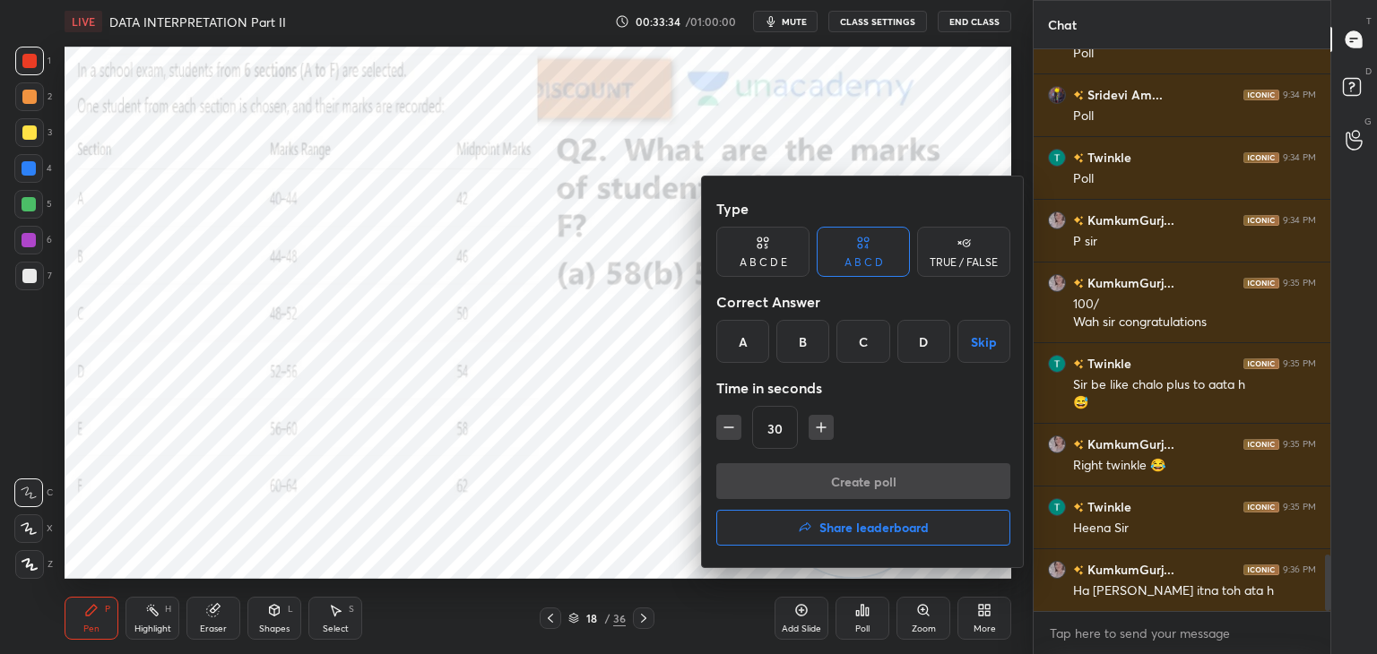
click at [918, 345] on div "D" at bounding box center [923, 341] width 53 height 43
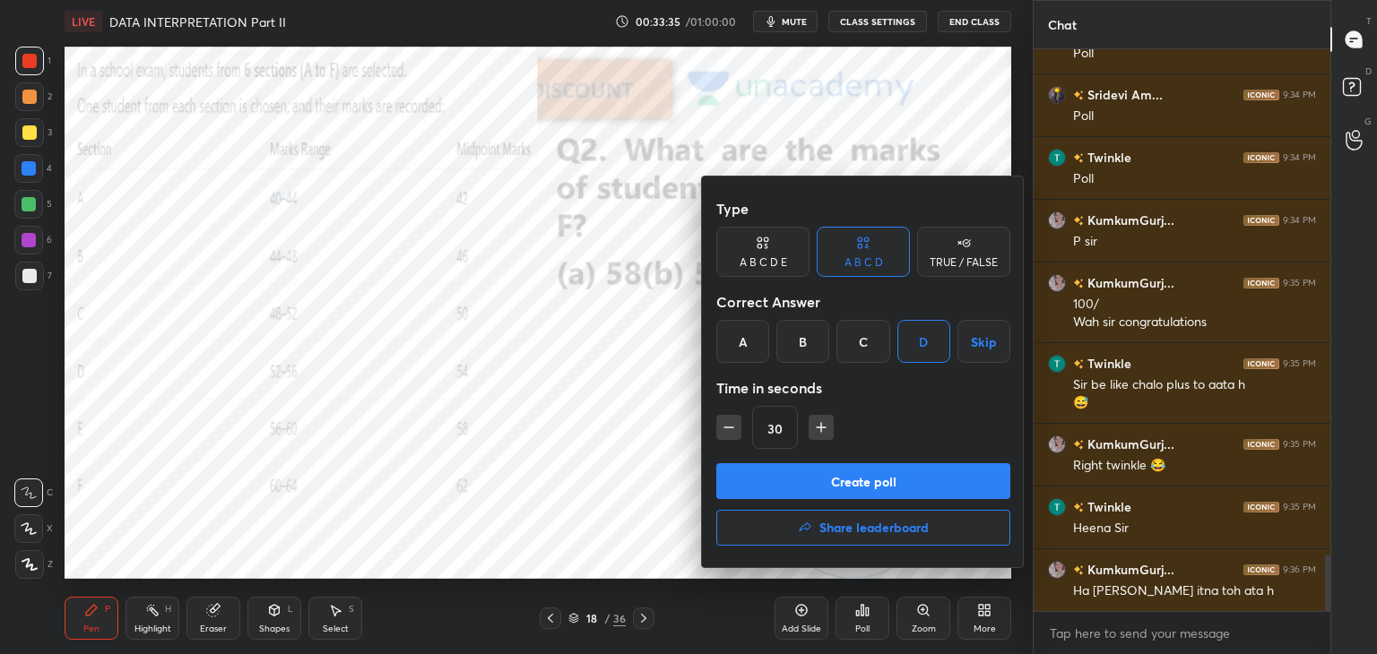
click at [897, 475] on button "Create poll" at bounding box center [863, 481] width 294 height 36
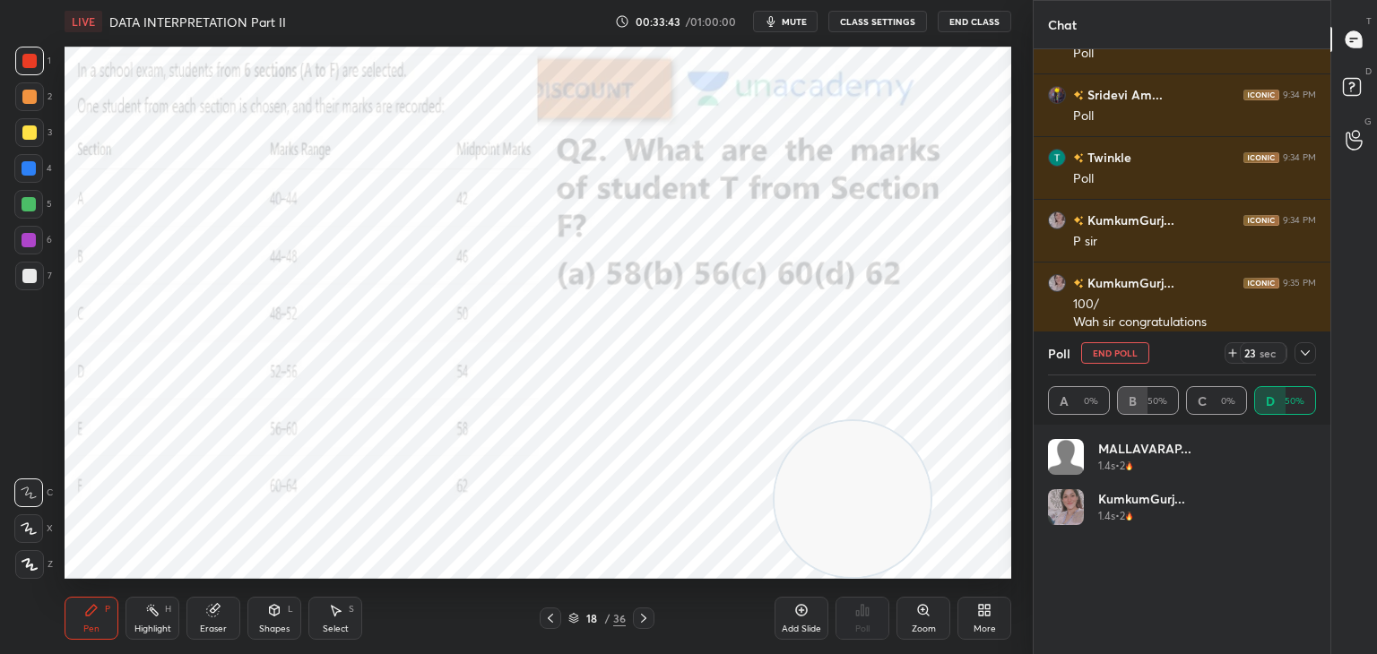
scroll to position [5128, 0]
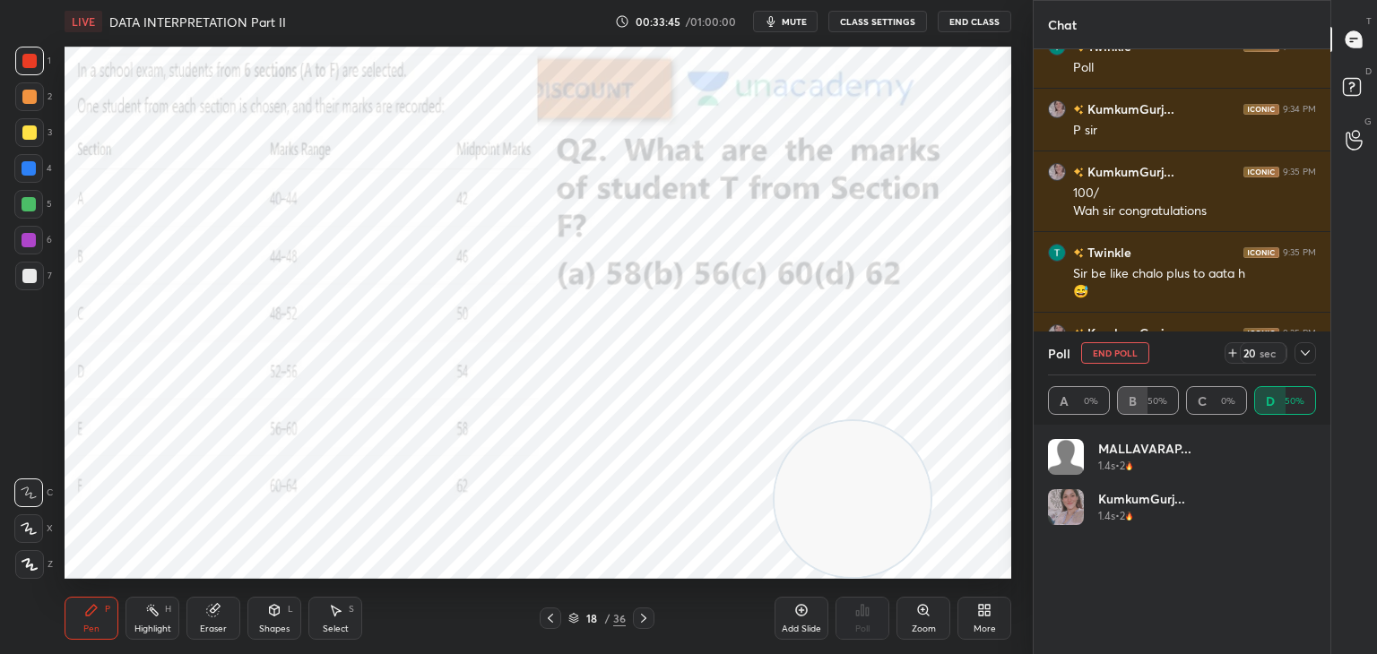
click at [1306, 356] on icon at bounding box center [1305, 353] width 14 height 14
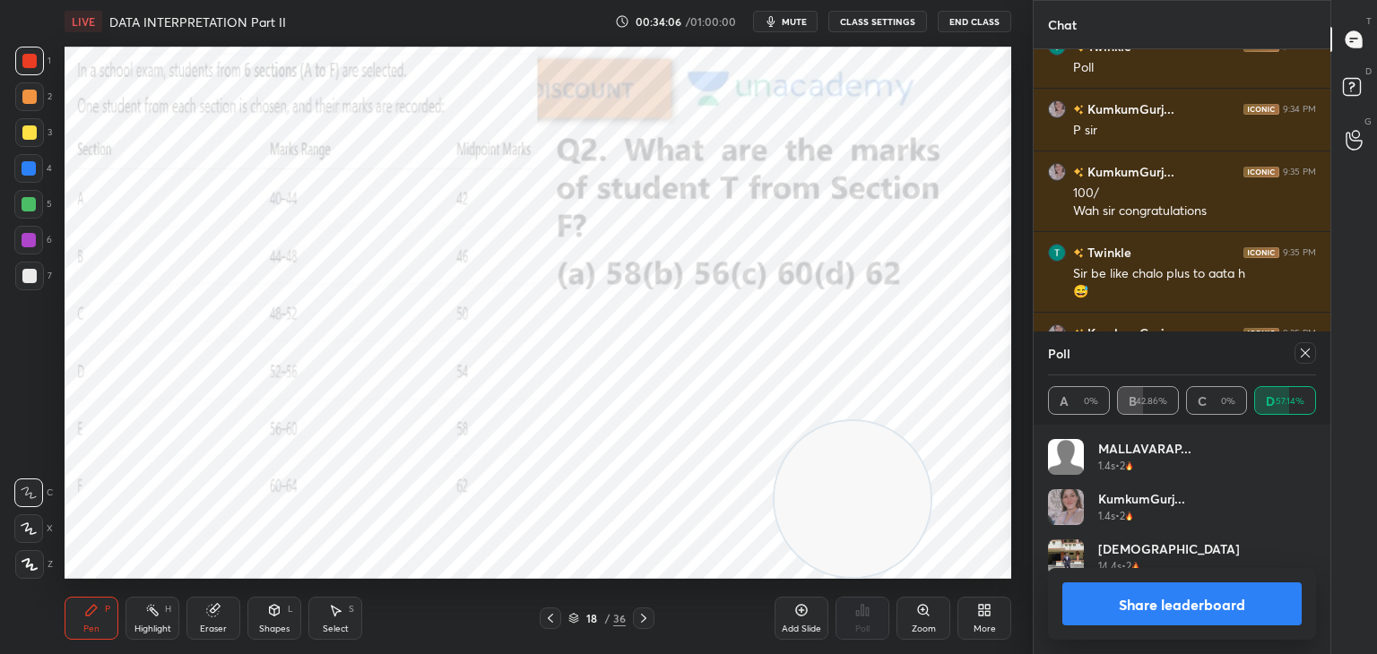
scroll to position [209, 263]
click at [1130, 597] on button "Share leaderboard" at bounding box center [1181, 604] width 239 height 43
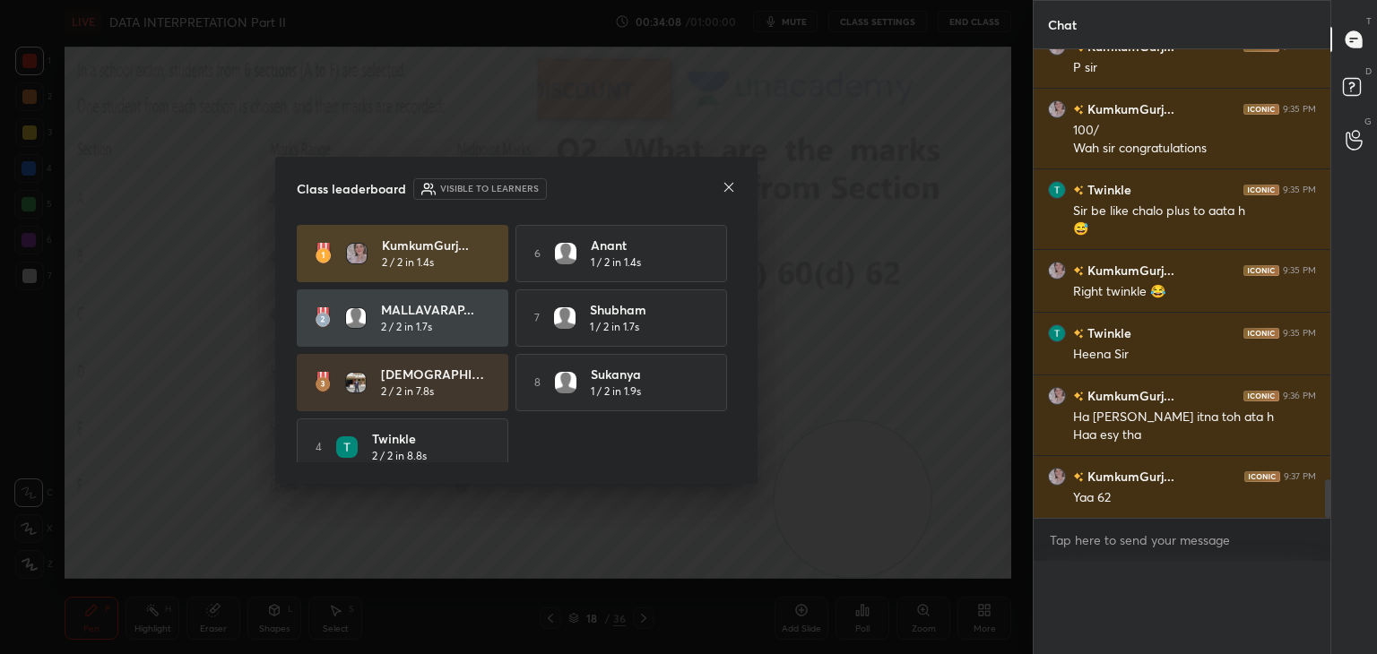
scroll to position [0, 5]
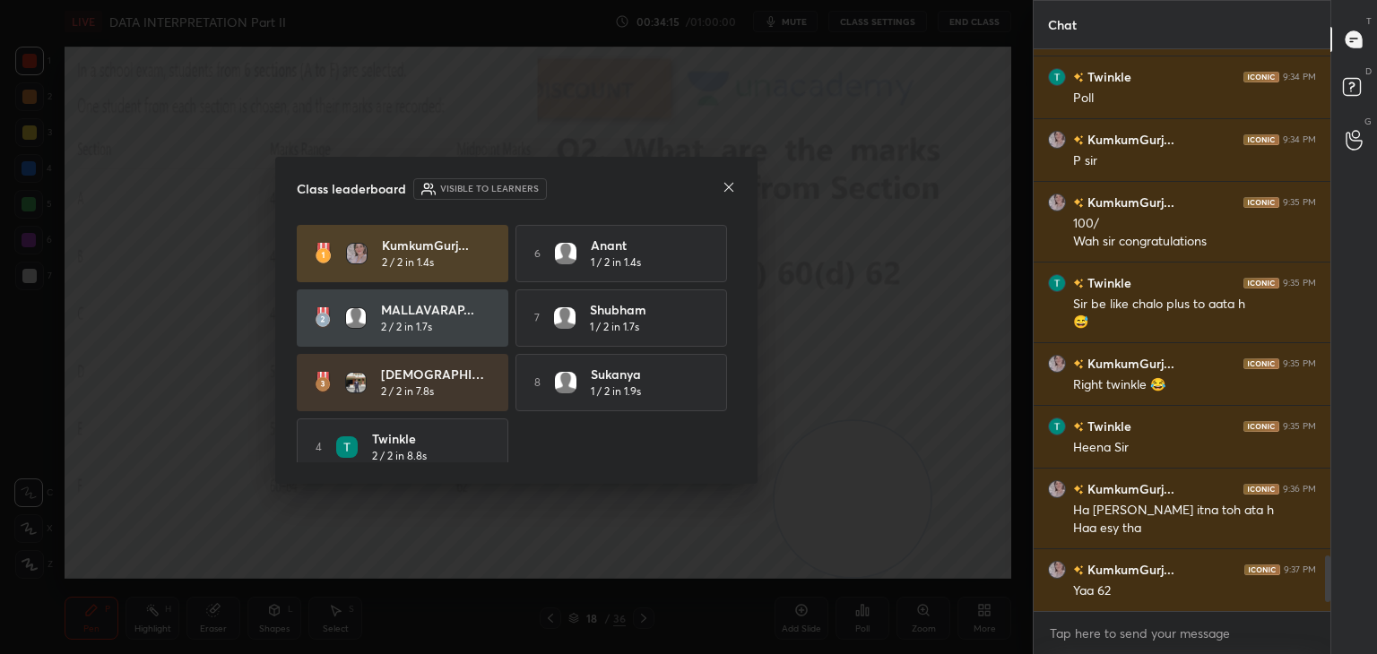
click at [732, 187] on icon at bounding box center [729, 187] width 14 height 14
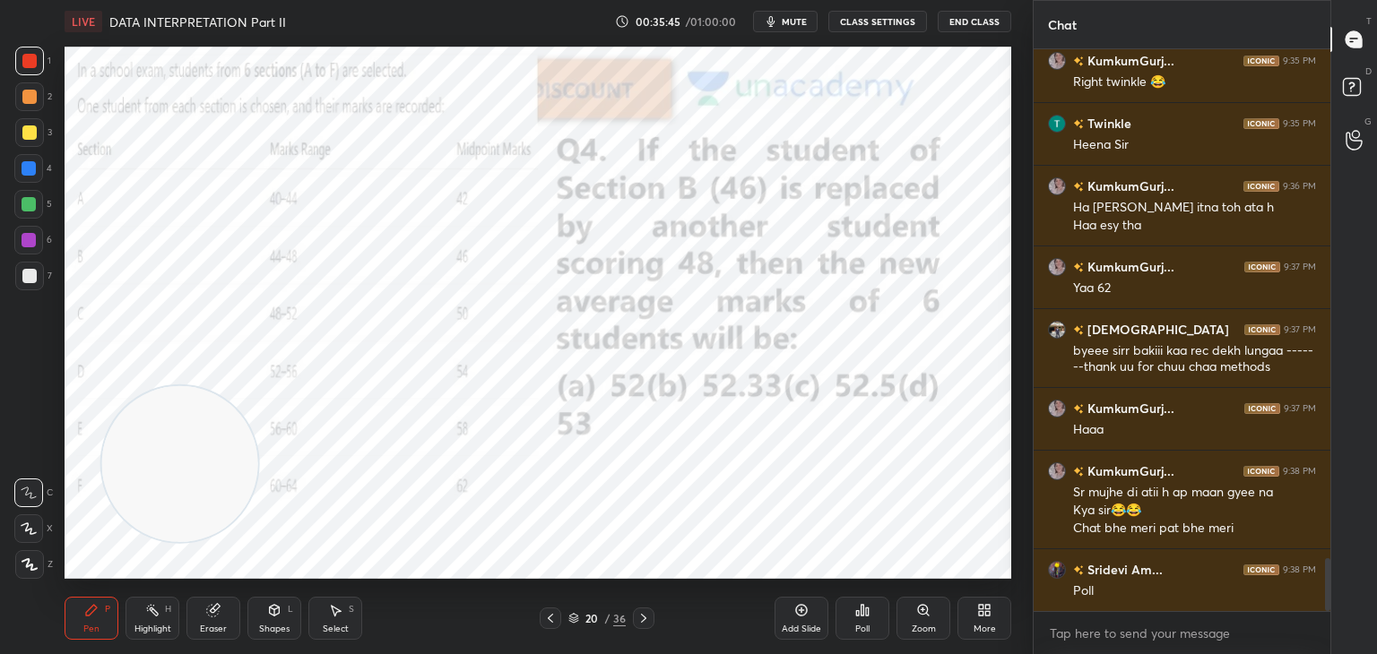
scroll to position [5463, 0]
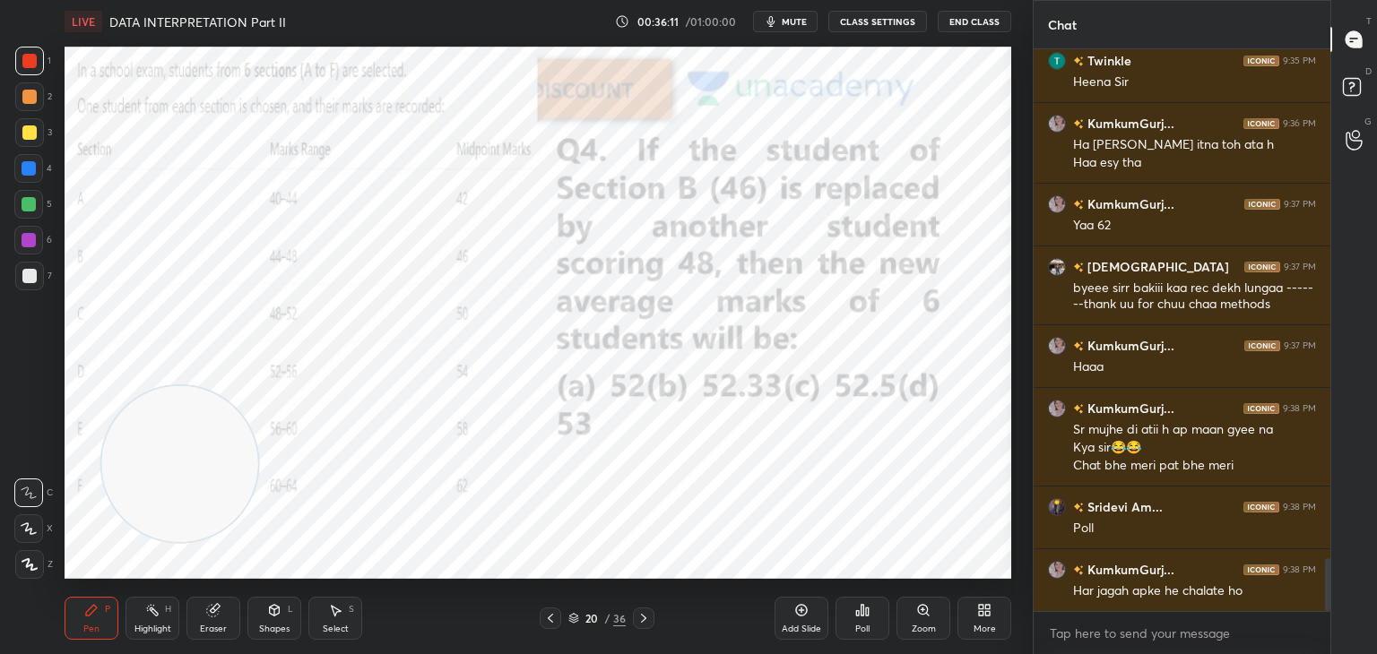
click at [215, 625] on div "Eraser" at bounding box center [213, 629] width 27 height 9
click at [32, 564] on span "Erase all" at bounding box center [28, 565] width 27 height 13
click at [96, 633] on div "Pen" at bounding box center [91, 629] width 16 height 9
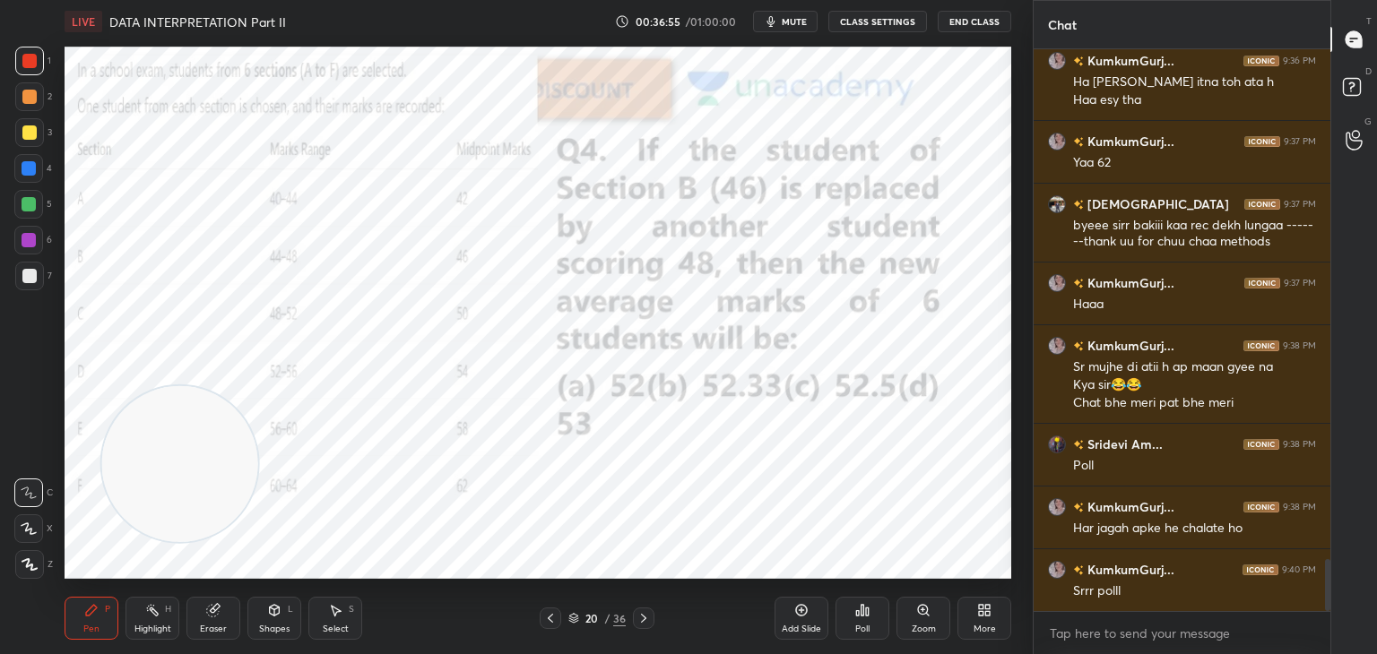
click at [879, 614] on div "Poll" at bounding box center [863, 618] width 54 height 43
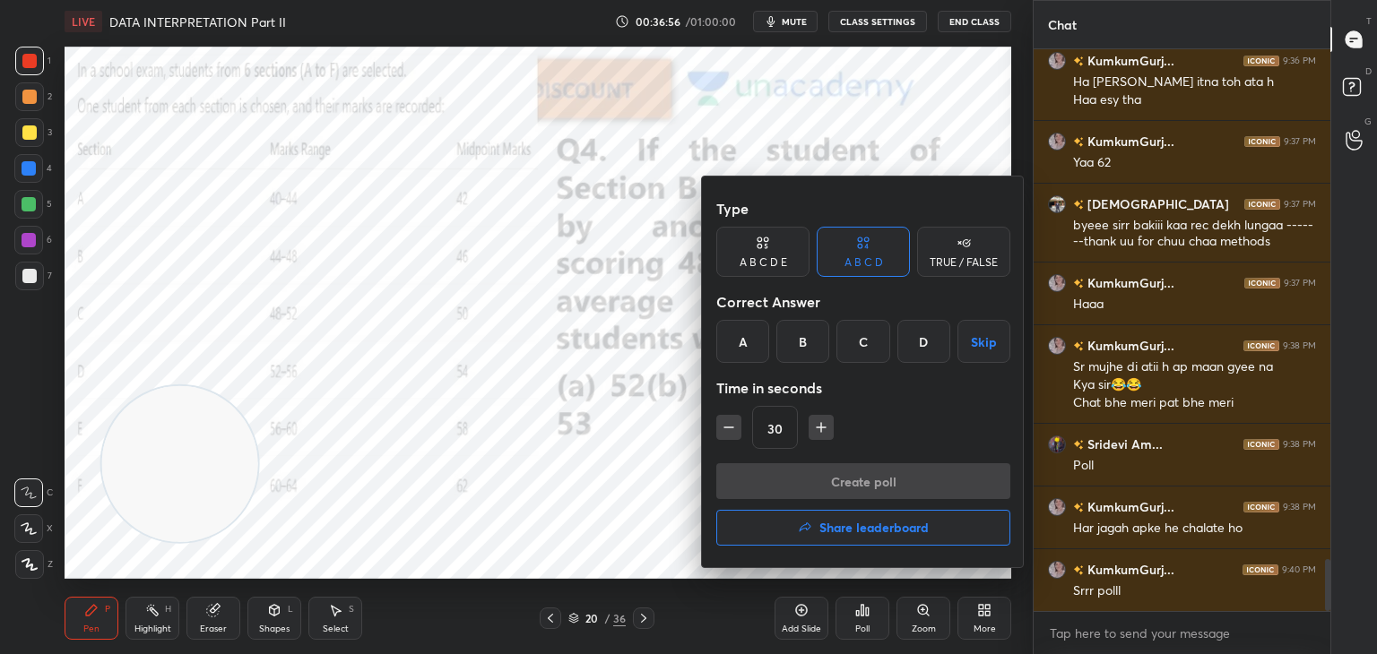
click at [810, 357] on div "B" at bounding box center [802, 341] width 53 height 43
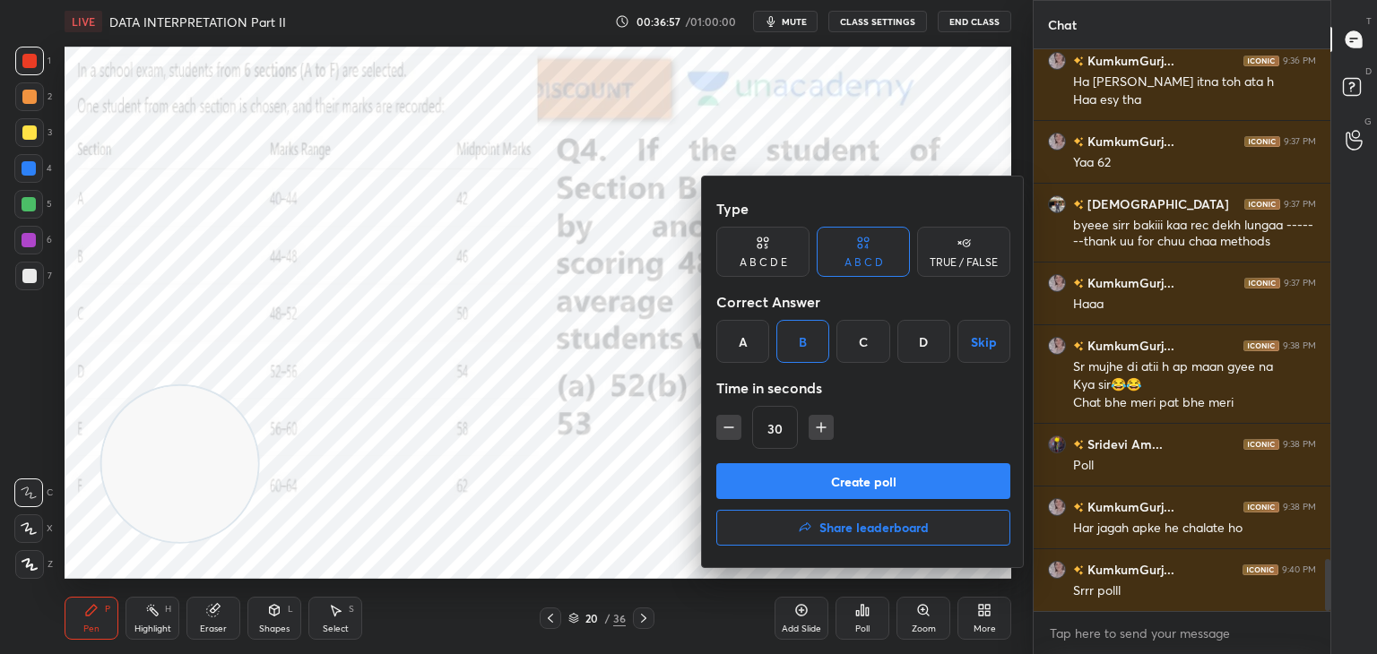
click at [839, 484] on button "Create poll" at bounding box center [863, 481] width 294 height 36
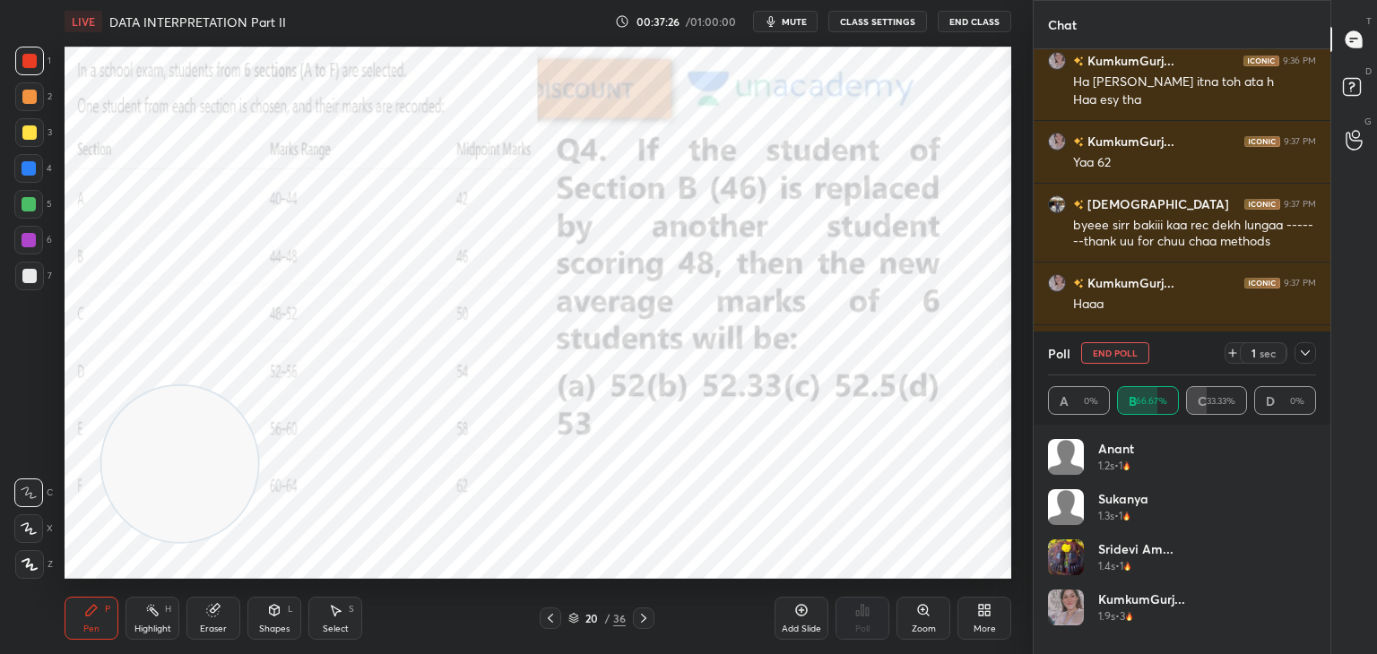
scroll to position [5637, 0]
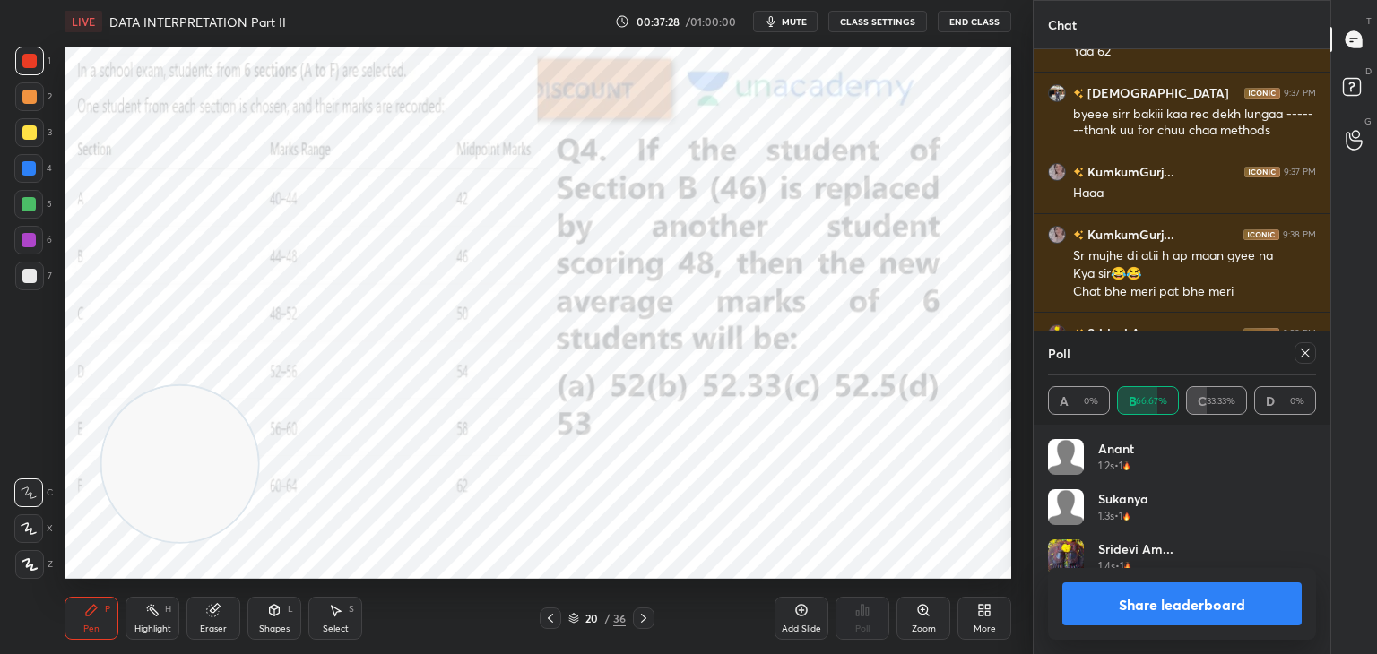
click at [1189, 588] on button "Share leaderboard" at bounding box center [1181, 604] width 239 height 43
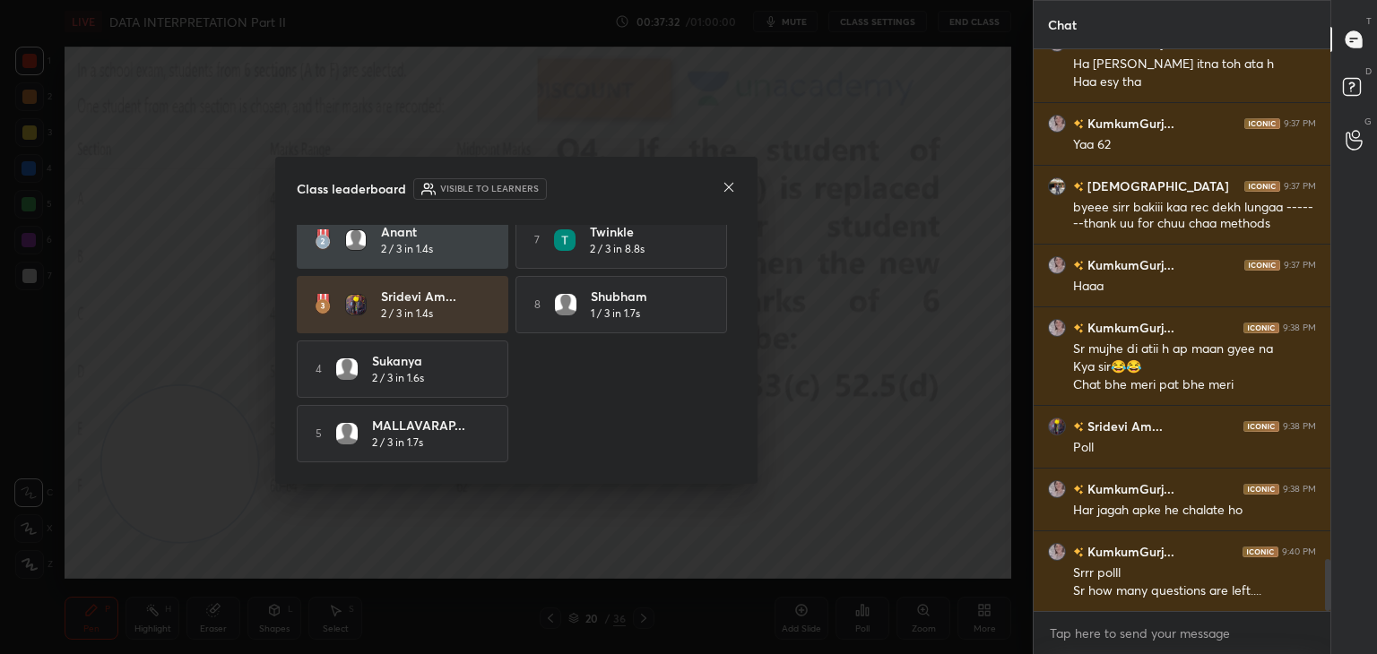
scroll to position [0, 0]
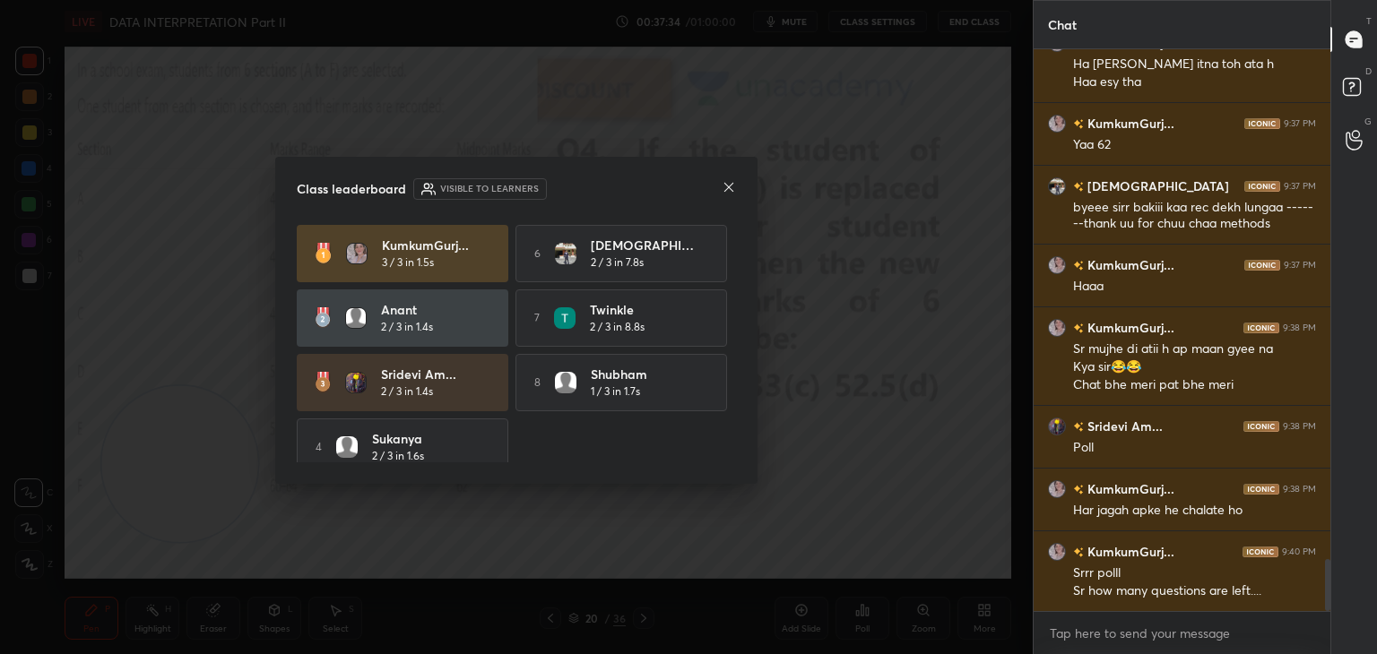
click at [731, 188] on icon at bounding box center [728, 187] width 9 height 9
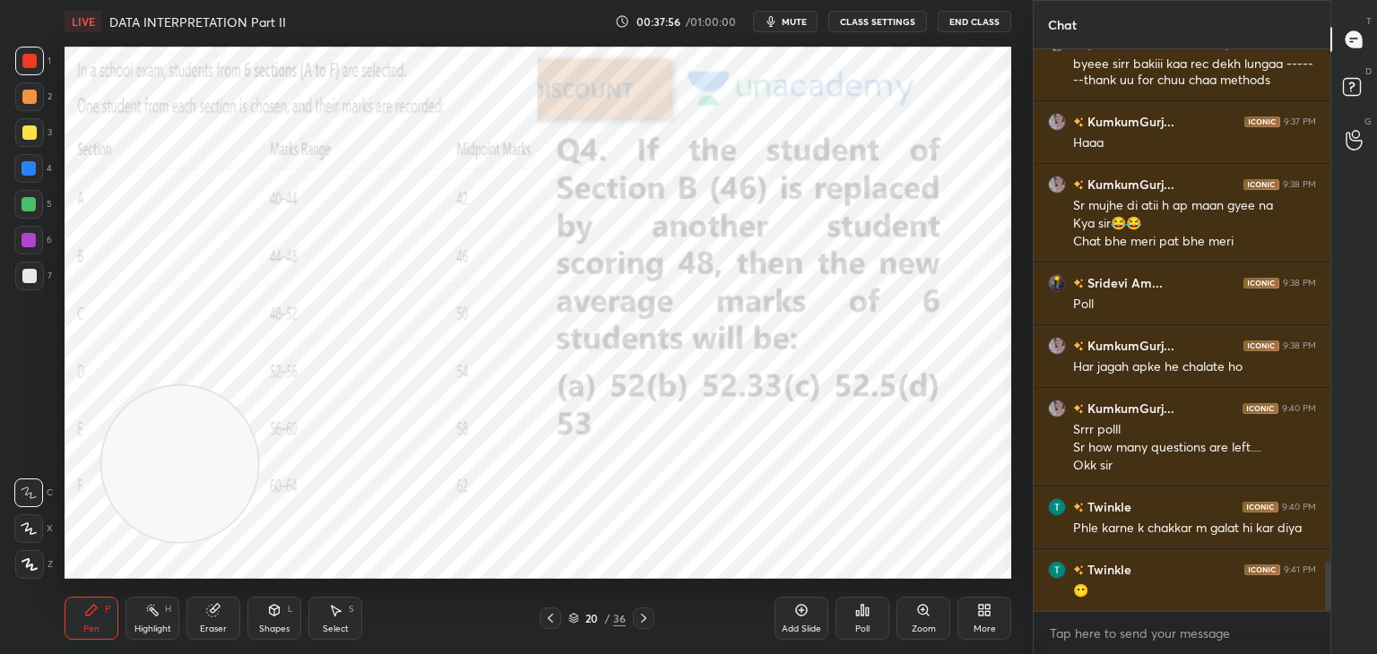
scroll to position [5750, 0]
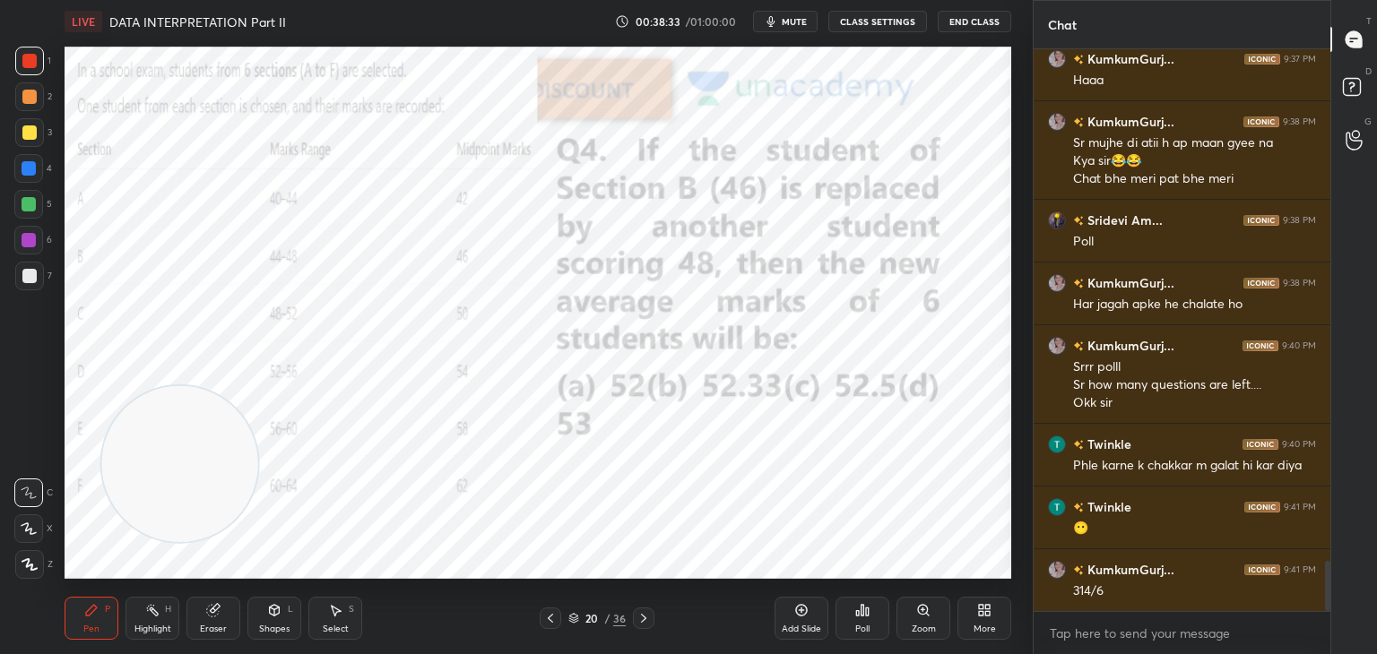
click at [215, 632] on div "Eraser" at bounding box center [213, 629] width 27 height 9
click at [112, 615] on div "Pen P" at bounding box center [92, 618] width 54 height 43
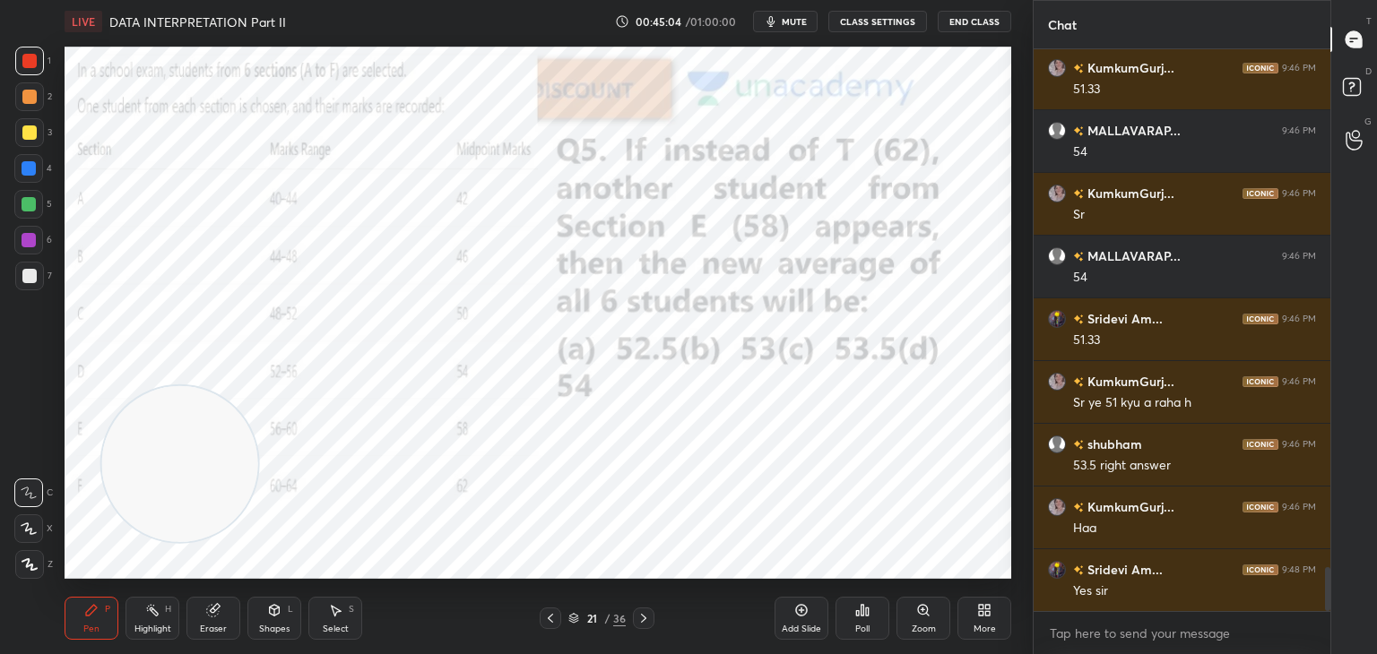
scroll to position [6709, 0]
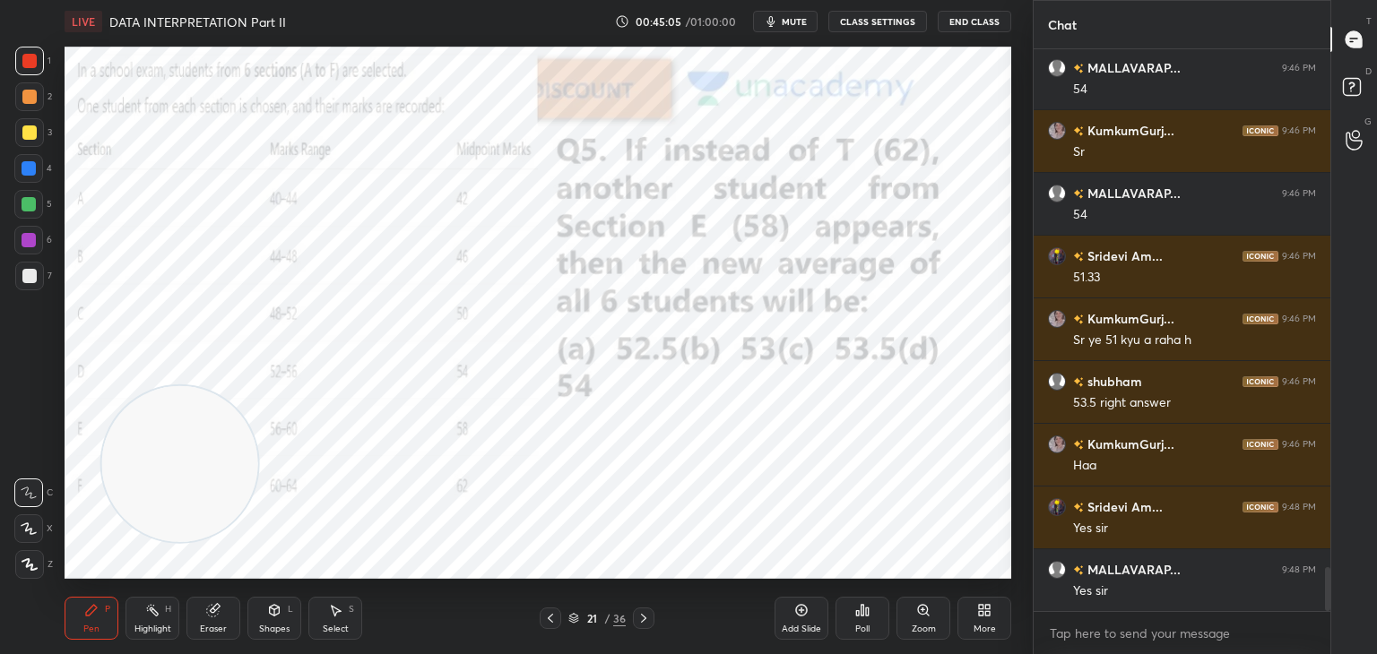
click at [33, 138] on div at bounding box center [29, 133] width 14 height 14
click at [31, 178] on div at bounding box center [28, 168] width 29 height 29
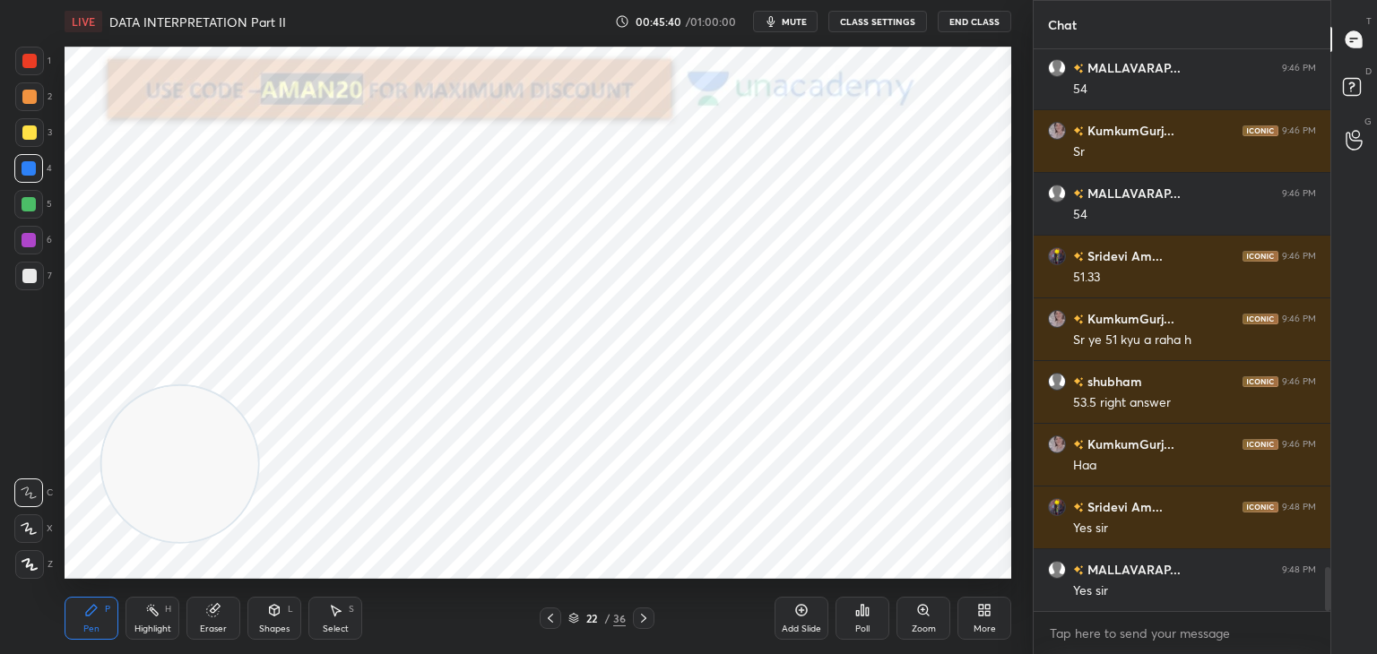
click at [812, 620] on div "Add Slide" at bounding box center [802, 618] width 54 height 43
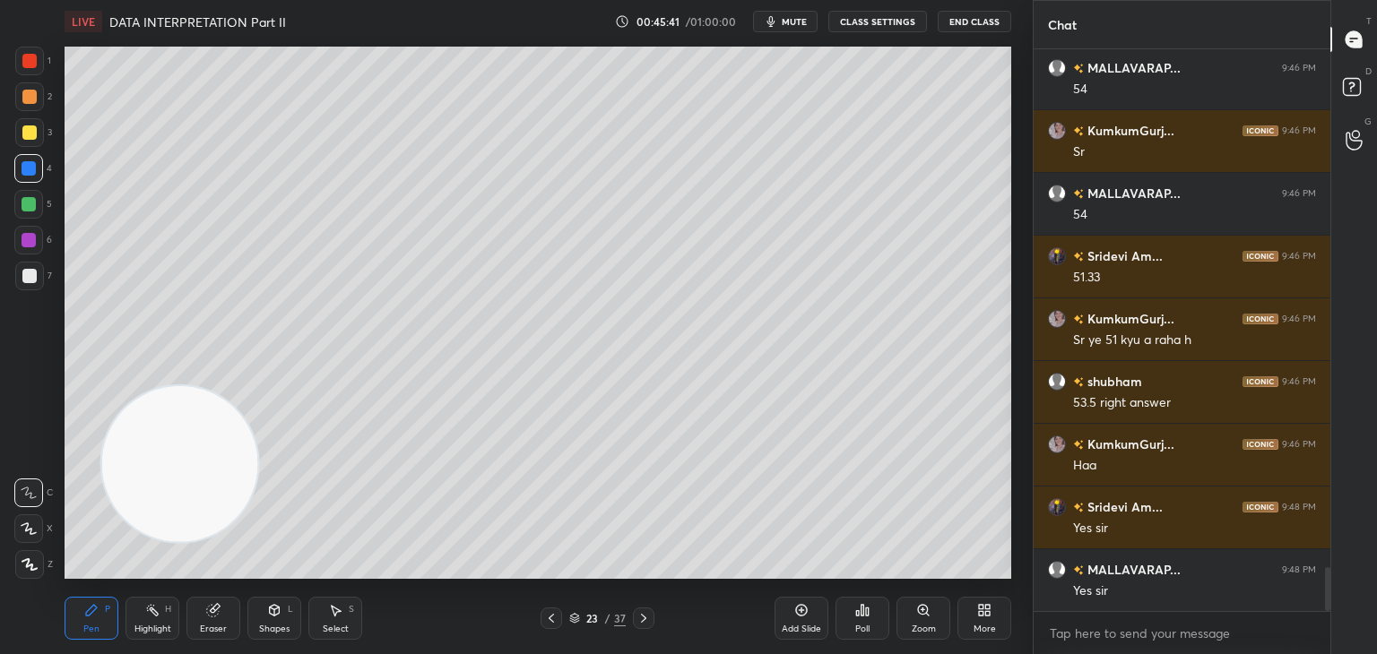
click at [35, 136] on div at bounding box center [29, 133] width 14 height 14
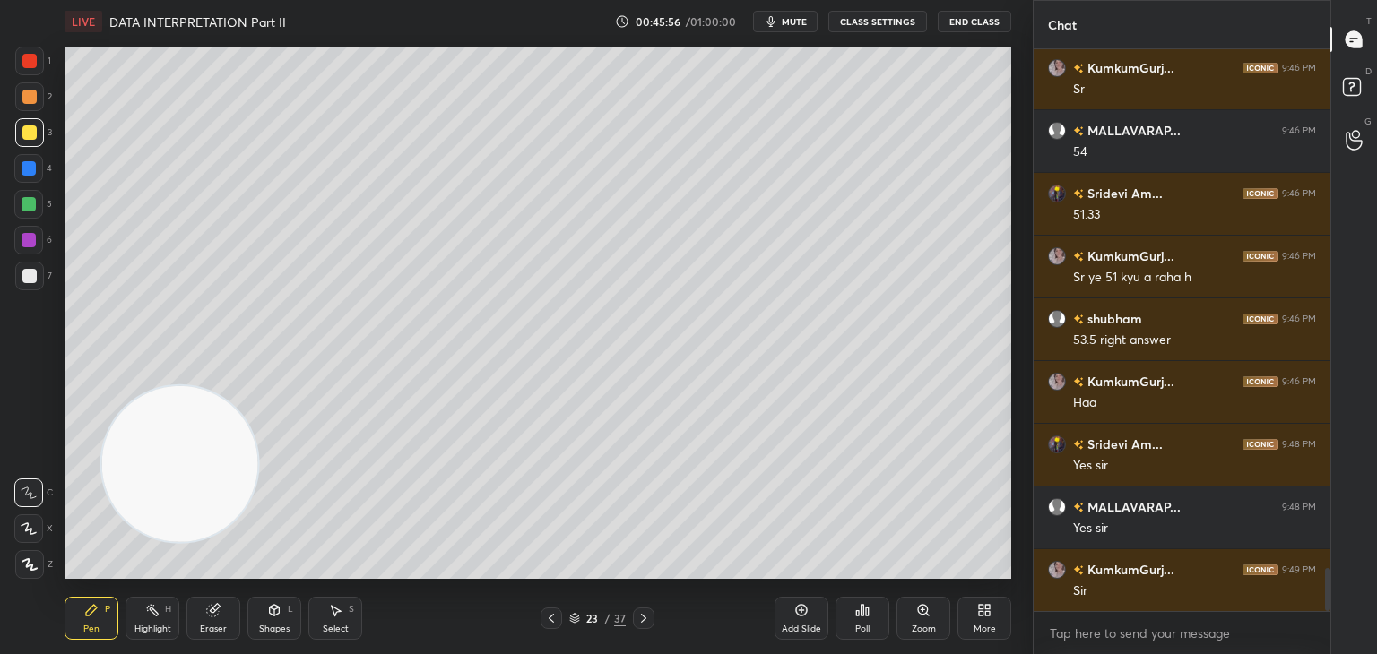
click at [220, 622] on div "Eraser" at bounding box center [213, 618] width 54 height 43
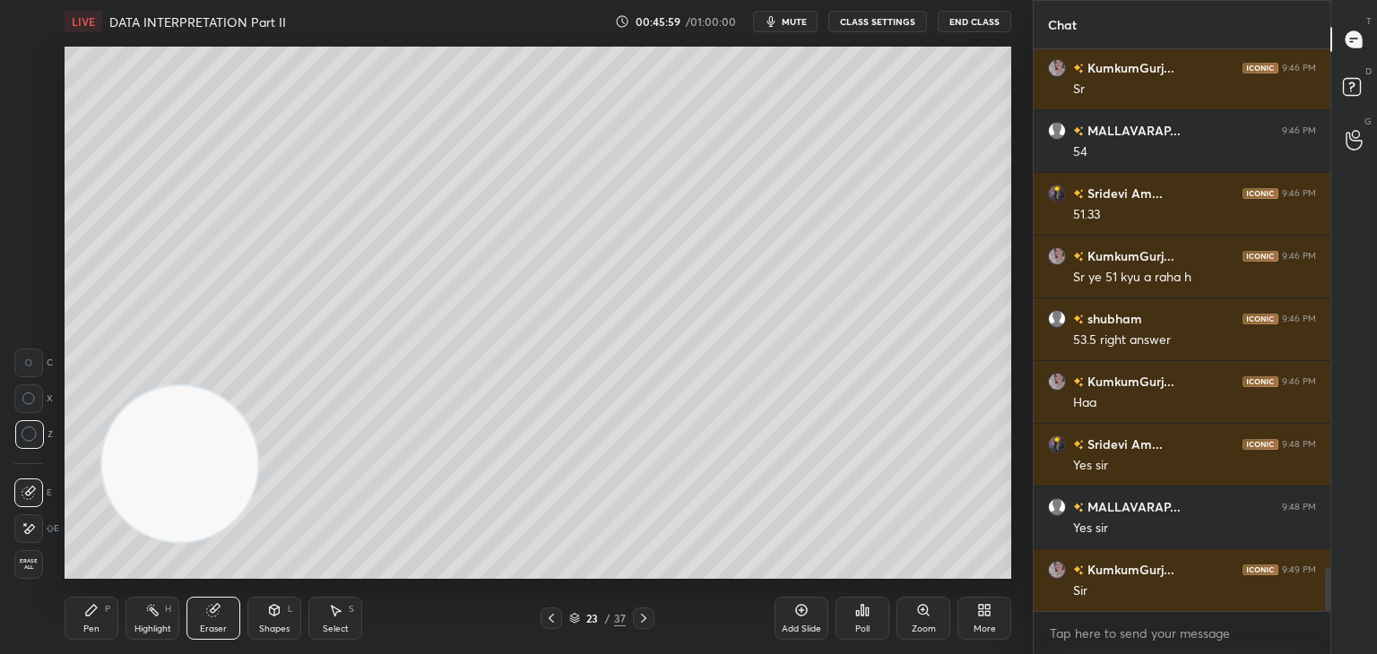
click at [93, 639] on div "Pen P" at bounding box center [92, 618] width 54 height 43
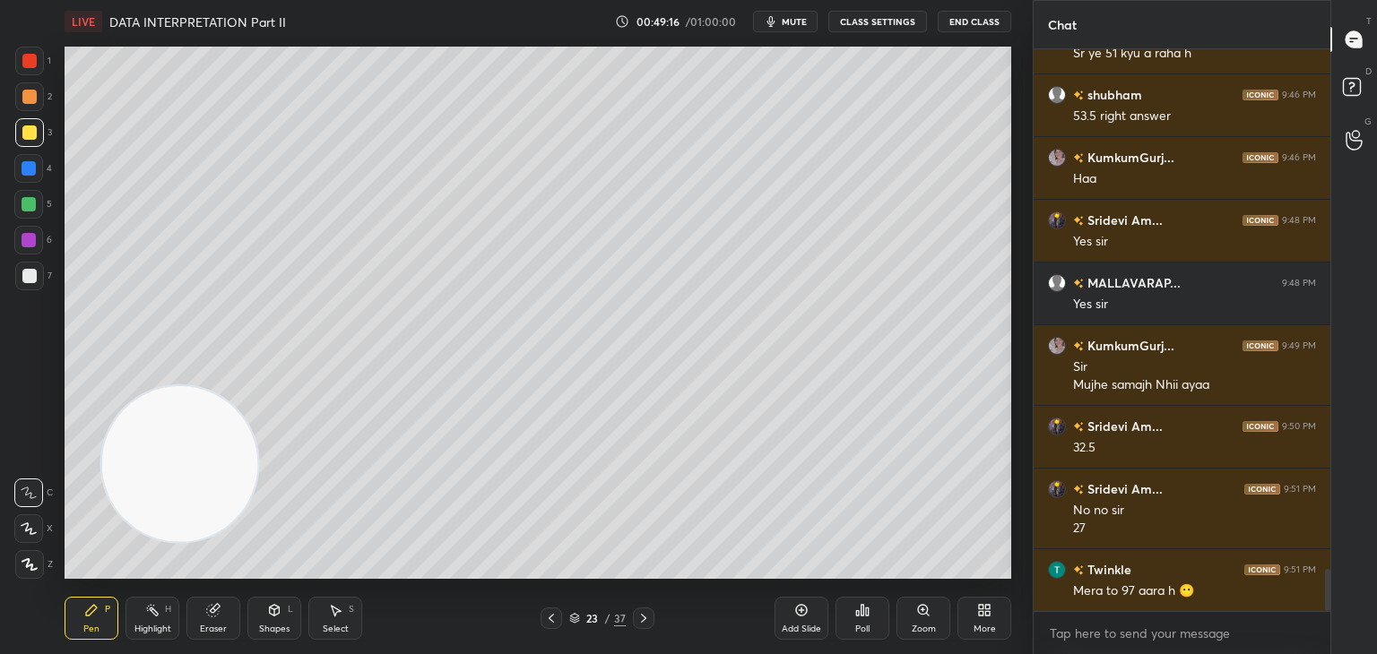
scroll to position [7059, 0]
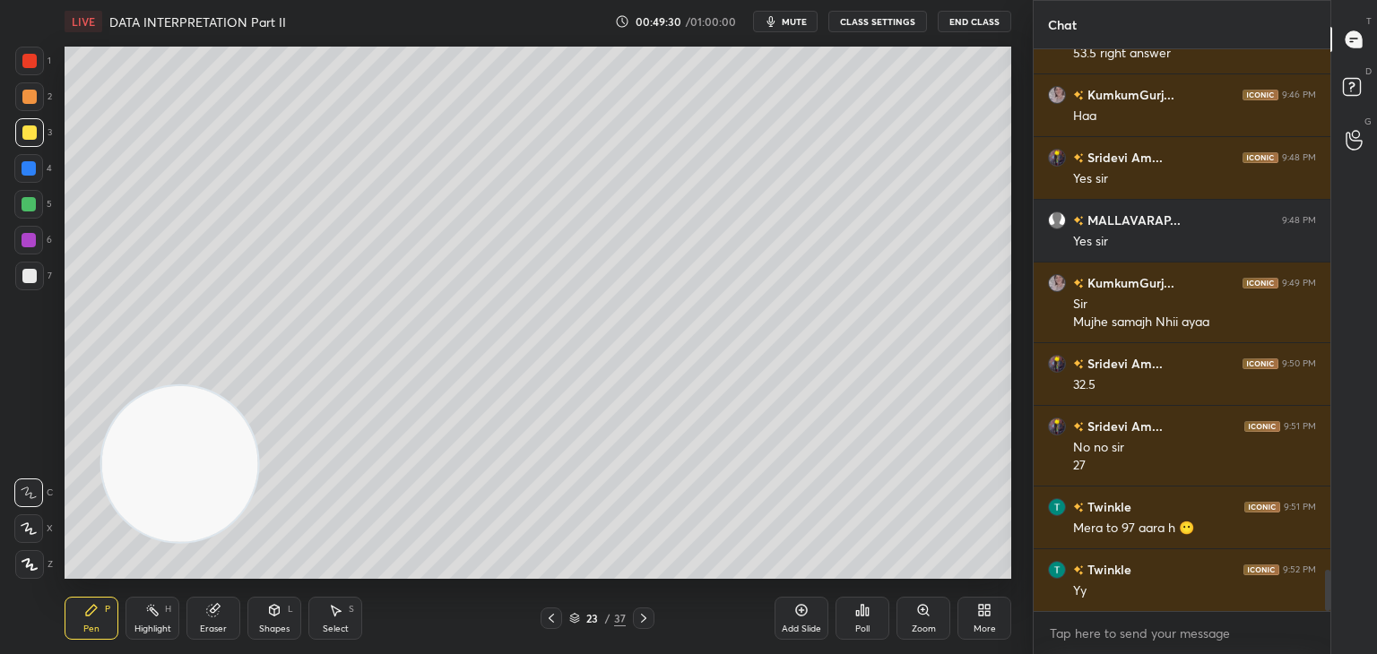
click at [787, 611] on div "Add Slide" at bounding box center [802, 618] width 54 height 43
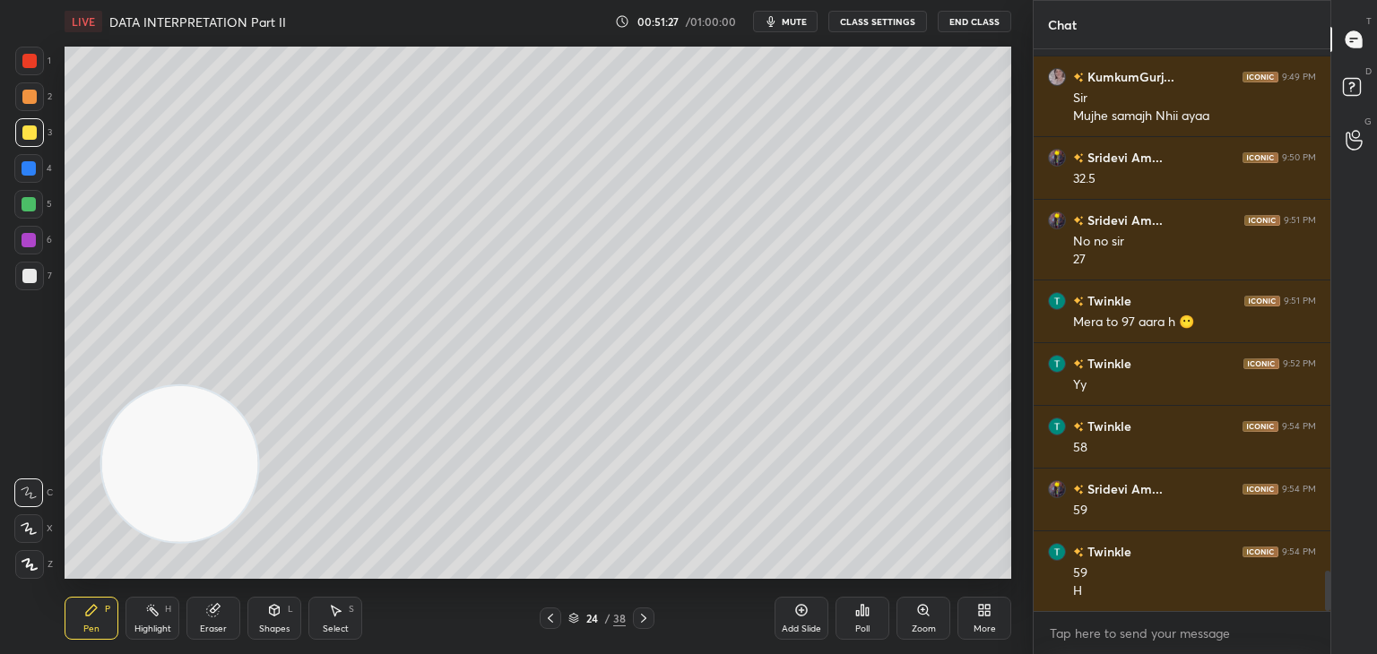
scroll to position [7283, 0]
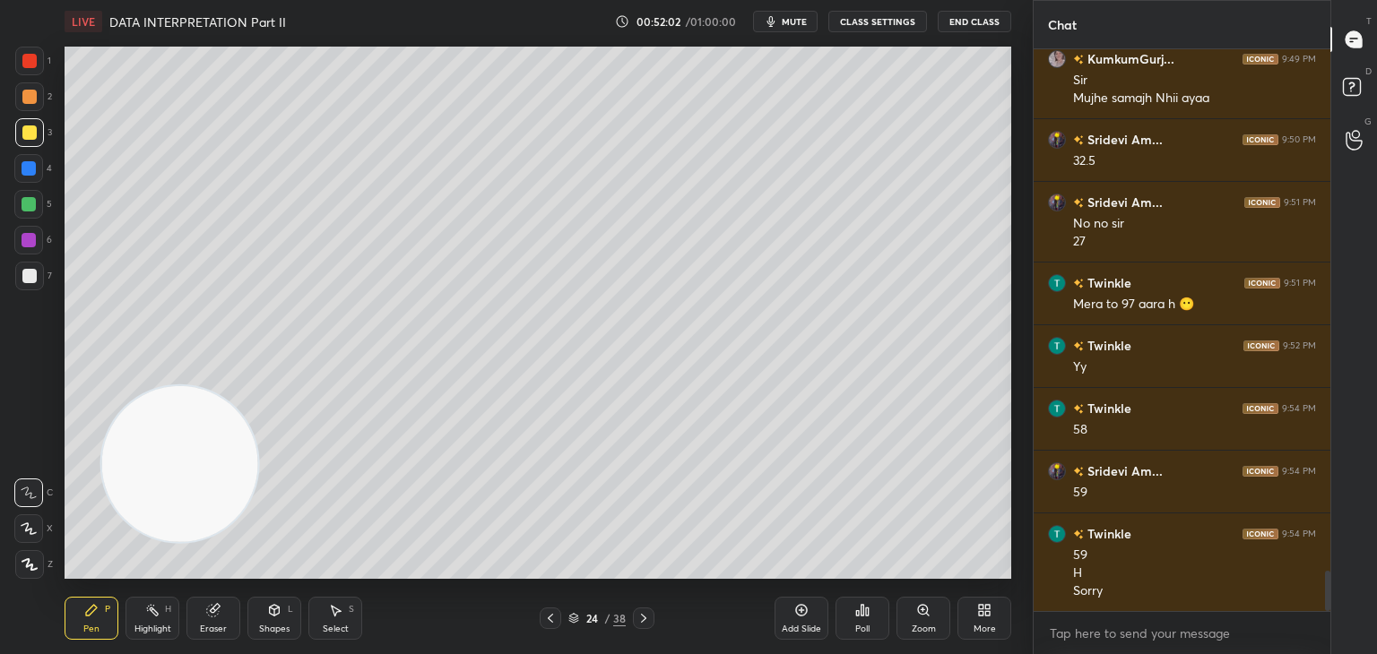
click at [802, 619] on div "Add Slide" at bounding box center [802, 618] width 54 height 43
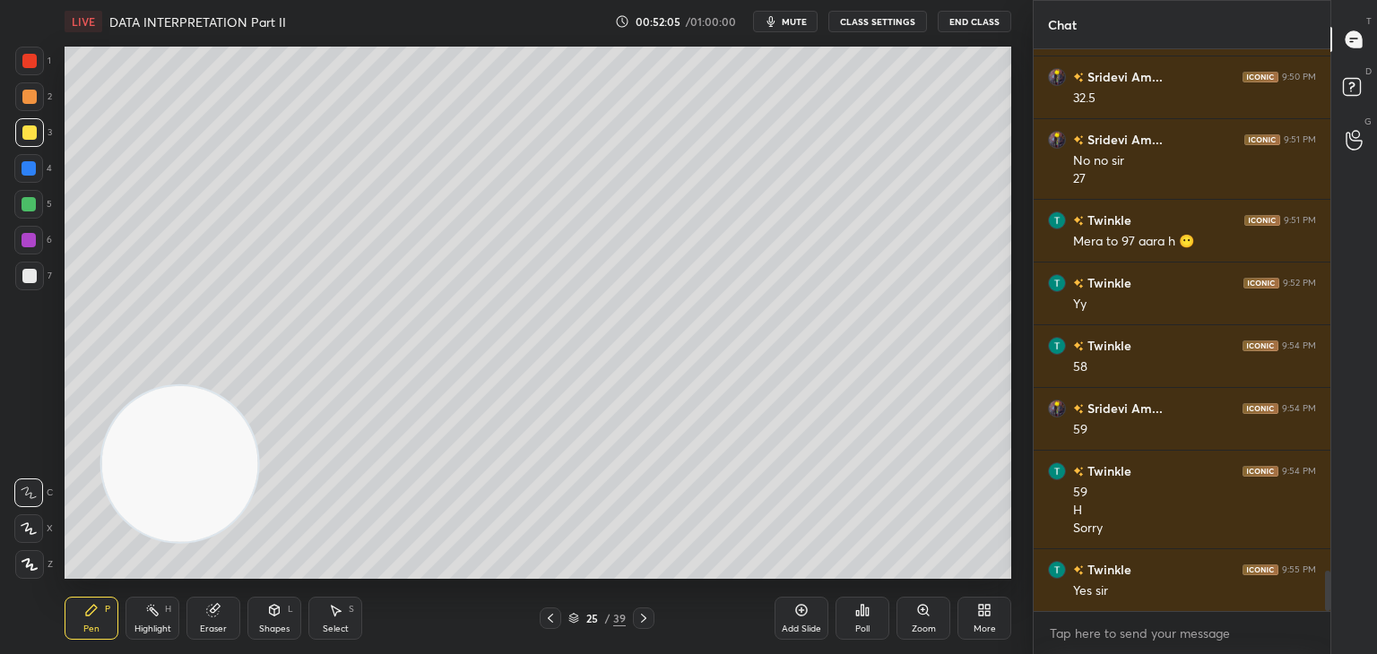
click at [36, 63] on div at bounding box center [29, 61] width 14 height 14
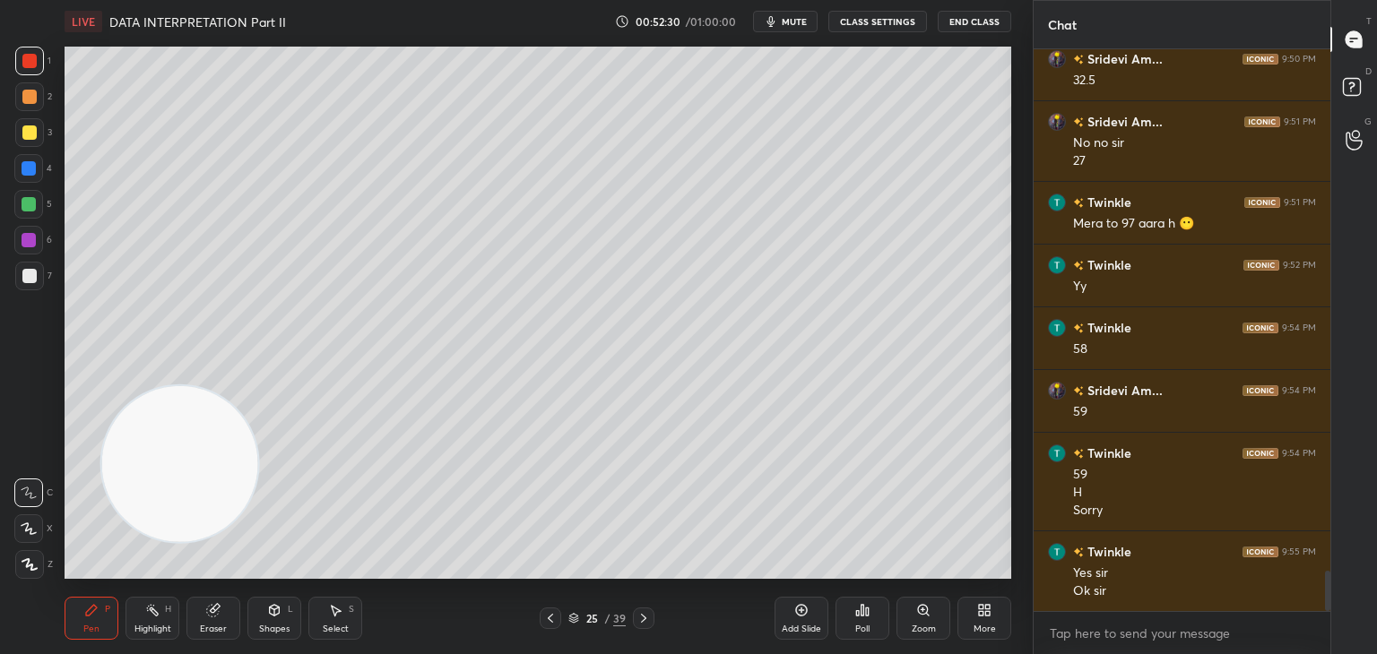
scroll to position [7382, 0]
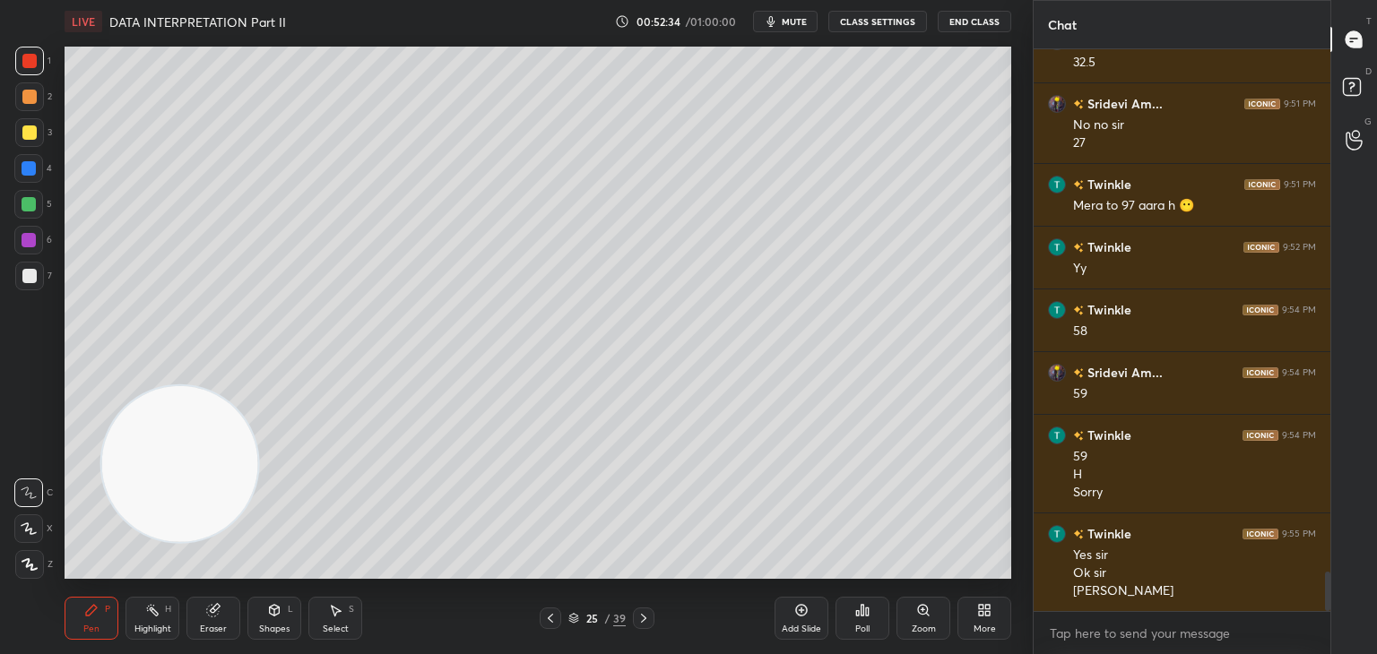
click at [49, 276] on div "7" at bounding box center [33, 276] width 37 height 29
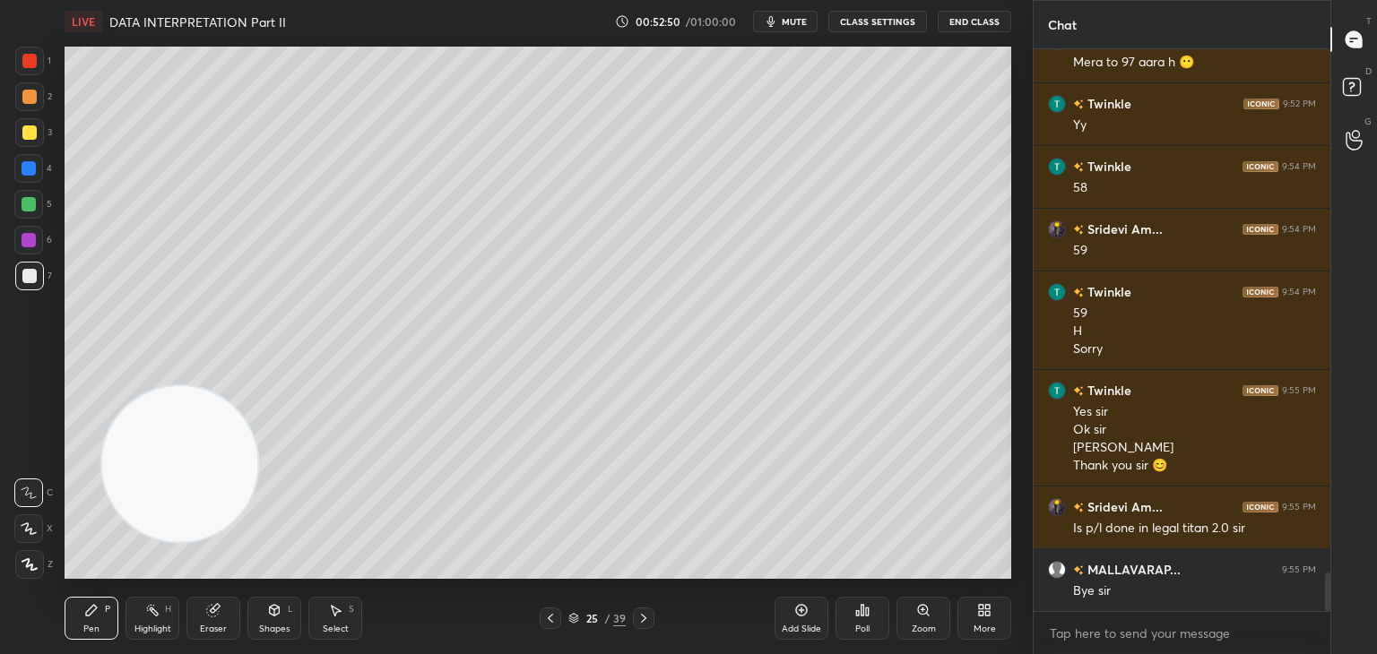
scroll to position [7588, 0]
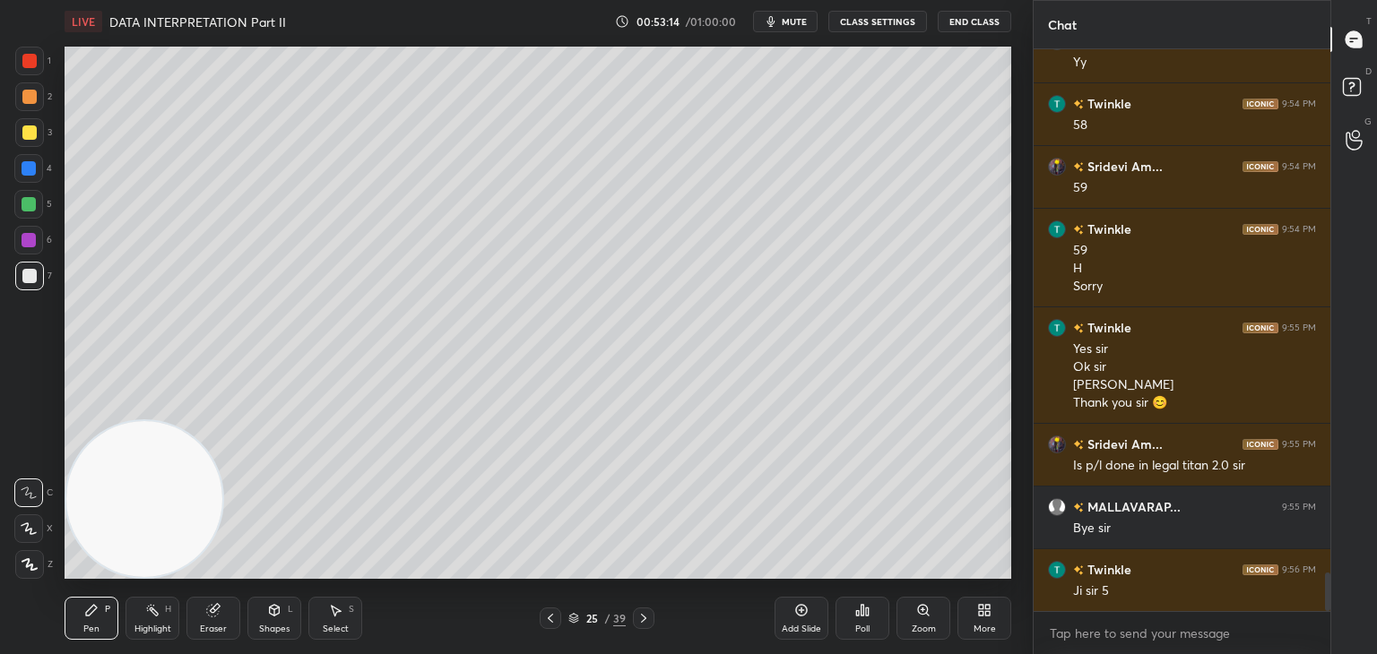
click at [39, 209] on div at bounding box center [28, 204] width 29 height 29
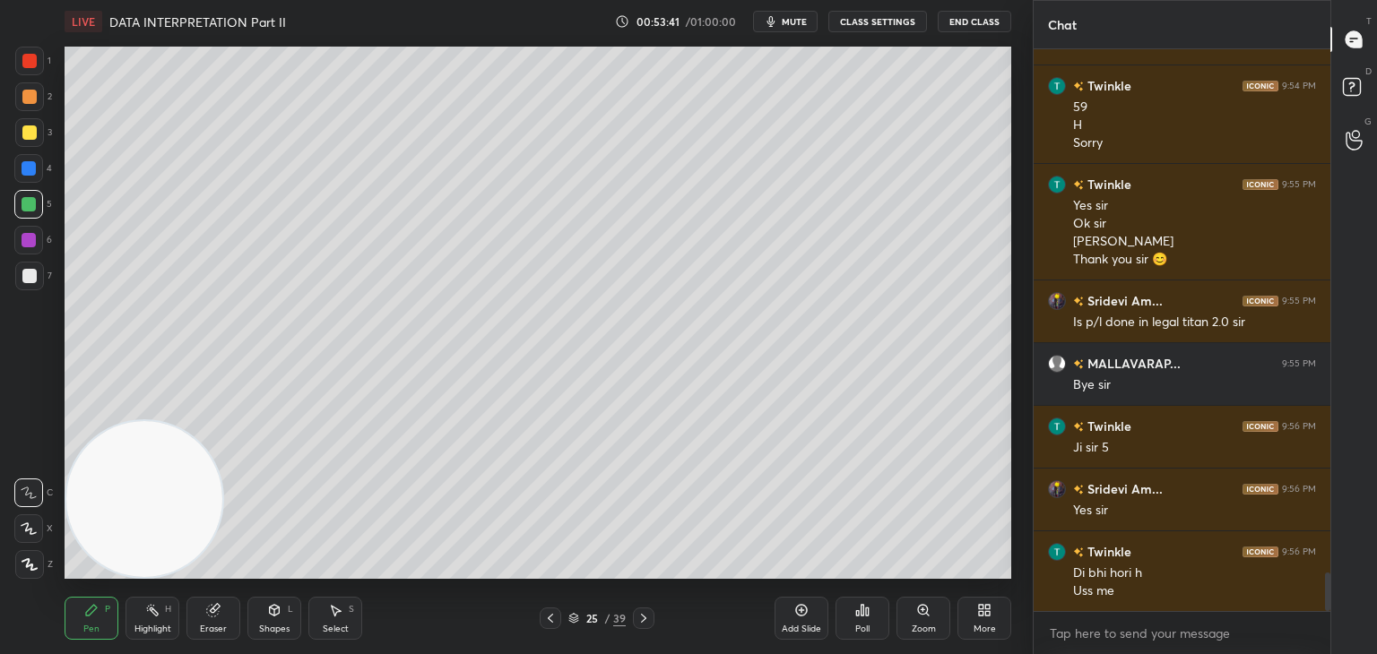
scroll to position [7794, 0]
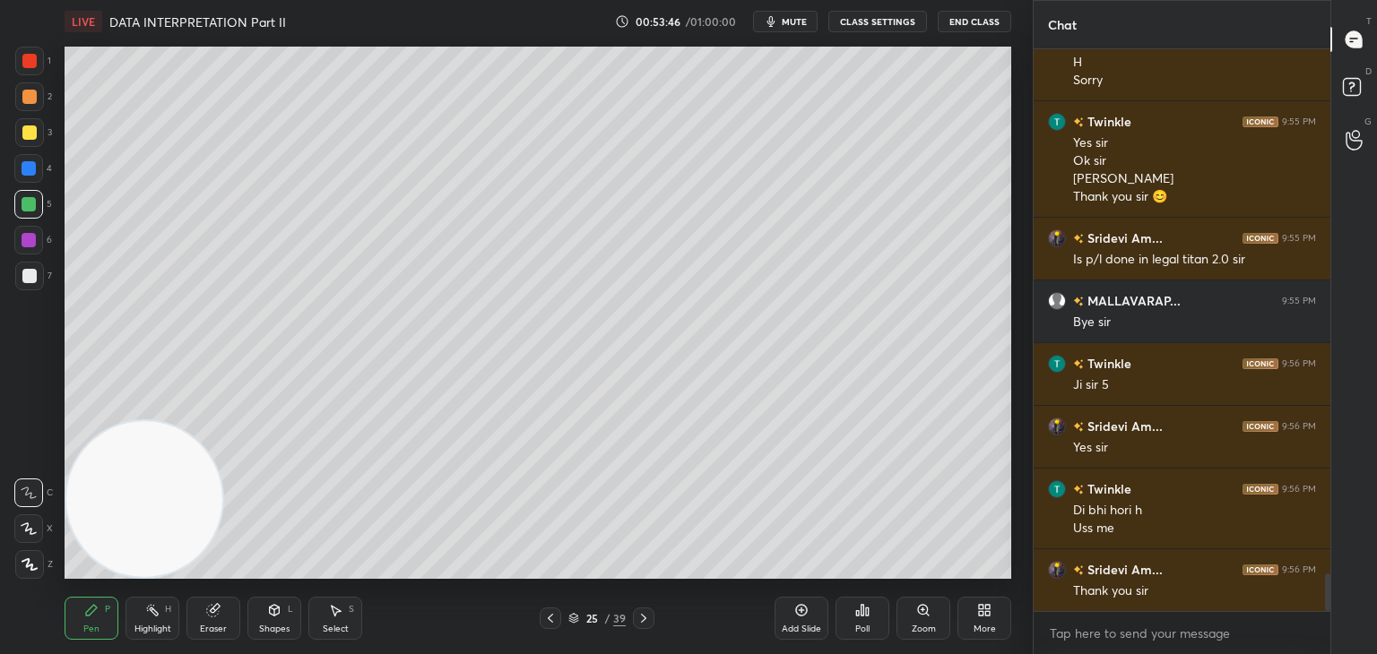
click at [33, 139] on div at bounding box center [29, 133] width 14 height 14
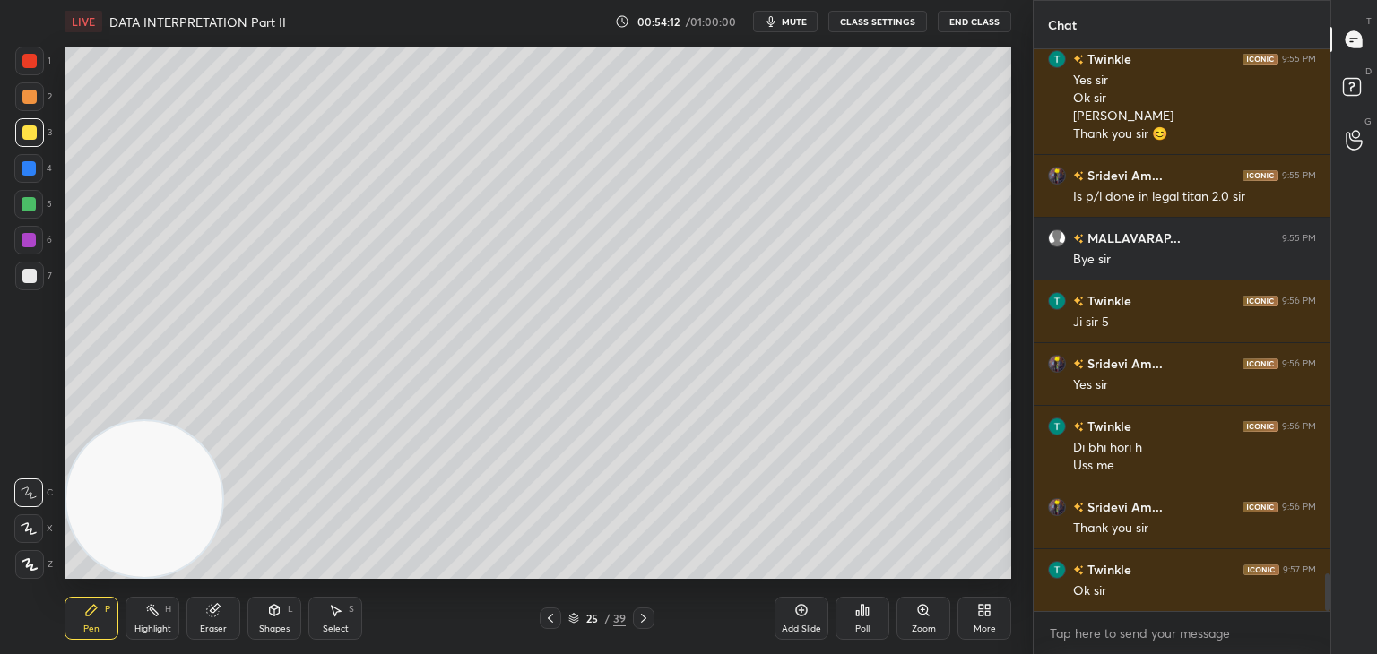
click at [975, 31] on button "End Class" at bounding box center [975, 22] width 74 height 22
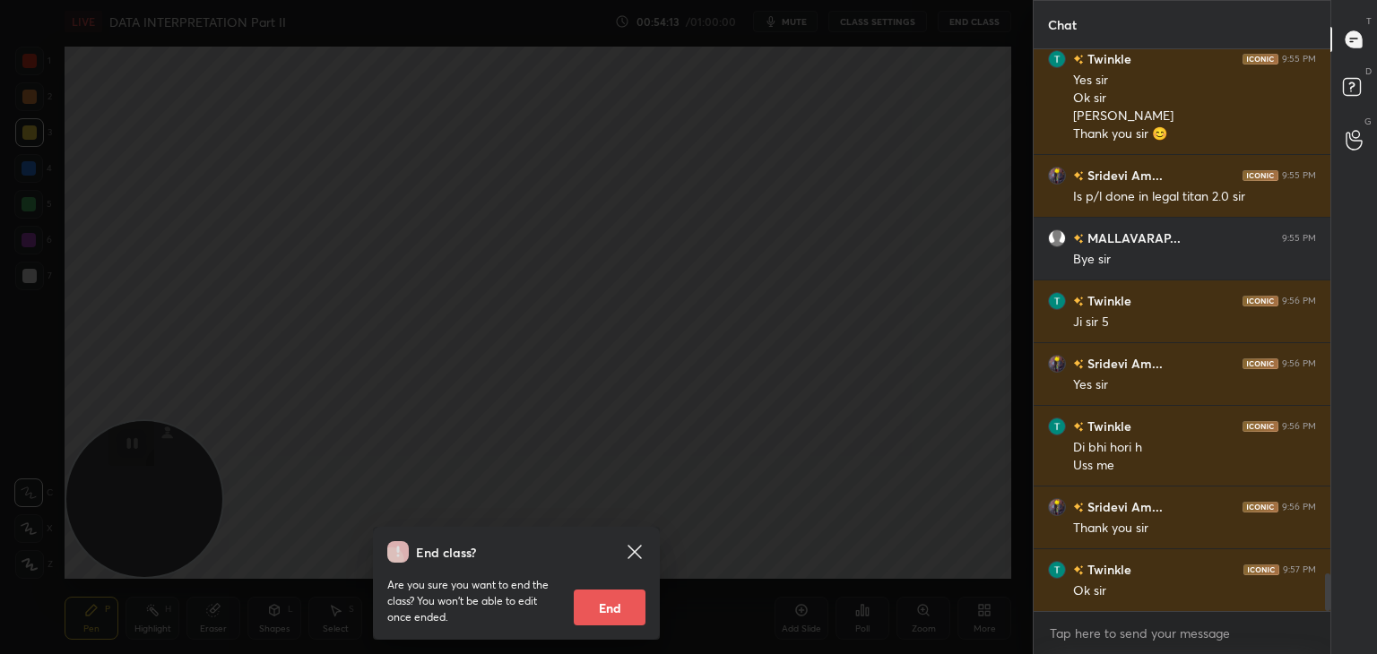
click at [619, 618] on button "End" at bounding box center [610, 608] width 72 height 36
type textarea "x"
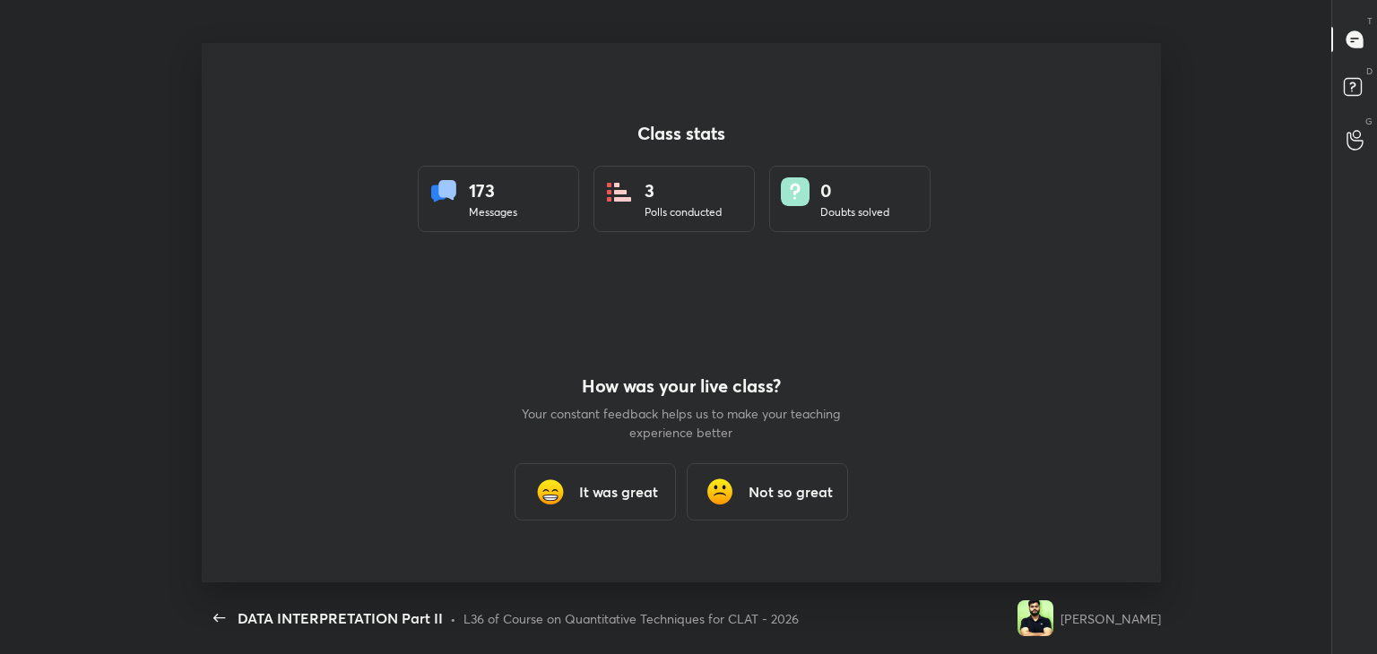
scroll to position [540, 1231]
